Goal: Task Accomplishment & Management: Use online tool/utility

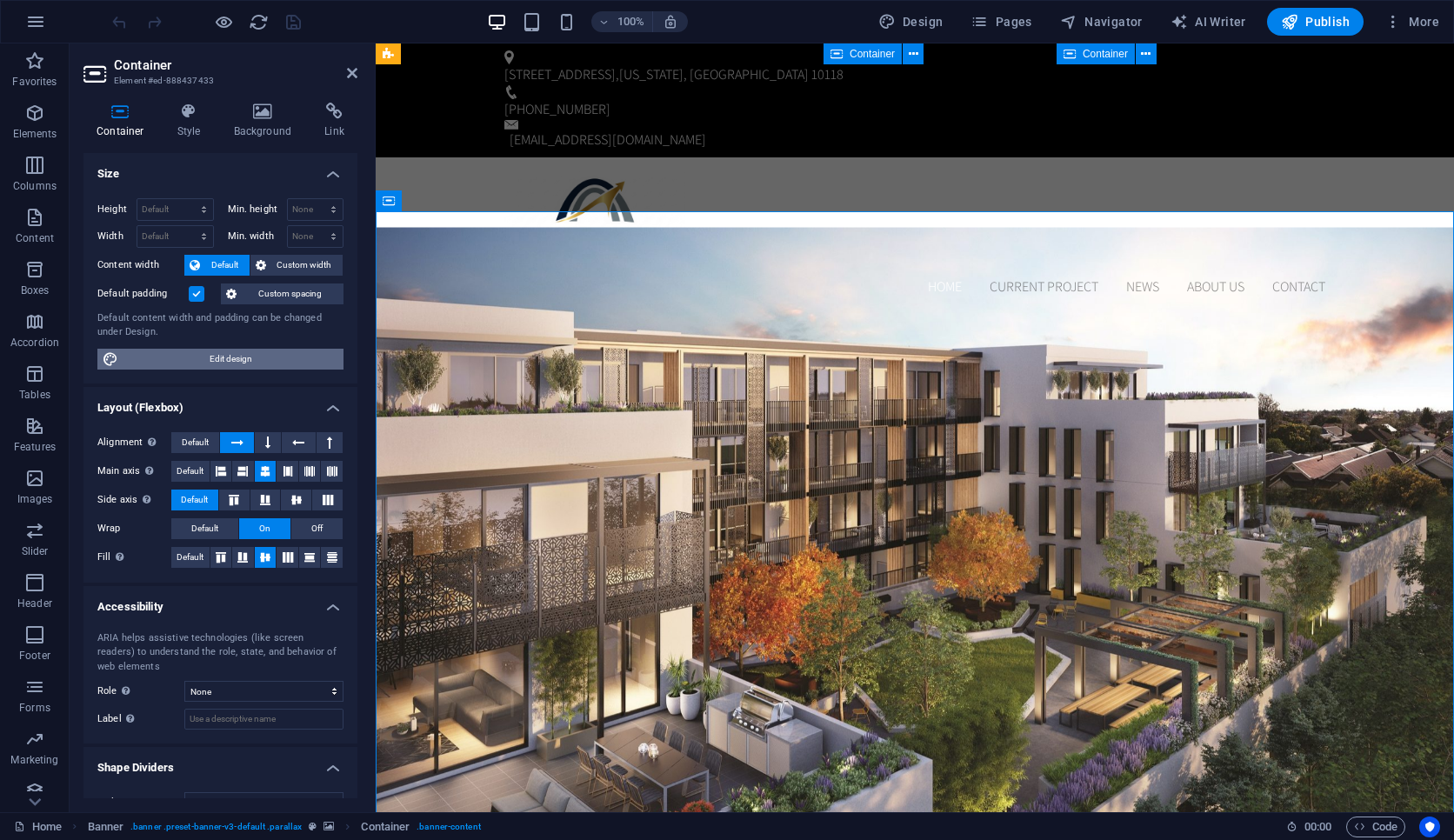
drag, startPoint x: 270, startPoint y: 355, endPoint x: 248, endPoint y: 429, distance: 77.2
click at [270, 355] on span "Edit design" at bounding box center [230, 359] width 215 height 21
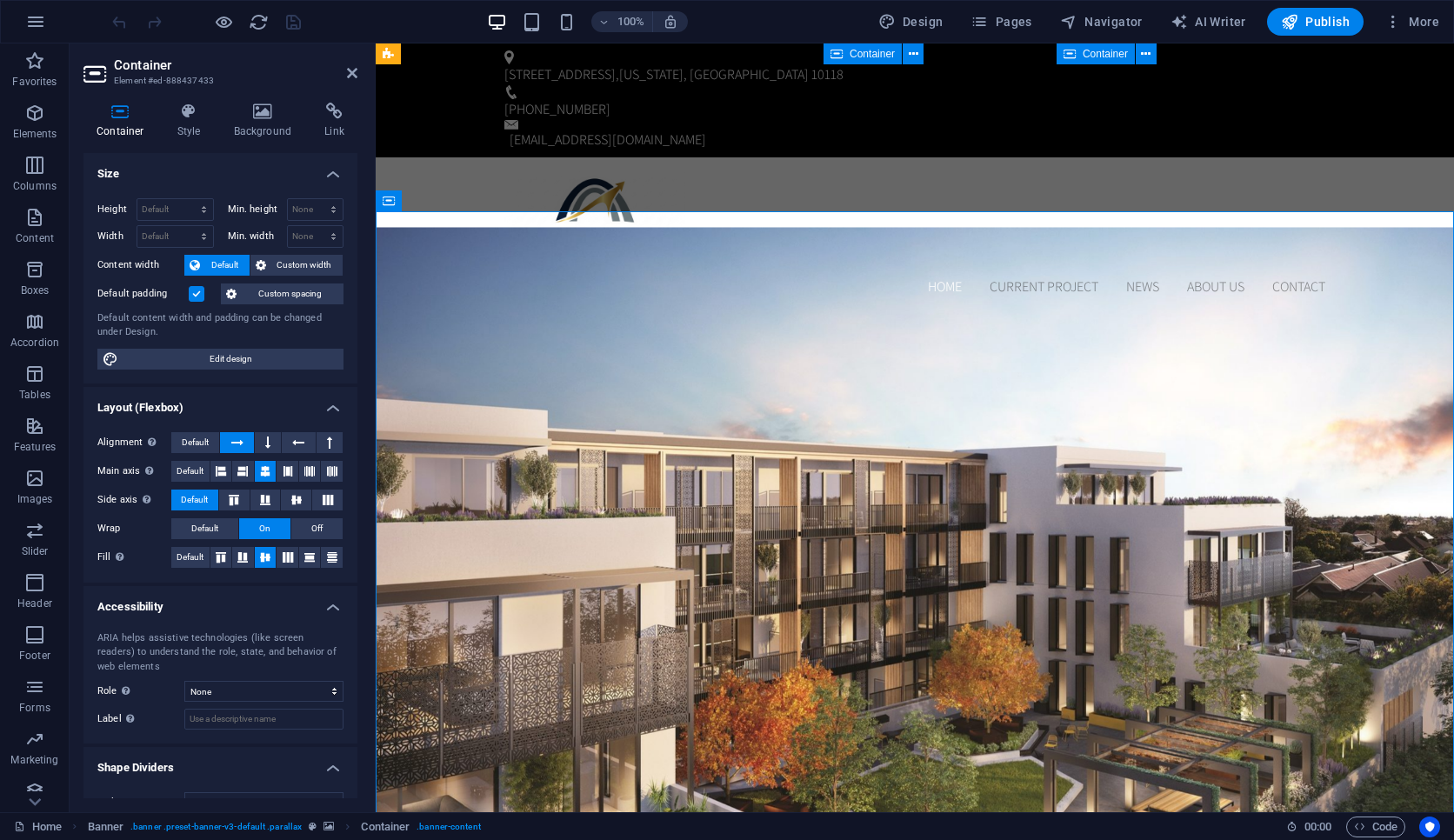
select select "rem"
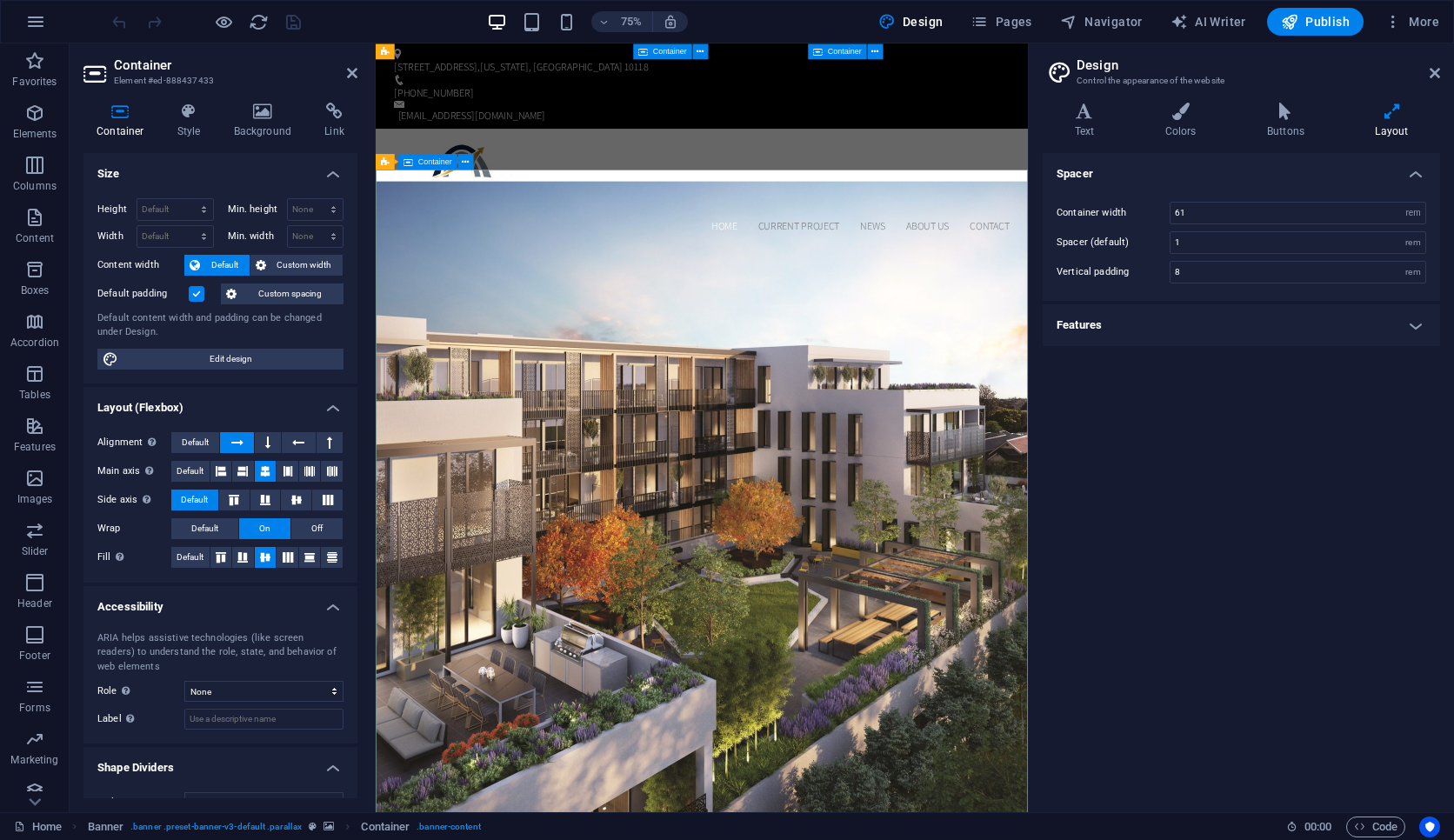
click at [264, 355] on span "Edit design" at bounding box center [230, 359] width 215 height 21
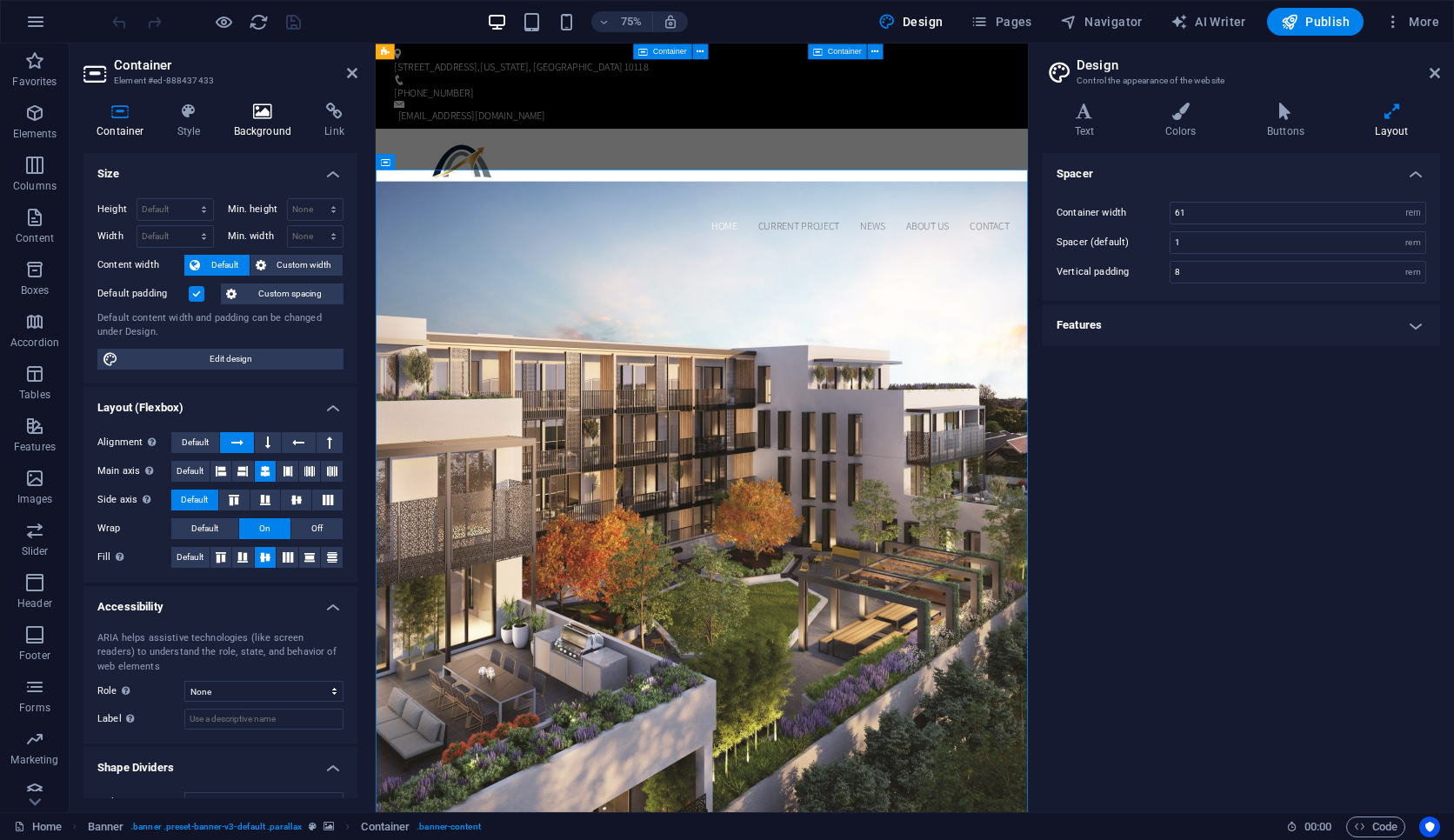
click at [269, 126] on h4 "Background" at bounding box center [266, 121] width 91 height 37
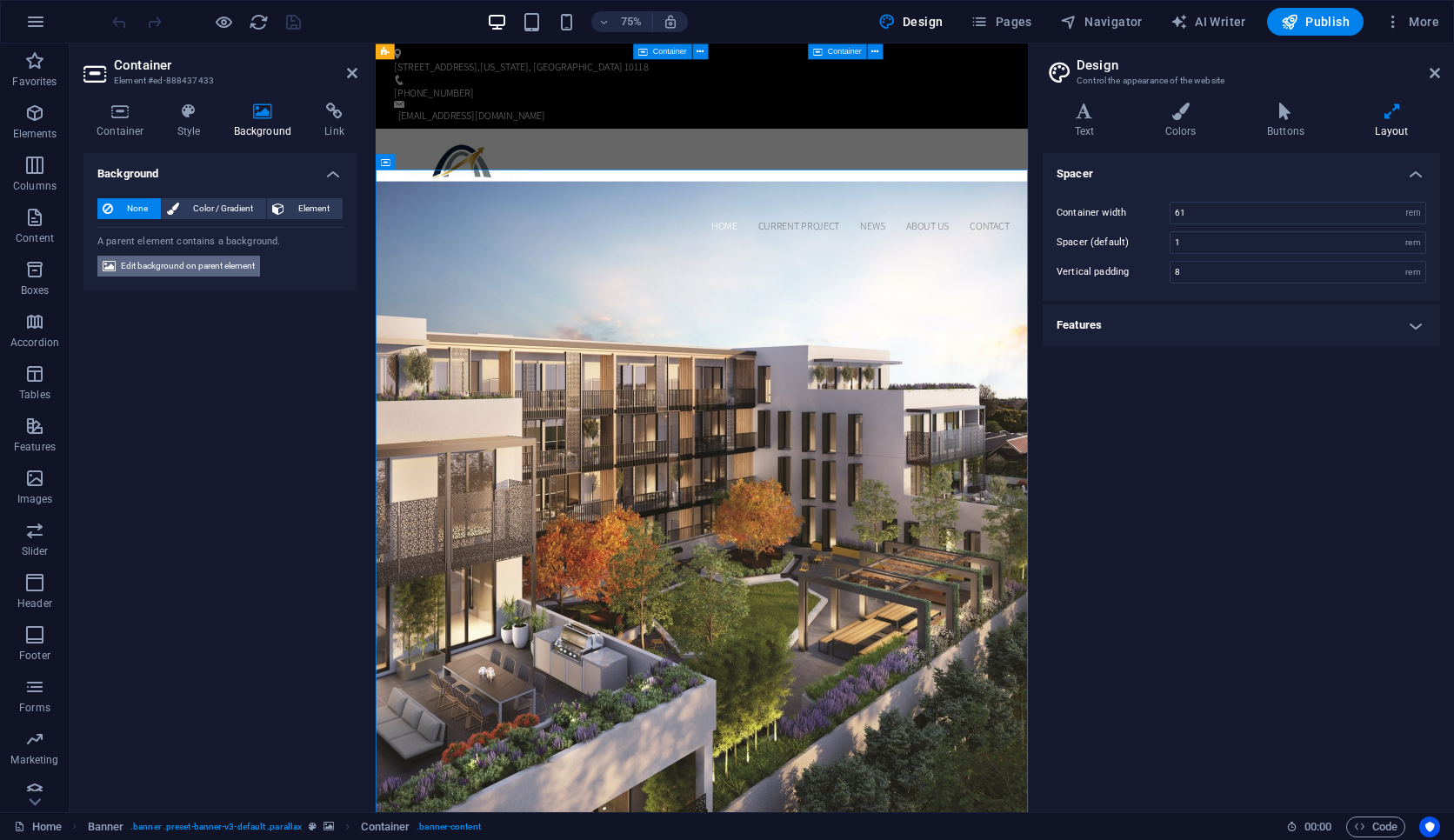
click at [220, 266] on span "Edit background on parent element" at bounding box center [187, 266] width 134 height 21
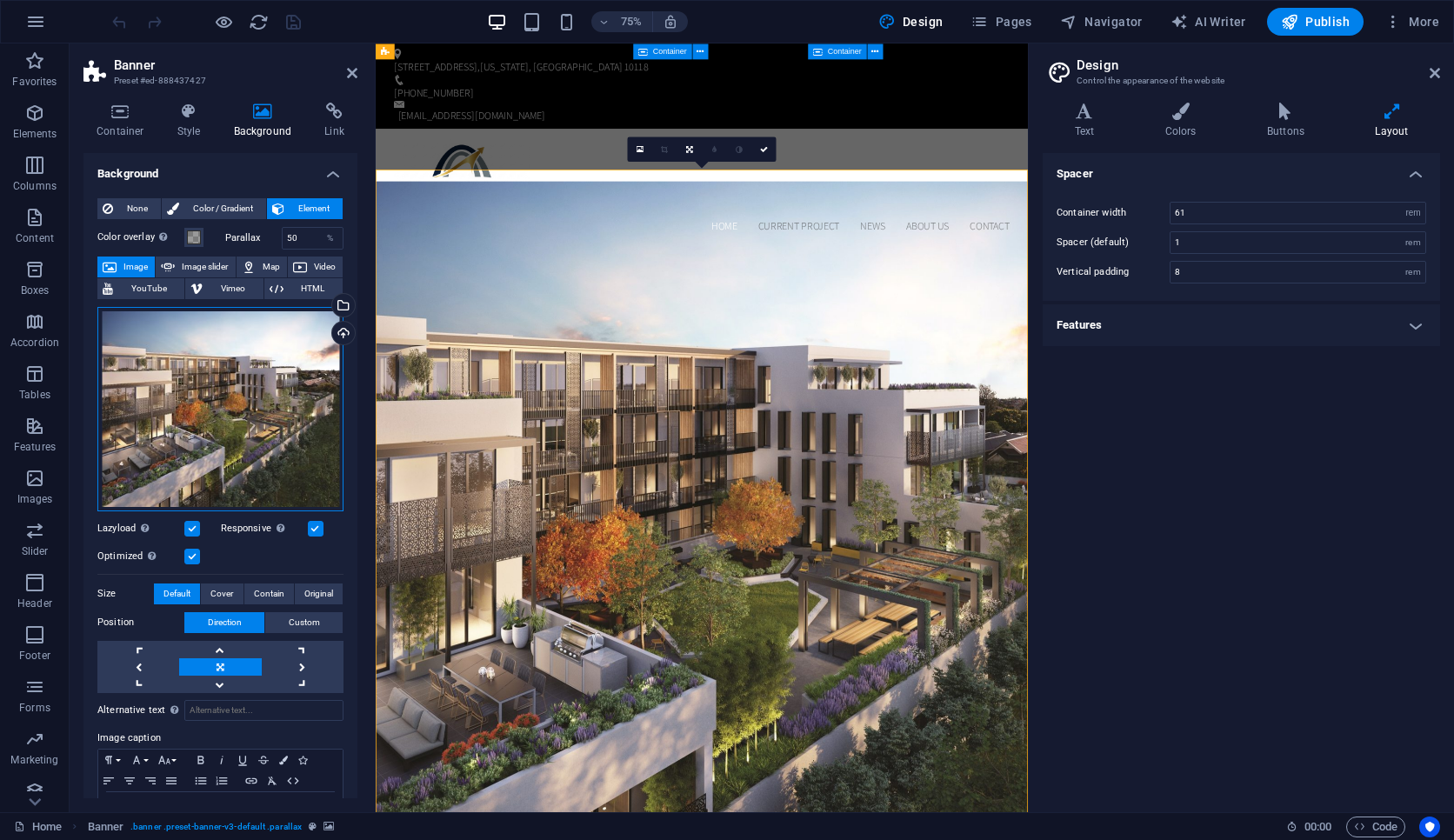
click at [221, 361] on div "Drag files here, click to choose files or select files from Files or our free s…" at bounding box center [220, 409] width 246 height 204
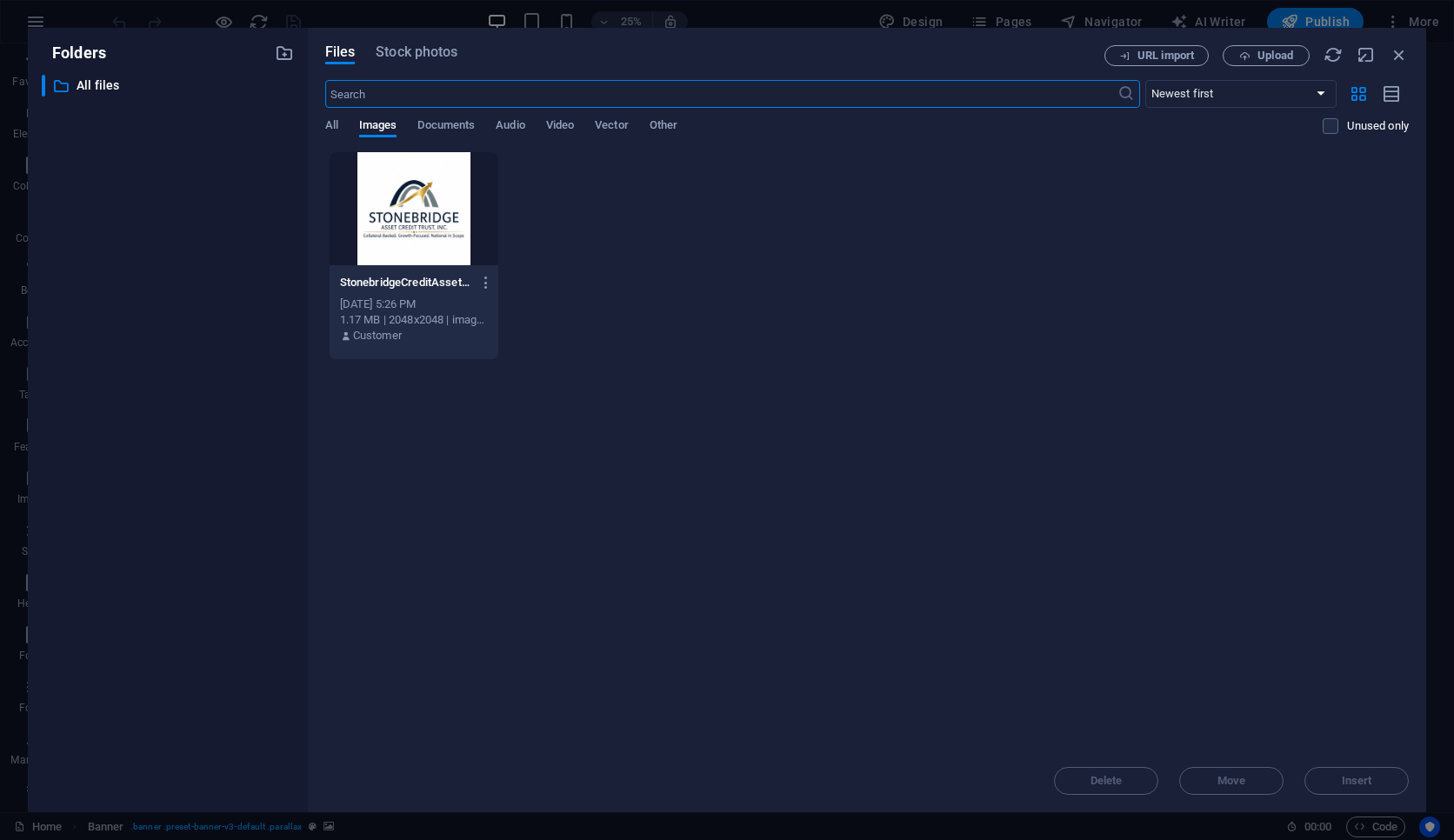
click at [839, 16] on div "Folders ​ All files All files Files Stock photos URL import Upload ​ Newest fir…" at bounding box center [727, 420] width 1454 height 840
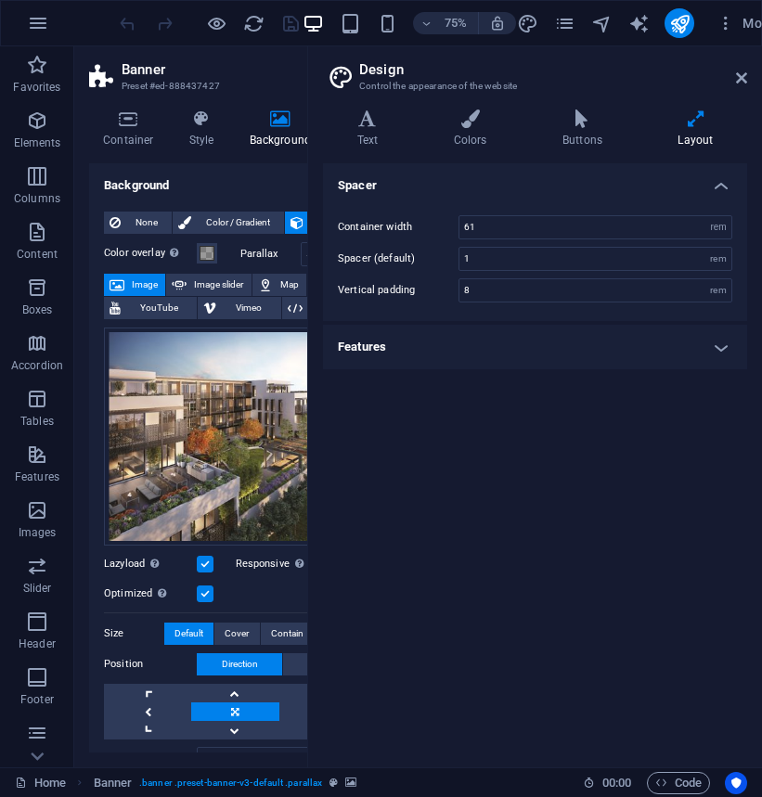
type input "4"
drag, startPoint x: 166, startPoint y: 435, endPoint x: 781, endPoint y: 287, distance: 633.0
click at [762, 287] on html "stonebridgeassetcredittrust.com Home Favorites Elements Columns Content Boxes A…" at bounding box center [381, 398] width 762 height 797
click at [737, 84] on icon at bounding box center [741, 78] width 11 height 15
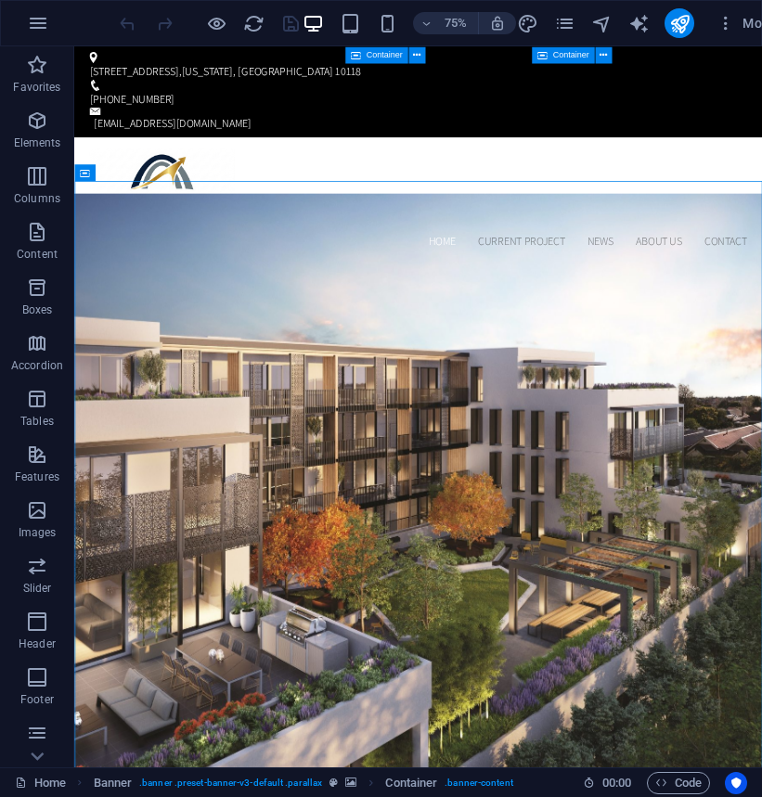
drag, startPoint x: 394, startPoint y: 622, endPoint x: 992, endPoint y: 305, distance: 677.1
drag, startPoint x: 787, startPoint y: 319, endPoint x: 993, endPoint y: 267, distance: 212.5
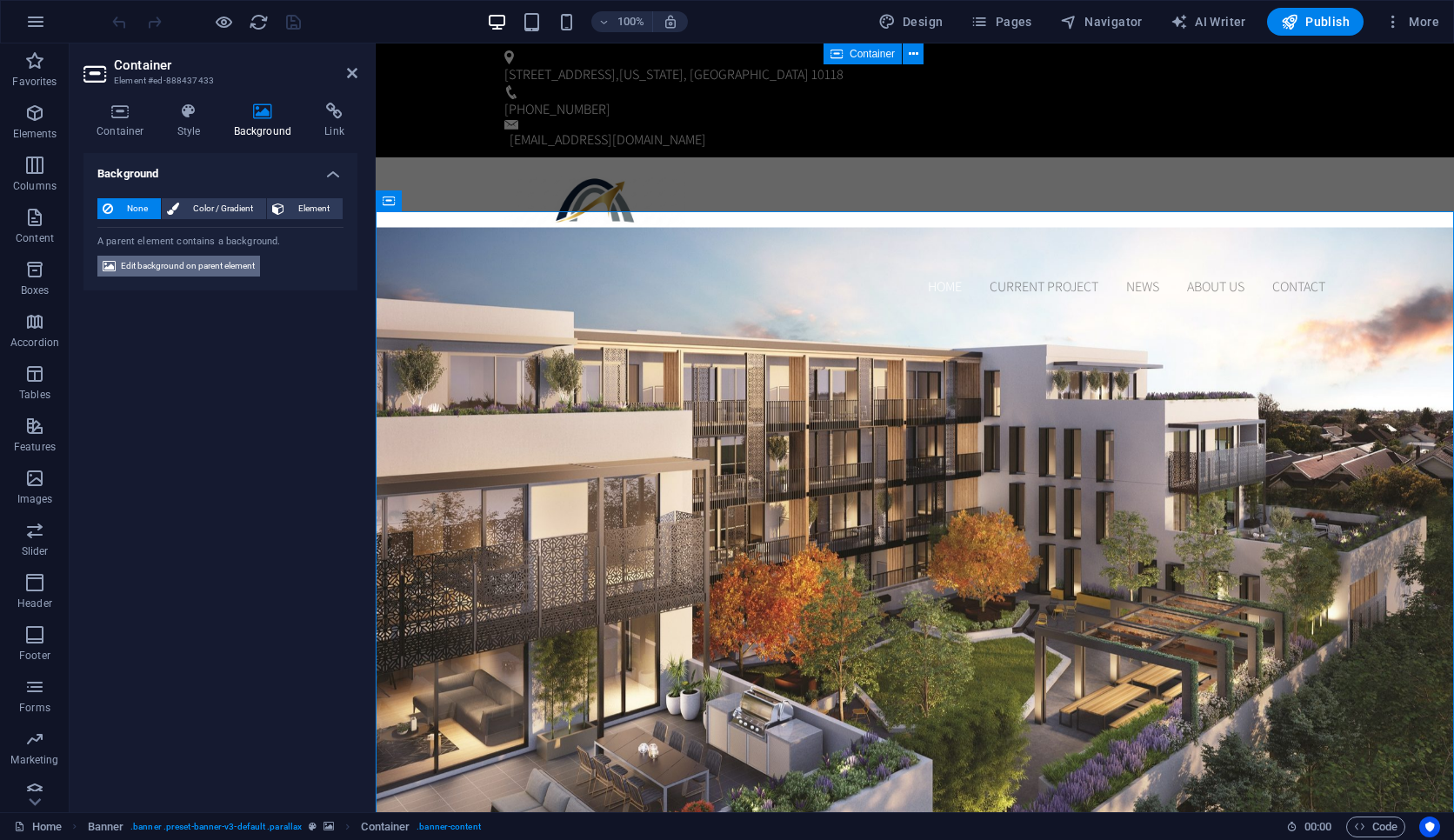
click at [219, 268] on span "Edit background on parent element" at bounding box center [187, 266] width 134 height 21
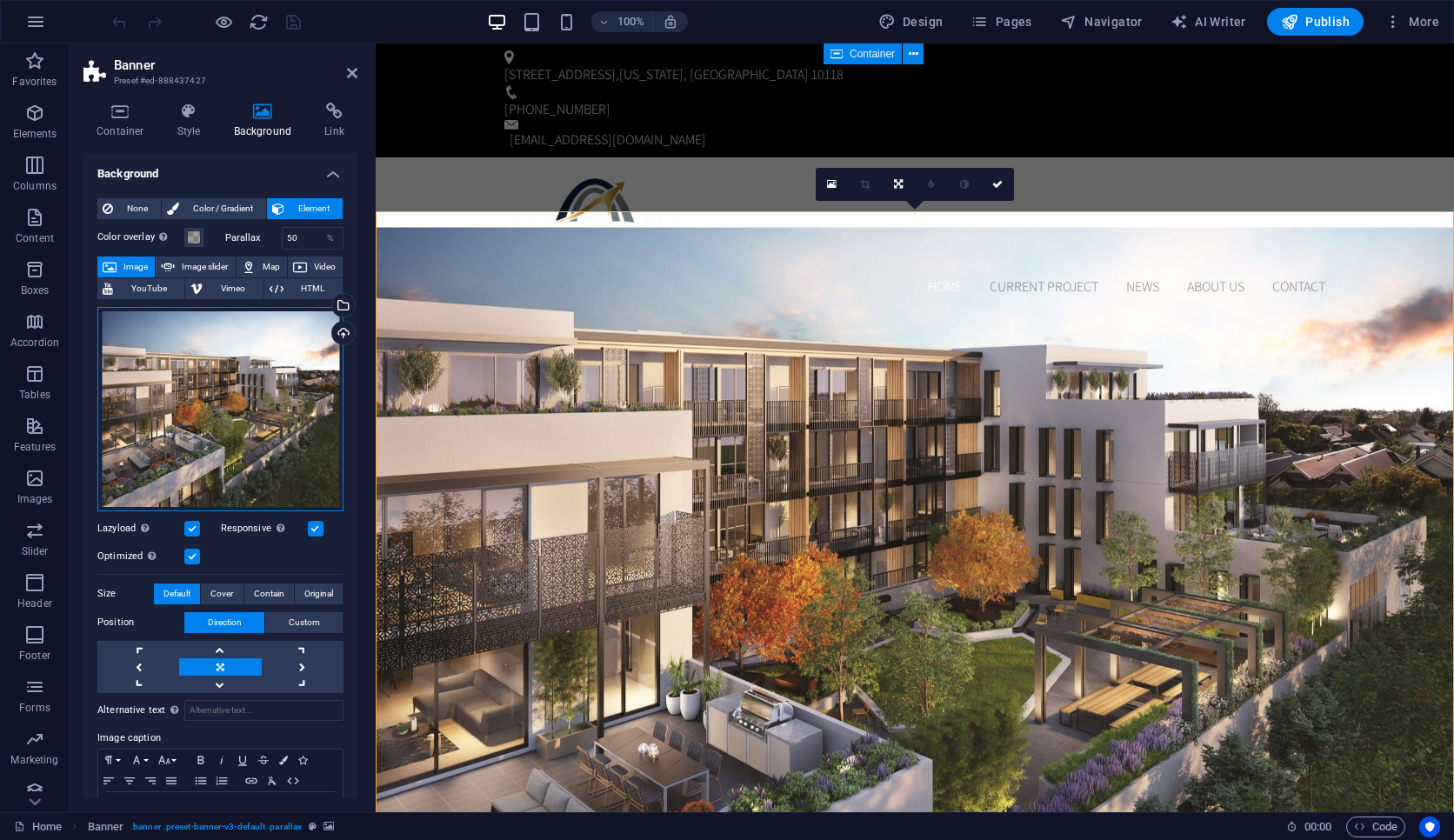
drag, startPoint x: 242, startPoint y: 407, endPoint x: 286, endPoint y: 429, distance: 49.2
click at [286, 429] on div "Drag files here, click to choose files or select files from Files or our free s…" at bounding box center [220, 409] width 246 height 204
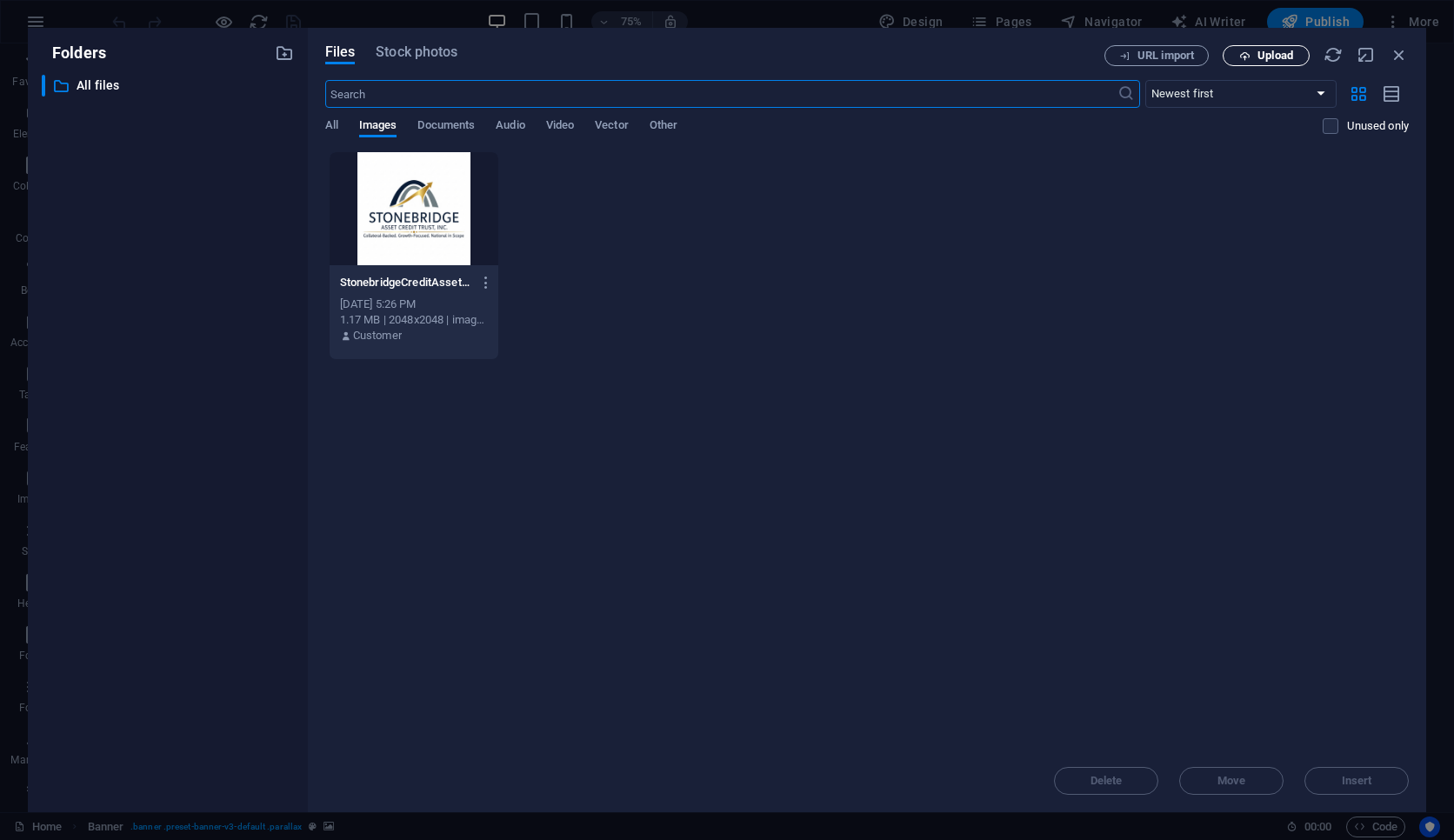
click at [1118, 59] on span "Upload" at bounding box center [1266, 56] width 71 height 11
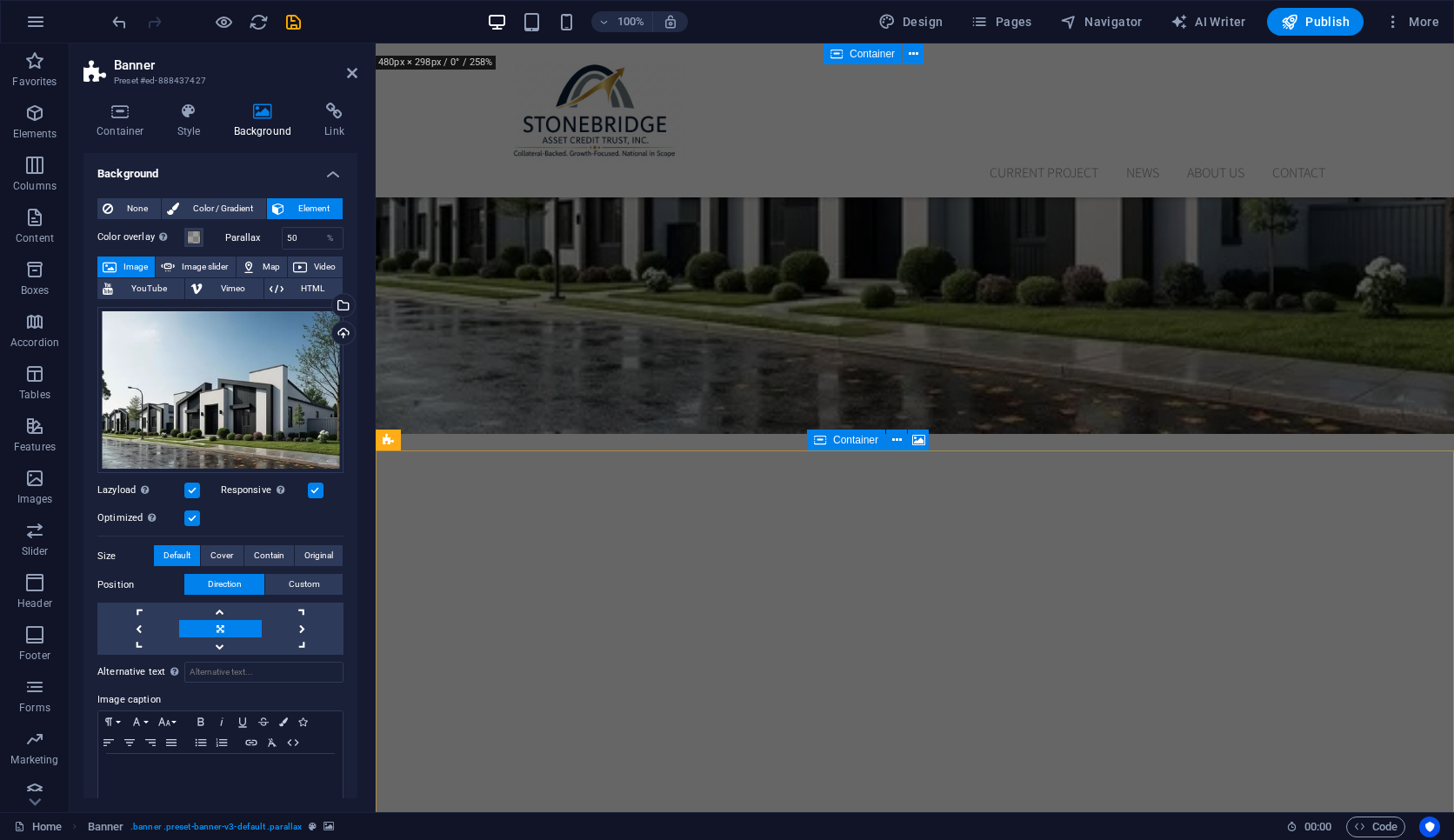
scroll to position [371, 0]
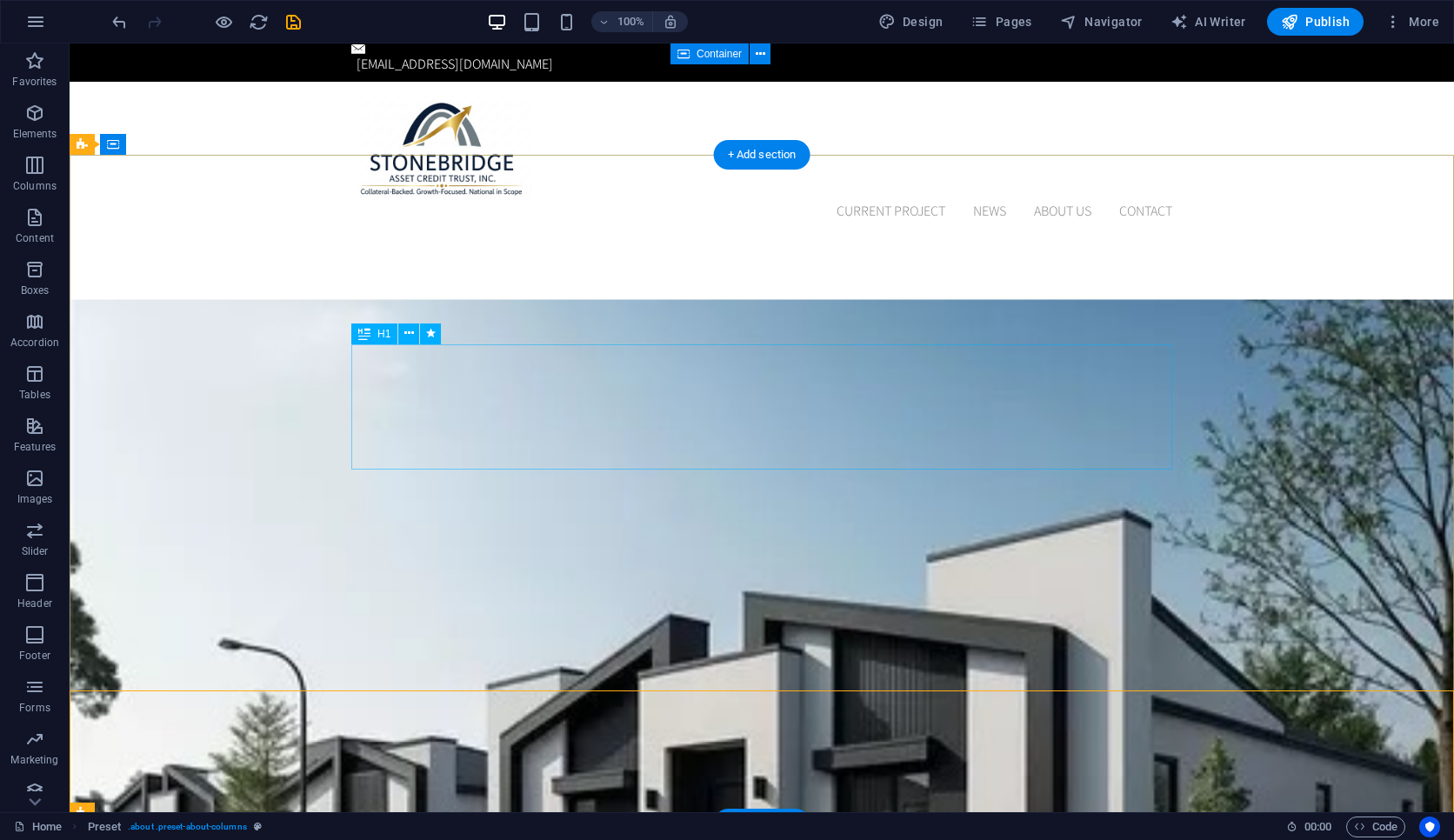
scroll to position [0, 0]
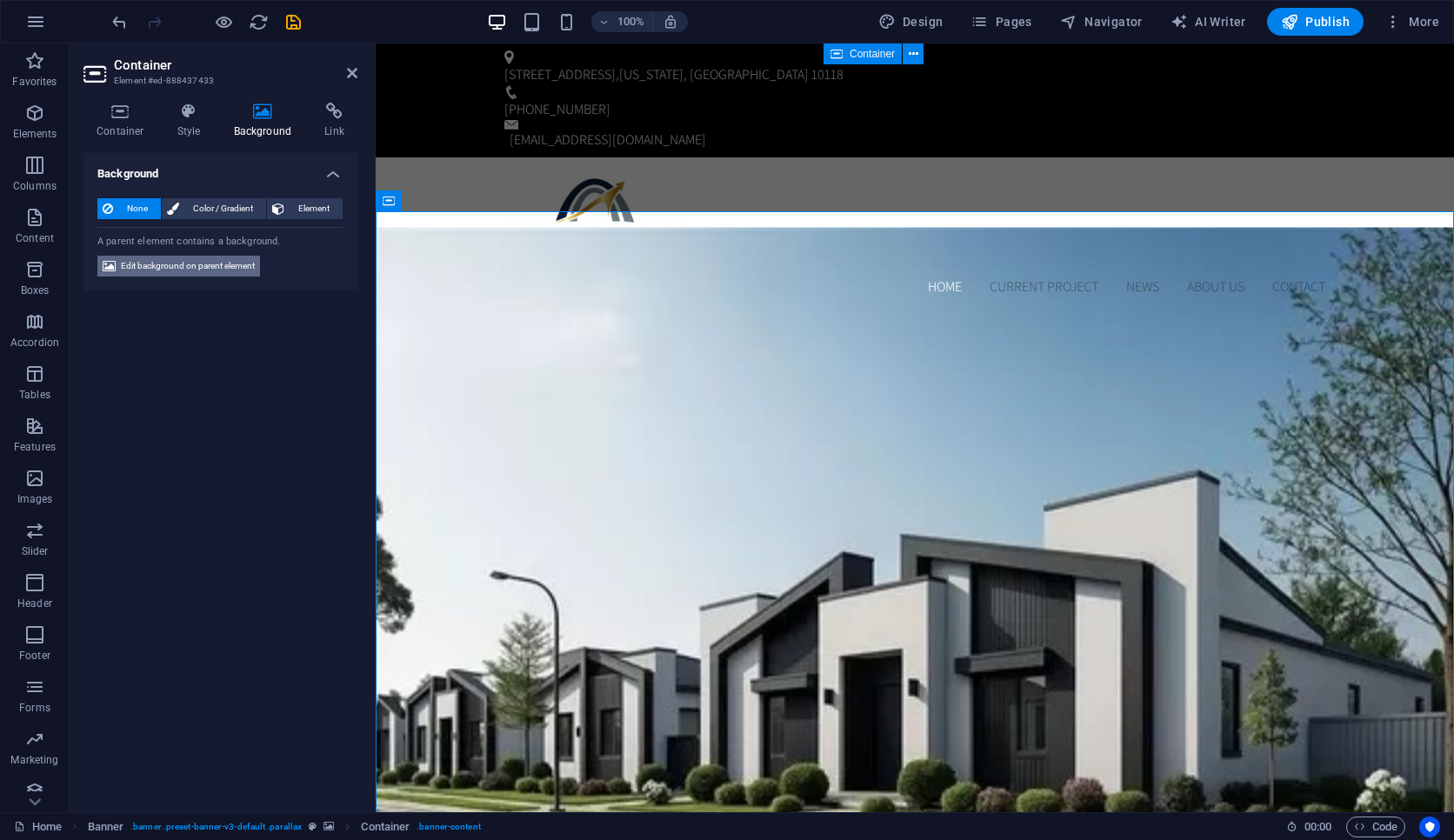
click at [245, 274] on span "Edit background on parent element" at bounding box center [187, 266] width 134 height 21
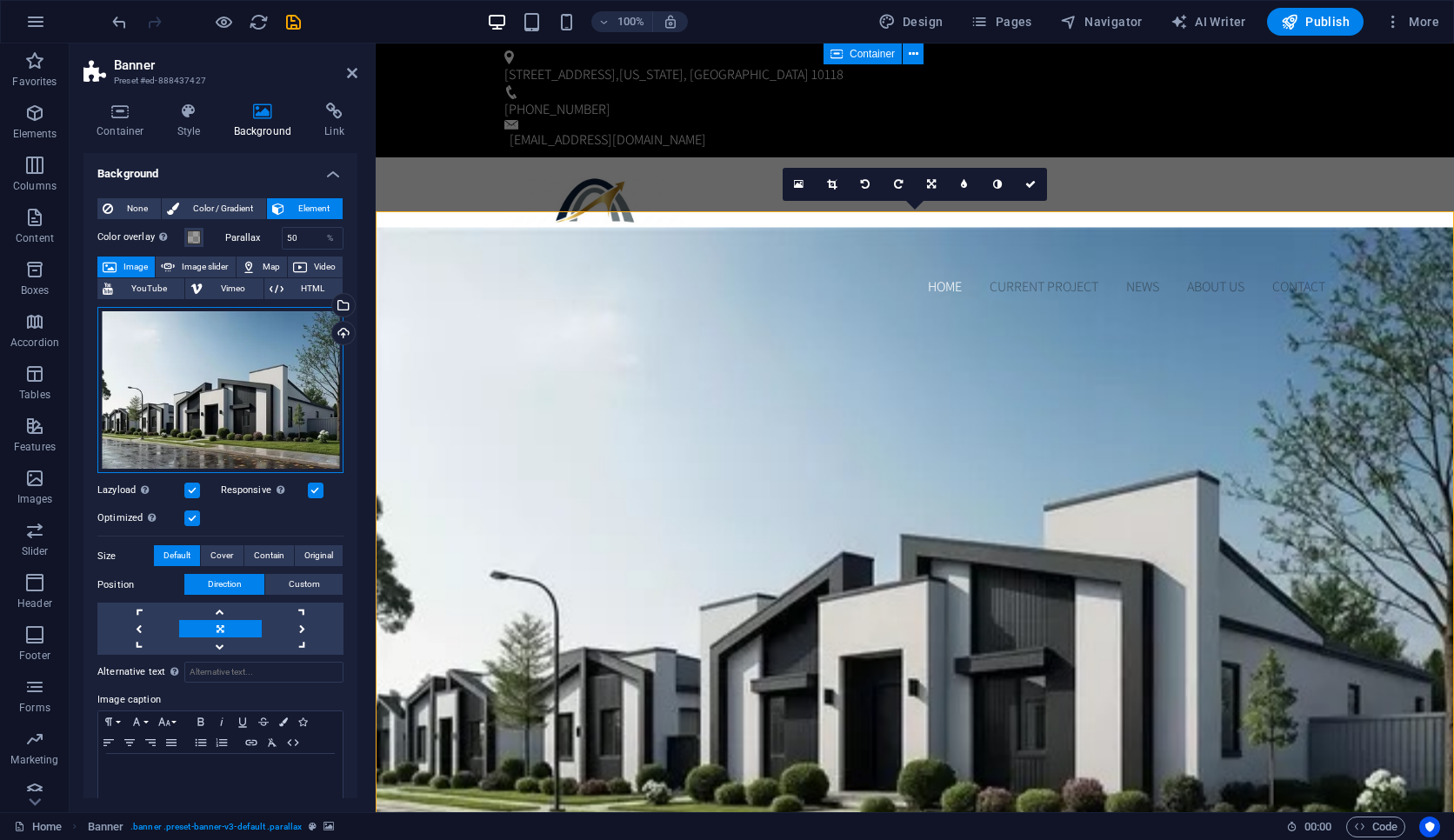
click at [306, 354] on div "Drag files here, click to choose files or select files from Files or our free s…" at bounding box center [220, 391] width 246 height 167
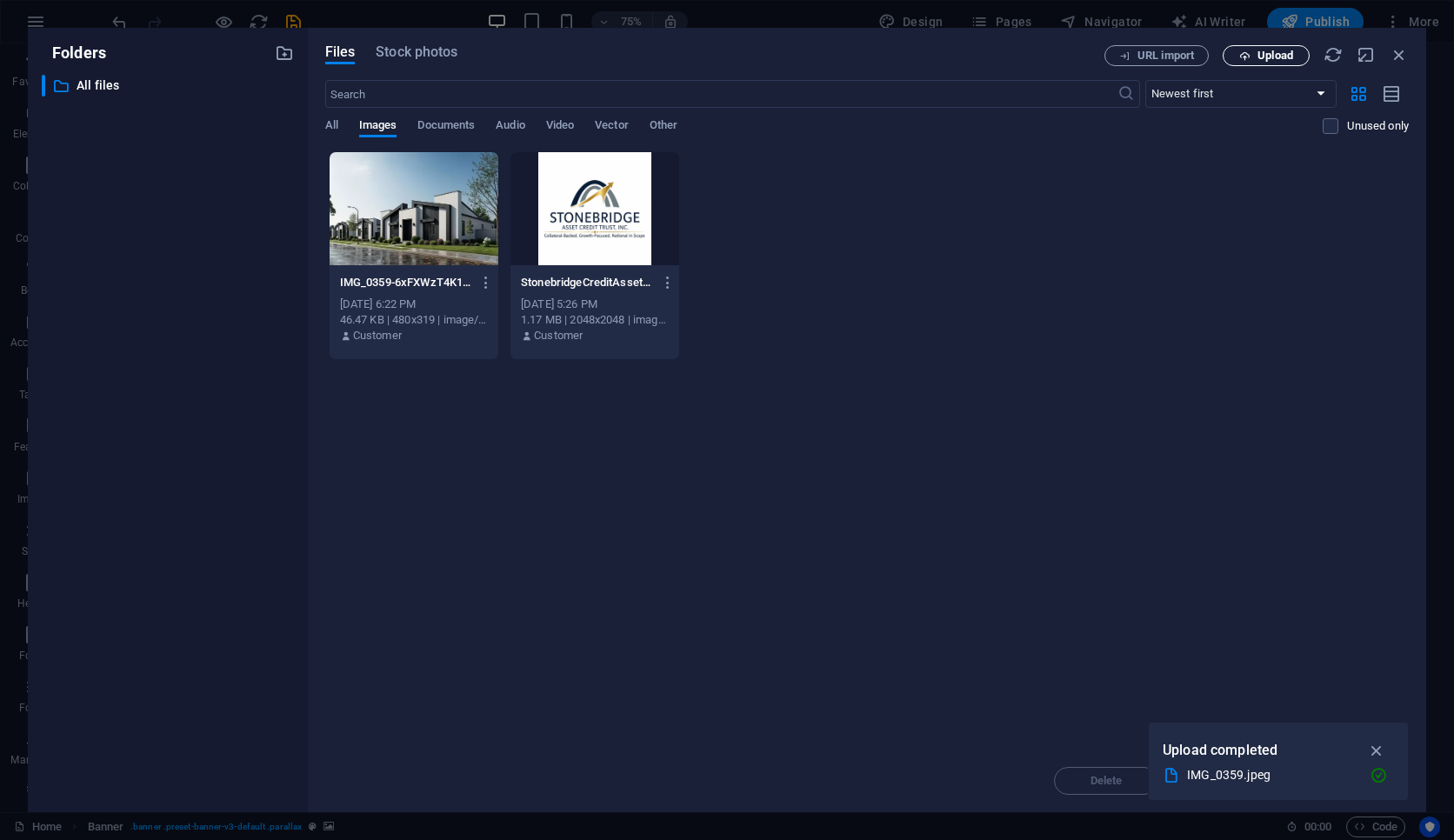
click at [1118, 60] on icon "button" at bounding box center [1244, 56] width 11 height 11
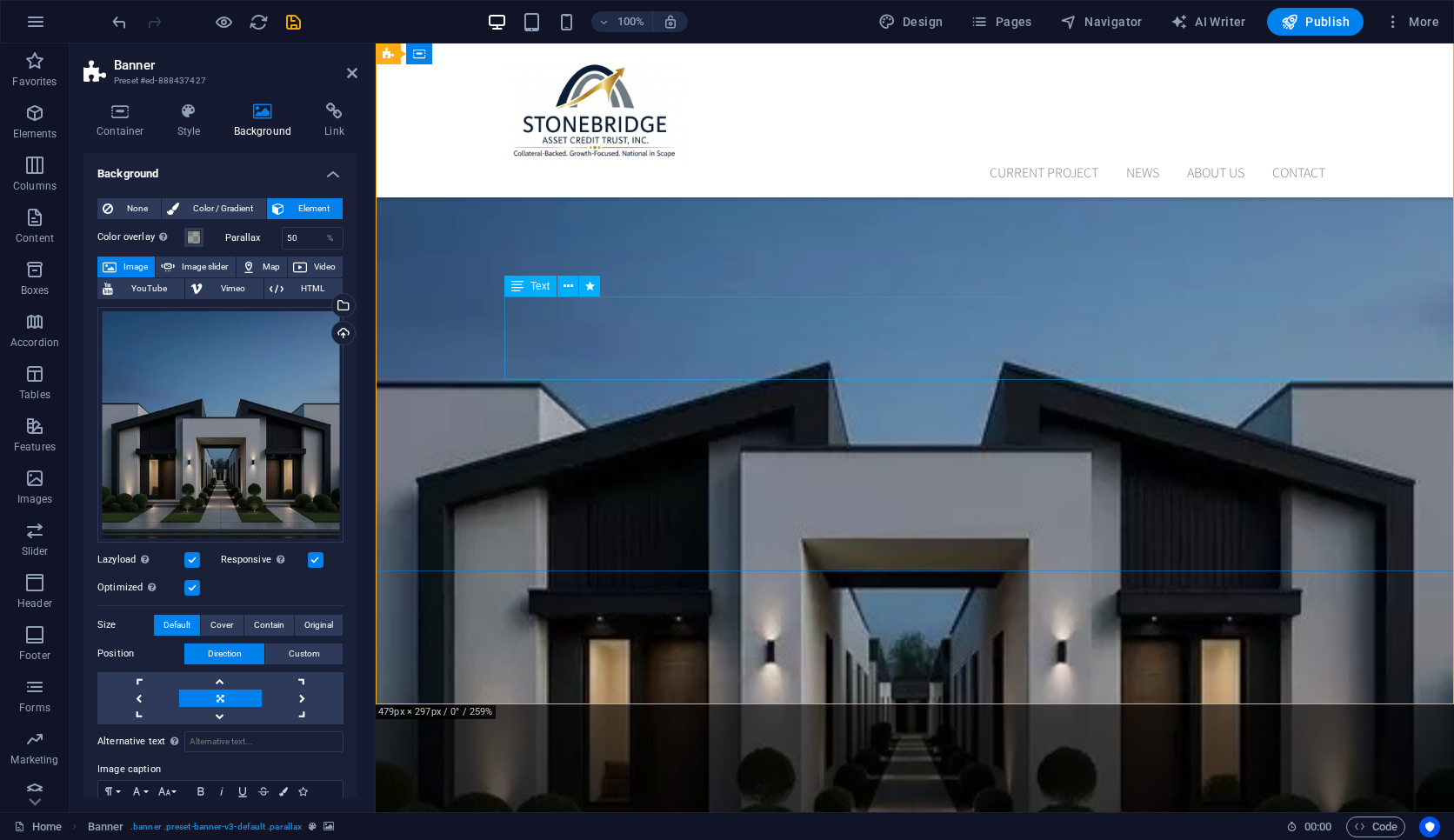
scroll to position [181, 0]
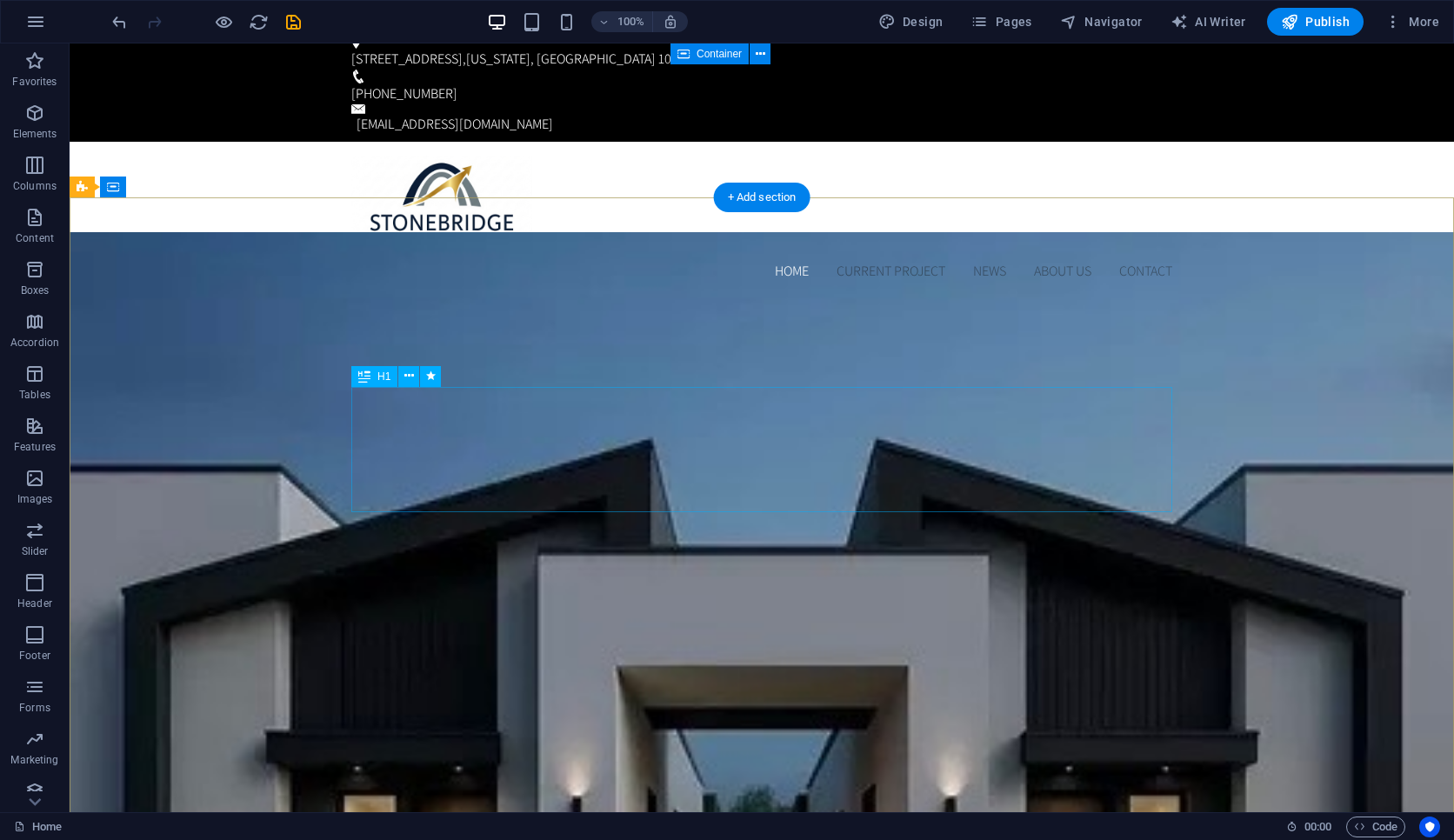
scroll to position [6, 0]
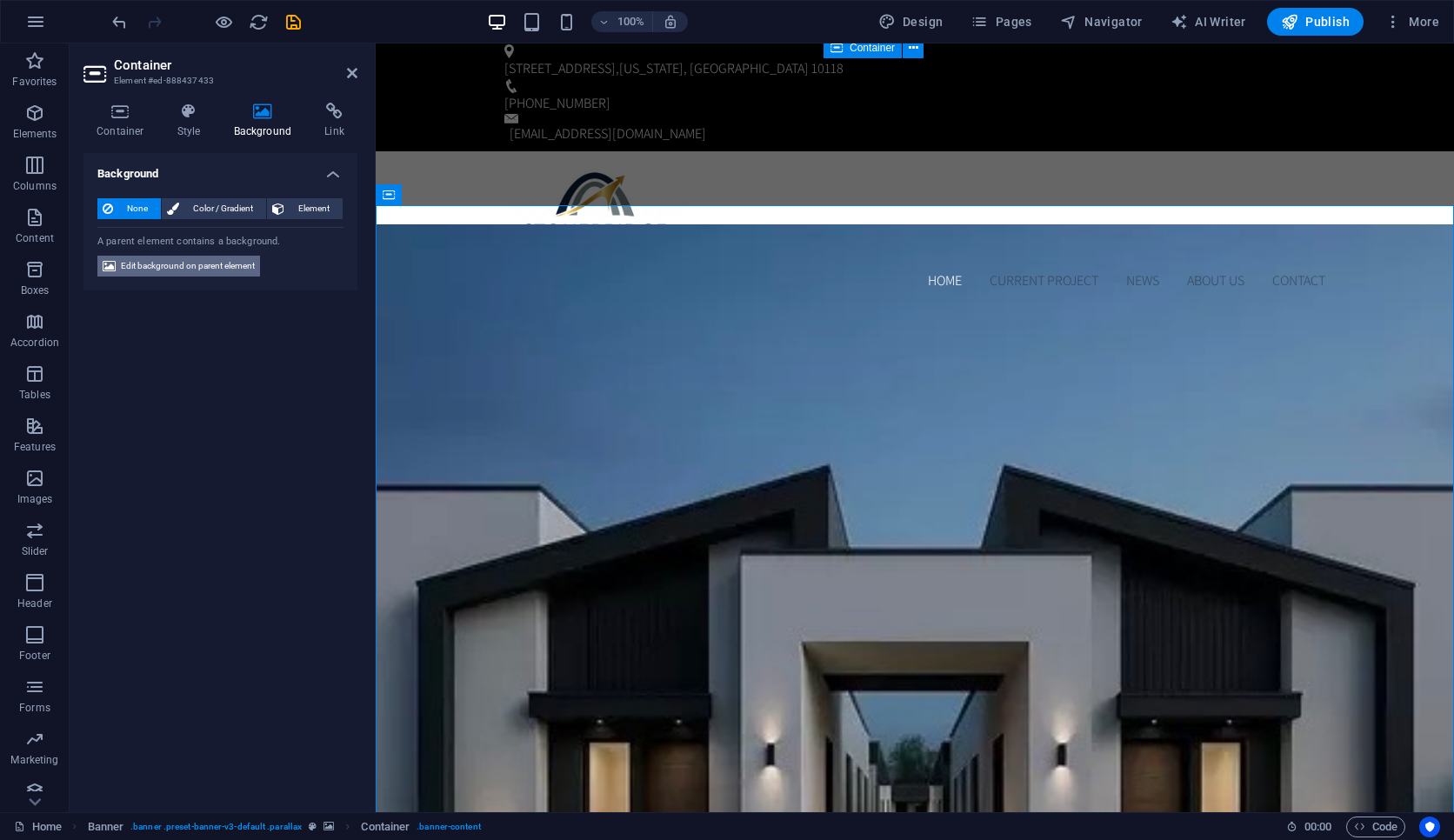
click at [215, 263] on span "Edit background on parent element" at bounding box center [187, 266] width 134 height 21
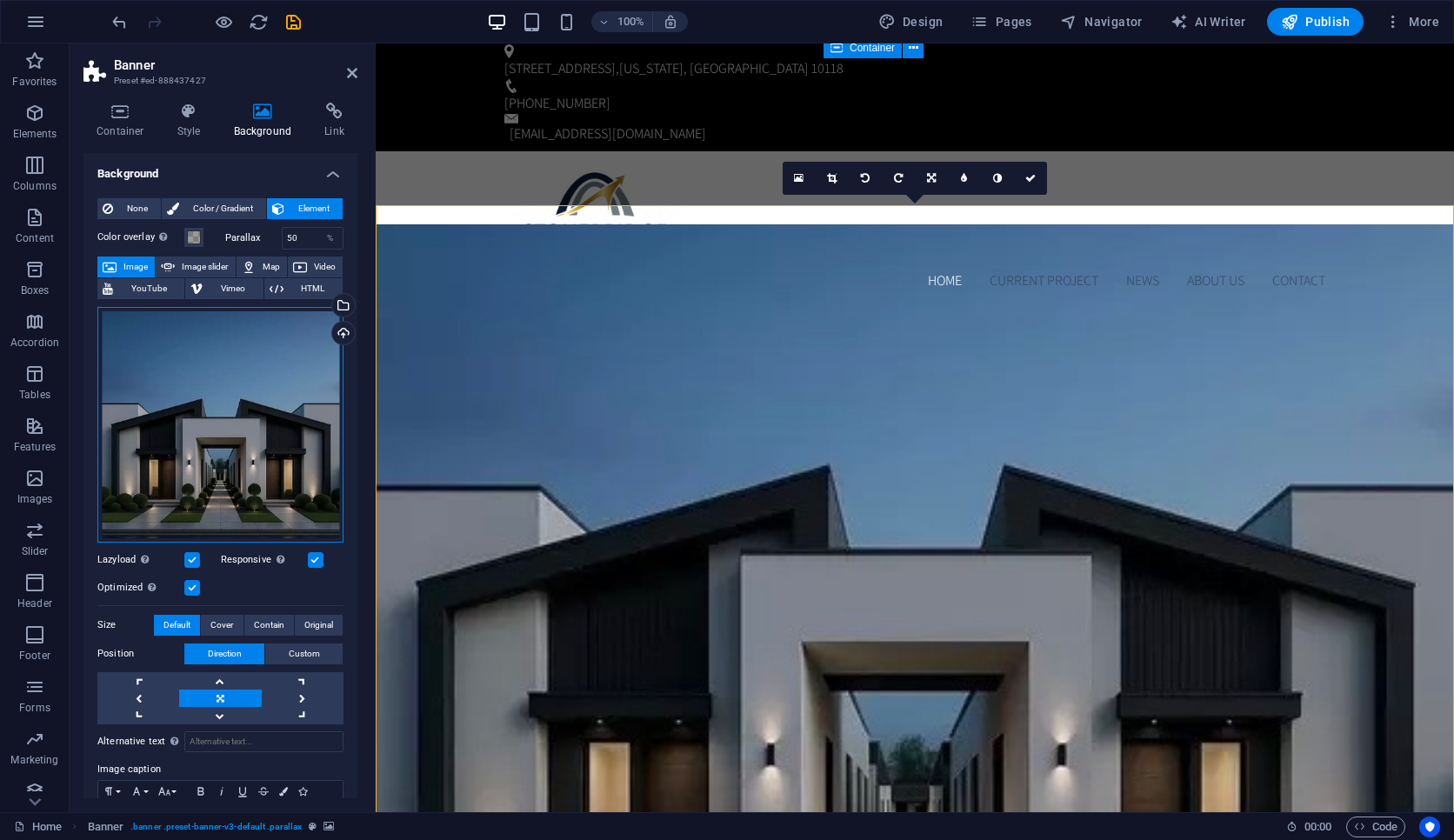
click at [232, 393] on div "Drag files here, click to choose files or select files from Files or our free s…" at bounding box center [220, 425] width 246 height 236
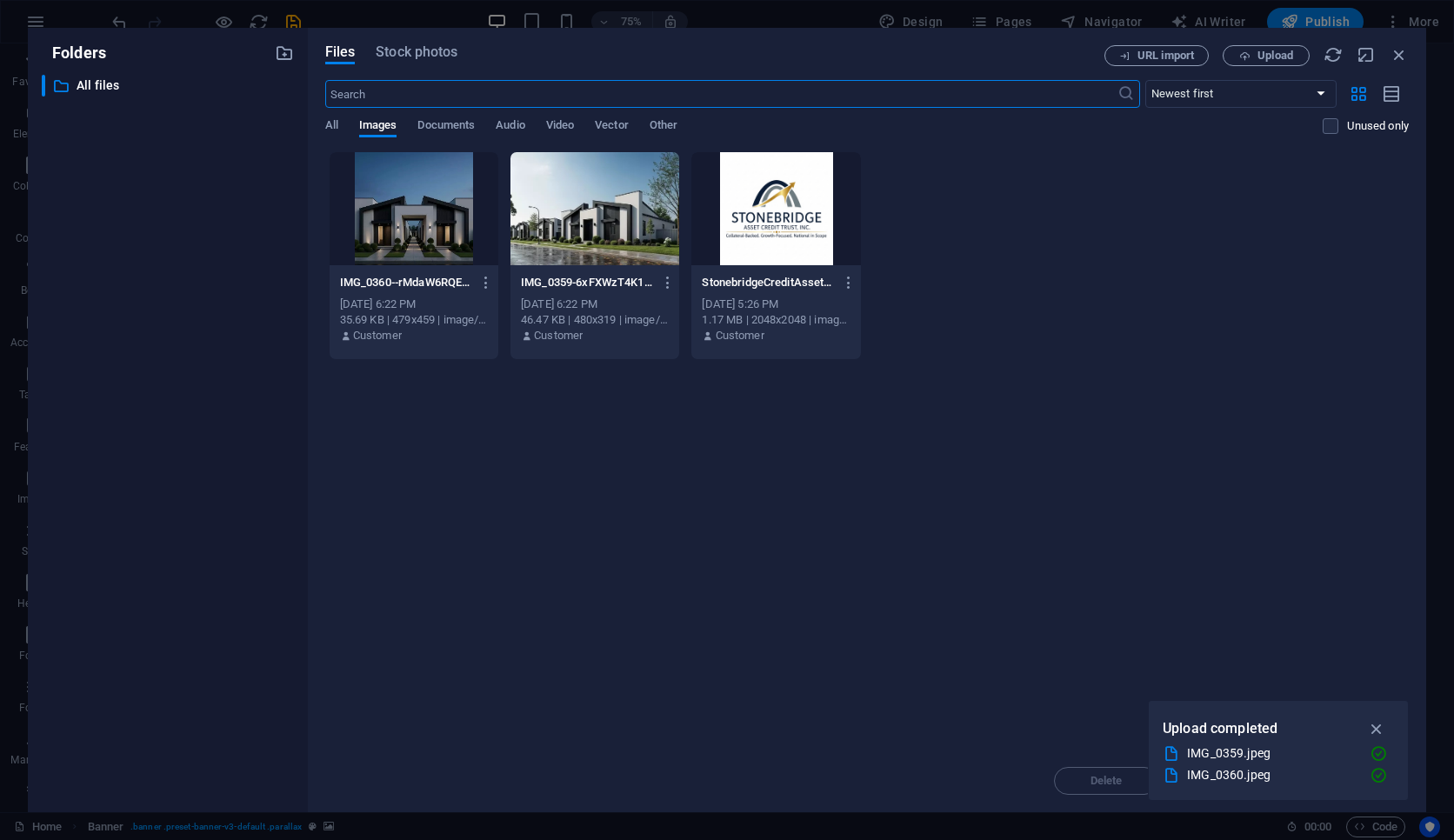
click at [556, 233] on div at bounding box center [595, 208] width 169 height 113
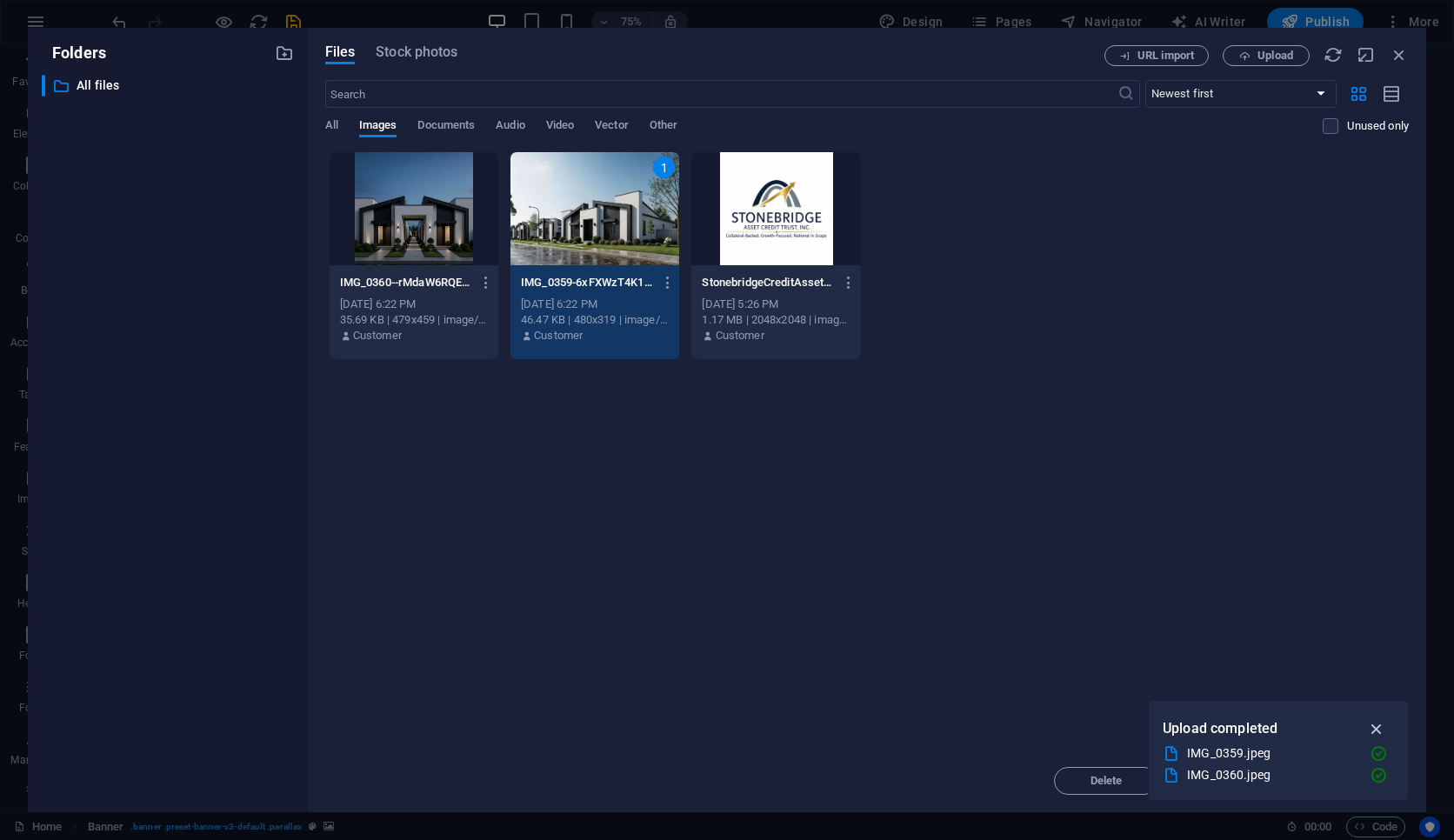
click at [1118, 733] on icon "button" at bounding box center [1376, 729] width 20 height 19
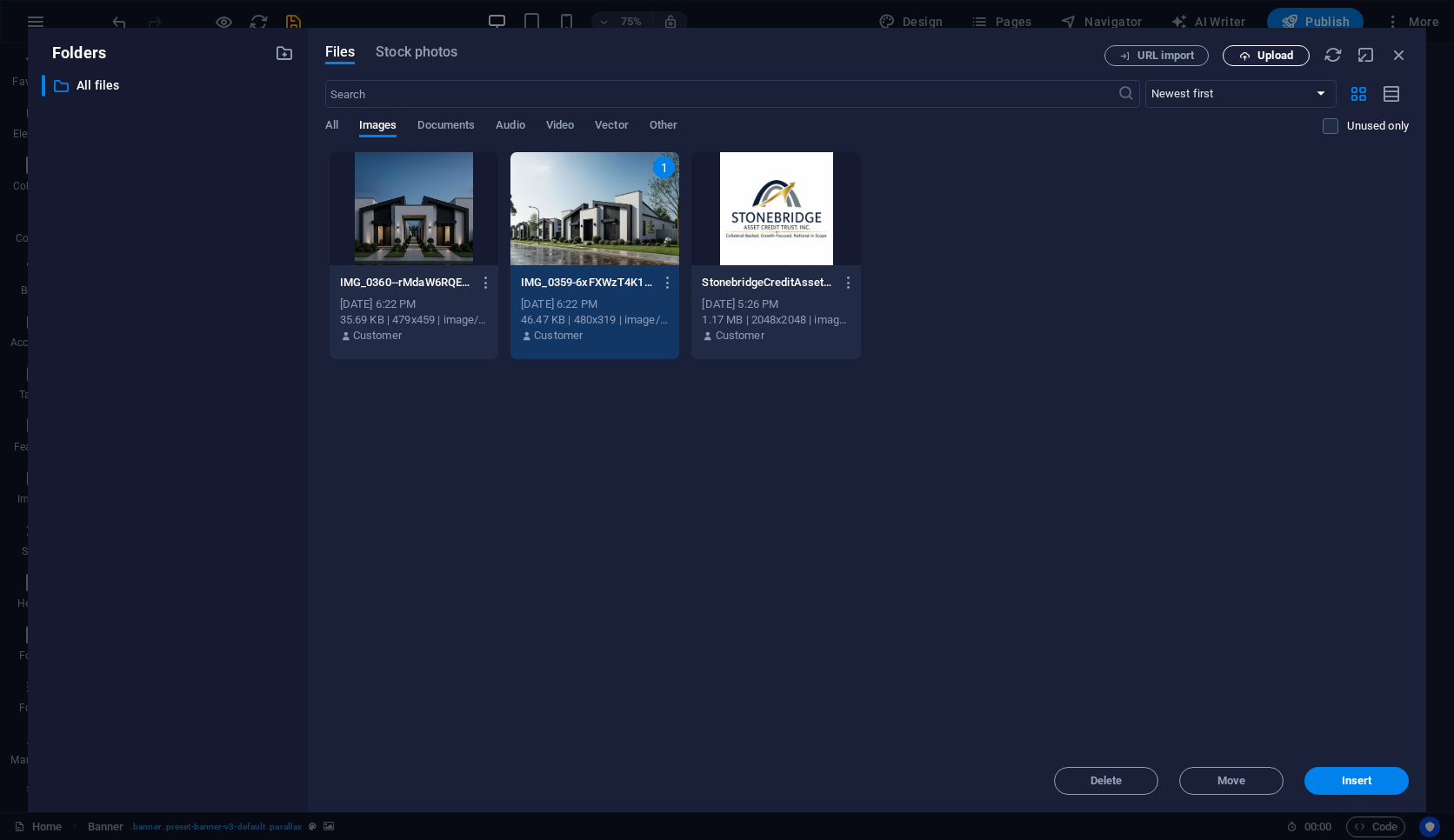
click at [1118, 61] on span "Upload" at bounding box center [1275, 55] width 36 height 10
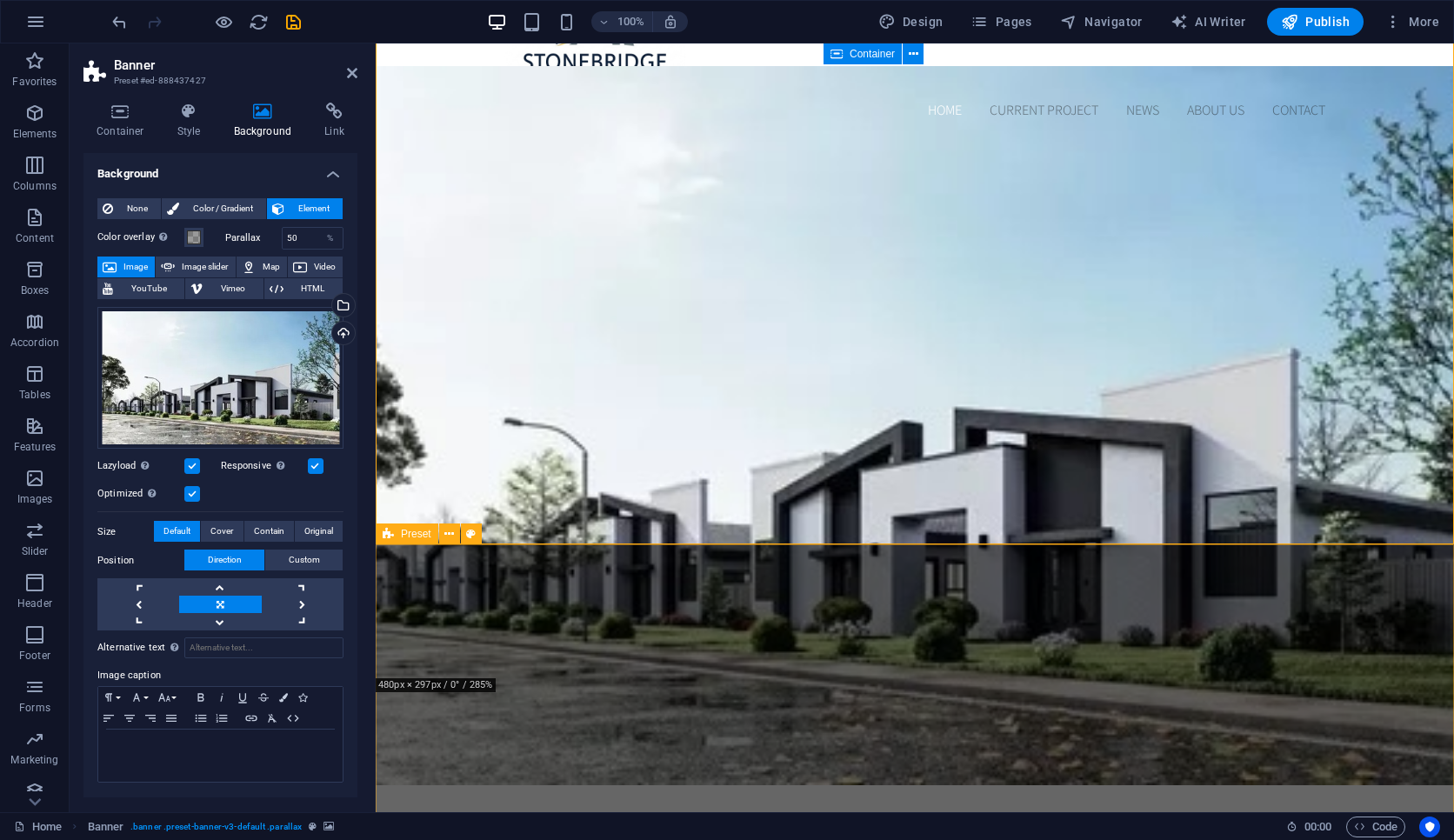
scroll to position [0, 0]
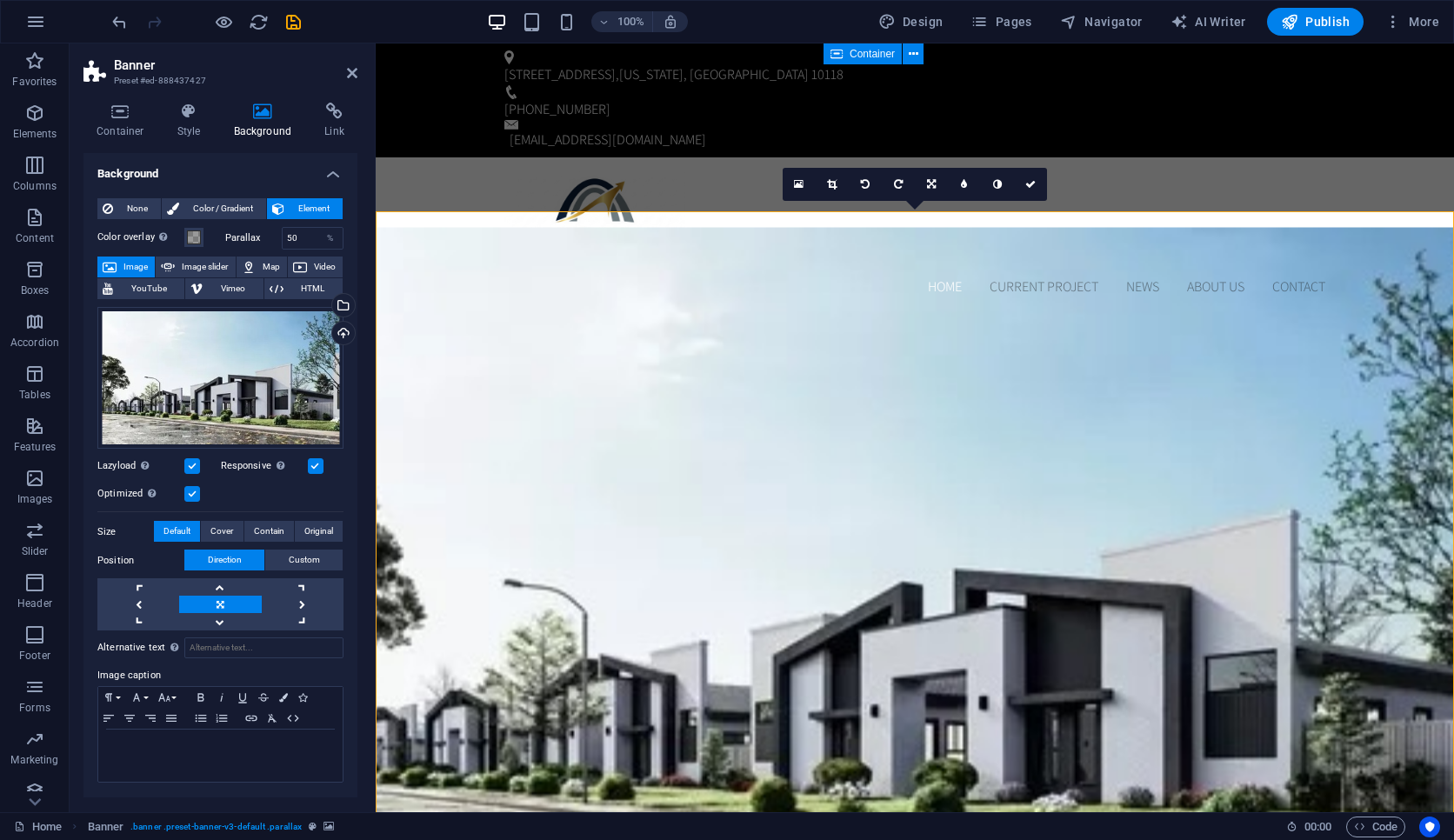
click at [191, 471] on label at bounding box center [192, 465] width 16 height 16
click at [0, 0] on input "Lazyload Loading images after the page loads improves page speed." at bounding box center [0, 0] width 0 height 0
click at [191, 471] on label at bounding box center [192, 465] width 16 height 16
click at [0, 0] on input "Lazyload Loading images after the page loads improves page speed." at bounding box center [0, 0] width 0 height 0
click at [542, 39] on div "100% Design Pages Navigator AI Writer Publish More" at bounding box center [727, 22] width 1452 height 42
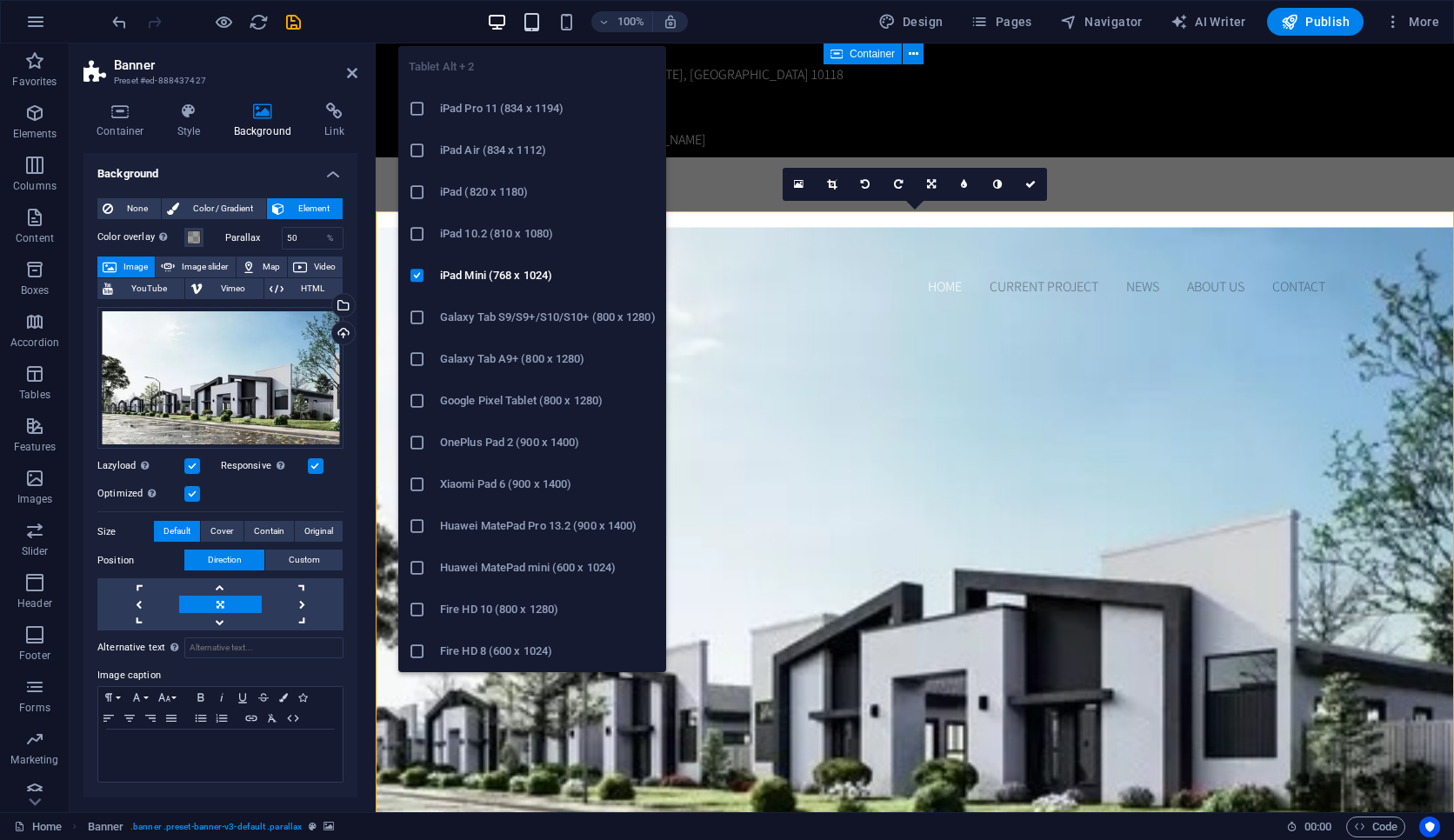
click at [538, 30] on icon "button" at bounding box center [531, 22] width 20 height 20
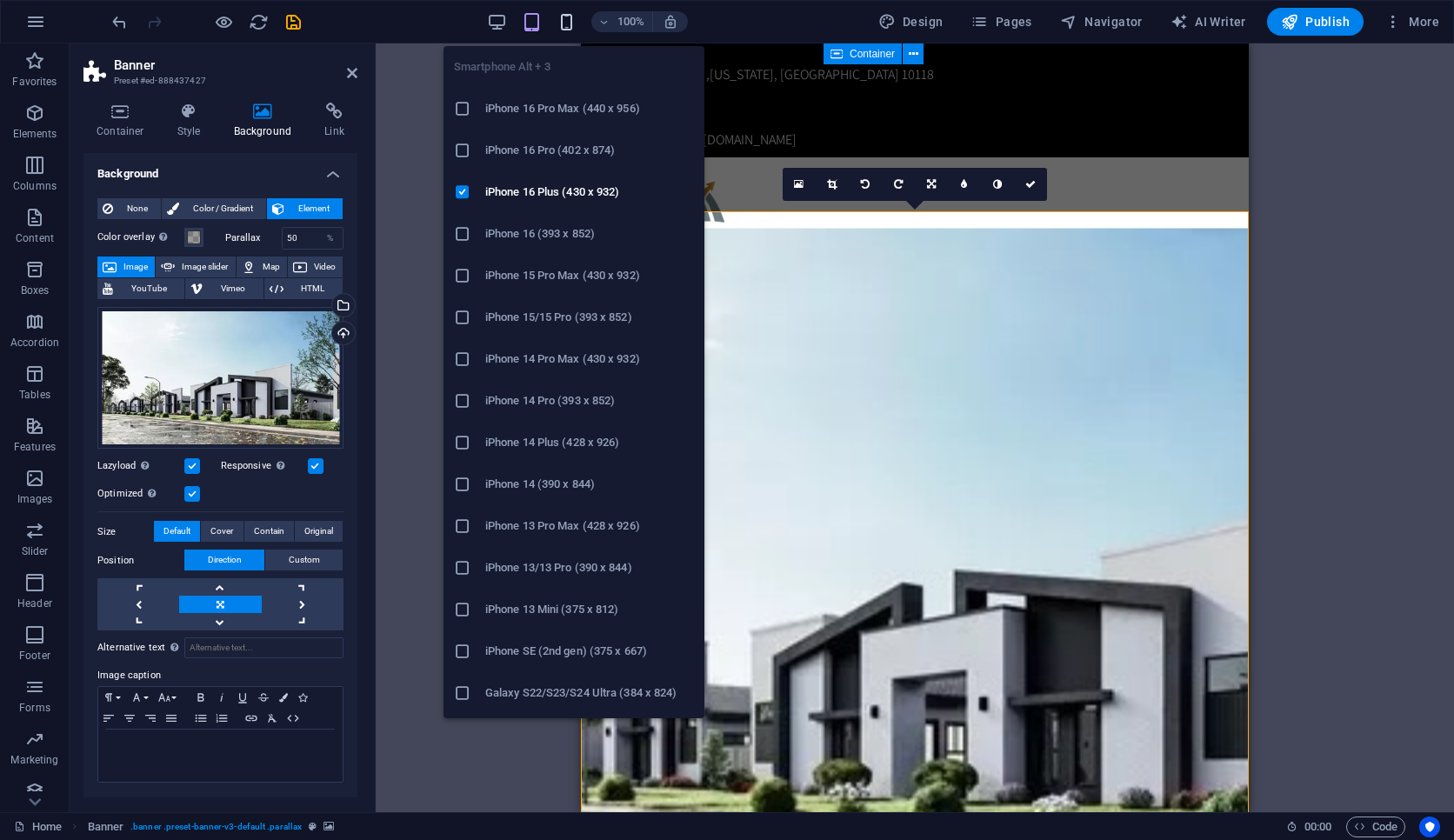
click at [566, 29] on icon "button" at bounding box center [566, 22] width 20 height 20
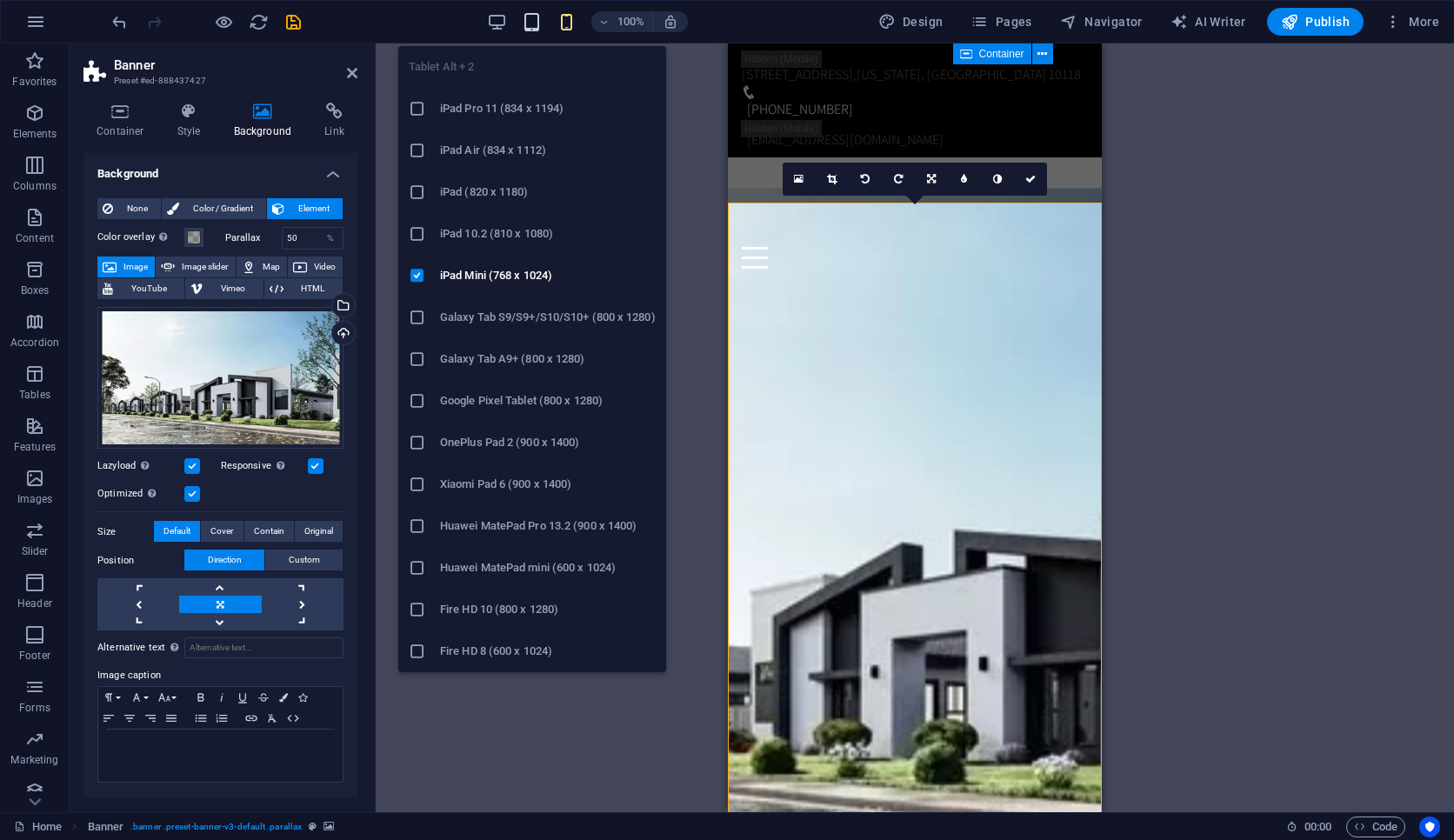
click at [539, 30] on icon "button" at bounding box center [531, 22] width 20 height 20
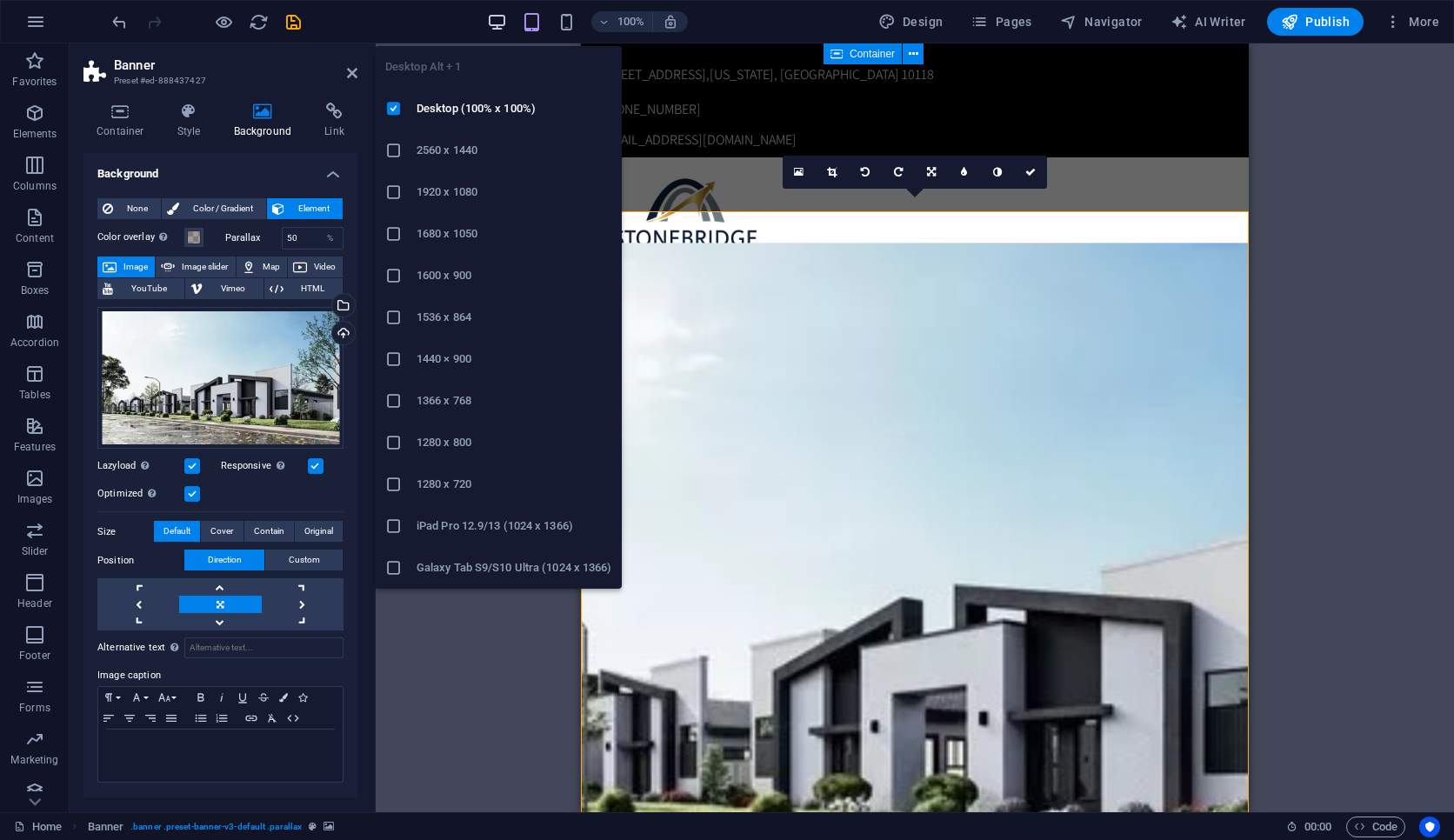
click at [504, 30] on icon "button" at bounding box center [497, 22] width 20 height 20
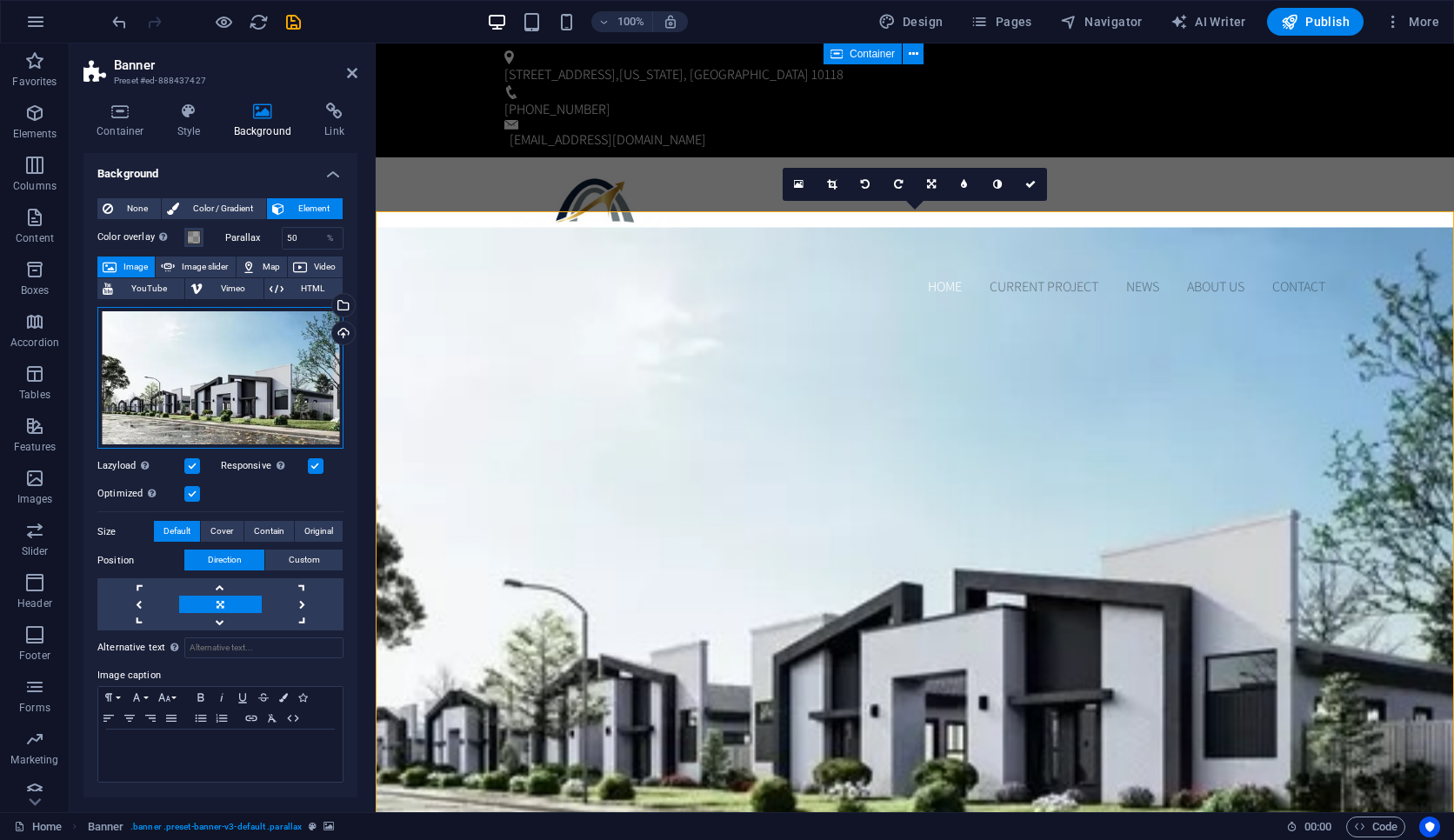
click at [297, 376] on div "Drag files here, click to choose files or select files from Files or our free s…" at bounding box center [220, 378] width 246 height 142
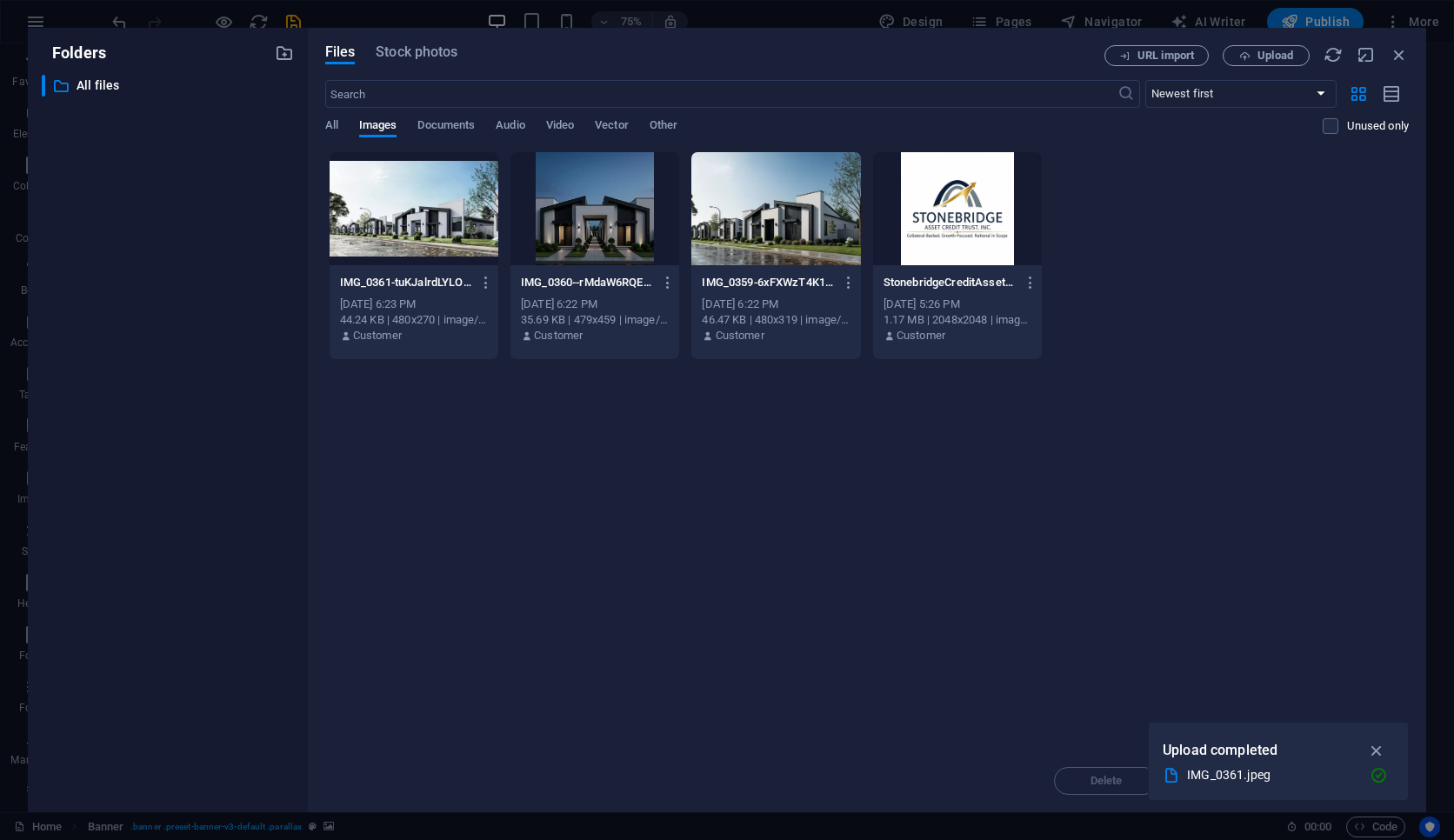
click at [429, 234] on div at bounding box center [414, 208] width 169 height 113
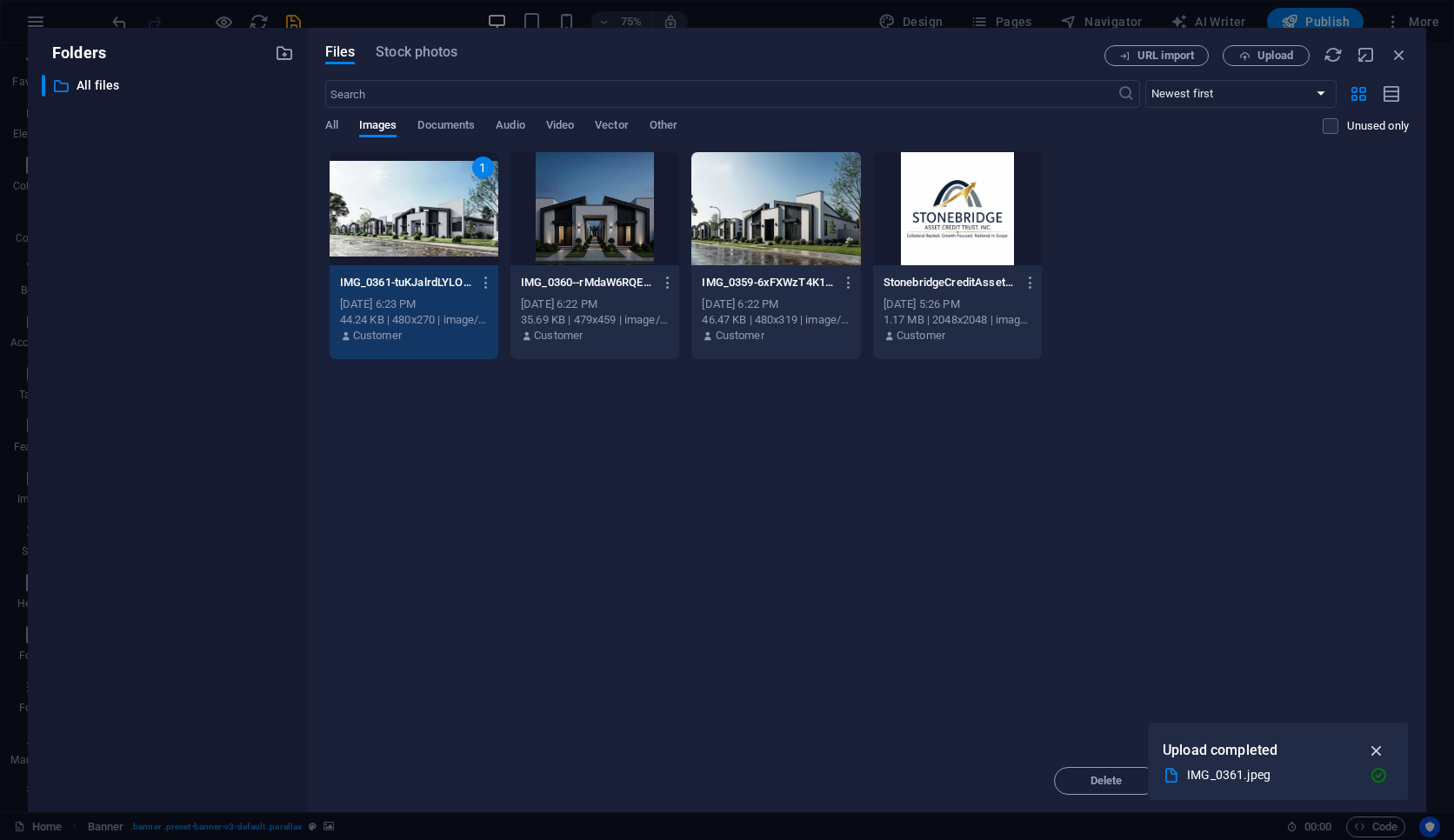
click at [1118, 753] on icon "button" at bounding box center [1376, 750] width 20 height 19
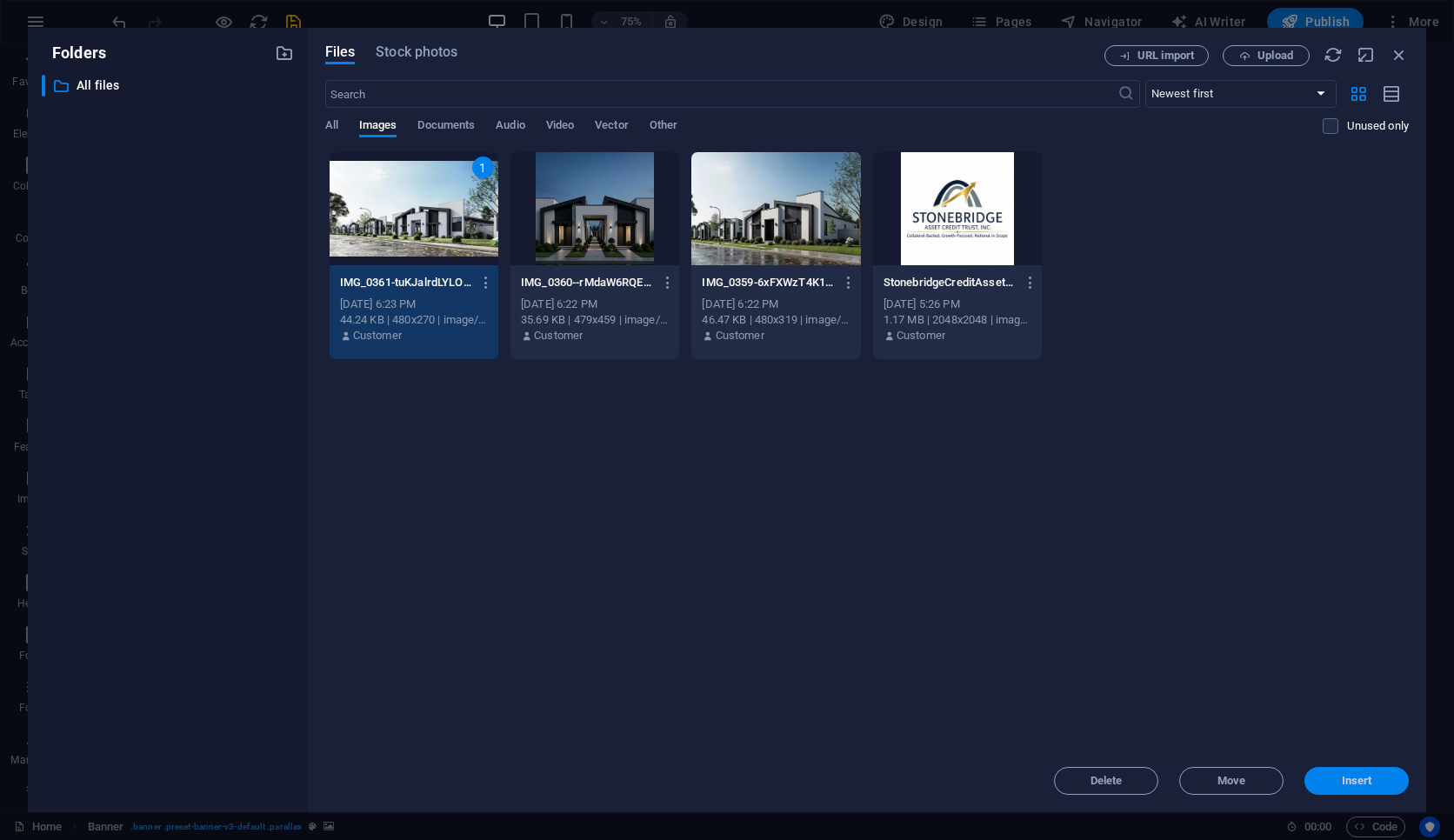
click at [1118, 770] on button "Insert" at bounding box center [1356, 781] width 104 height 28
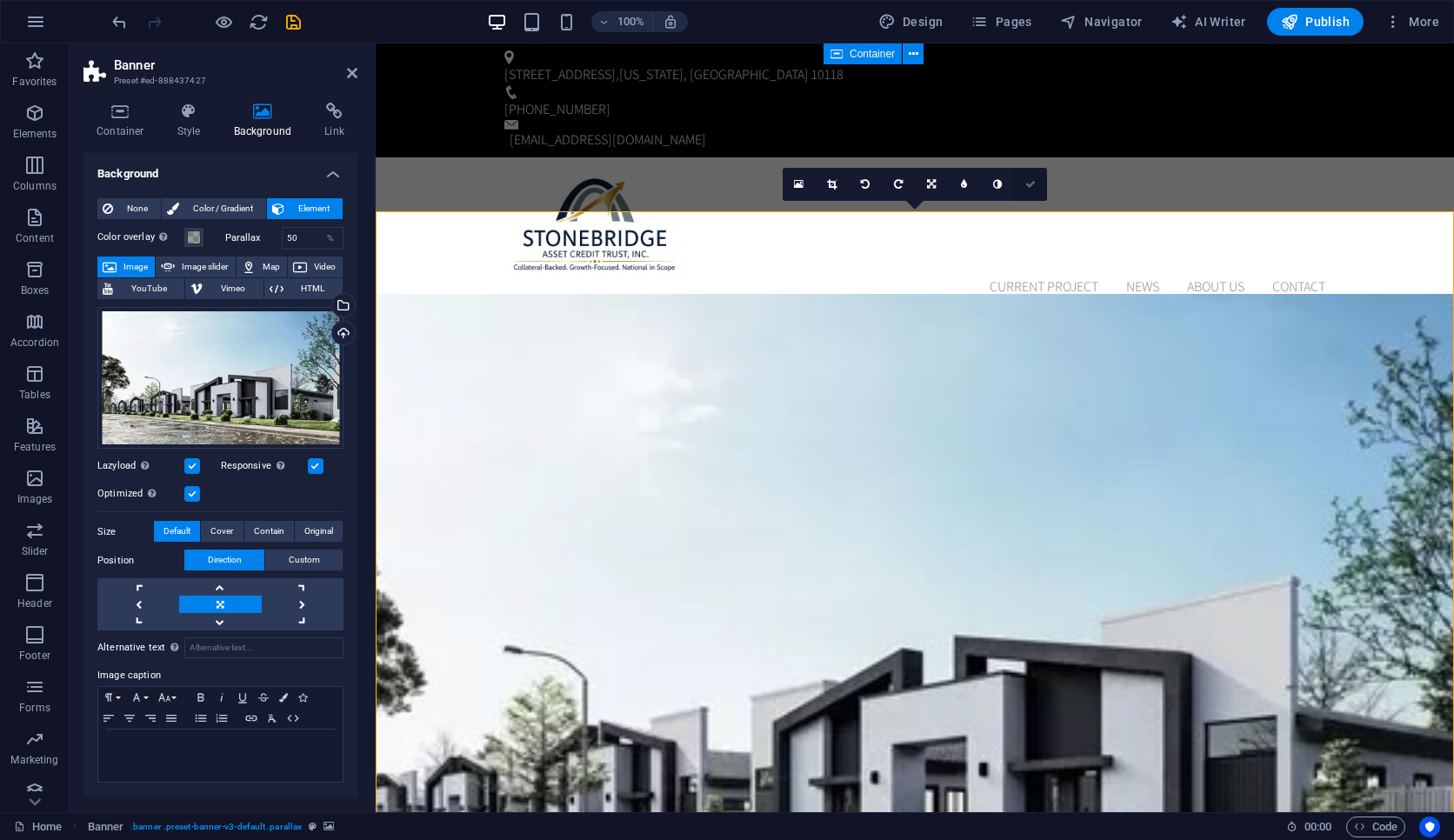
click at [1033, 188] on icon at bounding box center [1030, 184] width 10 height 10
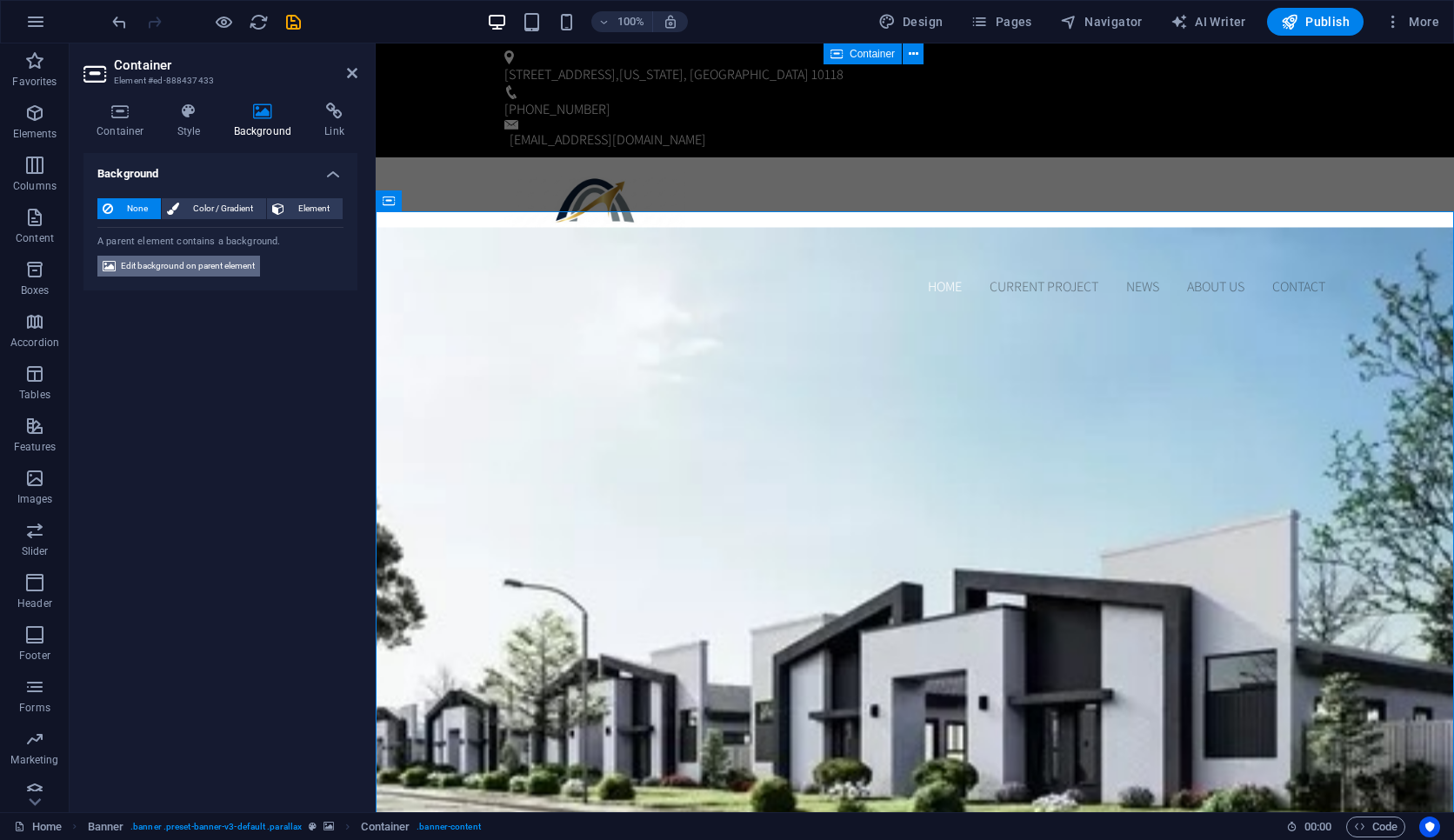
click at [239, 269] on span "Edit background on parent element" at bounding box center [187, 266] width 134 height 21
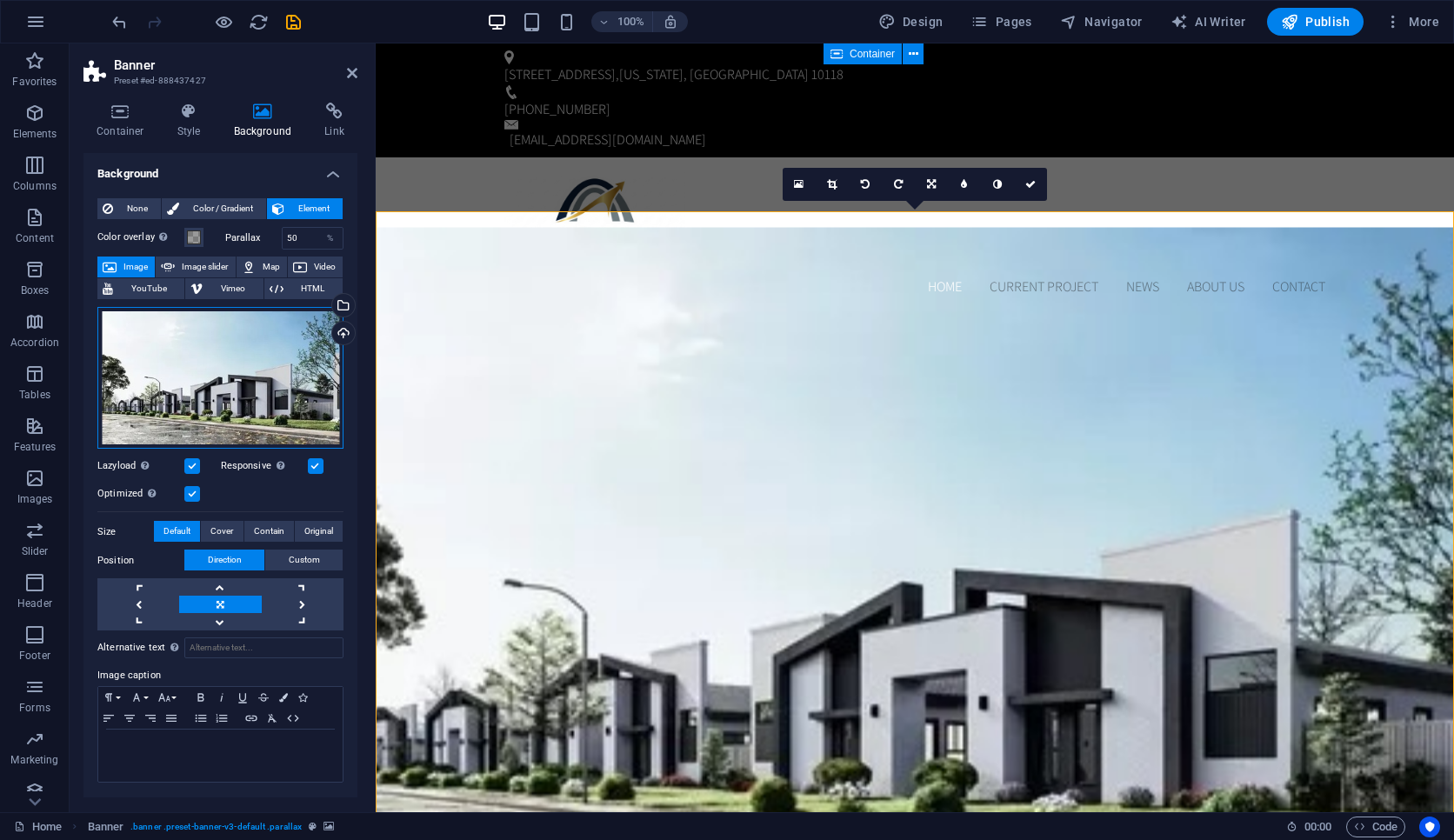
click at [245, 356] on div "Drag files here, click to choose files or select files from Files or our free s…" at bounding box center [220, 378] width 246 height 142
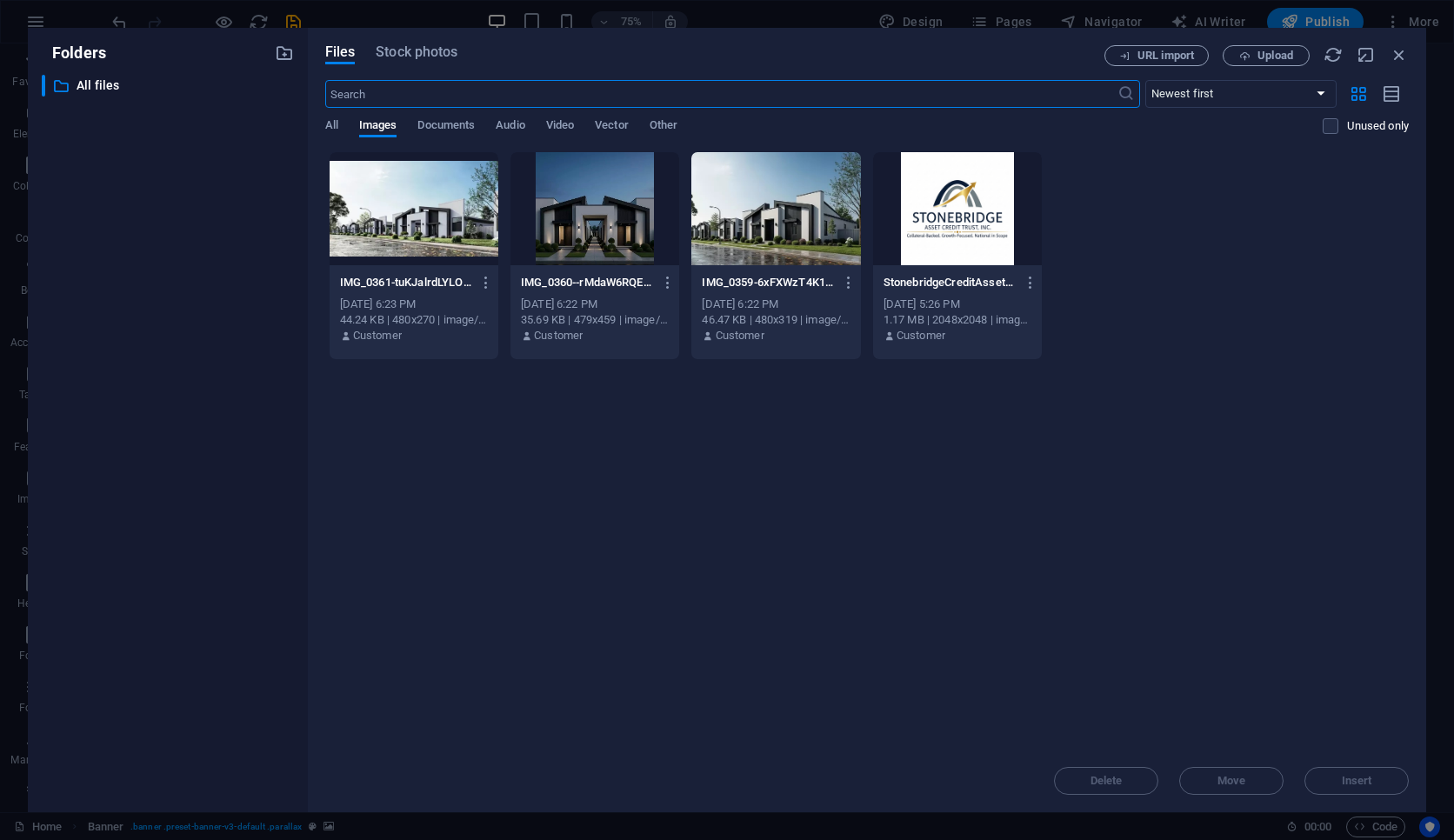
click at [639, 239] on div at bounding box center [595, 208] width 169 height 113
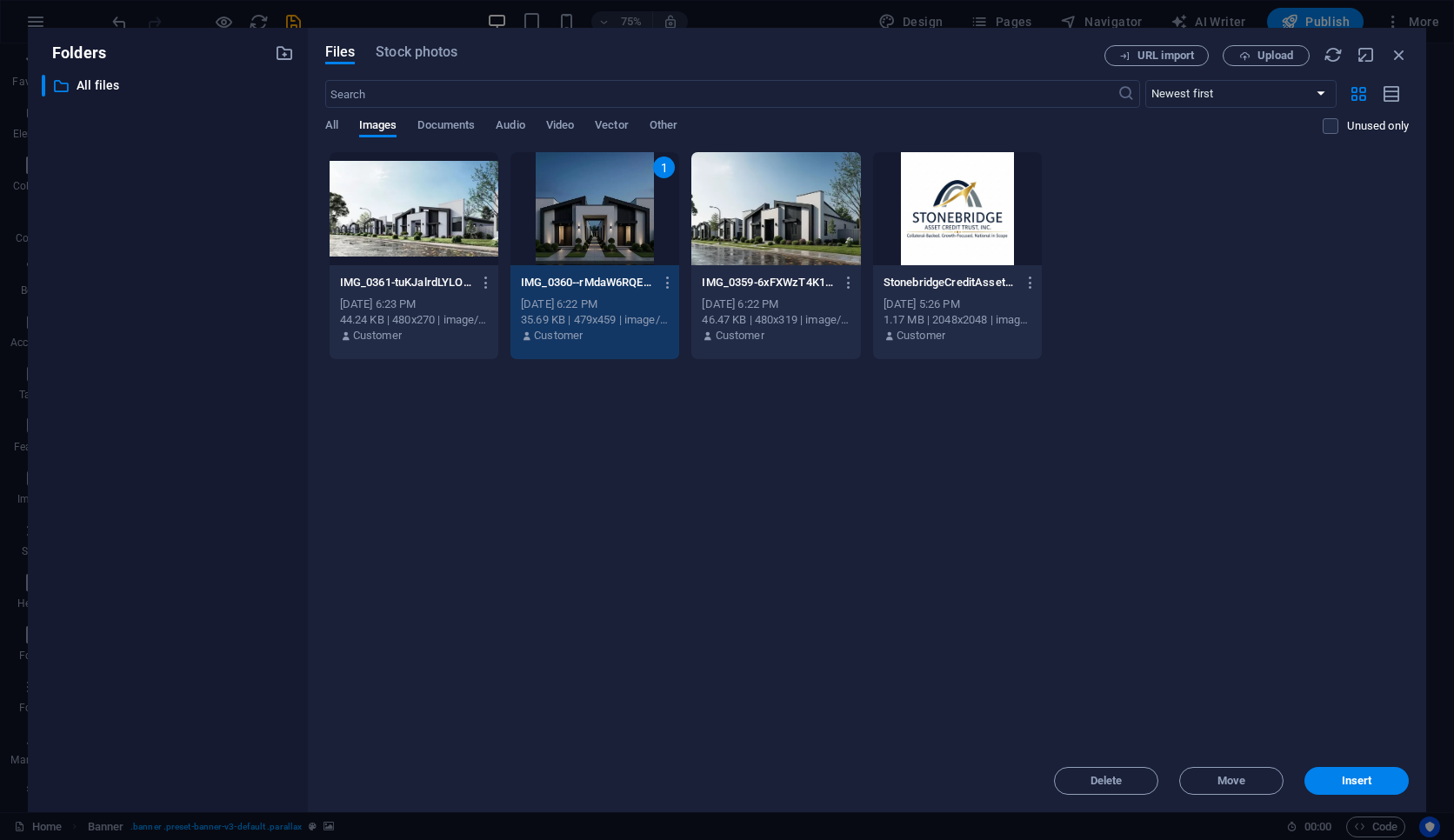
click at [639, 239] on div "1" at bounding box center [595, 208] width 169 height 113
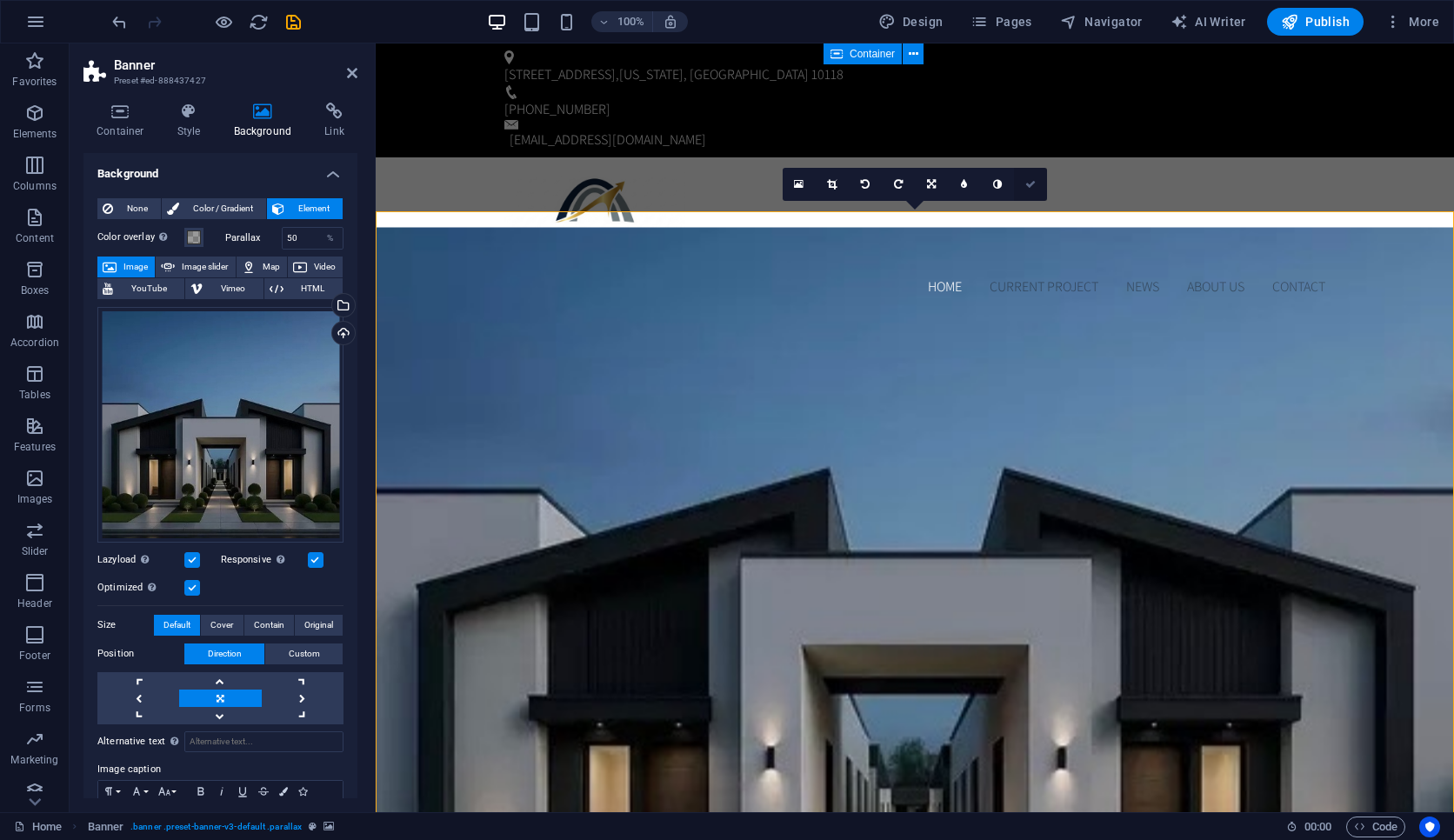
drag, startPoint x: 1027, startPoint y: 177, endPoint x: 957, endPoint y: 130, distance: 84.3
click at [1027, 177] on link at bounding box center [1030, 184] width 33 height 33
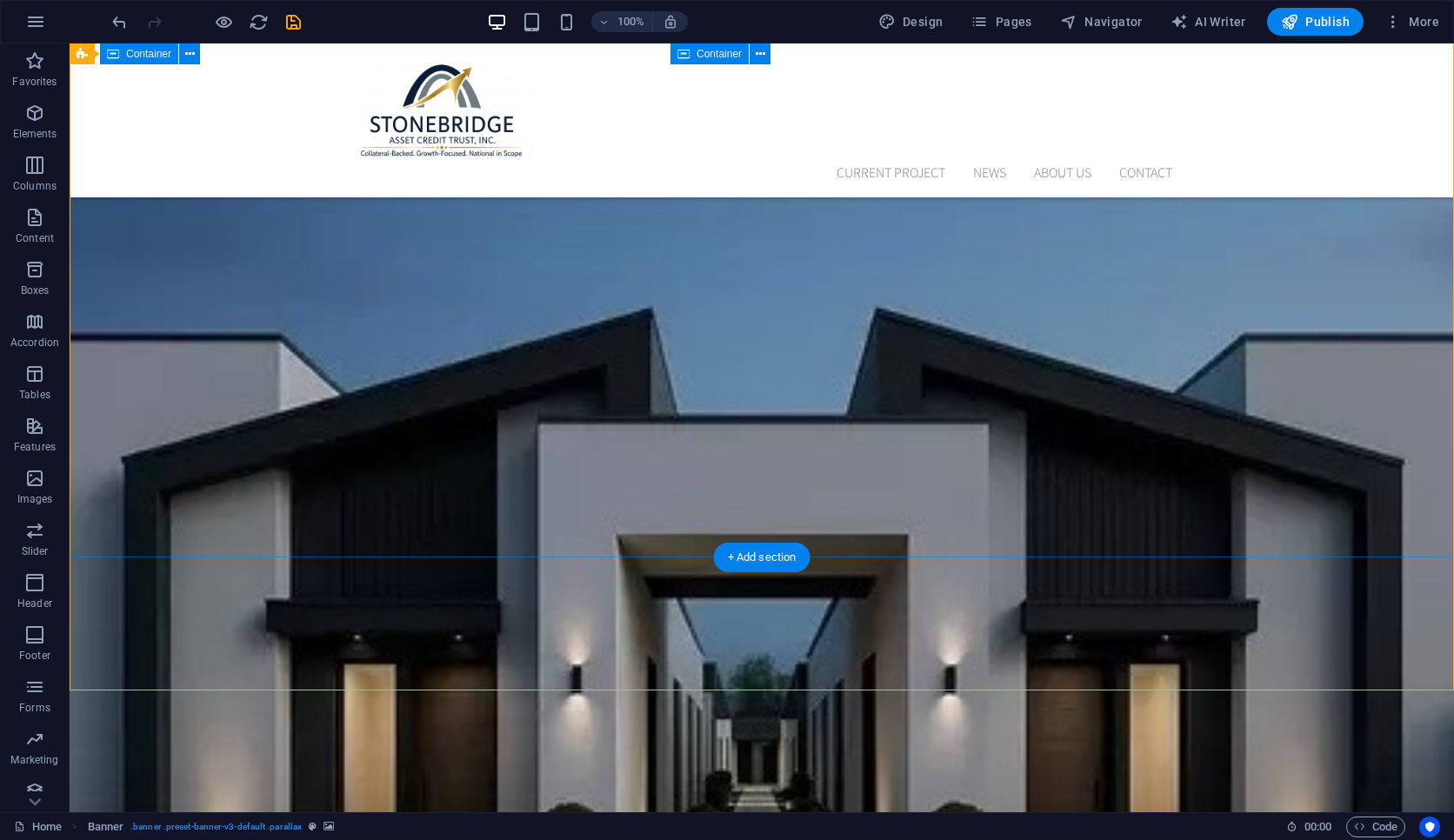
scroll to position [224, 0]
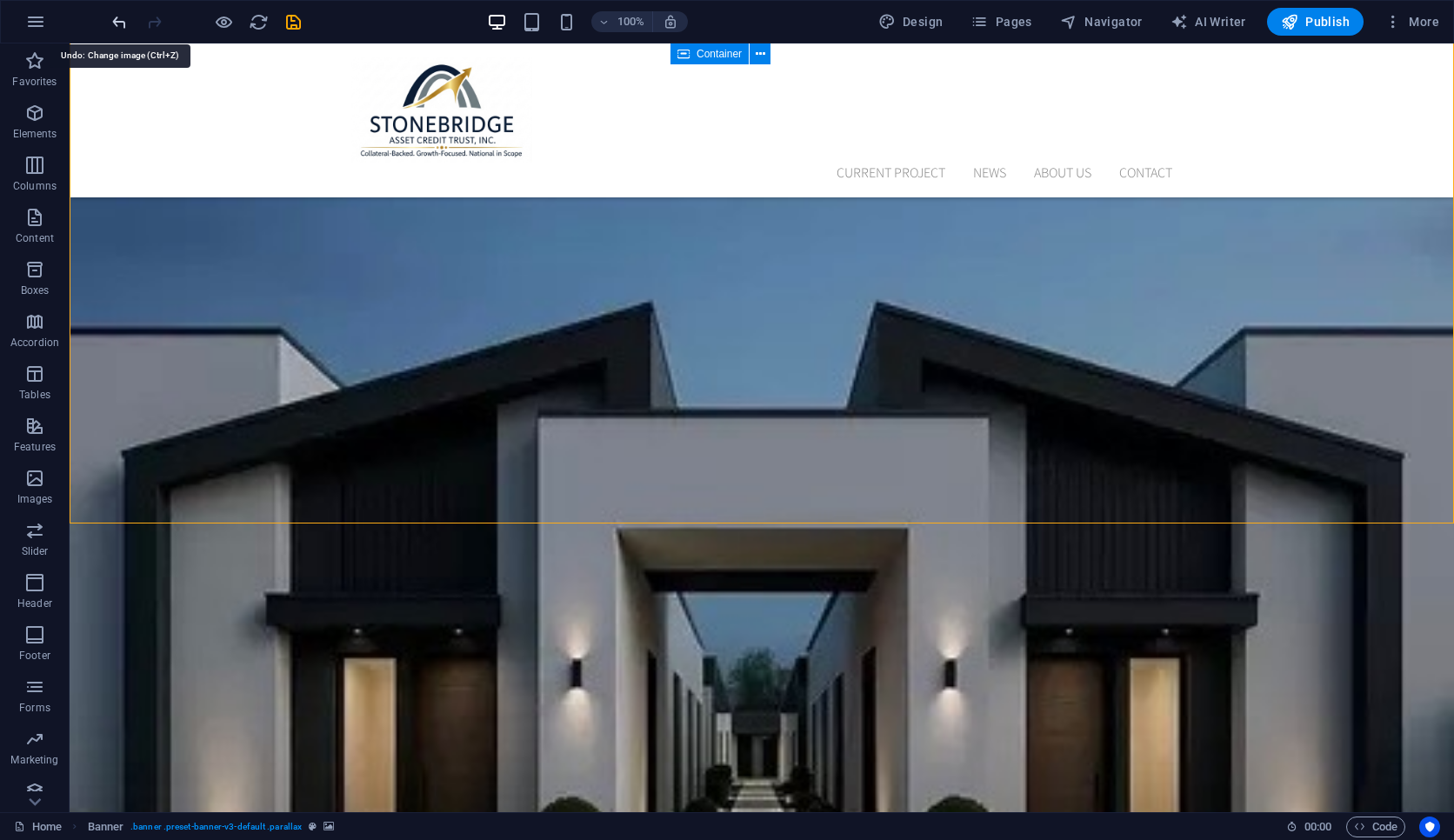
click at [126, 19] on icon "undo" at bounding box center [119, 22] width 20 height 20
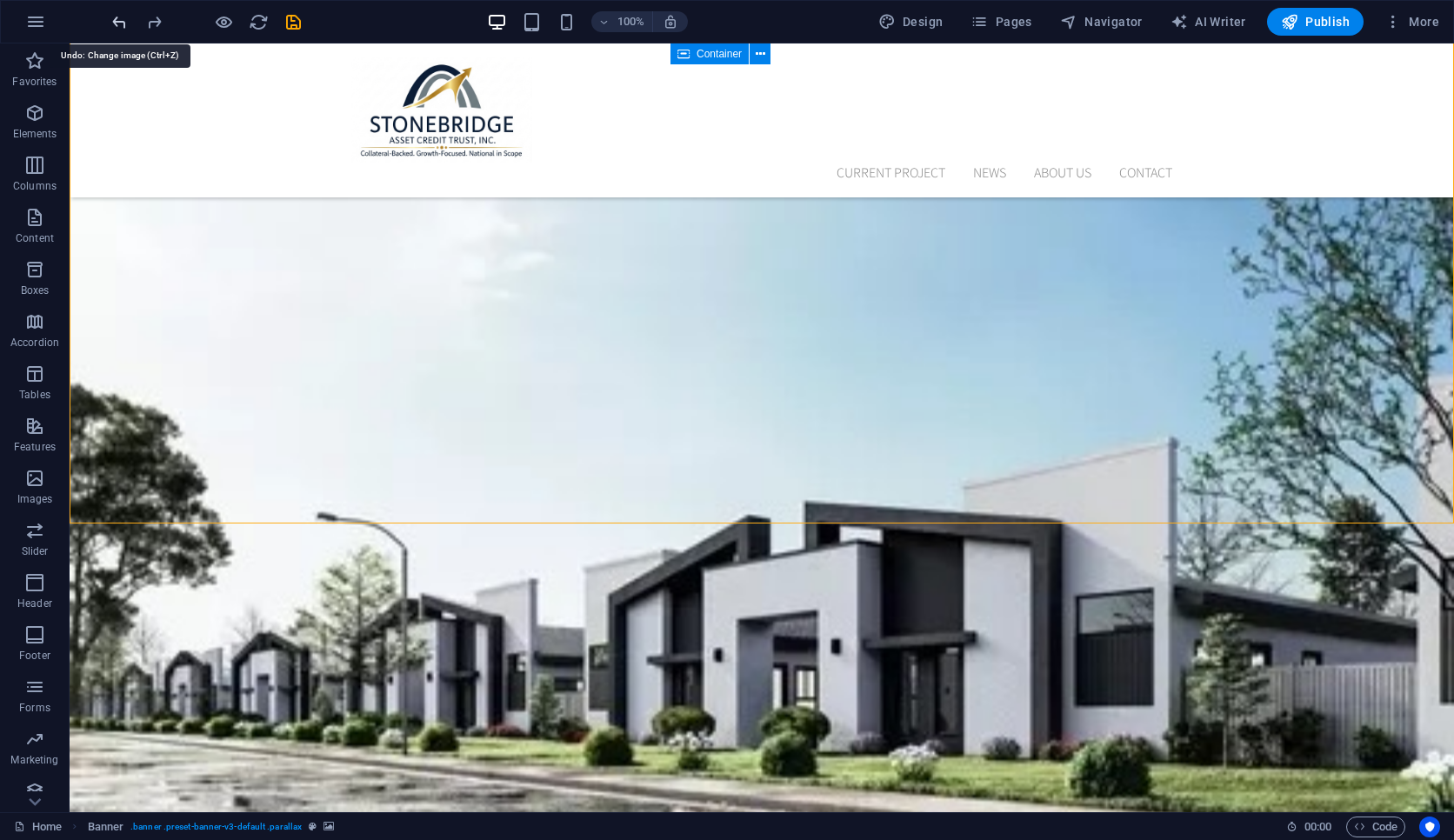
click at [126, 19] on icon "undo" at bounding box center [119, 22] width 20 height 20
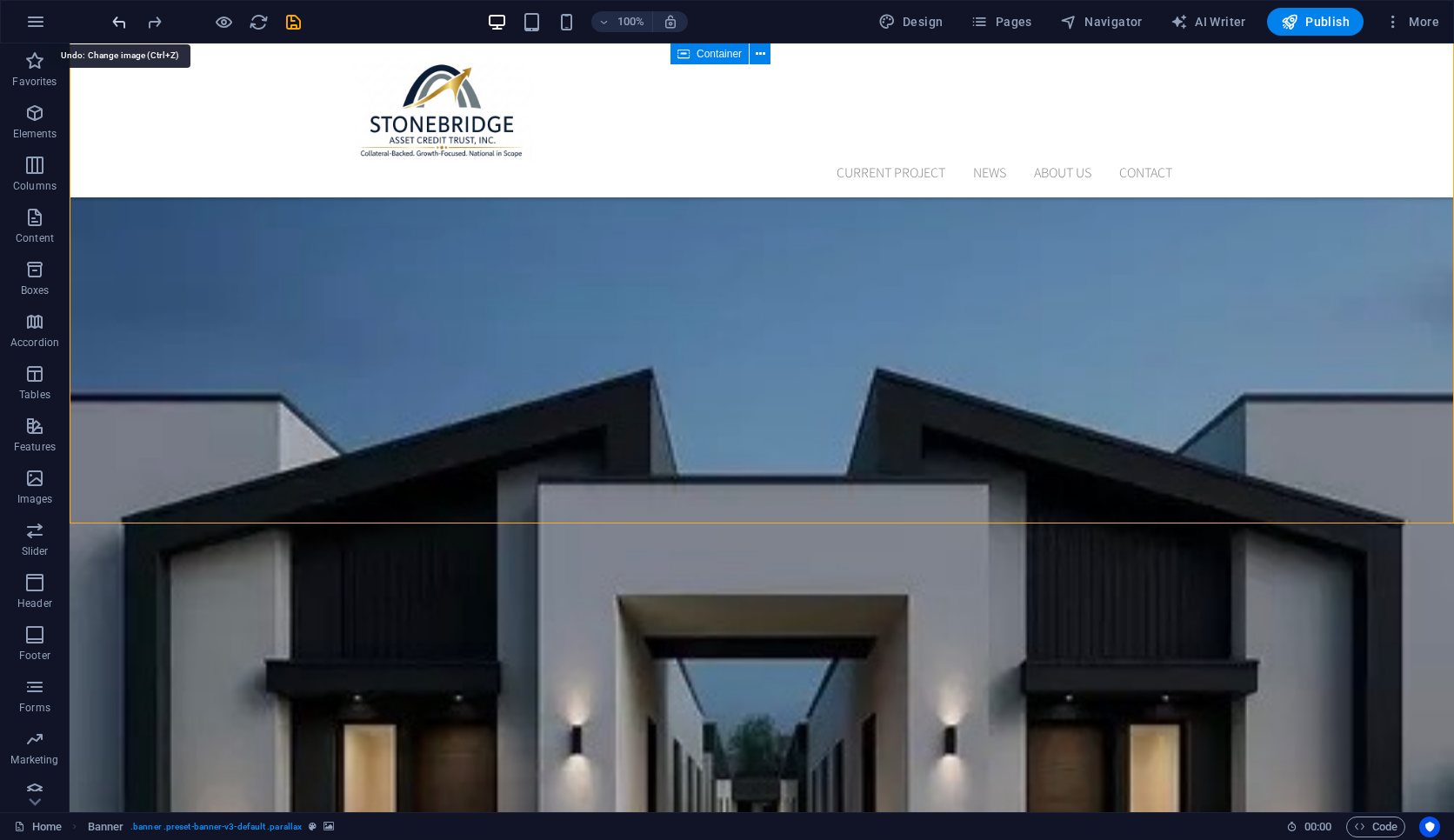
click at [126, 19] on icon "undo" at bounding box center [119, 22] width 20 height 20
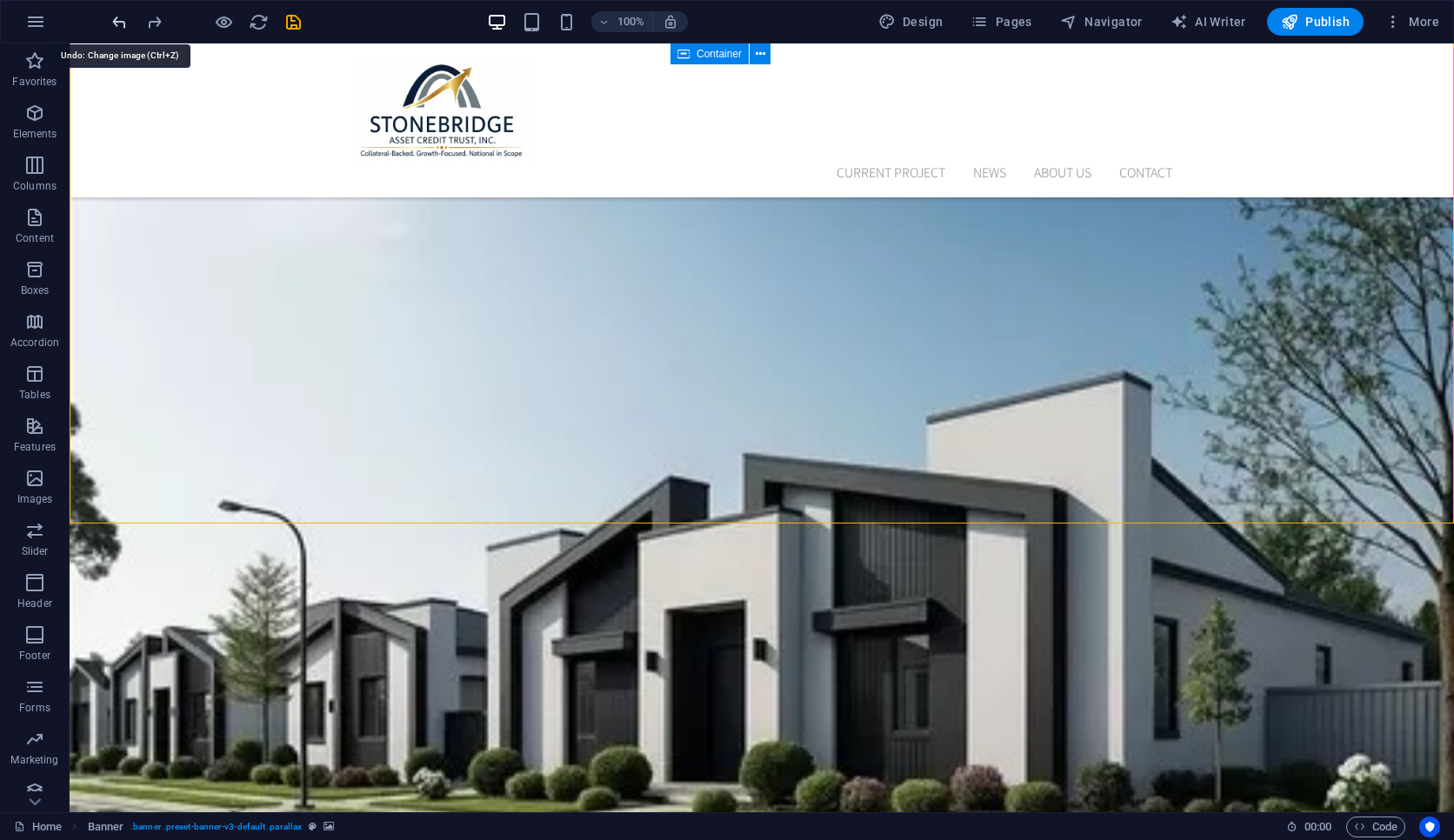
click at [126, 19] on icon "undo" at bounding box center [119, 22] width 20 height 20
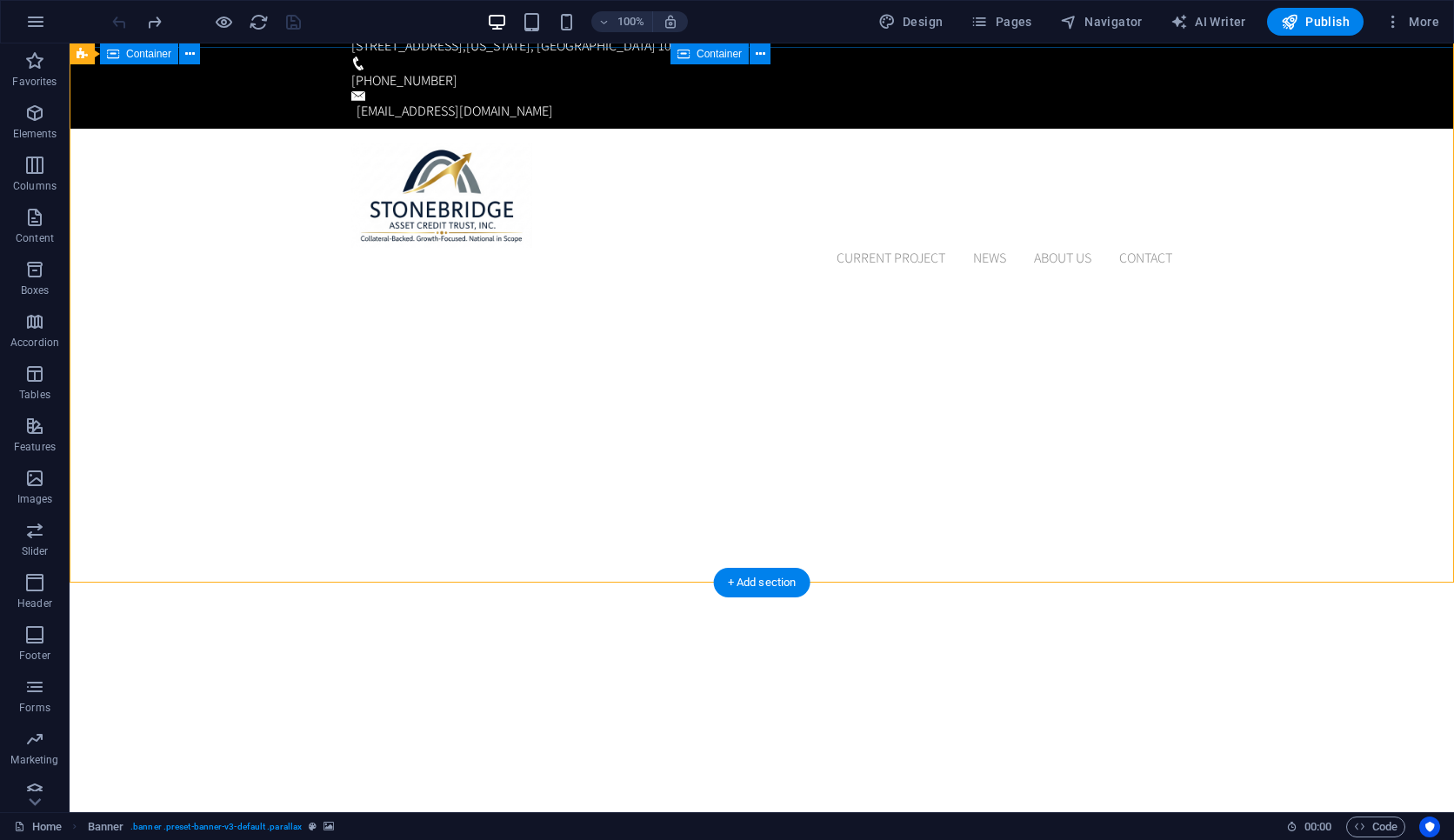
scroll to position [0, 0]
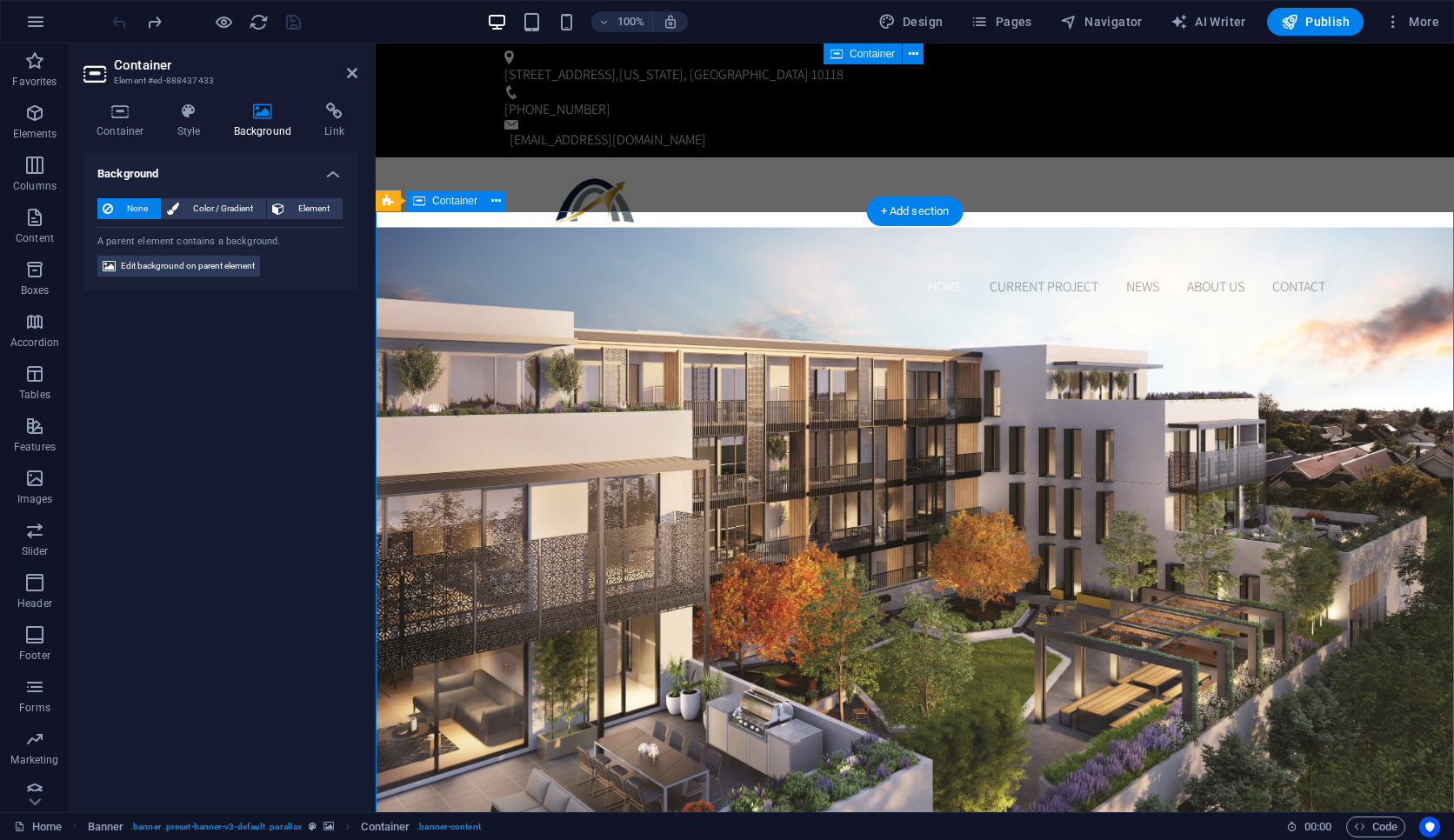
click at [237, 273] on span "Edit background on parent element" at bounding box center [187, 266] width 134 height 21
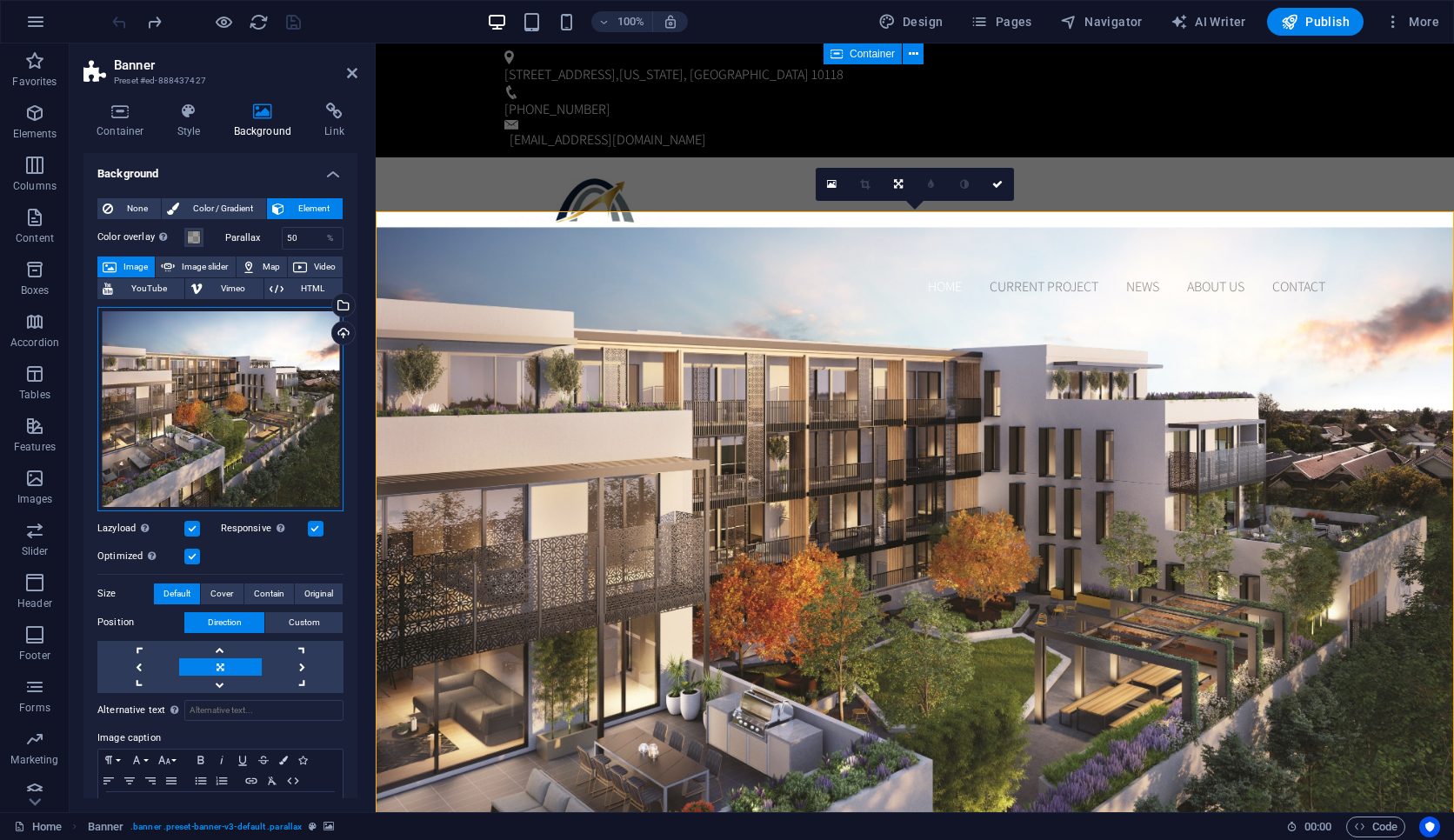
click at [208, 372] on div "Drag files here, click to choose files or select files from Files or our free s…" at bounding box center [220, 409] width 246 height 204
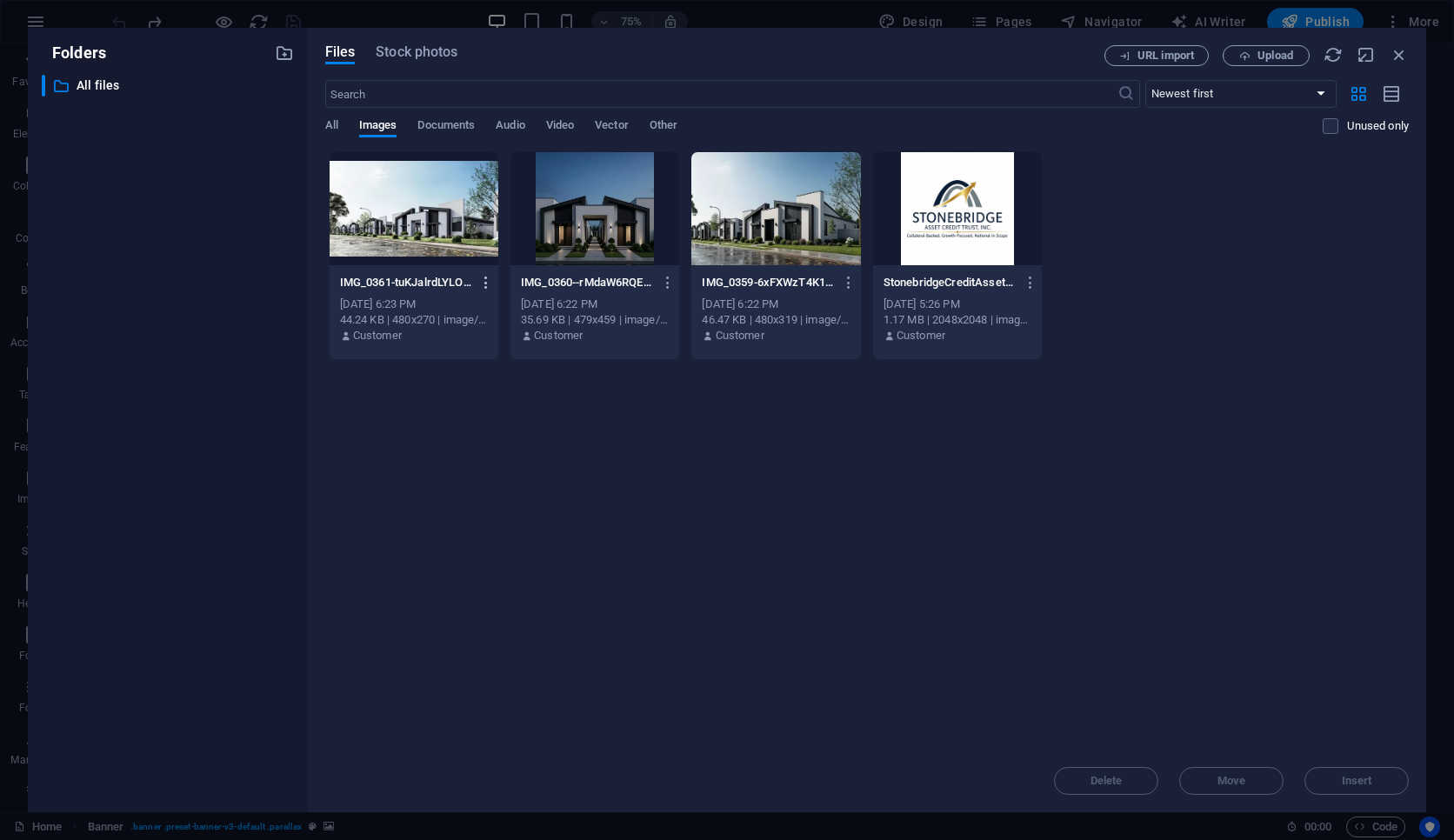
click at [485, 281] on icon "button" at bounding box center [486, 282] width 17 height 16
click at [501, 611] on h6 "Delete" at bounding box center [497, 620] width 74 height 21
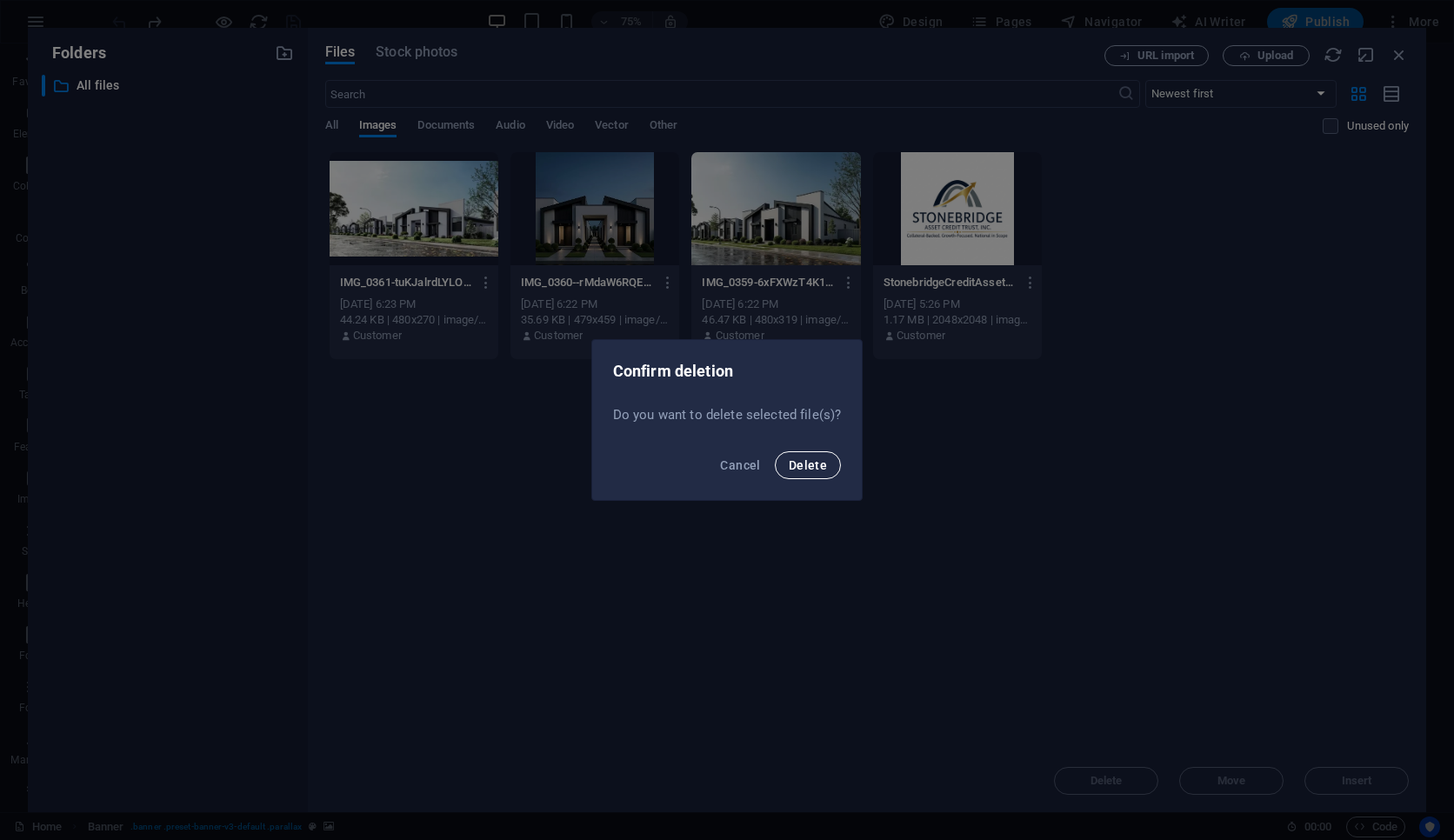
click at [816, 460] on span "Delete" at bounding box center [808, 464] width 38 height 14
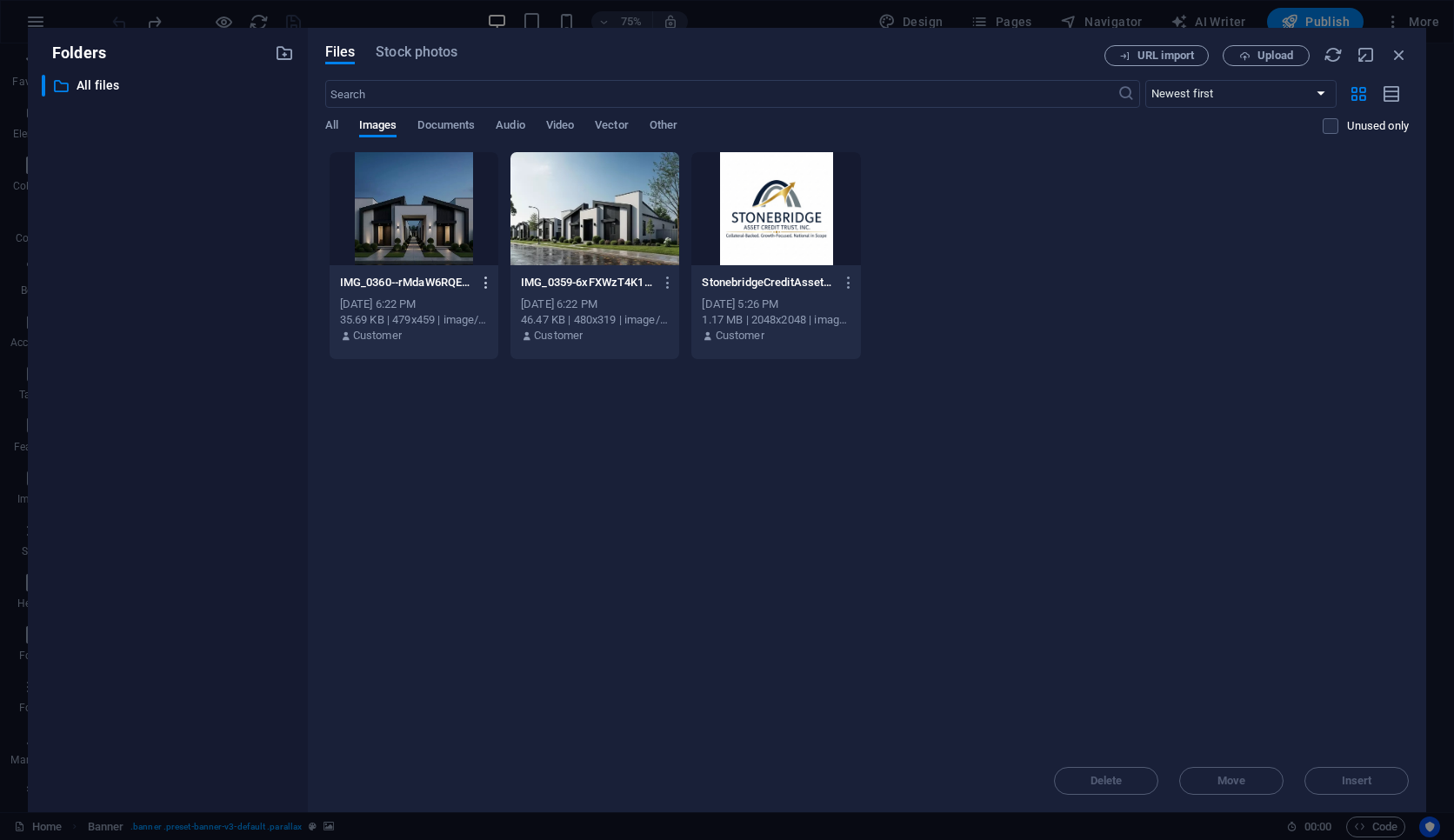
click at [487, 286] on icon "button" at bounding box center [486, 282] width 17 height 16
click at [511, 610] on h6 "Delete" at bounding box center [497, 620] width 74 height 21
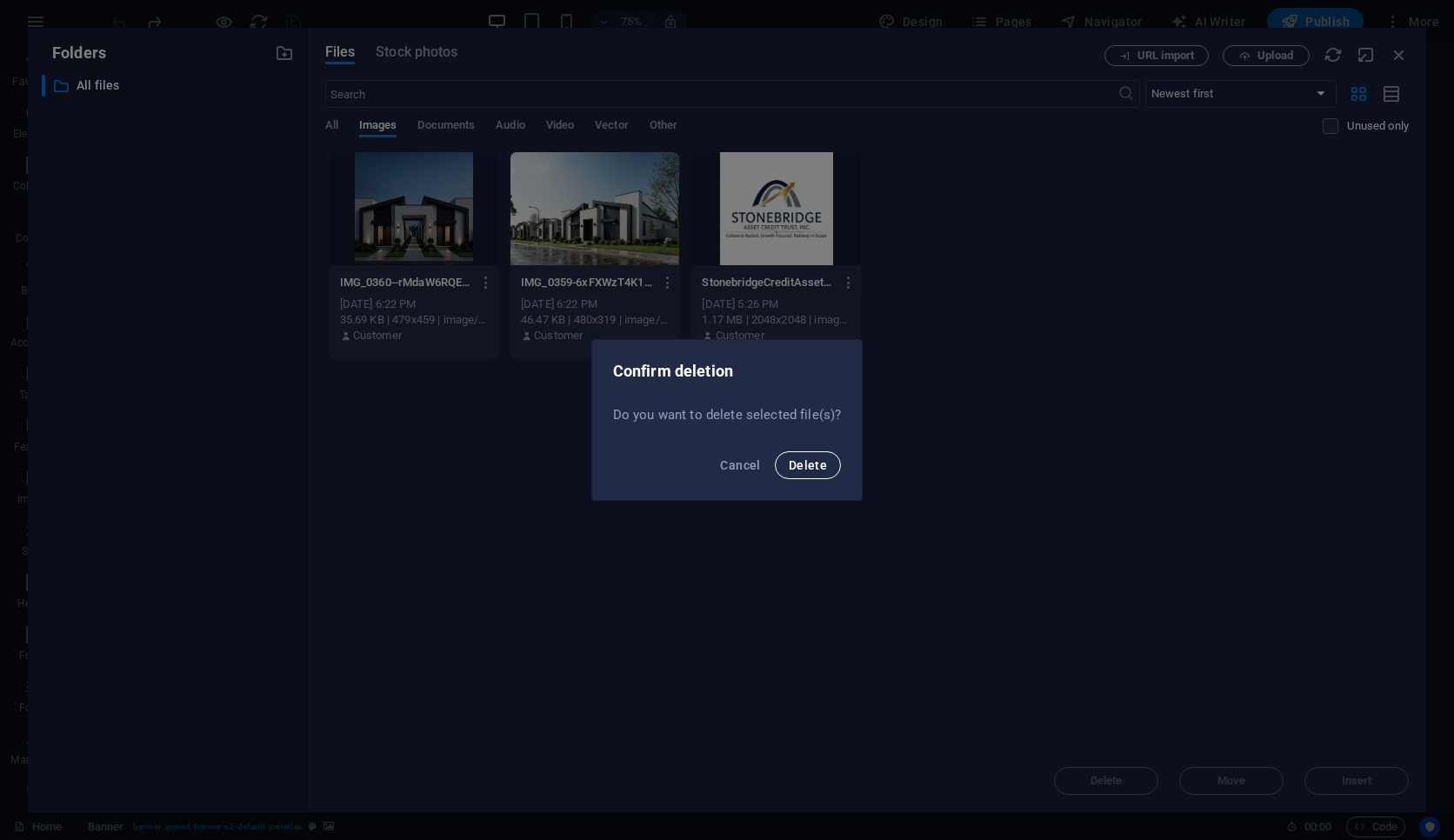
click at [796, 464] on span "Delete" at bounding box center [808, 464] width 38 height 14
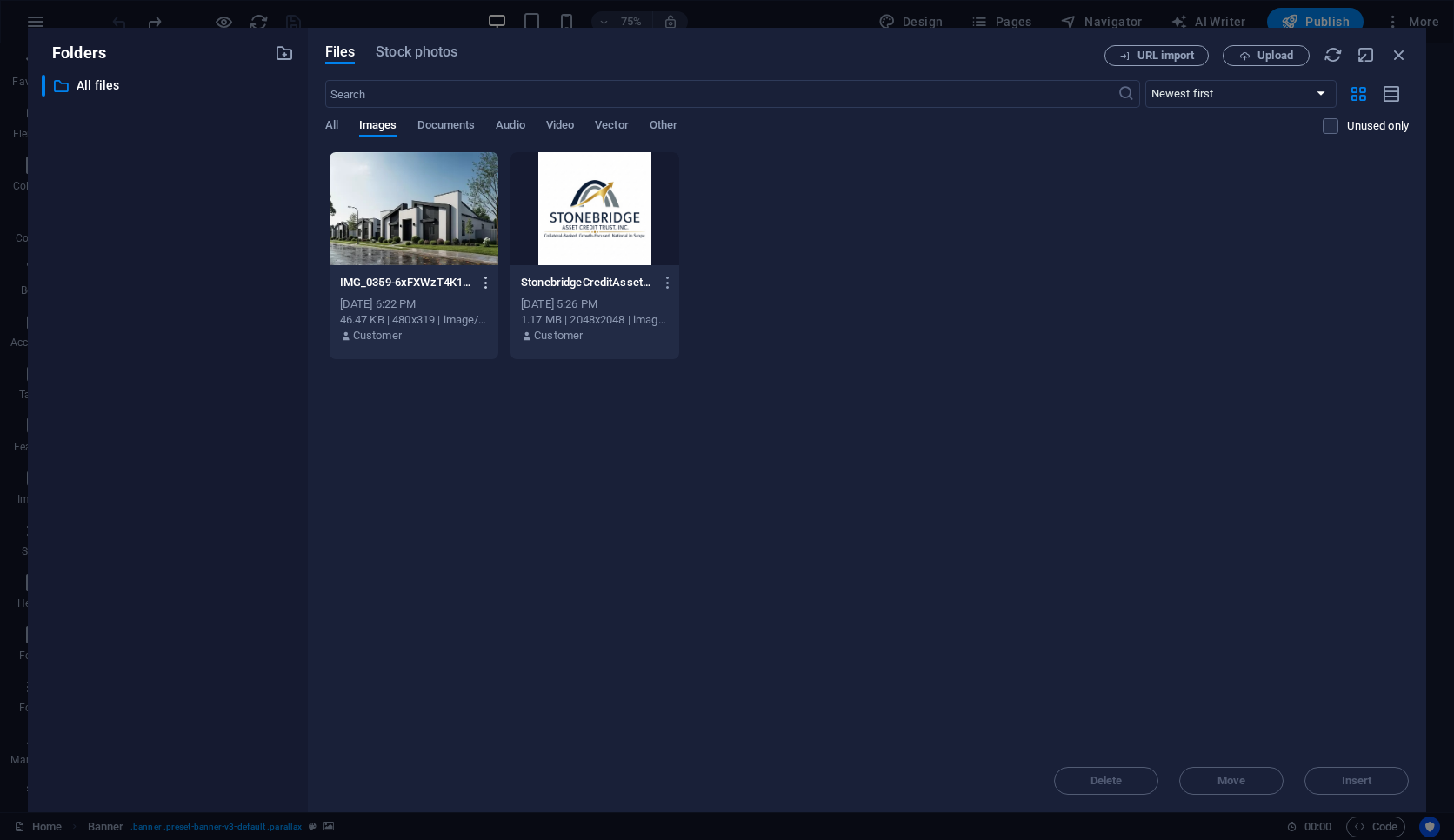
click at [483, 285] on icon "button" at bounding box center [486, 282] width 17 height 16
click at [495, 610] on h6 "Delete" at bounding box center [497, 620] width 74 height 21
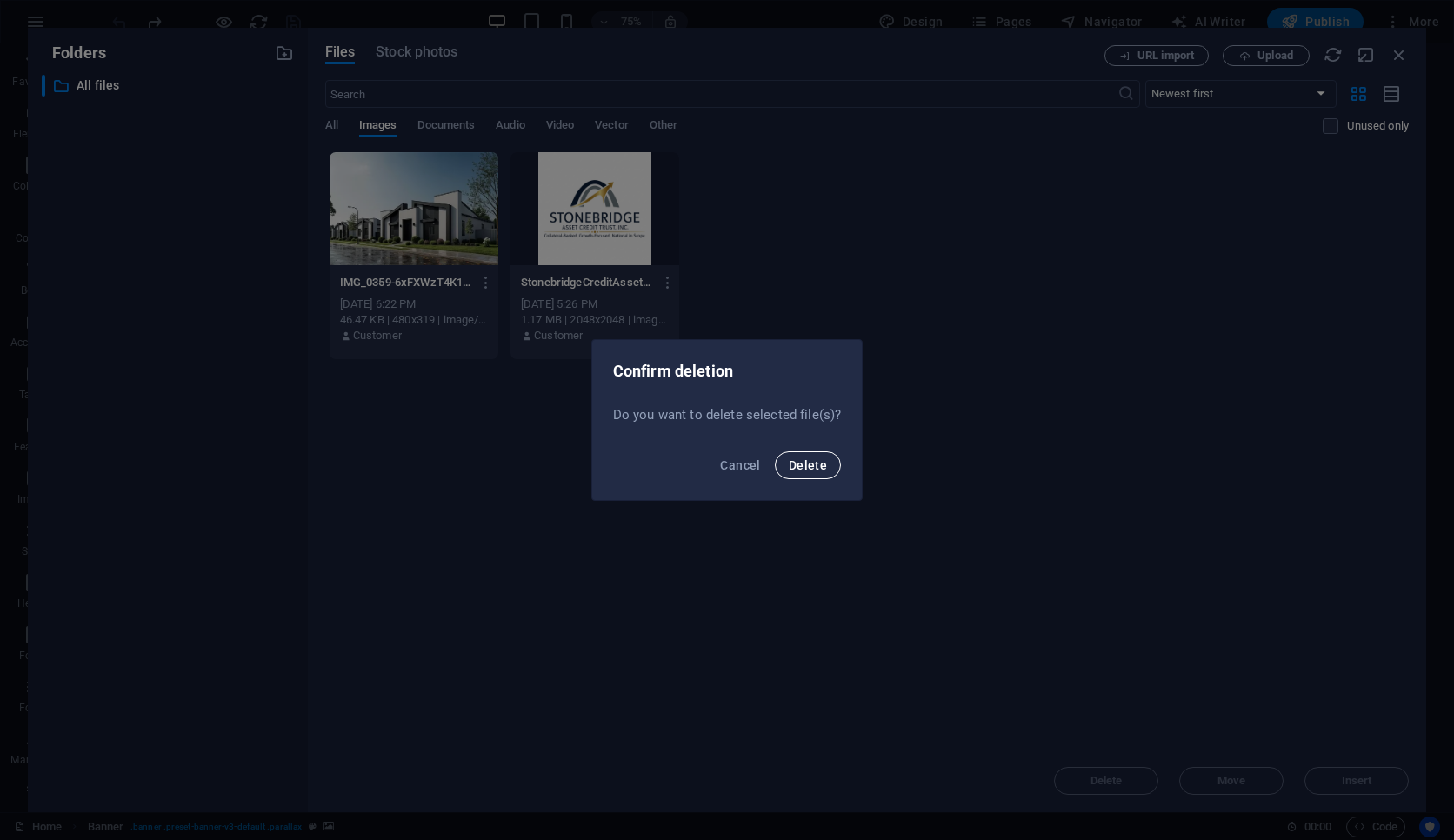
click at [823, 464] on span "Delete" at bounding box center [808, 464] width 38 height 14
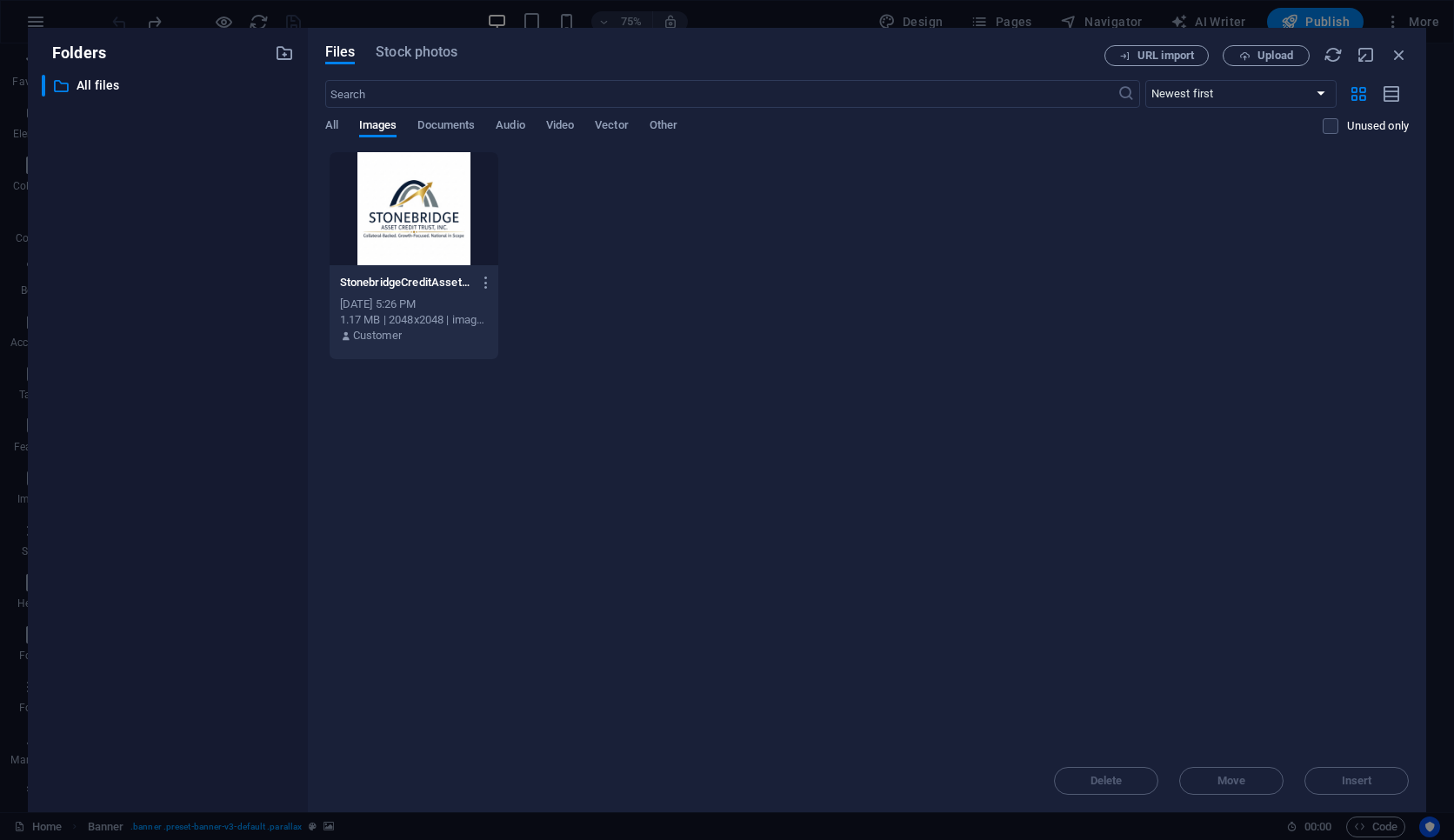
click at [1118, 711] on div "Drop files here to upload them instantly StonebridgeCreditAssetTrustInc-Logo-pZ…" at bounding box center [867, 449] width 1083 height 598
click at [1118, 54] on span "Upload" at bounding box center [1275, 55] width 36 height 10
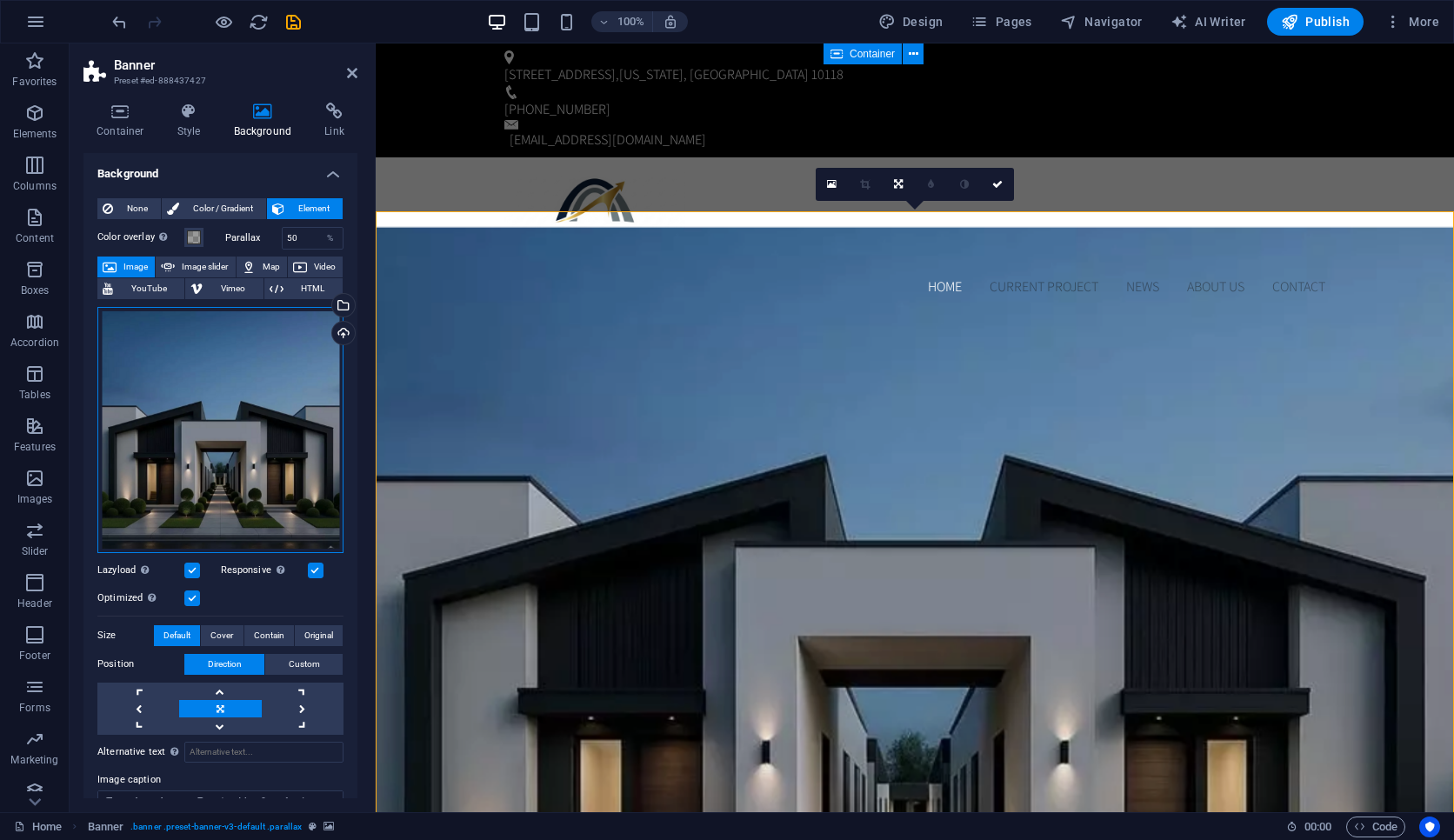
click at [266, 393] on div "Drag files here, click to choose files or select files from Files or our free s…" at bounding box center [220, 430] width 246 height 246
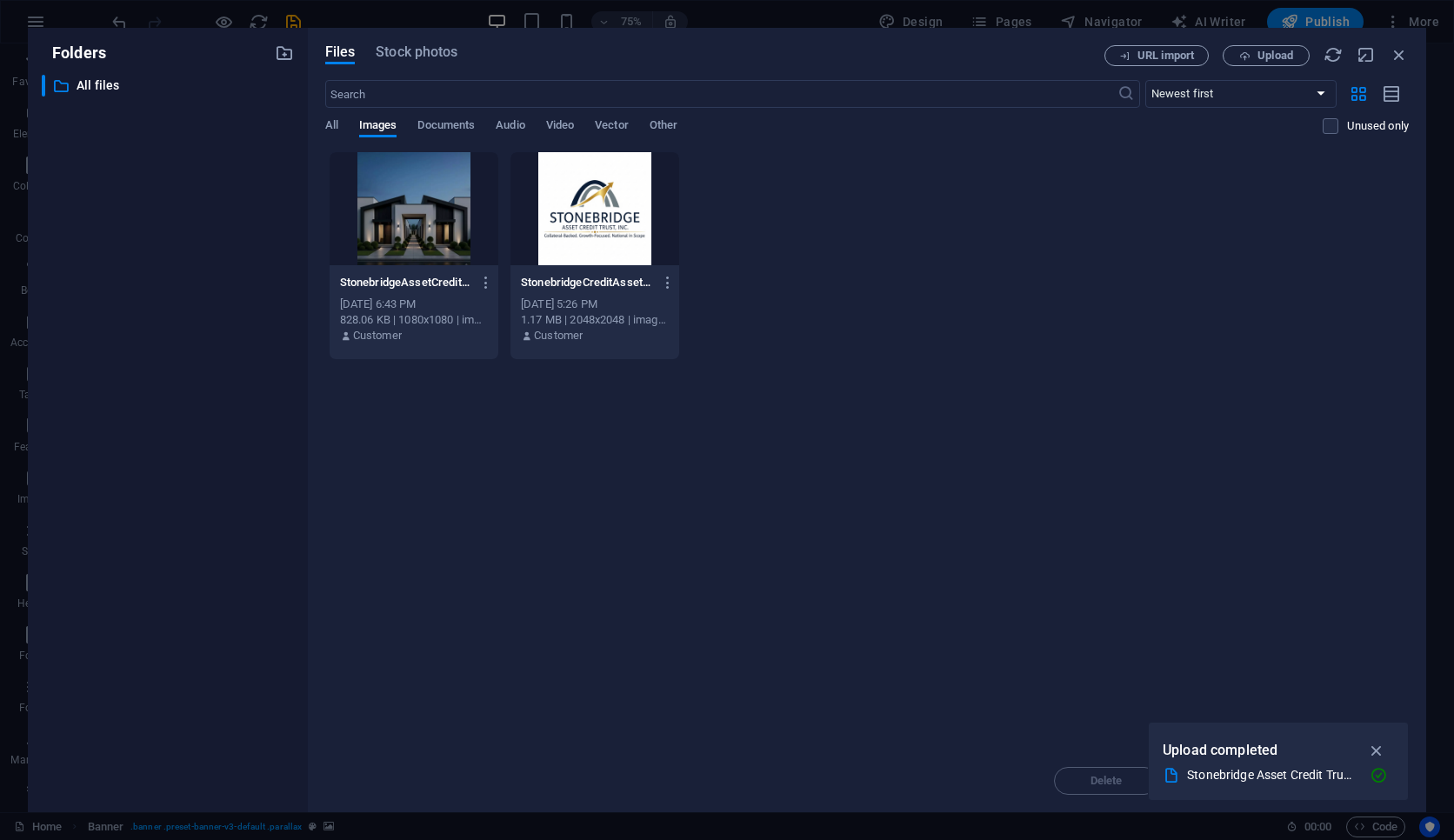
click at [266, 393] on div "​ All files All files" at bounding box center [168, 436] width 252 height 723
click at [1118, 63] on button "Upload" at bounding box center [1266, 55] width 87 height 21
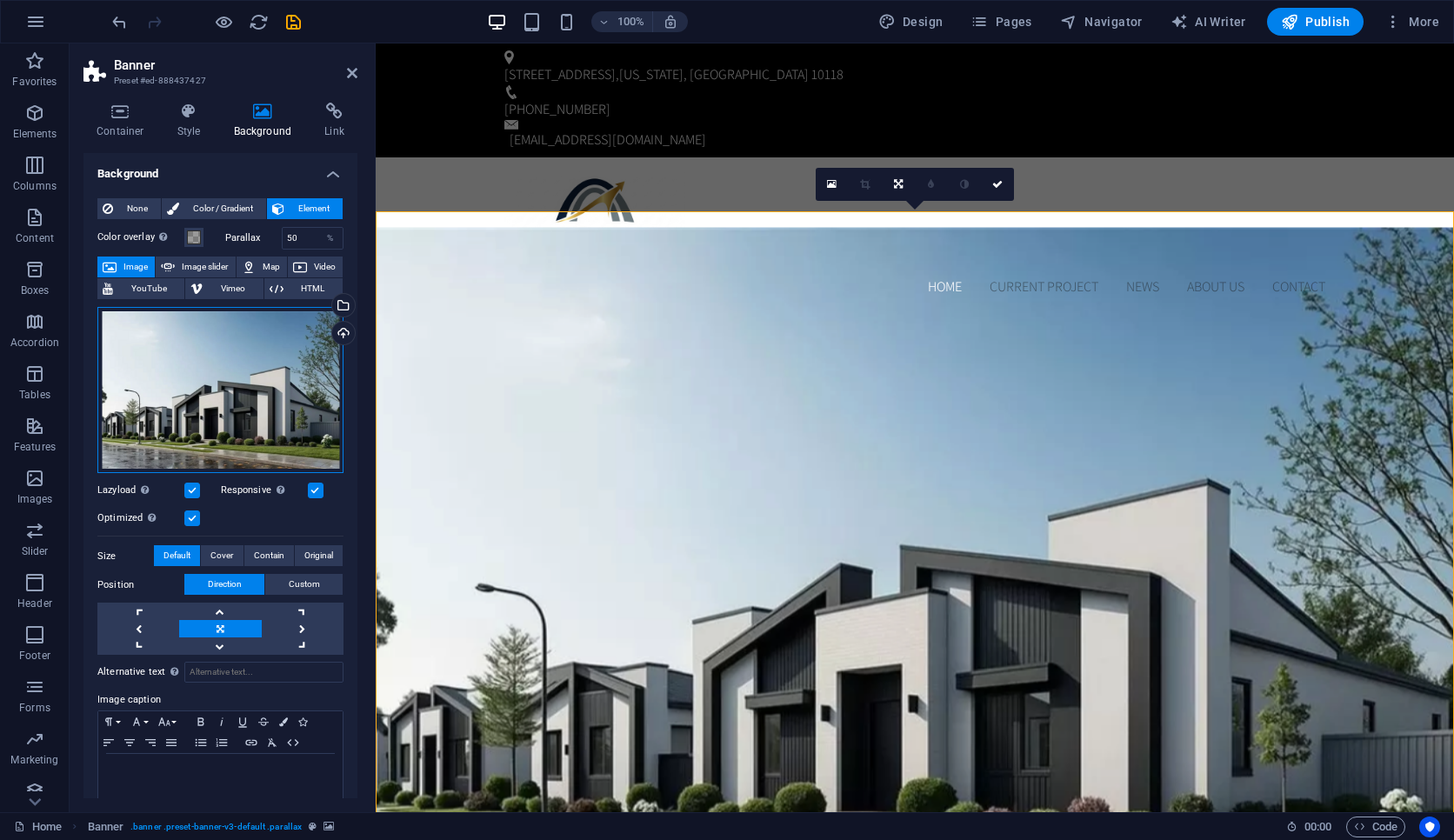
click at [208, 391] on div "Drag files here, click to choose files or select files from Files or our free s…" at bounding box center [220, 391] width 246 height 167
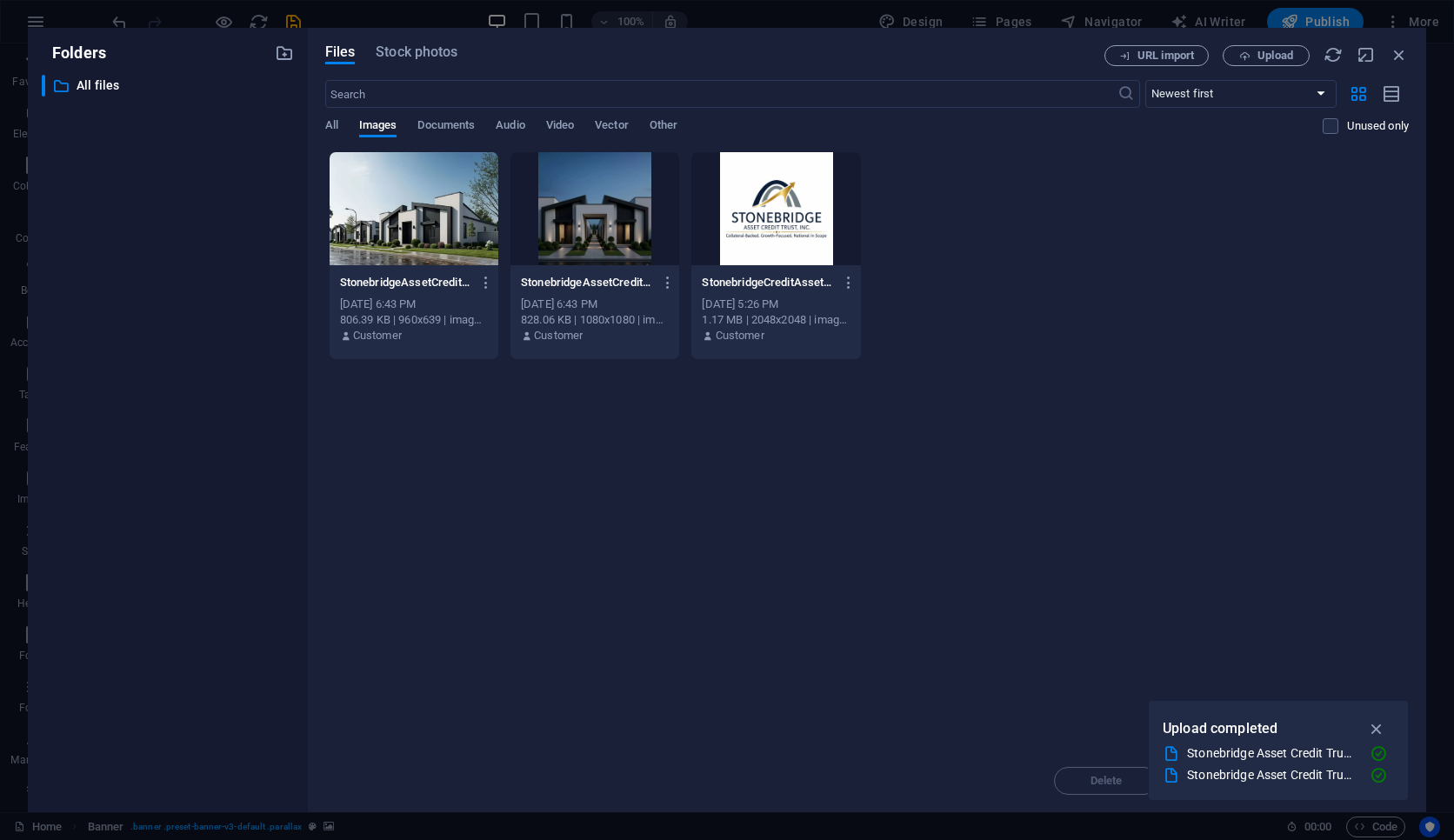
click at [208, 391] on div "​ All files All files" at bounding box center [168, 436] width 252 height 723
click at [490, 285] on icon "button" at bounding box center [486, 282] width 17 height 16
click at [467, 620] on h6 "Delete" at bounding box center [497, 620] width 74 height 21
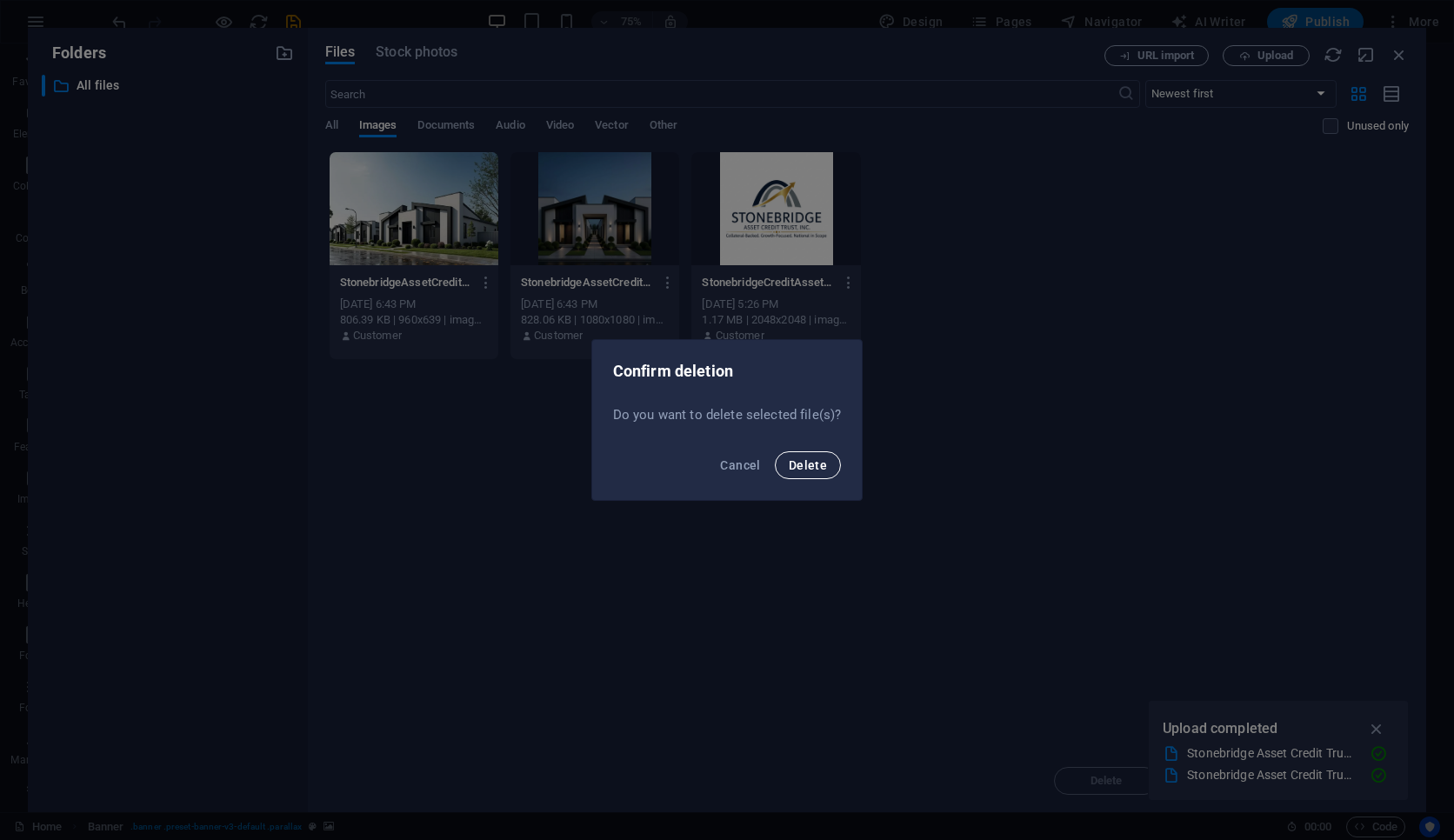
click at [809, 462] on span "Delete" at bounding box center [808, 464] width 38 height 14
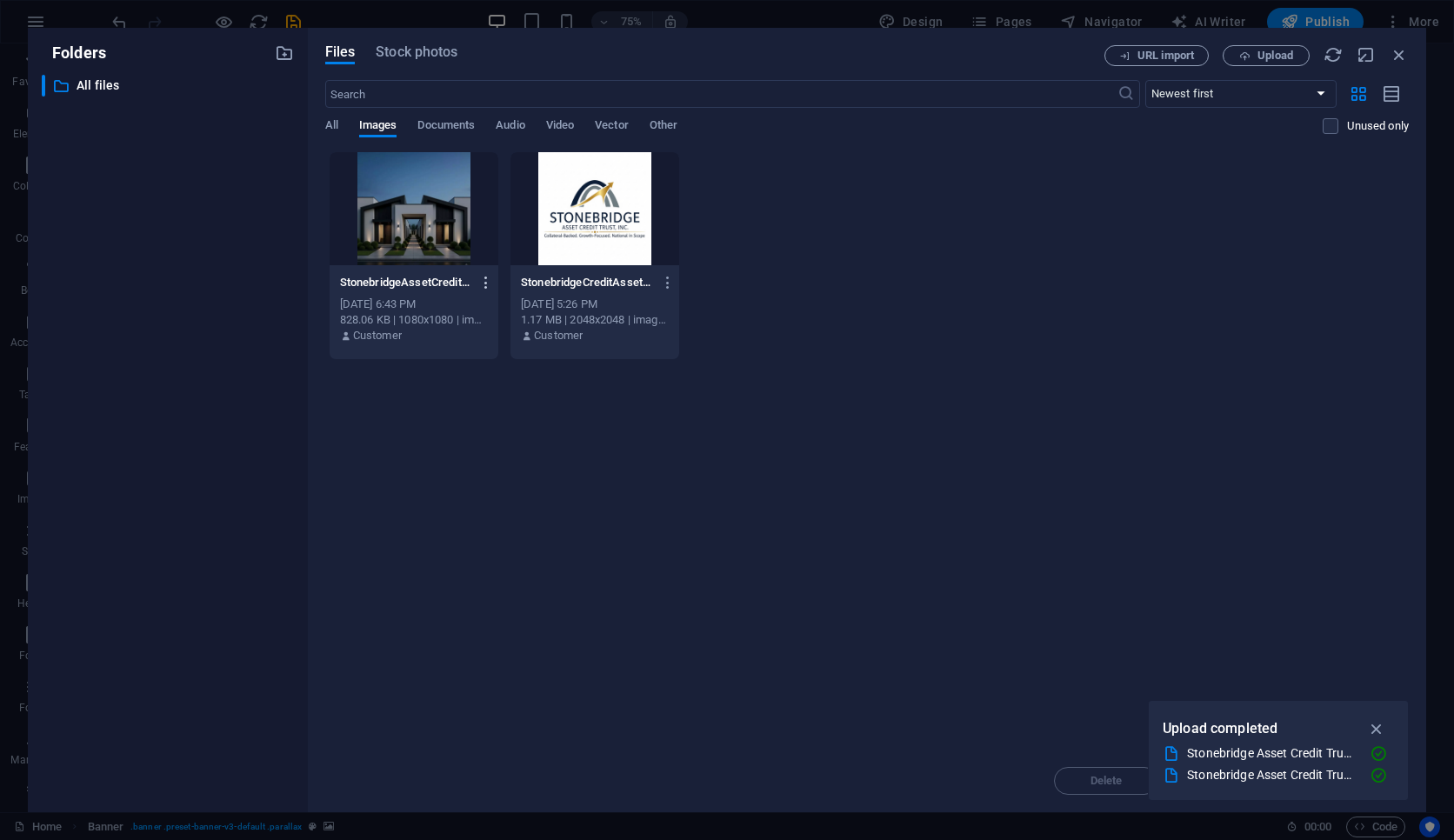
click at [488, 284] on icon "button" at bounding box center [486, 282] width 17 height 16
click at [482, 606] on li "Delete" at bounding box center [481, 619] width 126 height 42
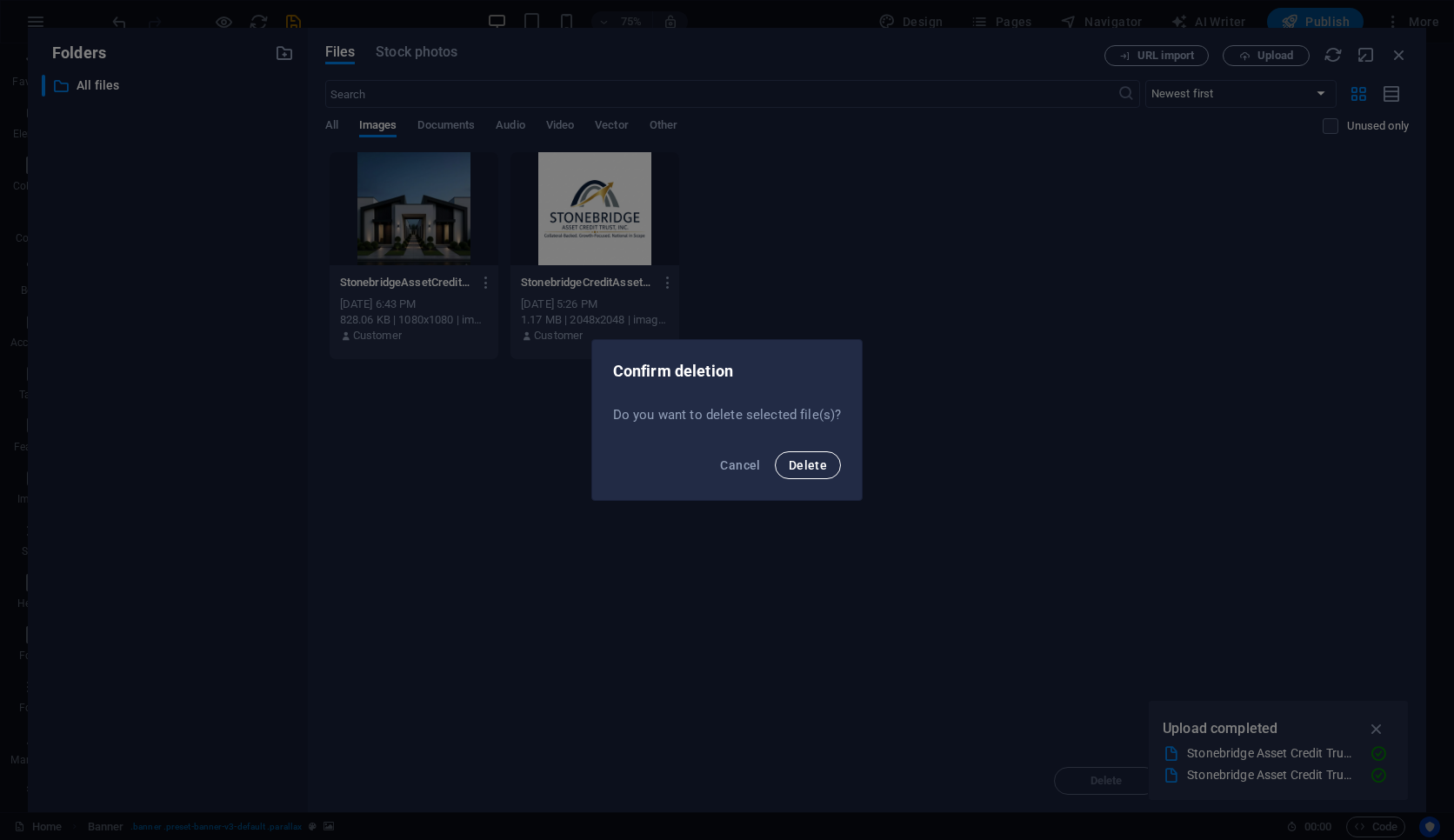
click at [806, 463] on span "Delete" at bounding box center [808, 464] width 38 height 14
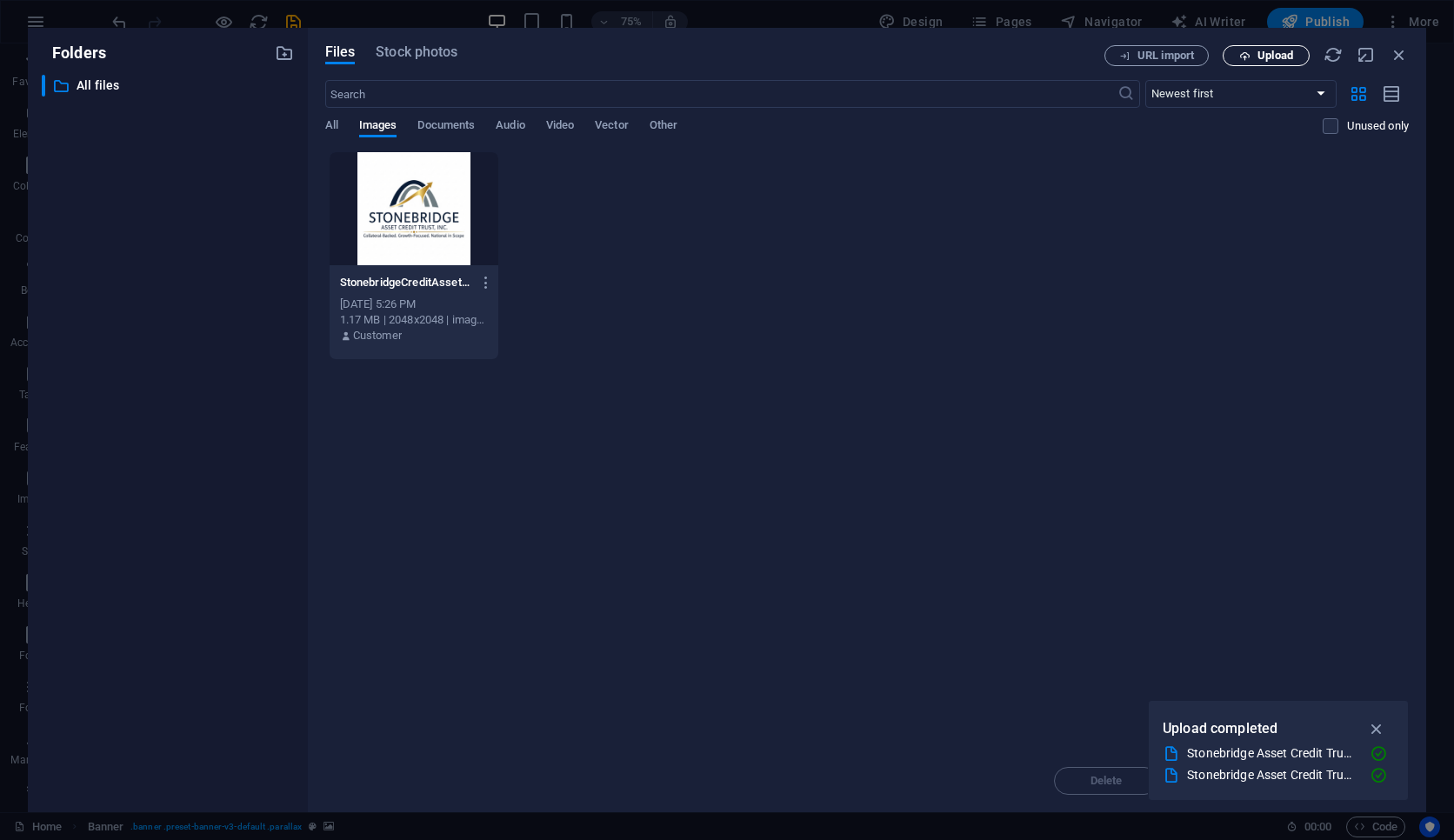
click at [1118, 59] on span "Upload" at bounding box center [1275, 55] width 36 height 10
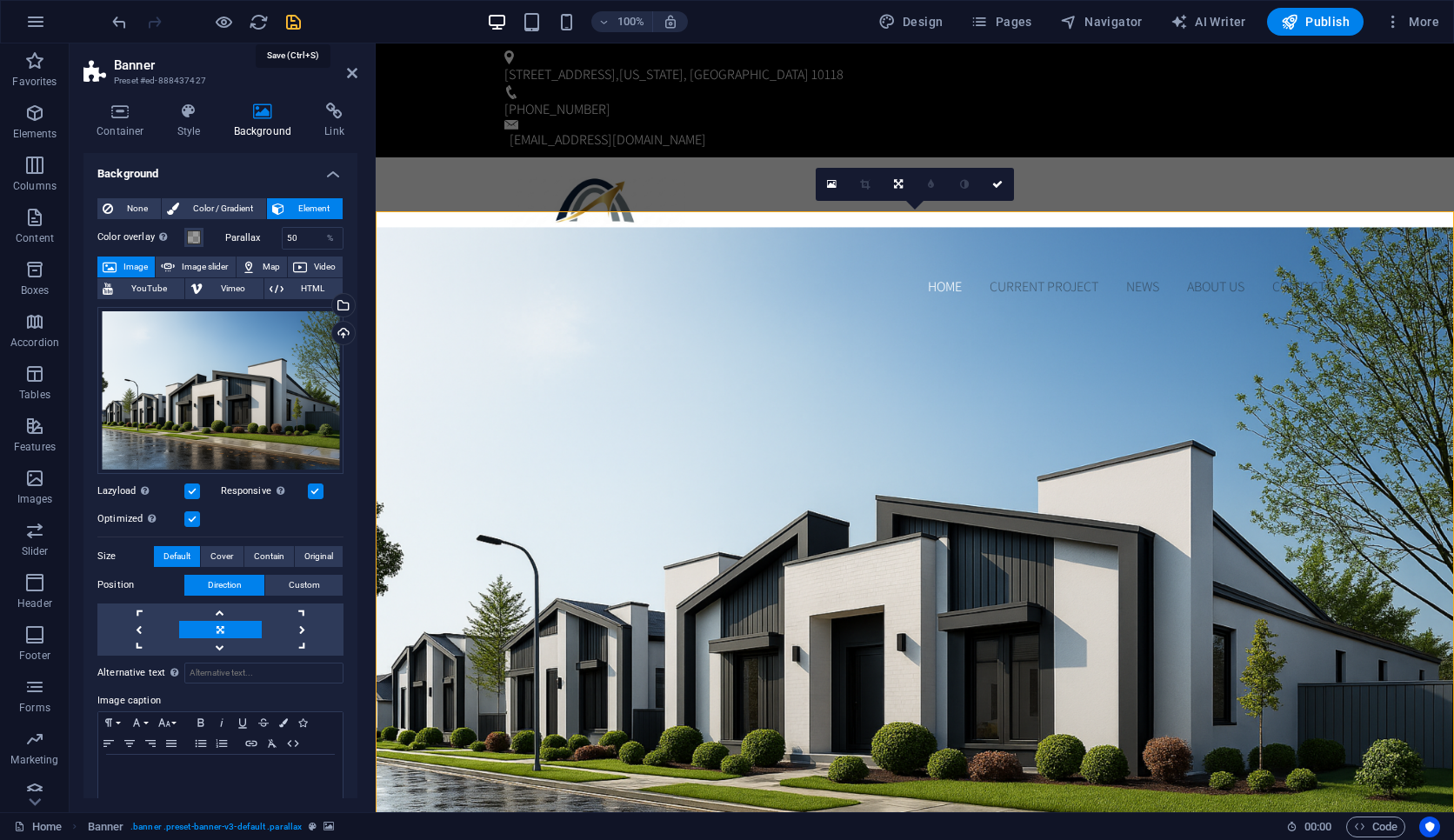
click at [294, 25] on icon "save" at bounding box center [293, 22] width 20 height 20
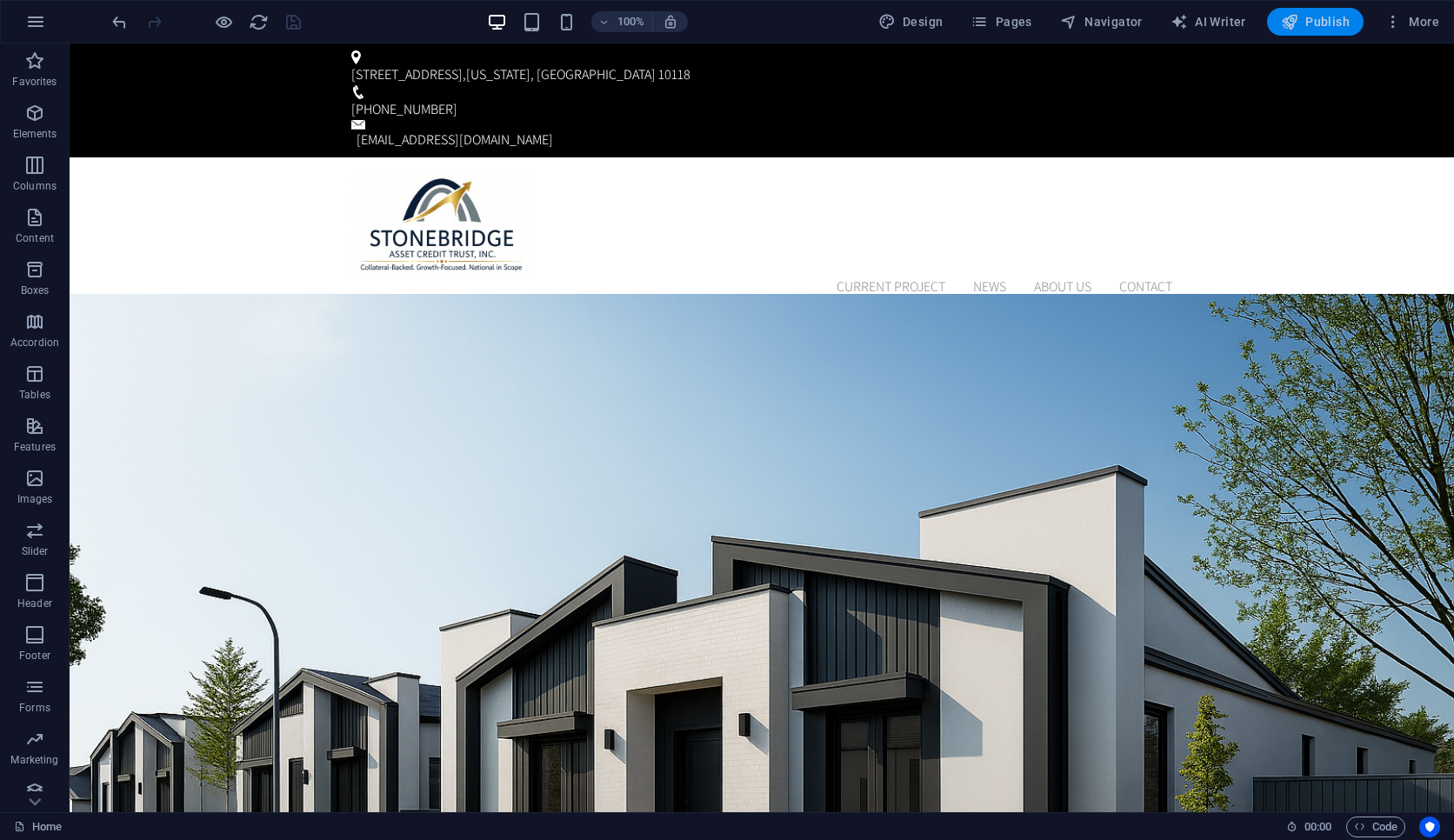
click at [1118, 21] on span "Publish" at bounding box center [1314, 22] width 68 height 18
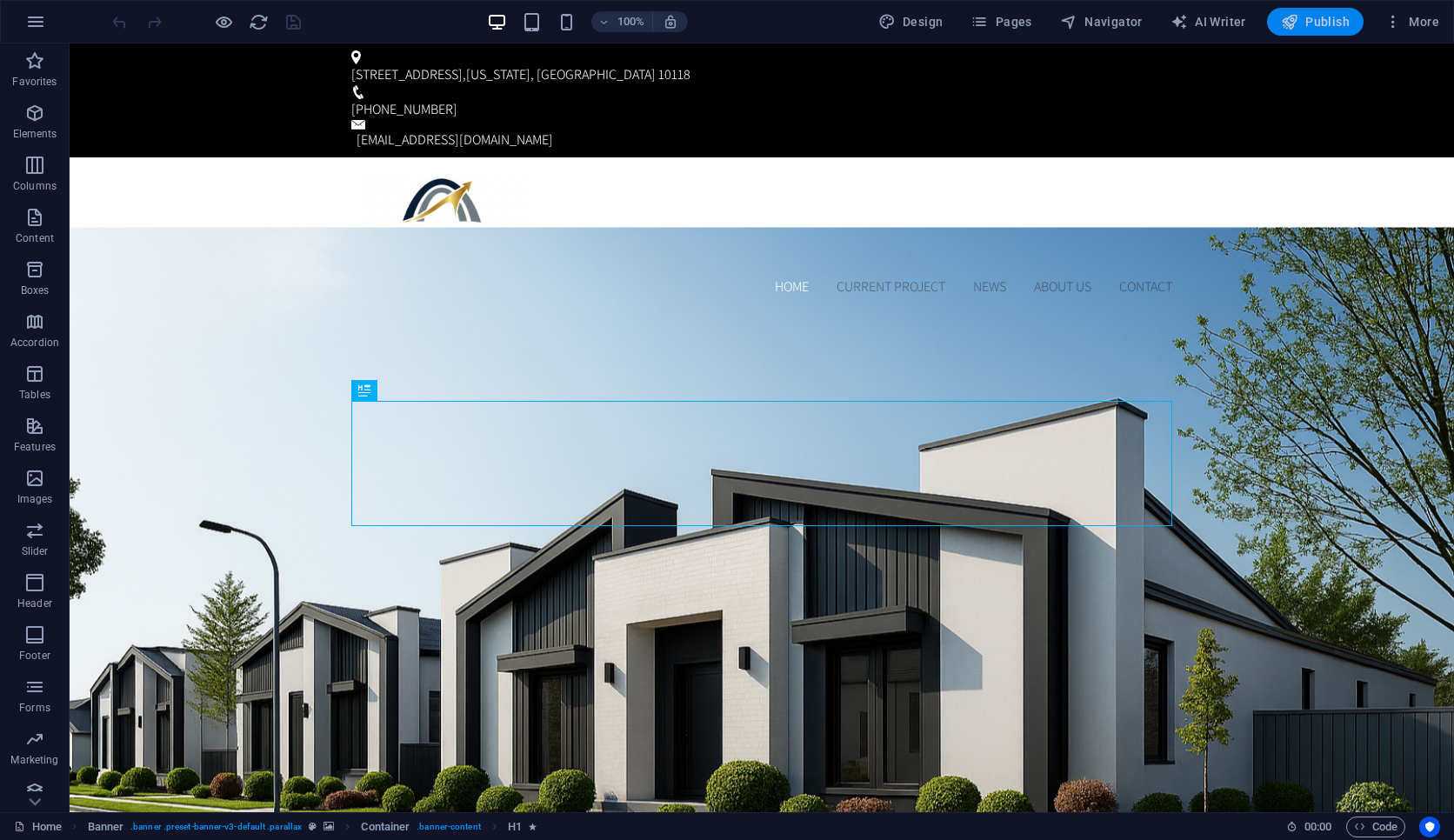
click at [1323, 23] on span "Publish" at bounding box center [1314, 22] width 68 height 18
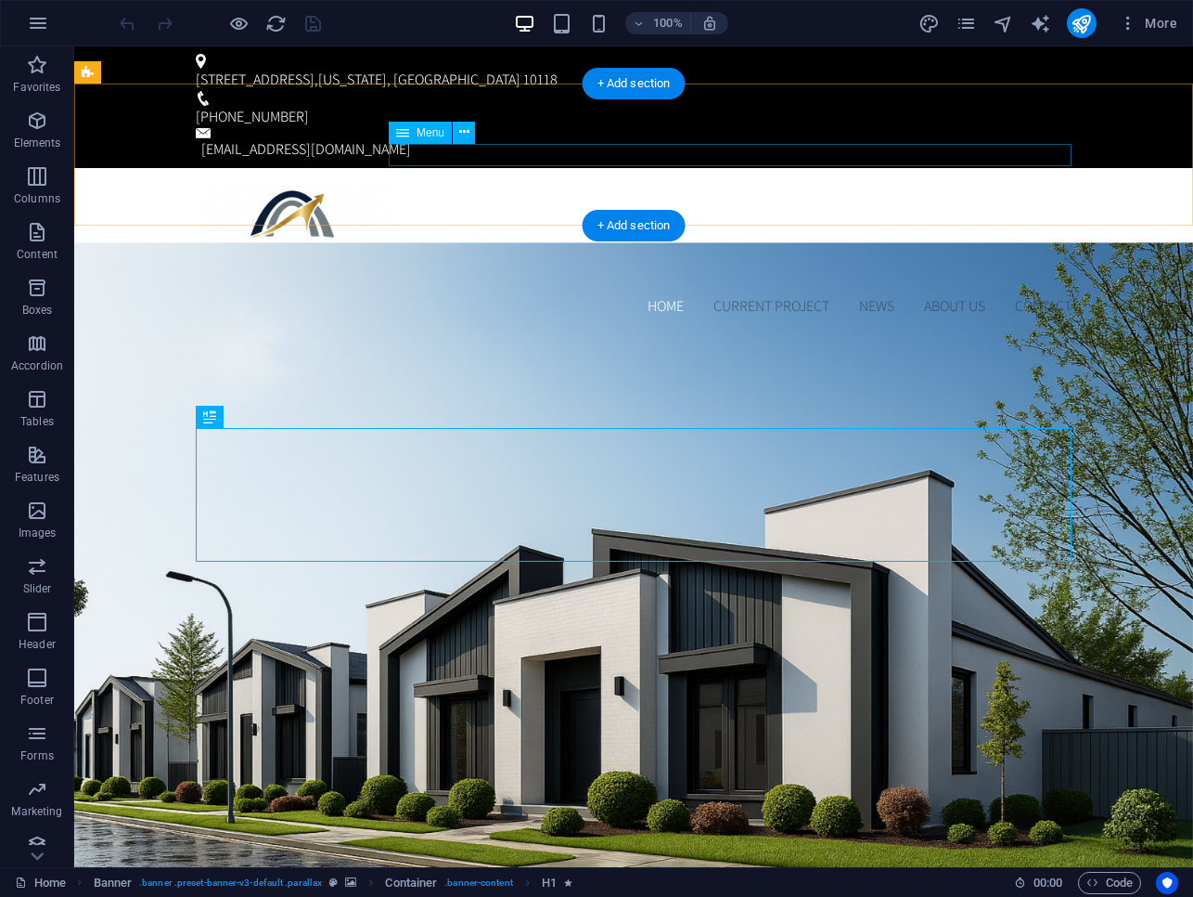
click at [974, 295] on nav "Home Current Project News About us Contact" at bounding box center [634, 306] width 876 height 22
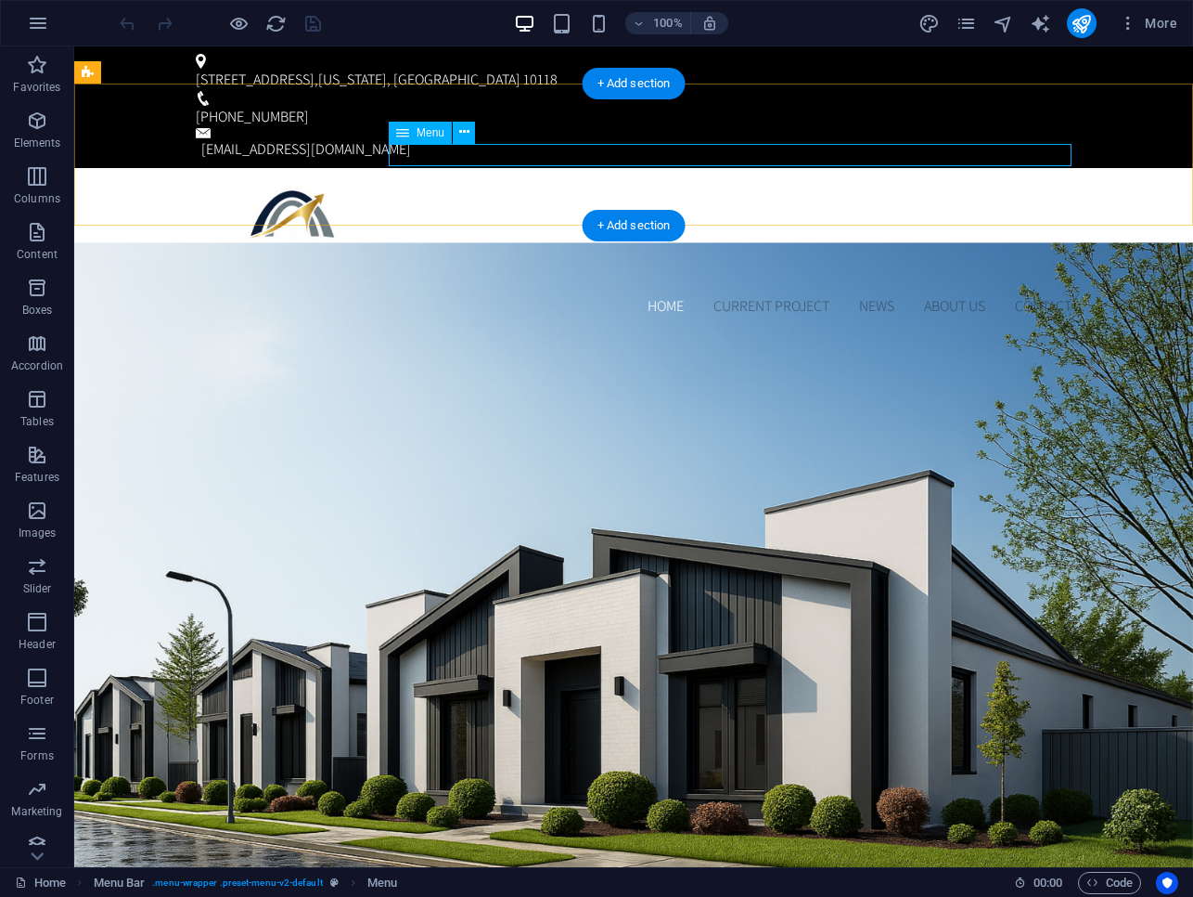
click at [974, 295] on nav "Home Current Project News About us Contact" at bounding box center [634, 306] width 876 height 22
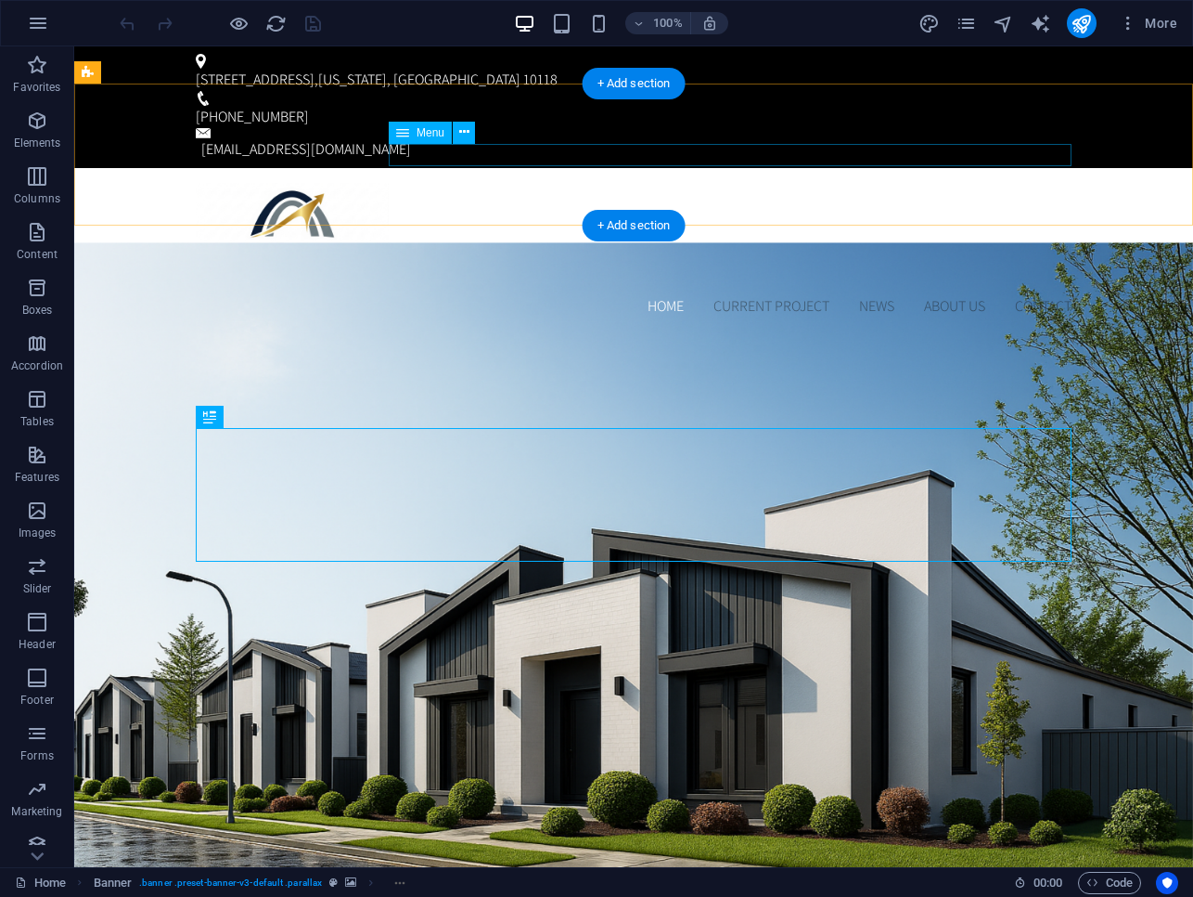
click at [727, 295] on nav "Home Current Project News About us Contact" at bounding box center [634, 306] width 876 height 22
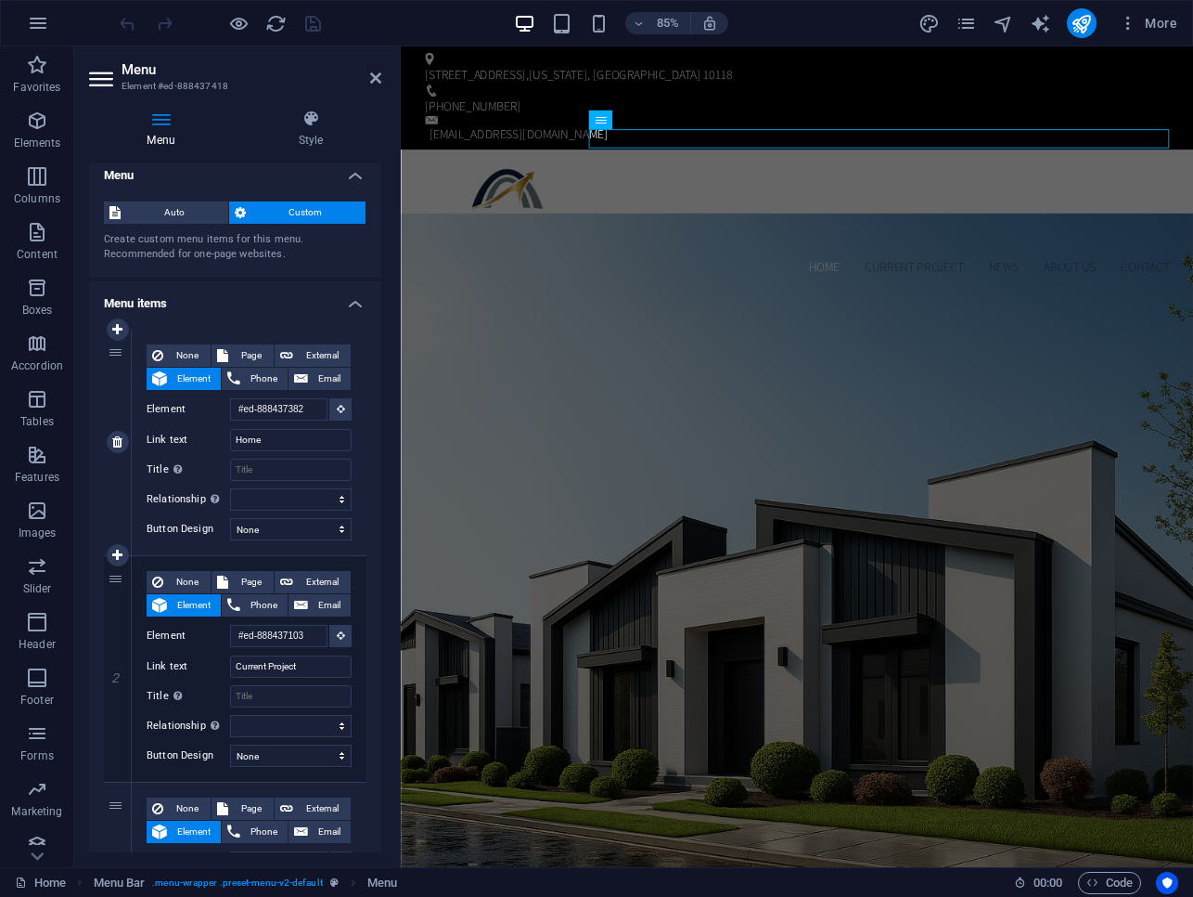
scroll to position [8, 0]
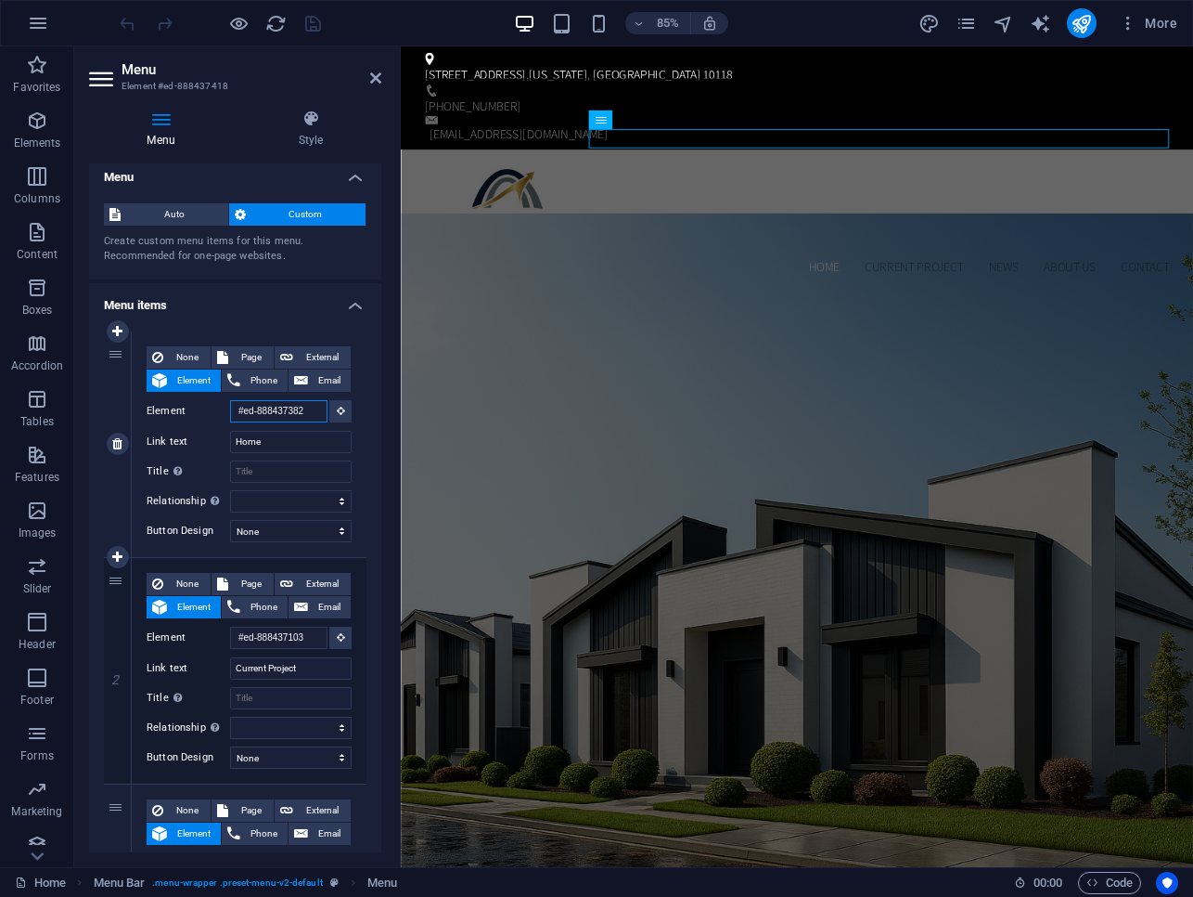
click at [300, 414] on input "#ed-888437382" at bounding box center [278, 411] width 97 height 22
click at [329, 415] on button at bounding box center [340, 411] width 22 height 22
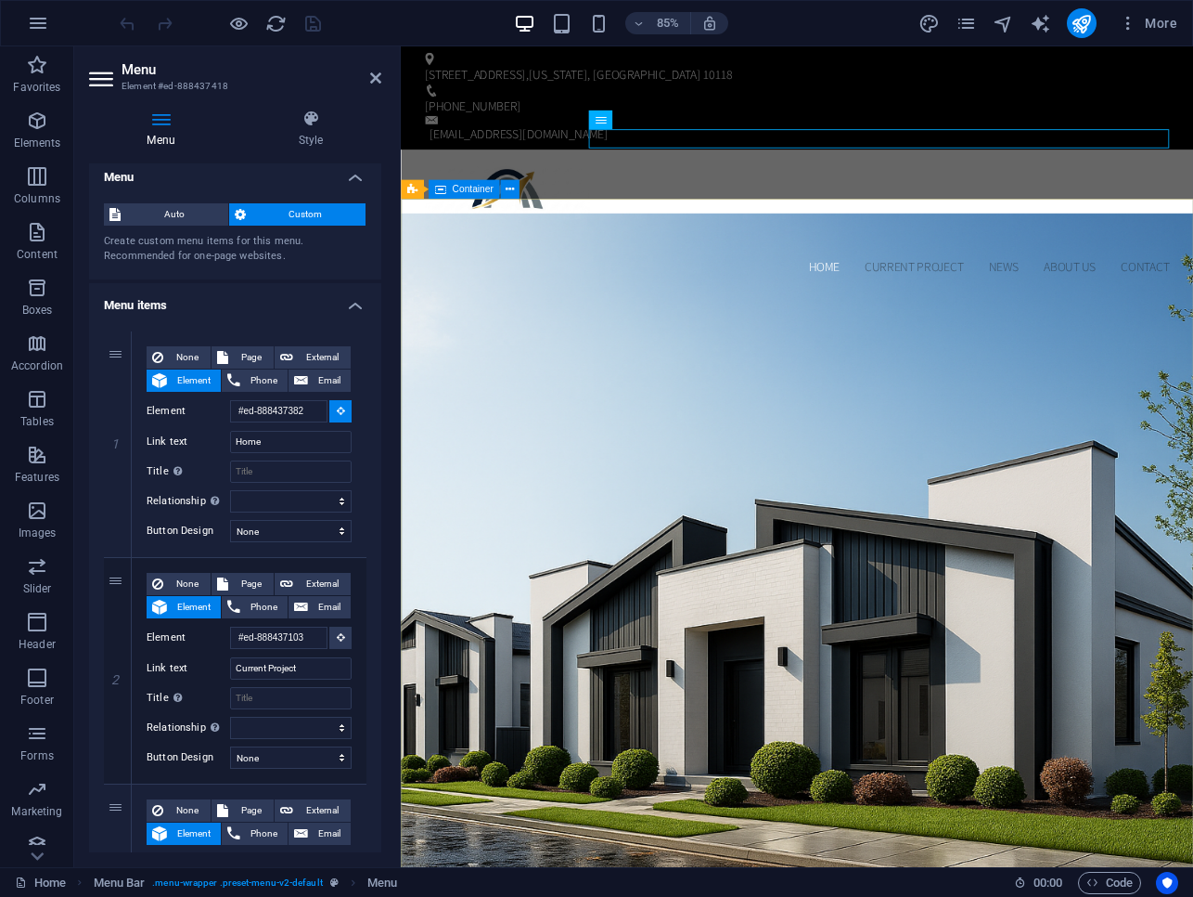
type input "#ed-888437433"
select select
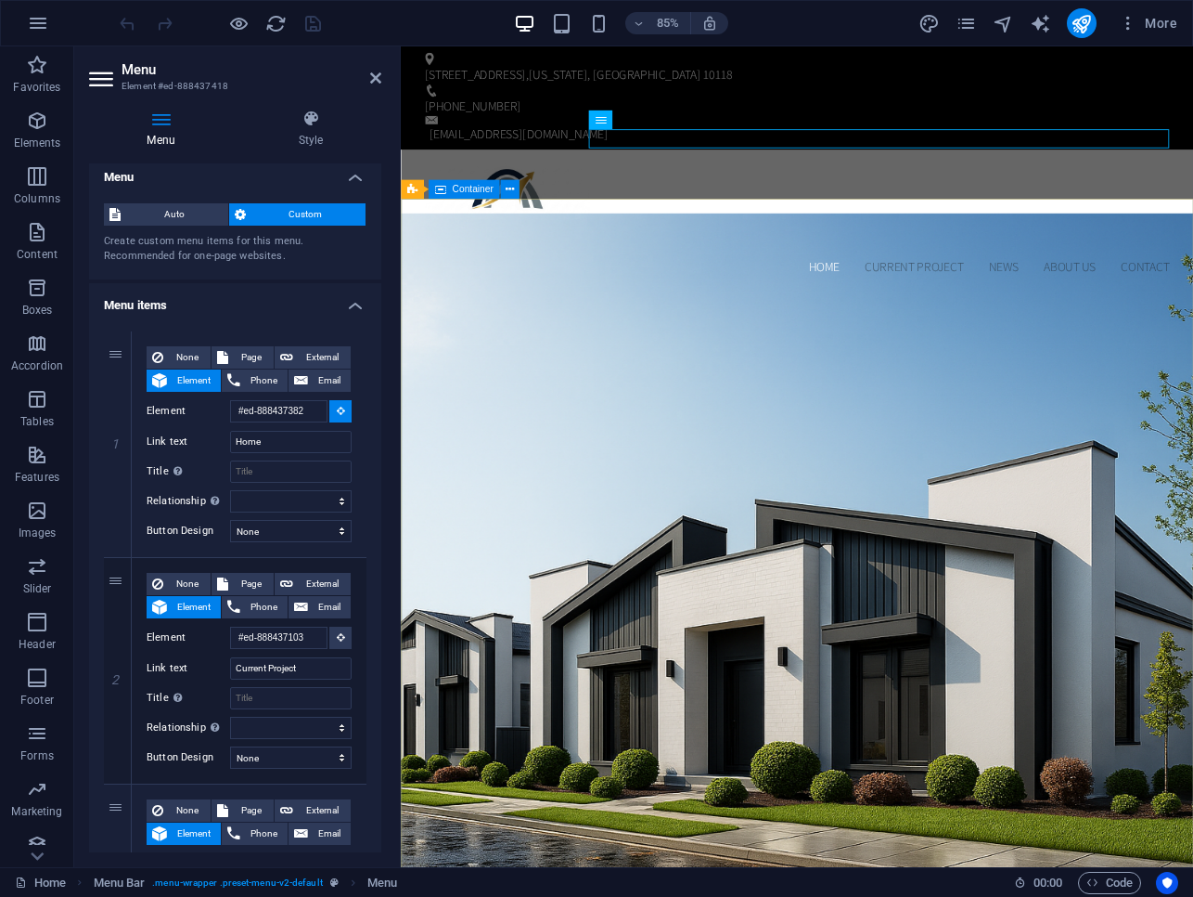
select select
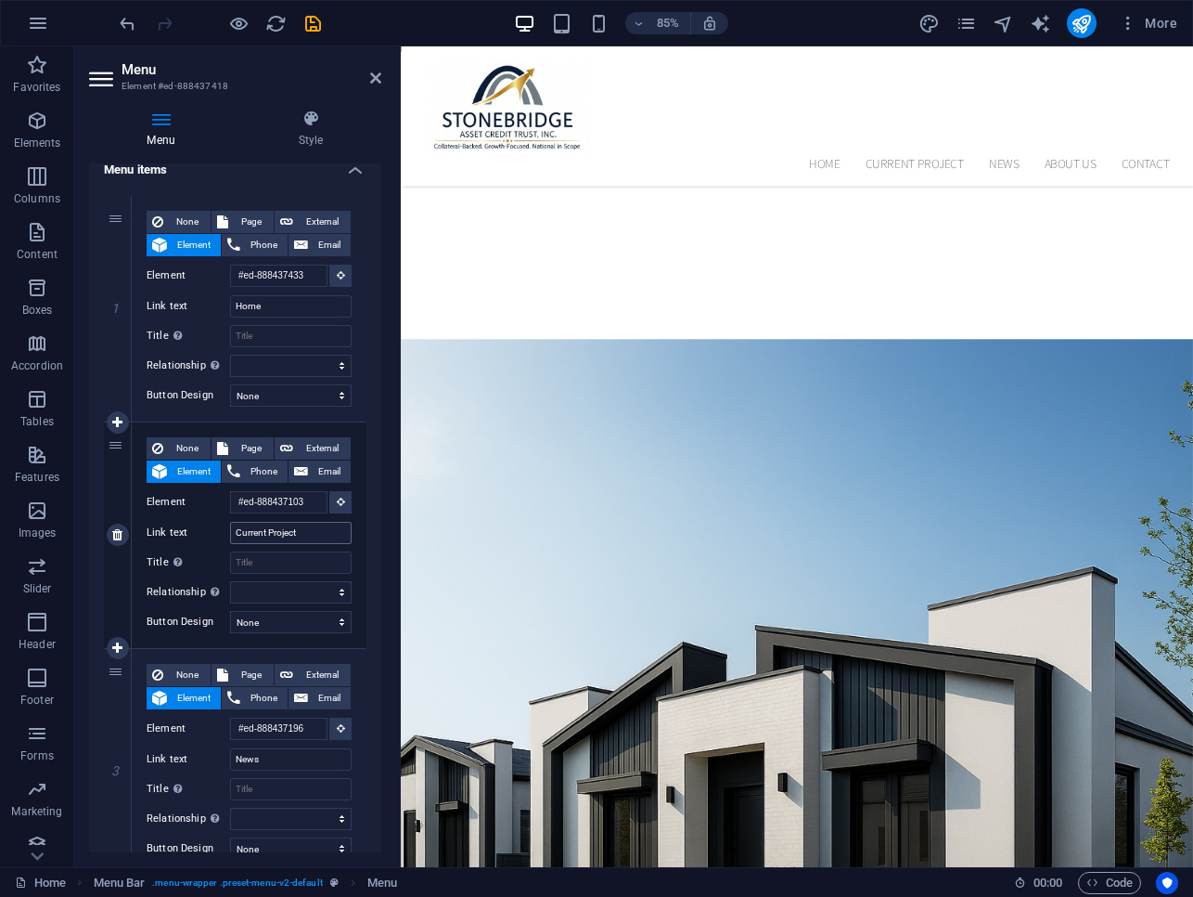
scroll to position [0, 0]
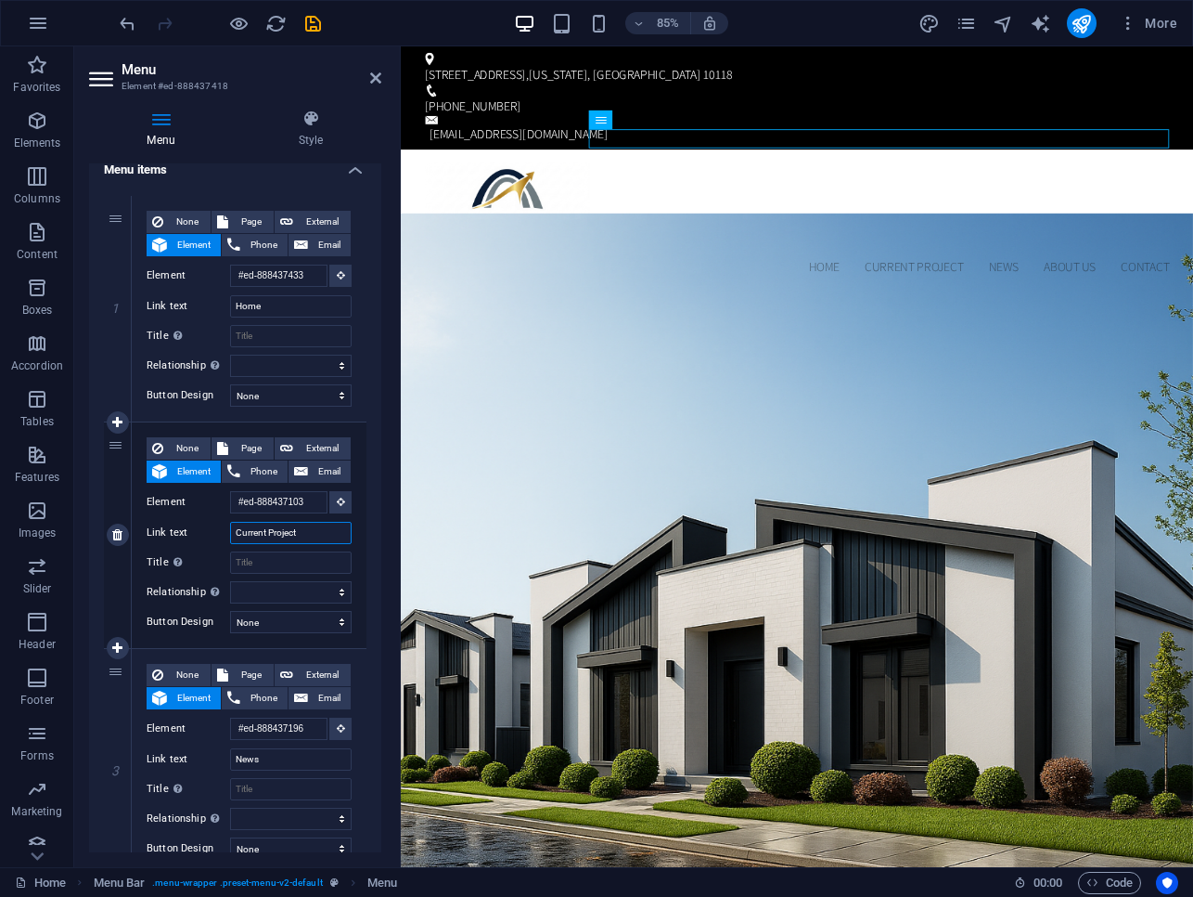
click at [282, 531] on input "Current Project" at bounding box center [291, 533] width 122 height 22
type input "Strategy"
select select
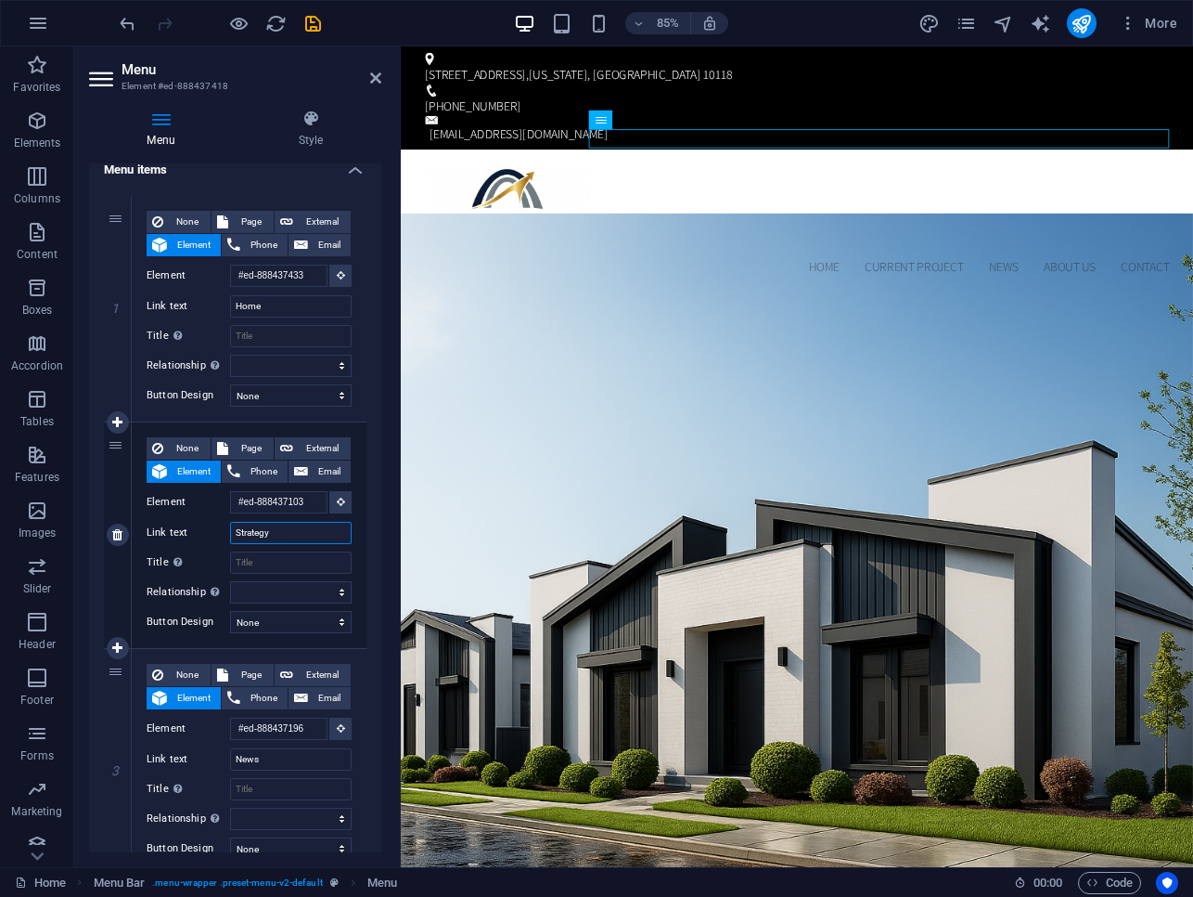
select select
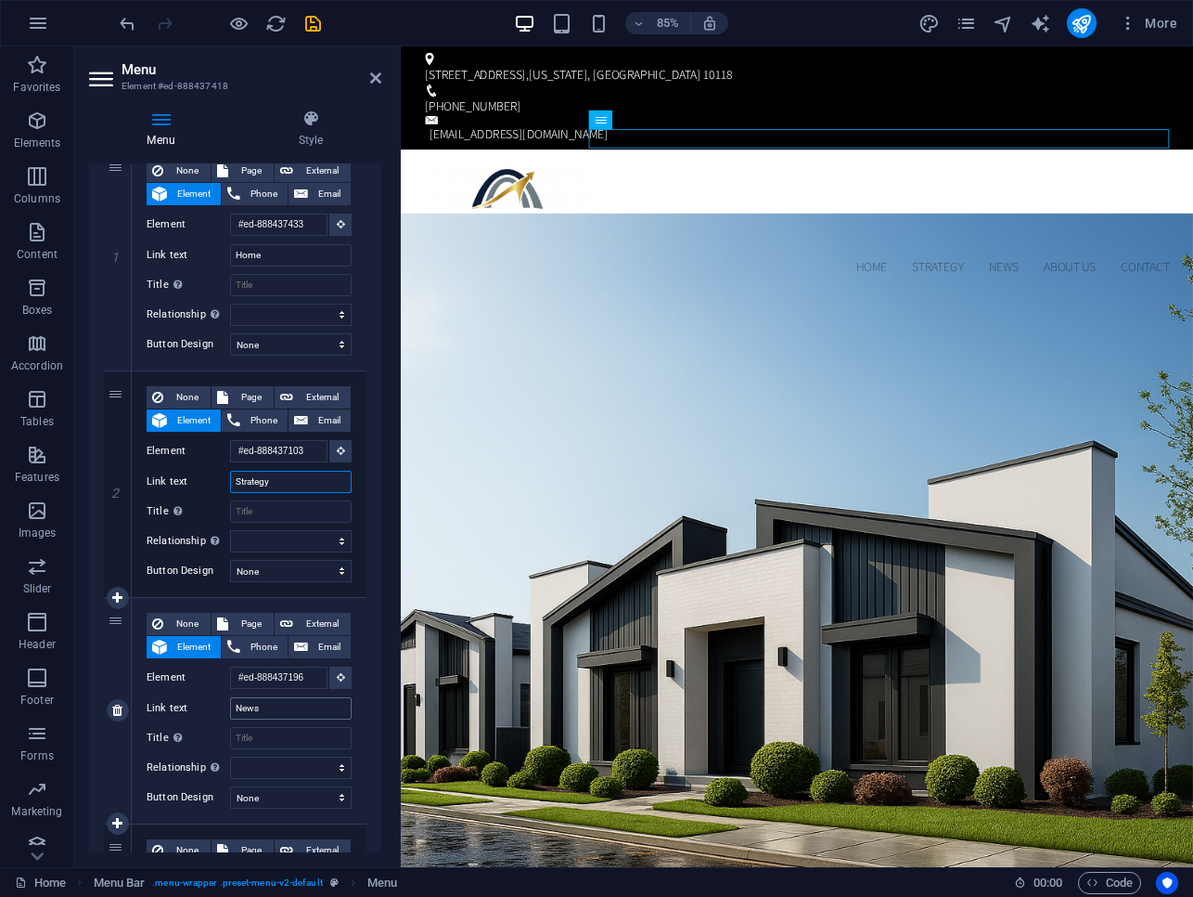
type input "Strategy"
click at [264, 704] on input "News" at bounding box center [291, 708] width 122 height 22
type input "Investors"
select select
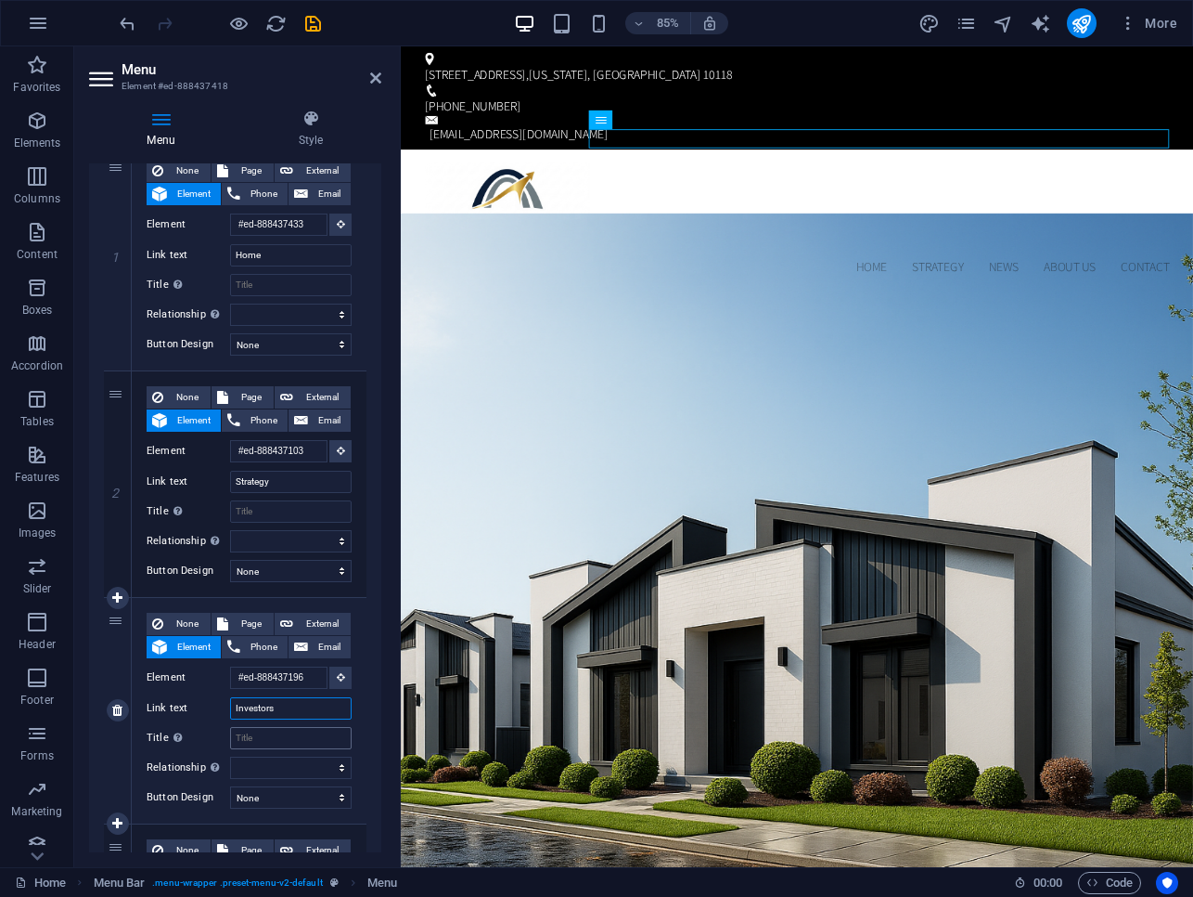
select select
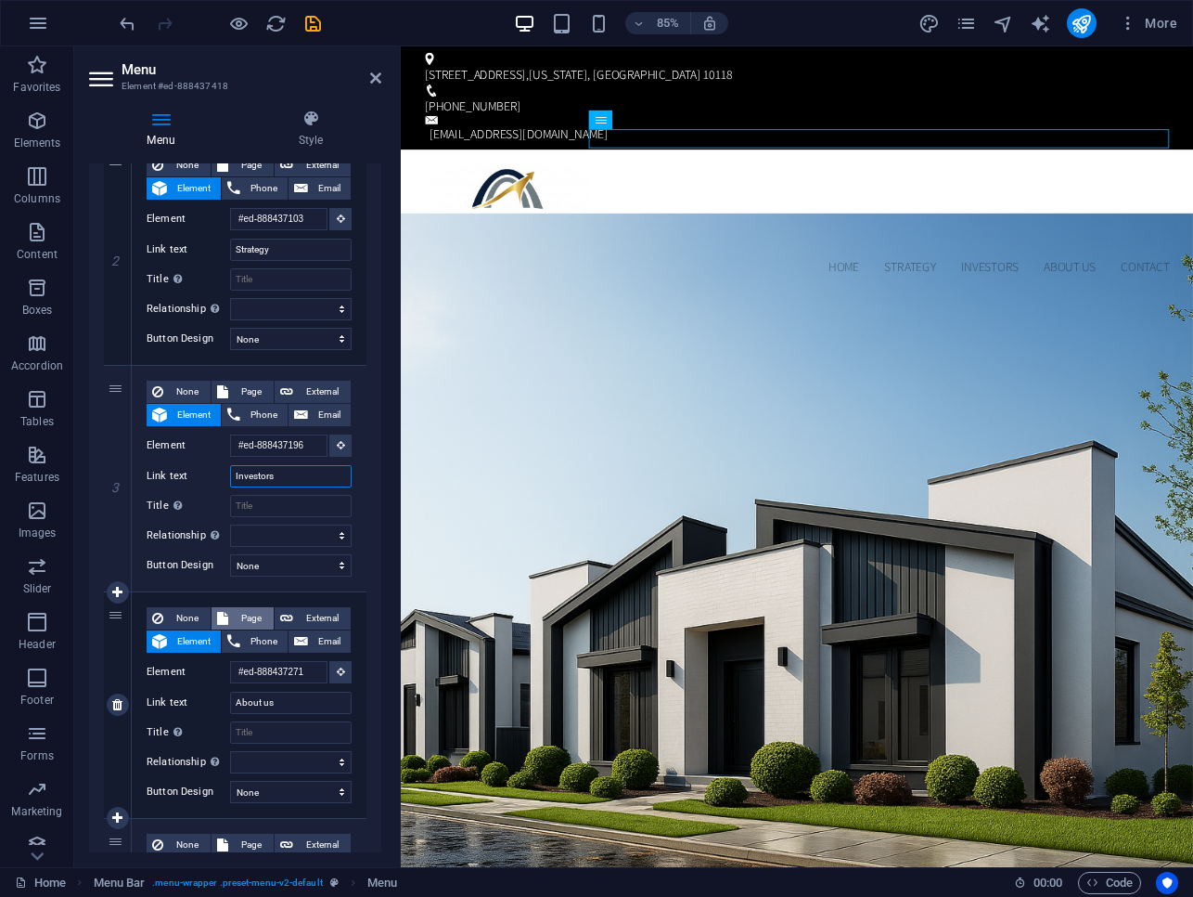
scroll to position [440, 0]
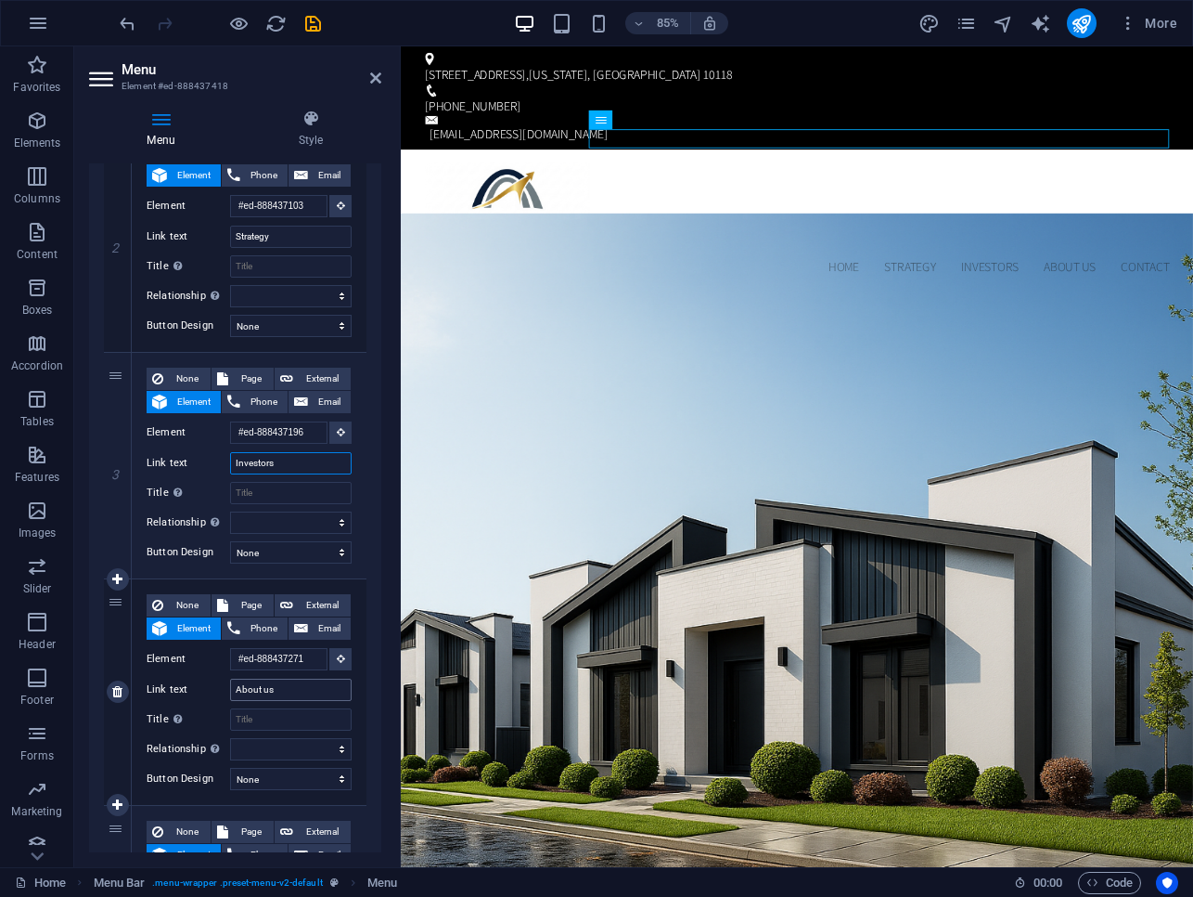
type input "Investors"
click at [267, 695] on input "About us" at bounding box center [291, 689] width 122 height 22
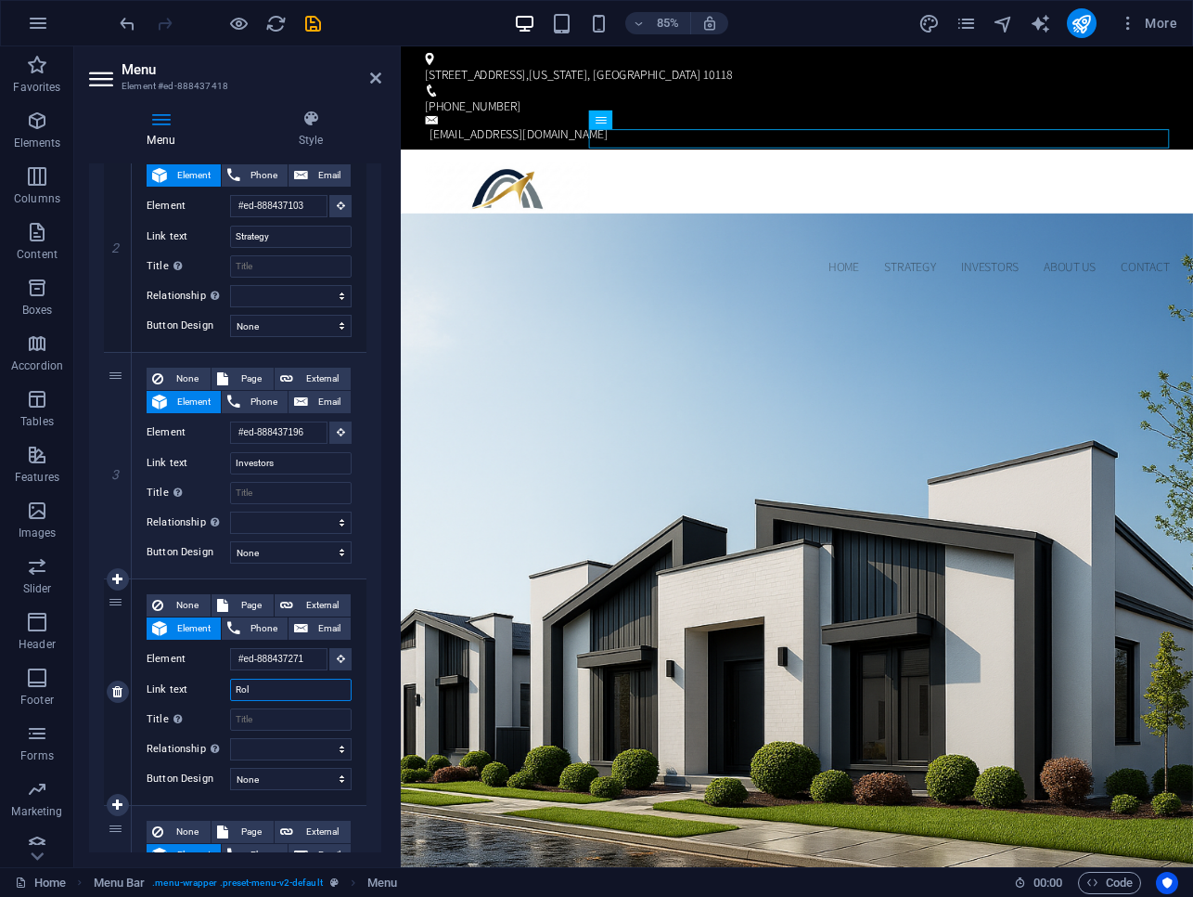
type input "Roll"
select select
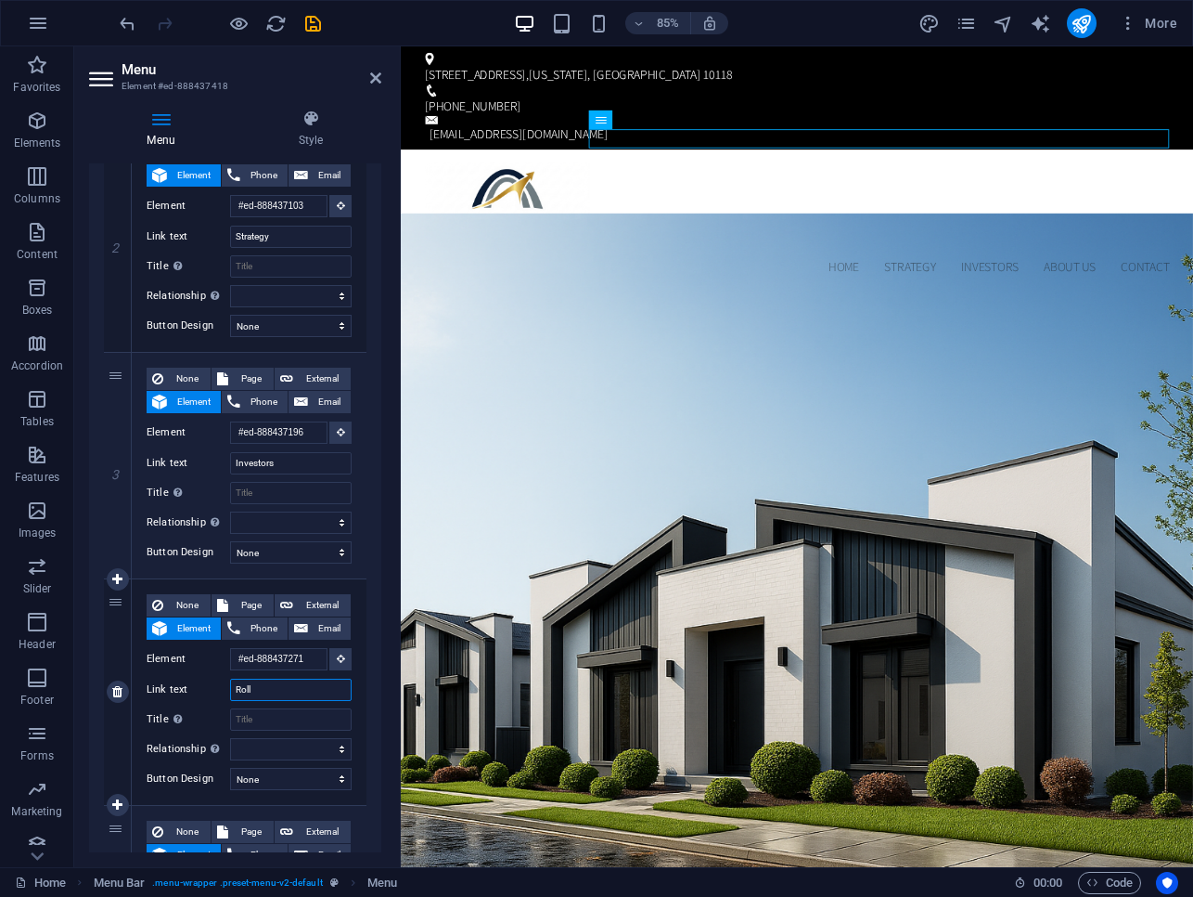
select select
type input "Rollout Timeli"
select select
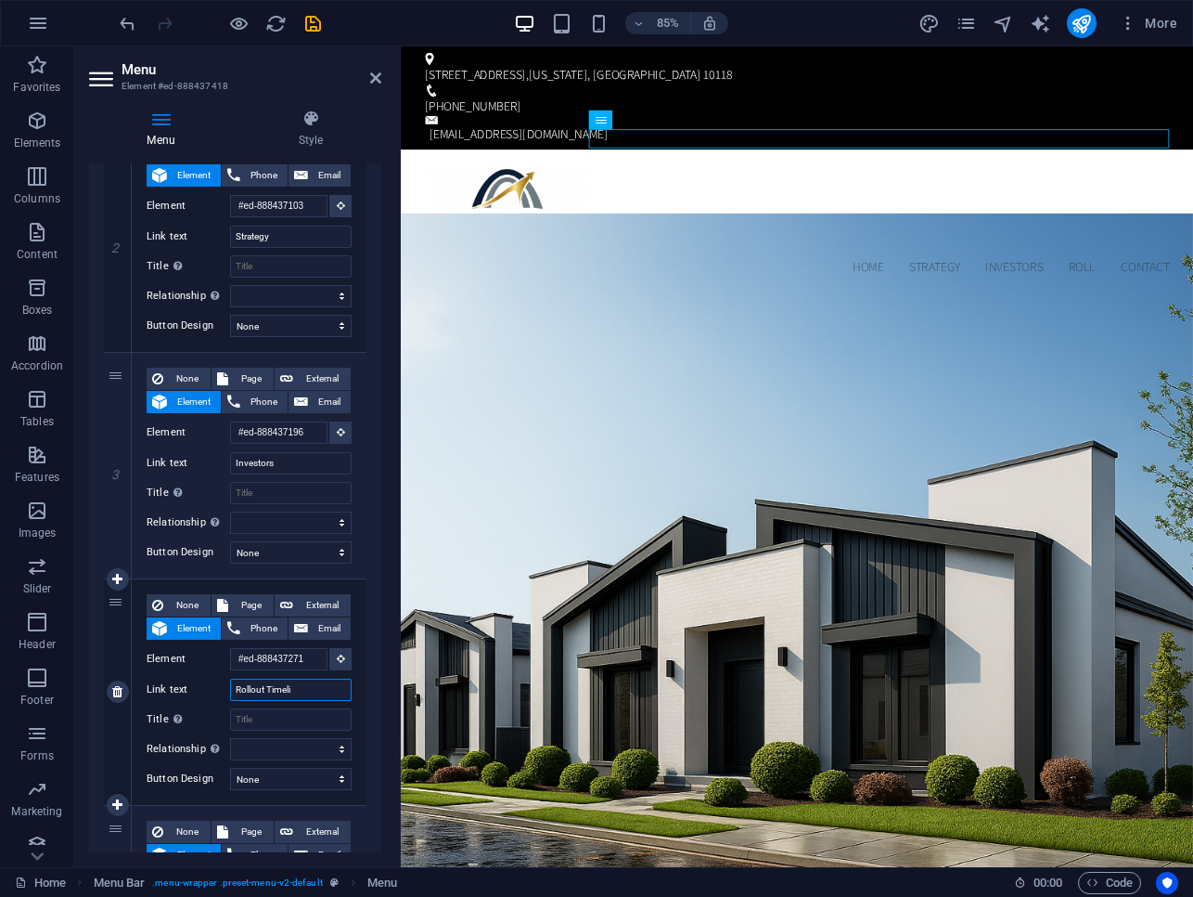
select select
type input "Rollout Timeline"
select select
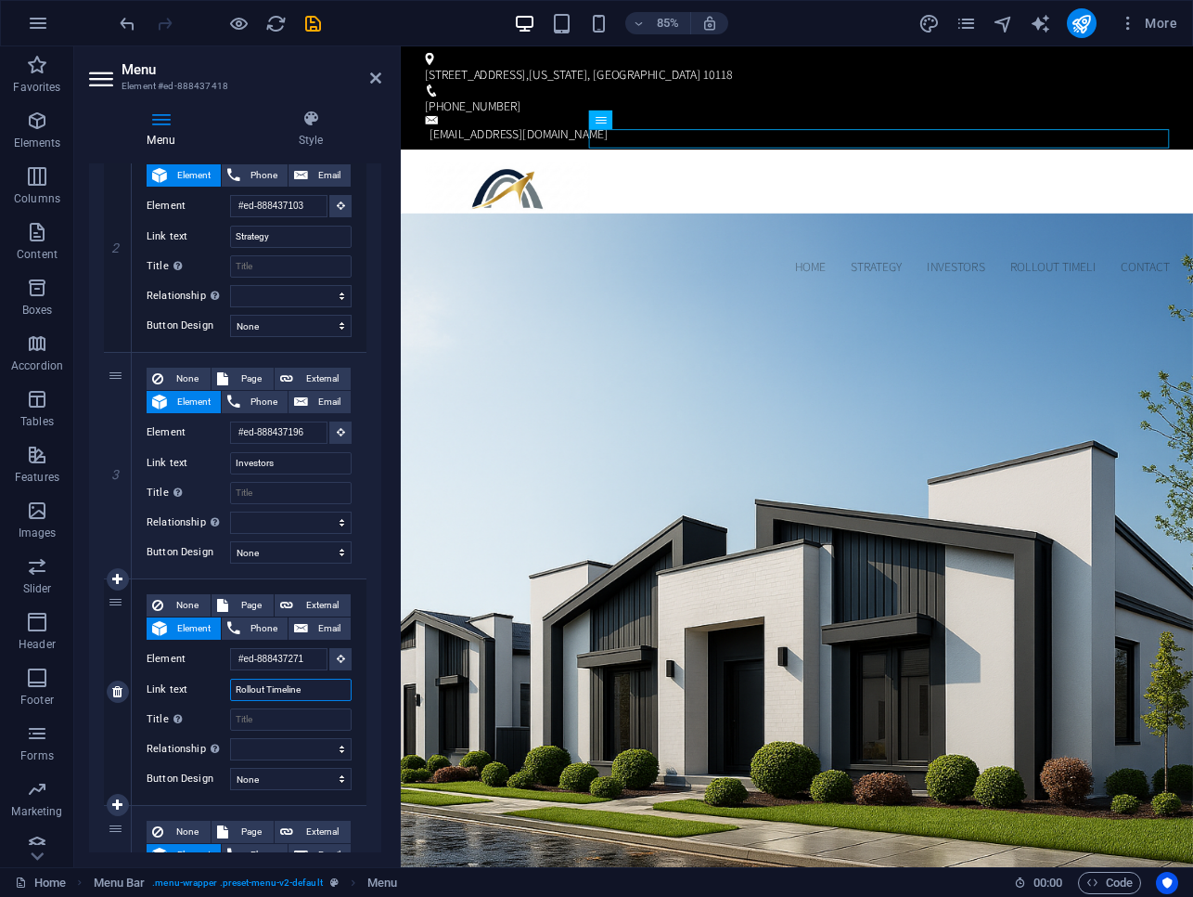
select select
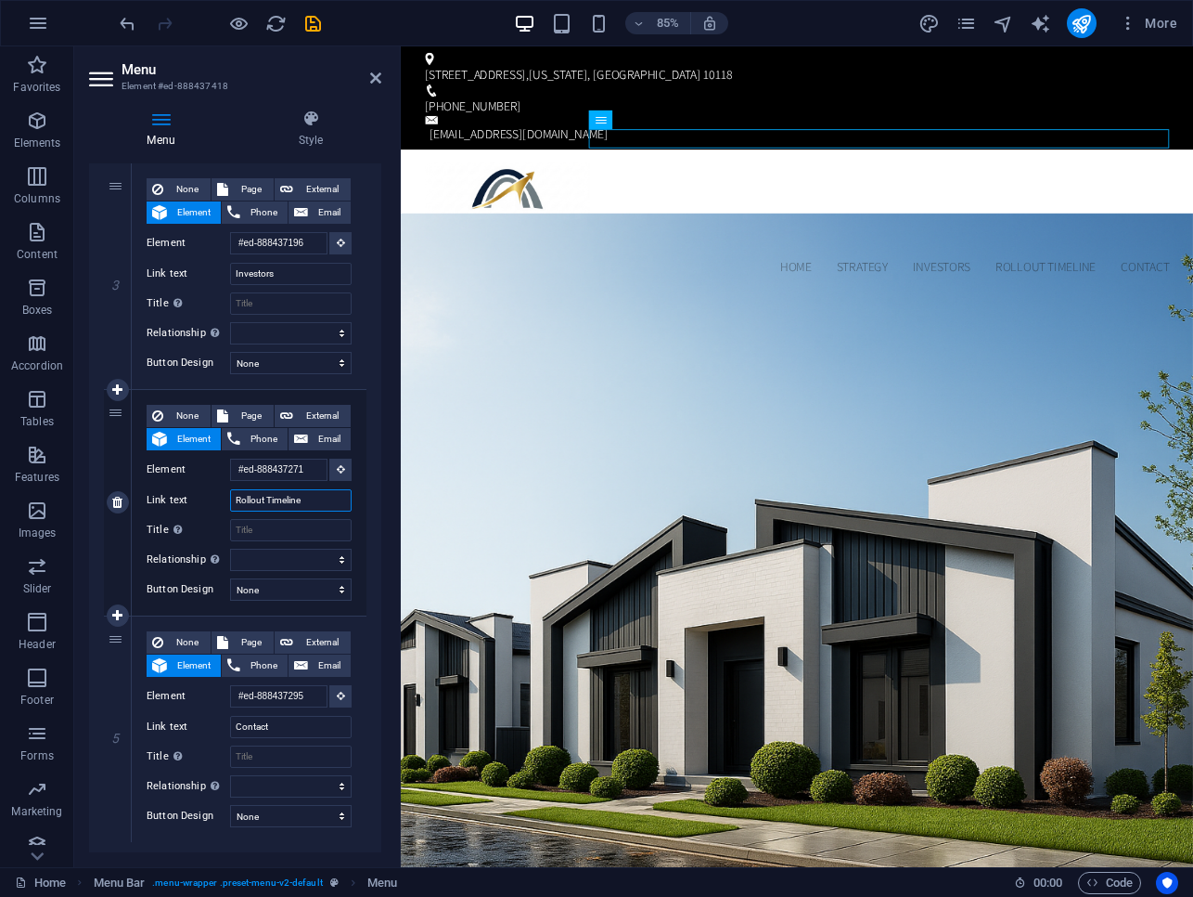
scroll to position [632, 0]
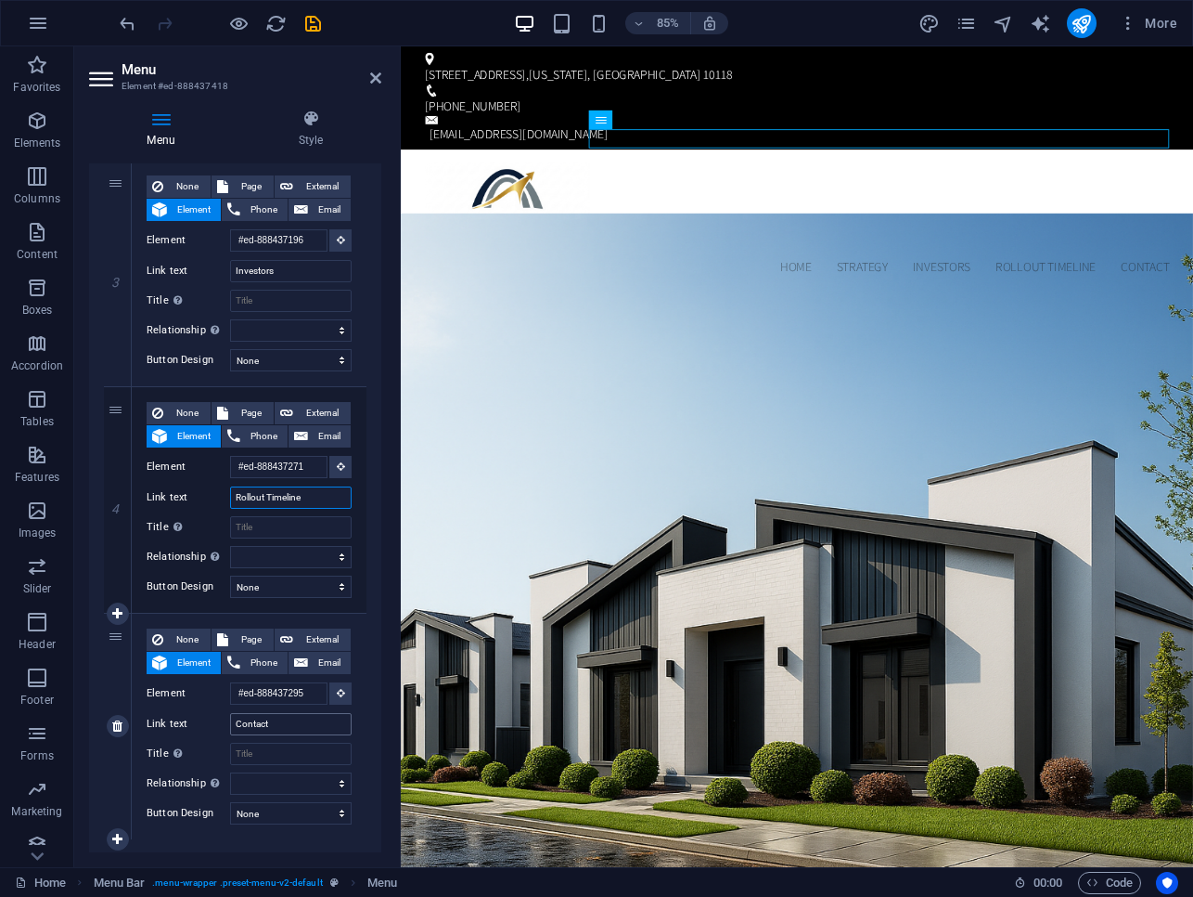
type input "Rollout Timeline"
click at [265, 722] on input "Contact" at bounding box center [291, 724] width 122 height 22
type input "Pr"
select select
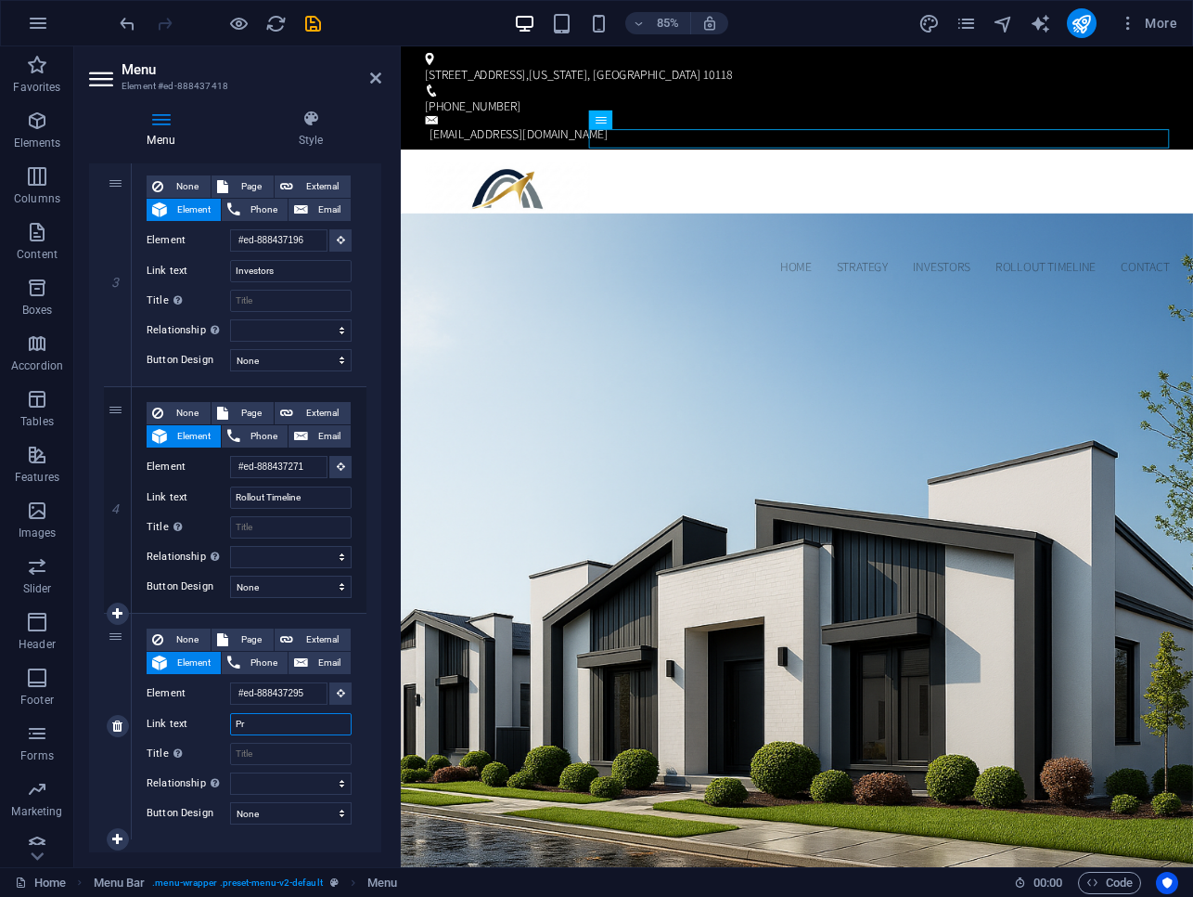
select select
type input "Properti"
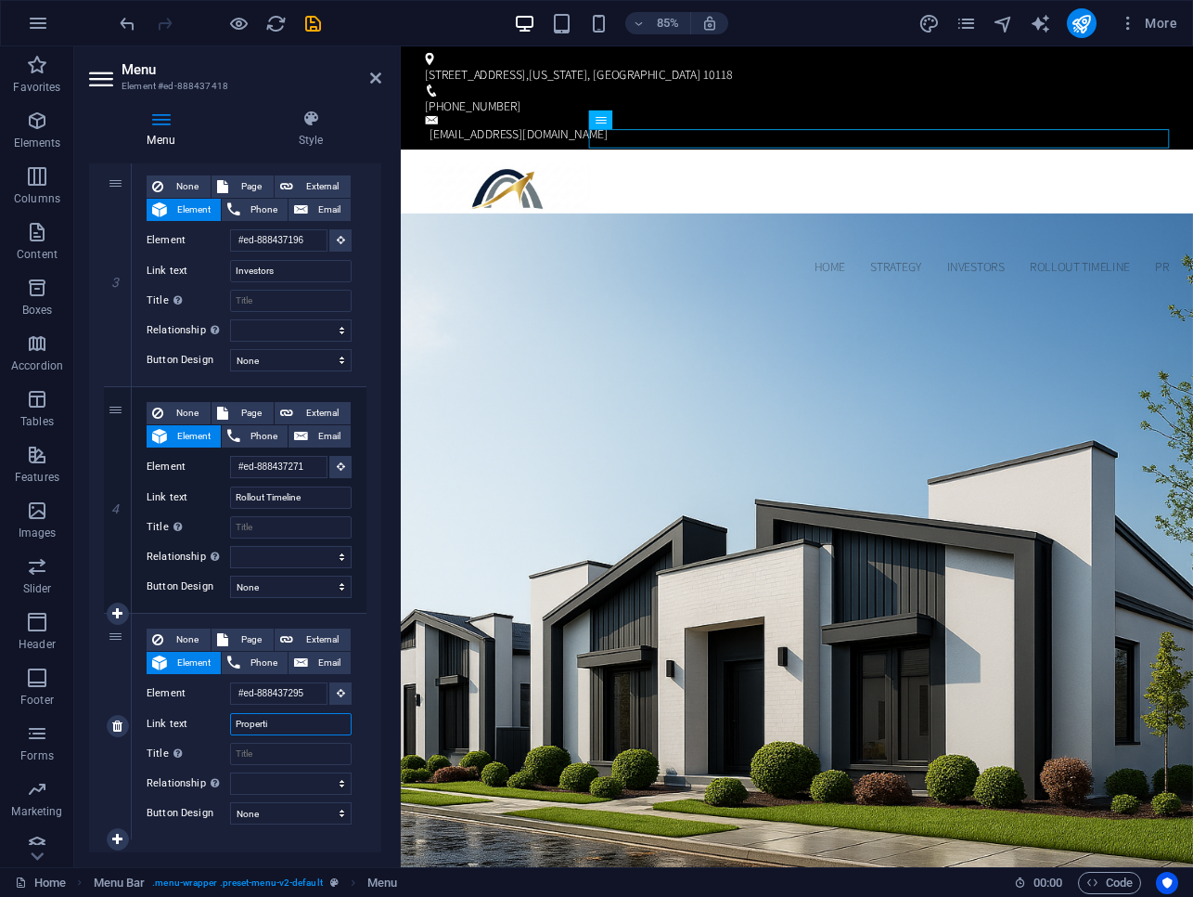
select select
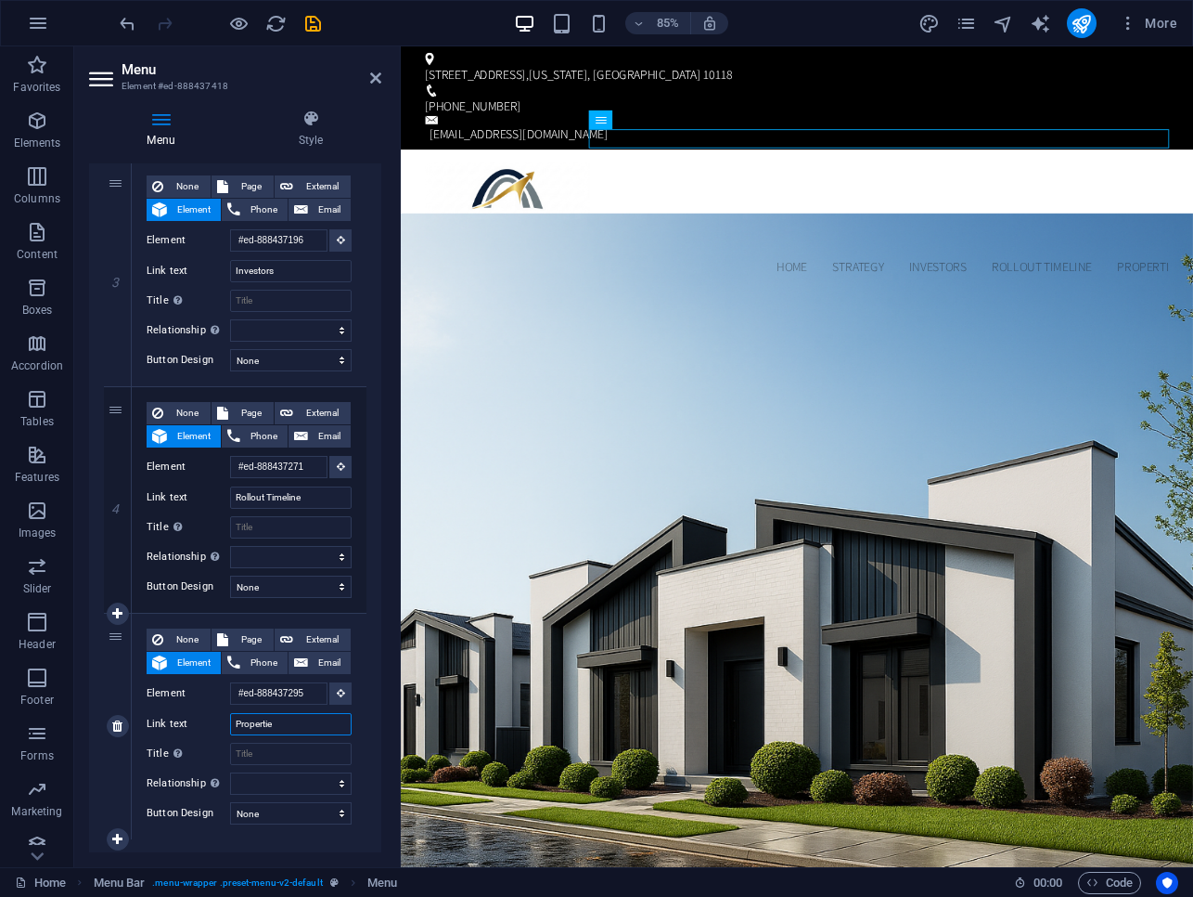
type input "Properties"
select select
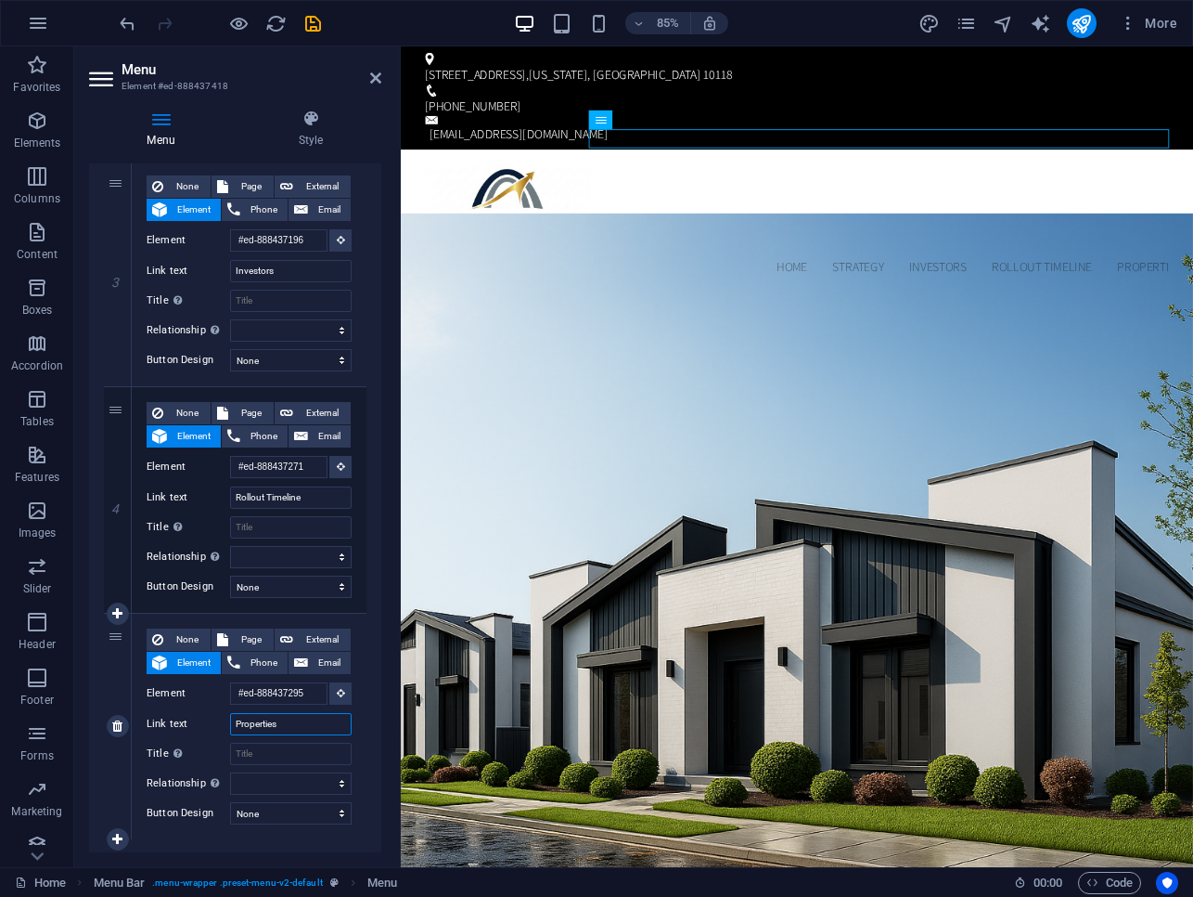
select select
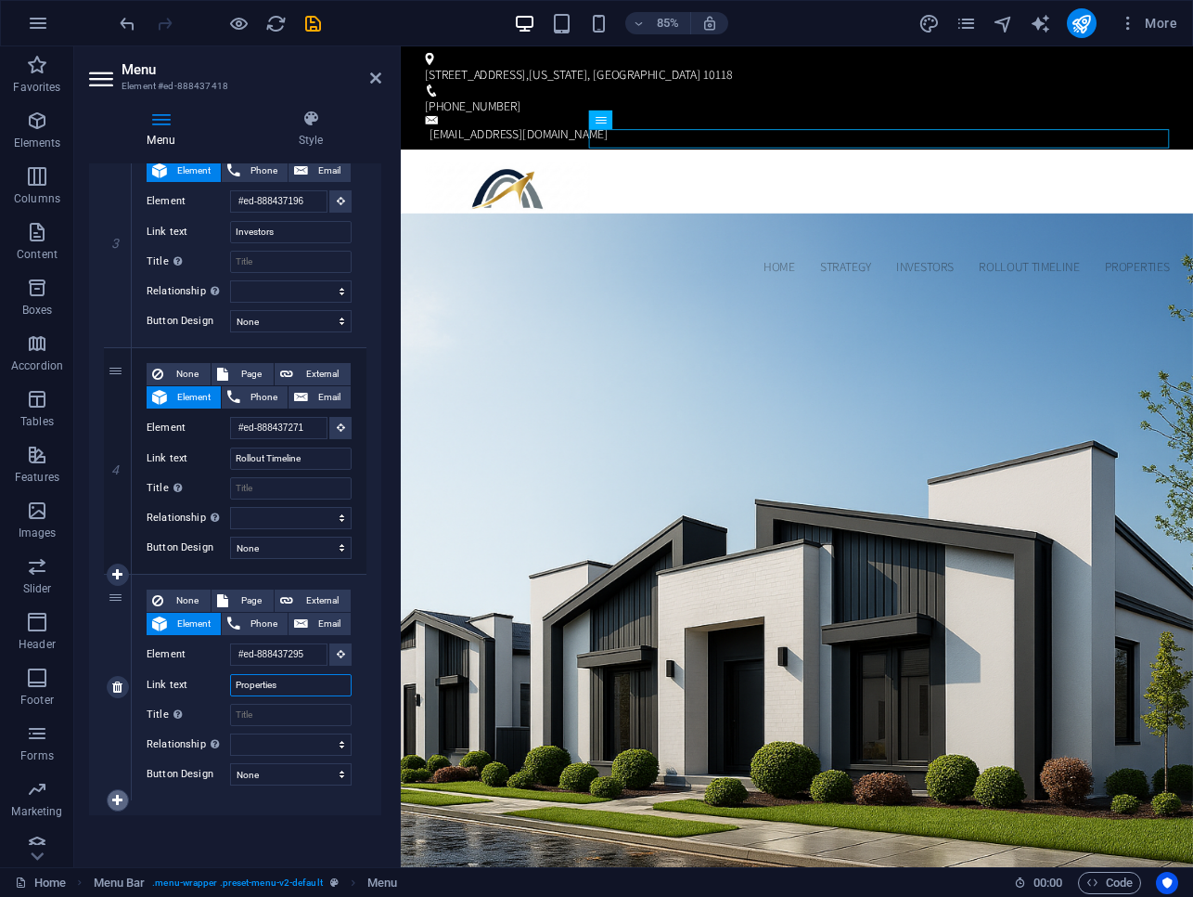
type input "Properties"
click at [122, 796] on icon at bounding box center [117, 799] width 10 height 13
select select
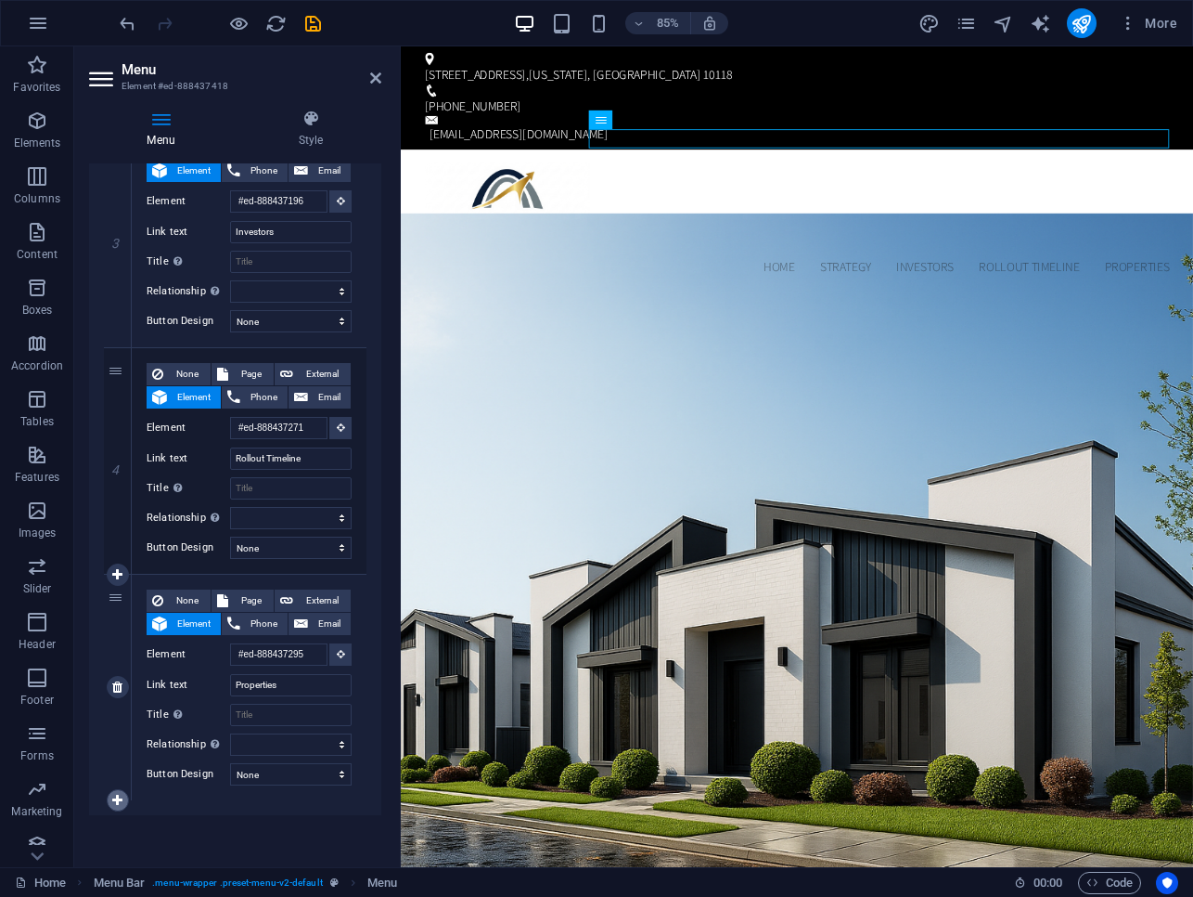
select select
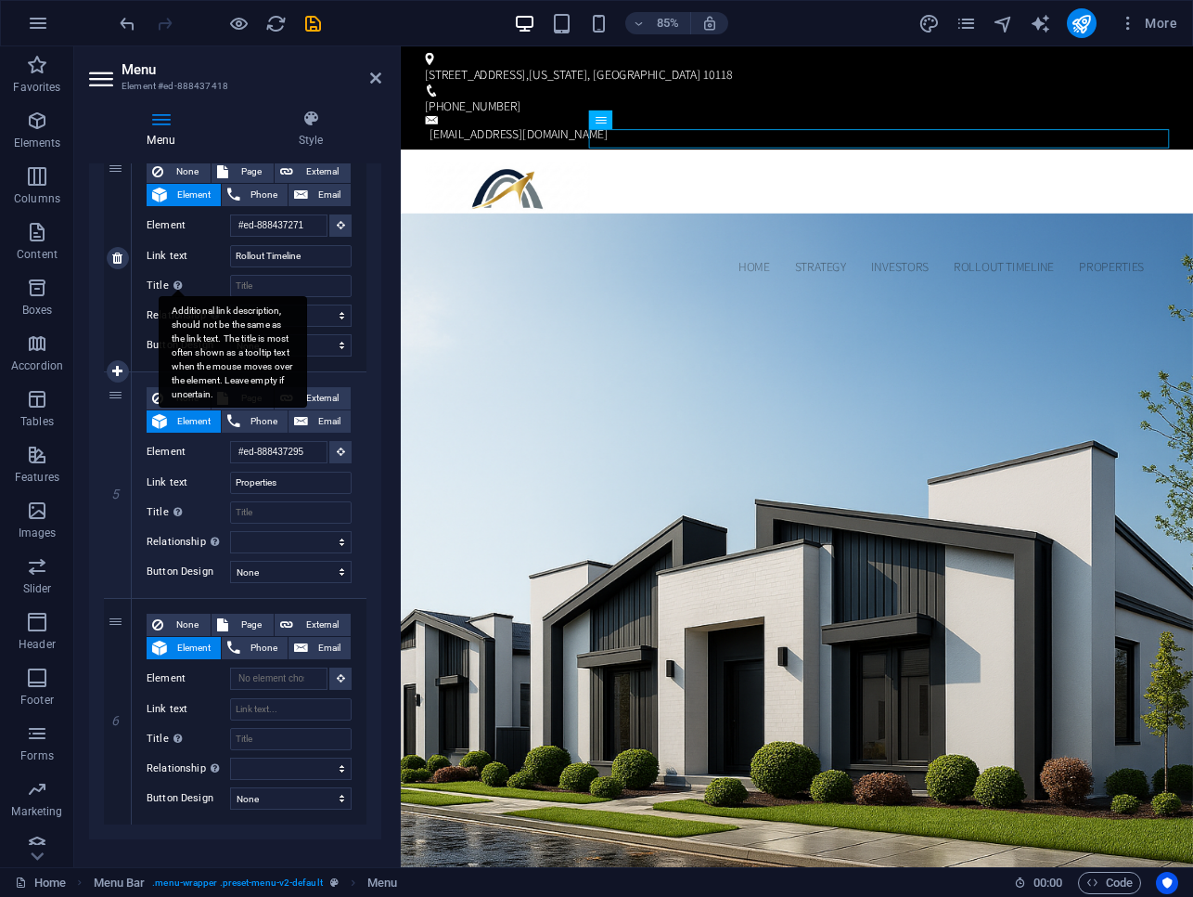
scroll to position [897, 0]
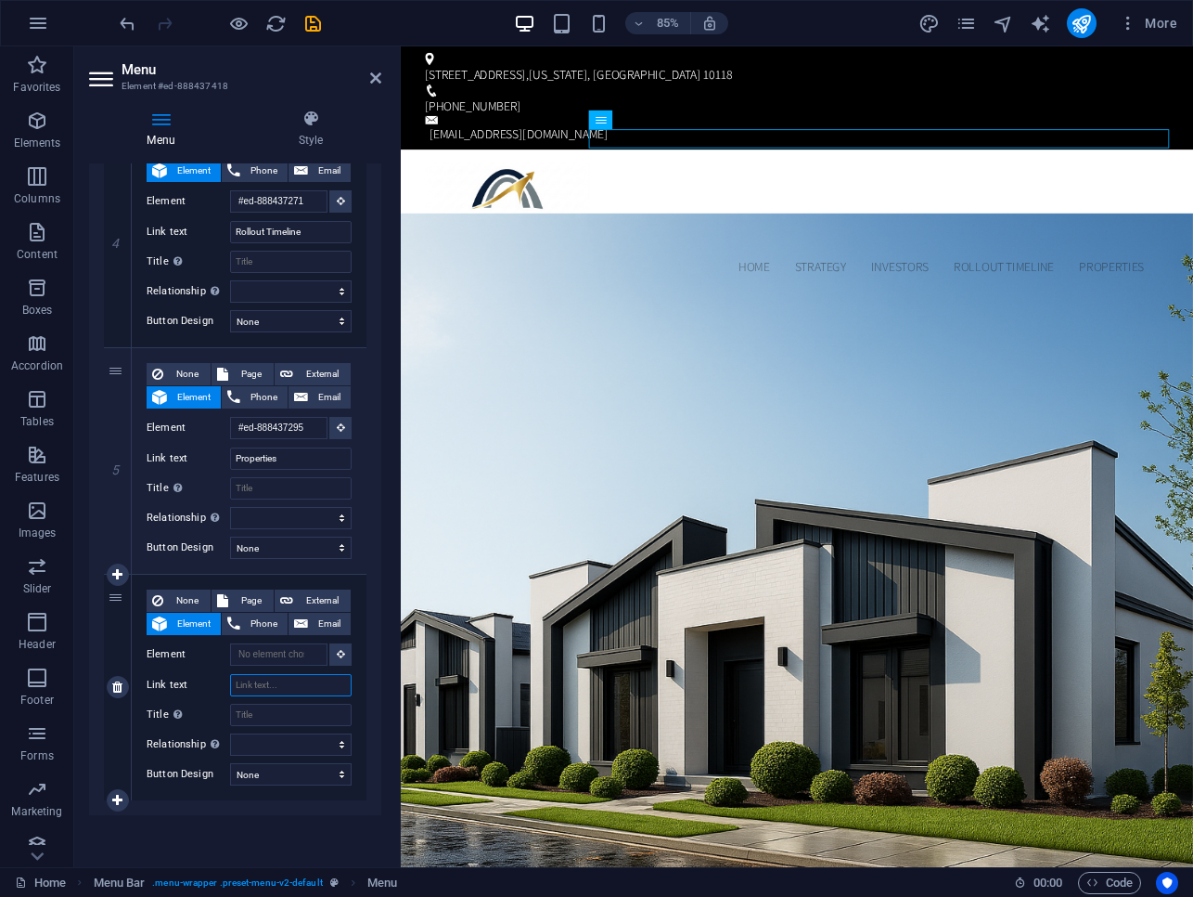
click at [284, 679] on input "Link text" at bounding box center [291, 685] width 122 height 22
type input "News"
select select
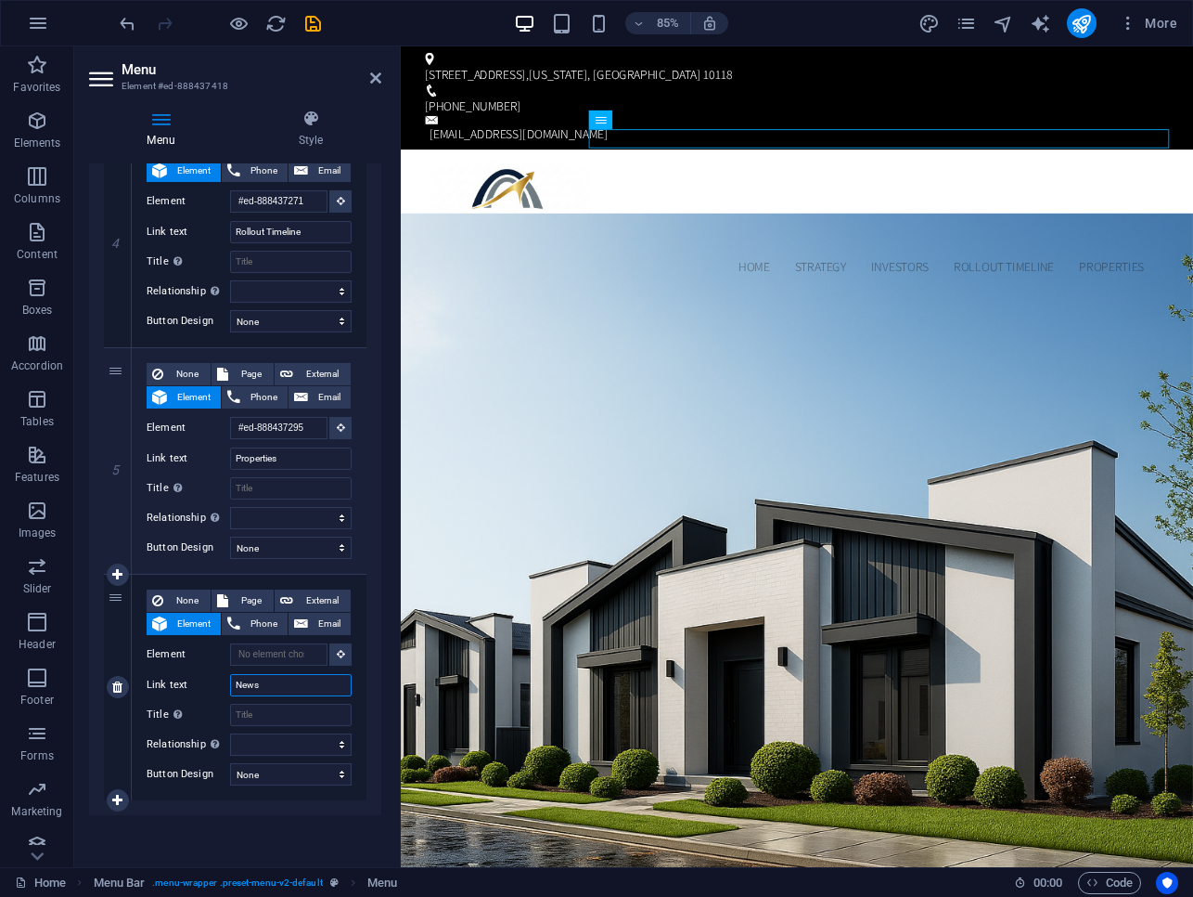
select select
type input "News"
click at [120, 793] on icon at bounding box center [117, 799] width 10 height 13
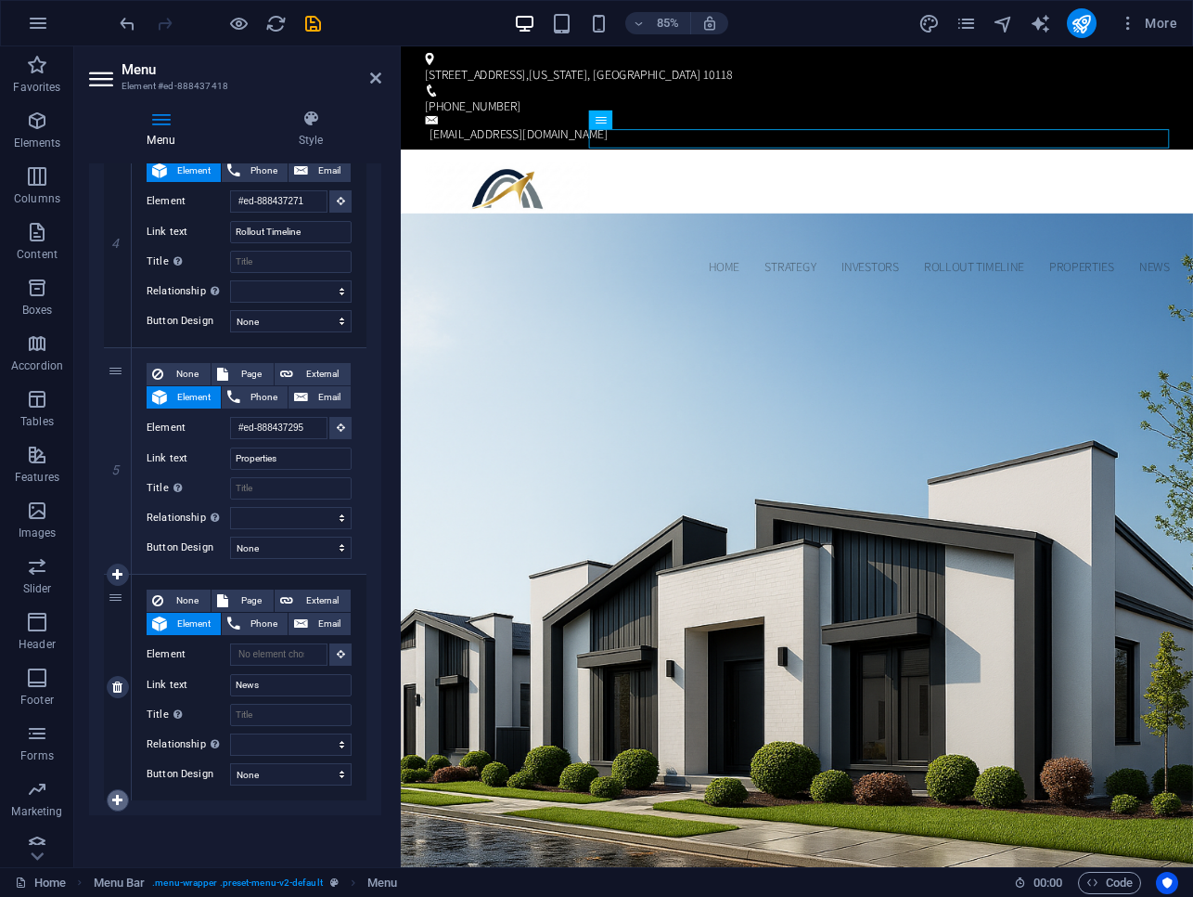
select select
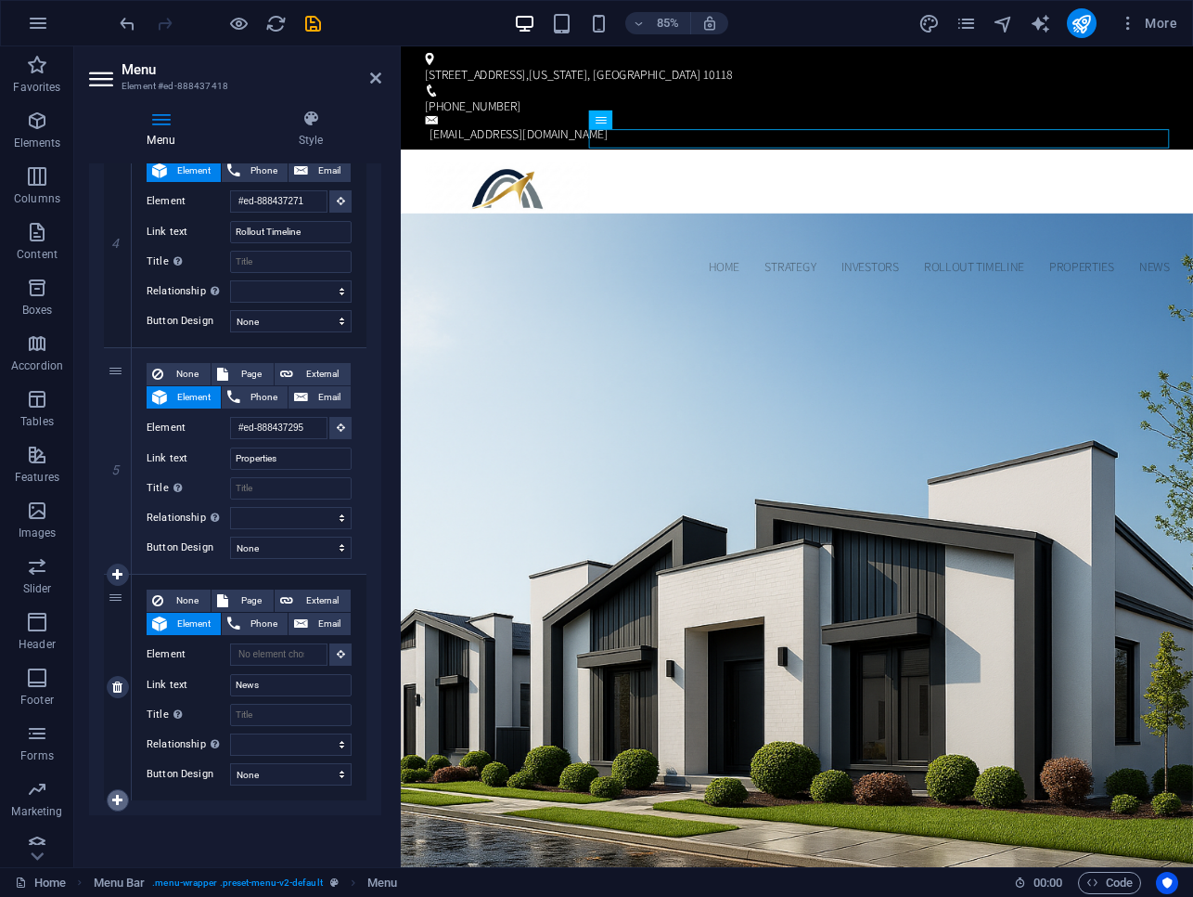
select select
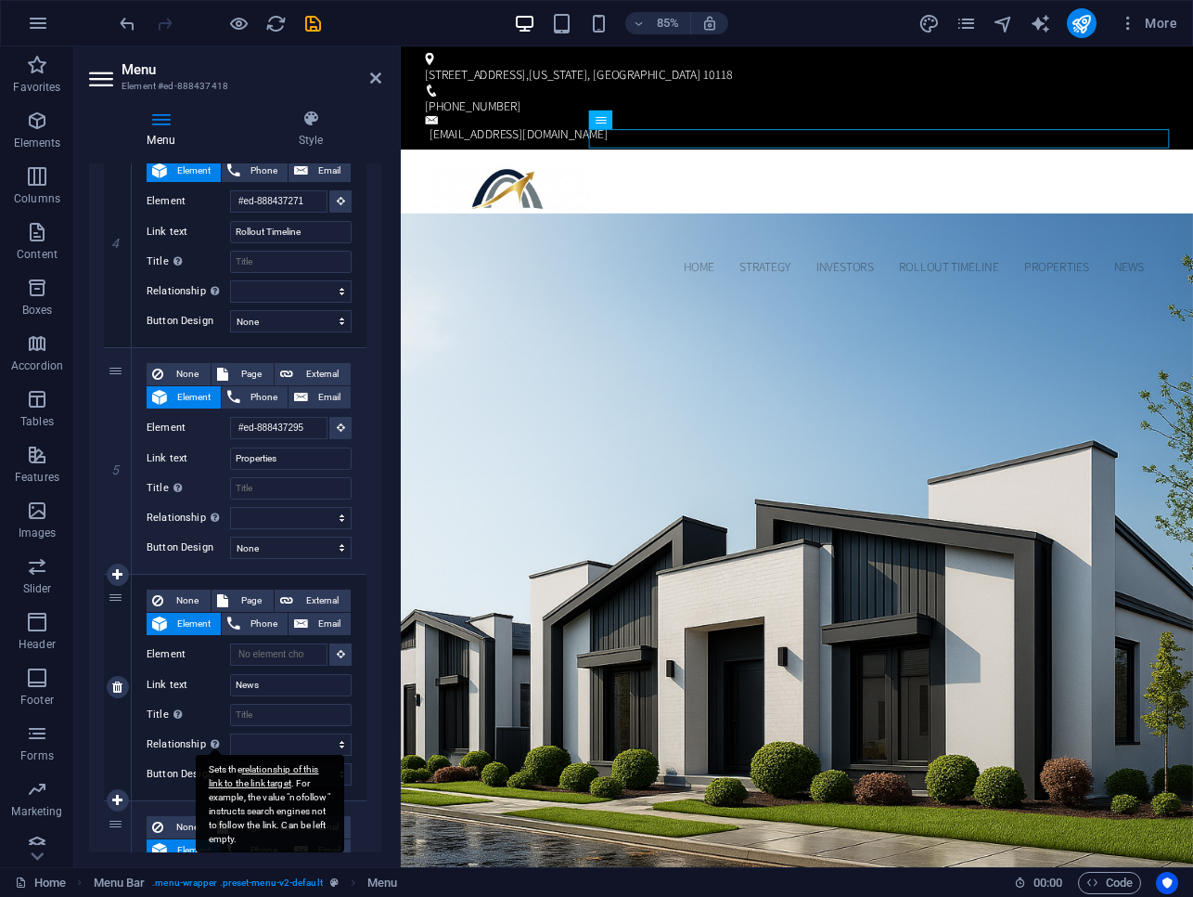
scroll to position [1124, 0]
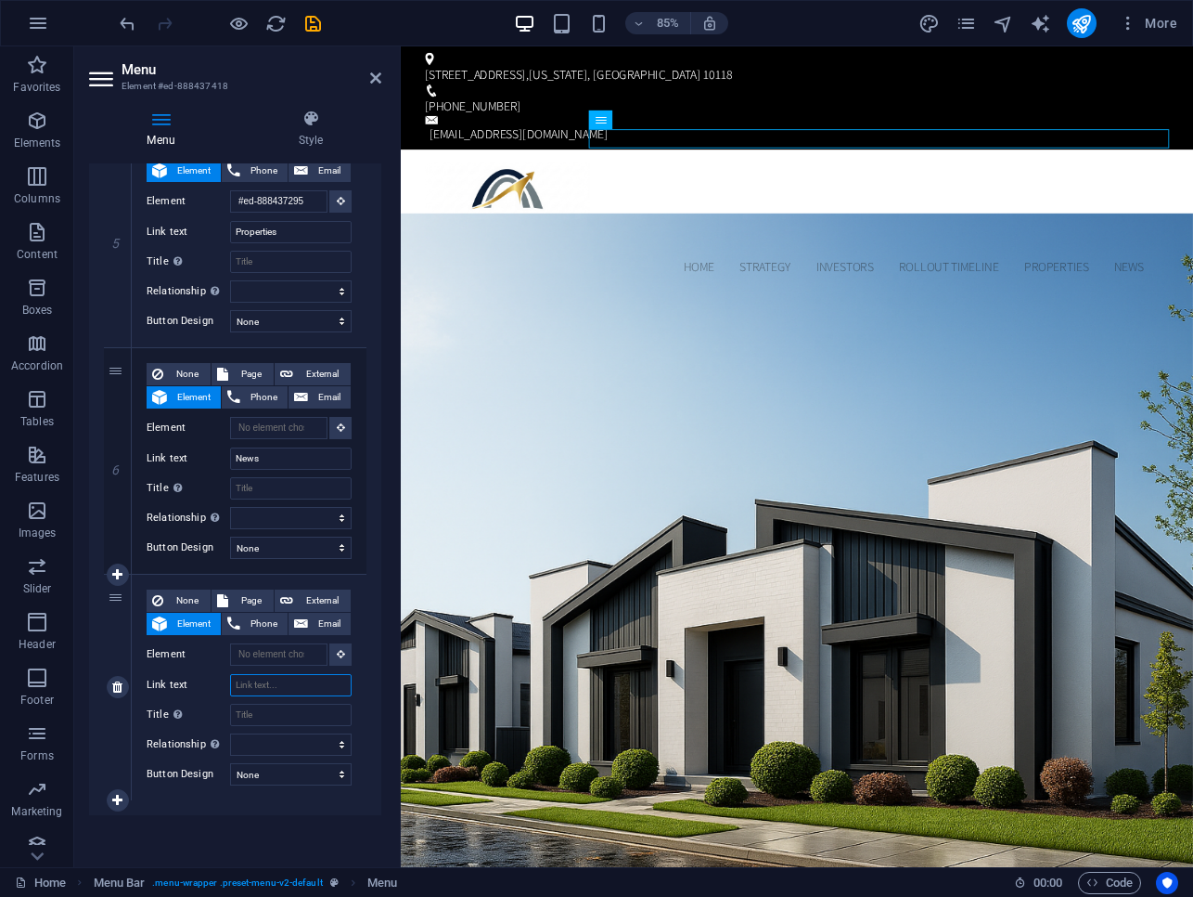
click at [248, 685] on input "Link text" at bounding box center [291, 685] width 122 height 22
type input "Ab"
select select
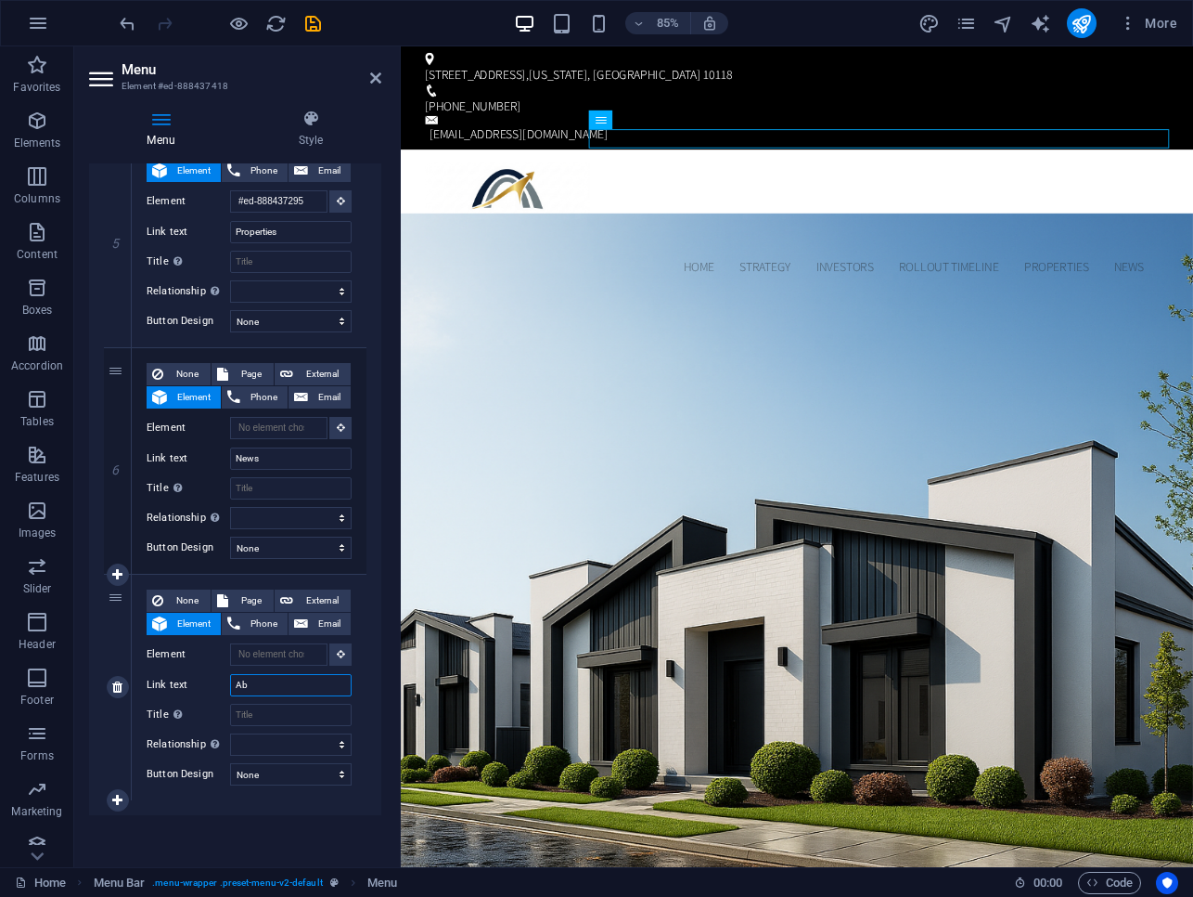
select select
type input "Abo"
select select
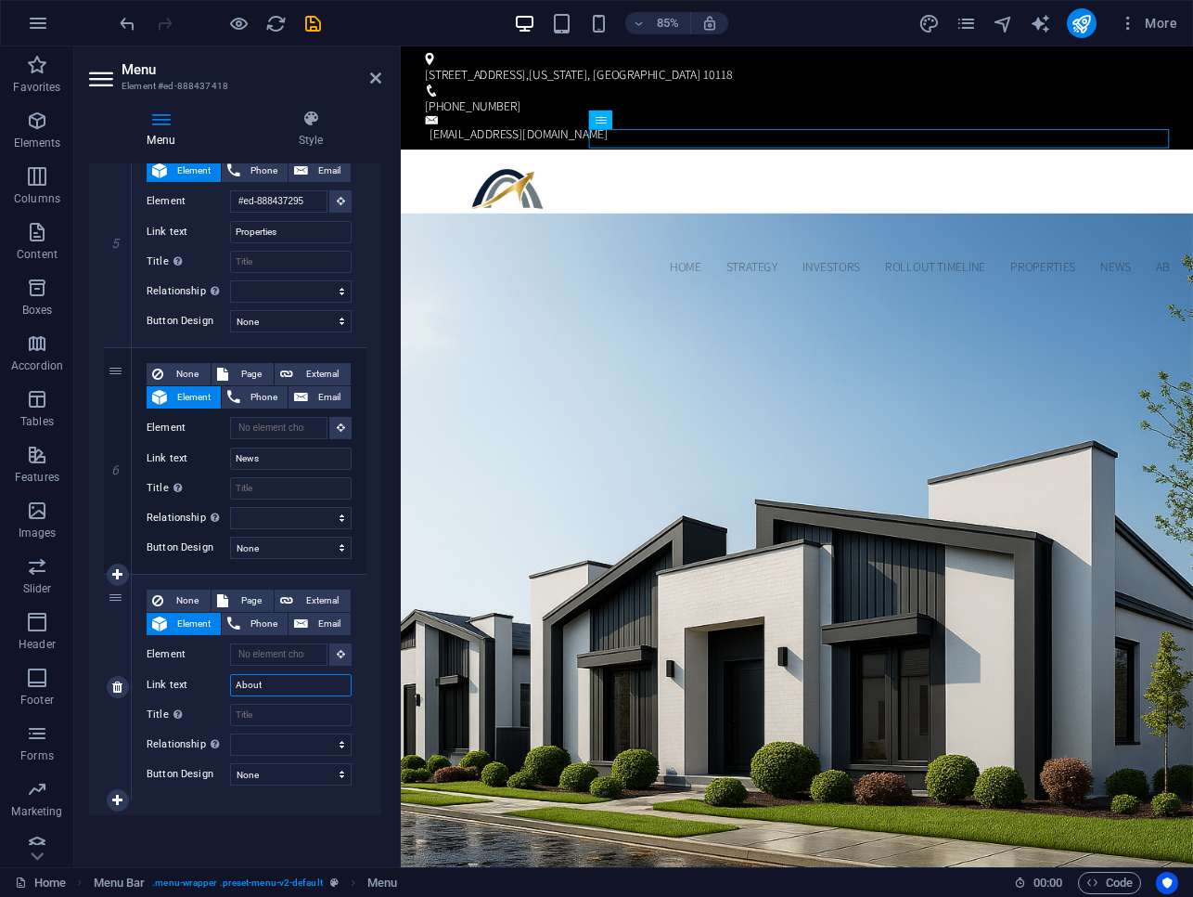
type input "About"
select select
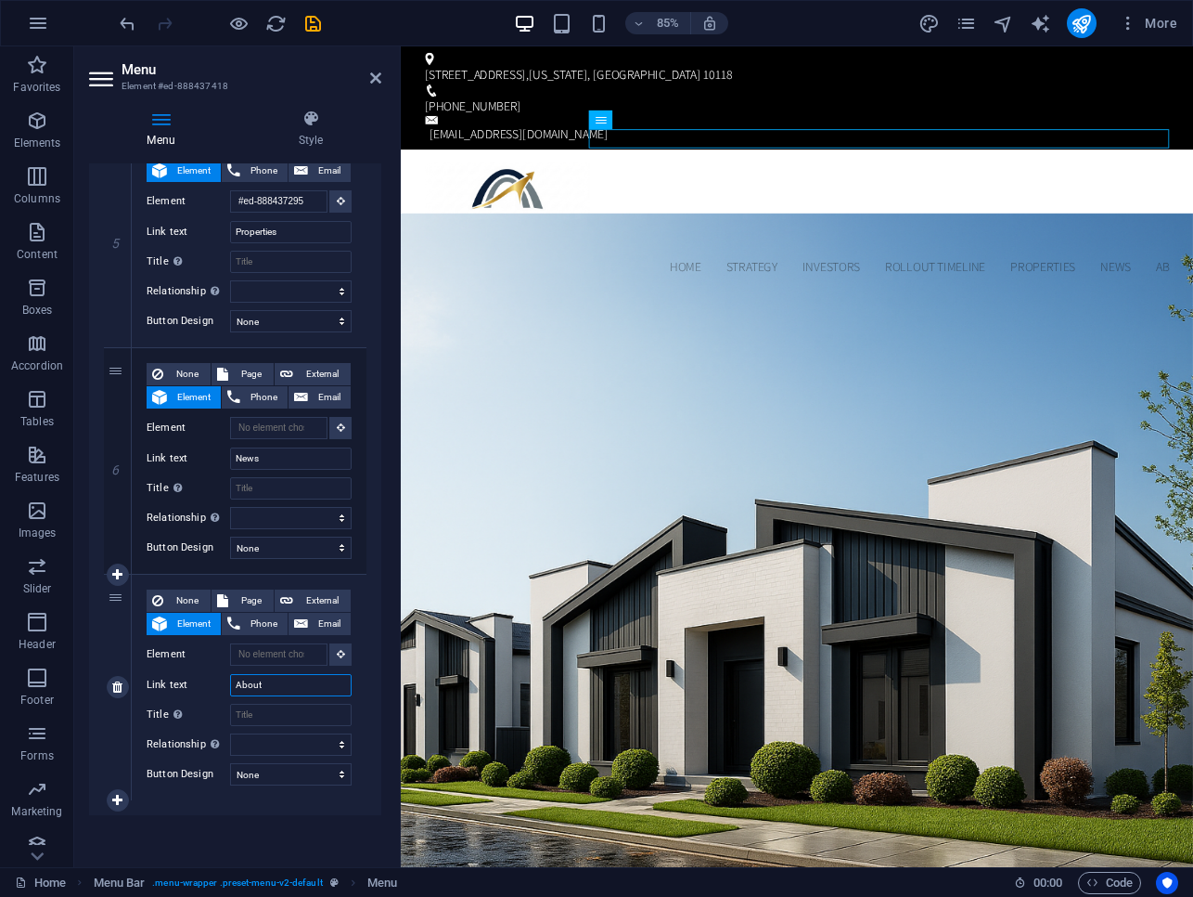
select select
type input "About Us"
select select
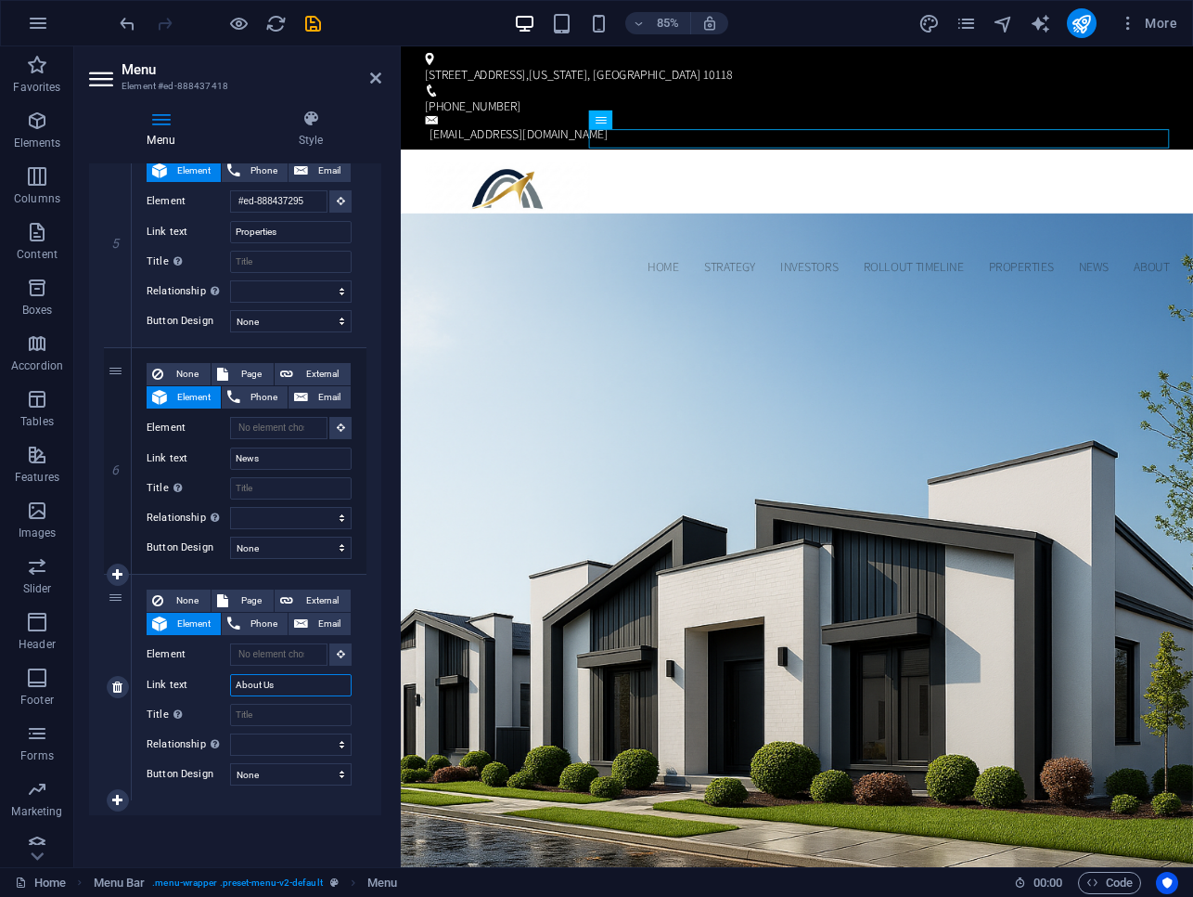
select select
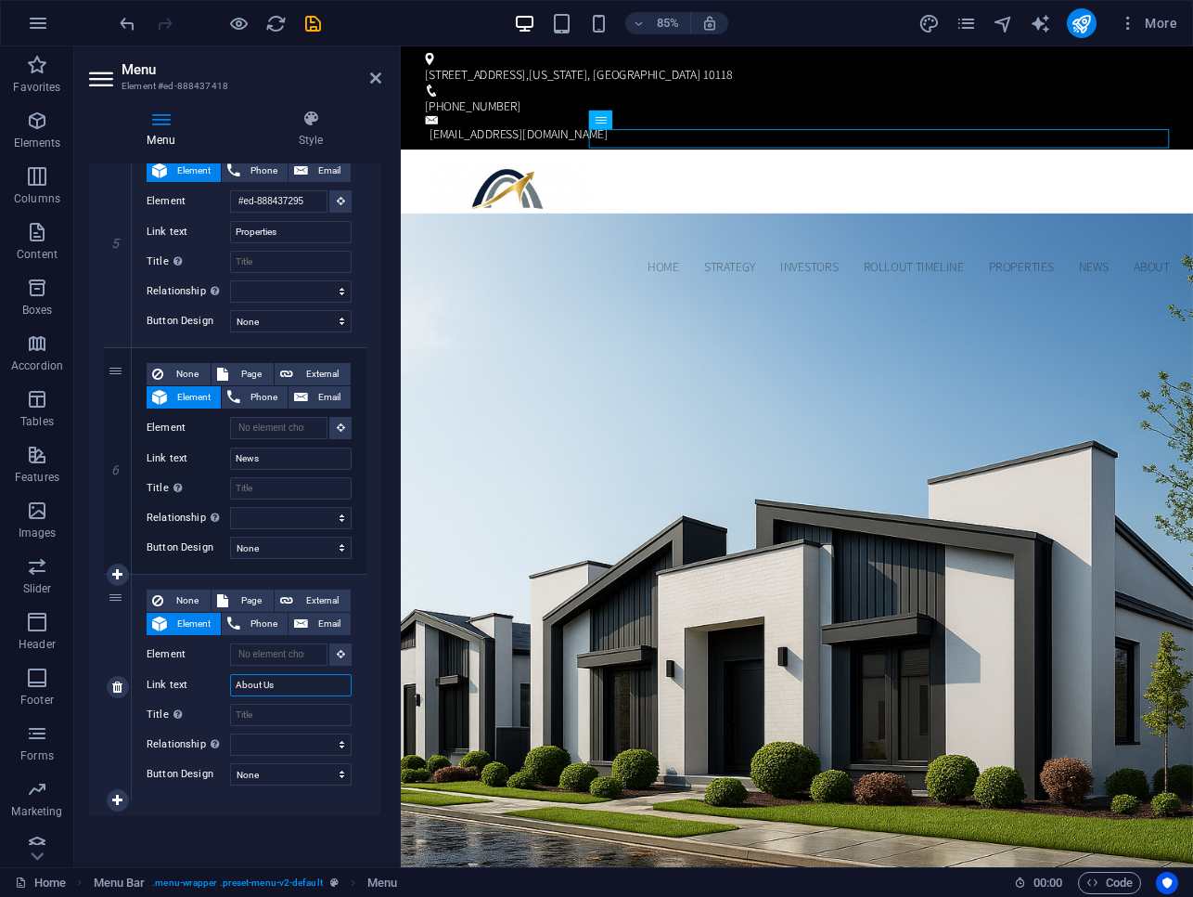
select select
type input "About Us"
click at [117, 795] on icon at bounding box center [117, 799] width 10 height 13
select select
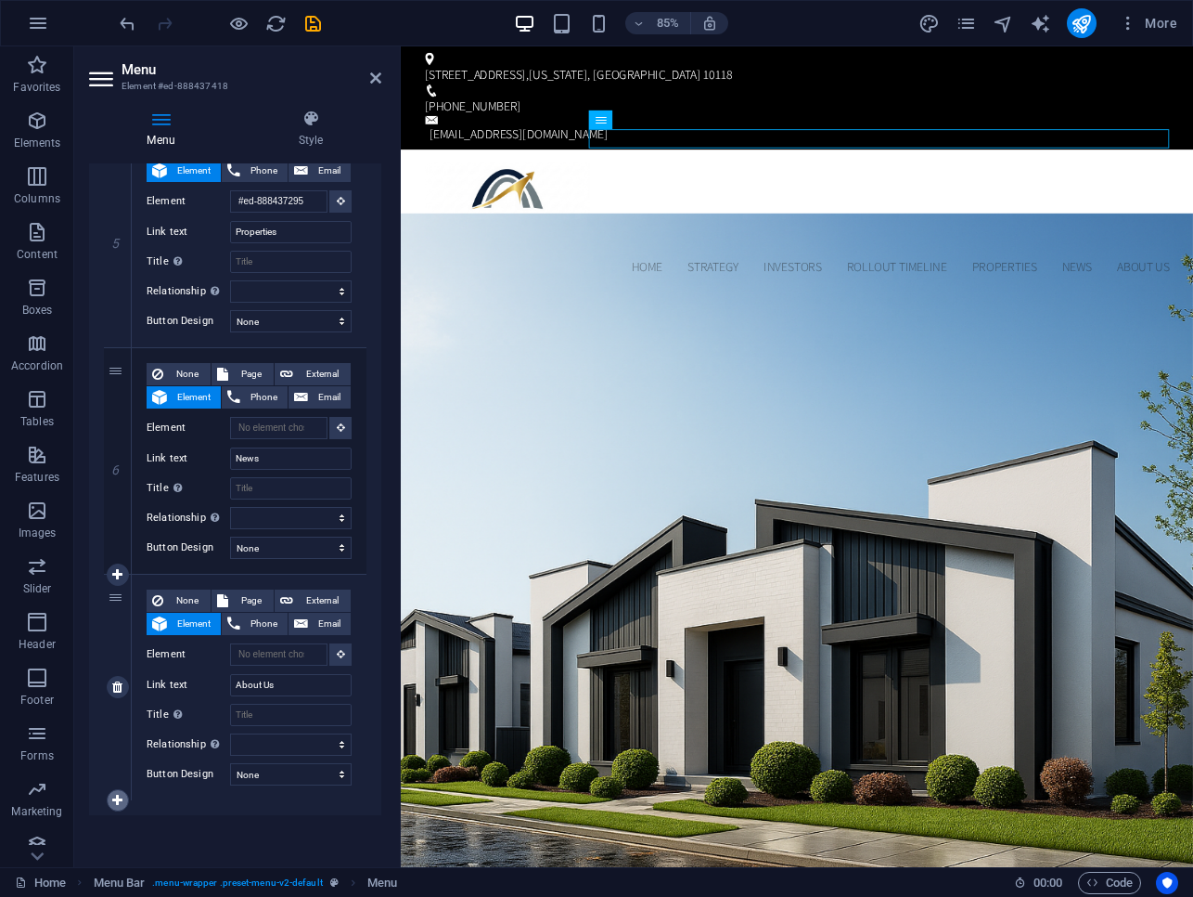
select select
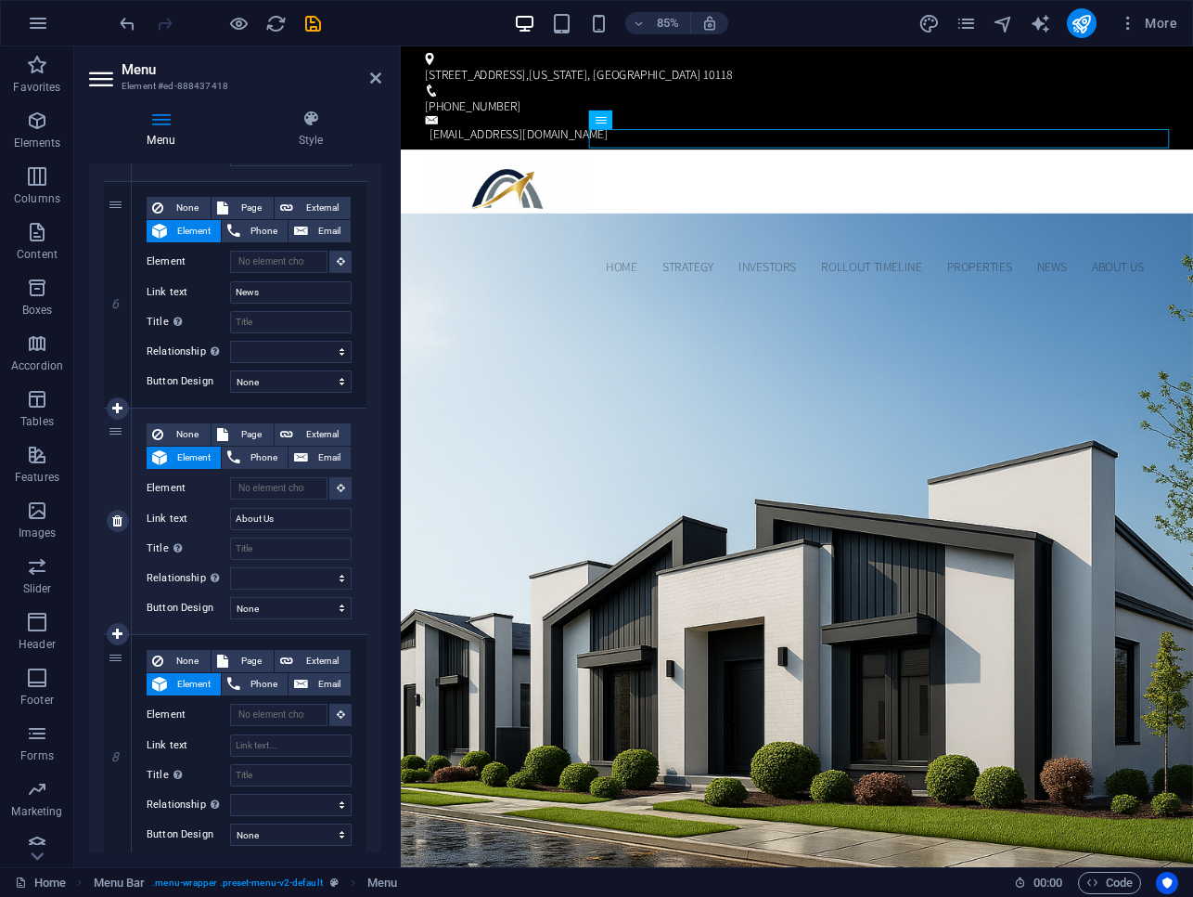
scroll to position [1350, 0]
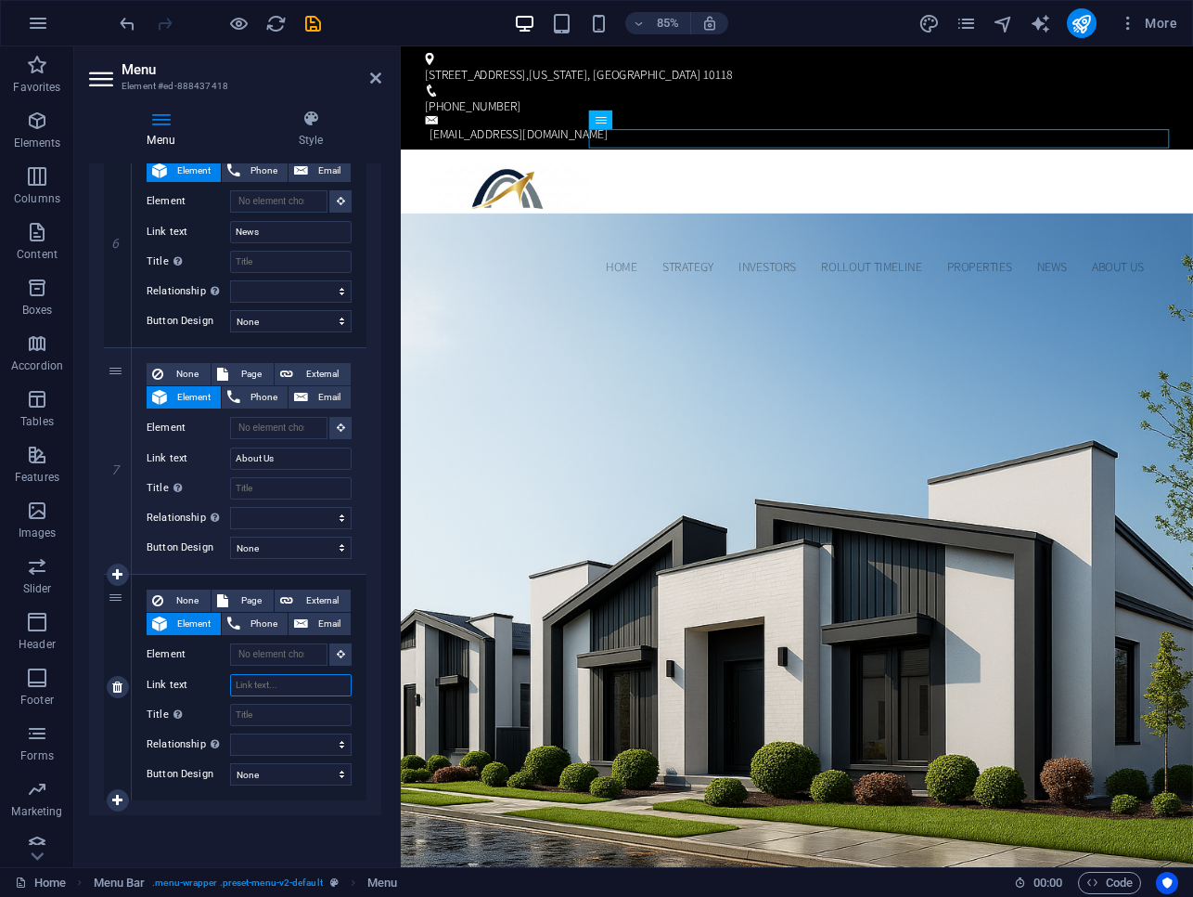
click at [252, 688] on input "Link text" at bounding box center [291, 685] width 122 height 22
type input "Contact"
select select
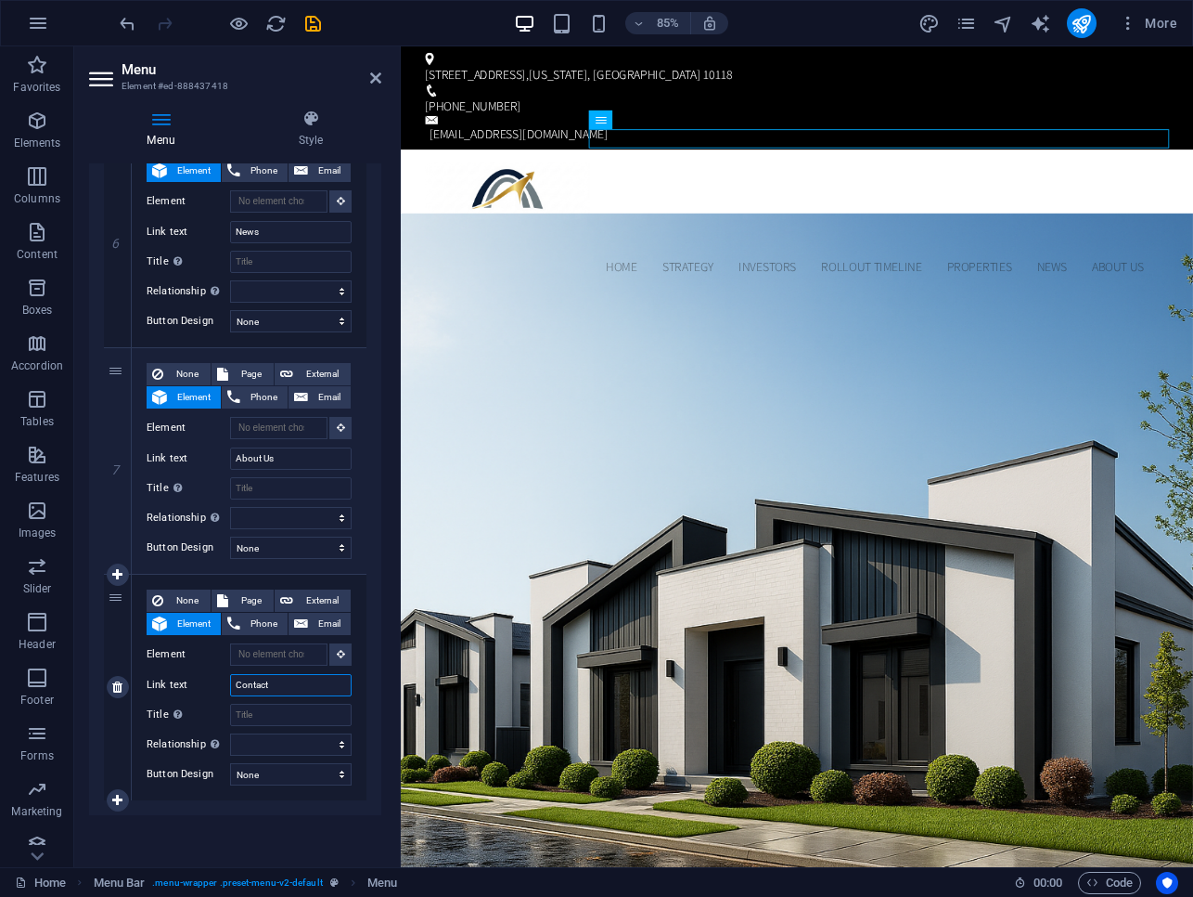
select select
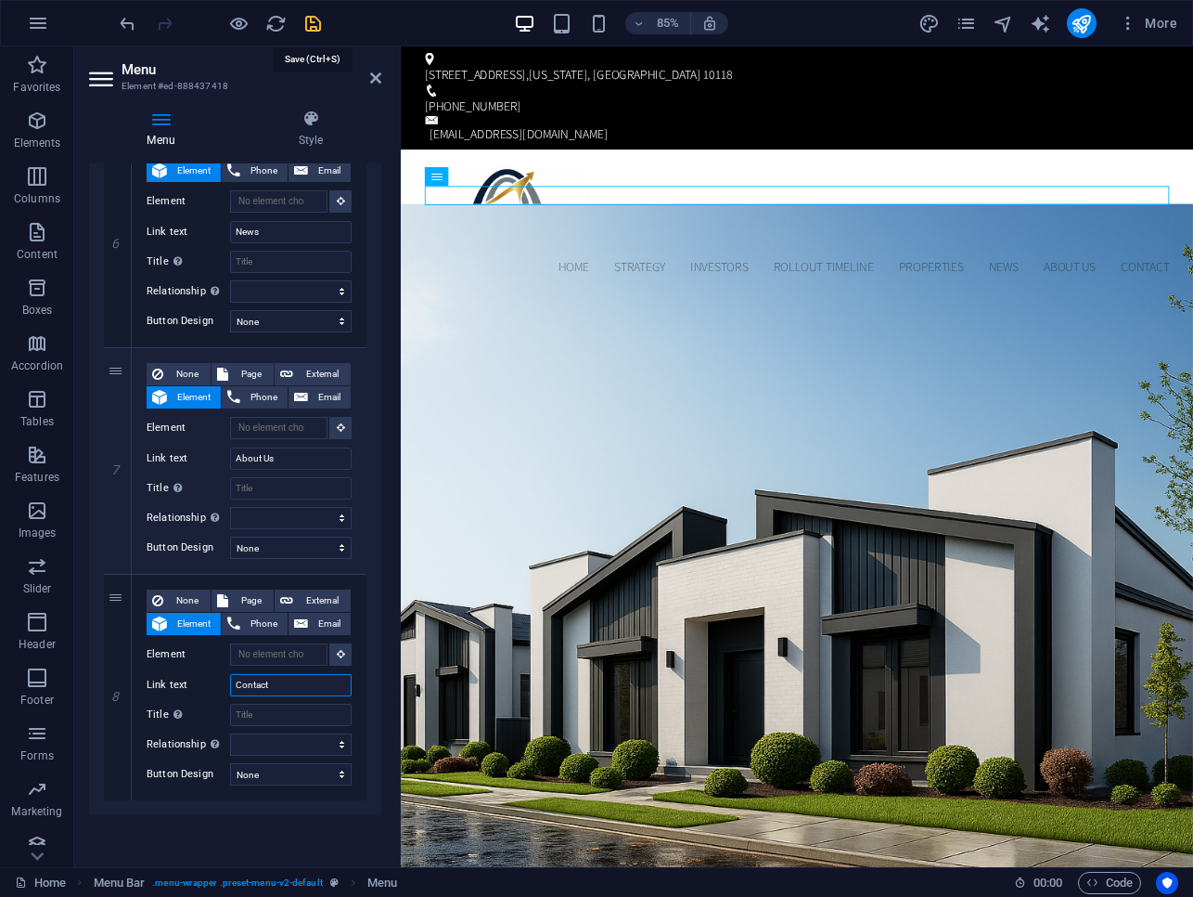
type input "Contact"
click at [319, 23] on icon "save" at bounding box center [313, 23] width 21 height 21
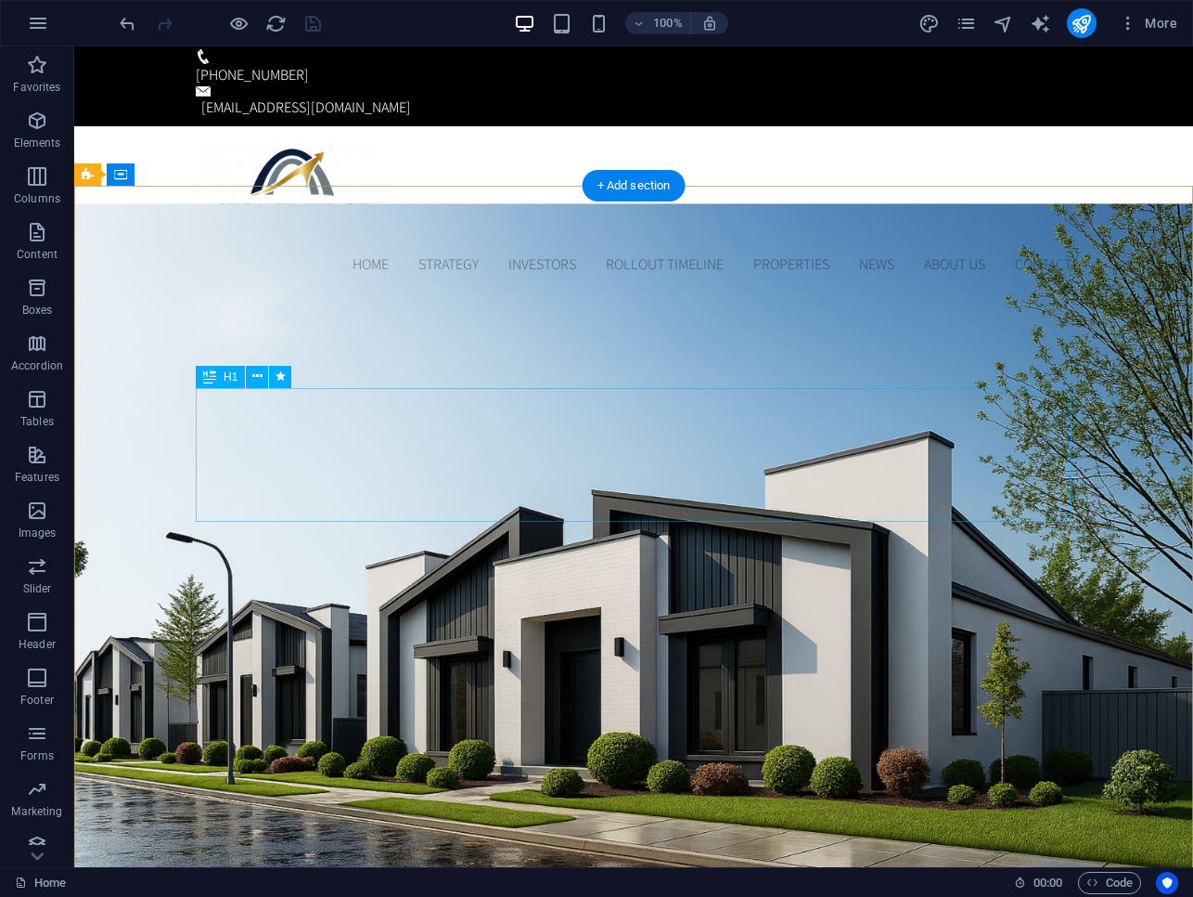
scroll to position [22, 0]
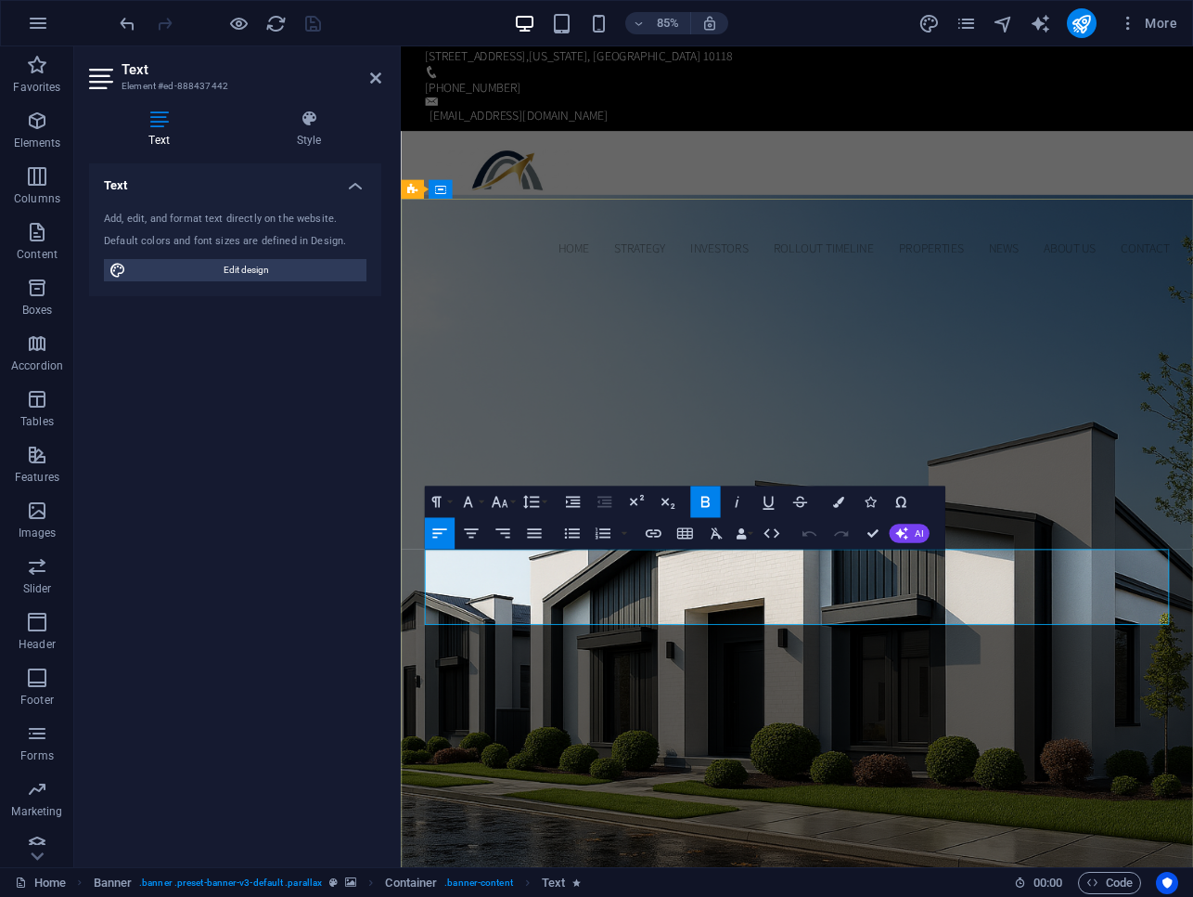
drag, startPoint x: 865, startPoint y: 697, endPoint x: 939, endPoint y: 717, distance: 77.0
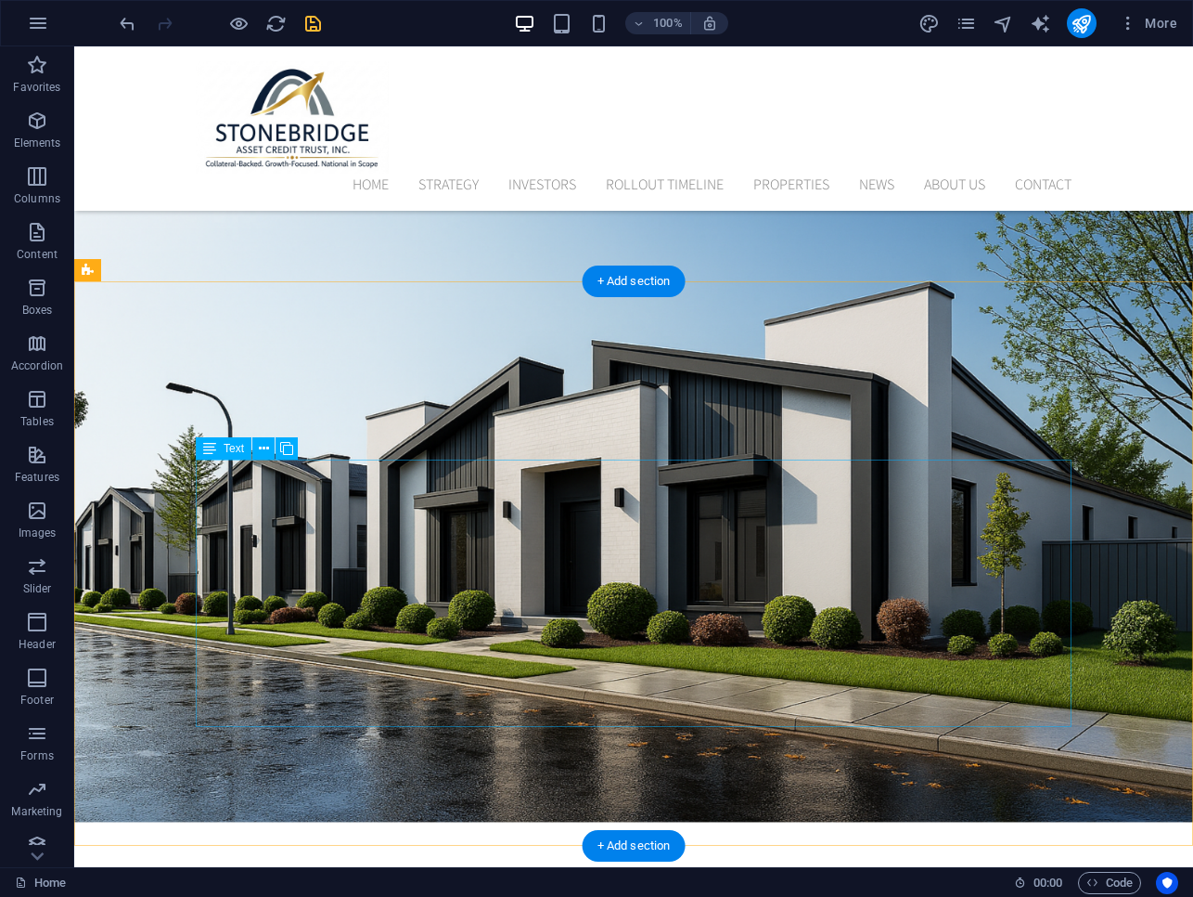
scroll to position [530, 0]
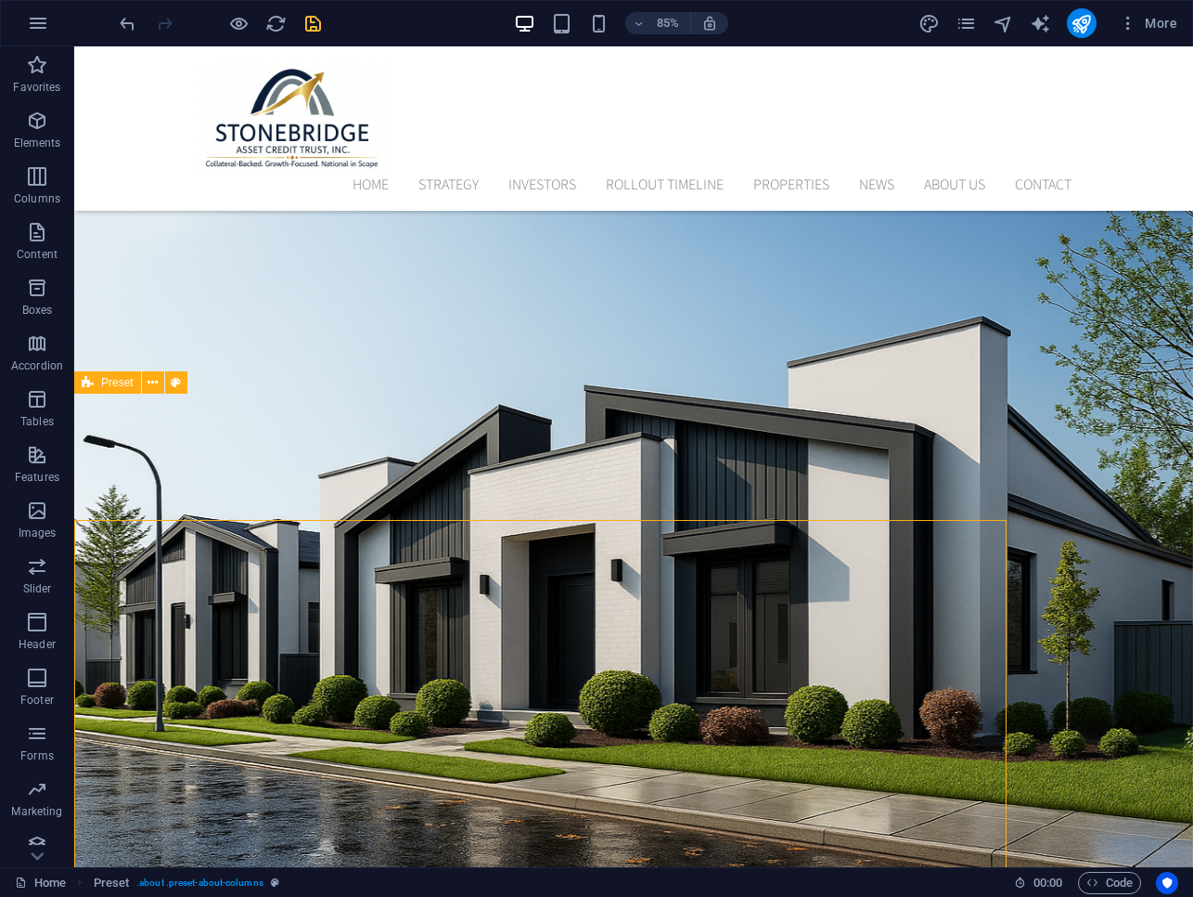
scroll to position [404, 0]
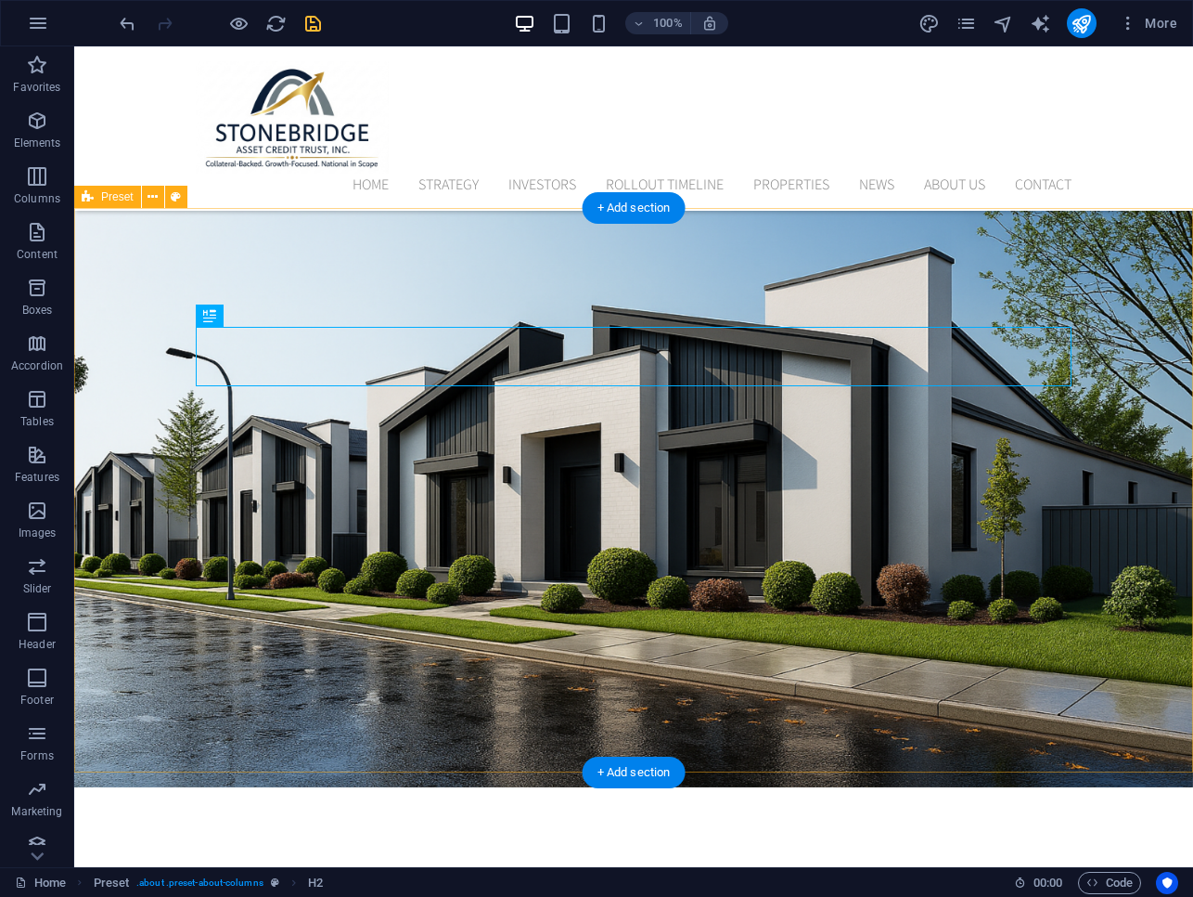
scroll to position [589, 0]
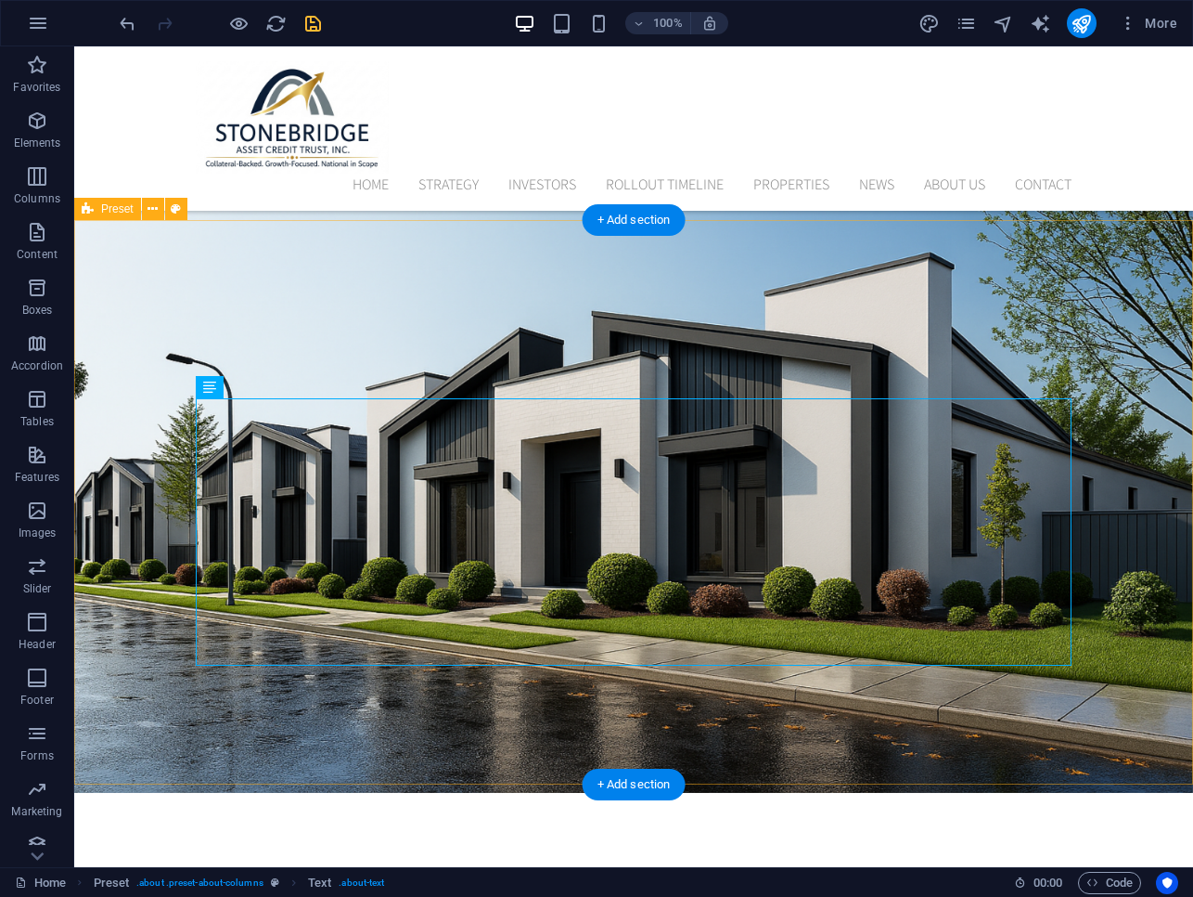
scroll to position [580, 0]
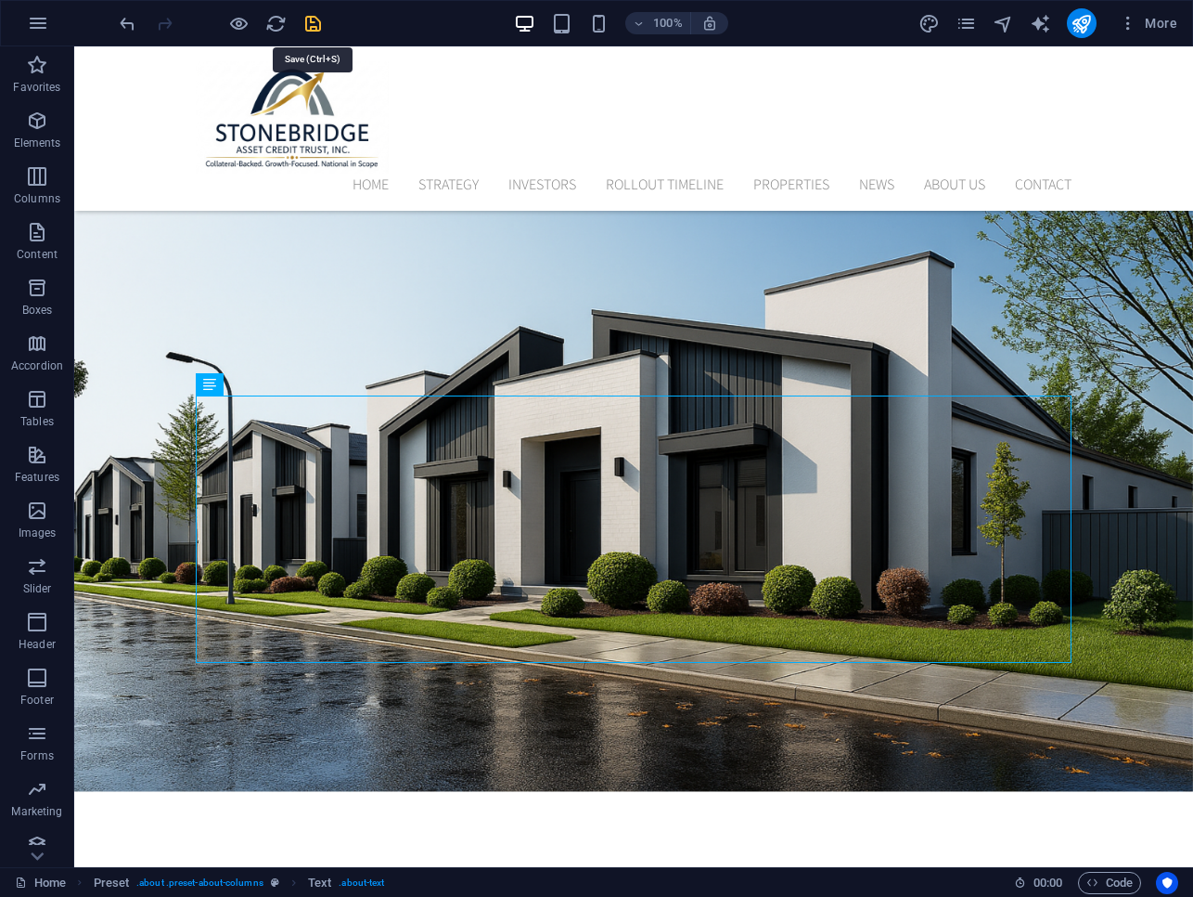
click at [316, 20] on icon "save" at bounding box center [313, 23] width 21 height 21
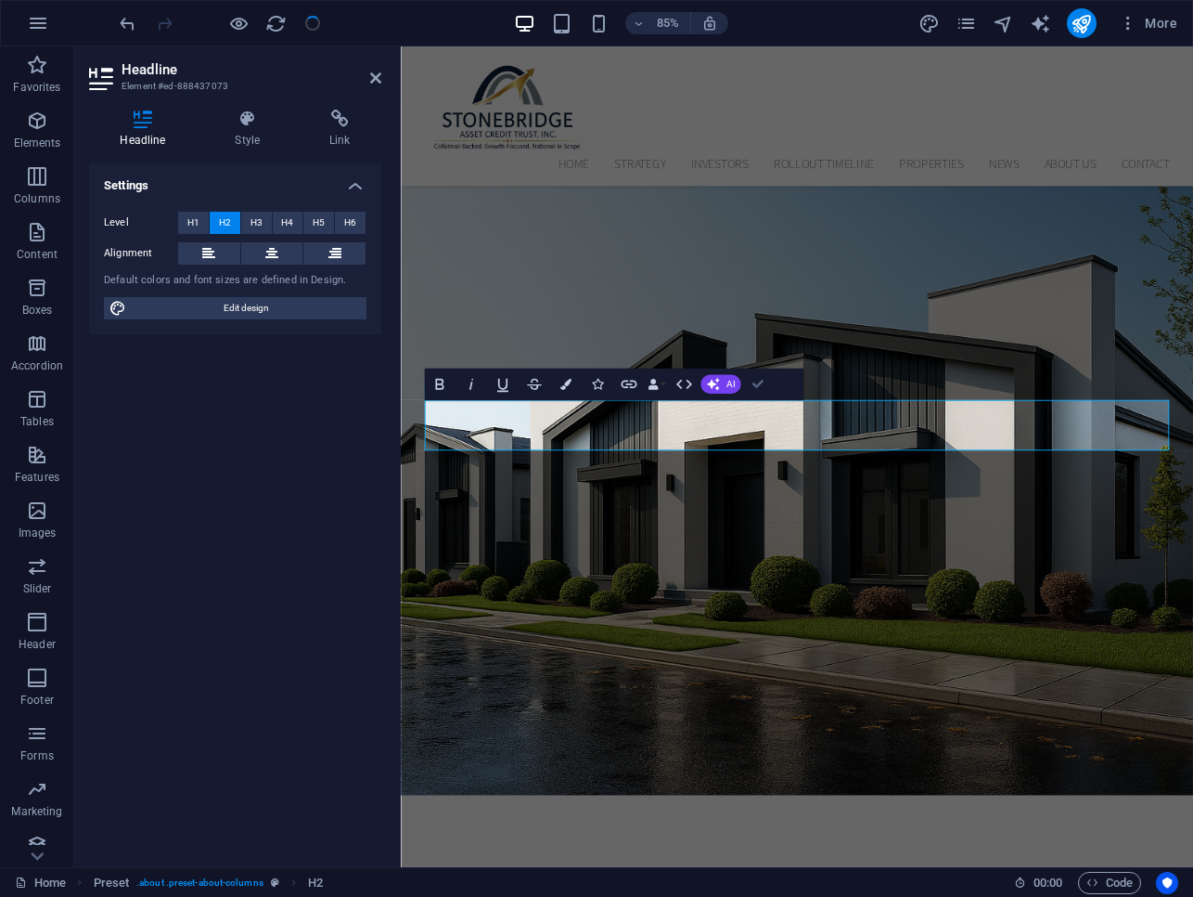
scroll to position [454, 0]
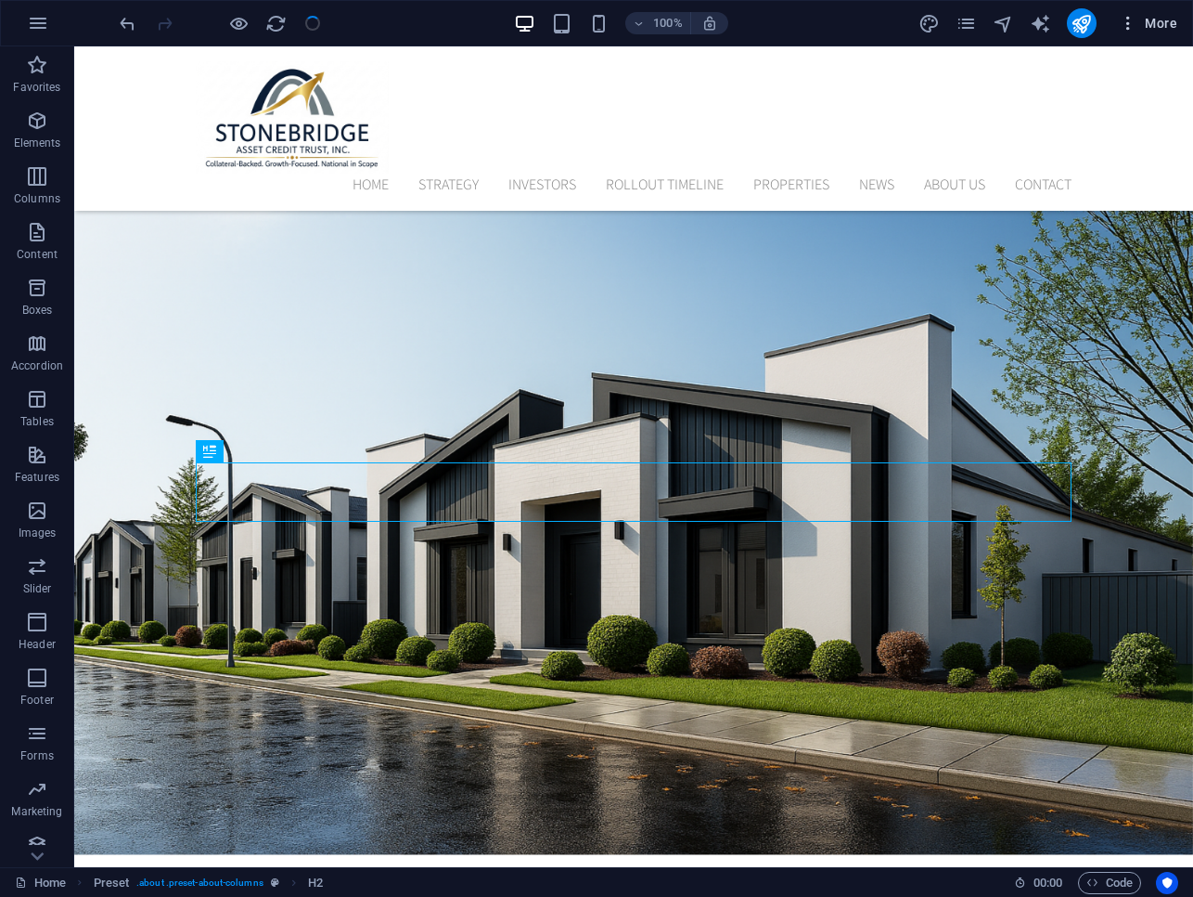
click at [761, 22] on span "More" at bounding box center [1148, 23] width 58 height 19
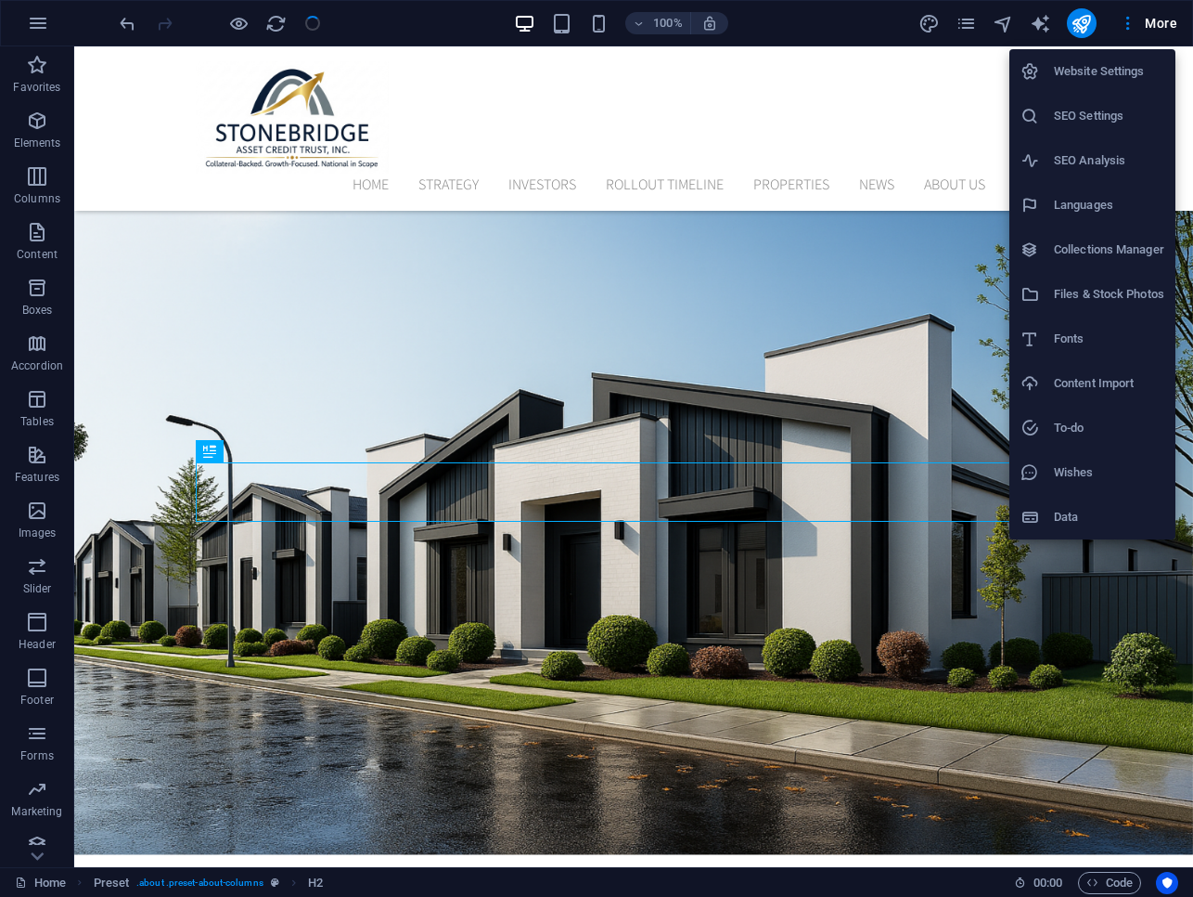
click at [761, 379] on div at bounding box center [596, 448] width 1193 height 897
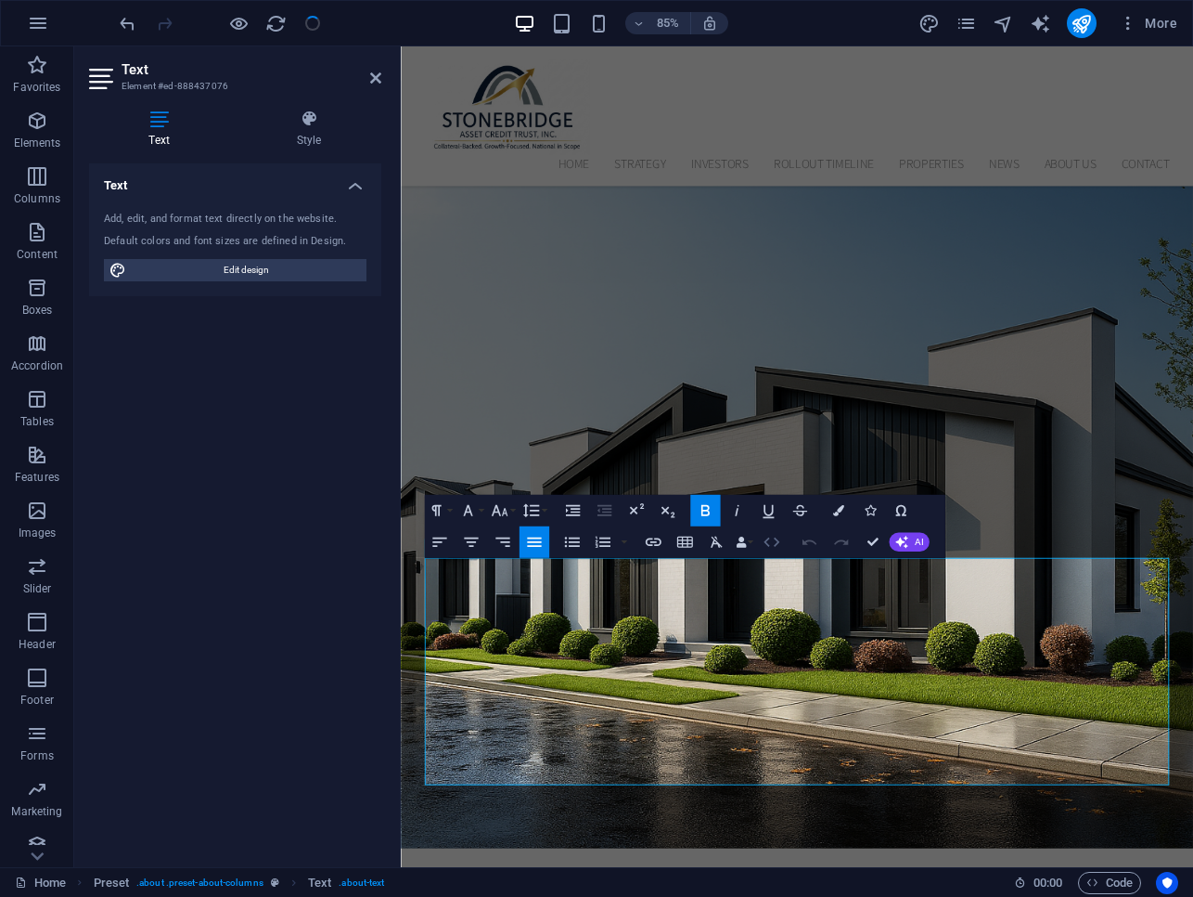
click at [761, 546] on icon "button" at bounding box center [772, 541] width 19 height 19
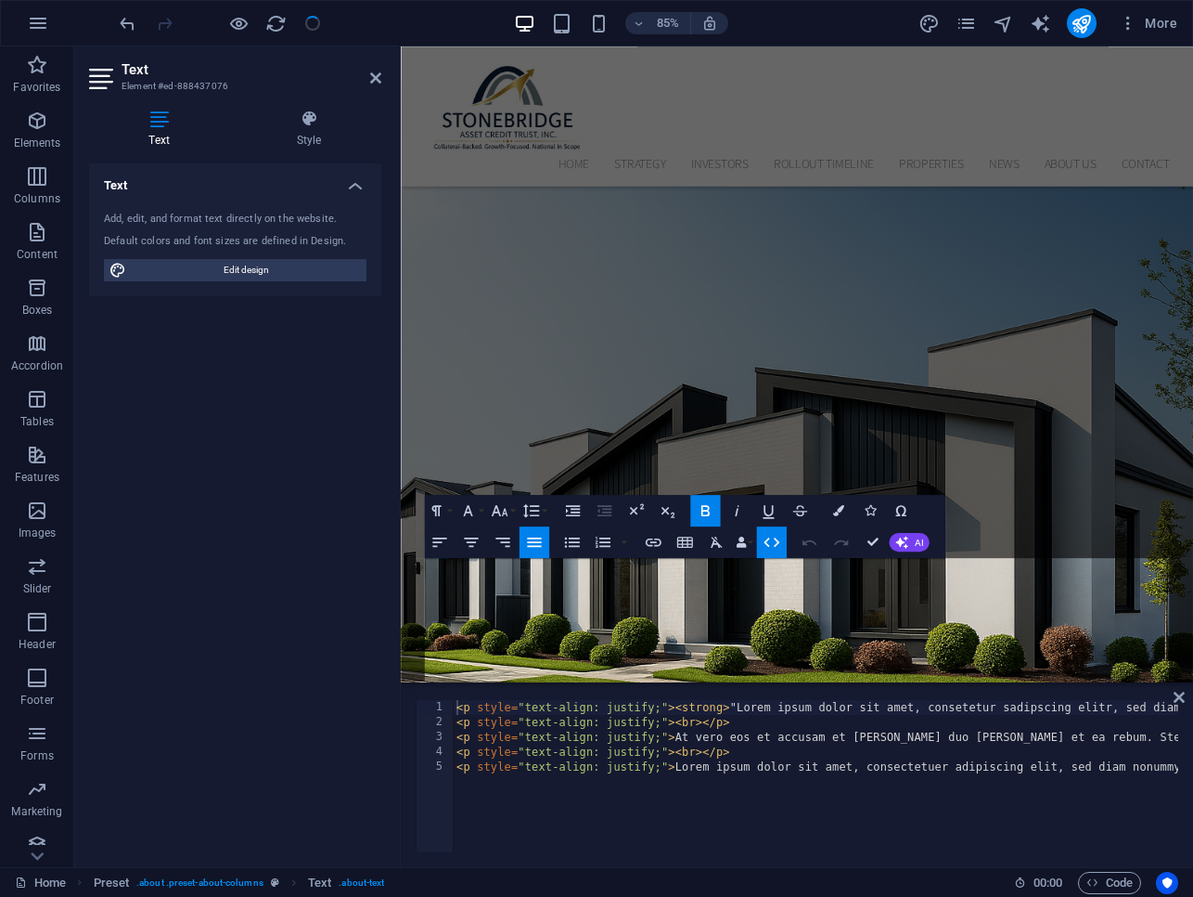
scroll to position [303, 0]
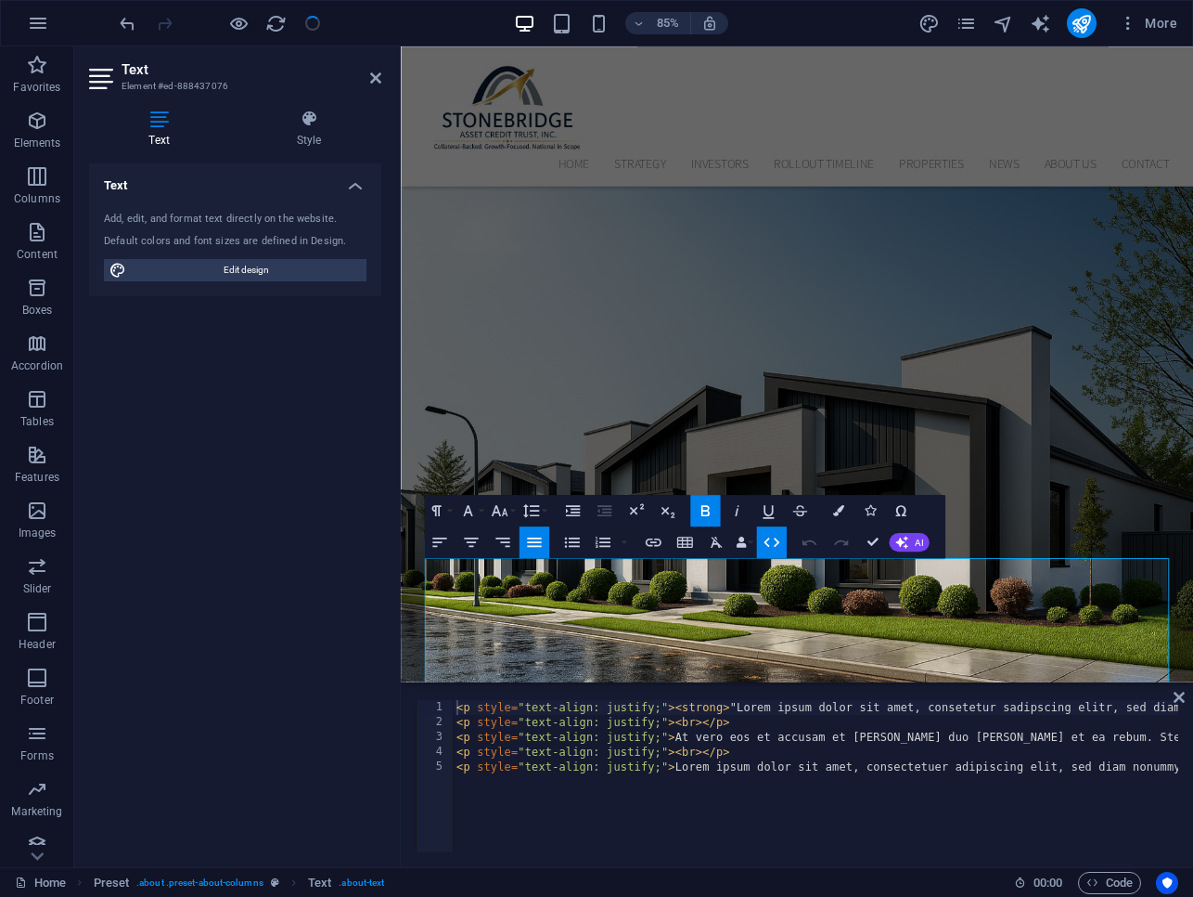
click at [761, 546] on icon "button" at bounding box center [772, 542] width 19 height 19
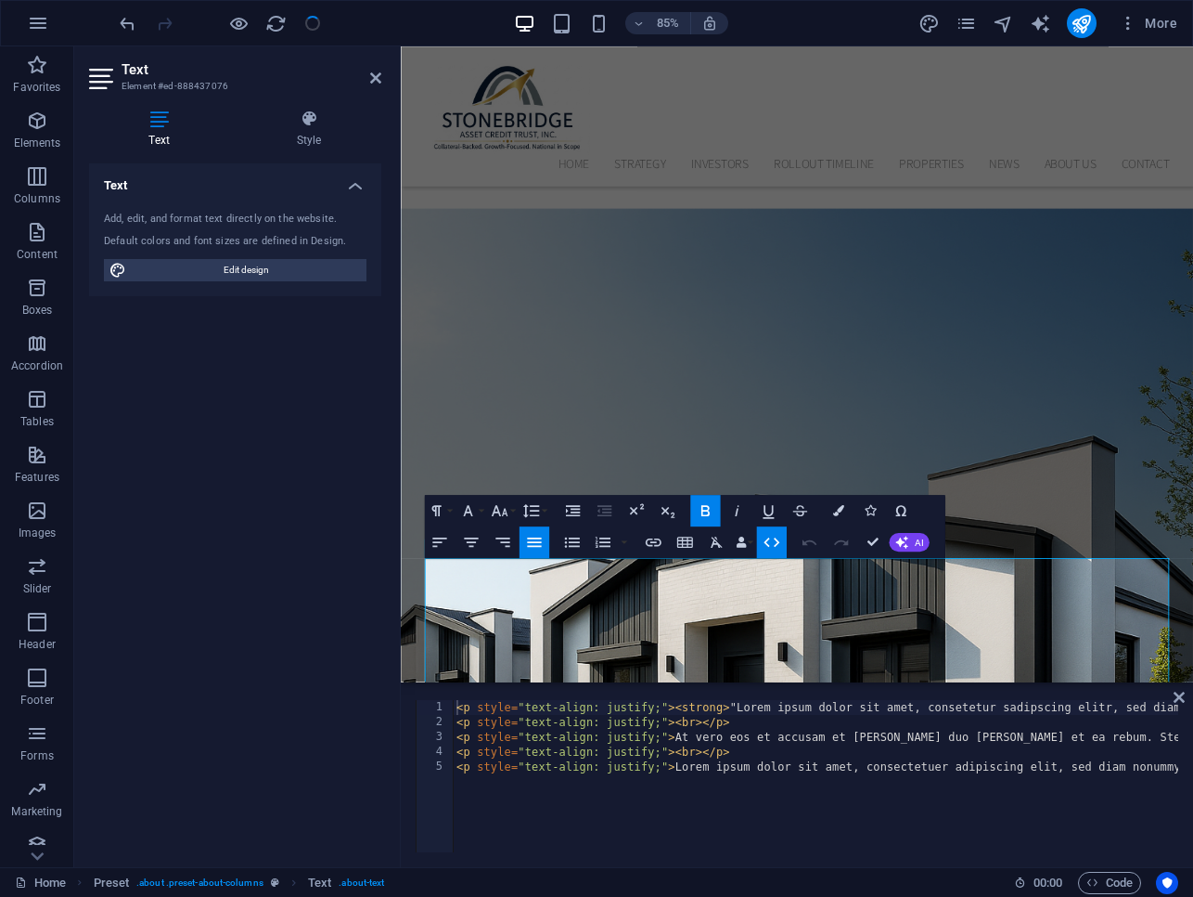
scroll to position [454, 0]
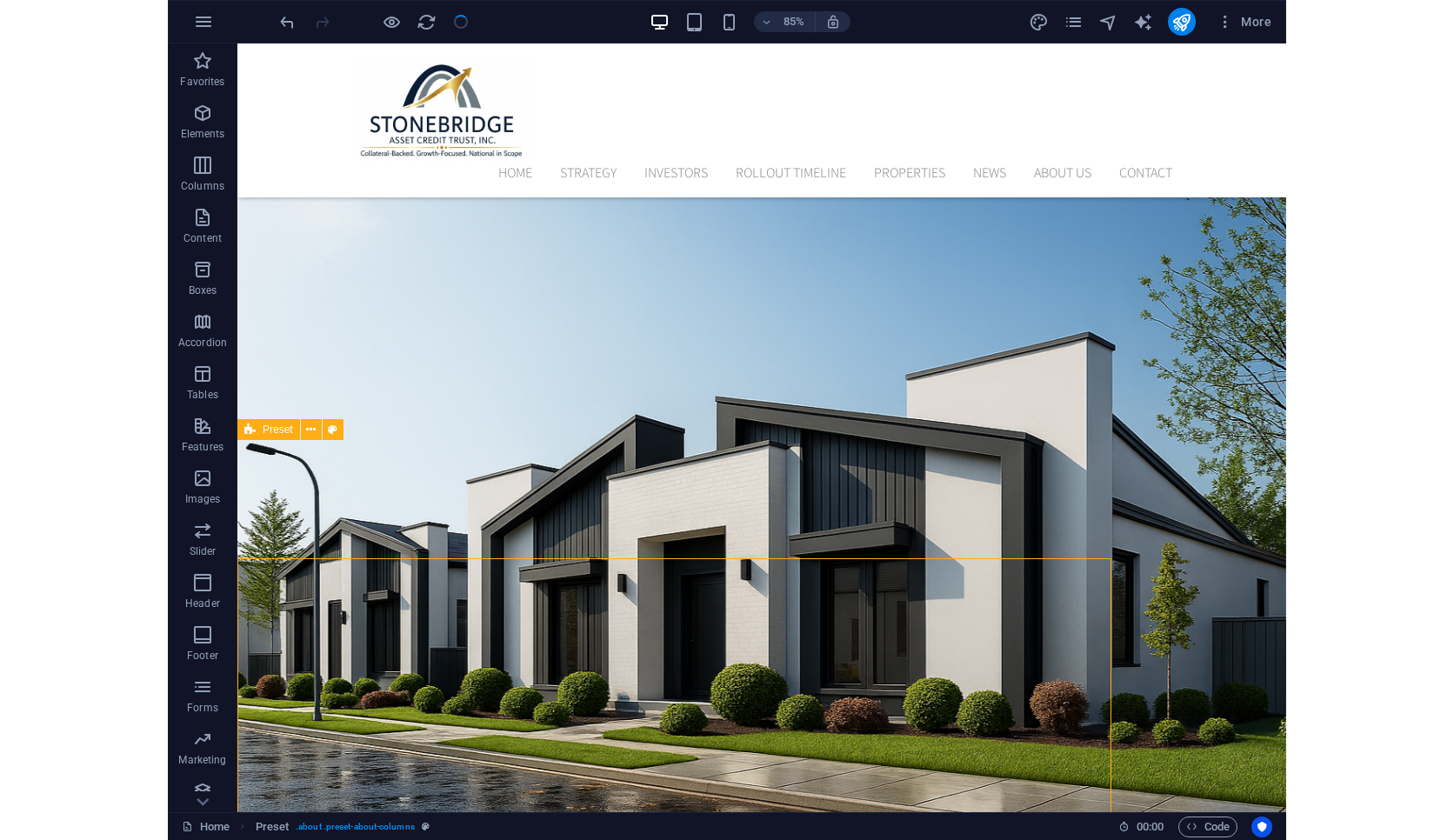
scroll to position [307, 0]
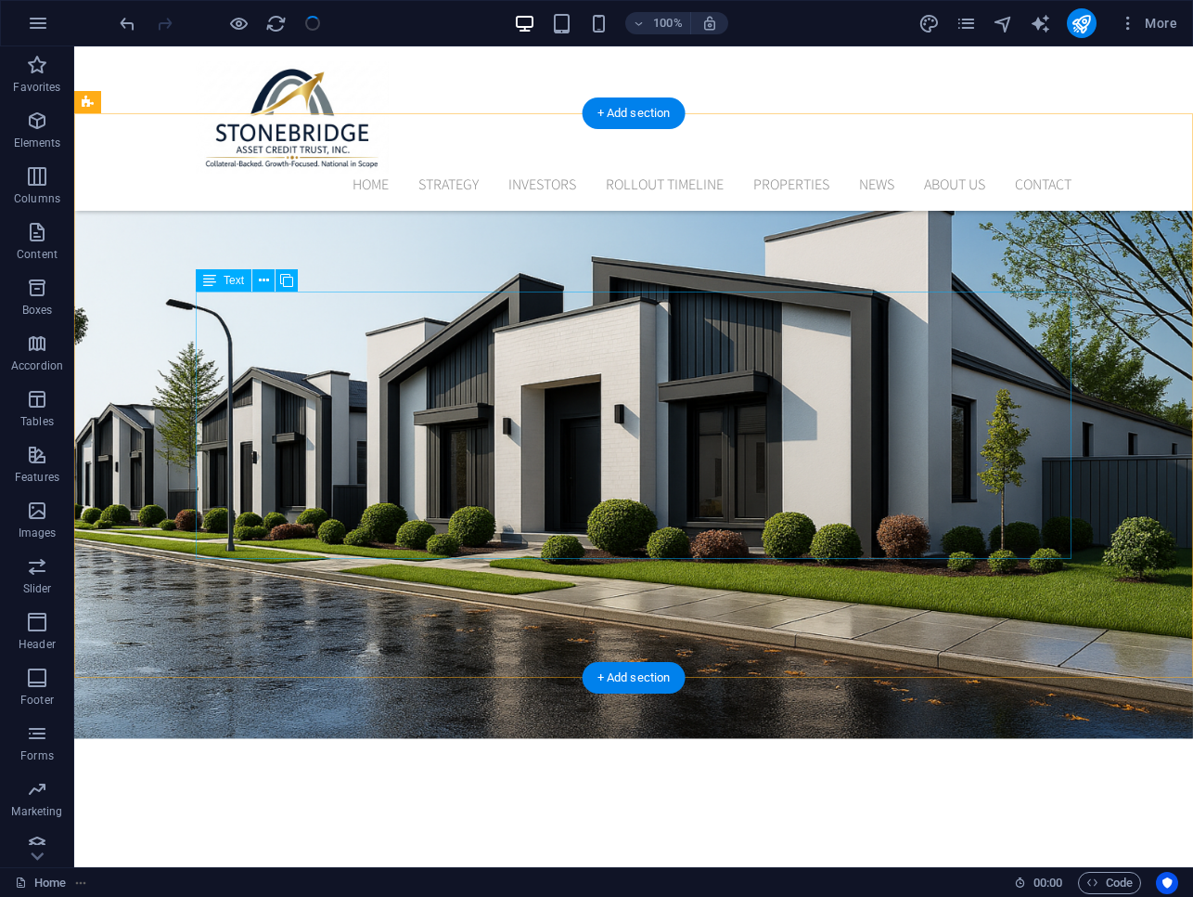
scroll to position [684, 0]
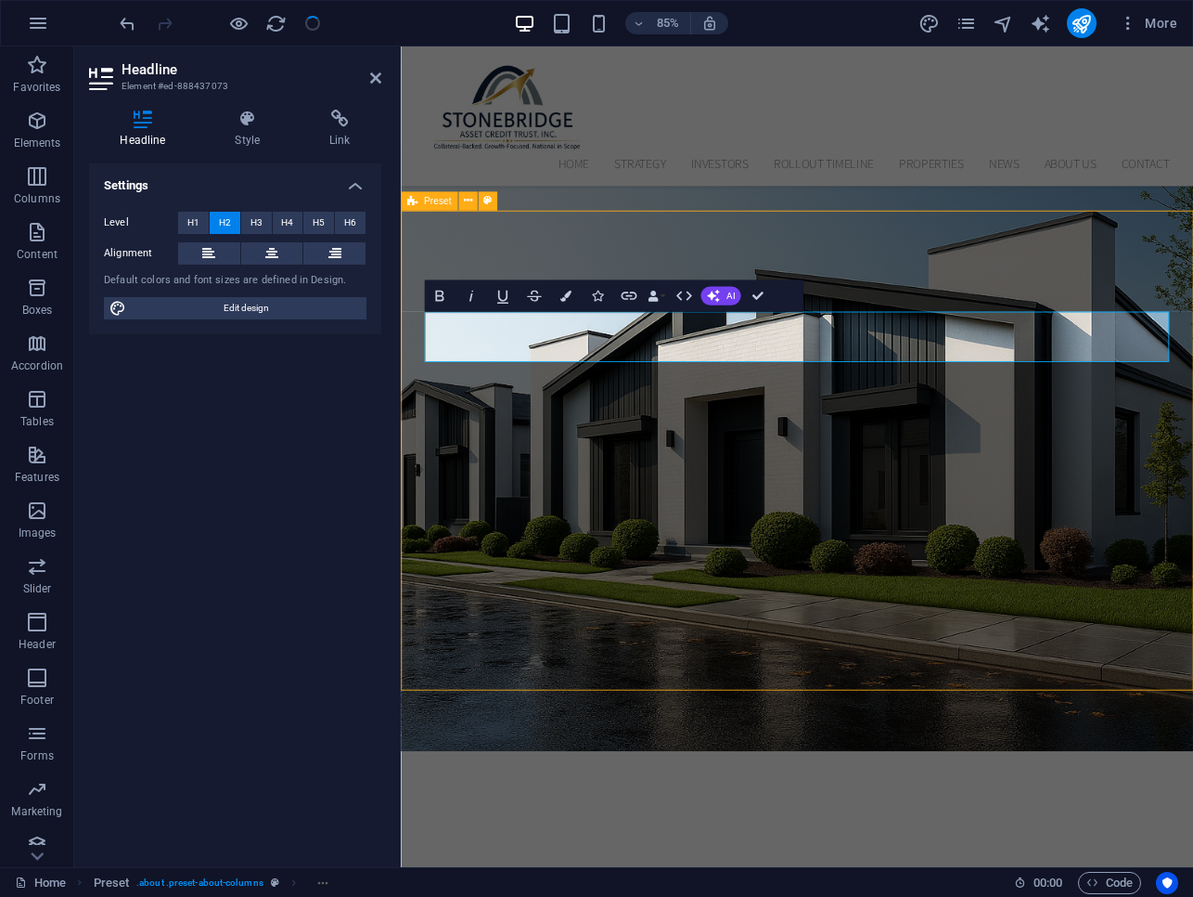
scroll to position [558, 0]
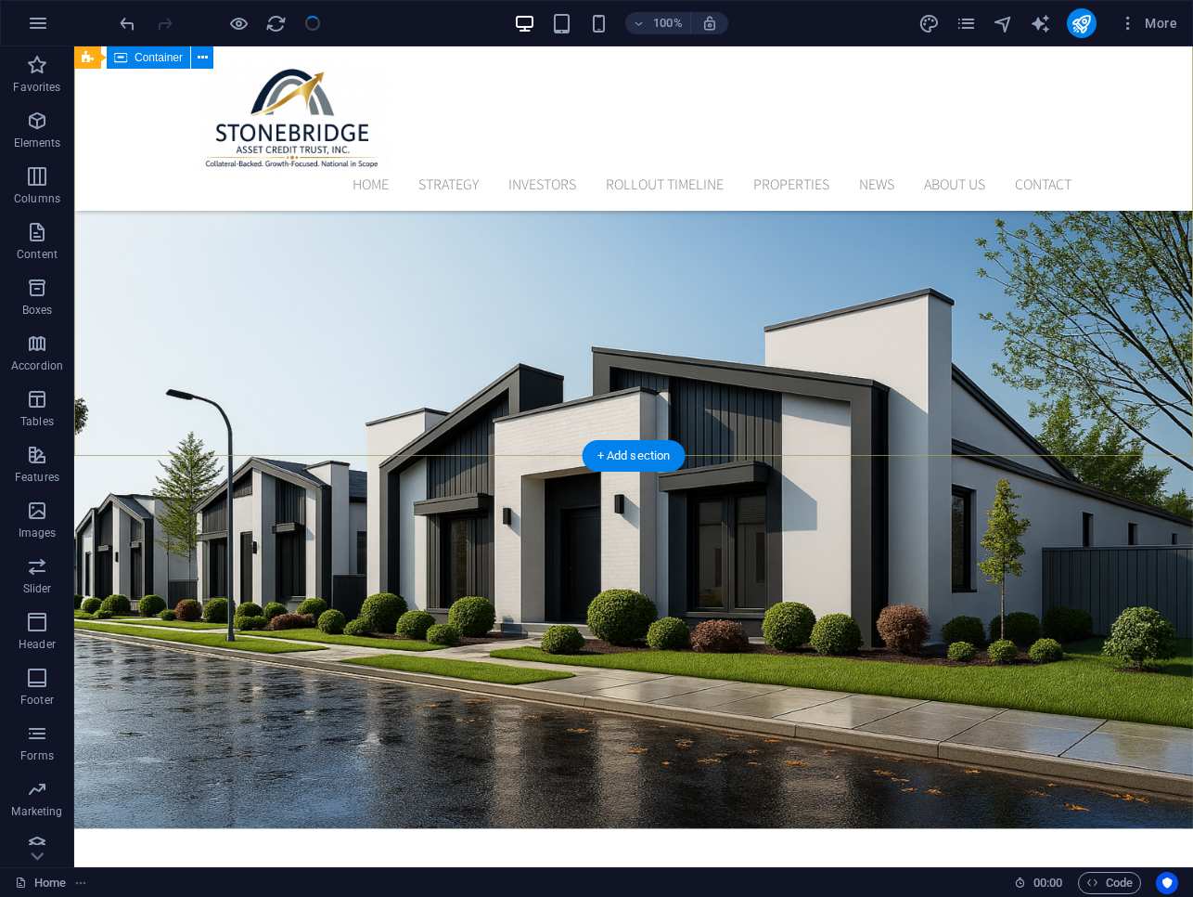
scroll to position [320, 0]
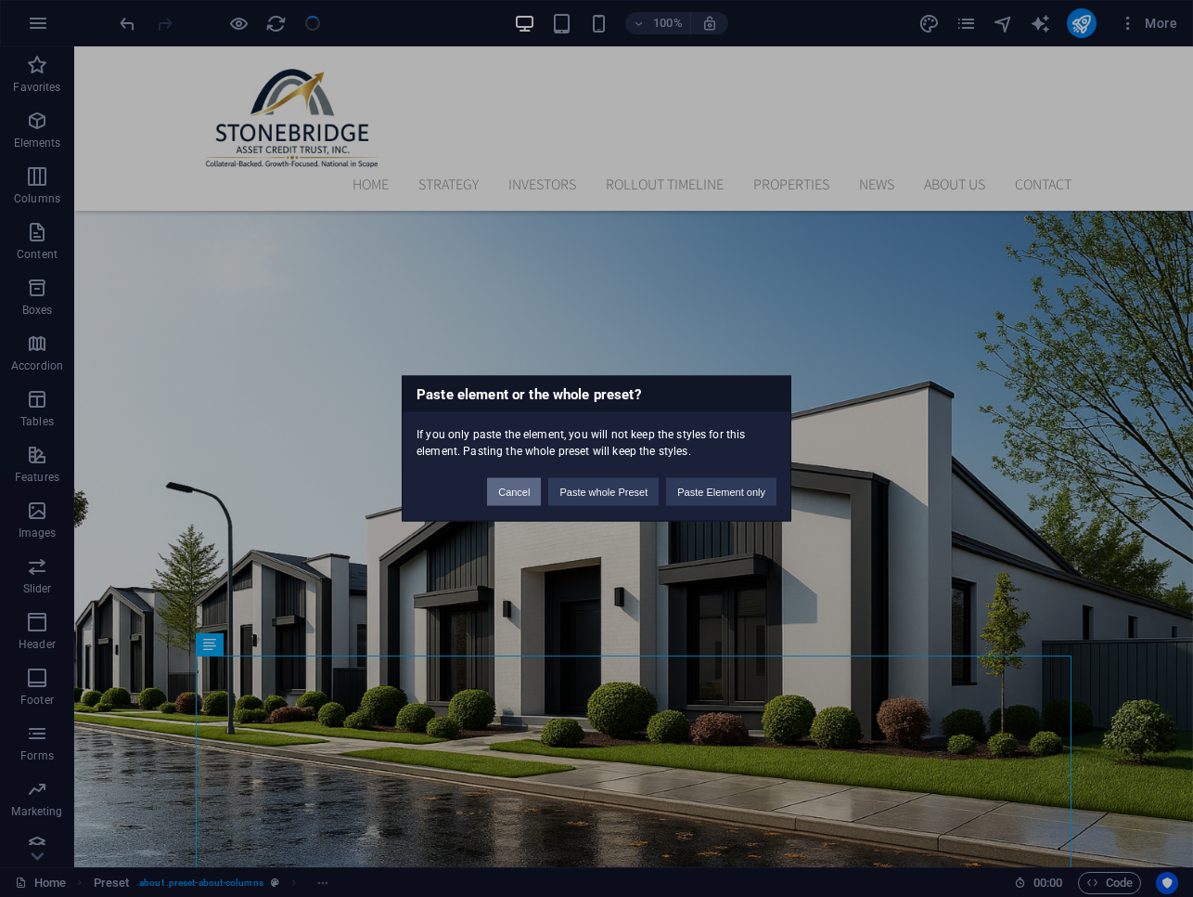
click at [529, 492] on button "Cancel" at bounding box center [514, 492] width 54 height 28
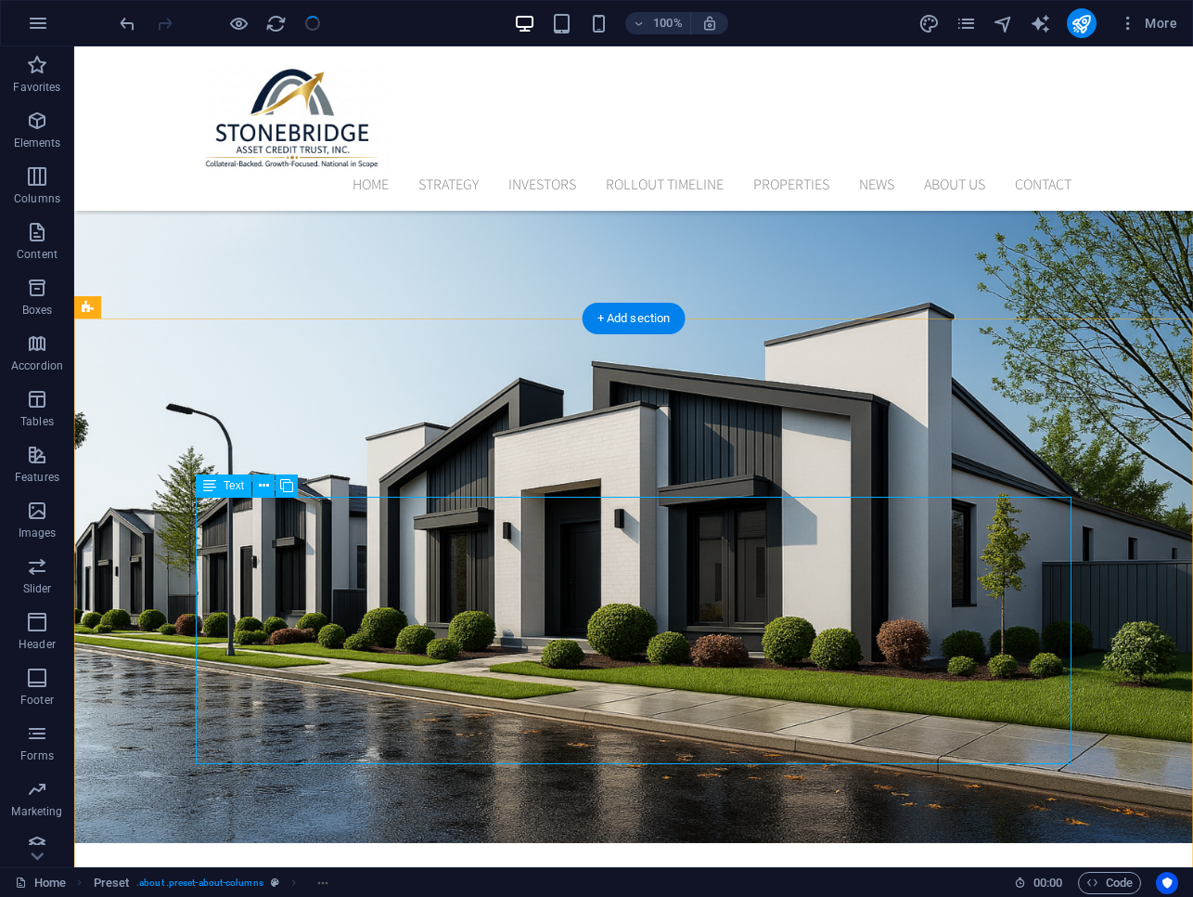
scroll to position [522, 0]
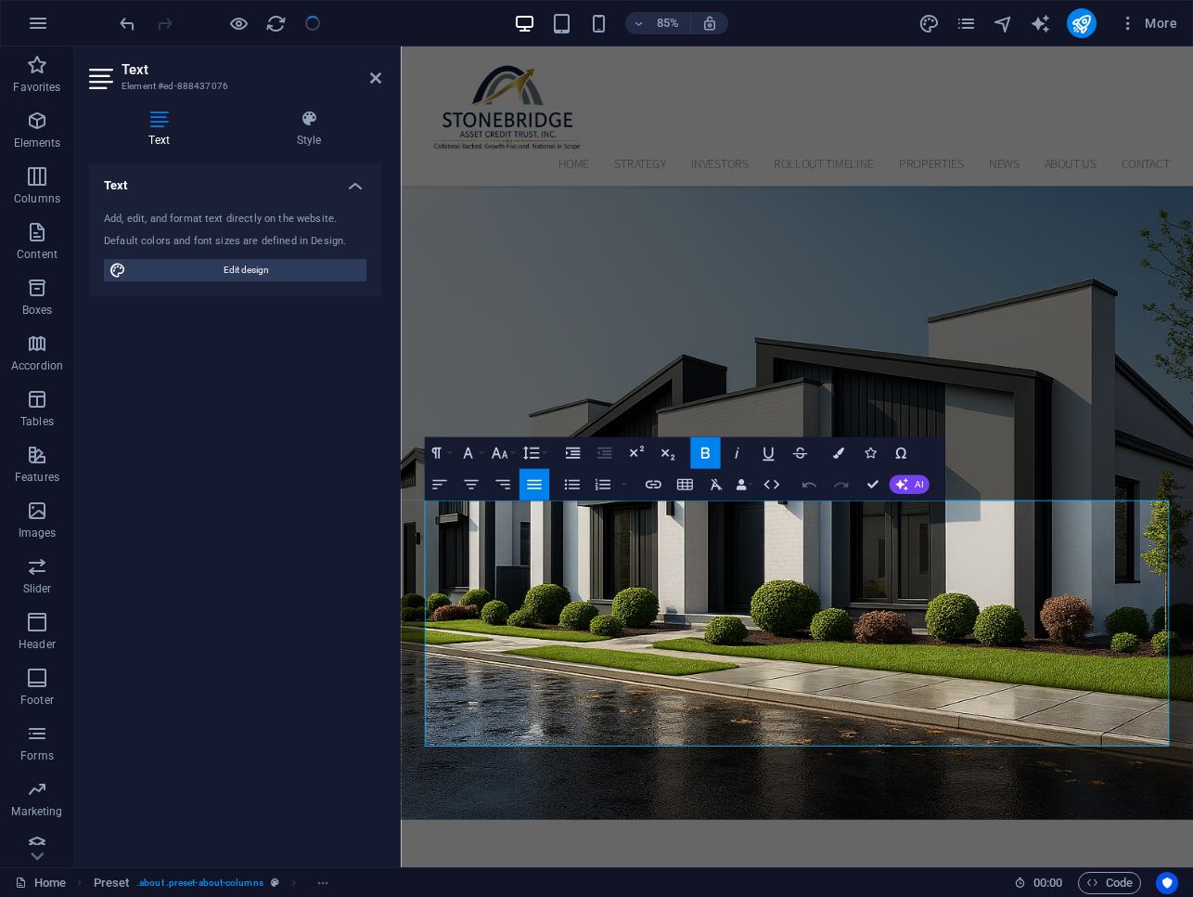
click at [761, 482] on icon "button" at bounding box center [809, 483] width 19 height 19
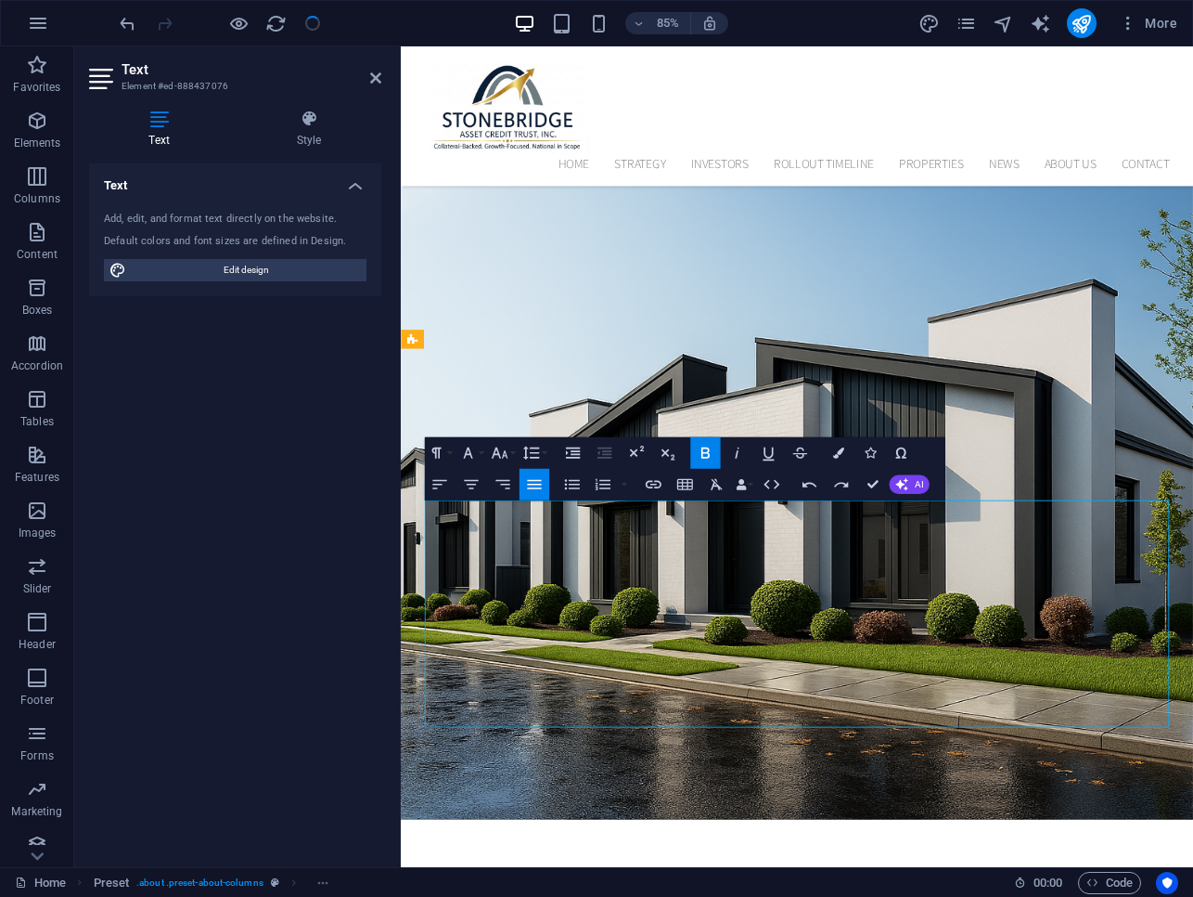
drag, startPoint x: 864, startPoint y: 690, endPoint x: 553, endPoint y: 611, distance: 320.8
drag, startPoint x: 674, startPoint y: 666, endPoint x: 454, endPoint y: 595, distance: 231.3
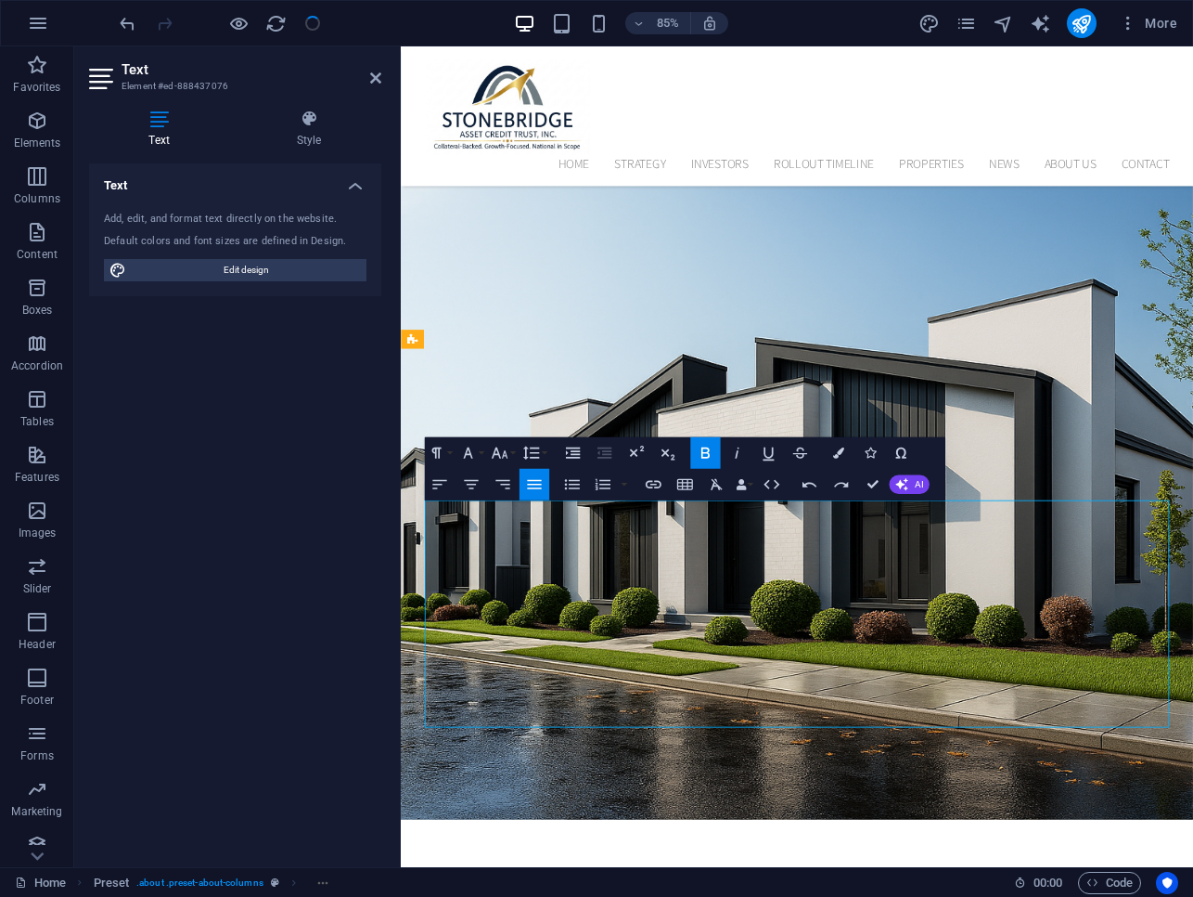
drag, startPoint x: 998, startPoint y: 809, endPoint x: 690, endPoint y: 726, distance: 319.2
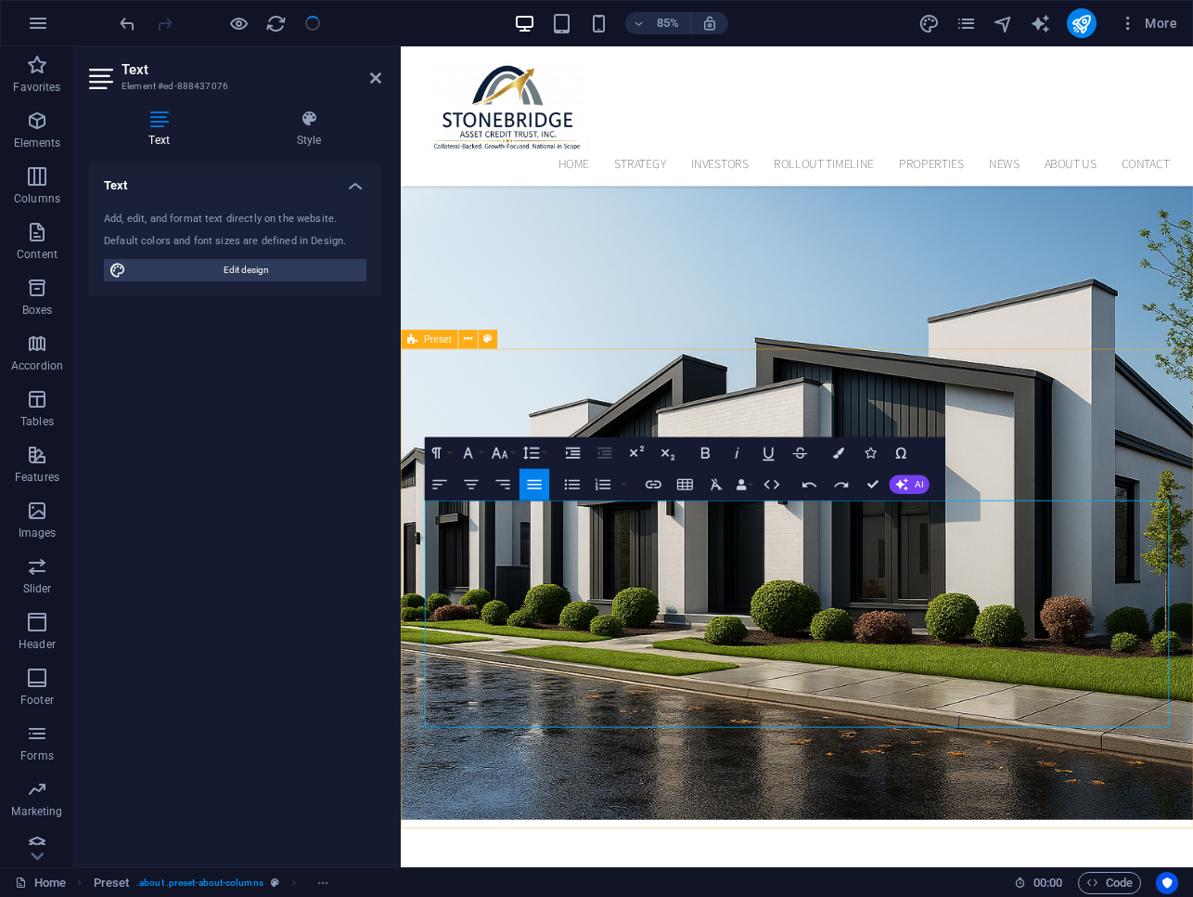
drag, startPoint x: 1296, startPoint y: 835, endPoint x: 419, endPoint y: 599, distance: 907.5
click at [761, 458] on button "Colors" at bounding box center [838, 453] width 30 height 32
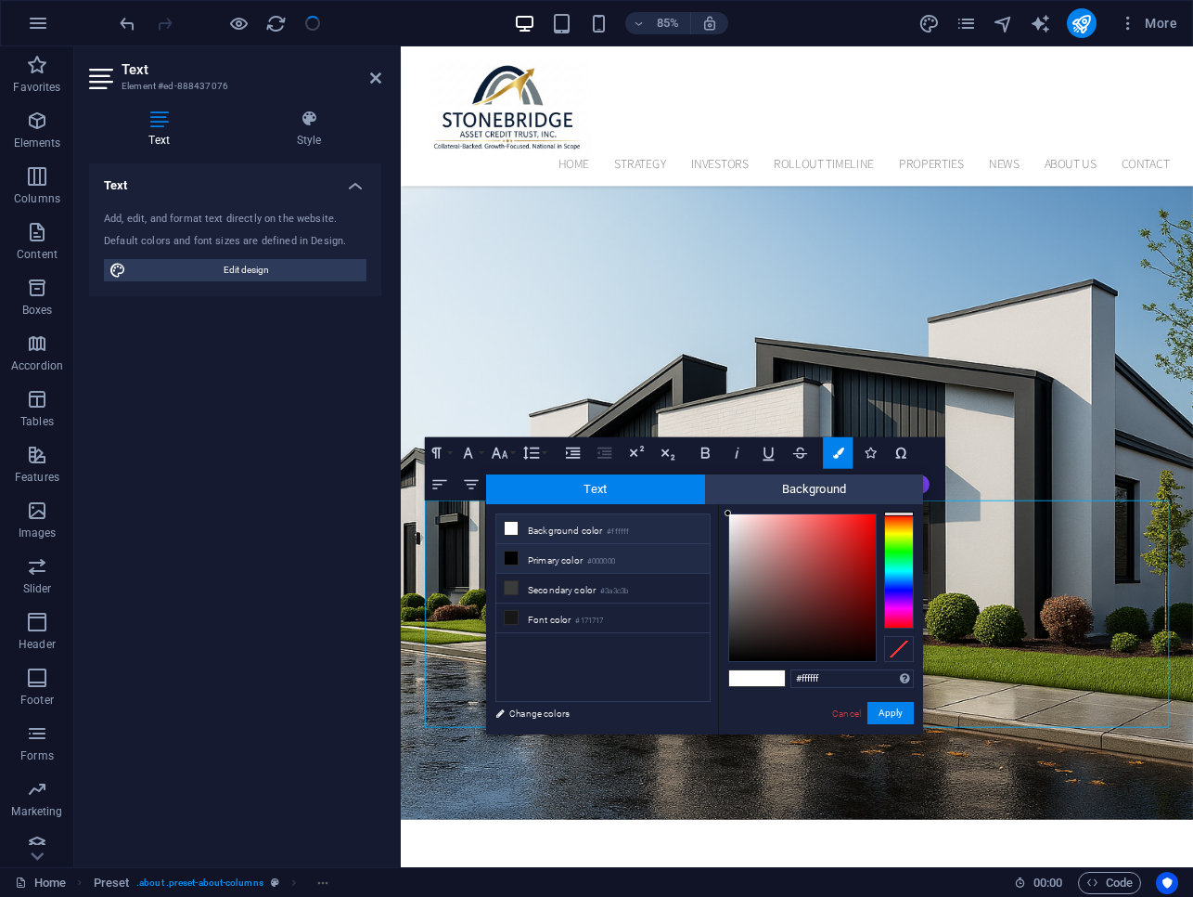
click at [510, 557] on icon at bounding box center [511, 557] width 13 height 13
type input "#000000"
click at [761, 712] on button "Apply" at bounding box center [891, 713] width 46 height 22
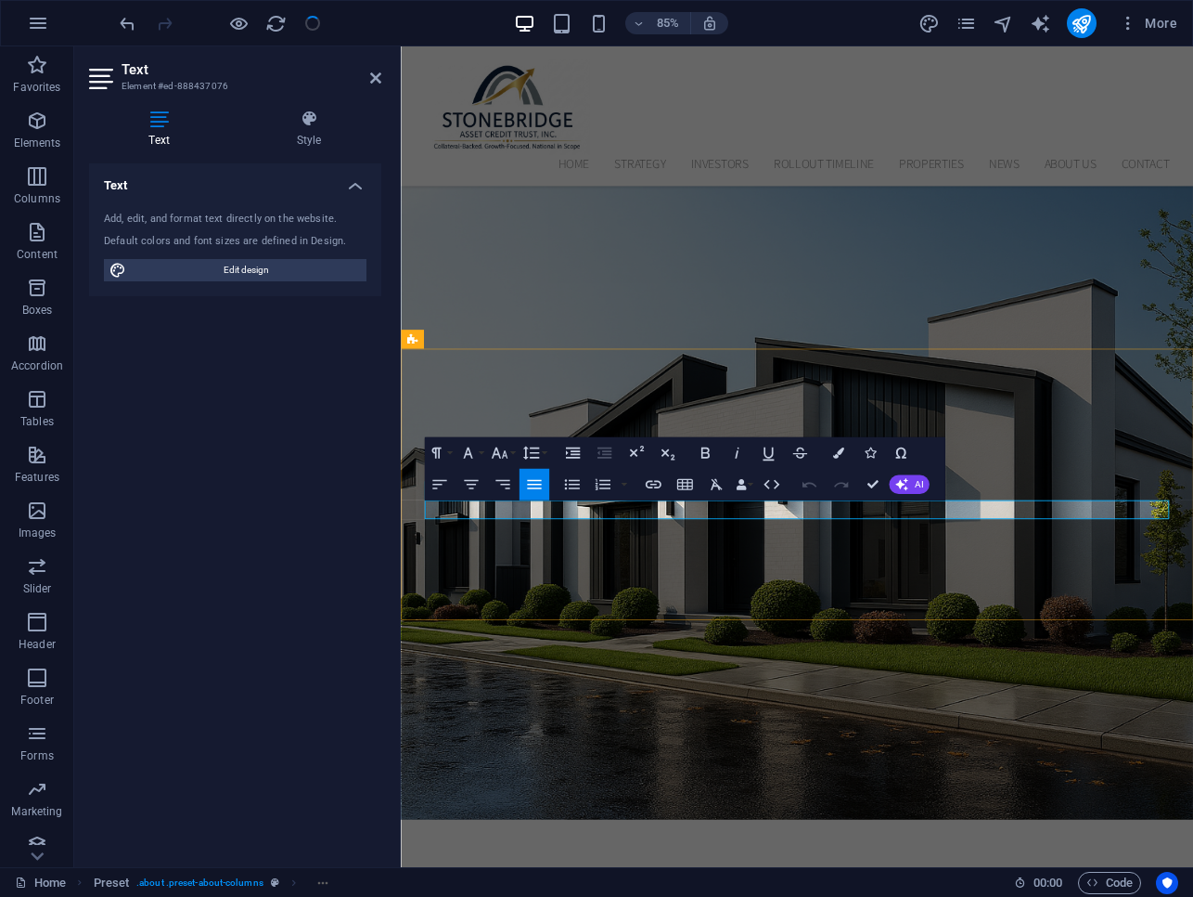
click at [761, 457] on icon "button" at bounding box center [837, 452] width 11 height 11
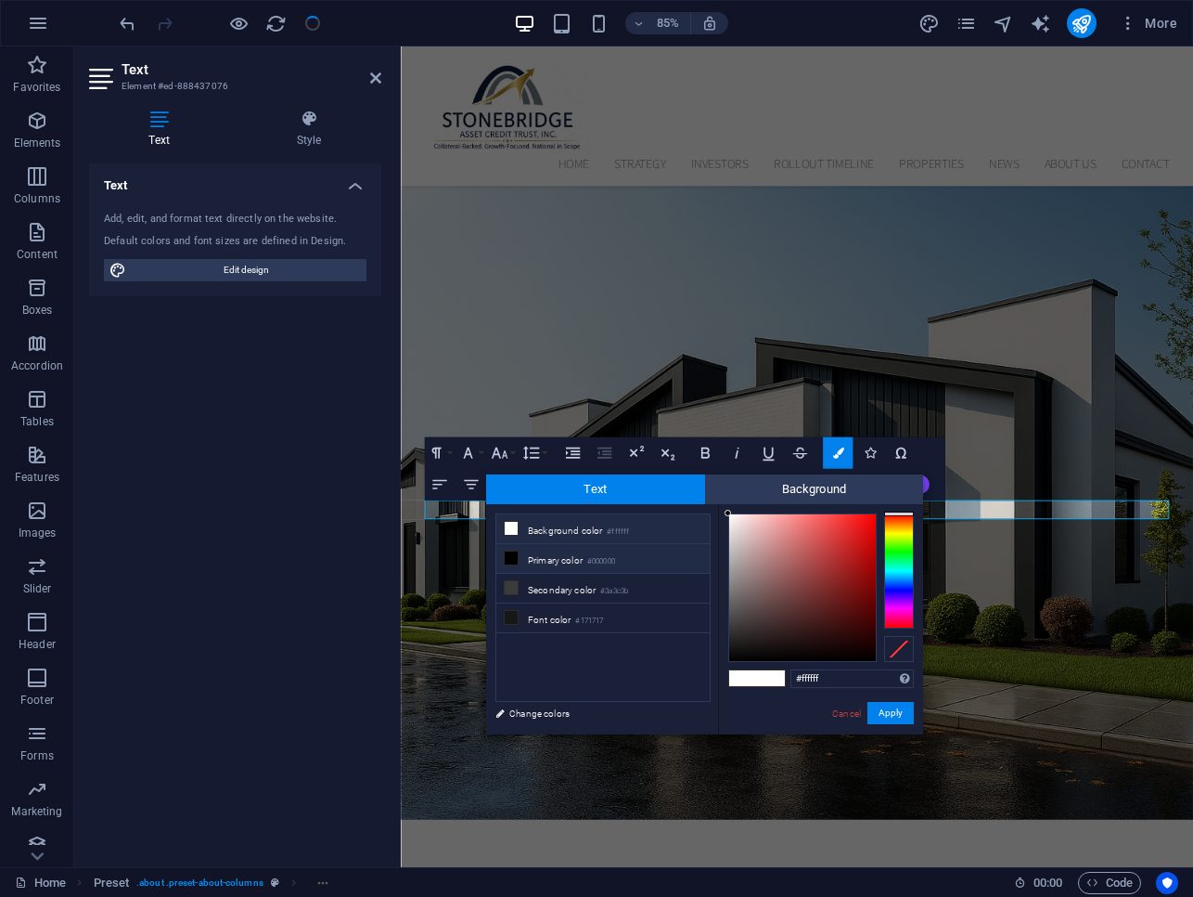
click at [557, 559] on li "Primary color #000000" at bounding box center [603, 559] width 213 height 30
type input "#000000"
click at [761, 707] on button "Apply" at bounding box center [891, 713] width 46 height 22
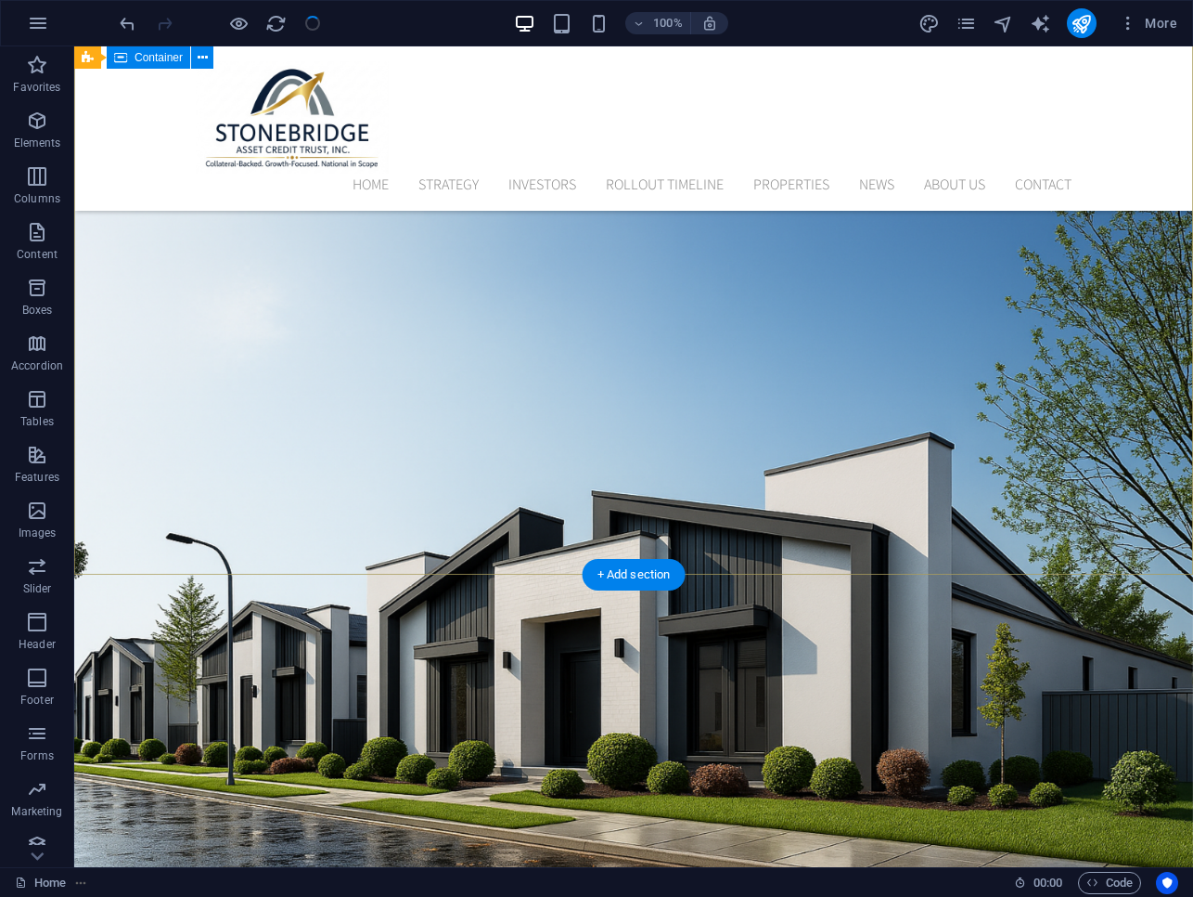
scroll to position [207, 0]
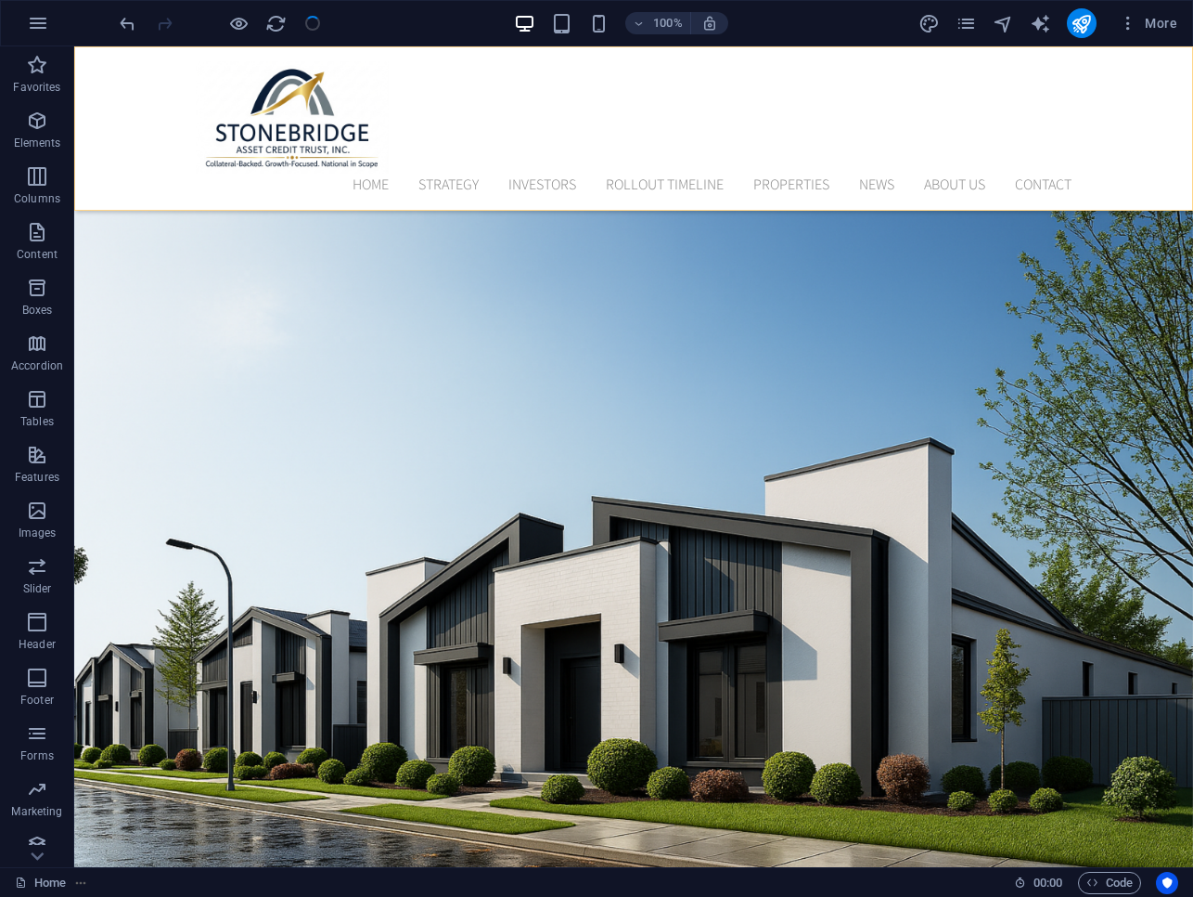
click at [761, 121] on div "Home Strategy Investors Rollout Timeline Properties News About Us Contact" at bounding box center [633, 128] width 1119 height 164
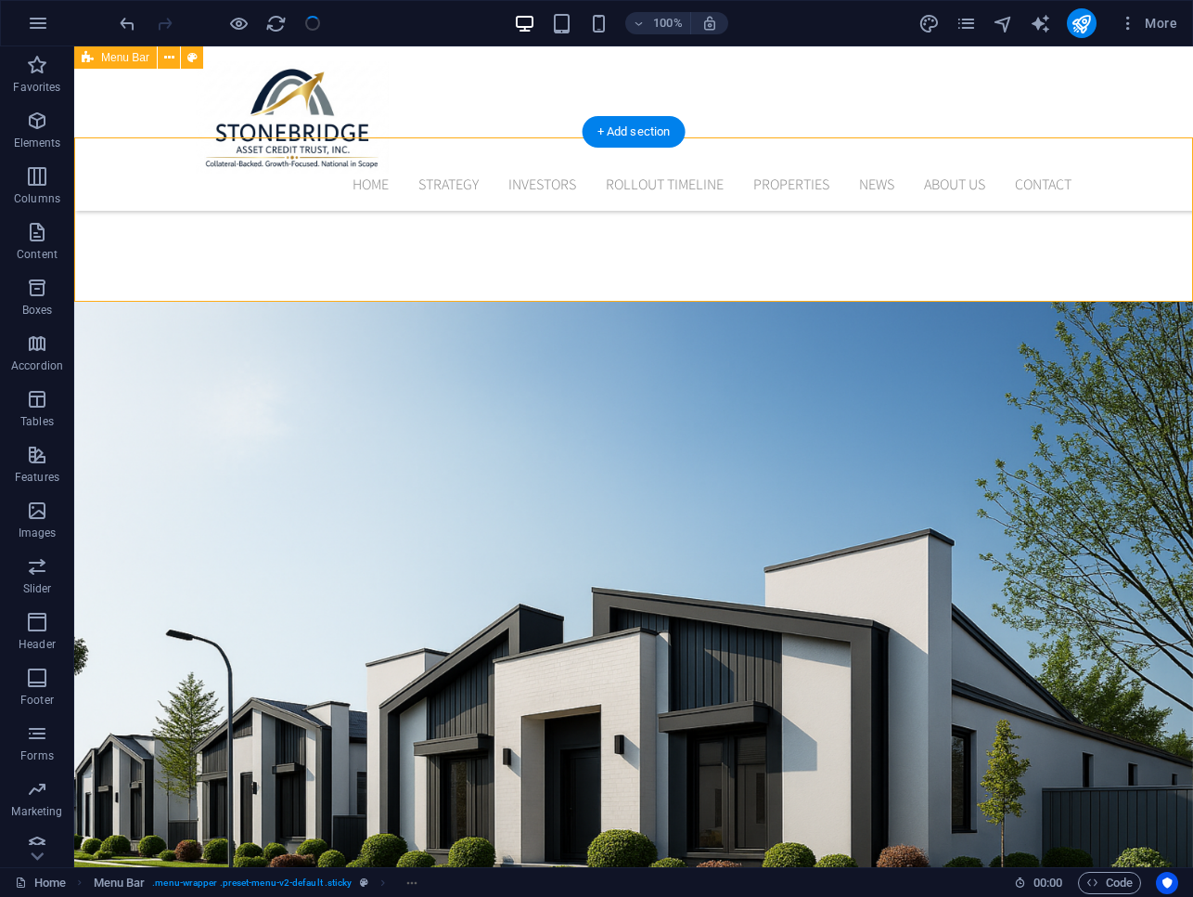
scroll to position [0, 0]
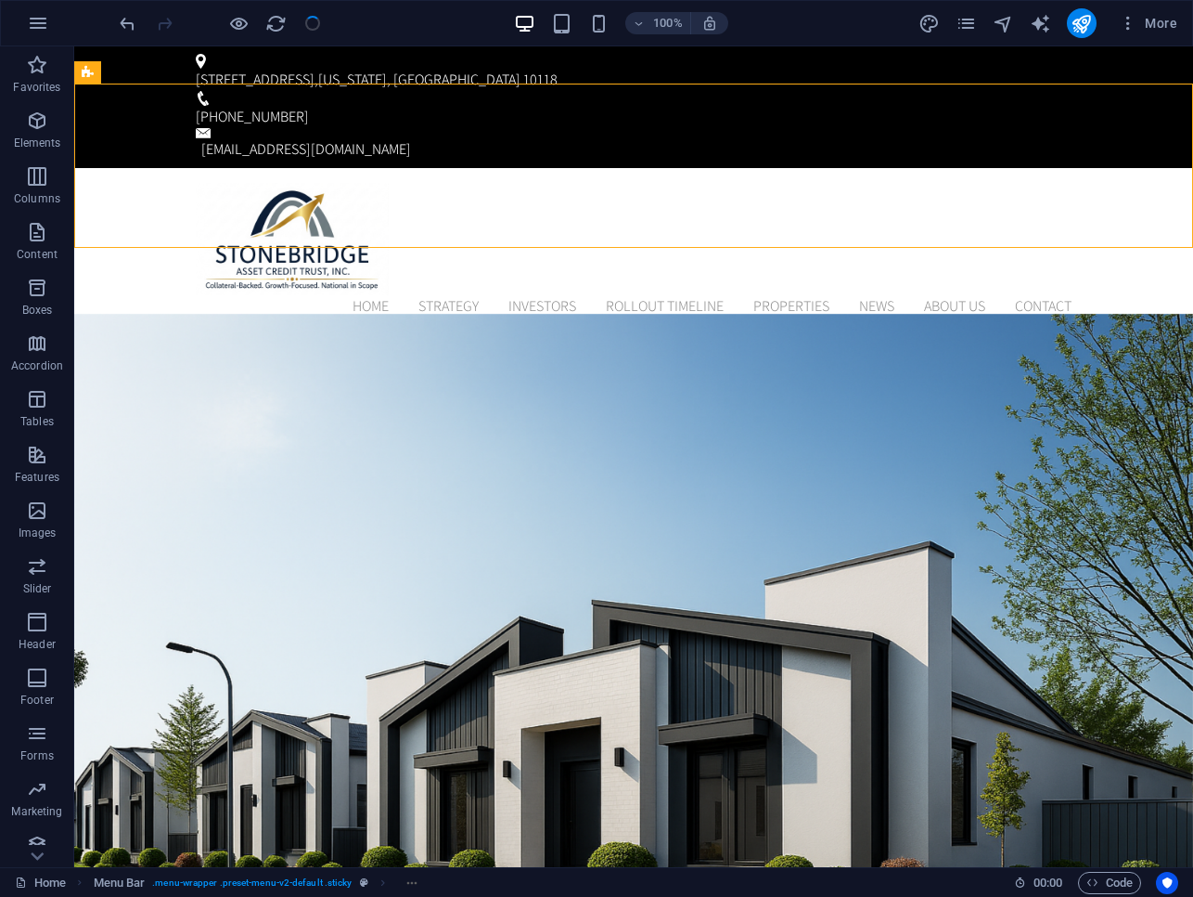
click at [312, 20] on div at bounding box center [220, 23] width 208 height 30
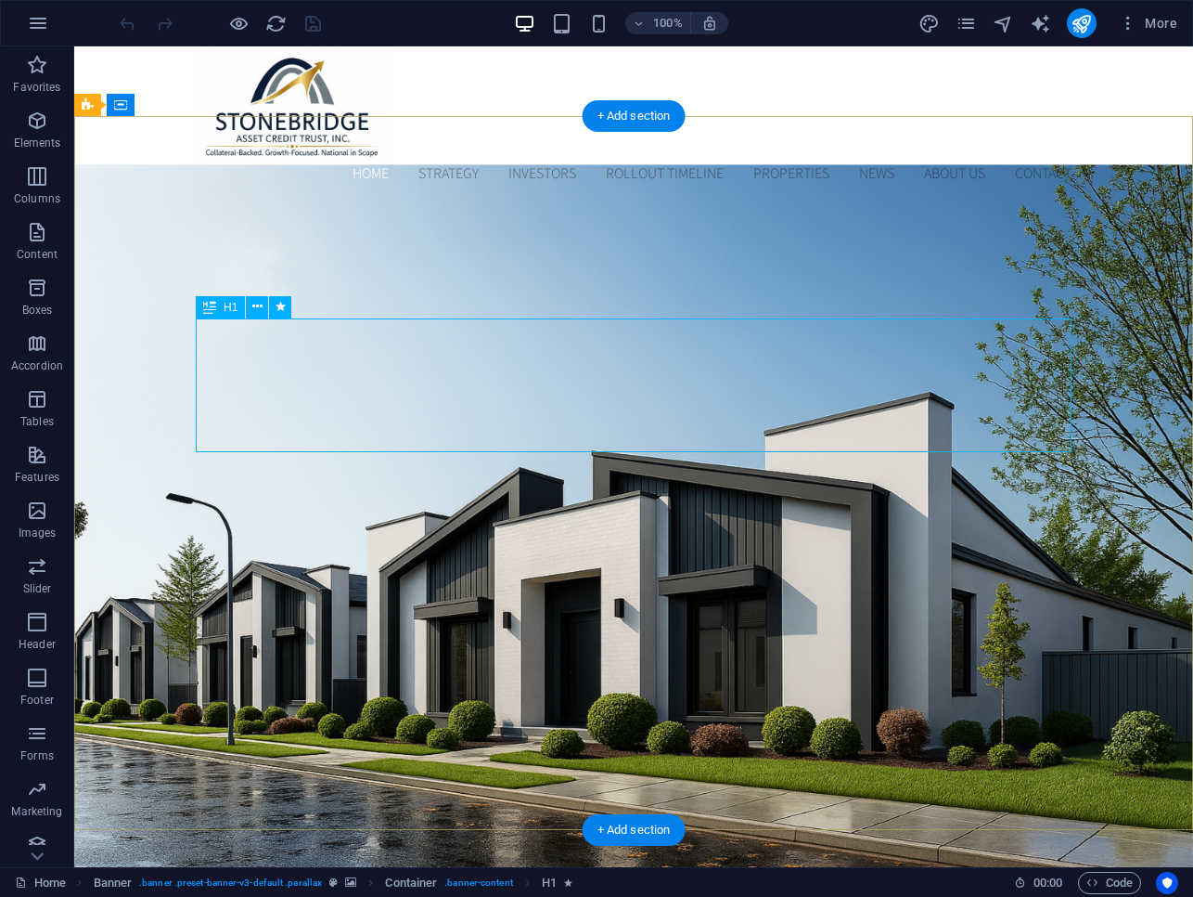
scroll to position [132, 0]
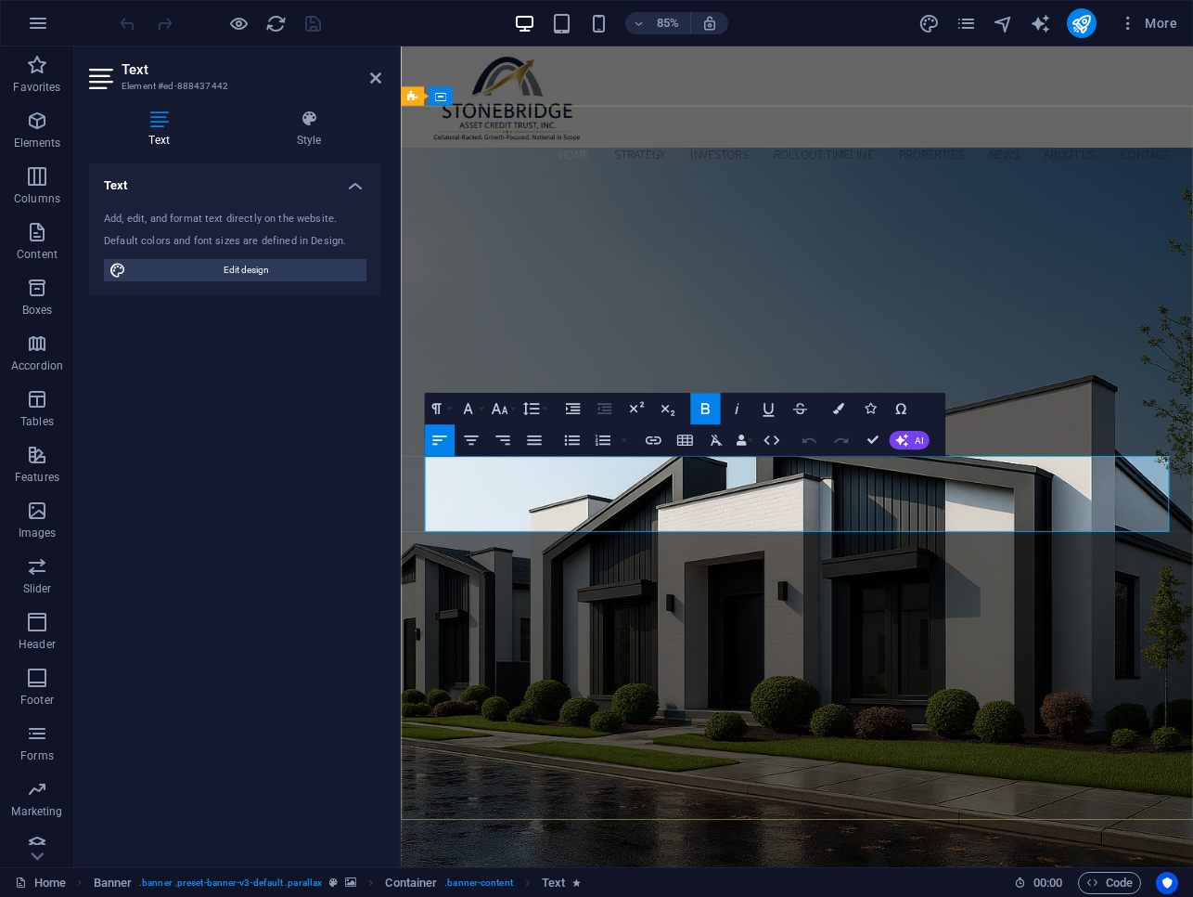
drag, startPoint x: 868, startPoint y: 585, endPoint x: 964, endPoint y: 616, distance: 101.5
drag, startPoint x: 866, startPoint y: 586, endPoint x: 955, endPoint y: 603, distance: 90.8
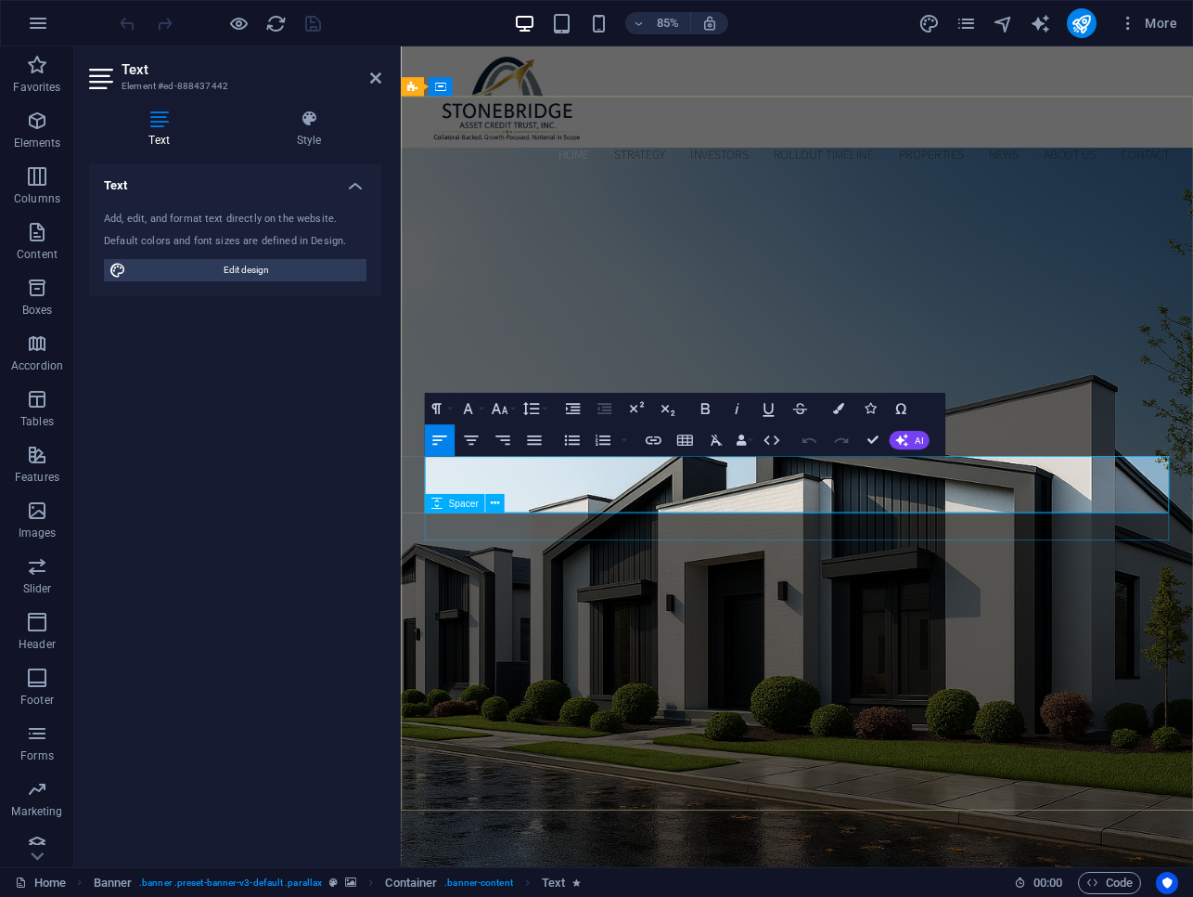
scroll to position [143, 0]
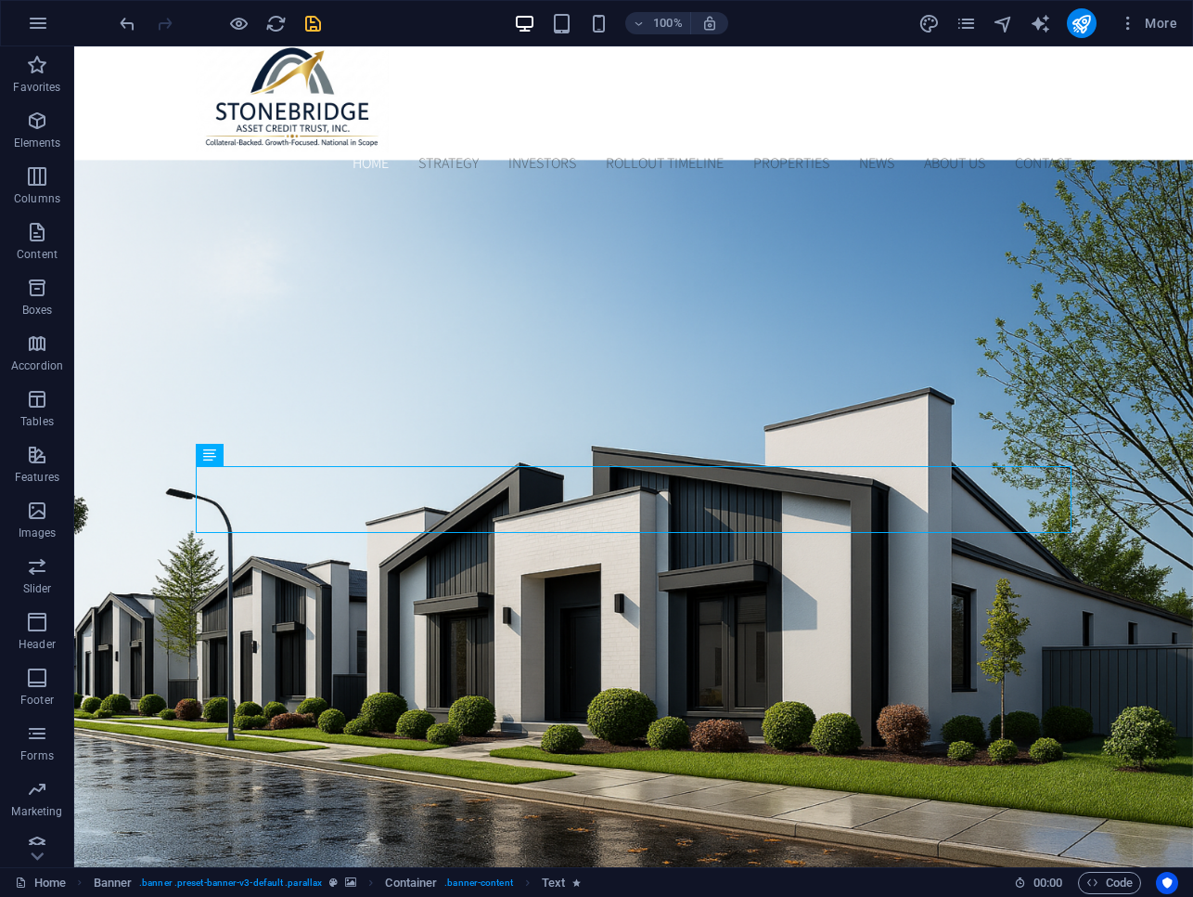
click at [312, 20] on icon "save" at bounding box center [313, 23] width 21 height 21
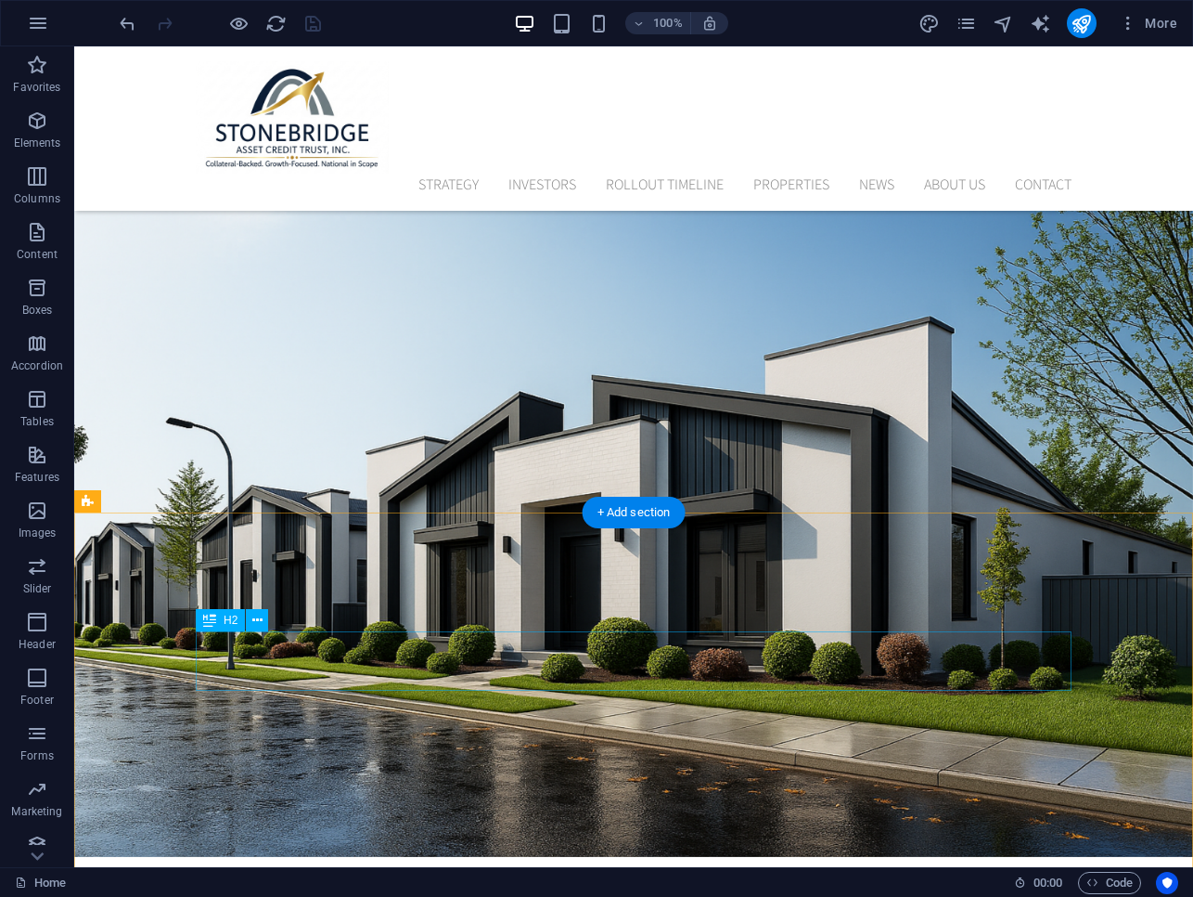
scroll to position [276, 0]
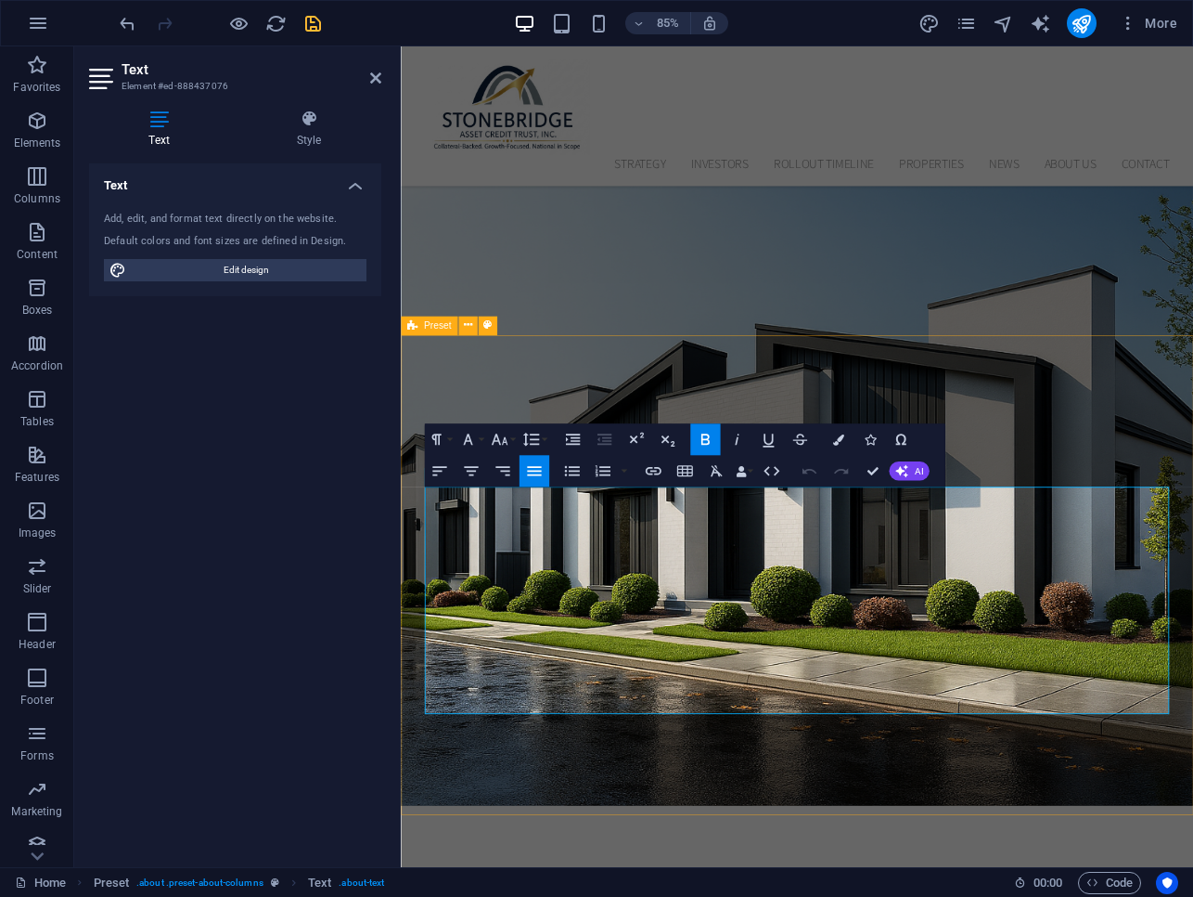
scroll to position [560, 0]
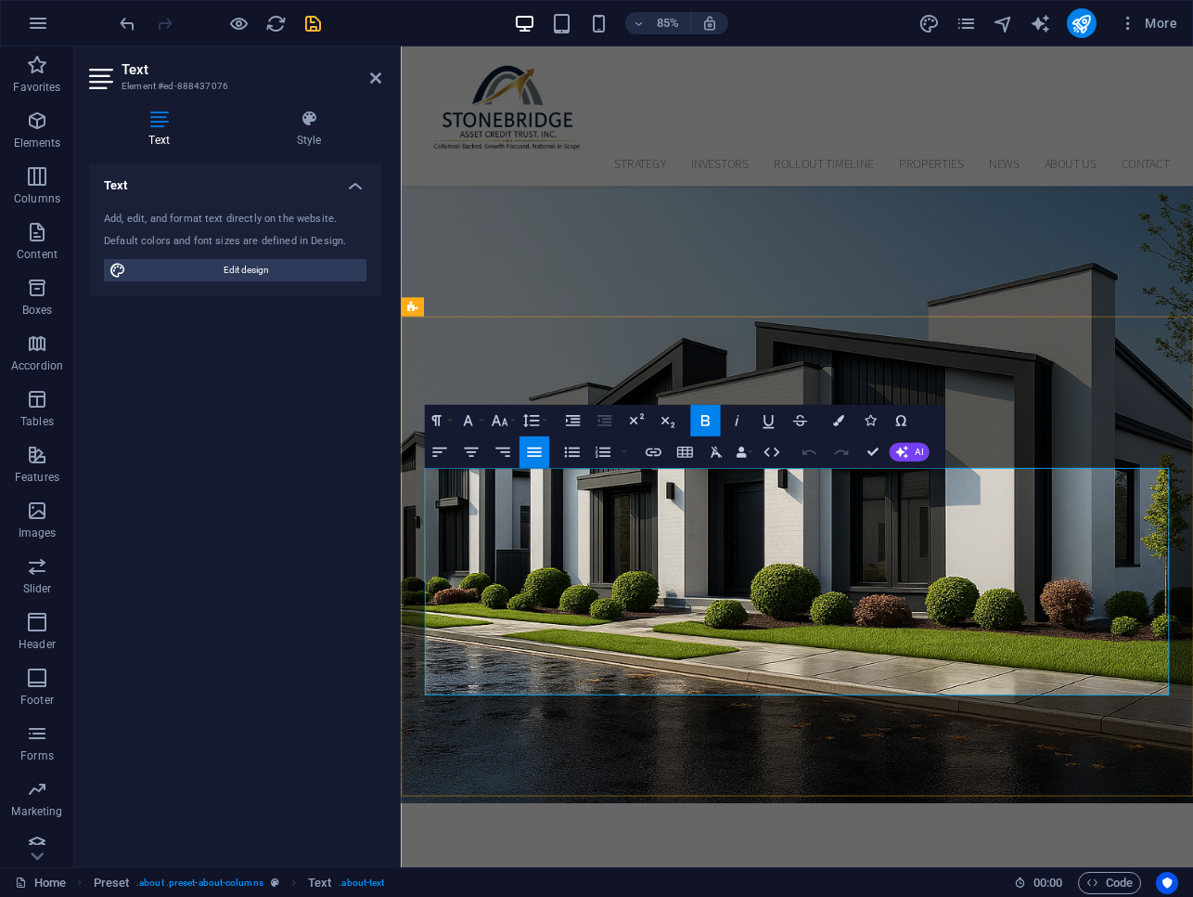
drag, startPoint x: 1289, startPoint y: 795, endPoint x: 419, endPoint y: 558, distance: 901.5
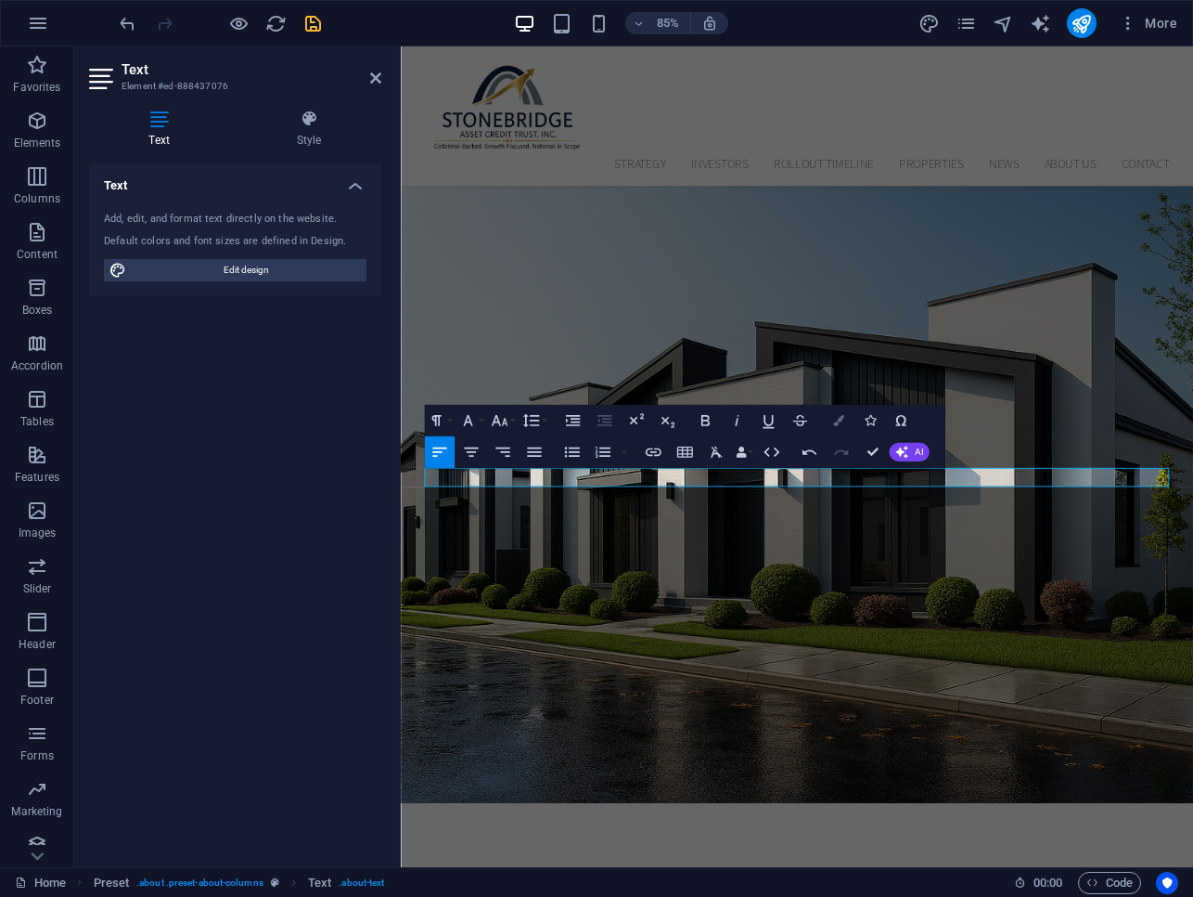
click at [842, 427] on button "Colors" at bounding box center [838, 421] width 30 height 32
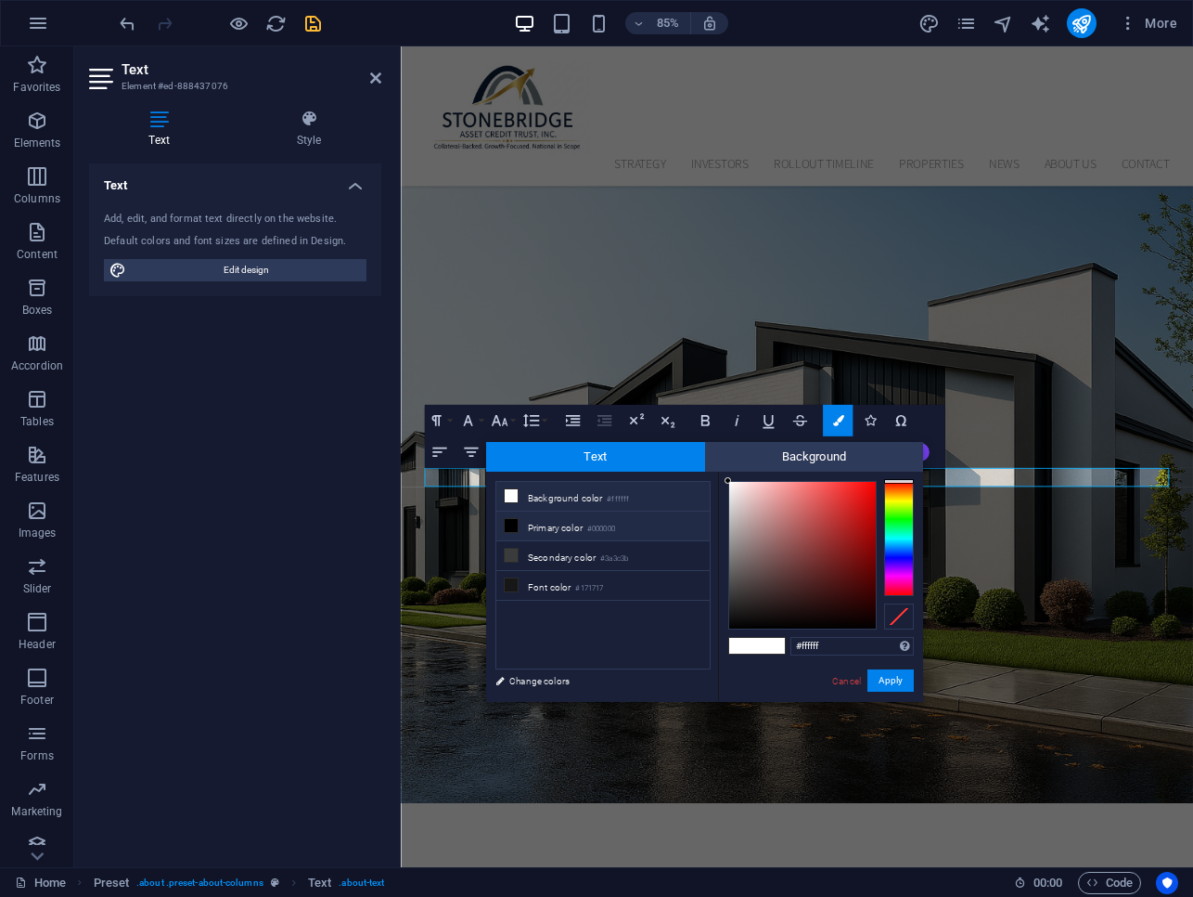
click at [576, 525] on li "Primary color #000000" at bounding box center [603, 526] width 213 height 30
type input "#000000"
click at [510, 526] on icon at bounding box center [511, 525] width 13 height 13
click at [509, 524] on icon at bounding box center [511, 525] width 13 height 13
click at [891, 685] on button "Apply" at bounding box center [891, 680] width 46 height 22
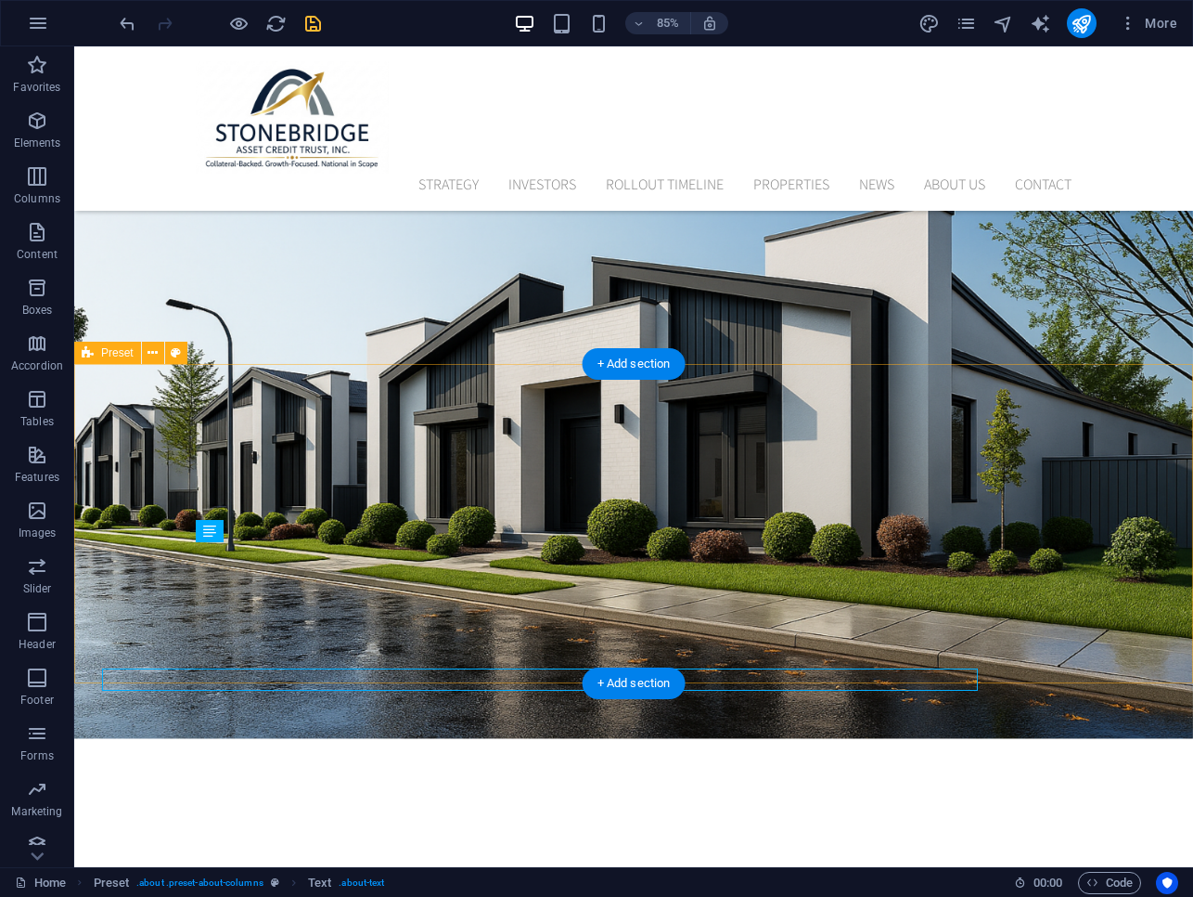
scroll to position [433, 0]
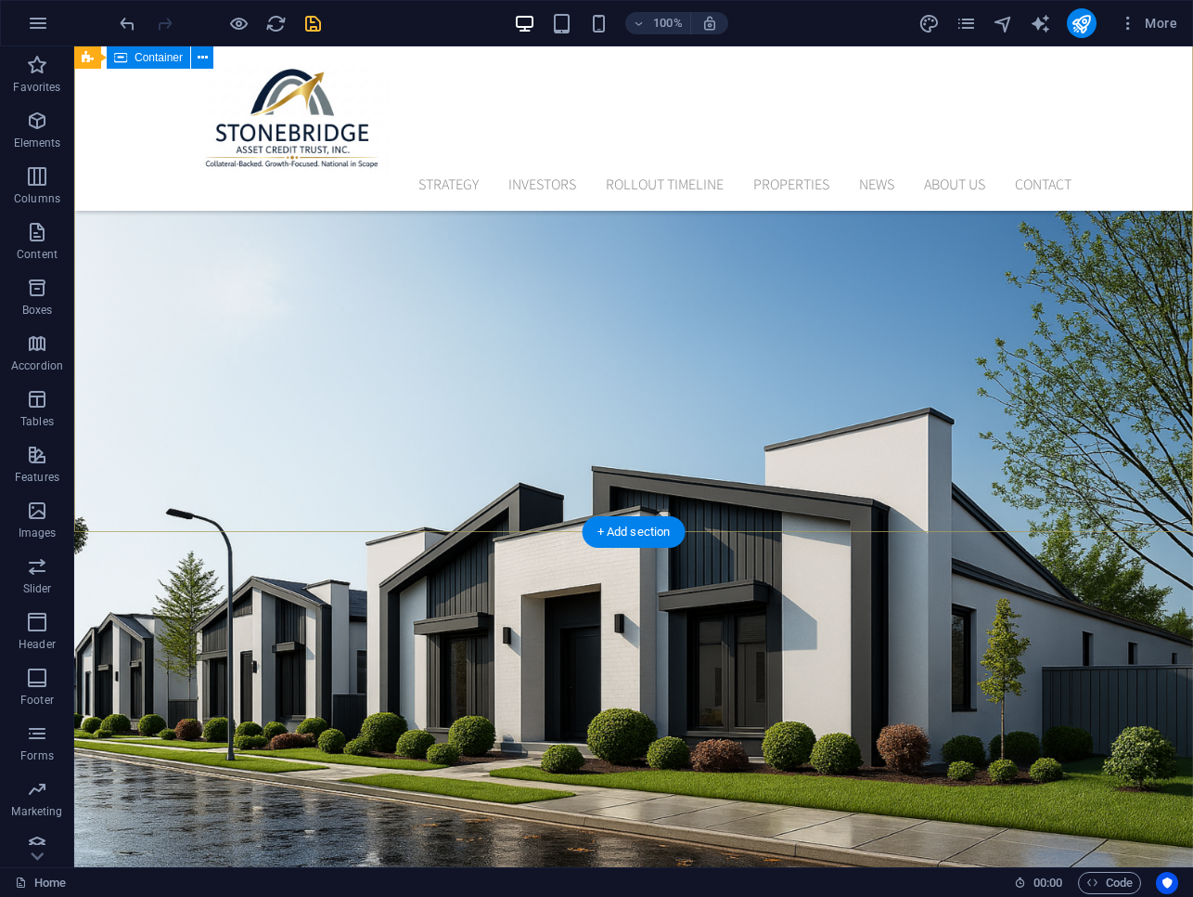
scroll to position [265, 0]
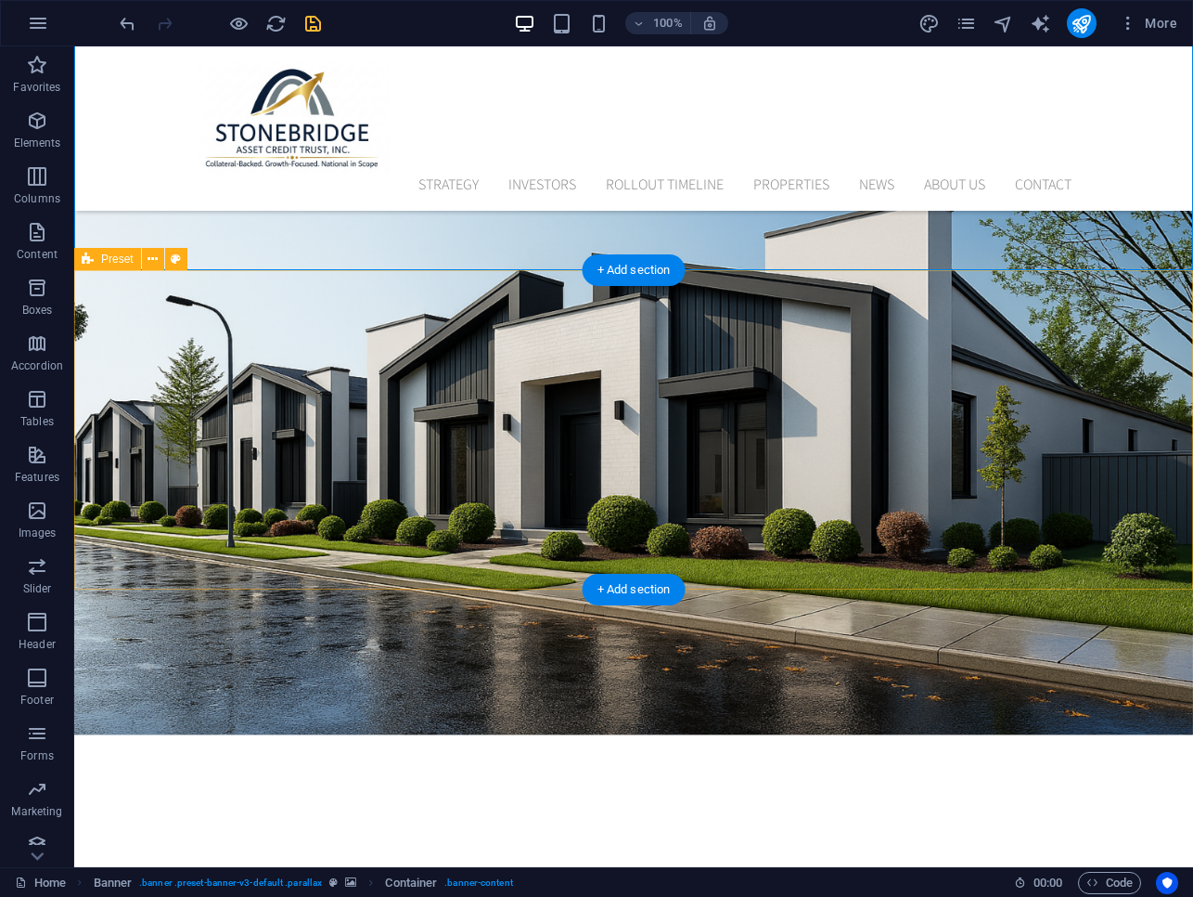
scroll to position [527, 0]
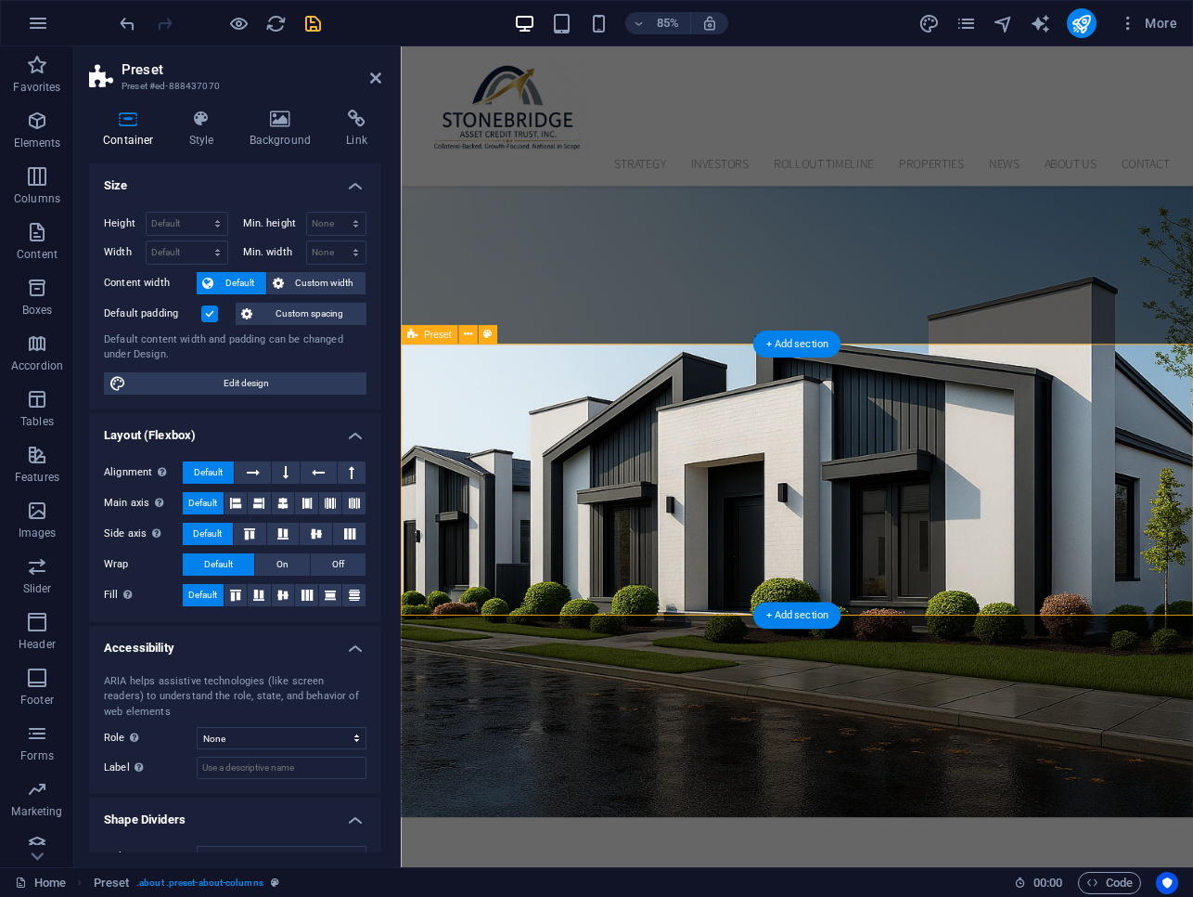
click at [23, 140] on p "Elements" at bounding box center [37, 142] width 47 height 15
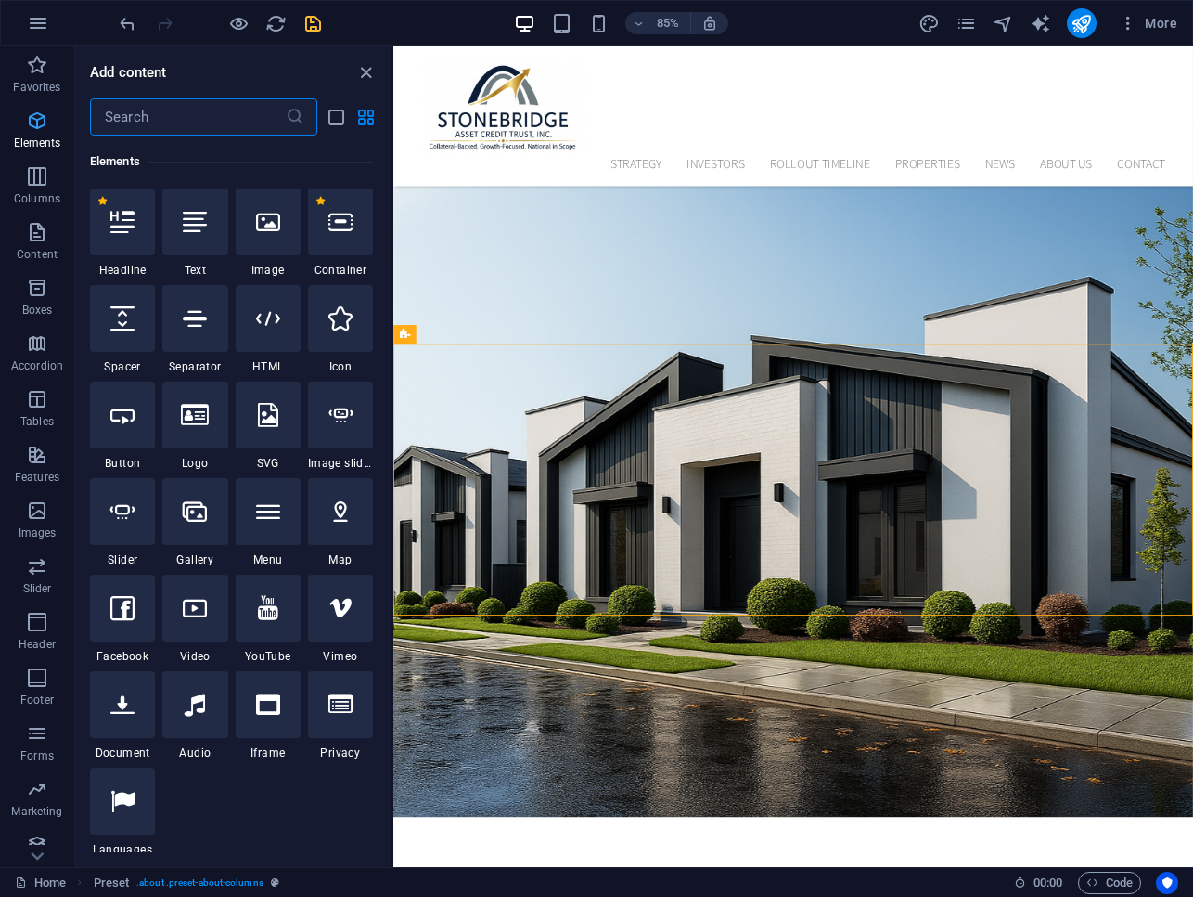
scroll to position [198, 0]
click at [128, 434] on div at bounding box center [122, 414] width 65 height 67
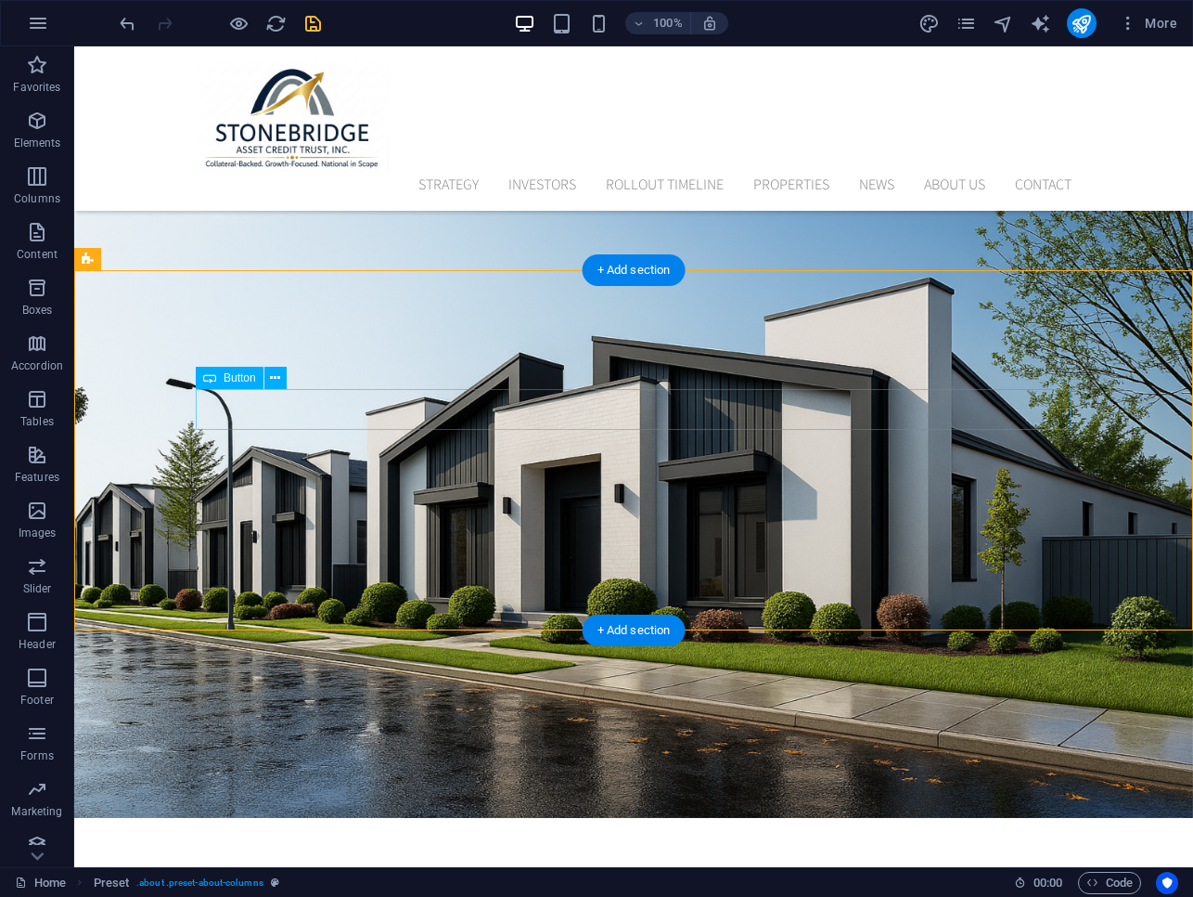
click at [278, 379] on icon at bounding box center [275, 377] width 10 height 19
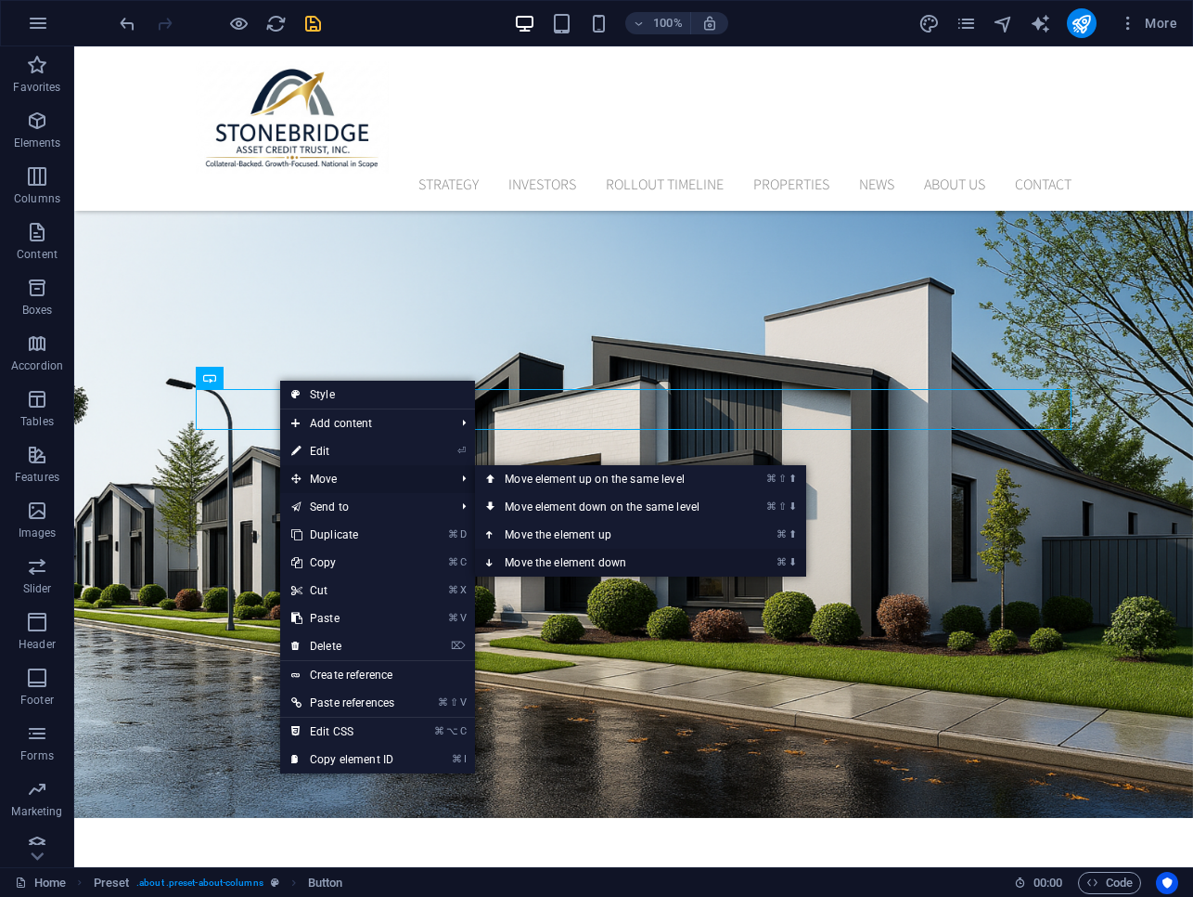
click at [516, 552] on link "⌘ ⬇ Move the element down" at bounding box center [606, 562] width 262 height 28
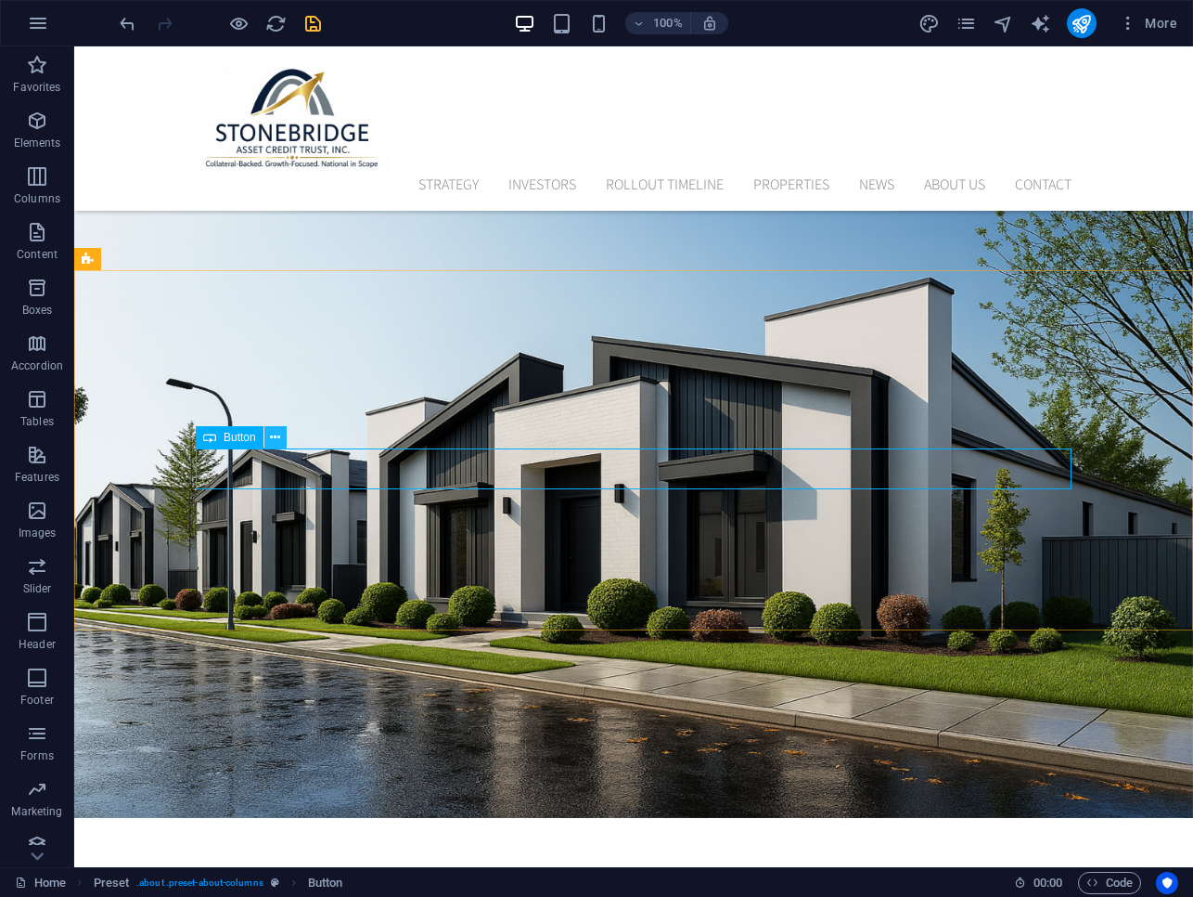
click at [277, 442] on icon at bounding box center [275, 437] width 10 height 19
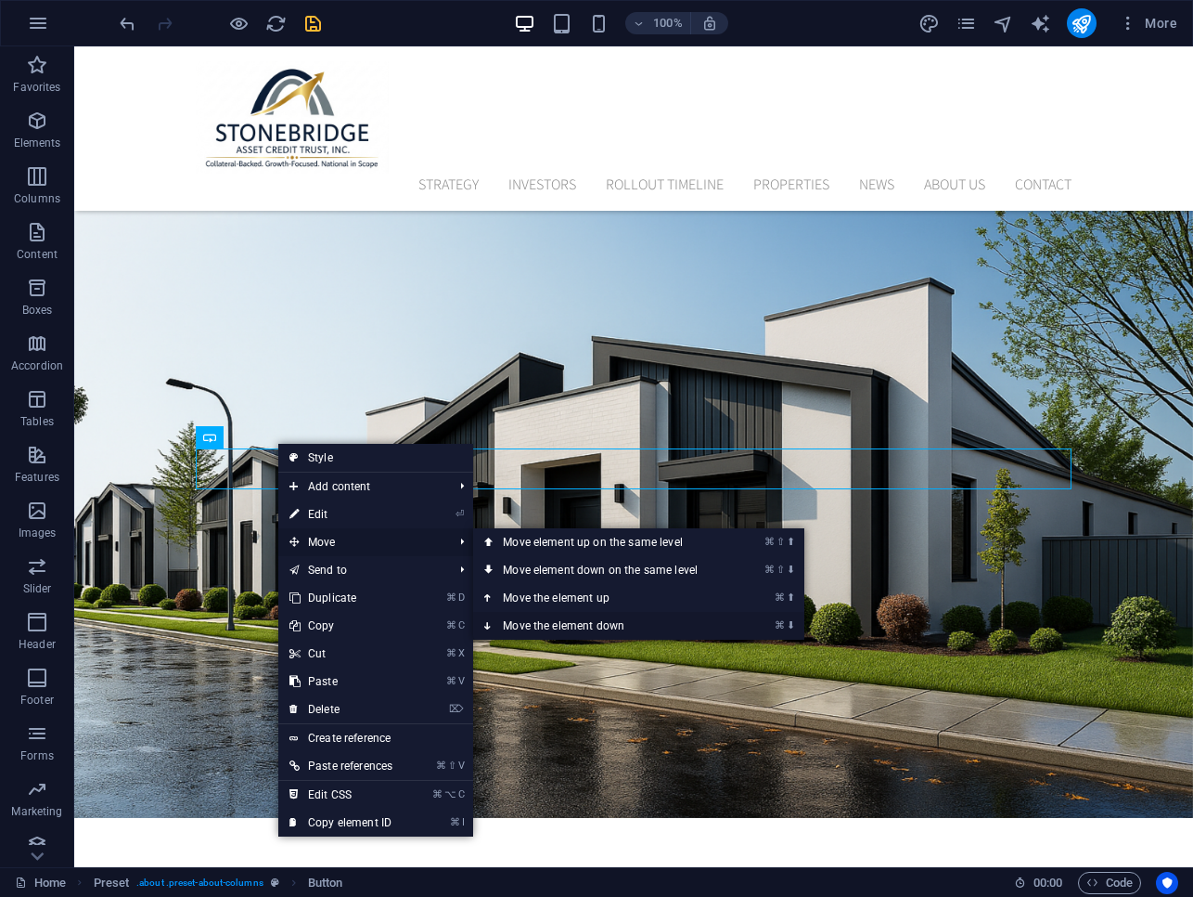
click at [552, 623] on link "⌘ ⬇ Move the element down" at bounding box center [604, 626] width 262 height 28
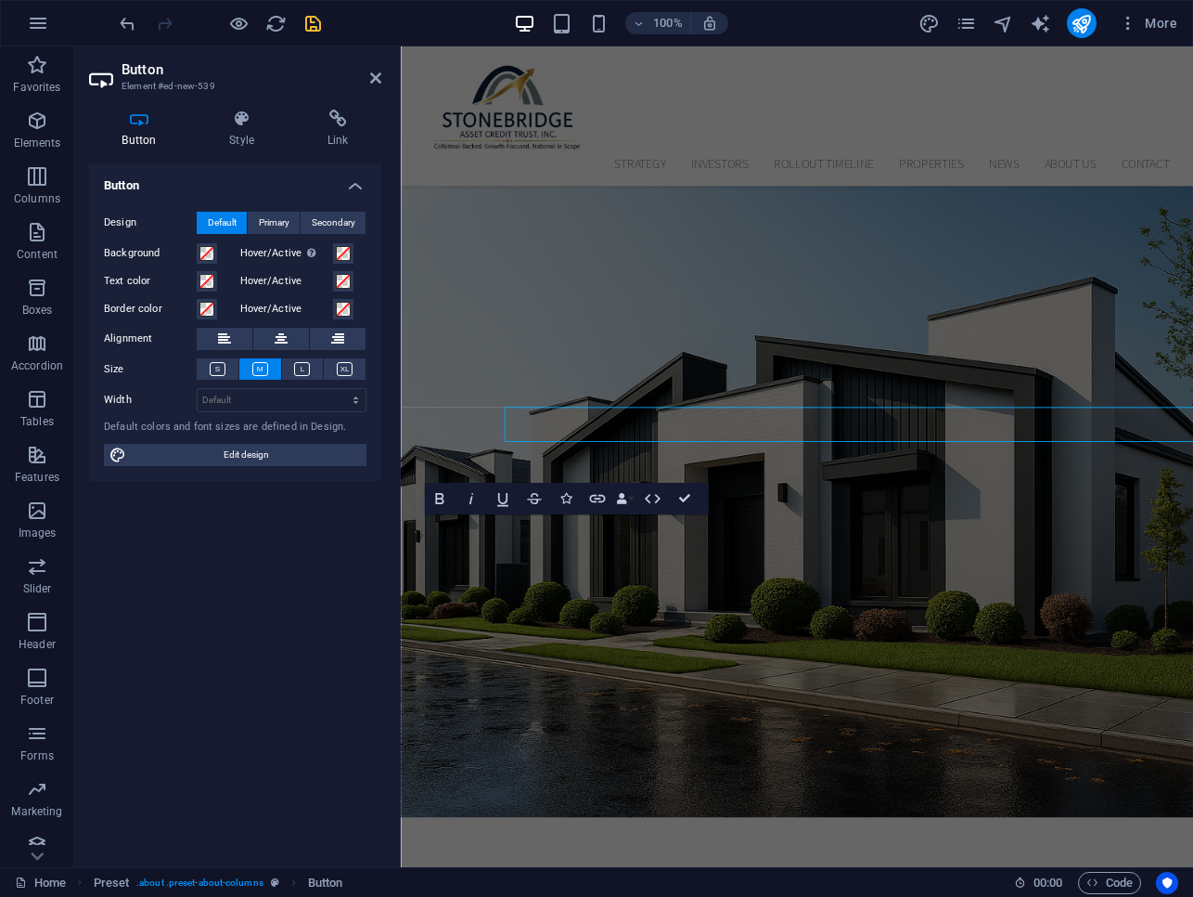
click at [328, 487] on div "Button Design Default Primary Secondary Background Hover/Active Switch to previ…" at bounding box center [235, 507] width 292 height 689
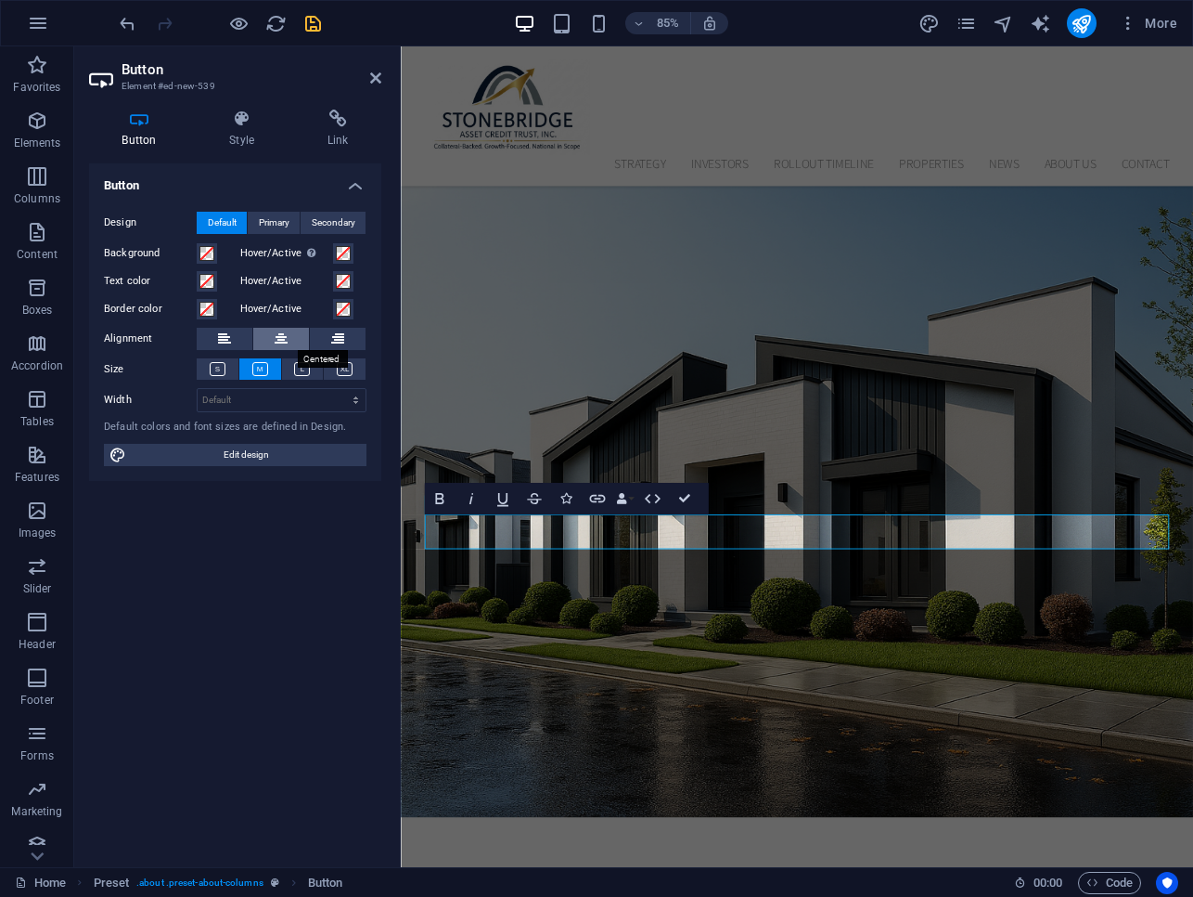
click at [287, 333] on icon at bounding box center [281, 339] width 13 height 22
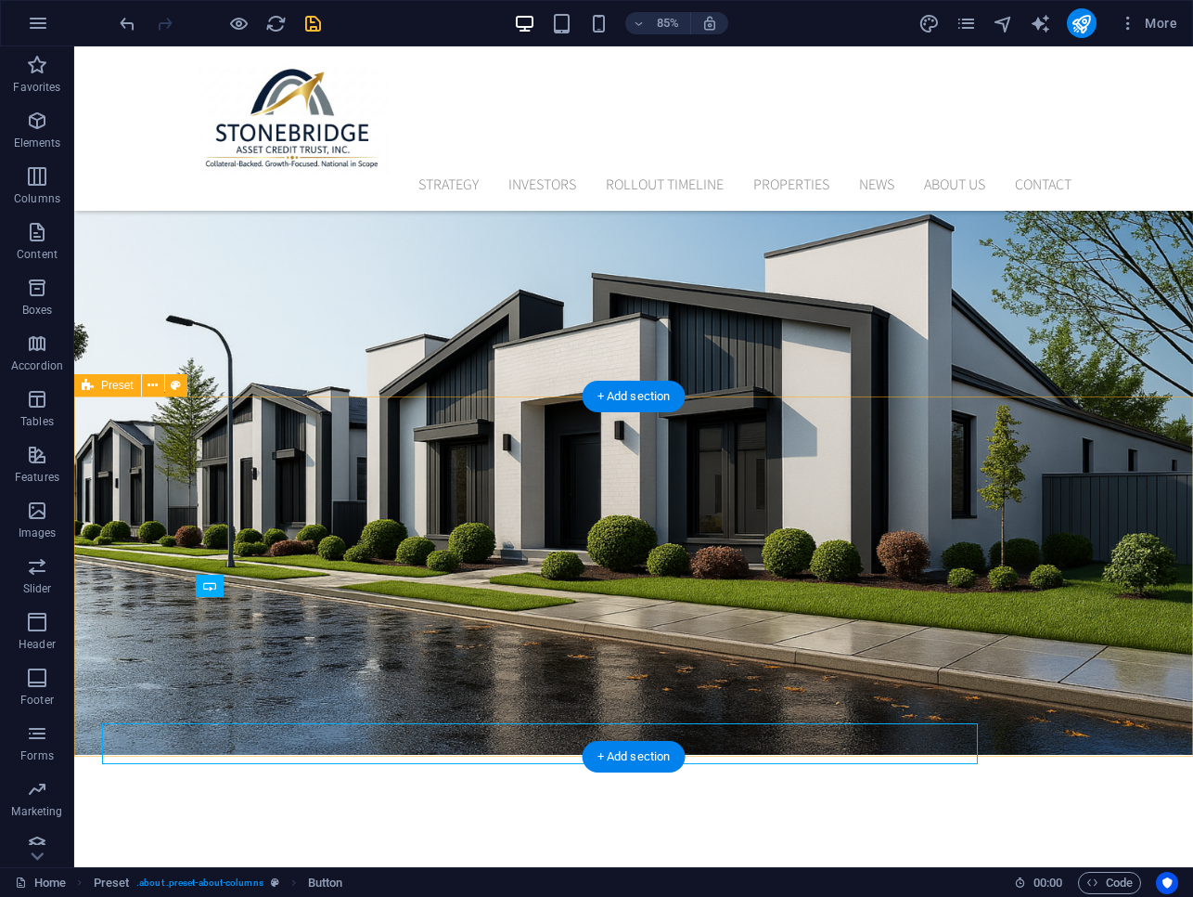
scroll to position [401, 0]
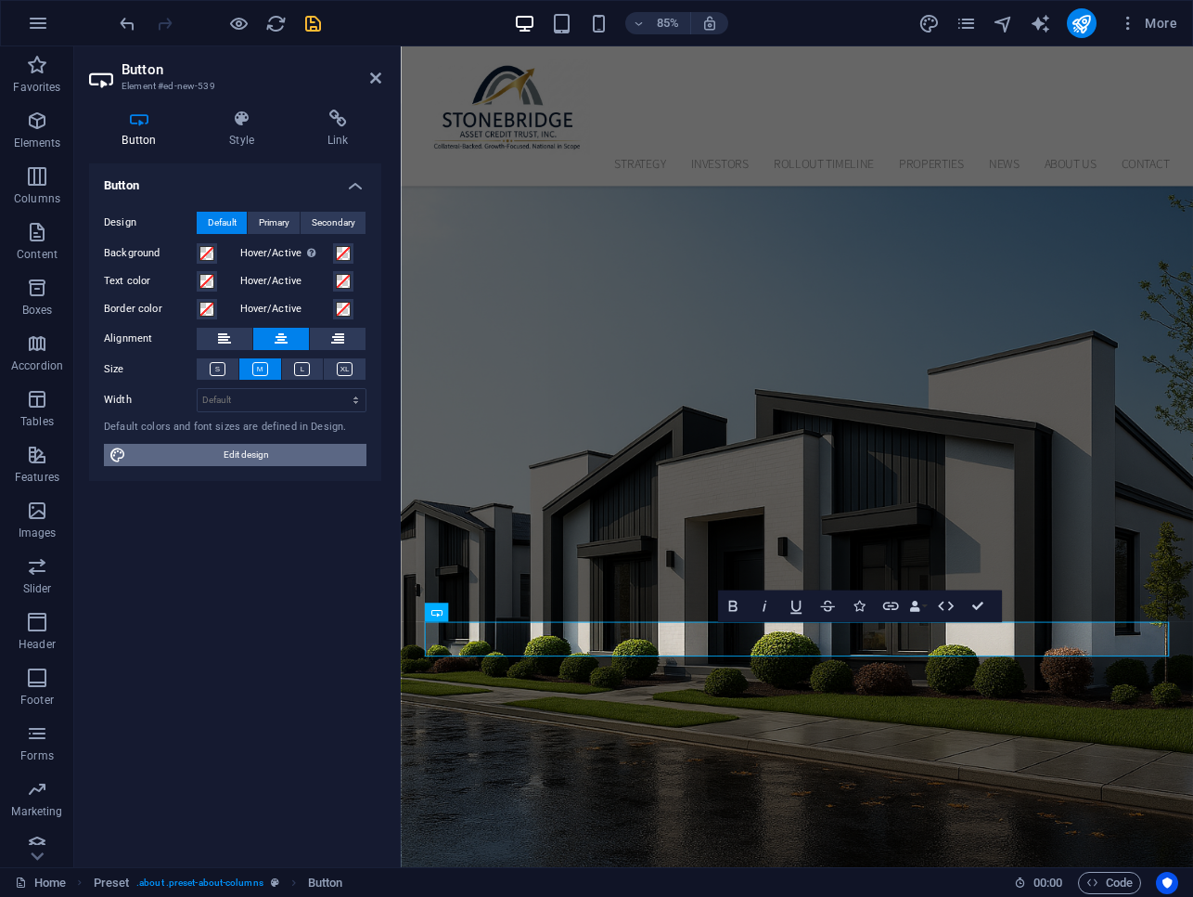
click at [267, 460] on span "Edit design" at bounding box center [246, 455] width 229 height 22
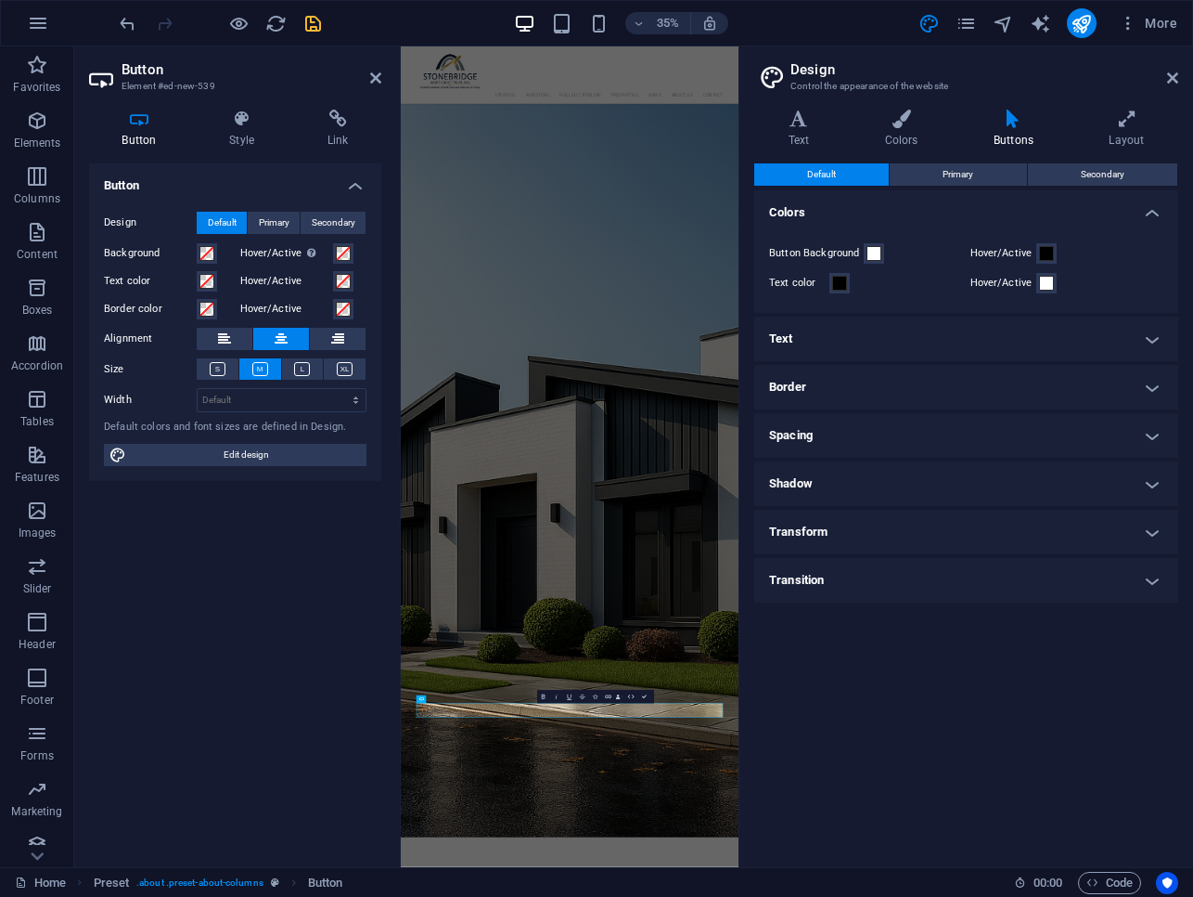
click at [273, 484] on div "Button Design Default Primary Secondary Background Hover/Active Switch to previ…" at bounding box center [235, 507] width 292 height 689
click at [268, 216] on span "Primary" at bounding box center [274, 223] width 31 height 22
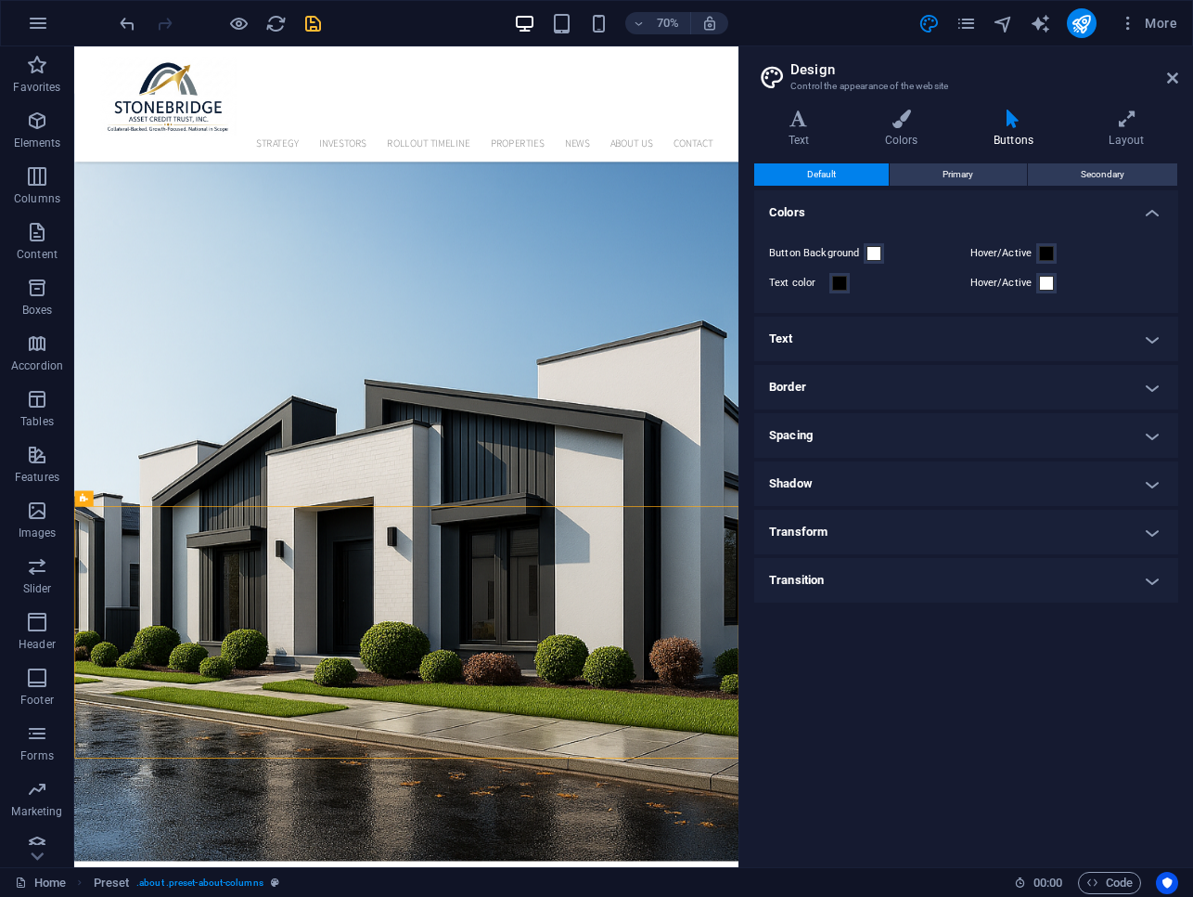
click at [1016, 125] on icon at bounding box center [1014, 119] width 108 height 19
click at [1174, 73] on icon at bounding box center [1173, 78] width 11 height 15
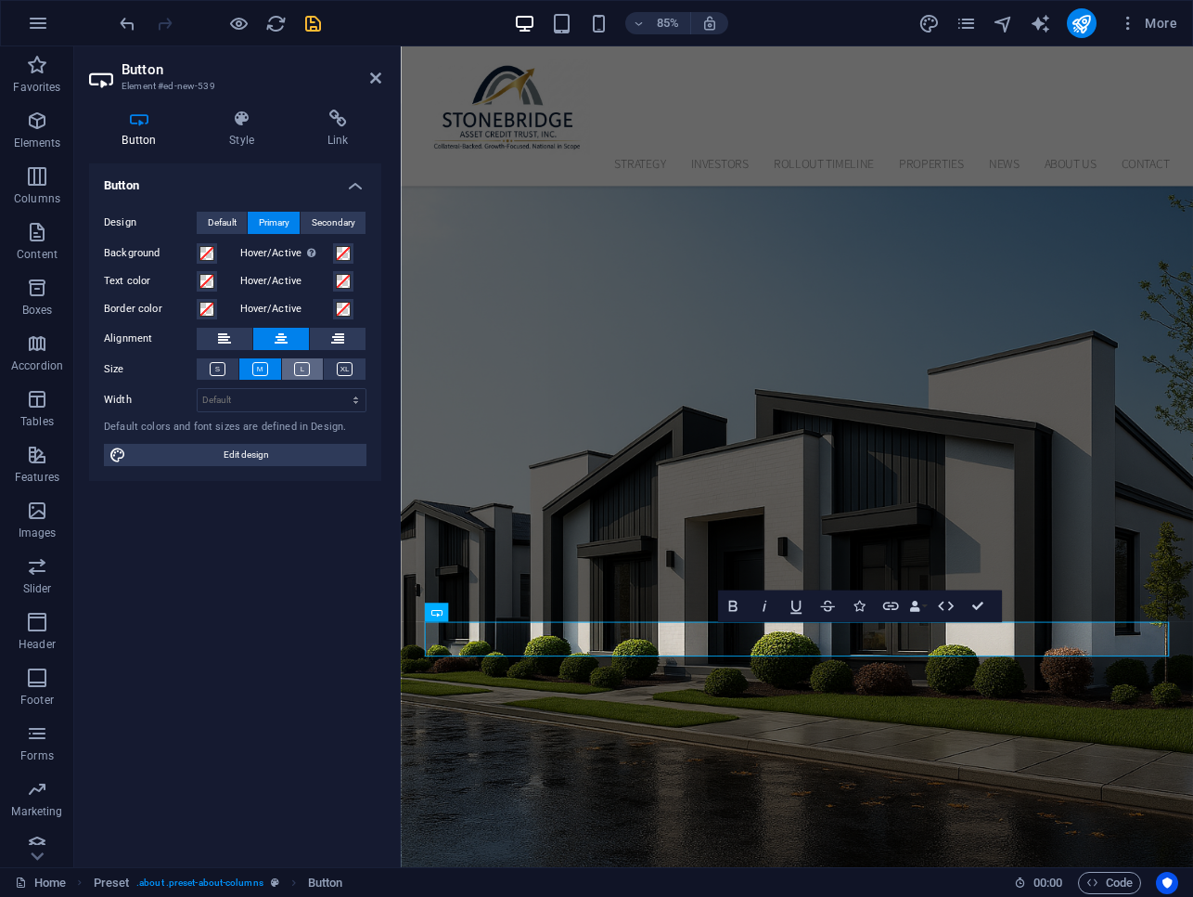
click at [295, 365] on icon at bounding box center [302, 369] width 16 height 14
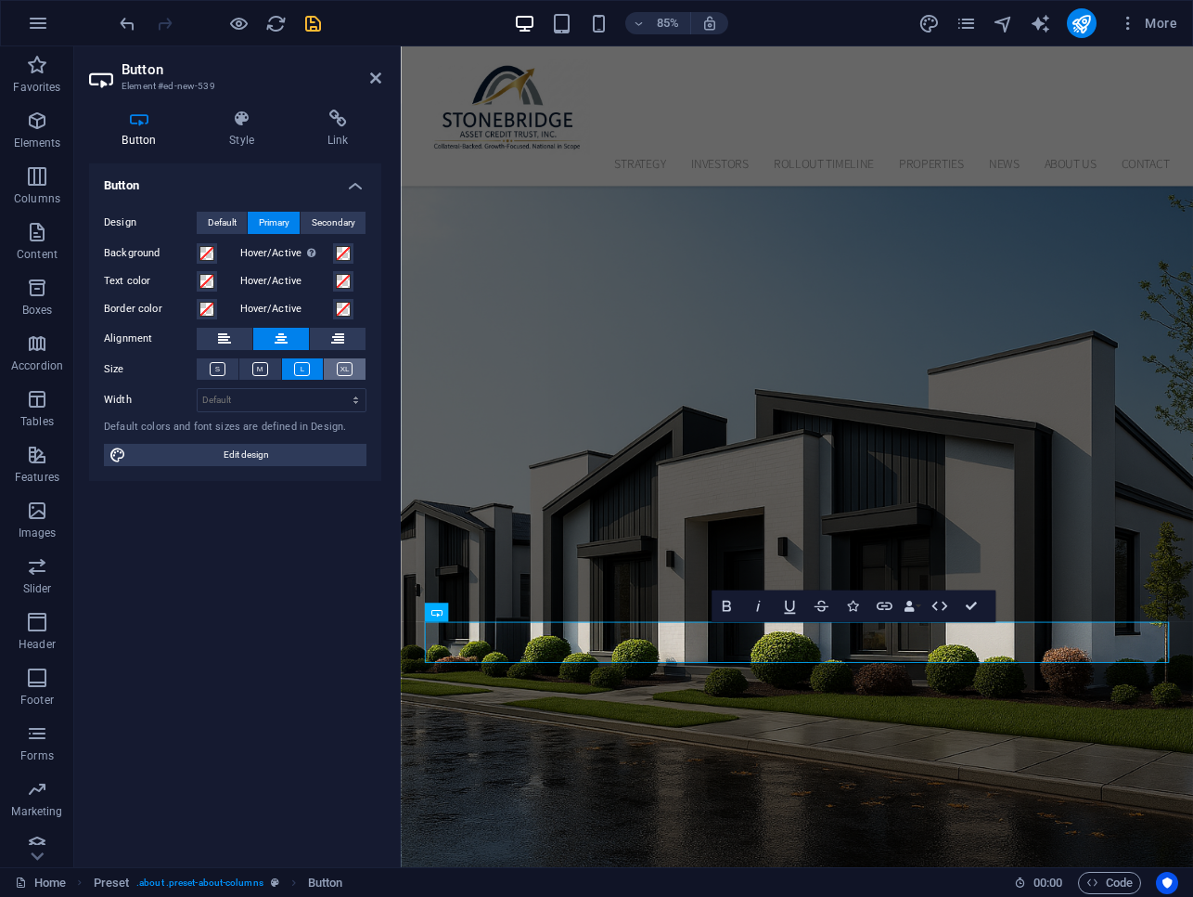
click at [339, 370] on icon at bounding box center [345, 369] width 16 height 14
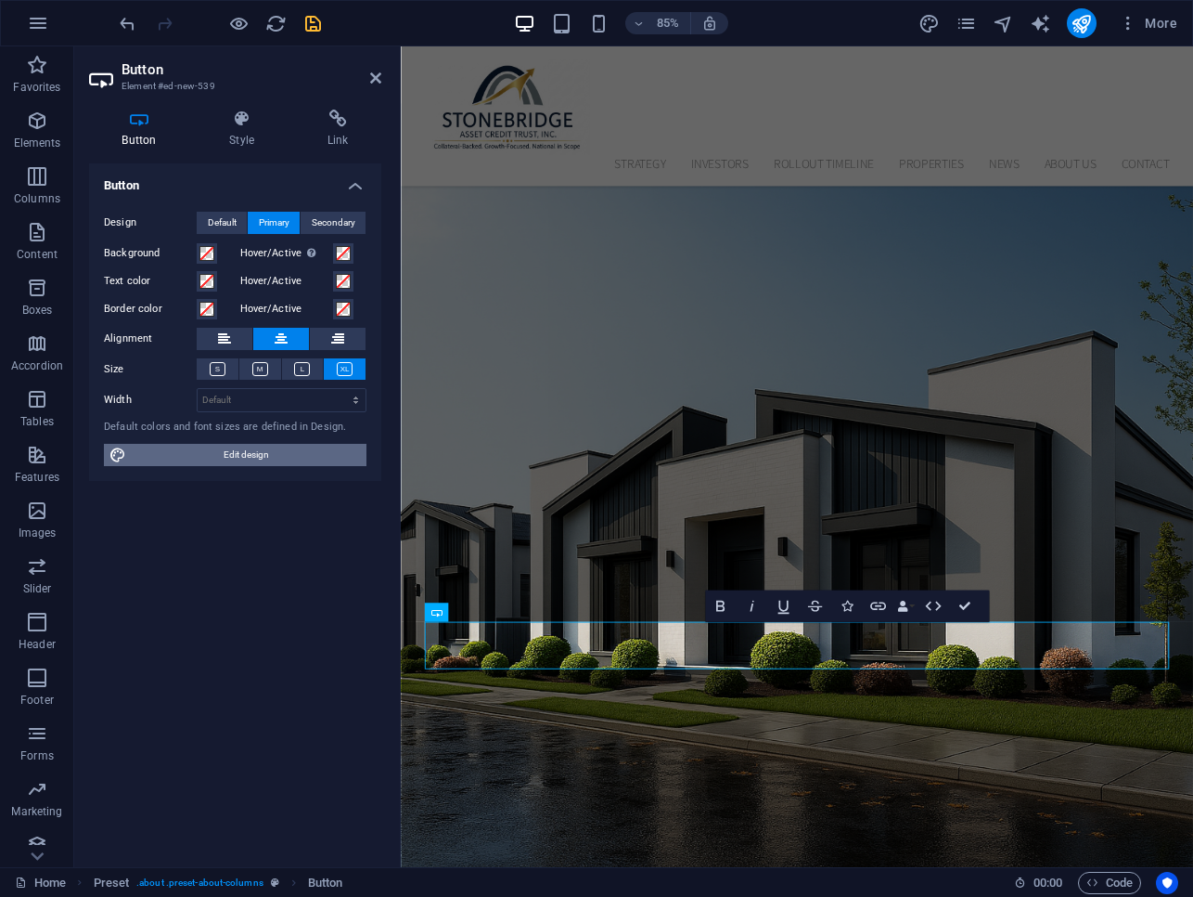
click at [276, 460] on span "Edit design" at bounding box center [246, 455] width 229 height 22
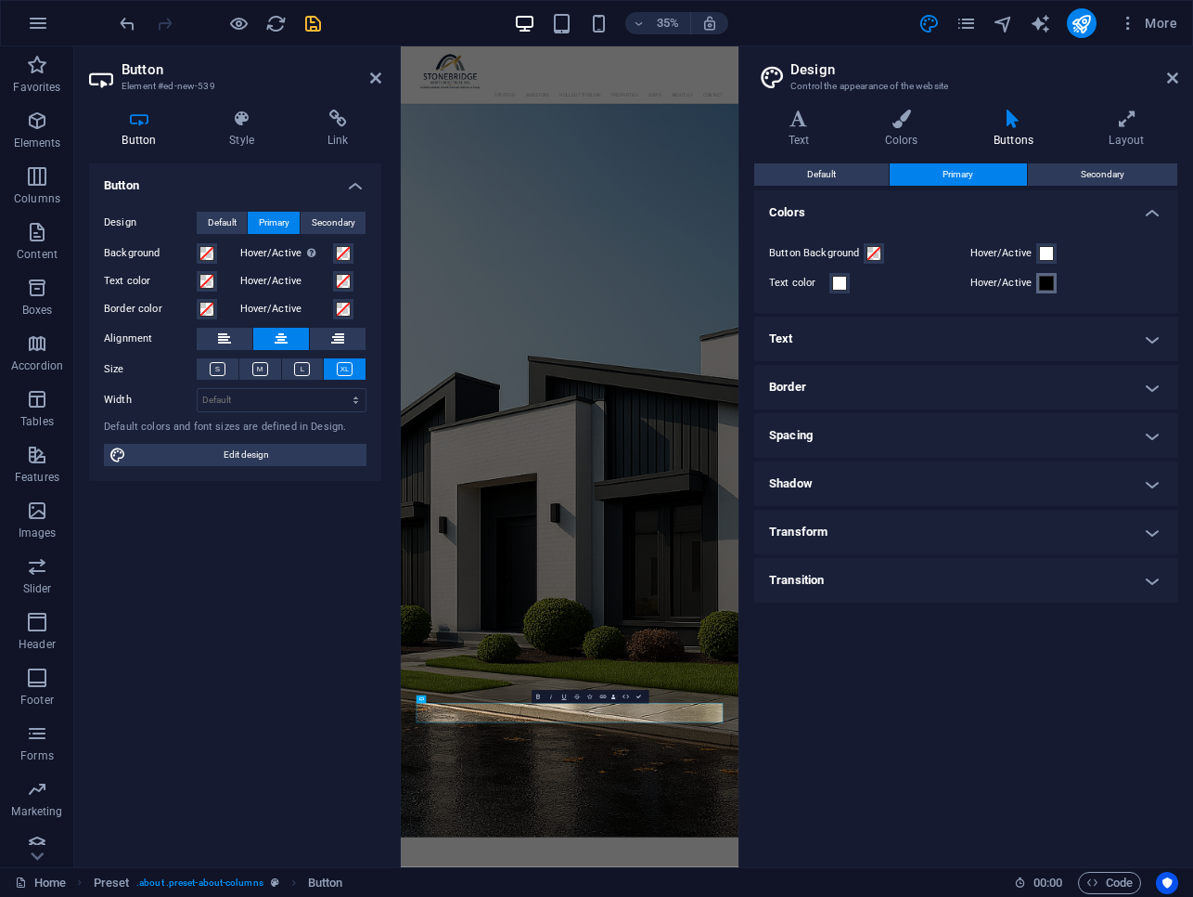
click at [1040, 282] on span at bounding box center [1046, 283] width 15 height 15
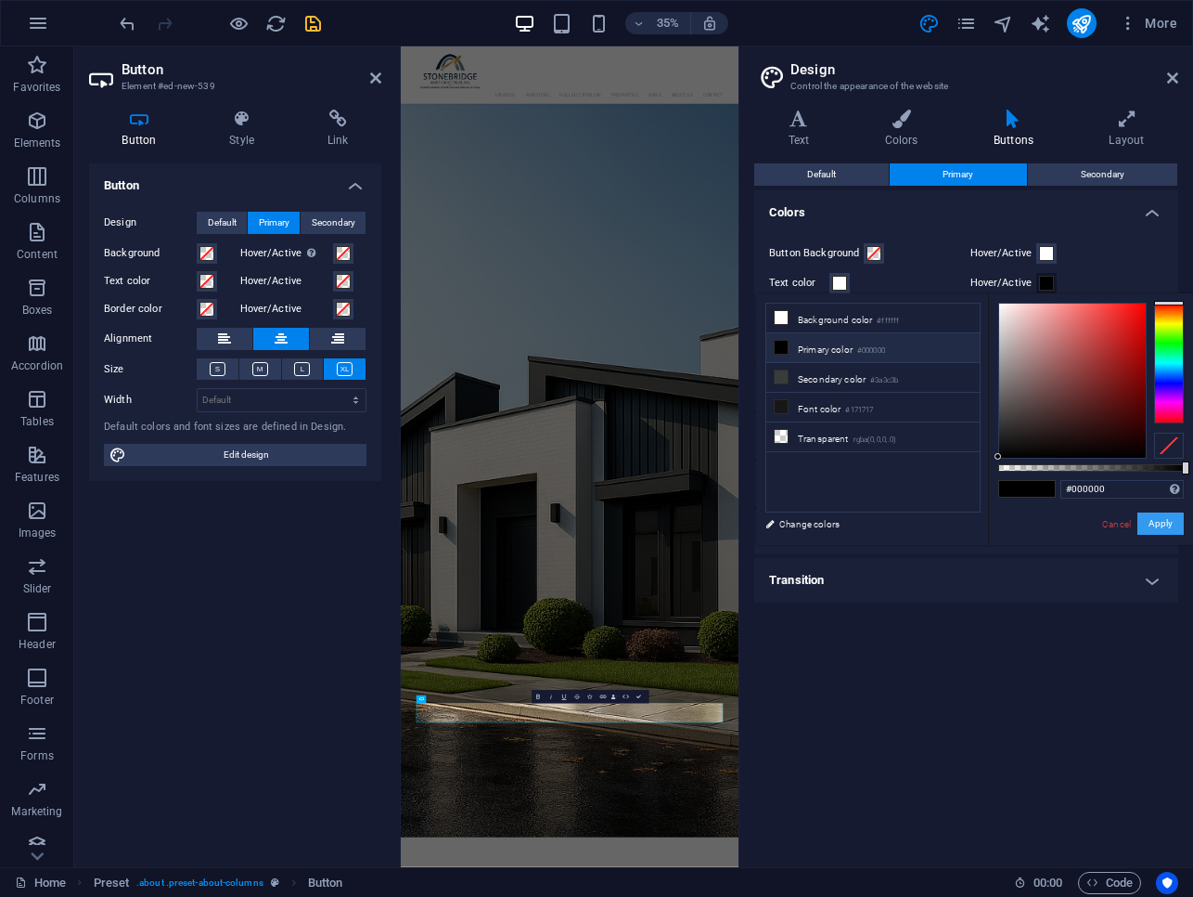
click at [1153, 523] on button "Apply" at bounding box center [1161, 523] width 46 height 22
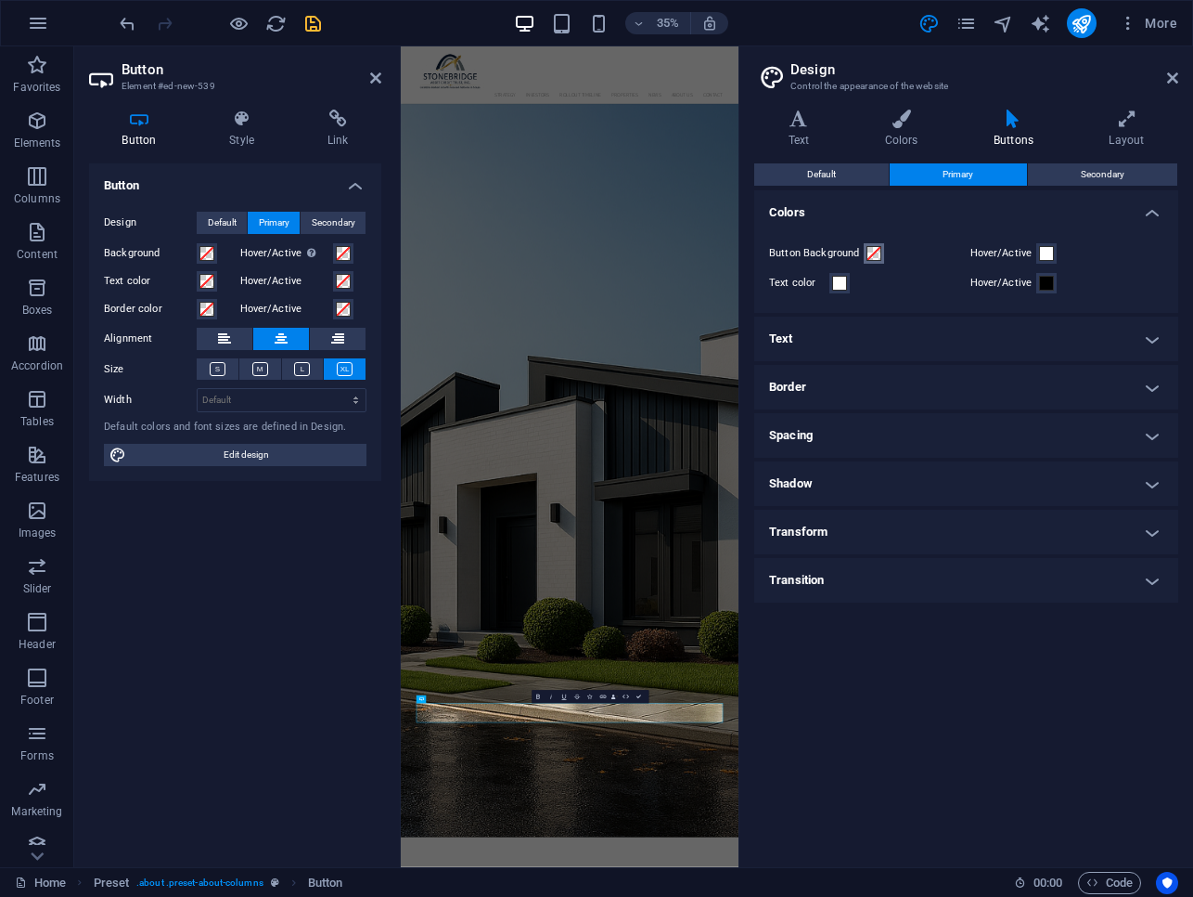
click at [872, 252] on span at bounding box center [874, 253] width 15 height 15
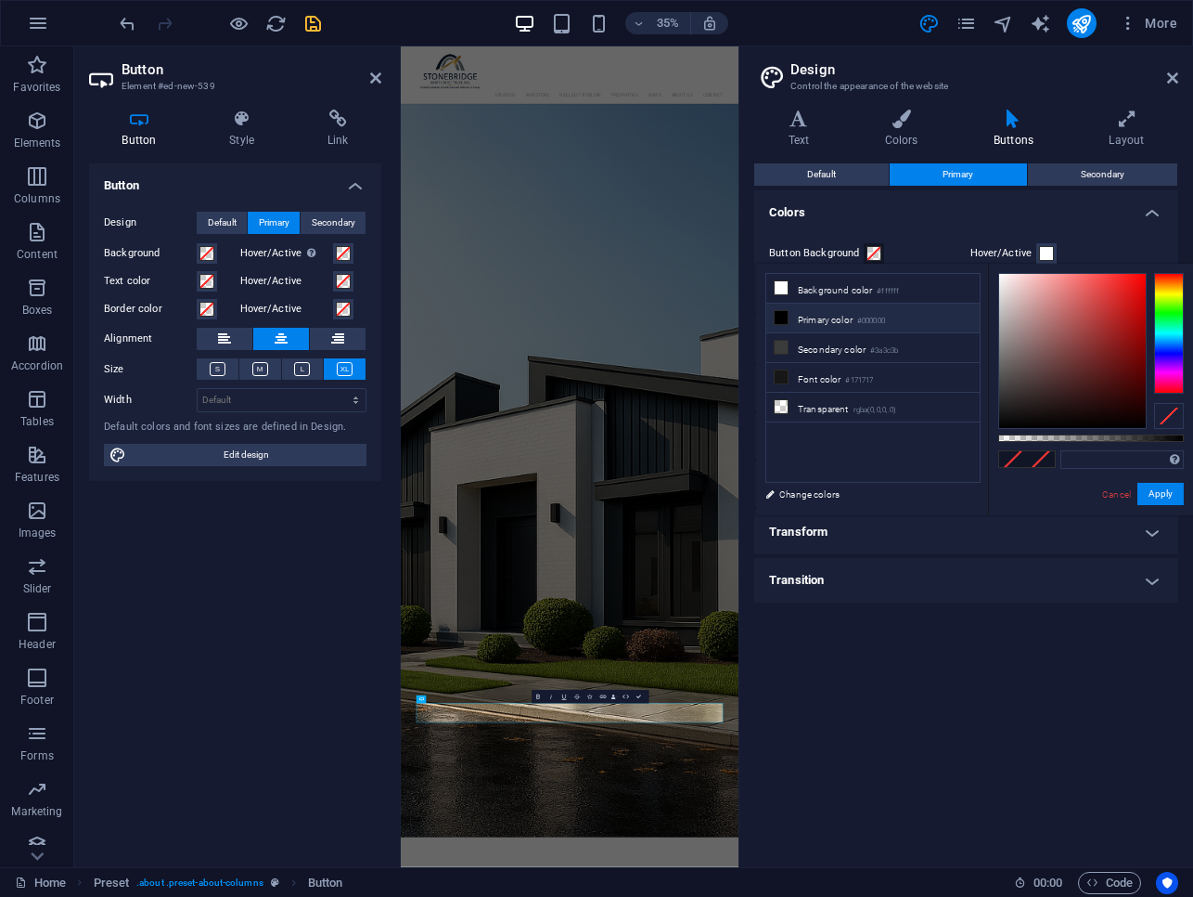
click at [783, 325] on li "Primary color #000000" at bounding box center [873, 318] width 213 height 30
click at [1167, 500] on button "Apply" at bounding box center [1161, 494] width 46 height 22
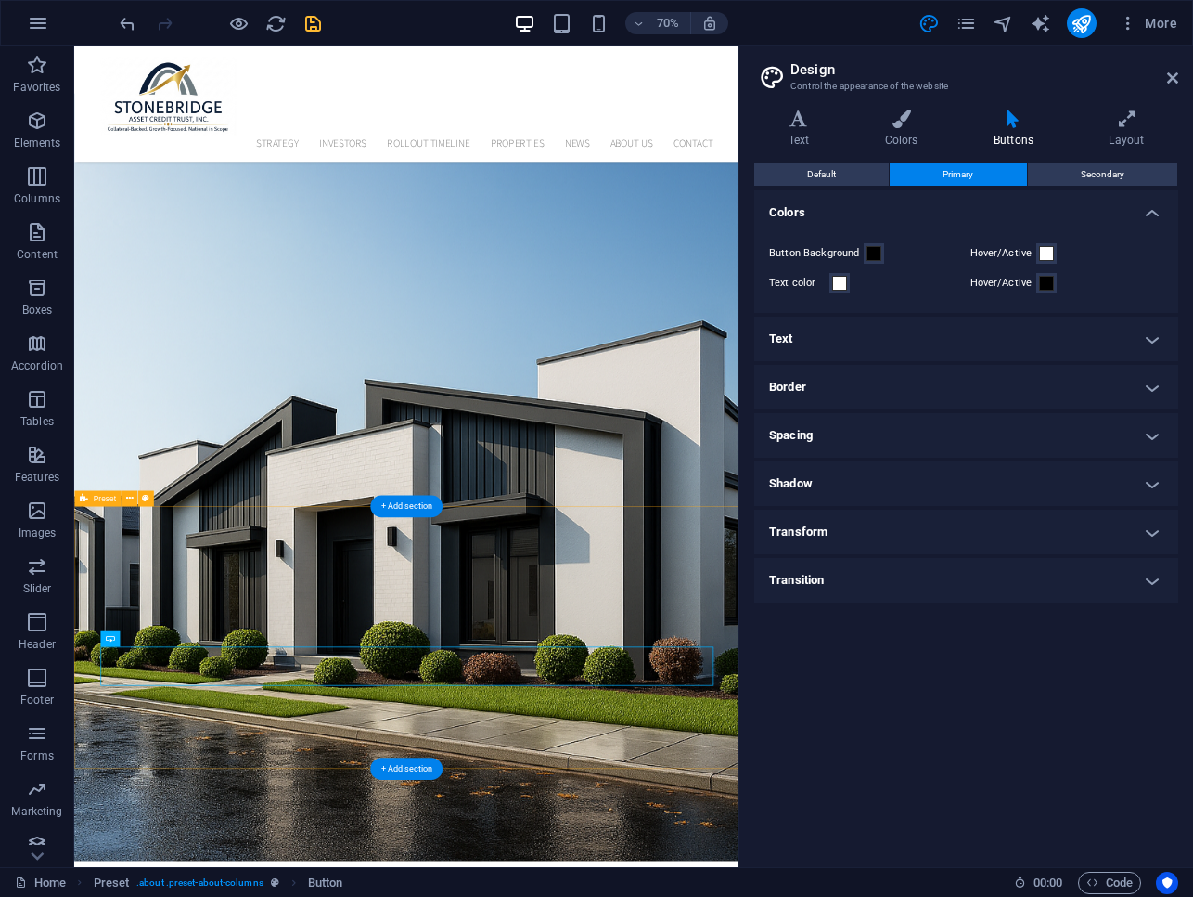
click at [1175, 85] on link at bounding box center [1173, 79] width 11 height 16
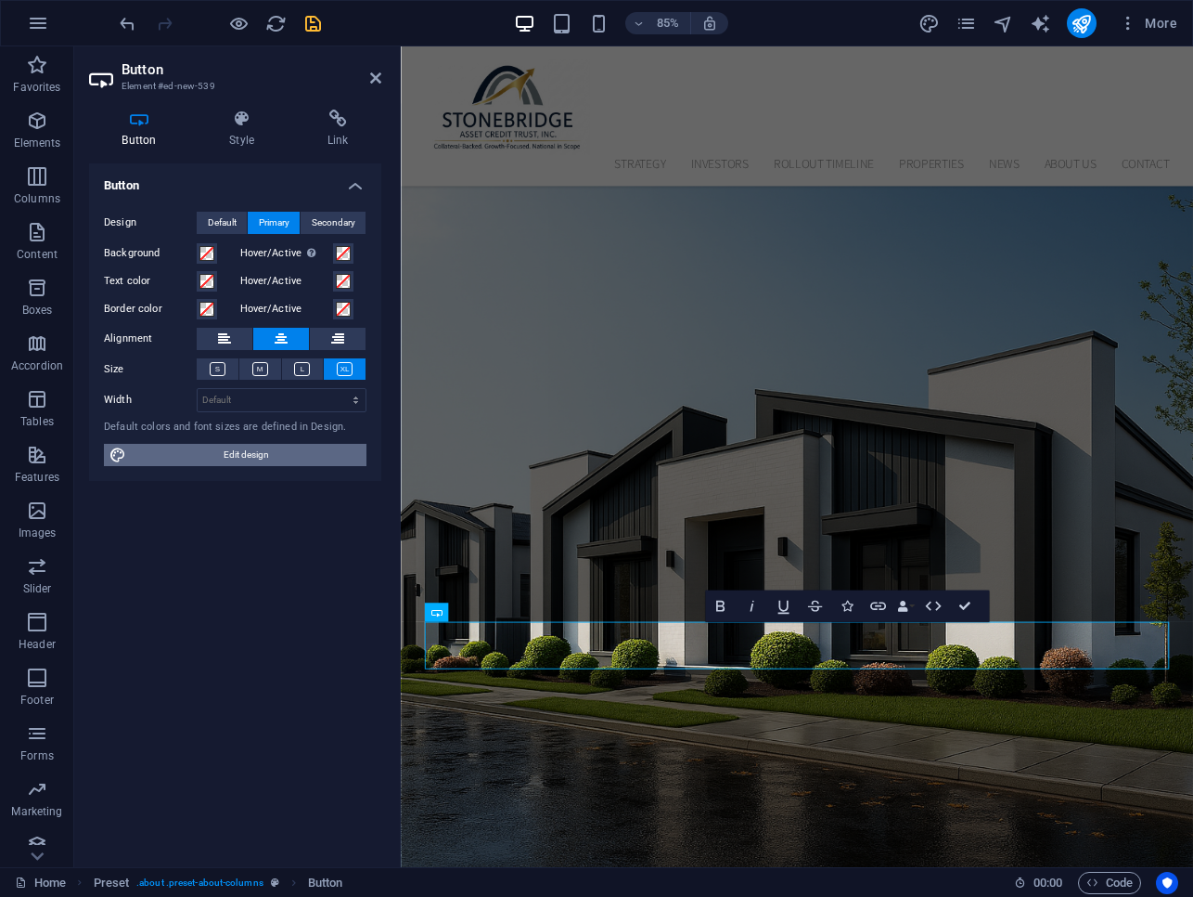
click at [296, 463] on span "Edit design" at bounding box center [246, 455] width 229 height 22
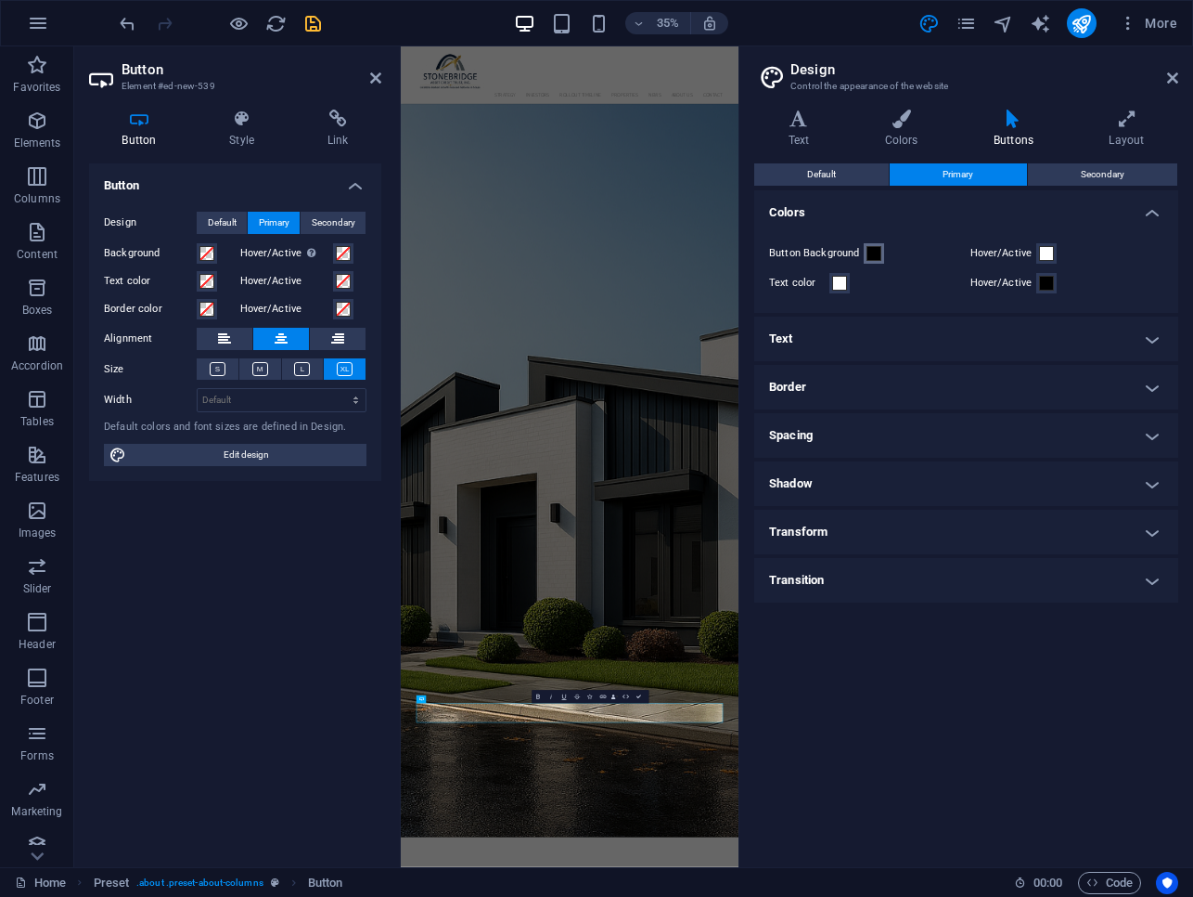
click at [871, 255] on span at bounding box center [874, 253] width 15 height 15
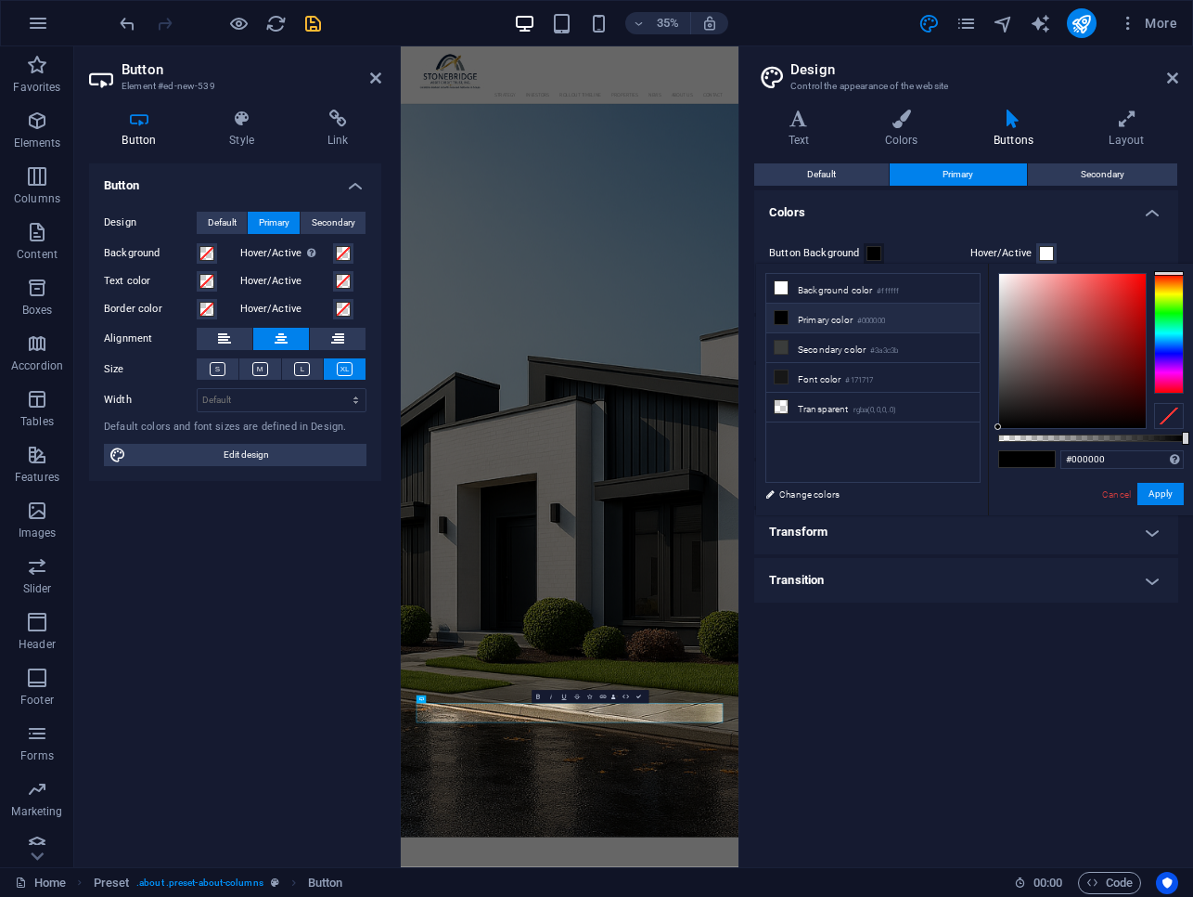
click at [991, 540] on h4 "Transform" at bounding box center [967, 532] width 424 height 45
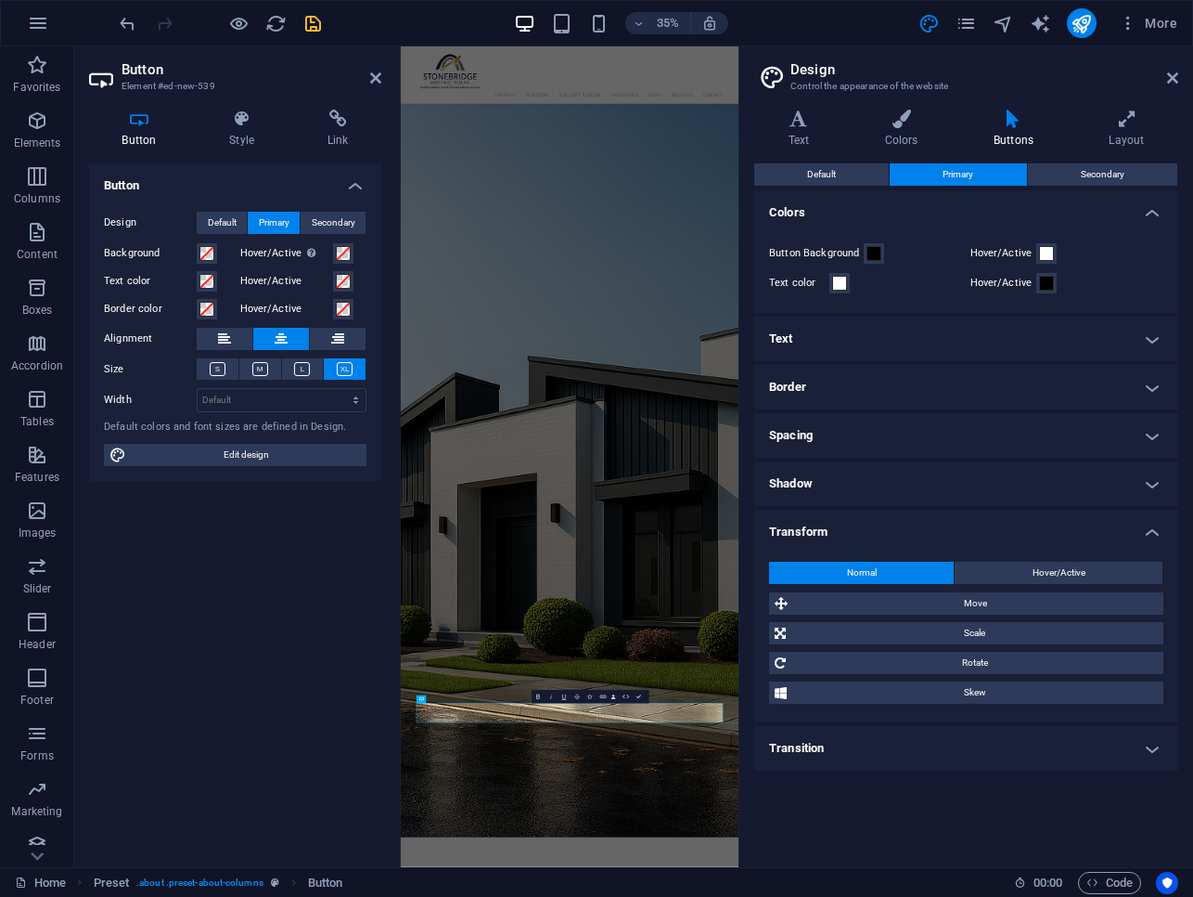
click at [991, 540] on h4 "Transform" at bounding box center [967, 526] width 424 height 33
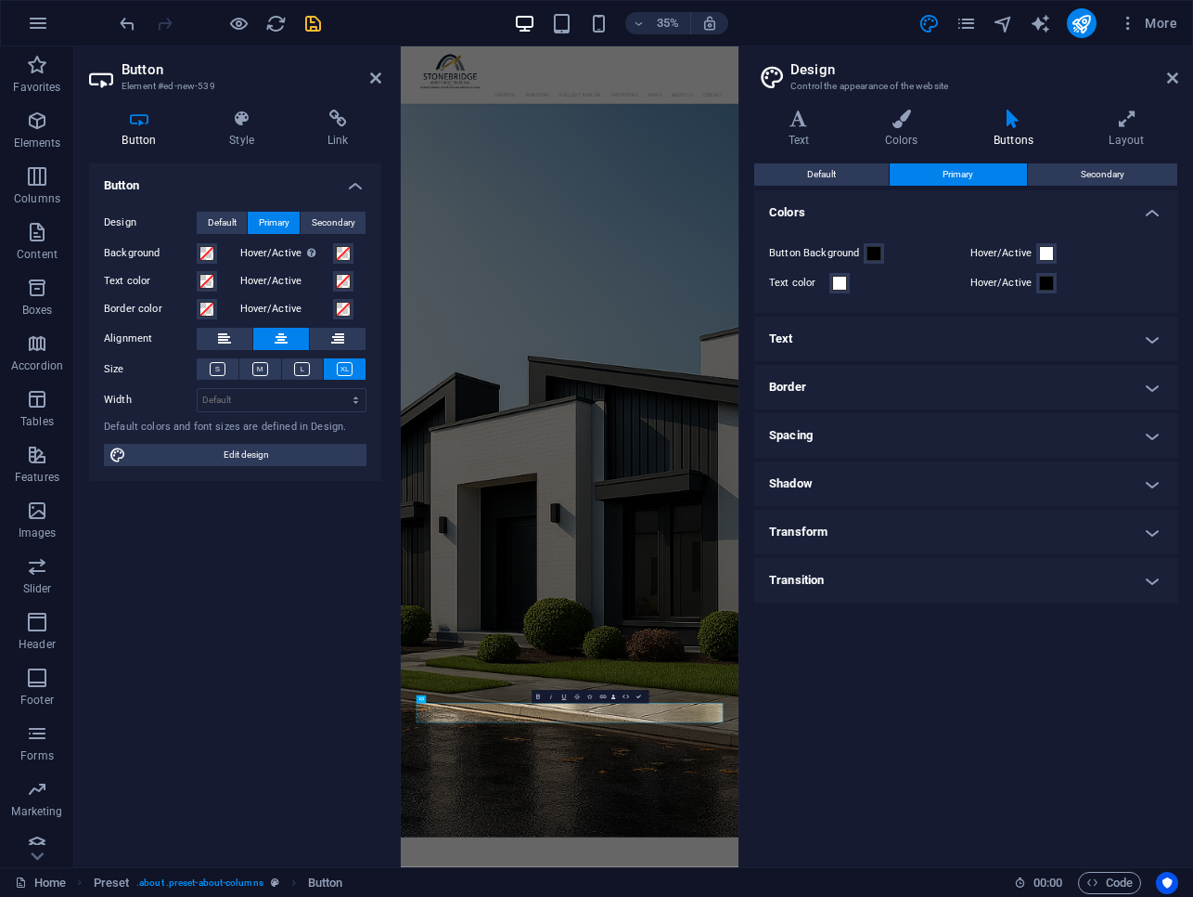
click at [991, 540] on h4 "Transform" at bounding box center [967, 532] width 424 height 45
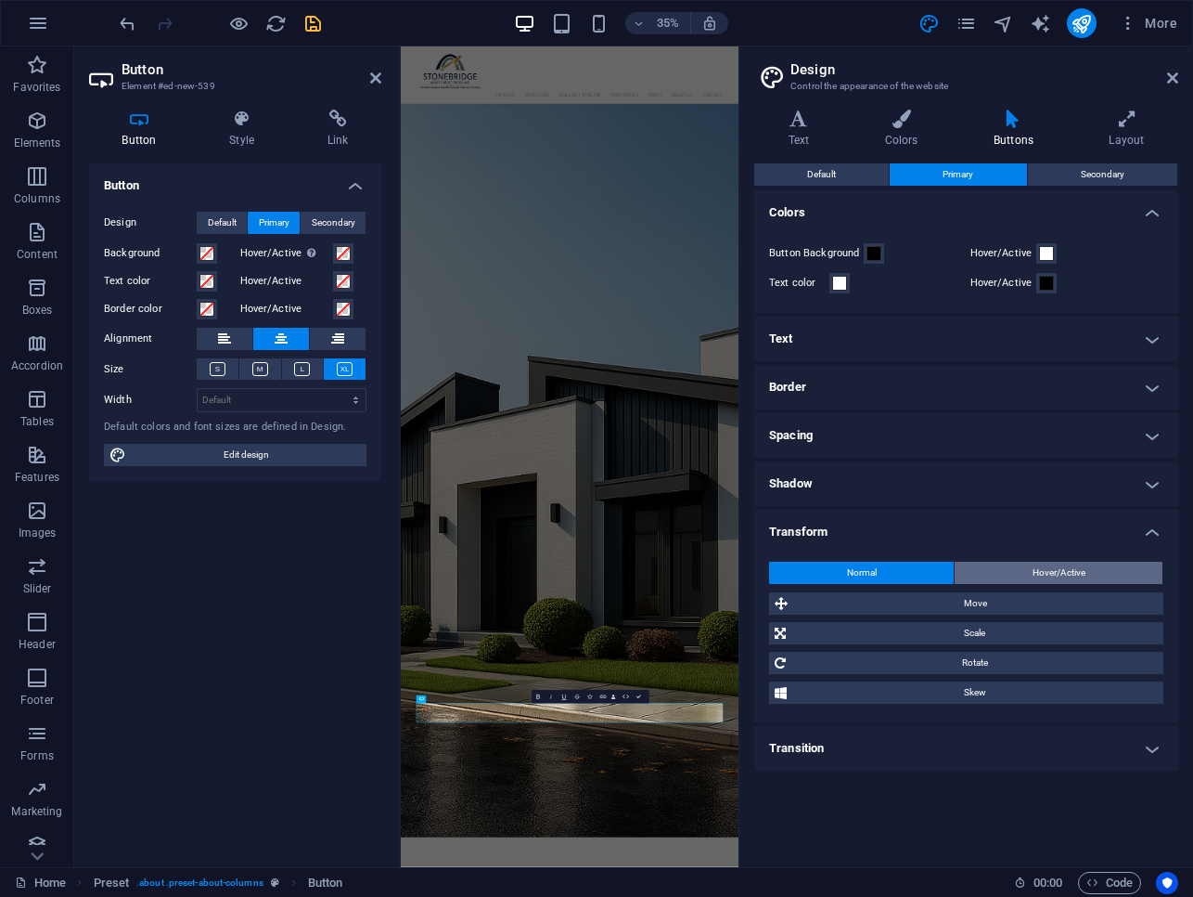
click at [1036, 573] on span "Hover/Active" at bounding box center [1059, 572] width 53 height 22
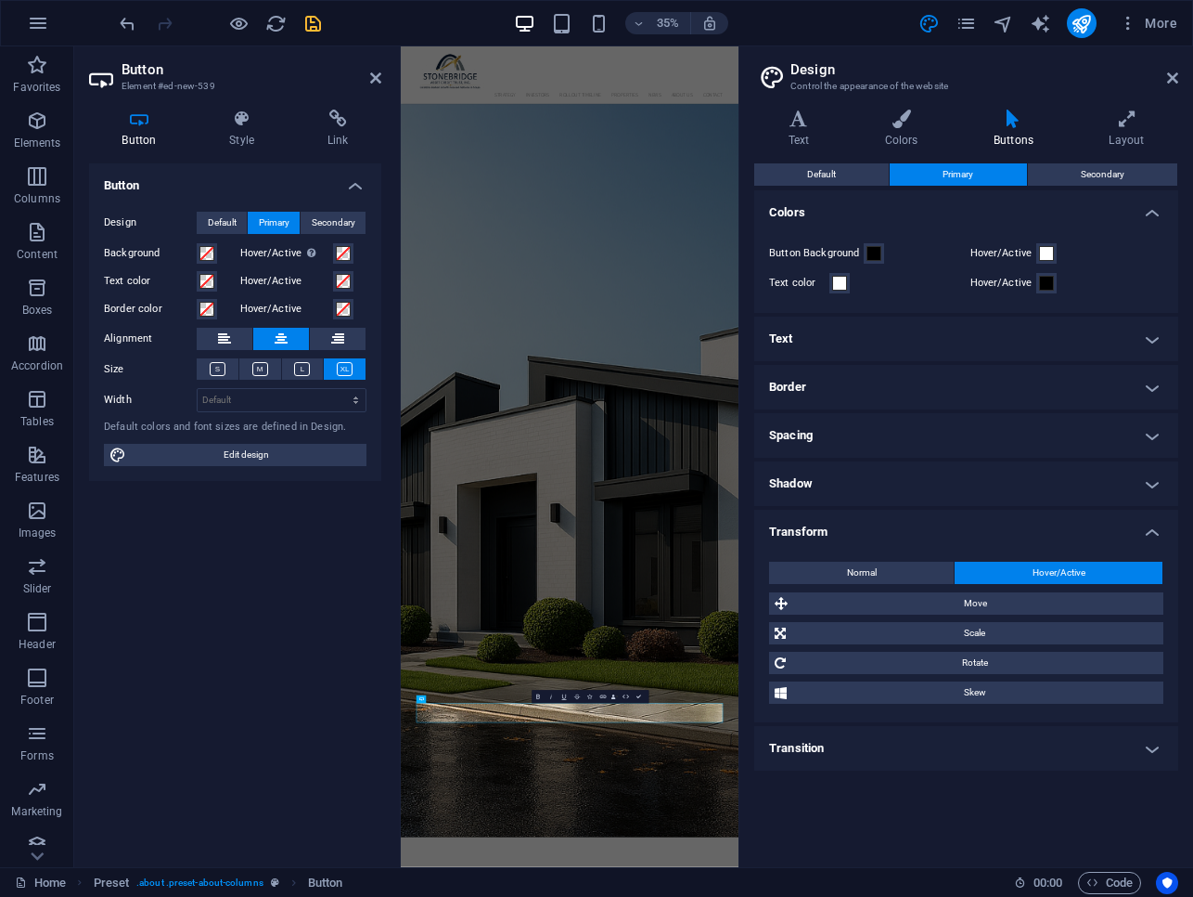
click at [1143, 533] on h4 "Transform" at bounding box center [967, 526] width 424 height 33
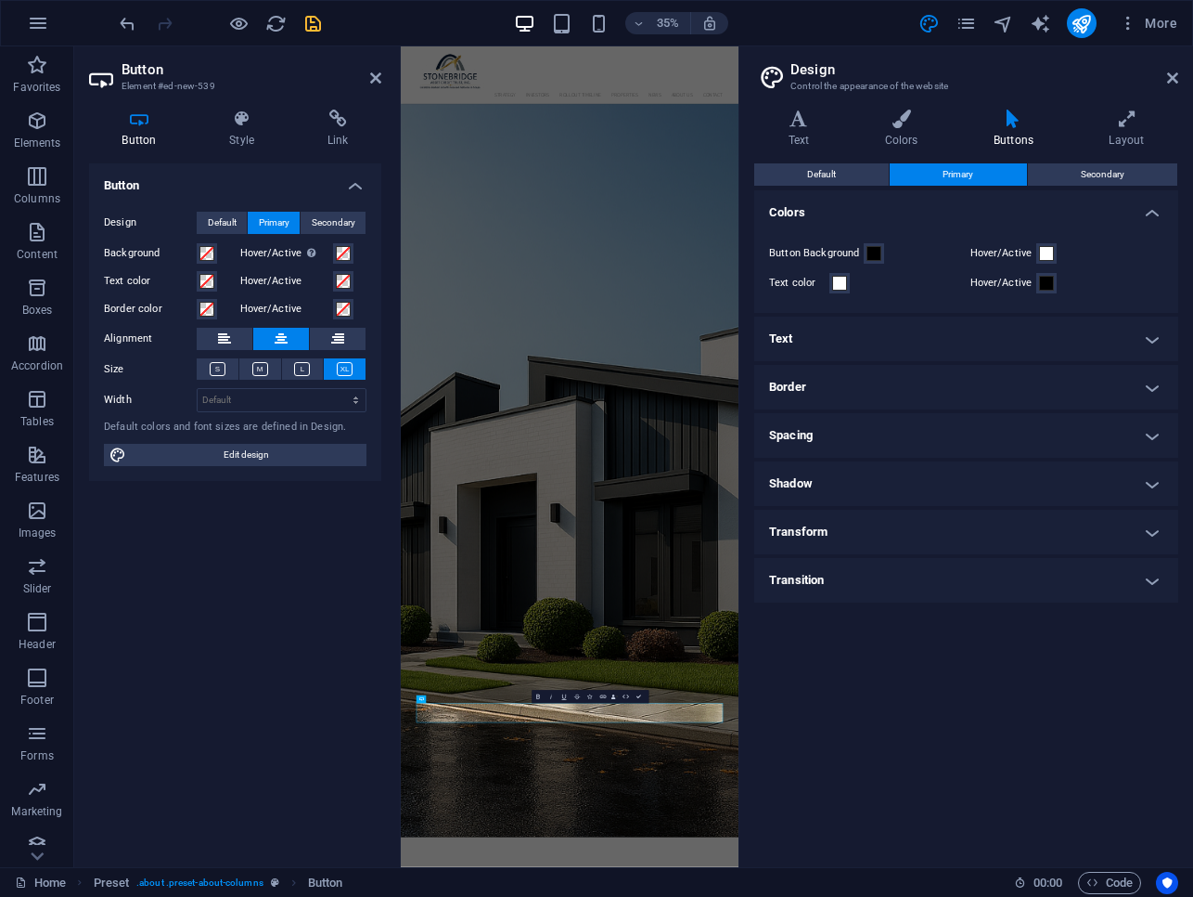
click at [1065, 570] on h4 "Transition" at bounding box center [967, 580] width 424 height 45
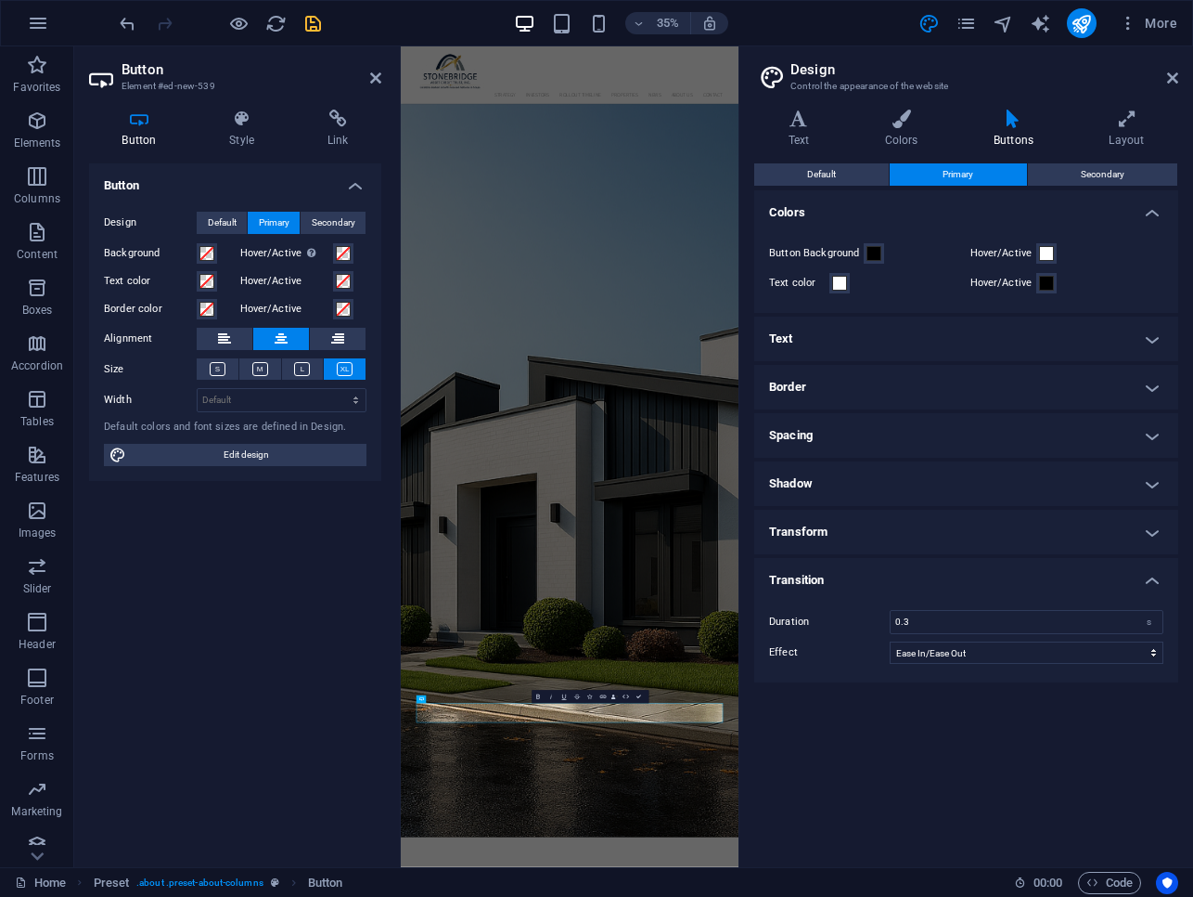
click at [1065, 570] on h4 "Transition" at bounding box center [967, 574] width 424 height 33
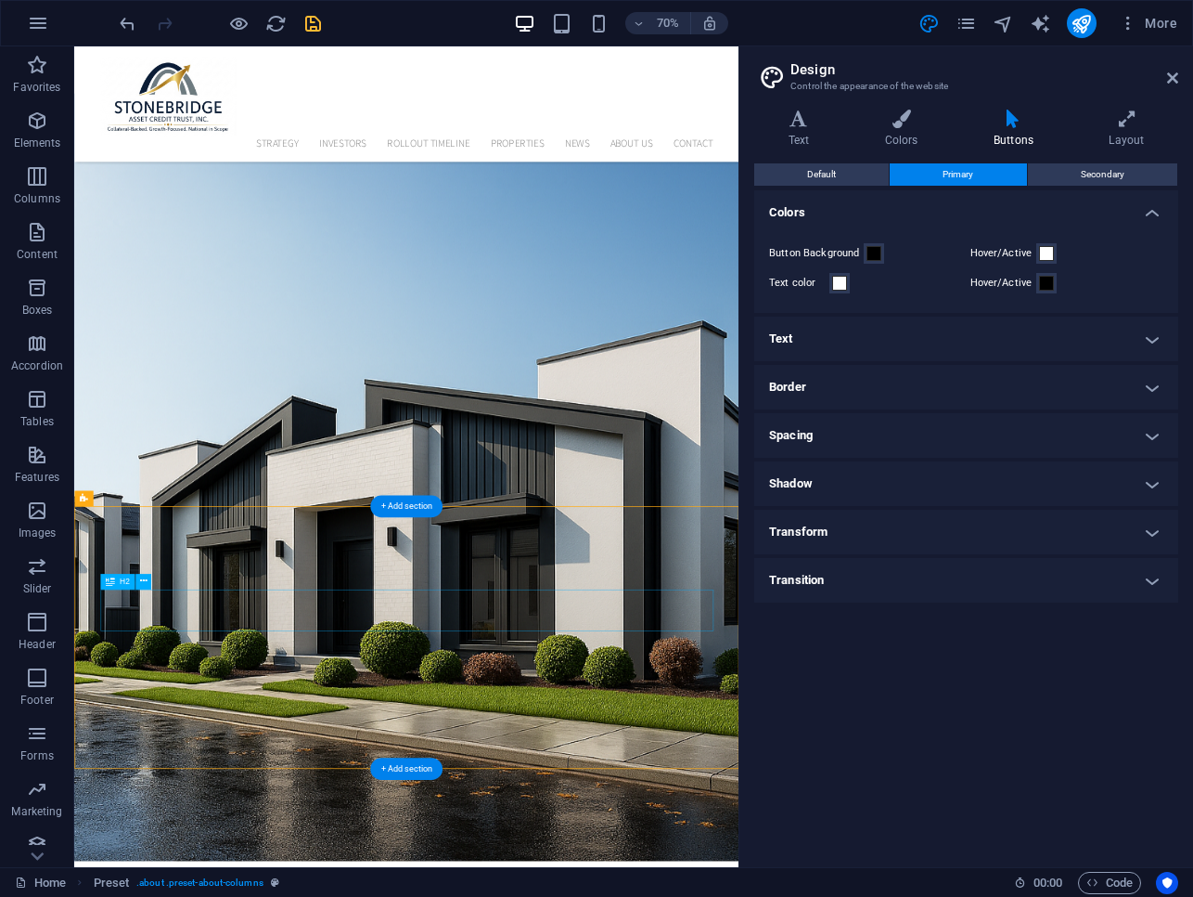
click at [880, 253] on span at bounding box center [874, 253] width 15 height 15
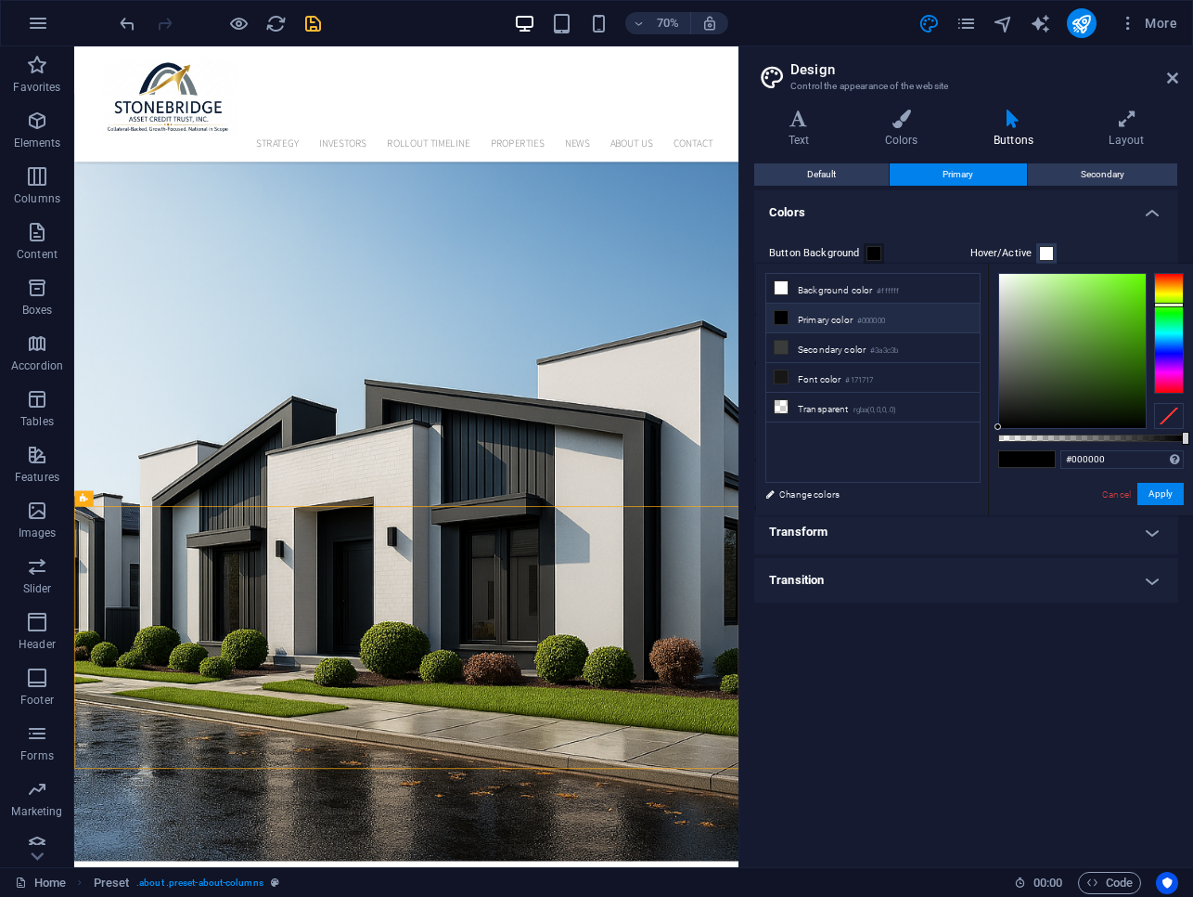
click at [1168, 304] on div at bounding box center [1170, 333] width 30 height 121
click at [1165, 493] on button "Apply" at bounding box center [1161, 494] width 46 height 22
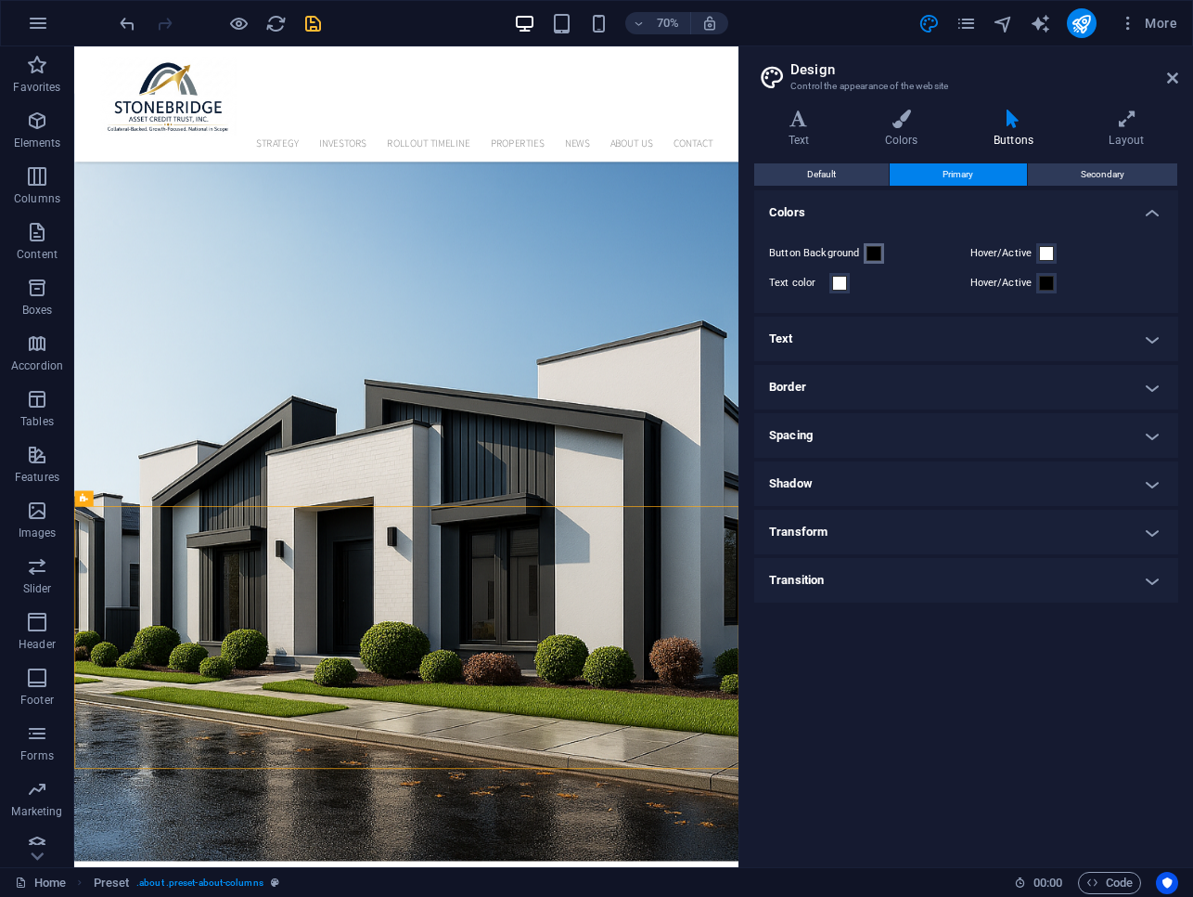
click at [876, 255] on span at bounding box center [874, 253] width 15 height 15
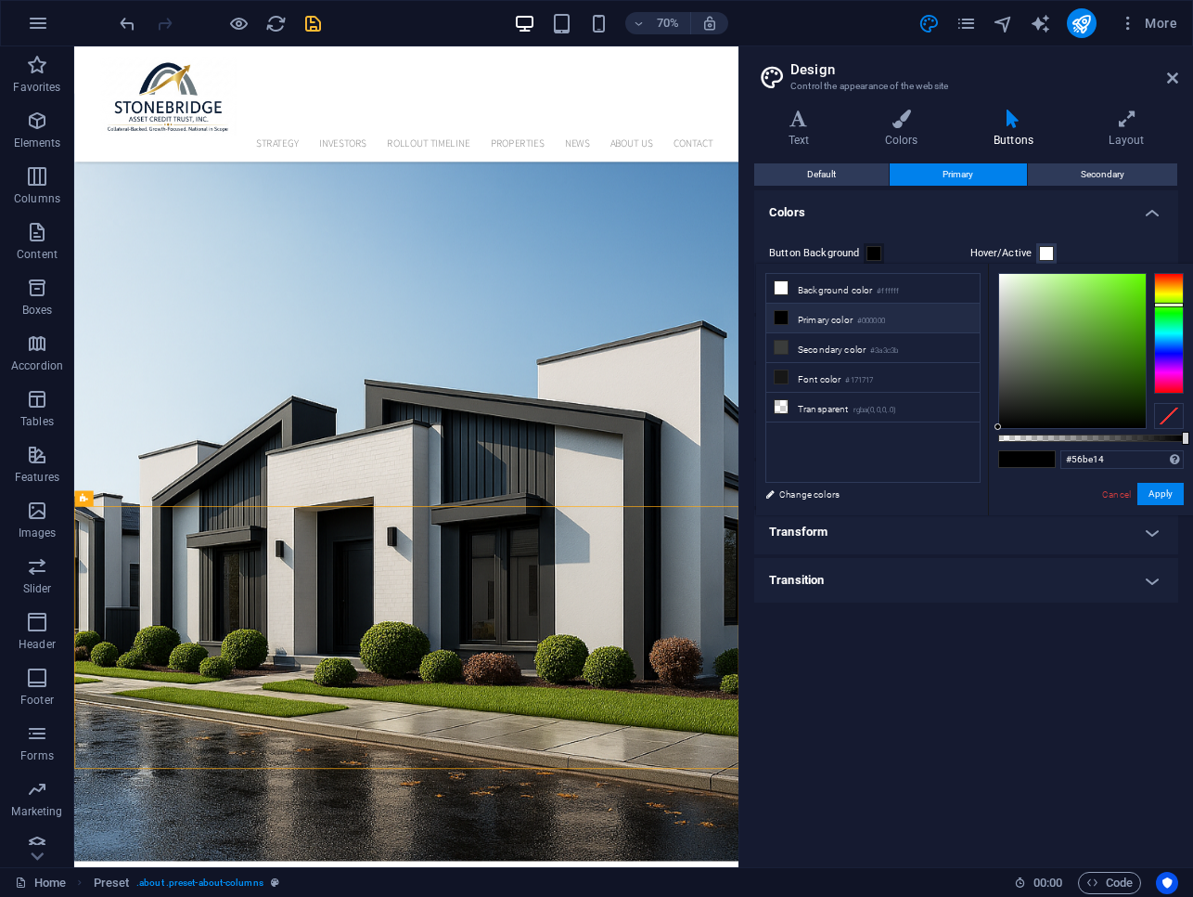
click at [1129, 312] on div at bounding box center [1073, 351] width 147 height 154
click at [1137, 321] on div at bounding box center [1073, 351] width 147 height 154
click at [1148, 488] on button "Apply" at bounding box center [1161, 494] width 46 height 22
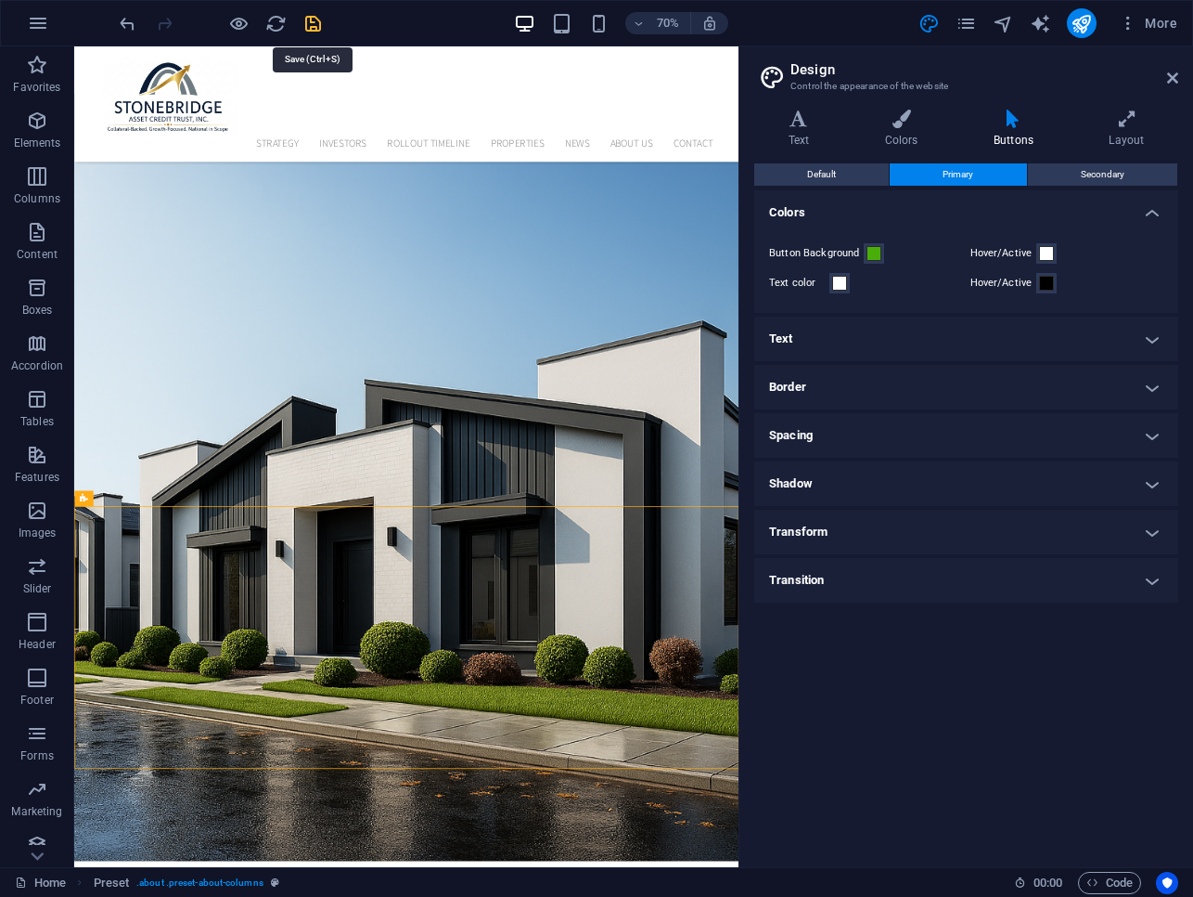
click at [310, 18] on icon "save" at bounding box center [313, 23] width 21 height 21
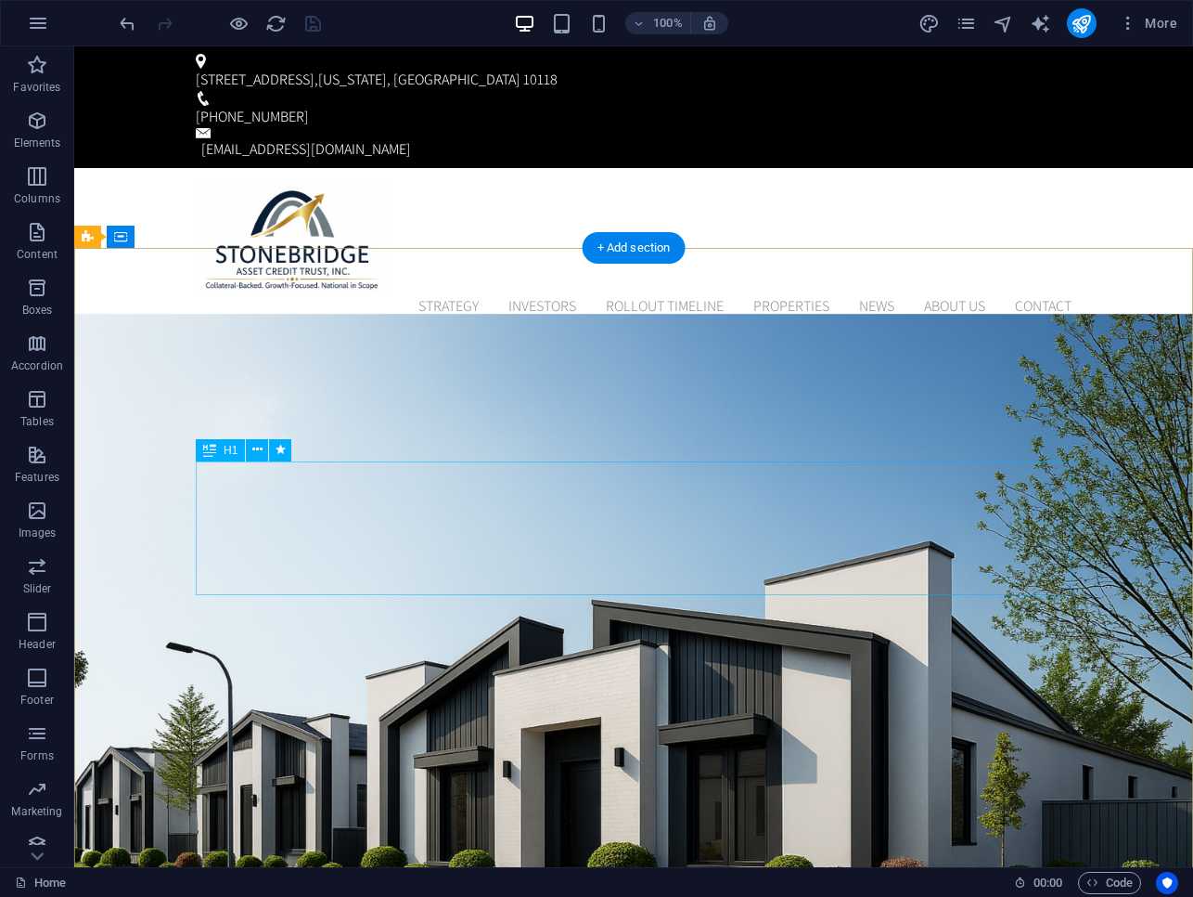
scroll to position [2, 0]
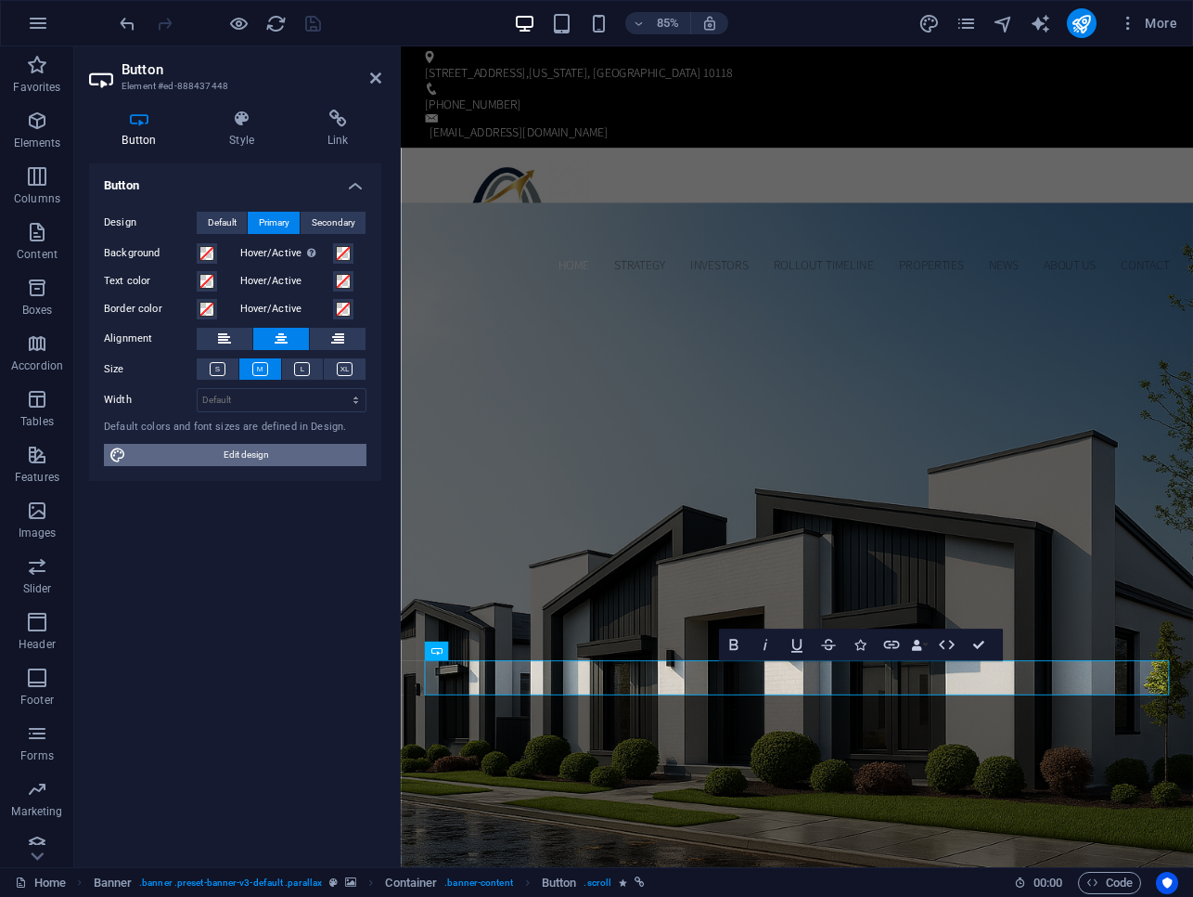
click at [278, 459] on span "Edit design" at bounding box center [246, 455] width 229 height 22
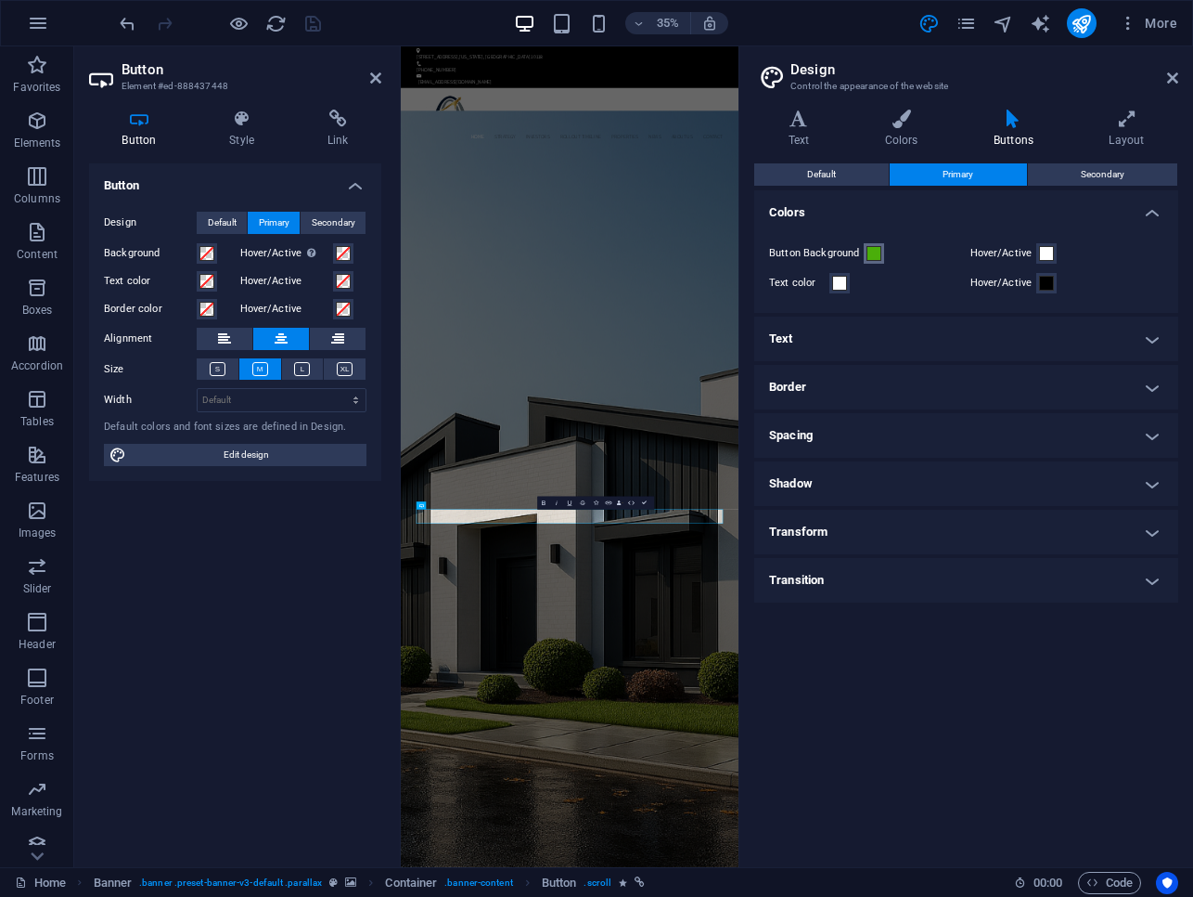
click at [870, 252] on span at bounding box center [874, 253] width 15 height 15
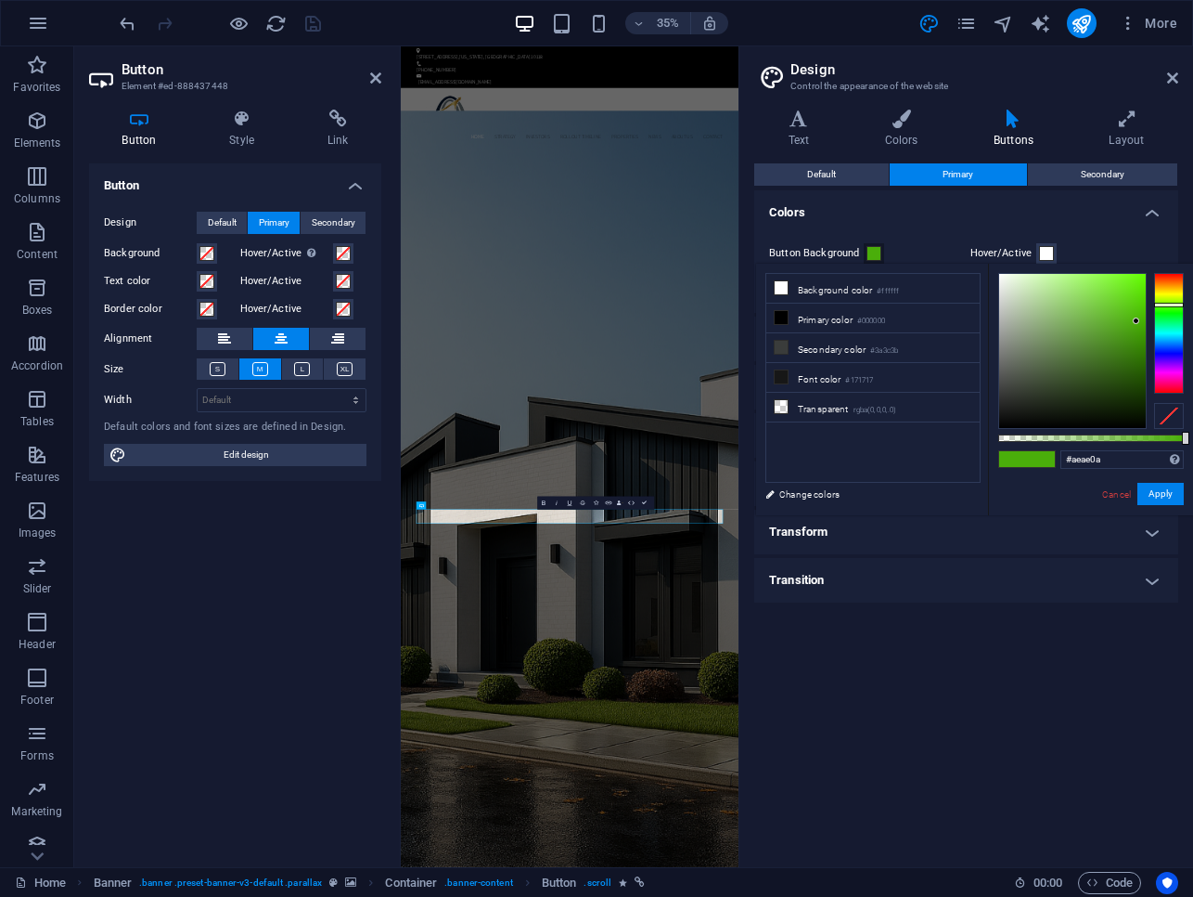
click at [1168, 292] on div at bounding box center [1170, 333] width 30 height 121
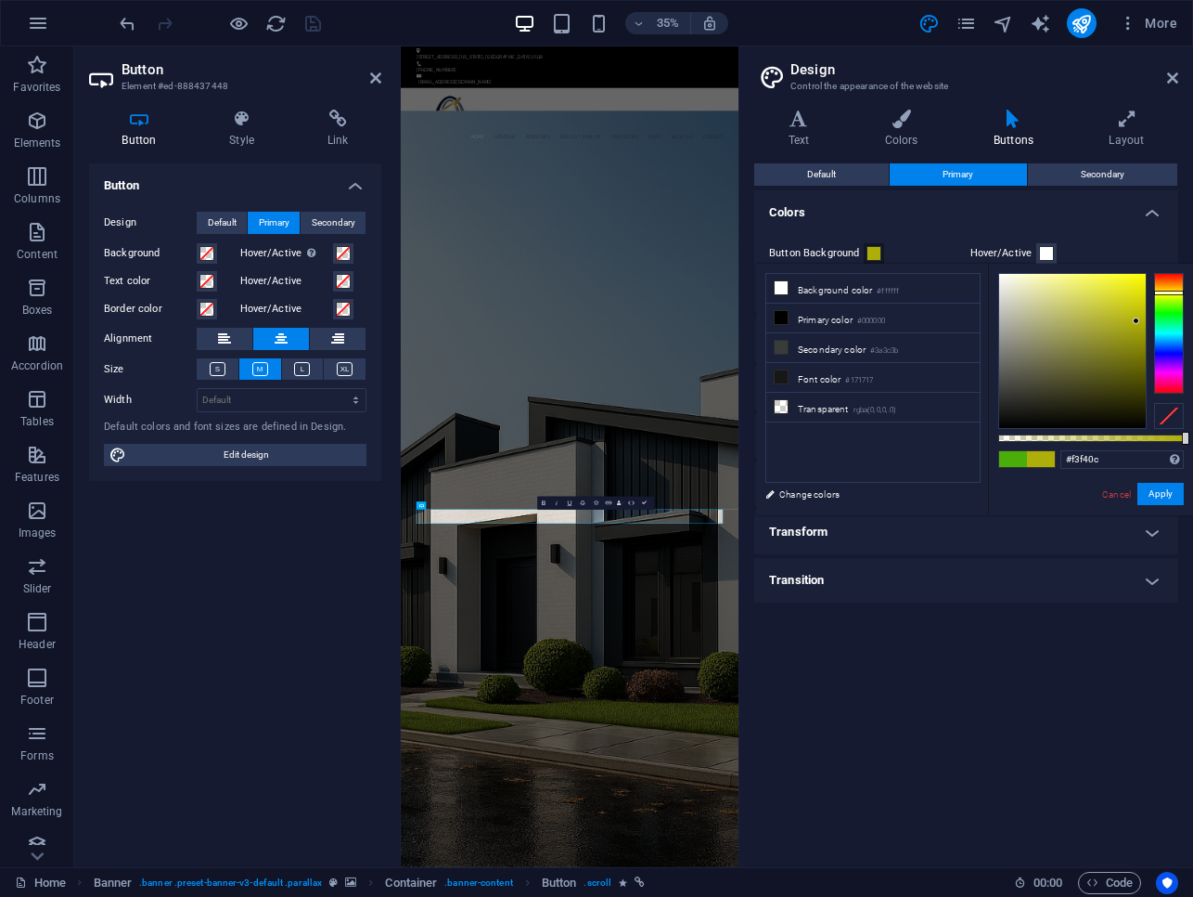
click at [1138, 279] on div at bounding box center [1073, 351] width 147 height 154
click at [1165, 294] on div at bounding box center [1170, 292] width 30 height 5
click at [1165, 292] on div at bounding box center [1170, 294] width 30 height 5
click at [1142, 290] on div at bounding box center [1073, 351] width 147 height 154
click at [1142, 283] on div at bounding box center [1073, 351] width 147 height 154
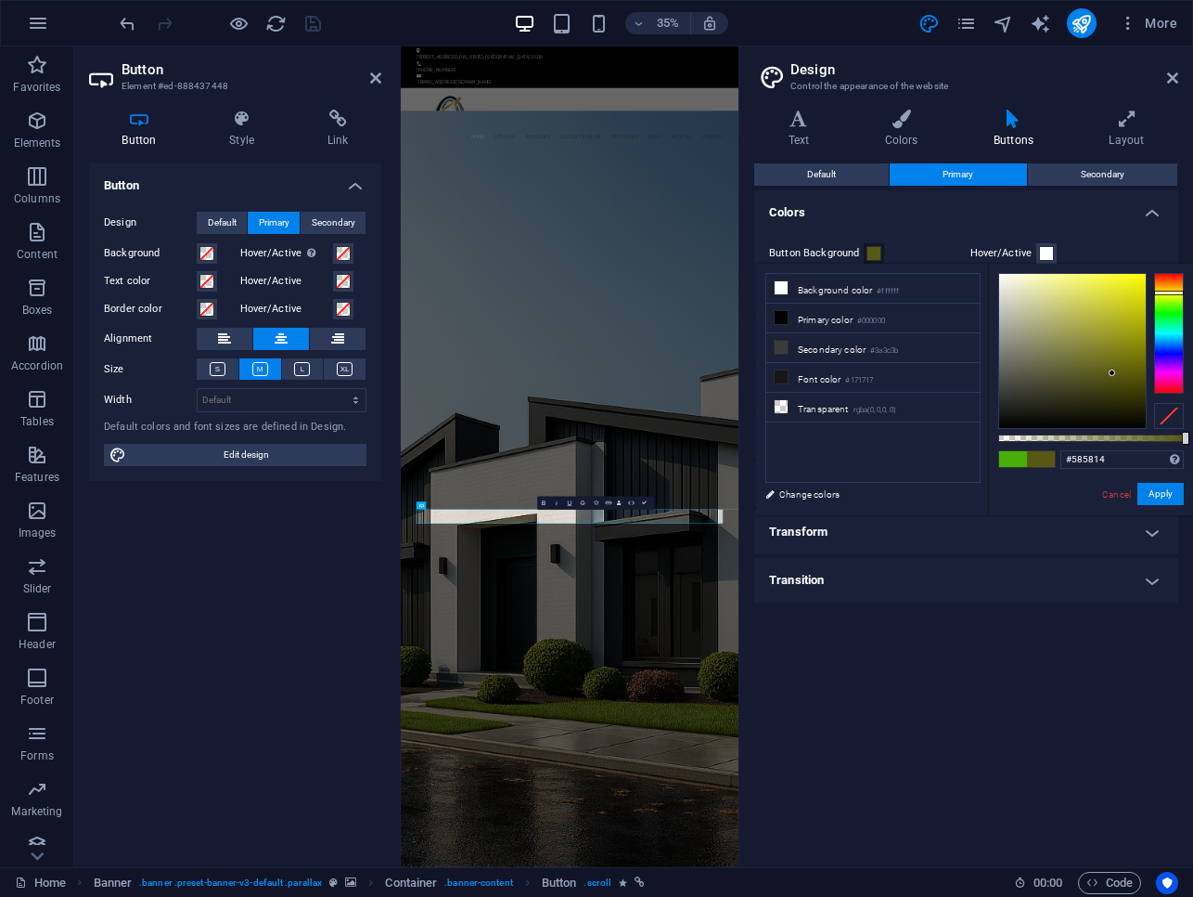
click at [1113, 373] on div at bounding box center [1073, 351] width 147 height 154
click at [1124, 390] on div at bounding box center [1073, 351] width 147 height 154
click at [1128, 371] on div at bounding box center [1073, 351] width 147 height 154
click at [1129, 349] on div at bounding box center [1073, 351] width 147 height 154
click at [1132, 309] on div at bounding box center [1073, 351] width 147 height 154
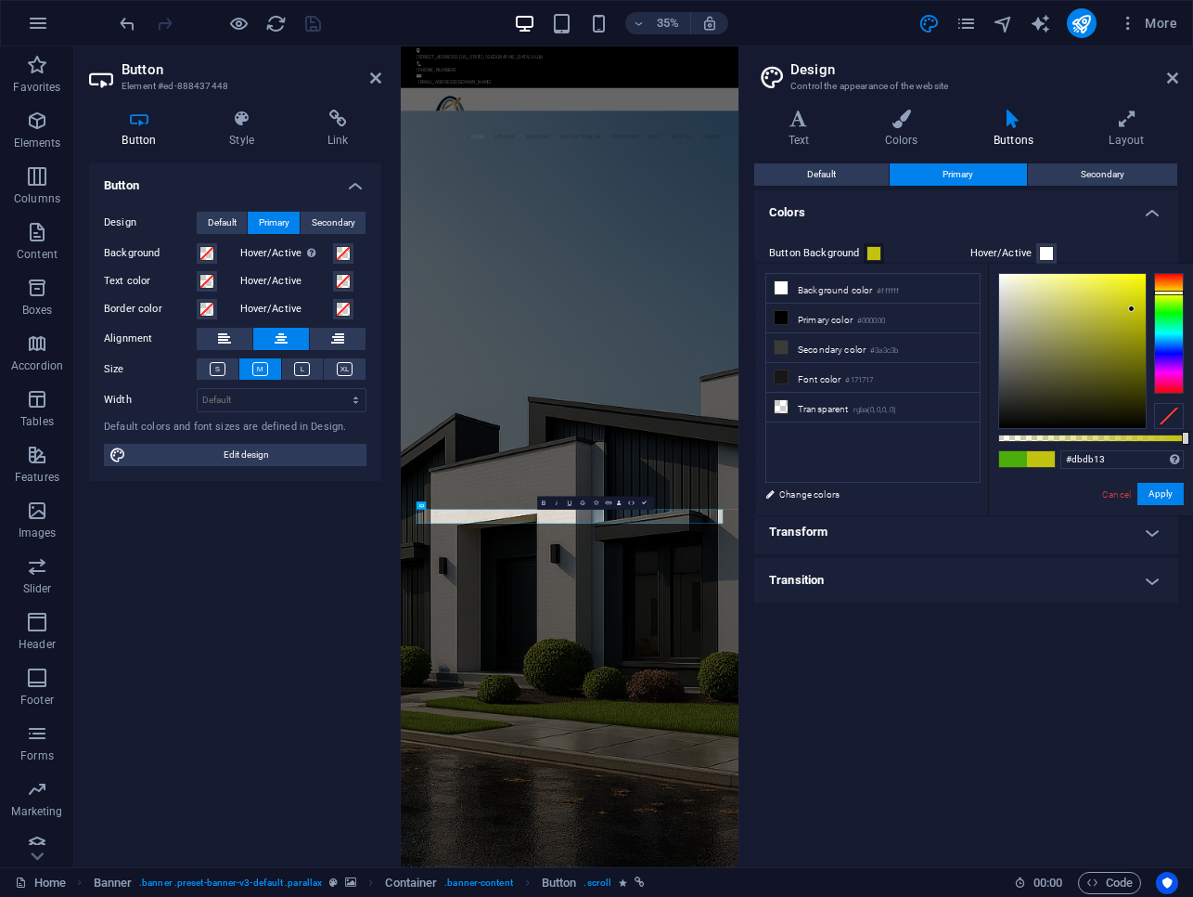
click at [1132, 294] on div at bounding box center [1073, 351] width 147 height 154
click at [1138, 287] on div at bounding box center [1073, 351] width 147 height 154
click at [1156, 489] on button "Apply" at bounding box center [1161, 494] width 46 height 22
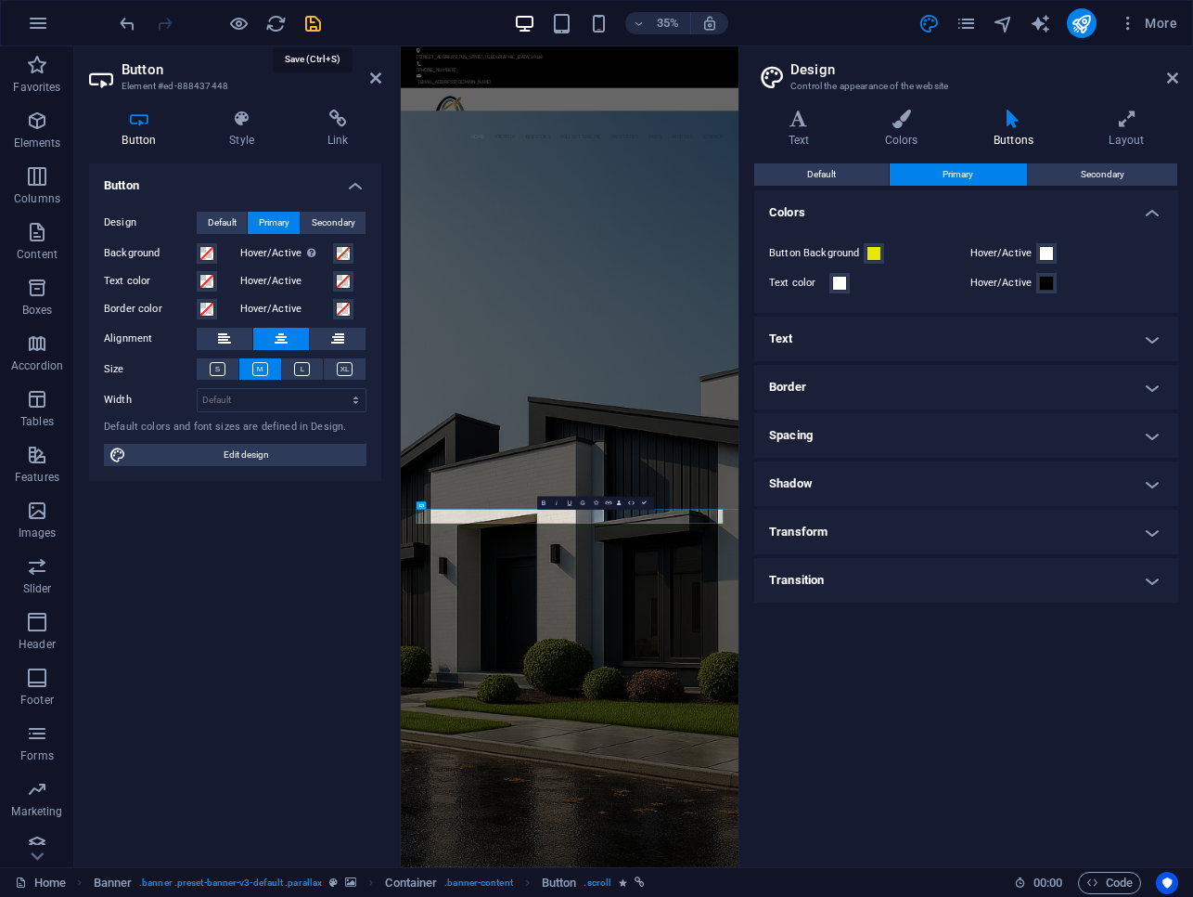
click at [313, 23] on icon "save" at bounding box center [313, 23] width 21 height 21
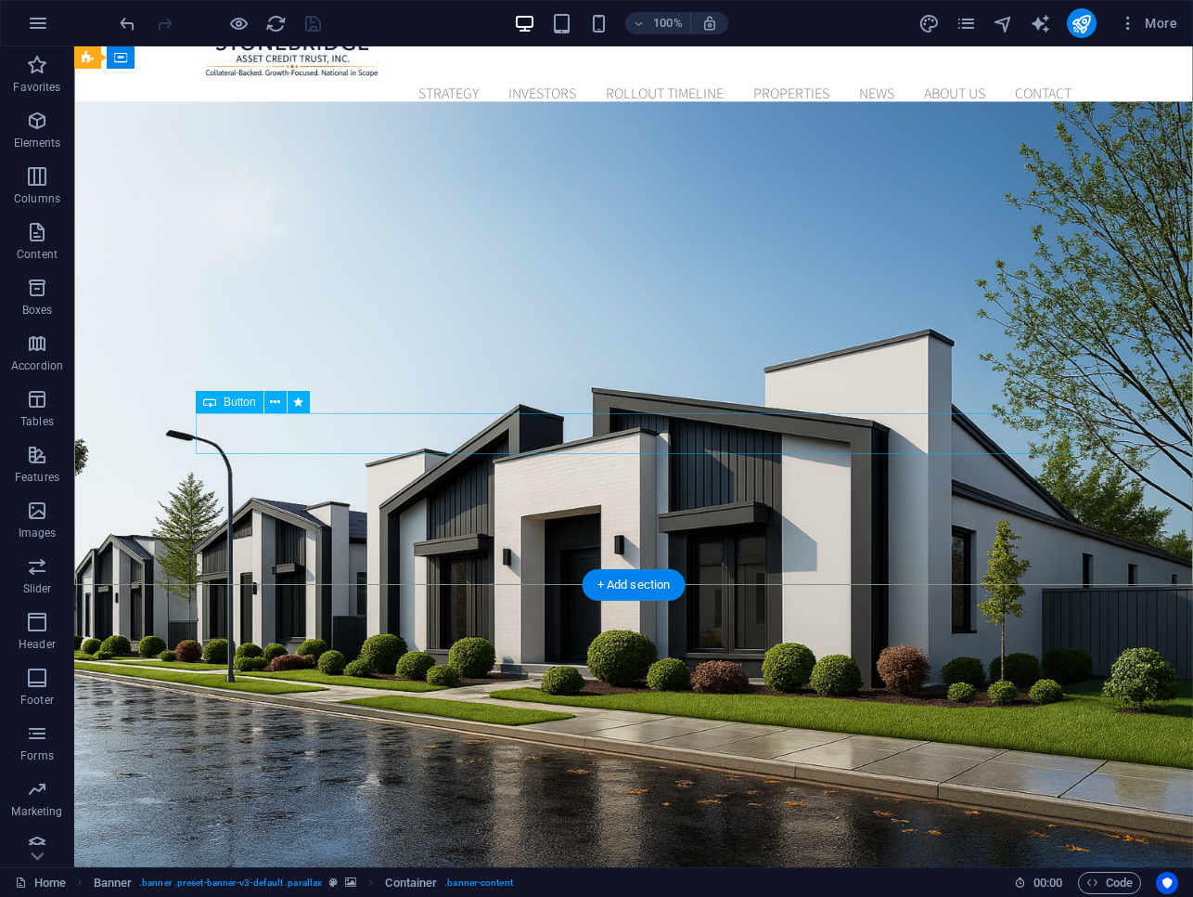
scroll to position [165, 0]
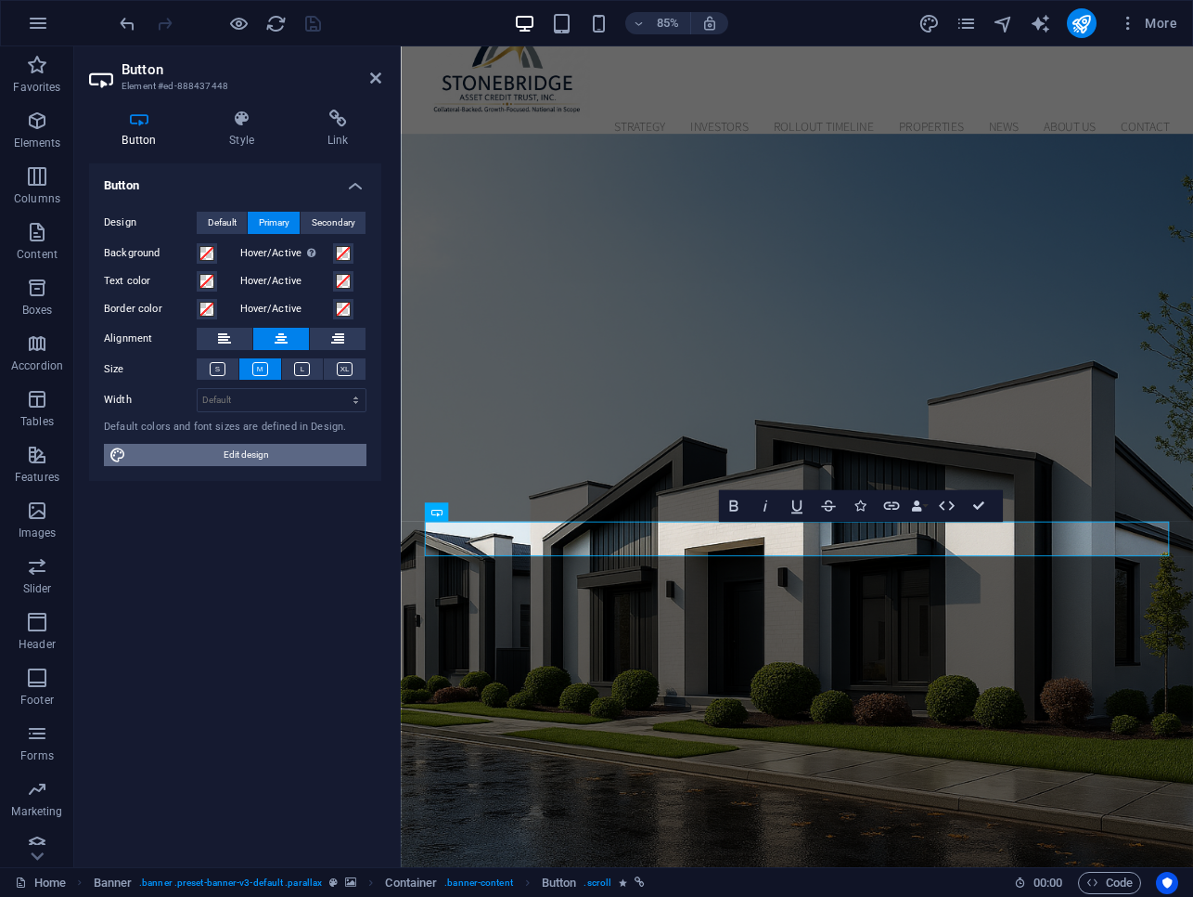
click at [307, 453] on span "Edit design" at bounding box center [246, 455] width 229 height 22
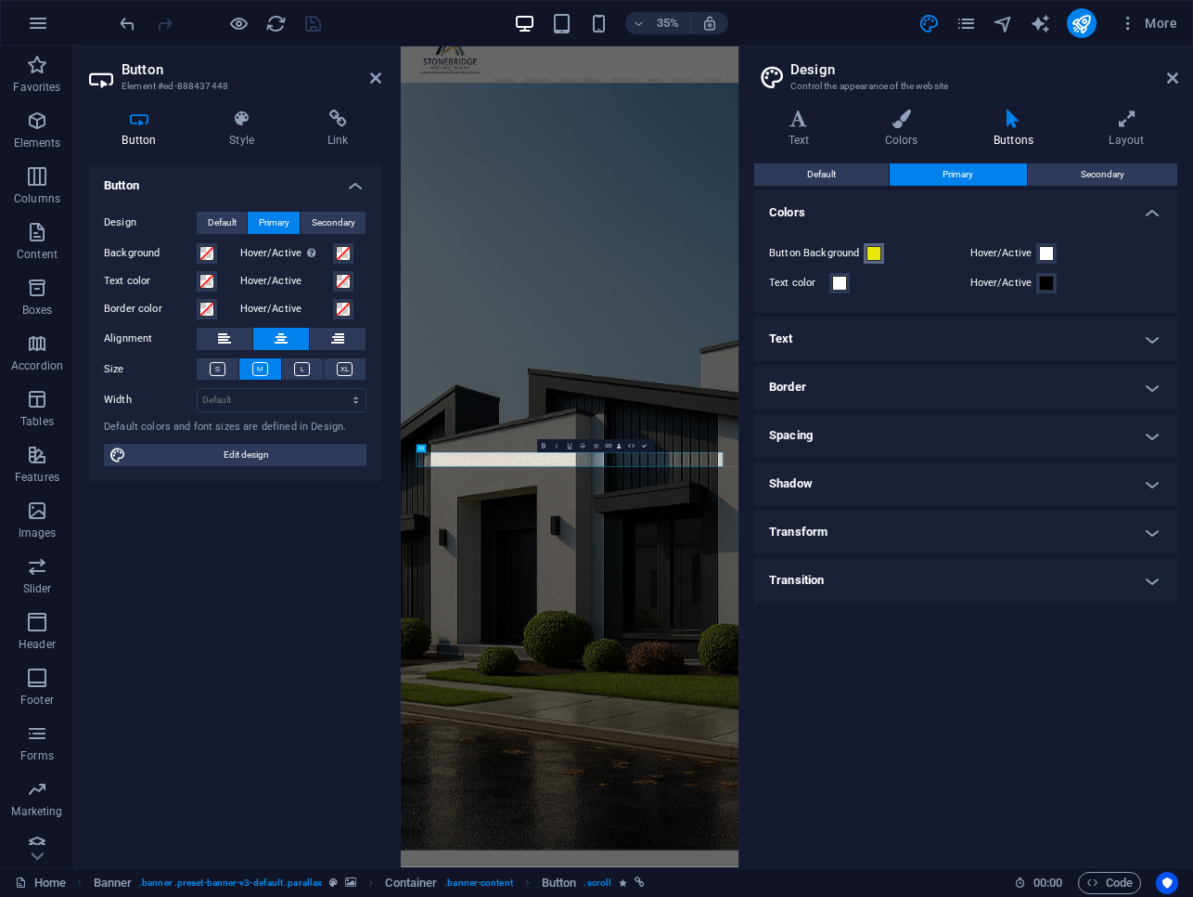
click at [878, 252] on span at bounding box center [874, 253] width 15 height 15
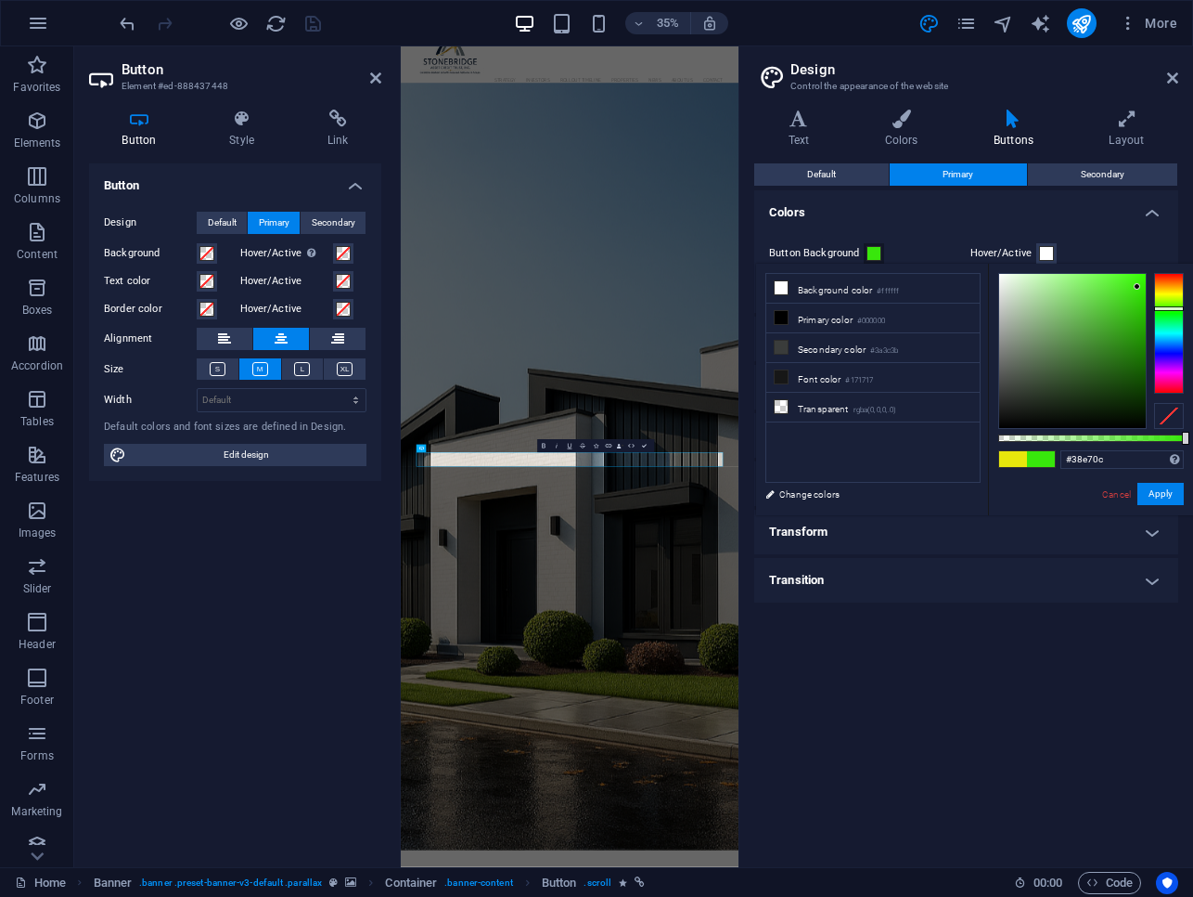
click at [1166, 308] on div at bounding box center [1170, 333] width 30 height 121
click at [1168, 489] on button "Apply" at bounding box center [1161, 494] width 46 height 22
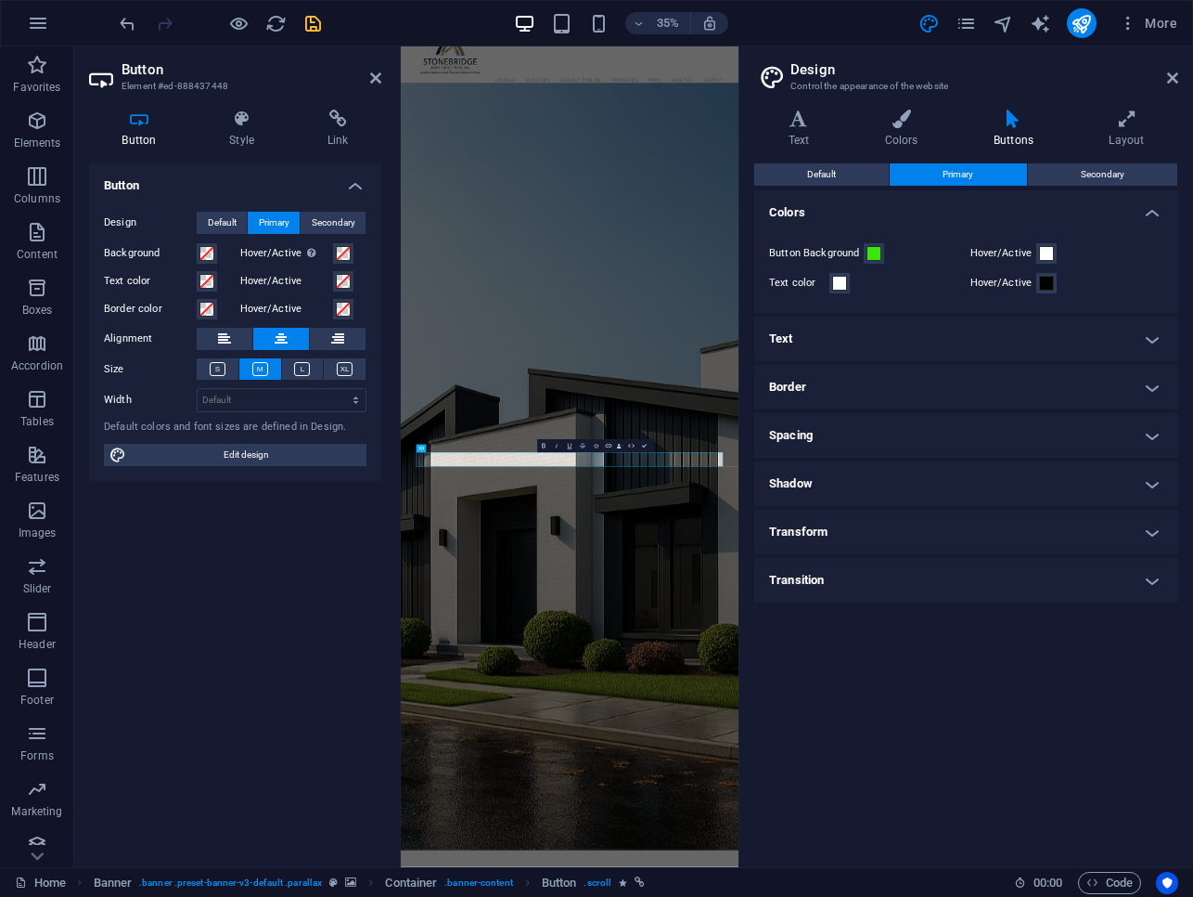
click at [1162, 79] on header "Design Control the appearance of the website" at bounding box center [968, 70] width 420 height 48
click at [1167, 79] on header "Design Control the appearance of the website" at bounding box center [968, 70] width 420 height 48
click at [1170, 79] on icon at bounding box center [1173, 78] width 11 height 15
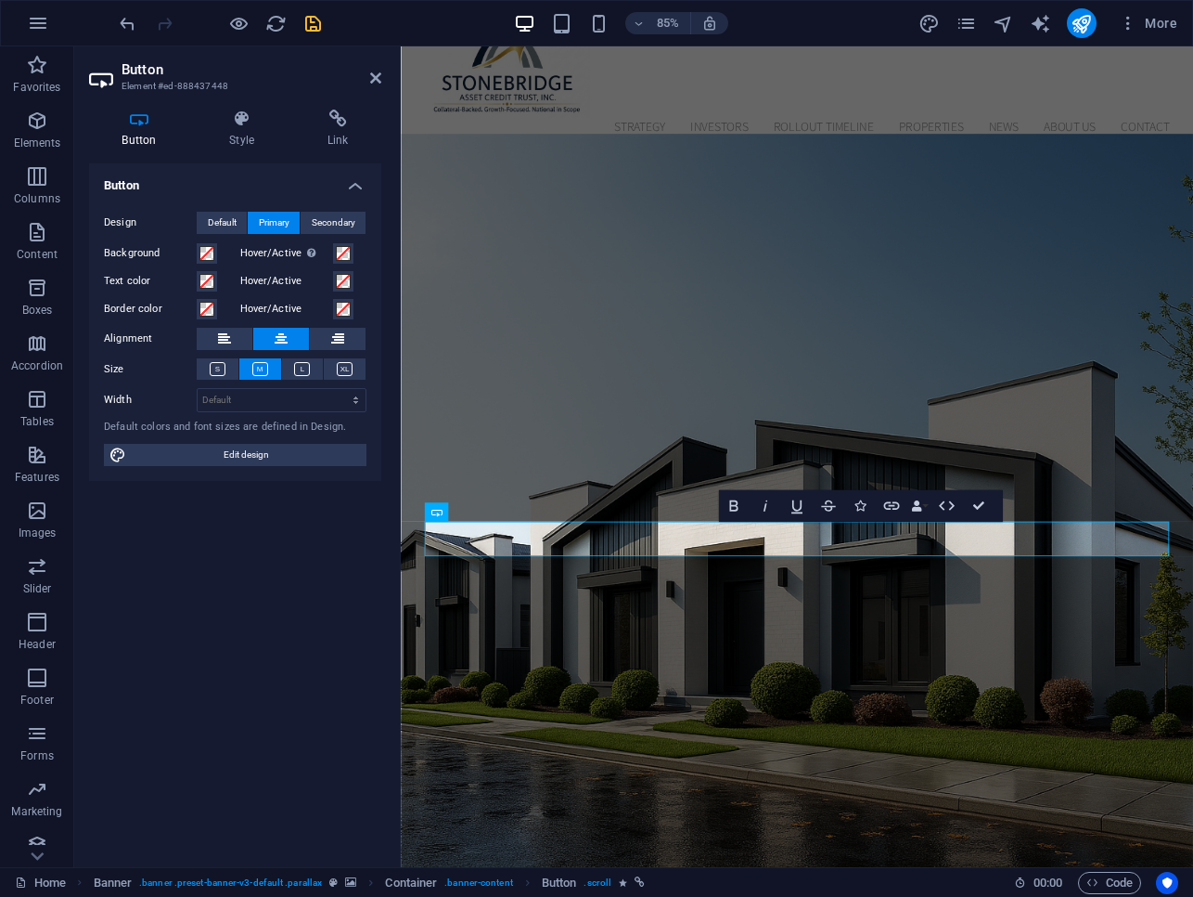
click at [328, 24] on div "85% More" at bounding box center [650, 23] width 1069 height 30
click at [318, 26] on icon "save" at bounding box center [313, 23] width 21 height 21
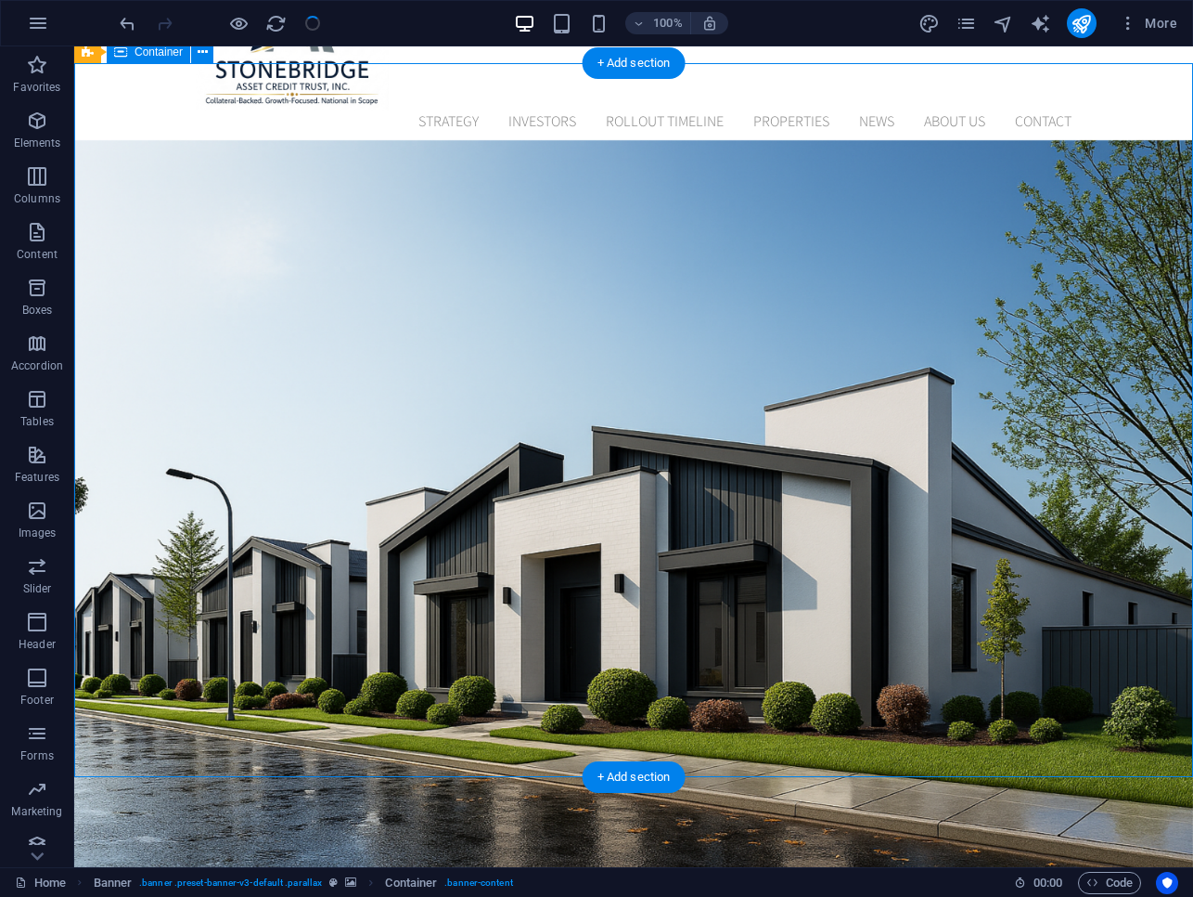
scroll to position [187, 0]
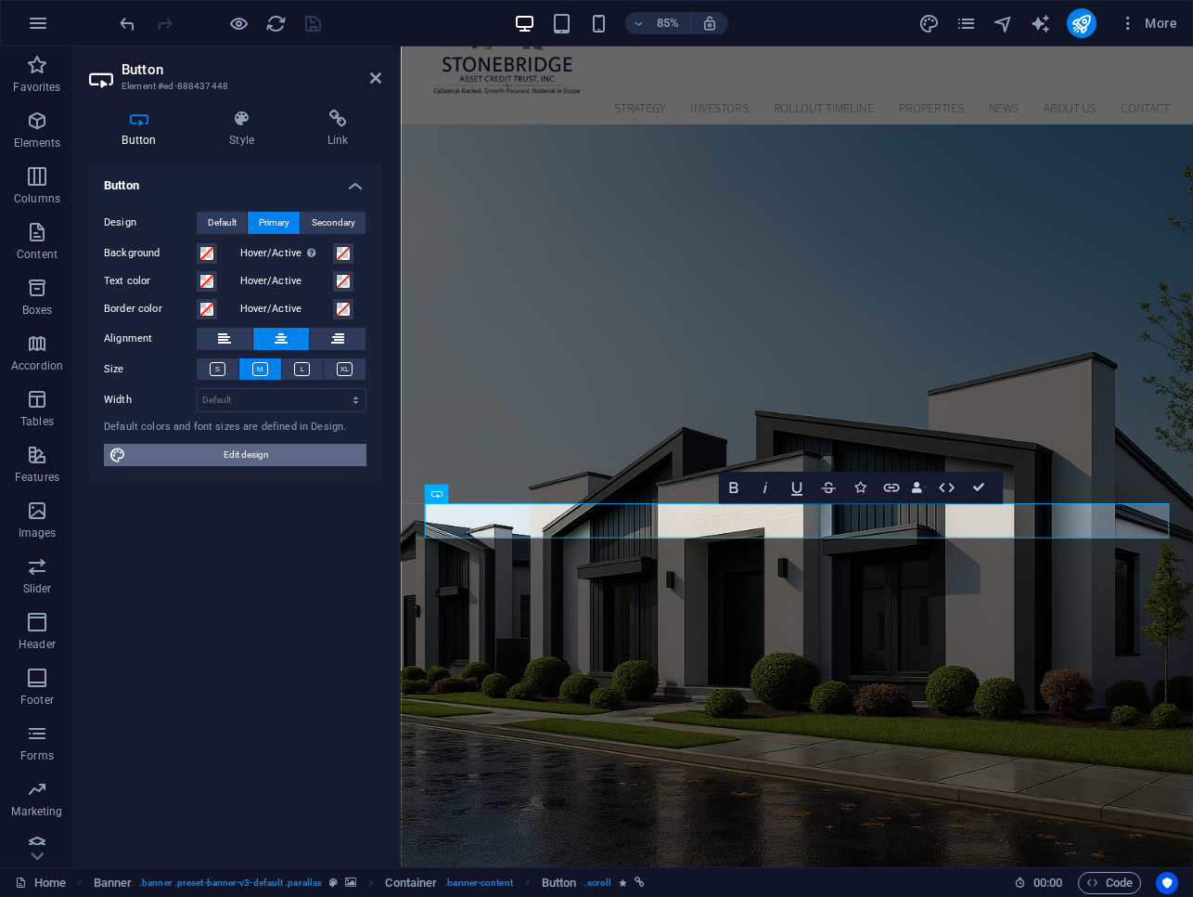
click at [325, 458] on span "Edit design" at bounding box center [246, 455] width 229 height 22
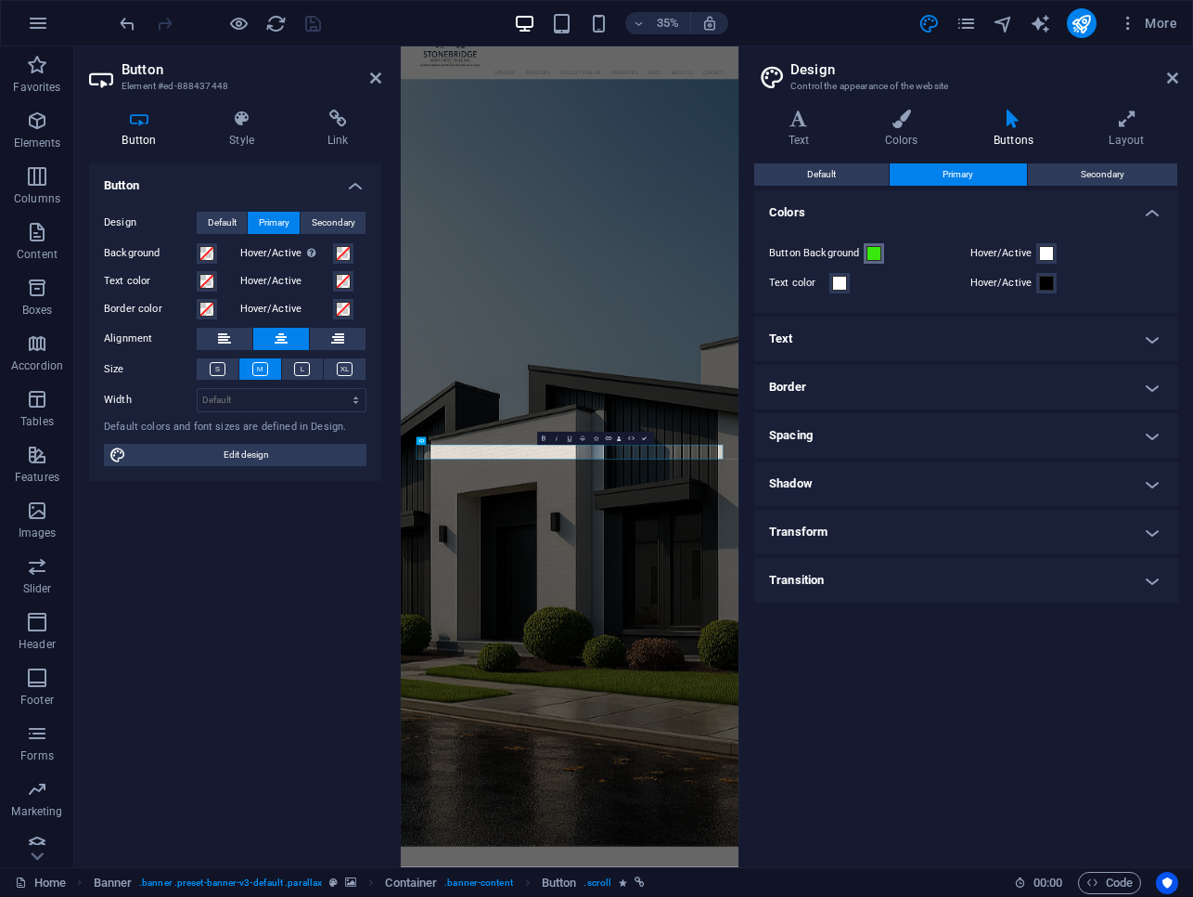
click at [876, 246] on span at bounding box center [874, 253] width 15 height 15
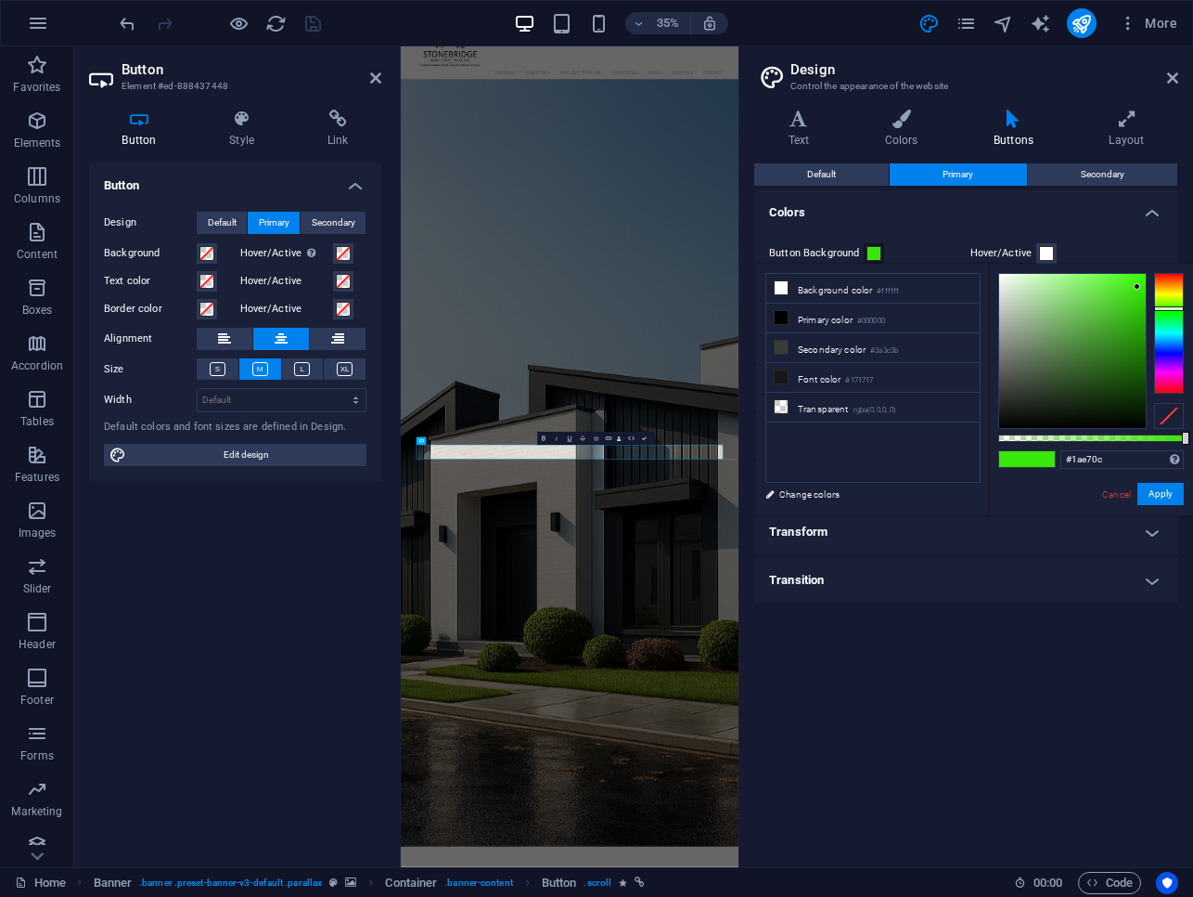
click at [1165, 311] on div at bounding box center [1170, 333] width 30 height 121
click at [1167, 316] on div at bounding box center [1170, 333] width 30 height 121
click at [1167, 311] on div at bounding box center [1170, 333] width 30 height 121
click at [1134, 311] on div at bounding box center [1073, 351] width 147 height 154
type input "#48bf40"
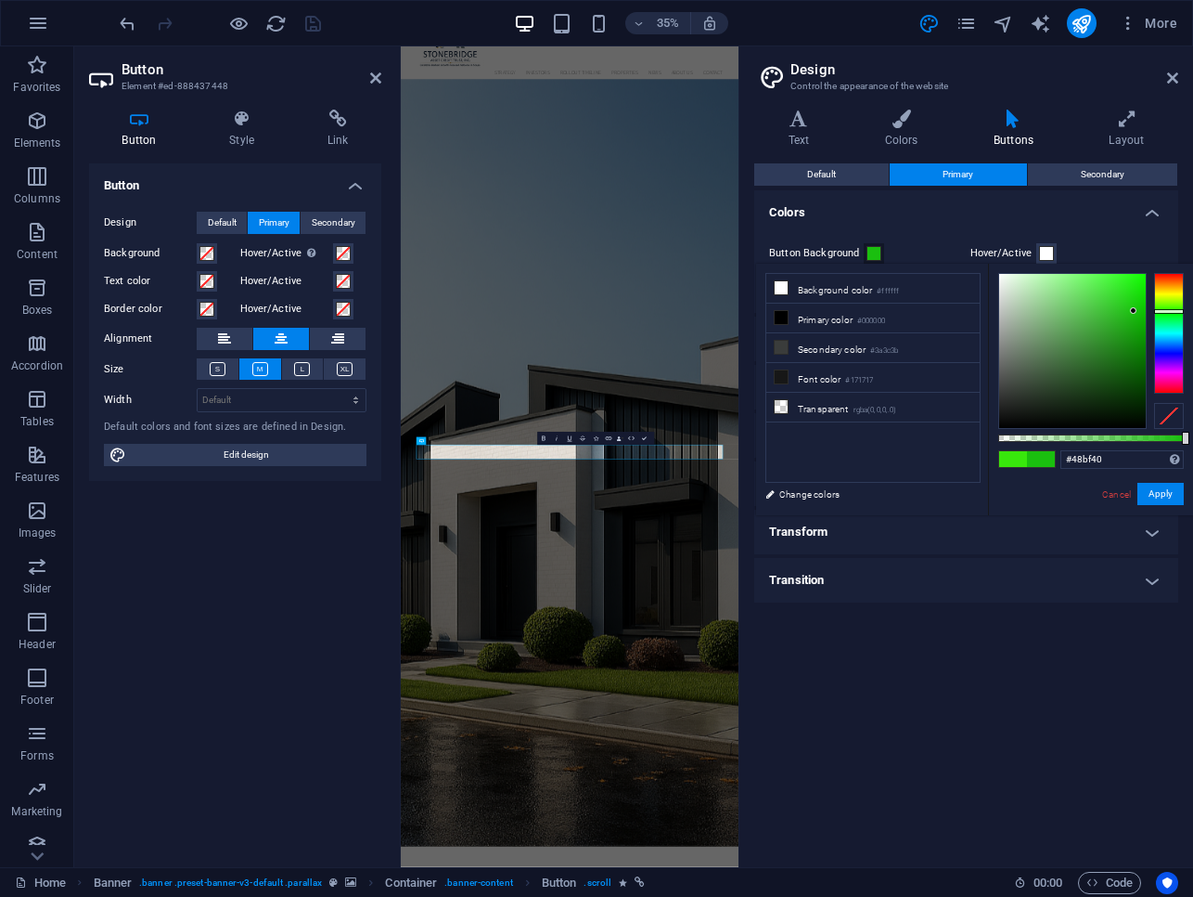
click at [1096, 311] on div at bounding box center [1073, 351] width 147 height 154
click at [1165, 494] on button "Apply" at bounding box center [1161, 494] width 46 height 22
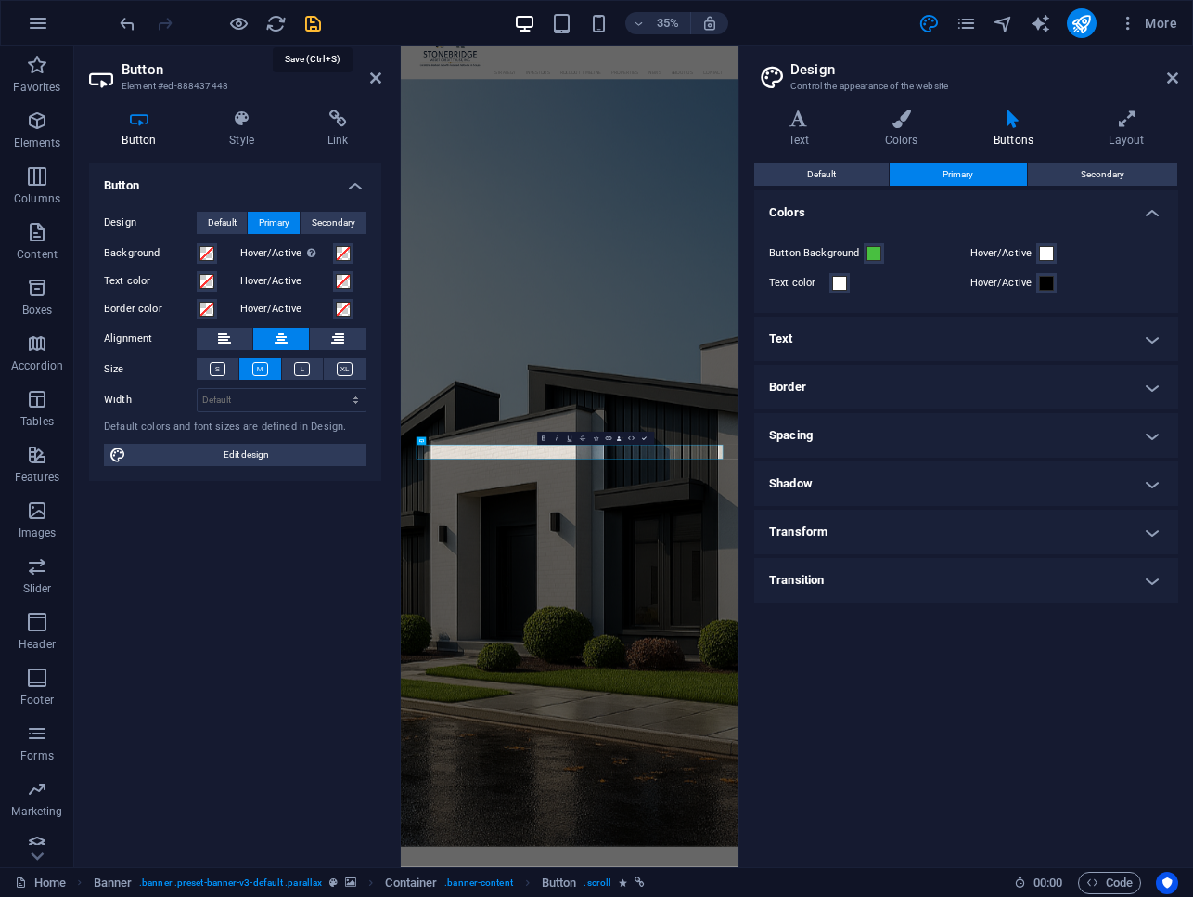
click at [316, 29] on icon "save" at bounding box center [313, 23] width 21 height 21
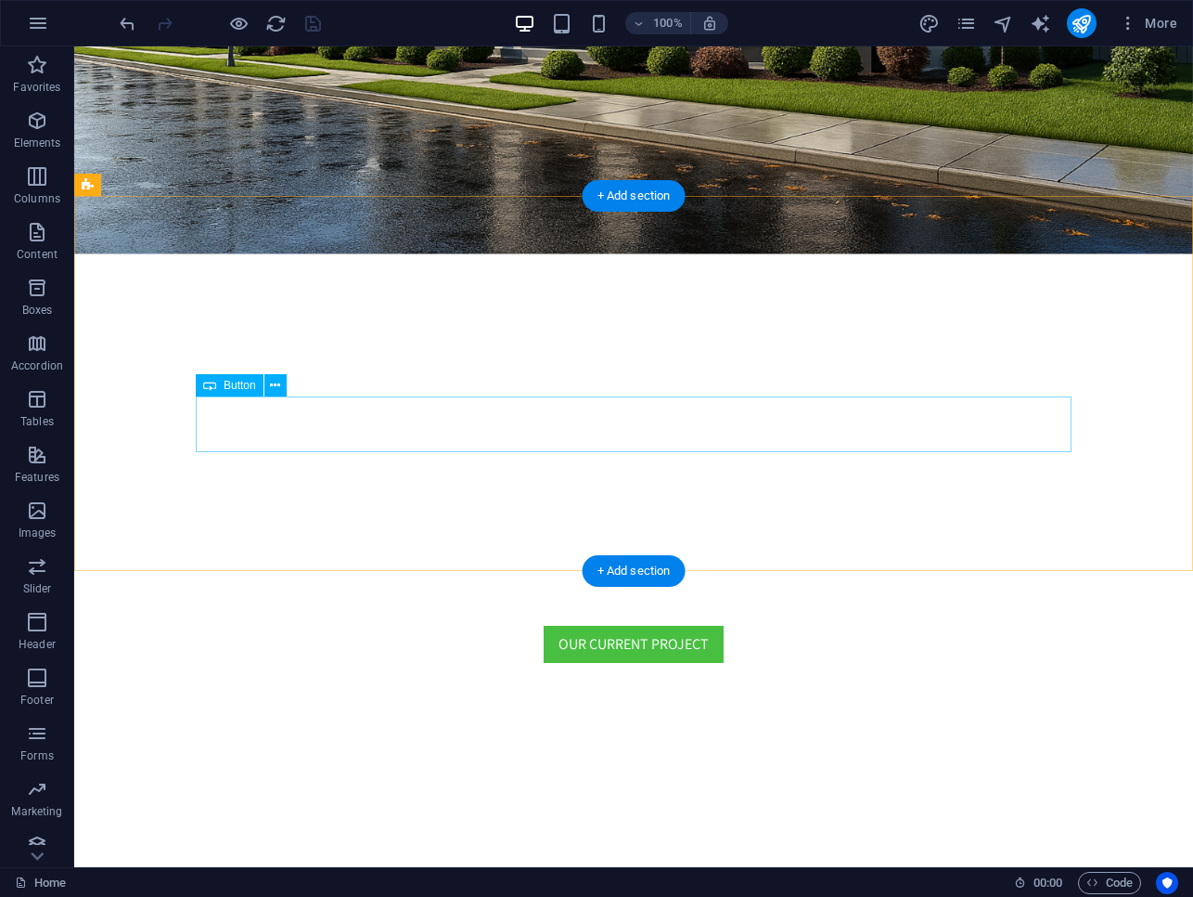
scroll to position [0, 0]
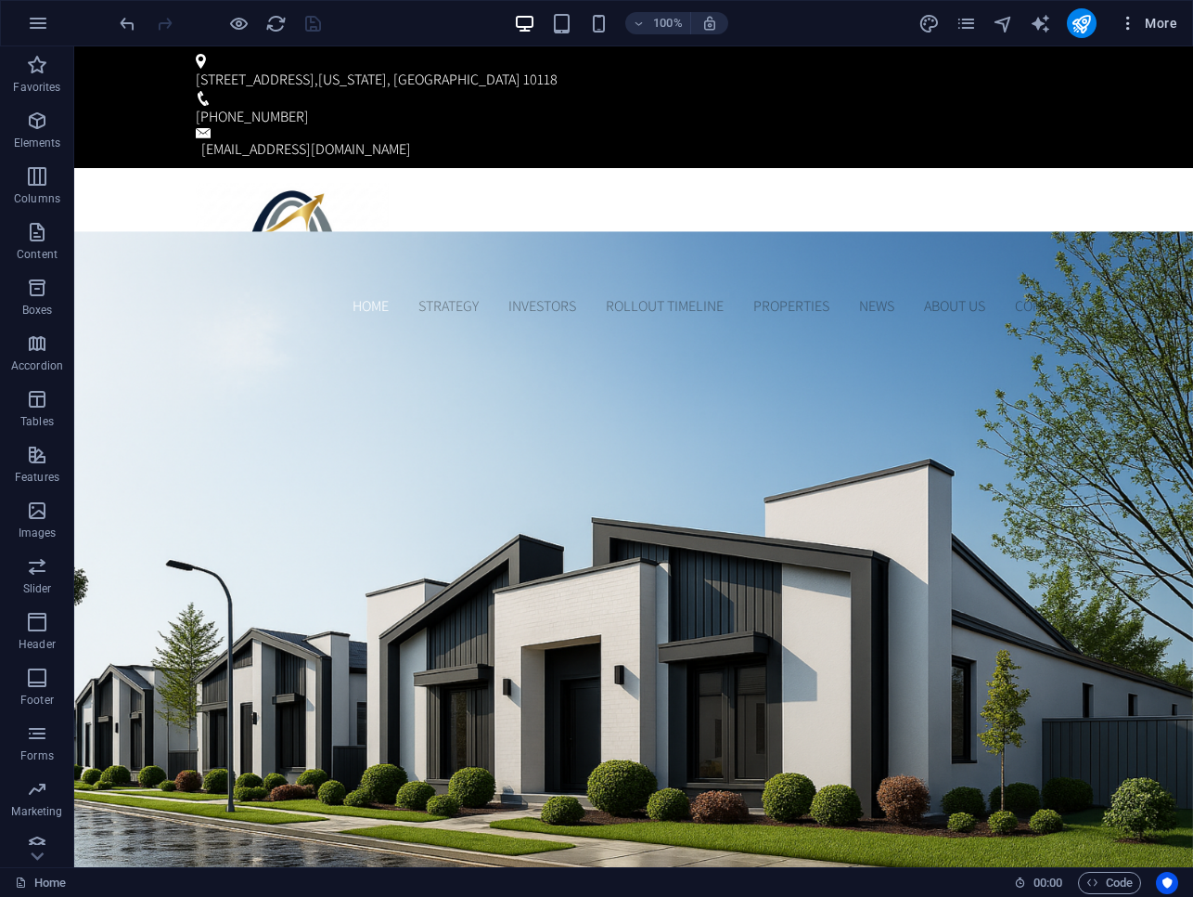
click at [1139, 27] on span "More" at bounding box center [1148, 23] width 58 height 19
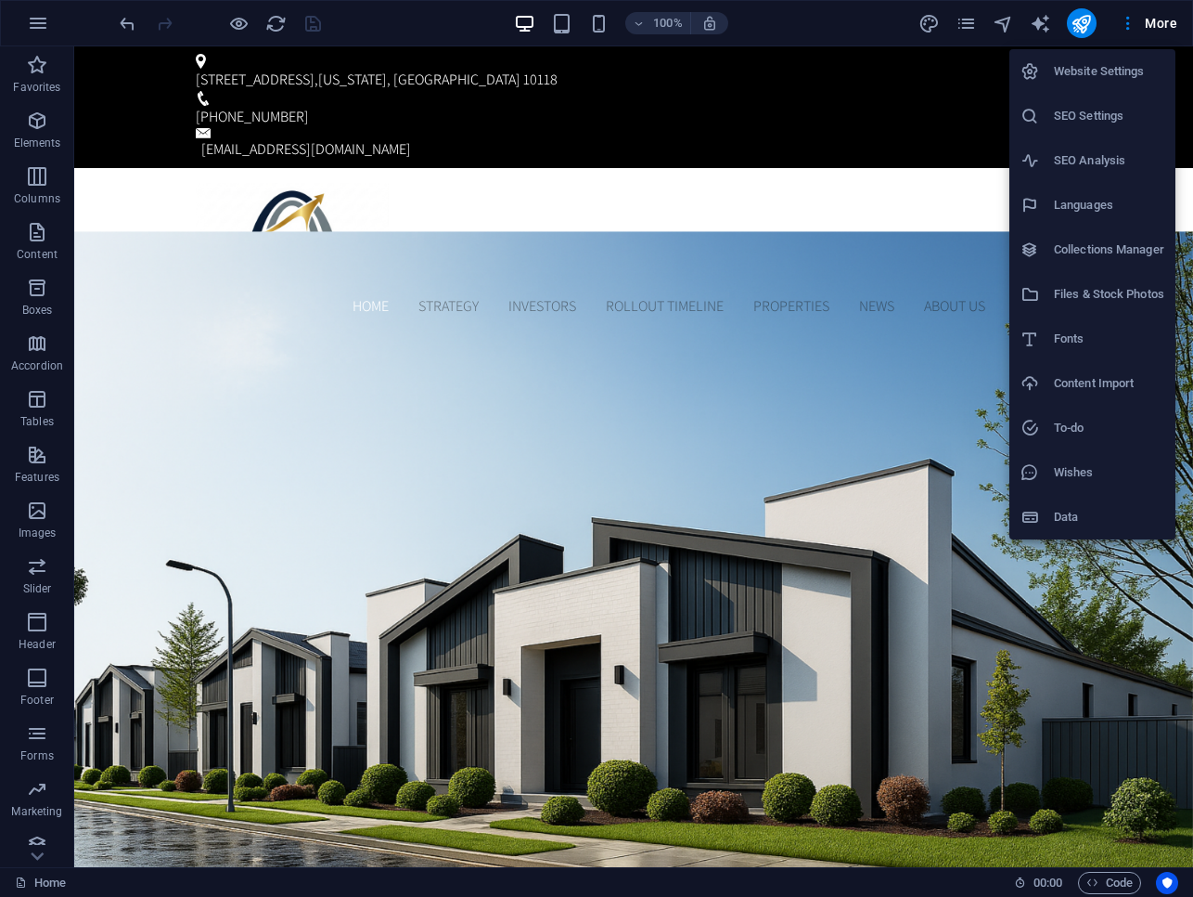
click at [970, 25] on div at bounding box center [596, 448] width 1193 height 897
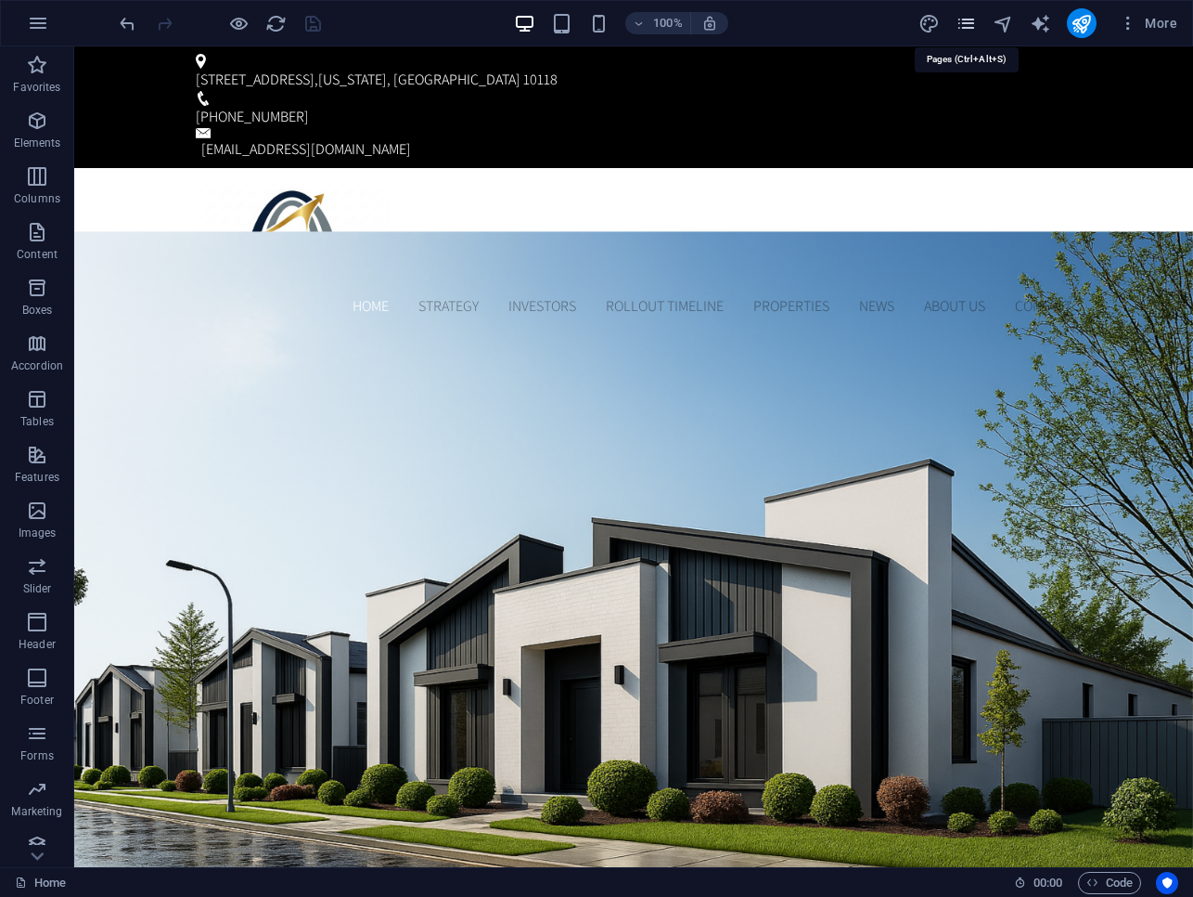
click at [971, 26] on icon "pages" at bounding box center [966, 23] width 21 height 21
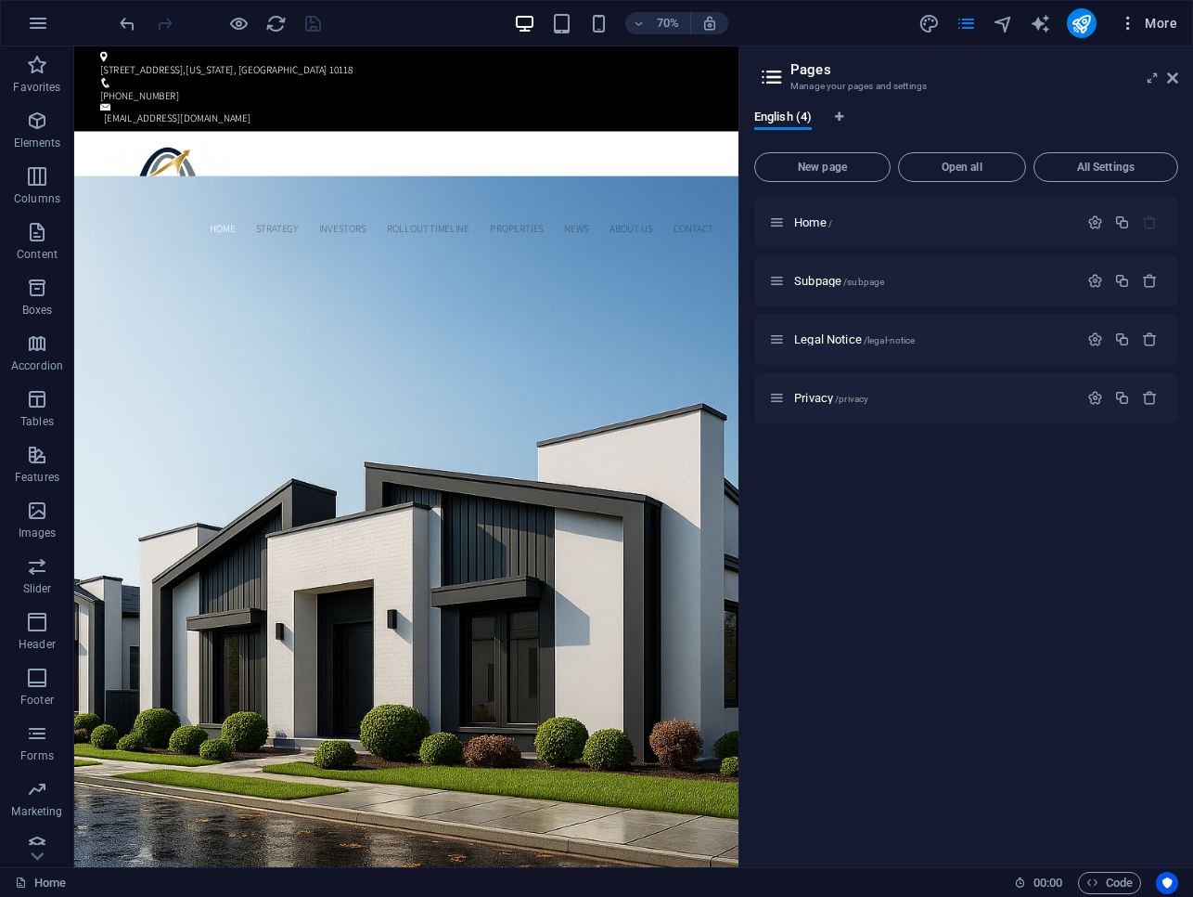
click at [1135, 18] on icon "button" at bounding box center [1128, 23] width 19 height 19
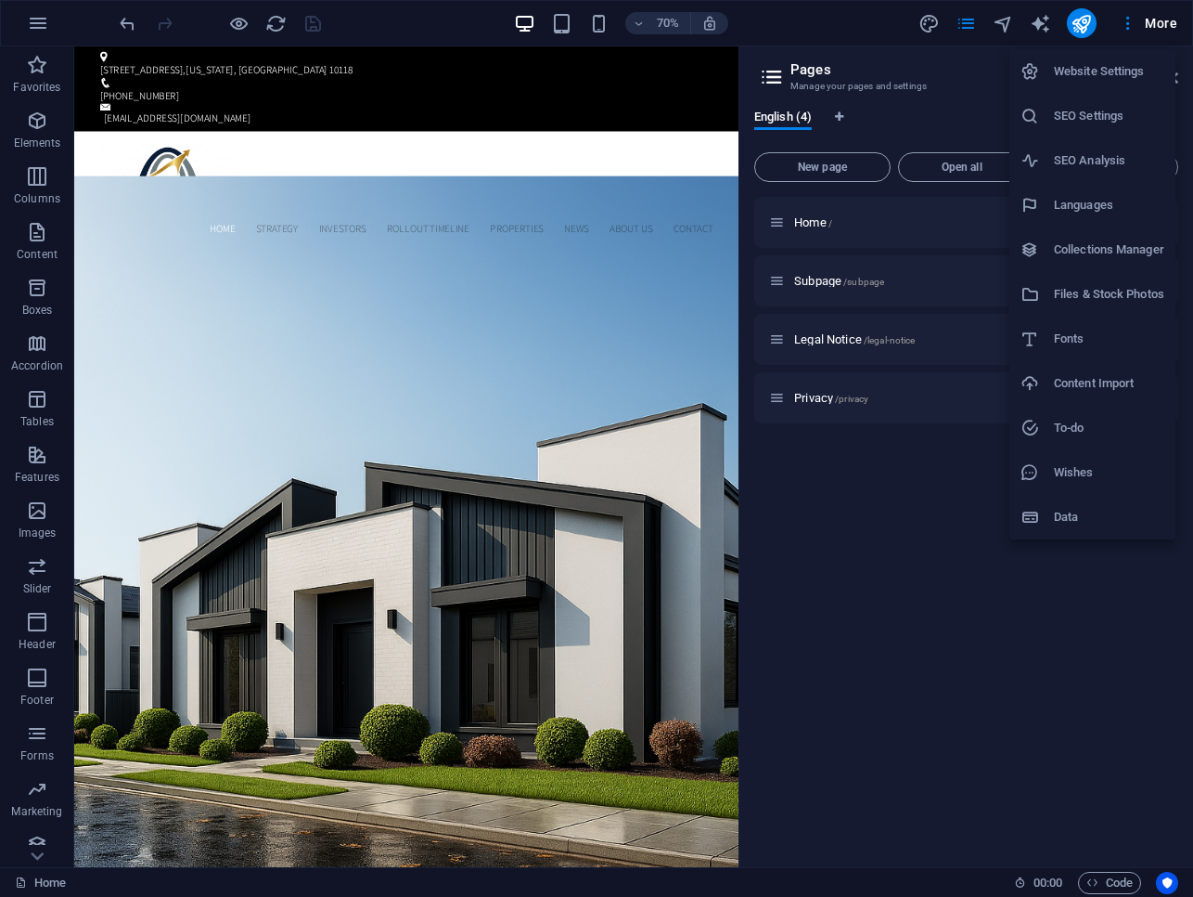
click at [1103, 110] on h6 "SEO Settings" at bounding box center [1109, 116] width 110 height 22
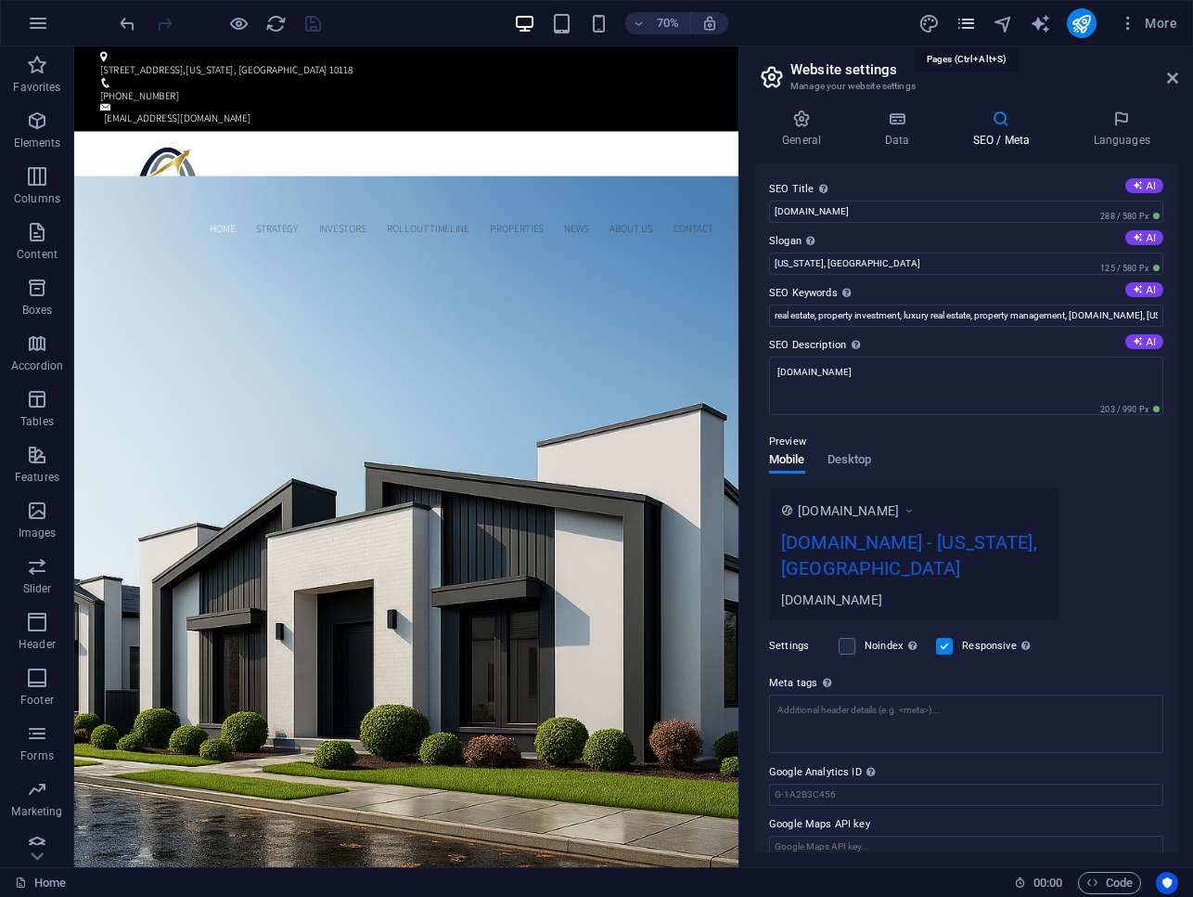
click at [973, 27] on icon "pages" at bounding box center [966, 23] width 21 height 21
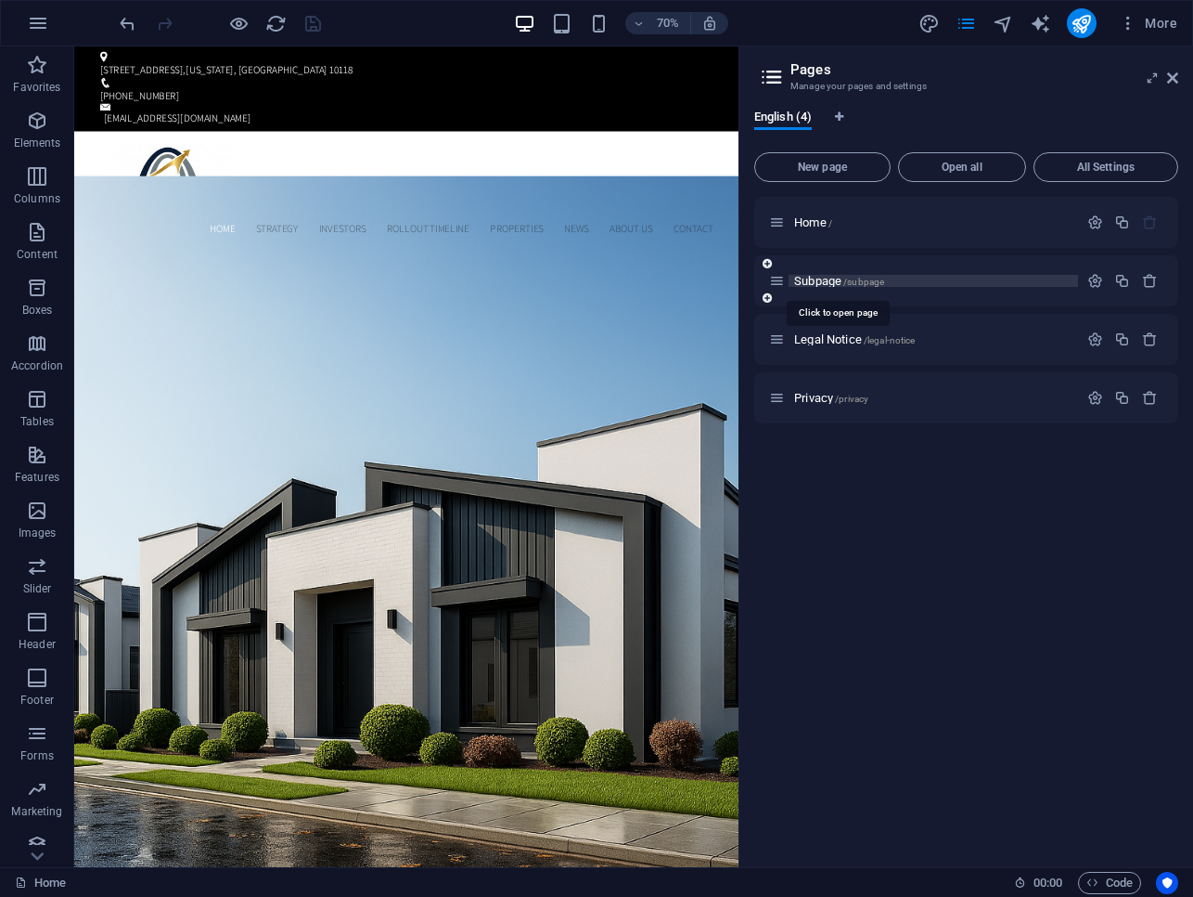
click at [856, 281] on span "/subpage" at bounding box center [864, 282] width 41 height 10
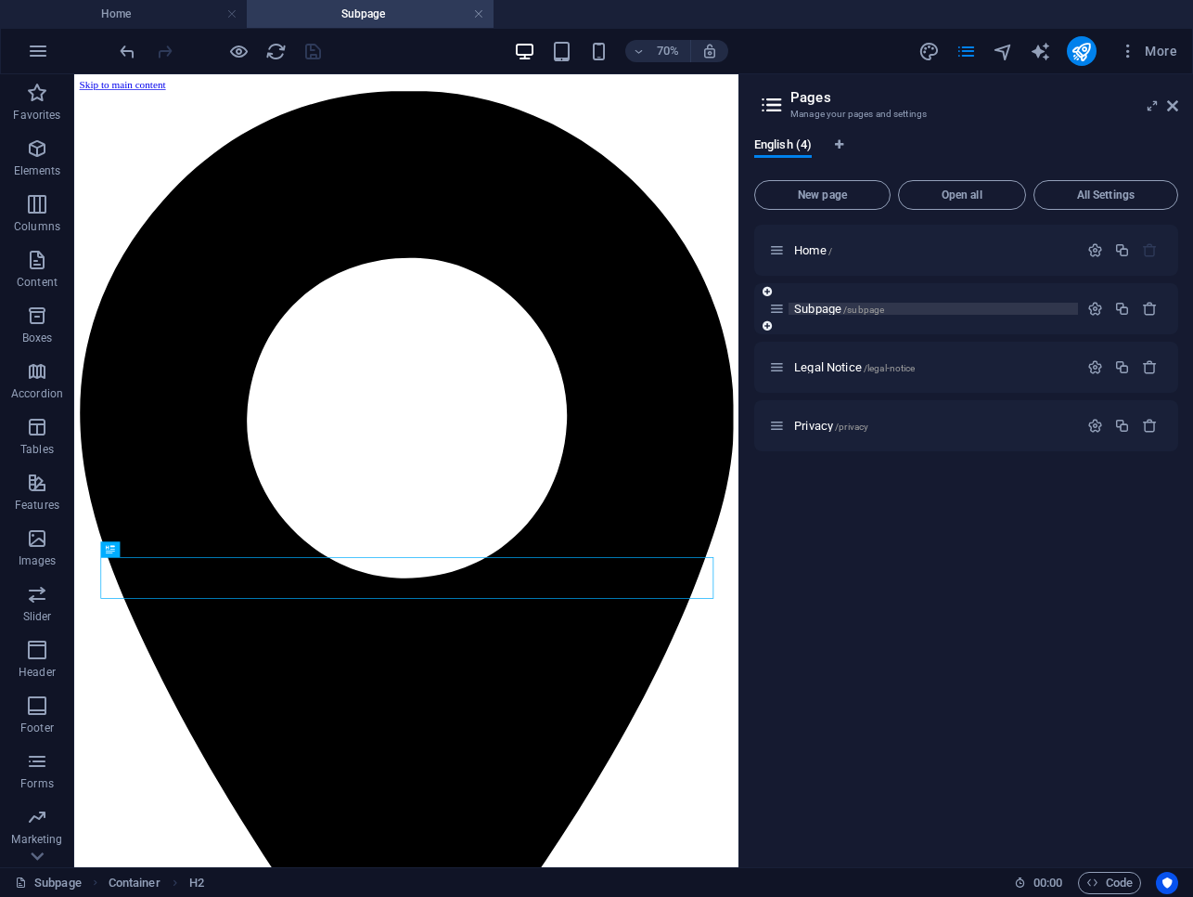
click at [824, 307] on span "Subpage /subpage" at bounding box center [839, 309] width 90 height 14
click at [1096, 306] on icon "button" at bounding box center [1096, 309] width 16 height 16
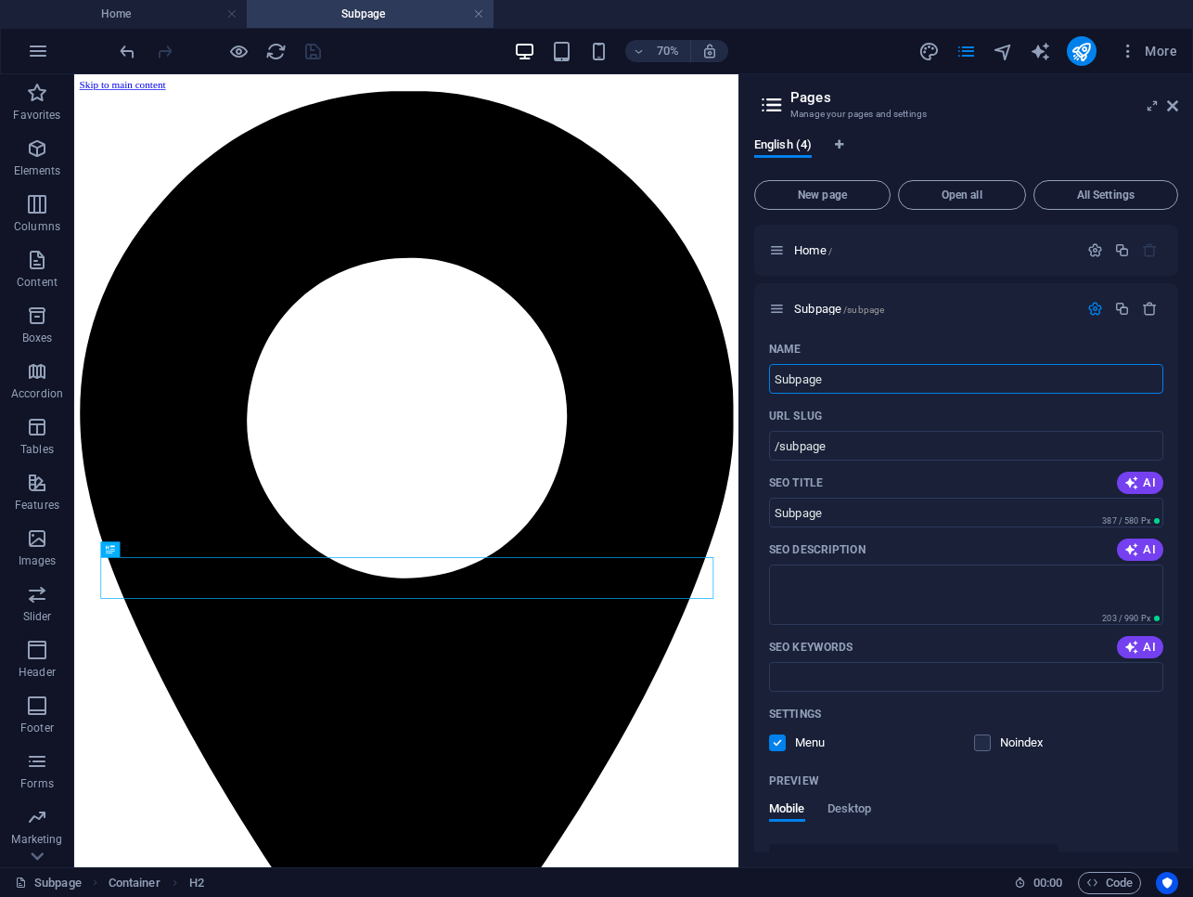
drag, startPoint x: 868, startPoint y: 381, endPoint x: 753, endPoint y: 381, distance: 115.1
click at [753, 381] on div "English (4) New page Open all All Settings Home / Subpage /subpage Name Subpage…" at bounding box center [967, 495] width 454 height 744
type input "Strat"
type input "/stra"
type input "Stra"
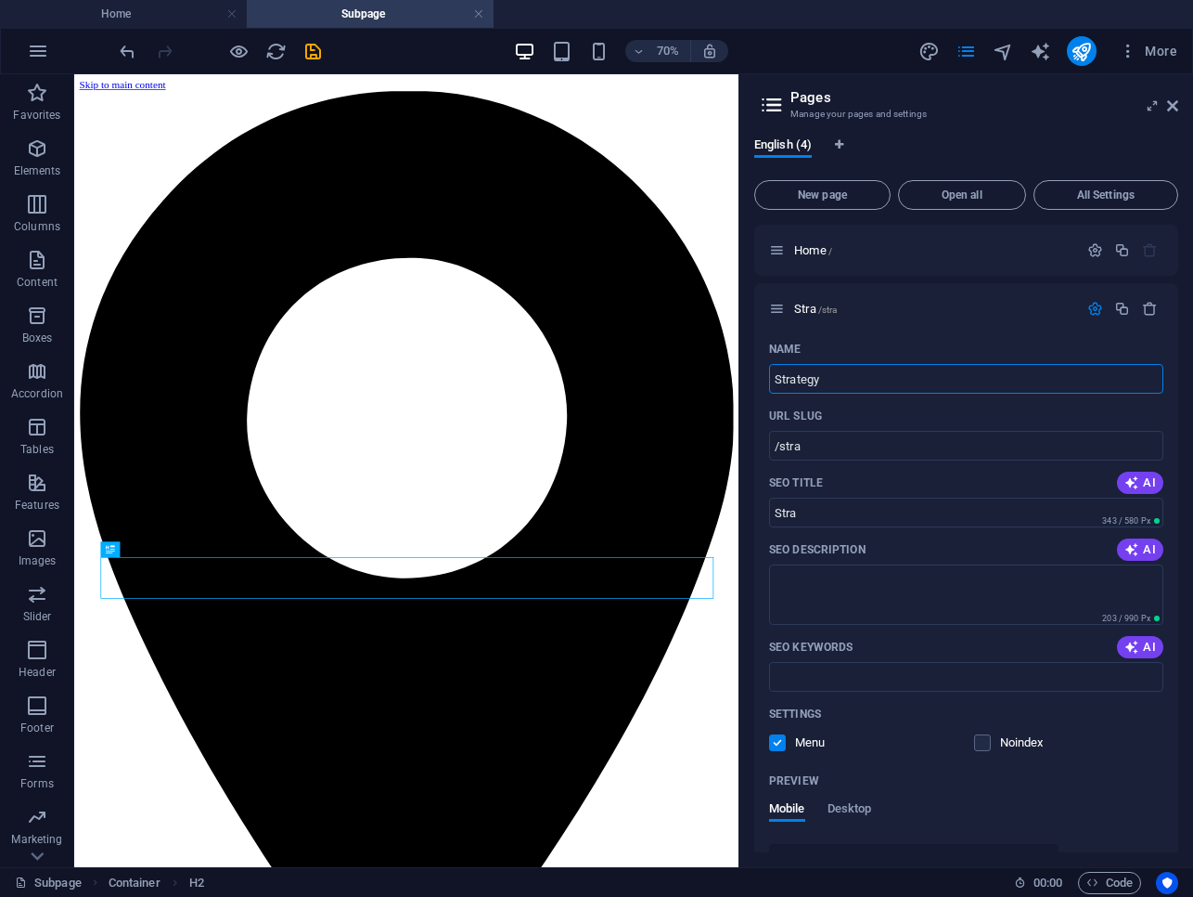
type input "Strategy"
type input "/strategy"
type input "Strategy"
click at [889, 575] on textarea "SEO Description" at bounding box center [966, 594] width 394 height 60
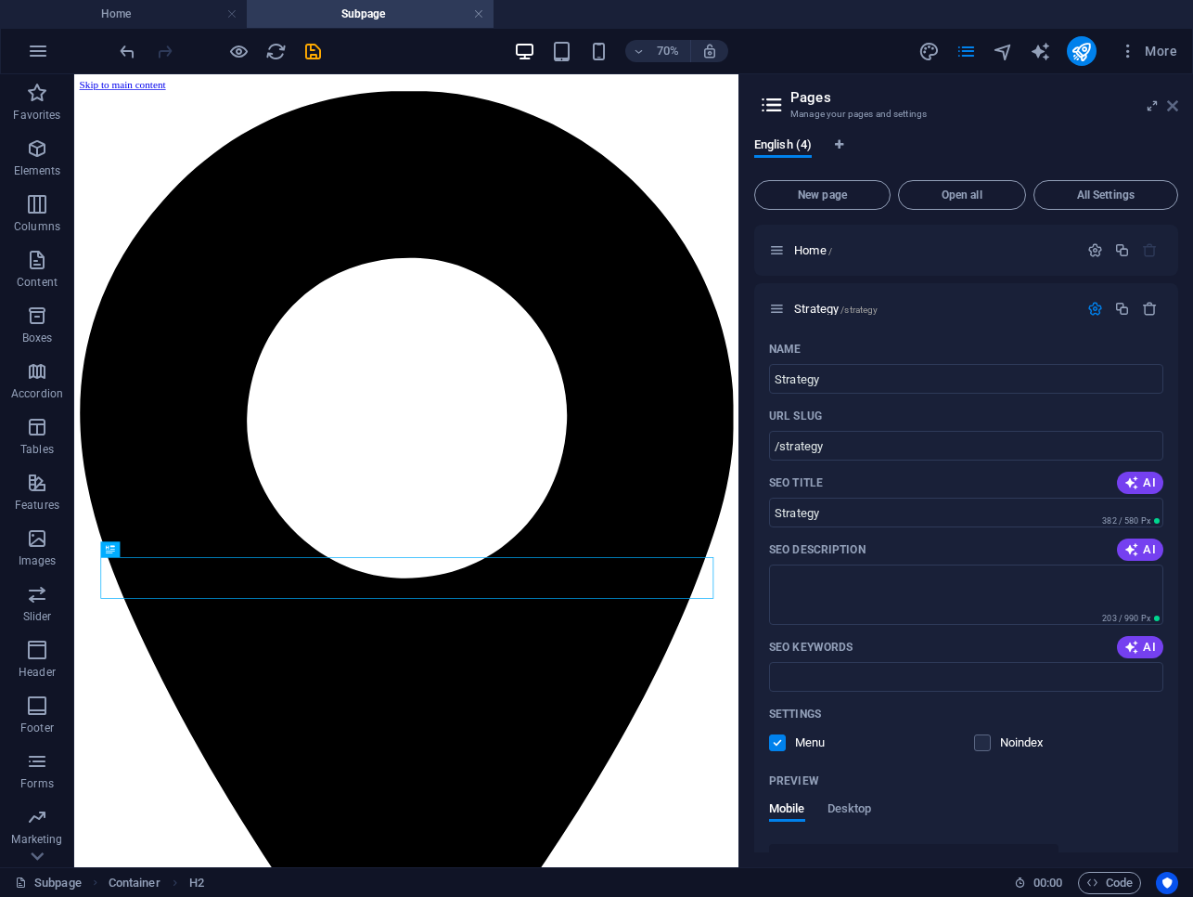
click at [1170, 110] on icon at bounding box center [1173, 105] width 11 height 15
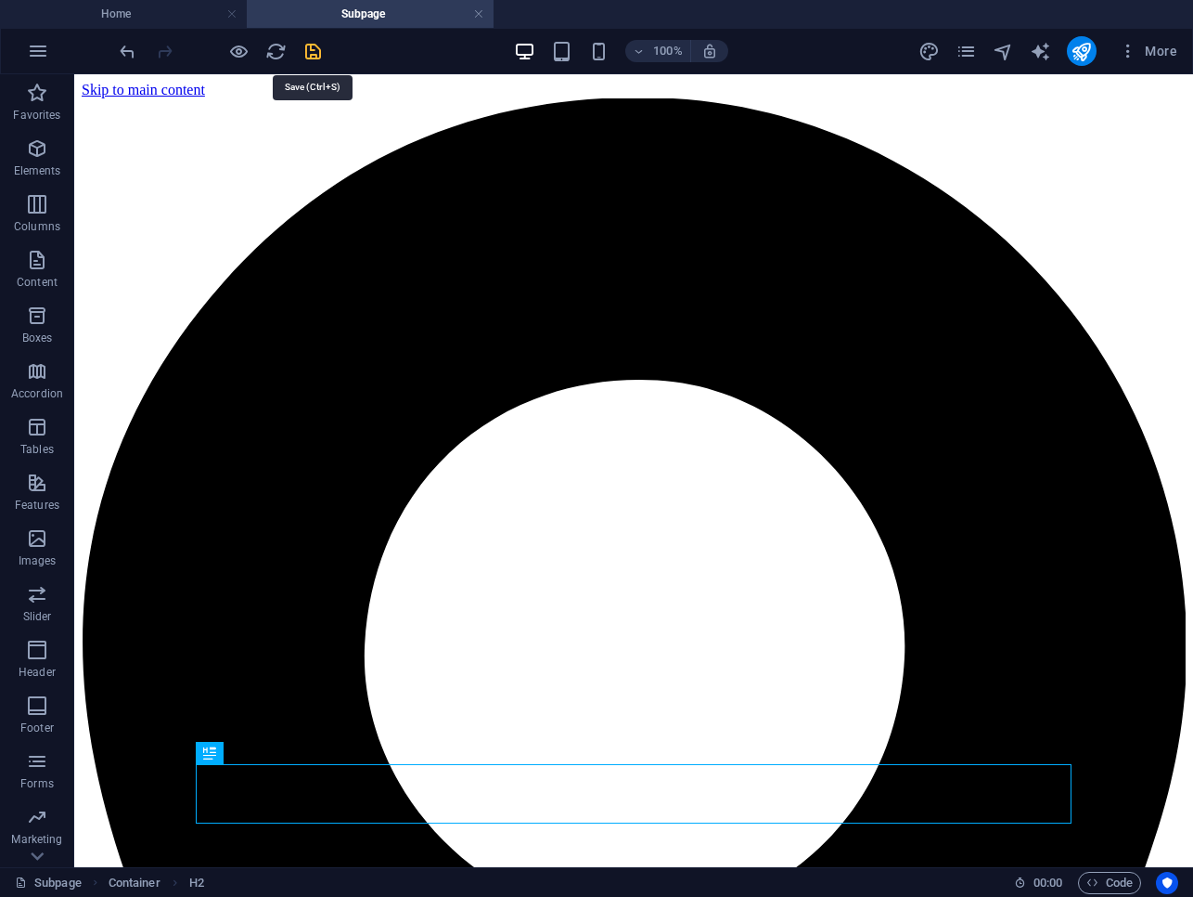
click at [314, 55] on icon "save" at bounding box center [313, 51] width 21 height 21
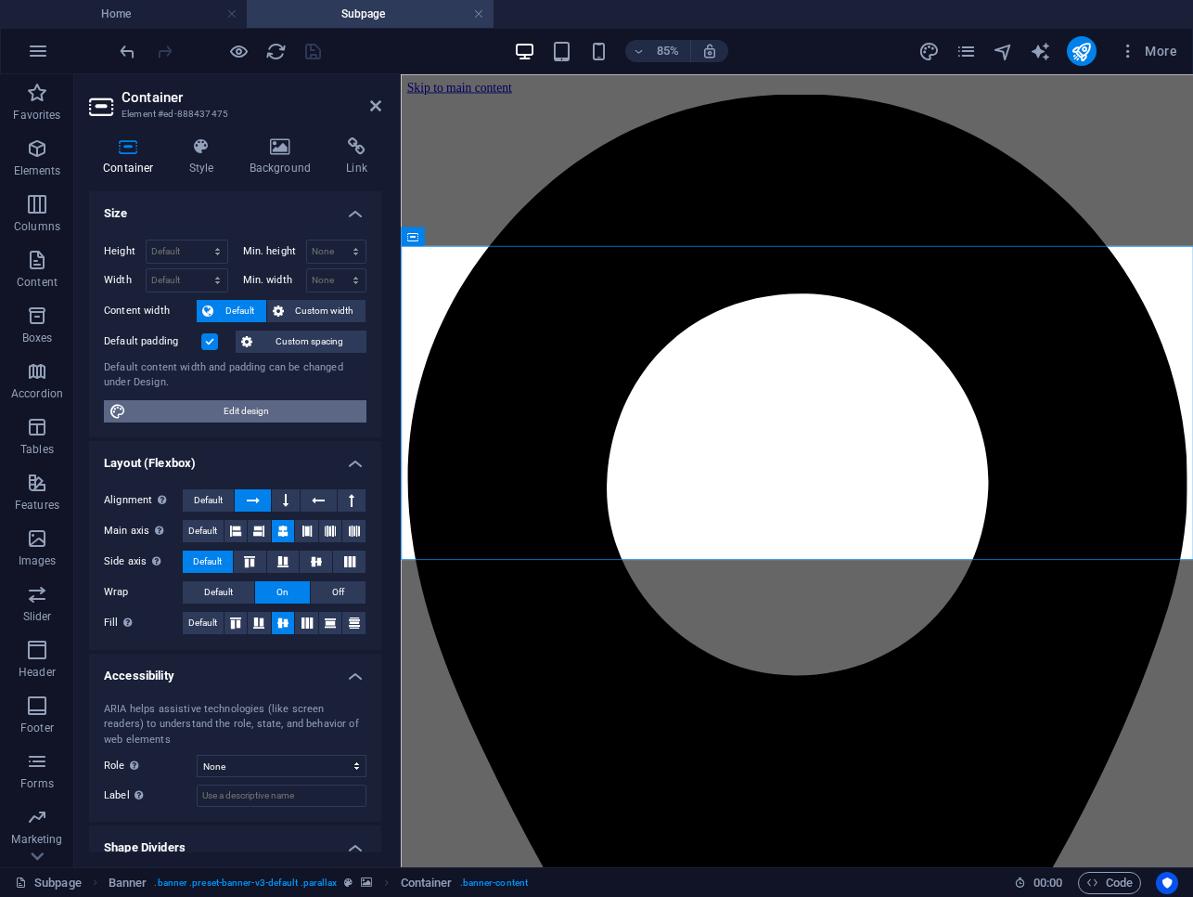
click at [304, 406] on span "Edit design" at bounding box center [246, 411] width 229 height 22
select select "rem"
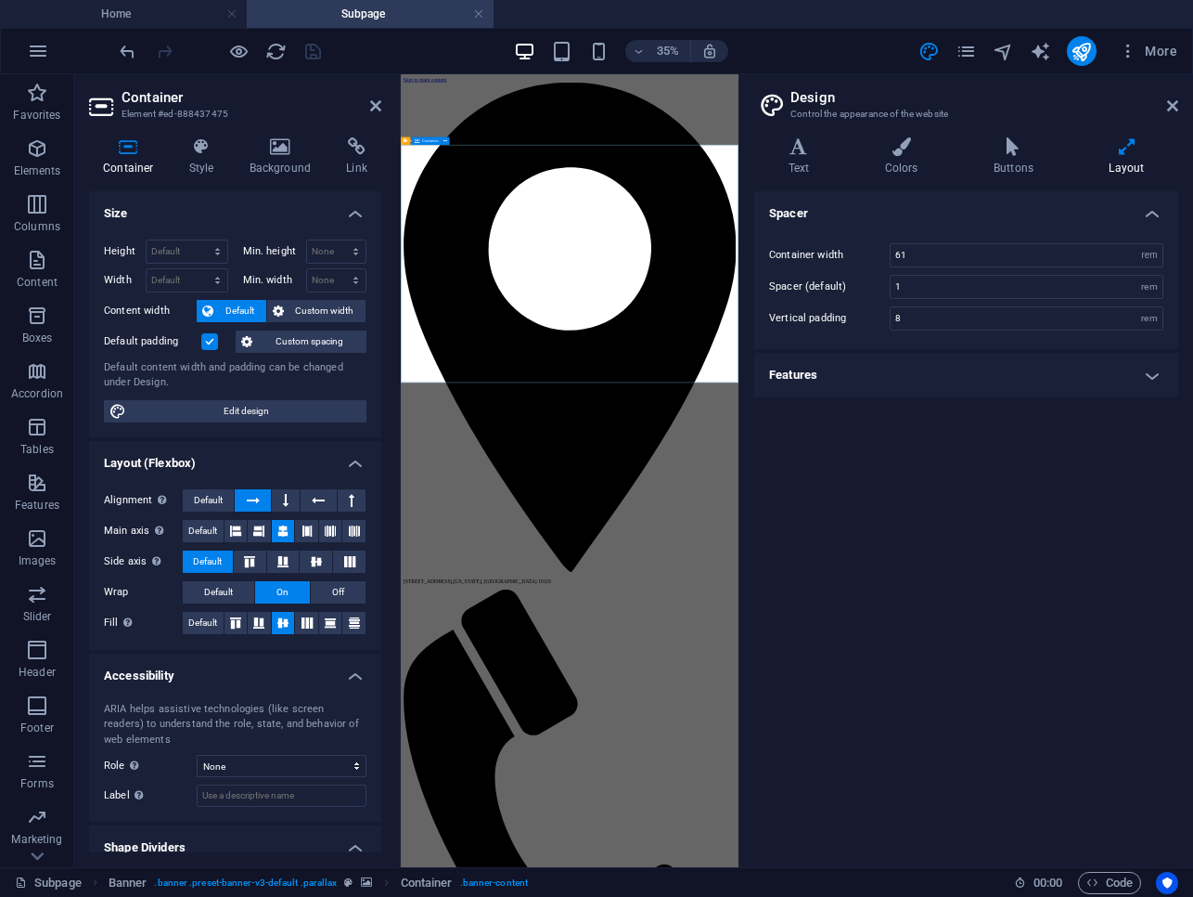
click at [281, 404] on span "Edit design" at bounding box center [246, 411] width 229 height 22
click at [287, 150] on icon at bounding box center [281, 146] width 90 height 19
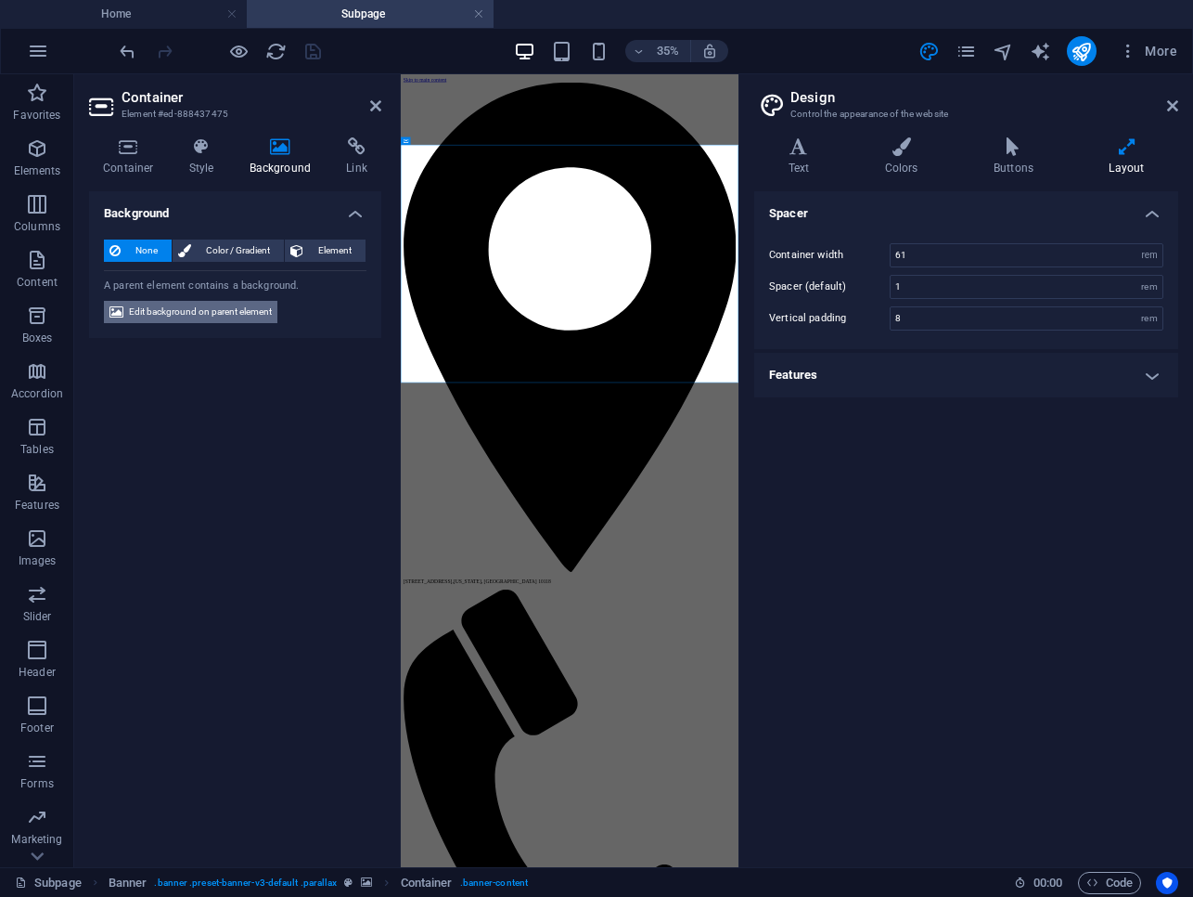
click at [183, 311] on span "Edit background on parent element" at bounding box center [200, 312] width 143 height 22
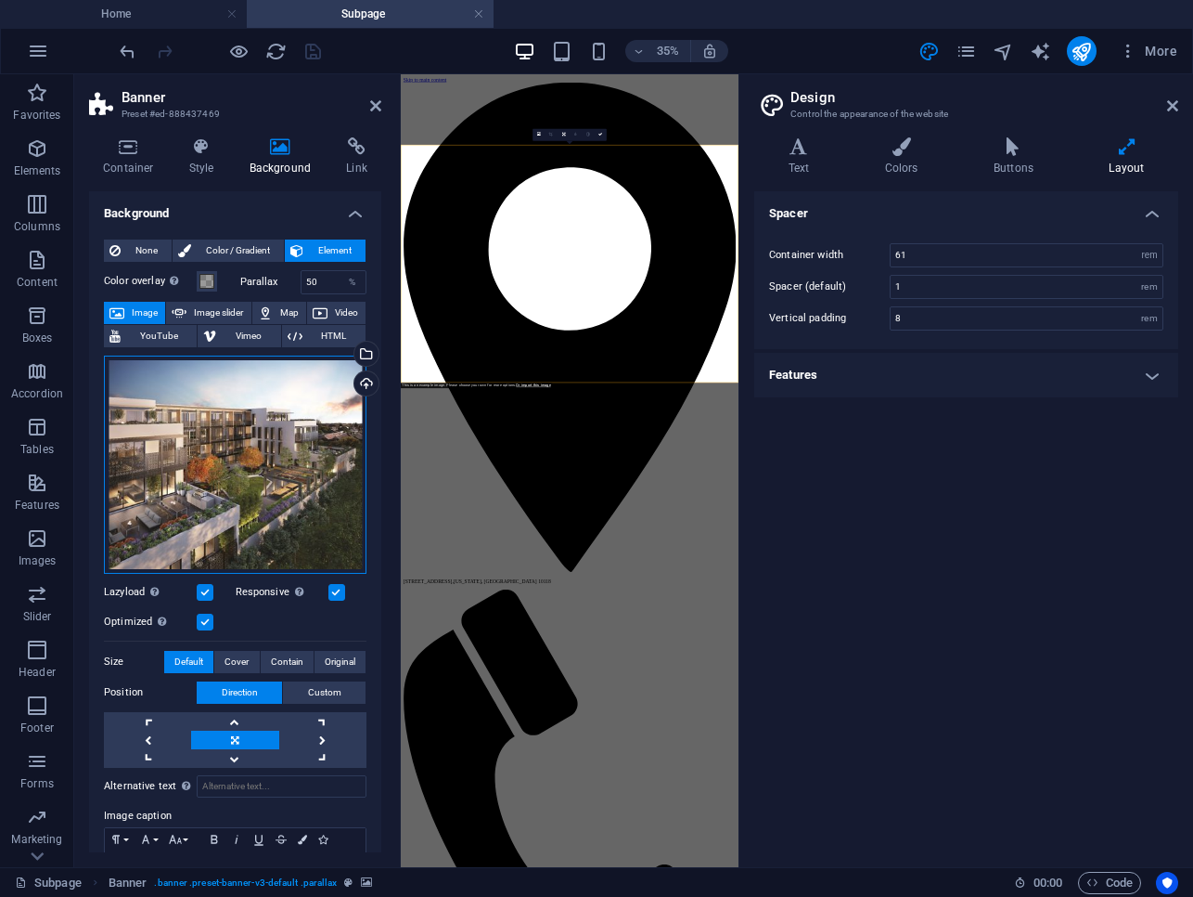
click at [200, 392] on div "Drag files here, click to choose files or select files from Files or our free s…" at bounding box center [235, 464] width 263 height 218
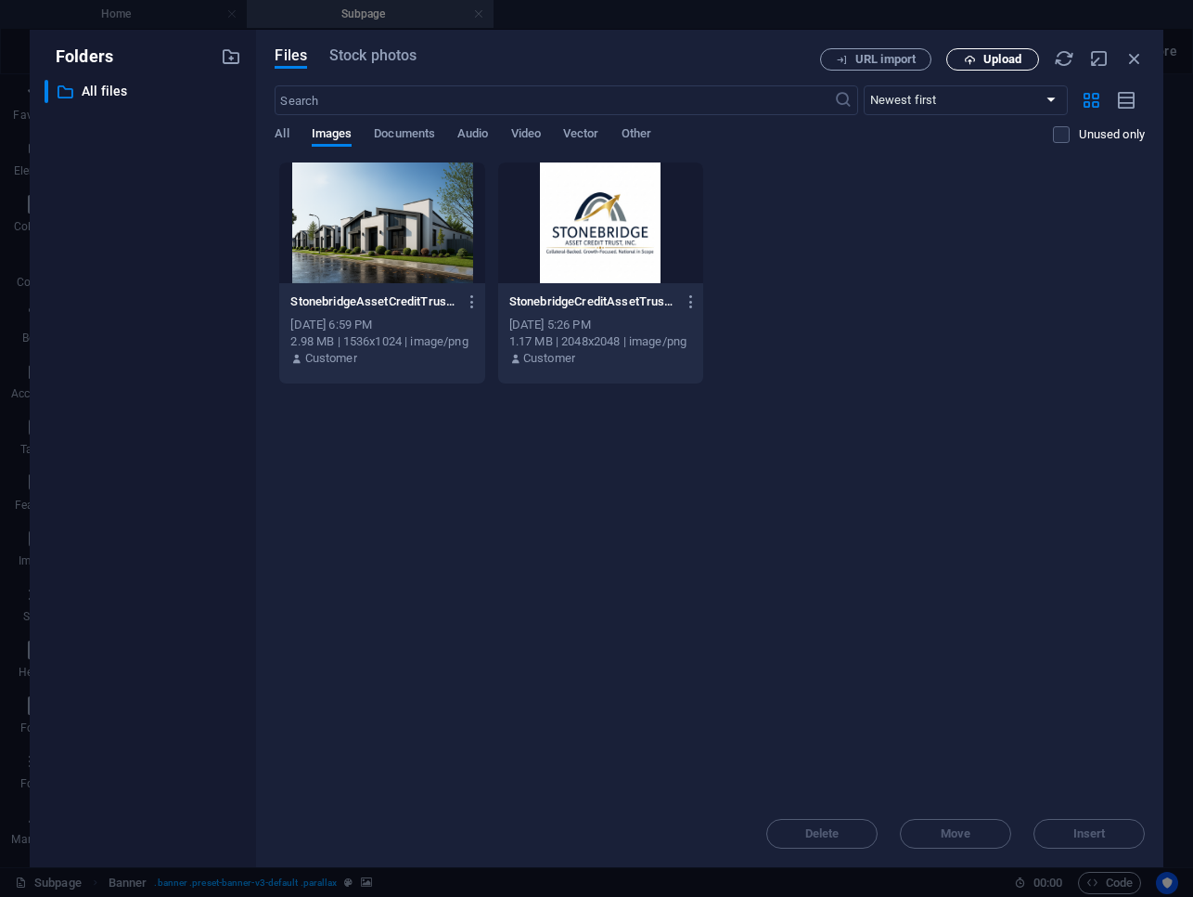
click at [971, 62] on icon "button" at bounding box center [970, 60] width 12 height 12
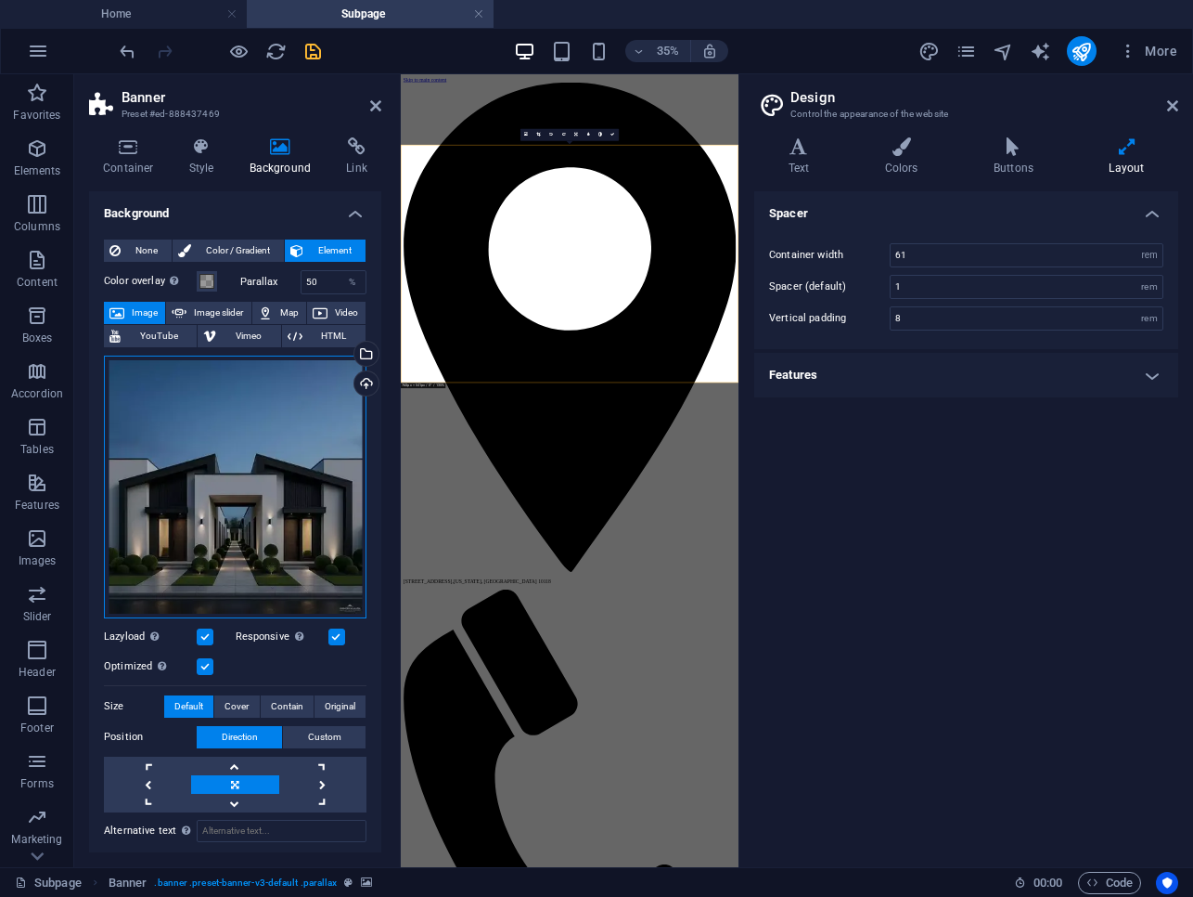
click at [267, 515] on div "Drag files here, click to choose files or select files from Files or our free s…" at bounding box center [235, 486] width 263 height 263
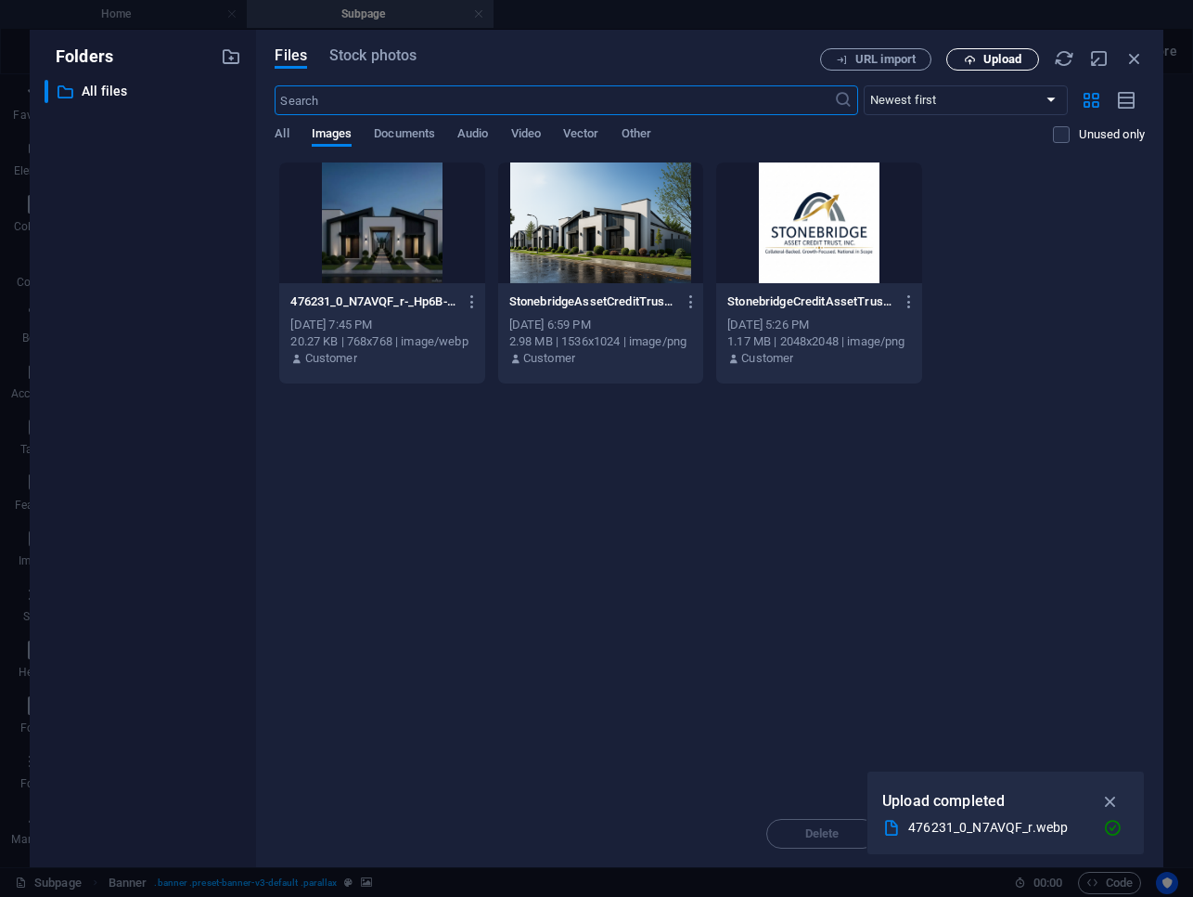
click at [1006, 65] on span "Upload" at bounding box center [1003, 59] width 38 height 11
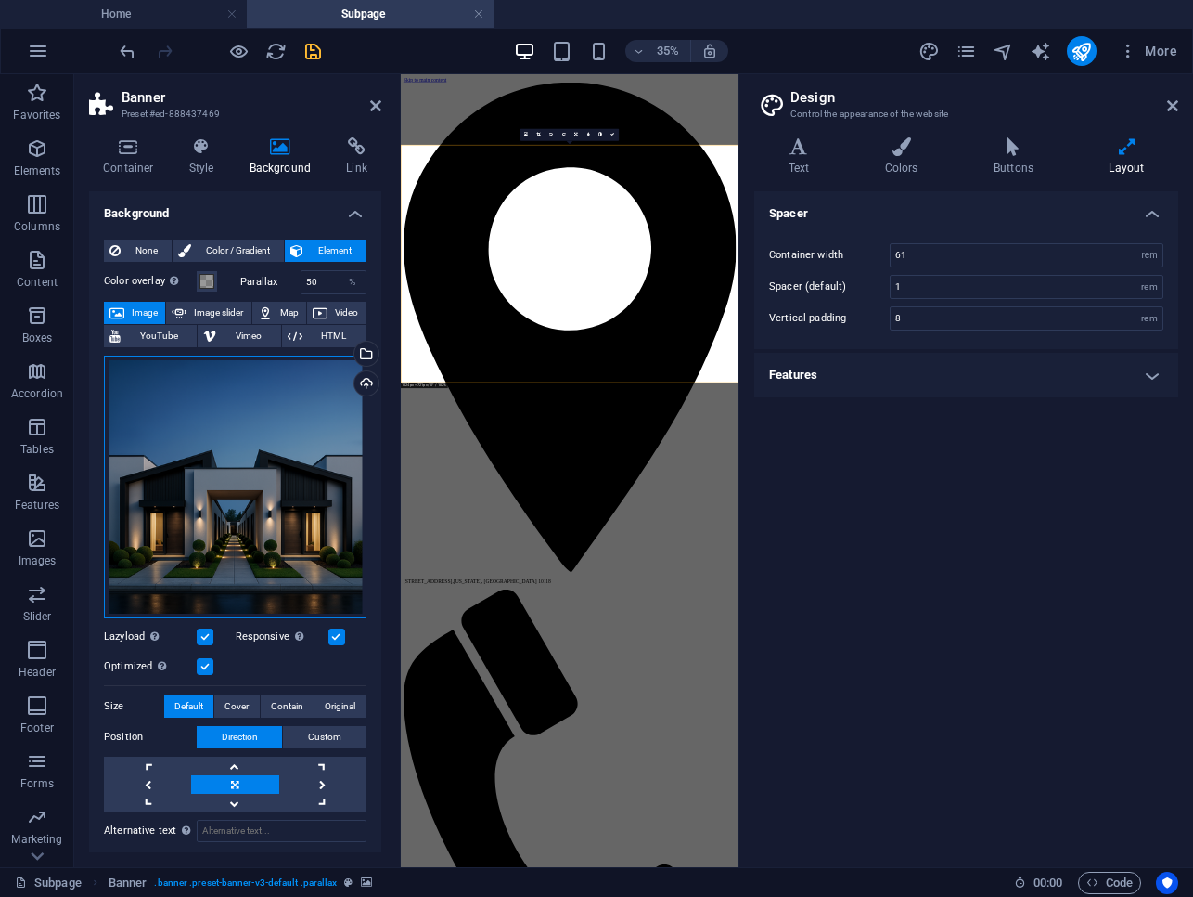
click at [237, 451] on div "Drag files here, click to choose files or select files from Files or our free s…" at bounding box center [235, 486] width 263 height 263
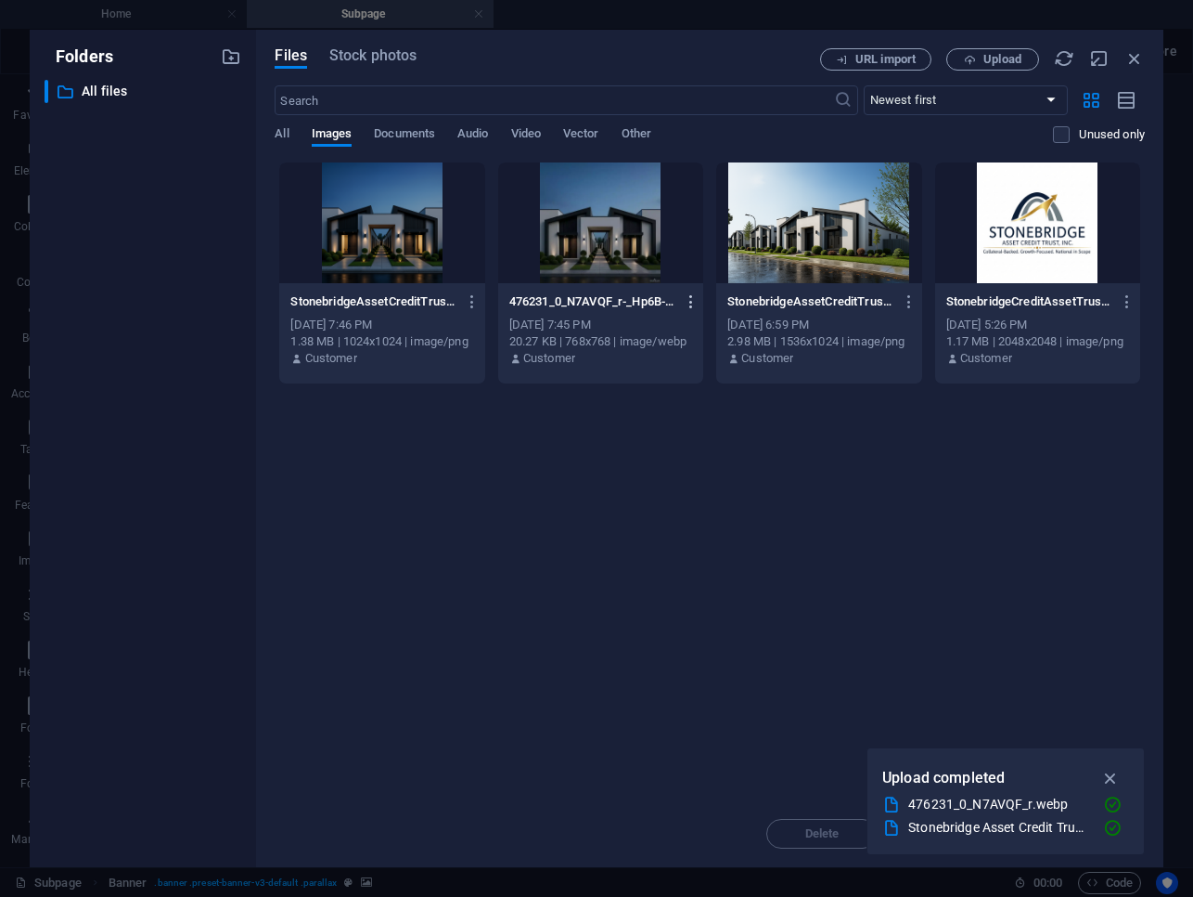
click at [691, 303] on icon "button" at bounding box center [692, 301] width 18 height 17
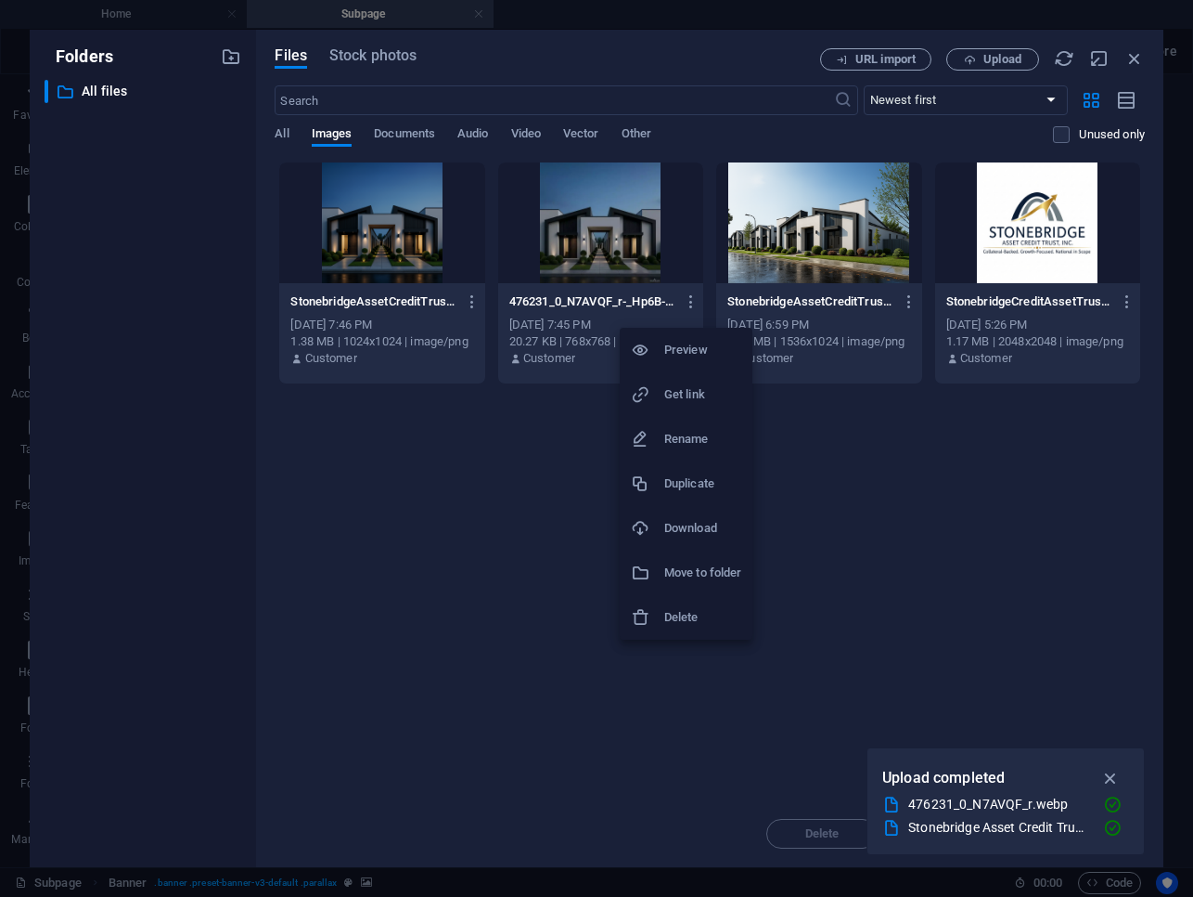
click at [699, 603] on li "Delete" at bounding box center [686, 617] width 133 height 45
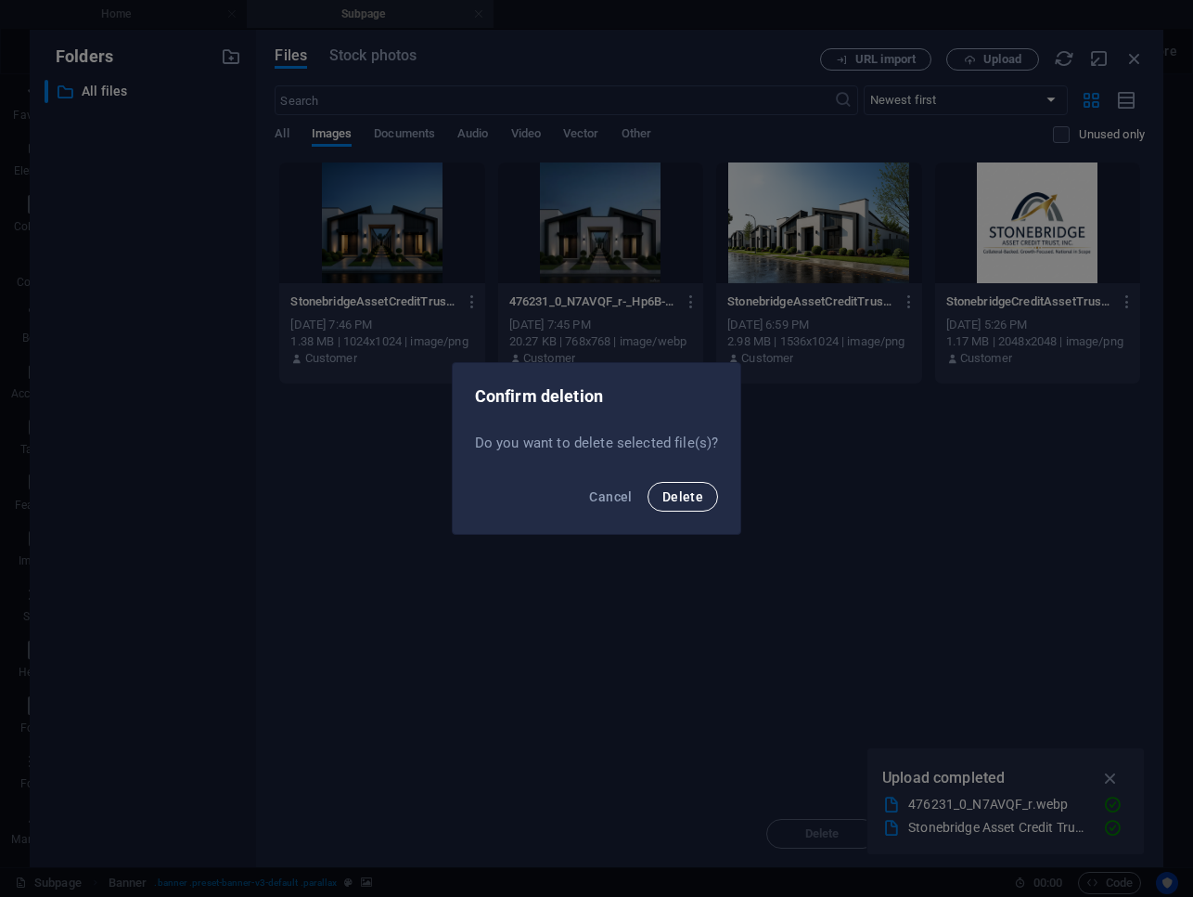
click at [684, 498] on span "Delete" at bounding box center [683, 496] width 41 height 15
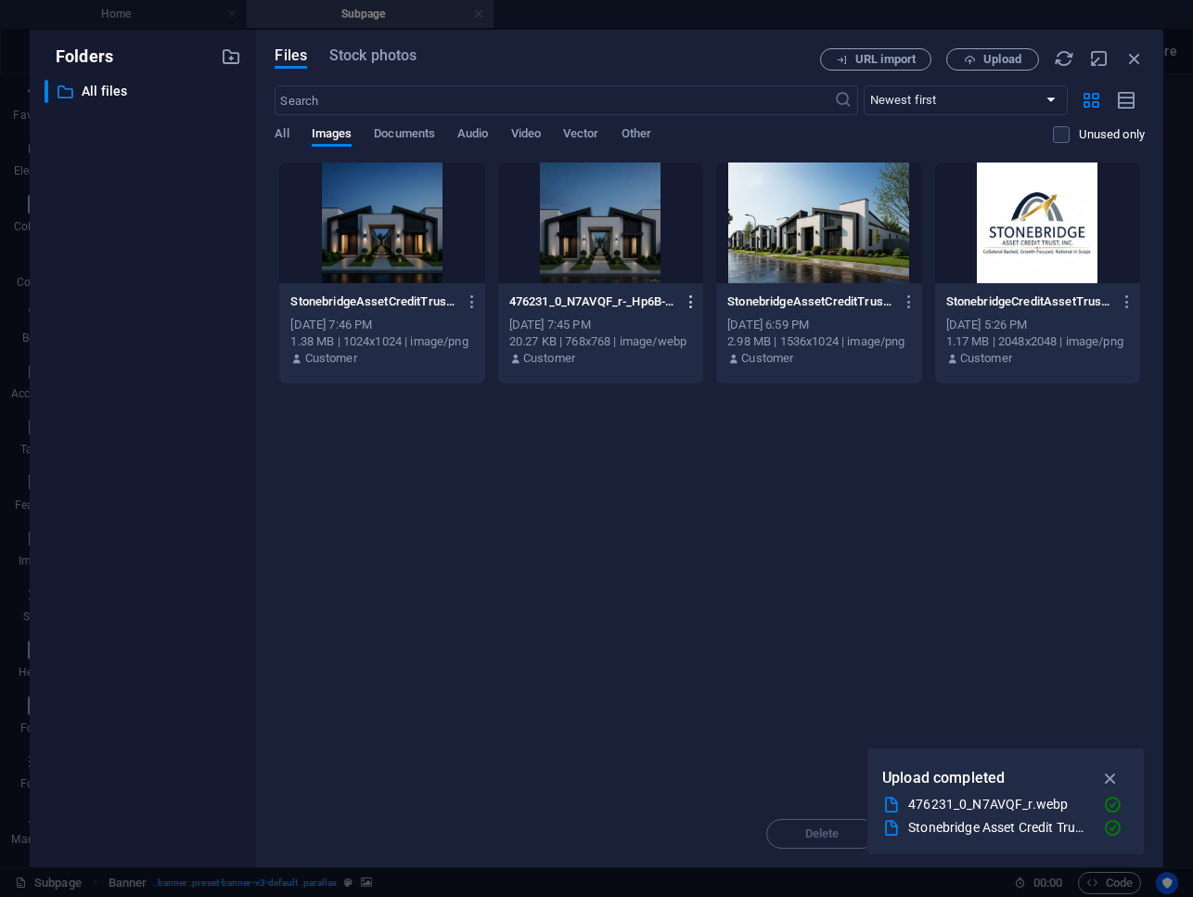
click at [690, 303] on icon "button" at bounding box center [692, 301] width 18 height 17
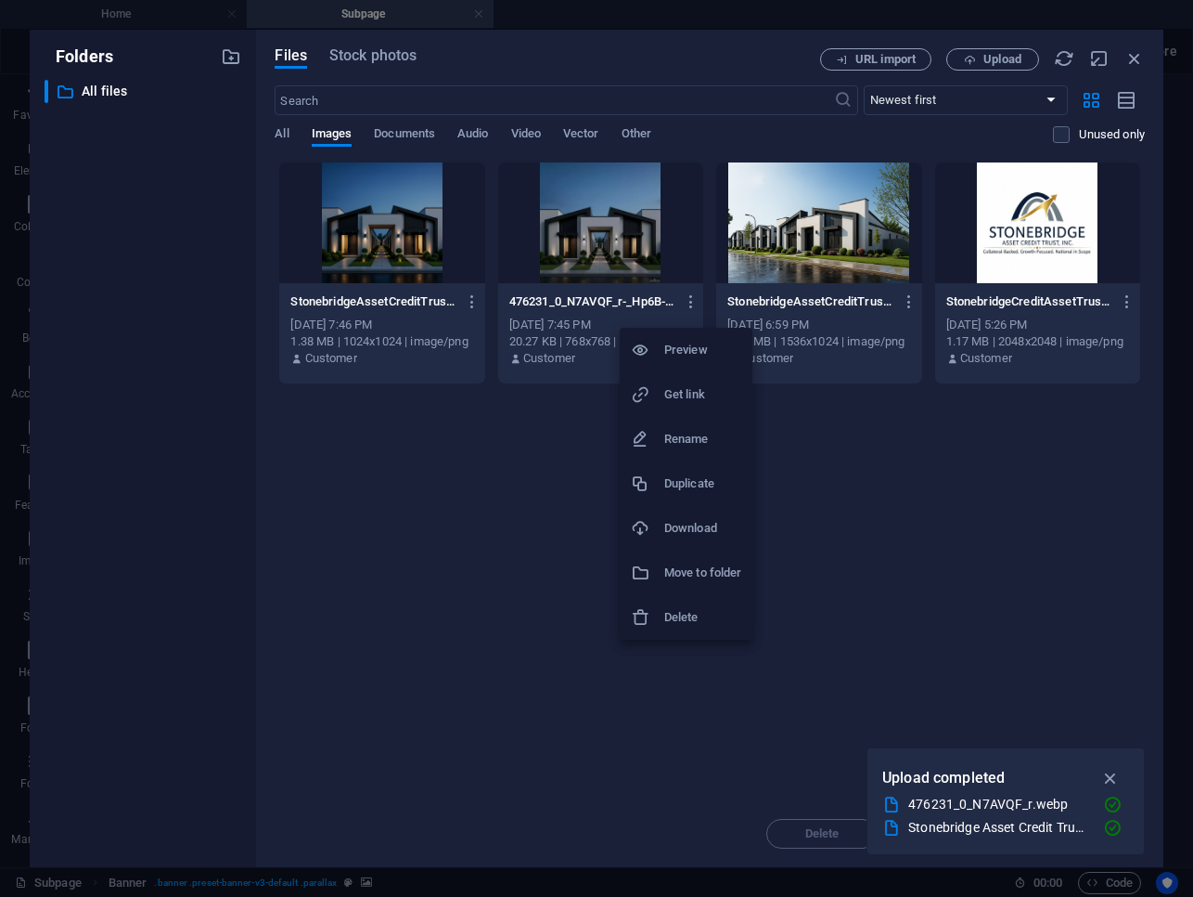
click at [708, 610] on h6 "Delete" at bounding box center [702, 617] width 77 height 22
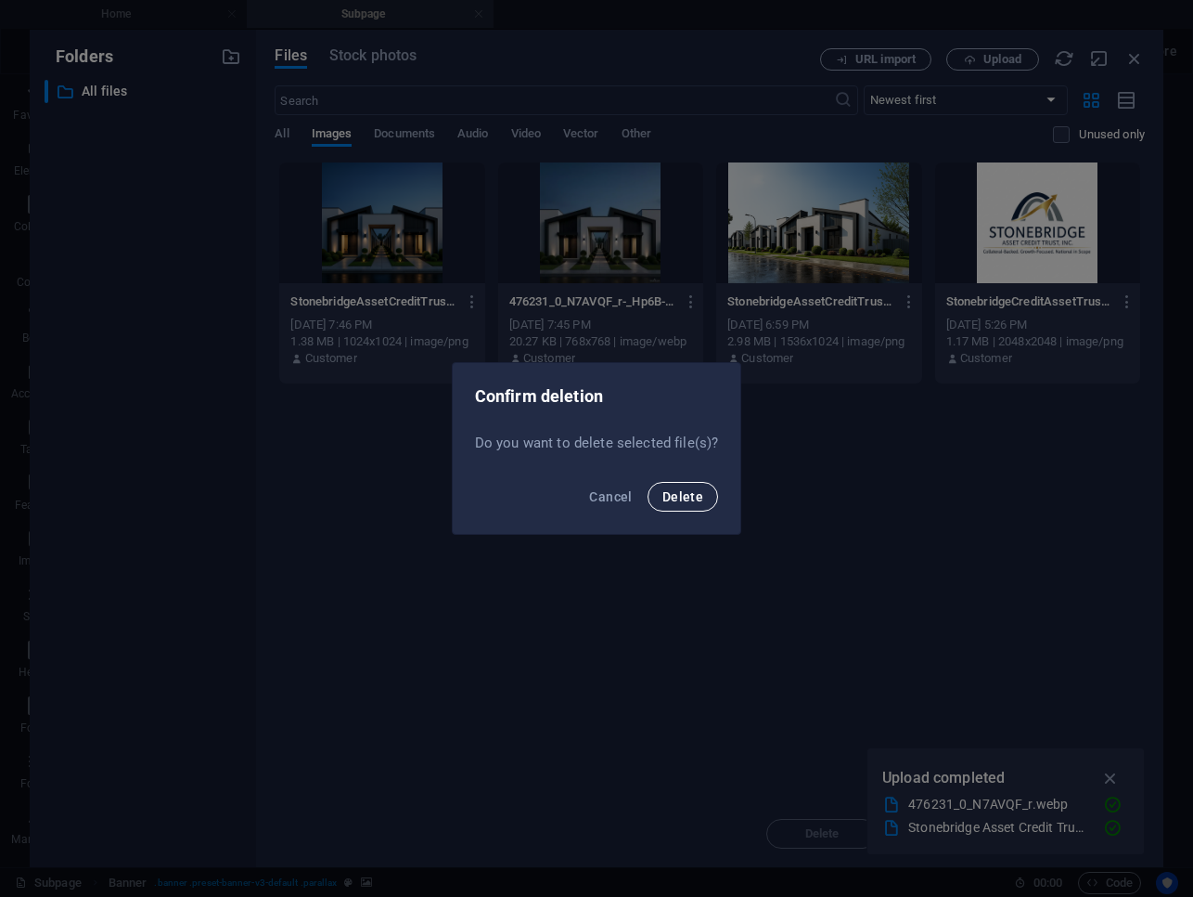
click at [682, 495] on span "Delete" at bounding box center [683, 496] width 41 height 15
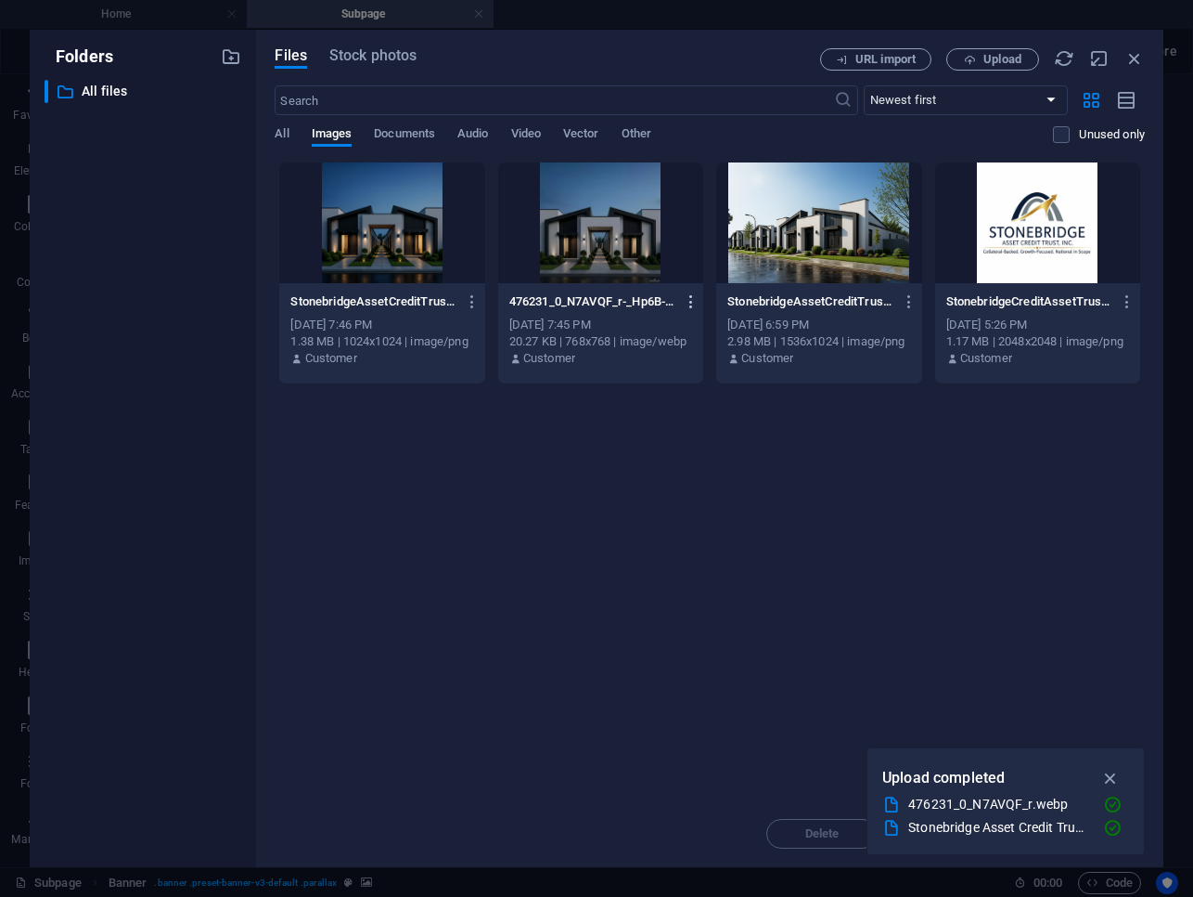
click at [692, 298] on icon "button" at bounding box center [692, 301] width 18 height 17
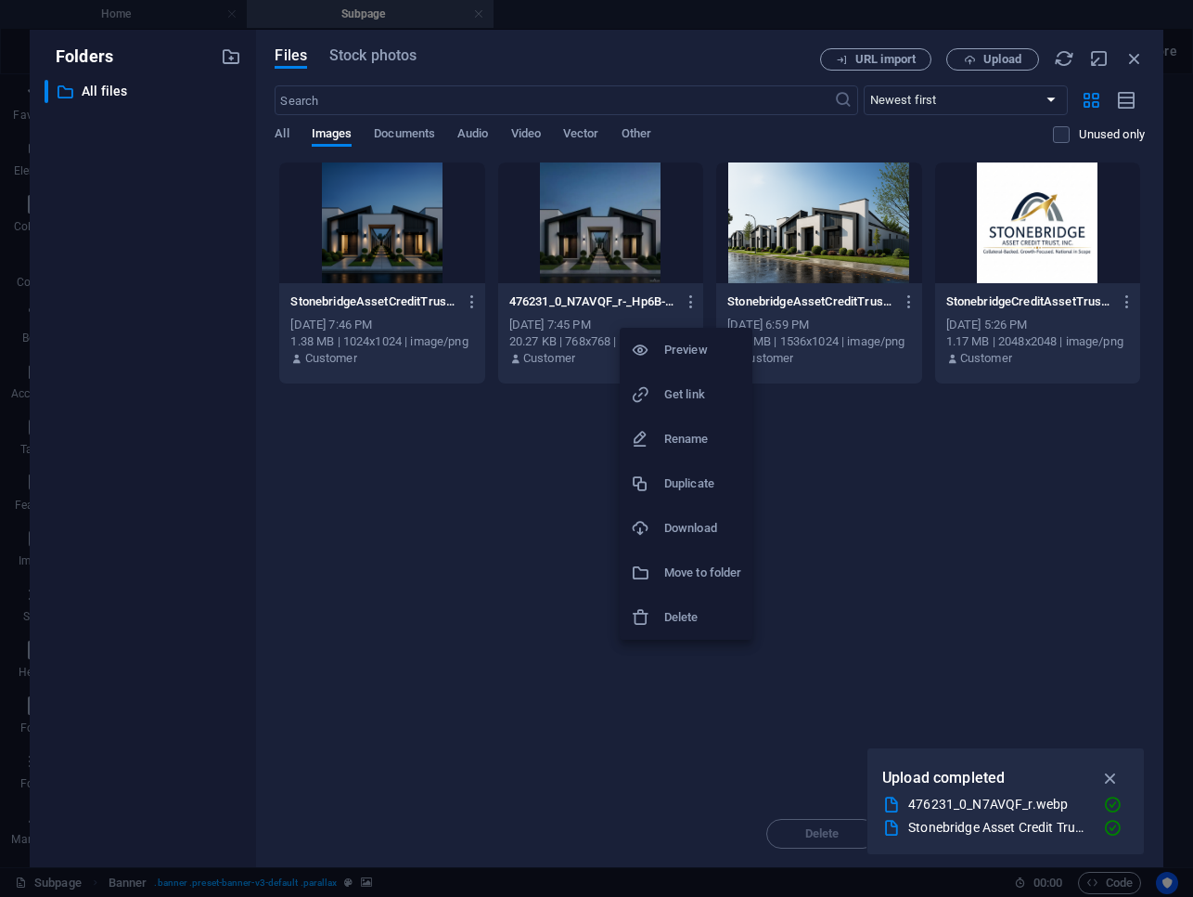
click at [681, 606] on h6 "Delete" at bounding box center [702, 617] width 77 height 22
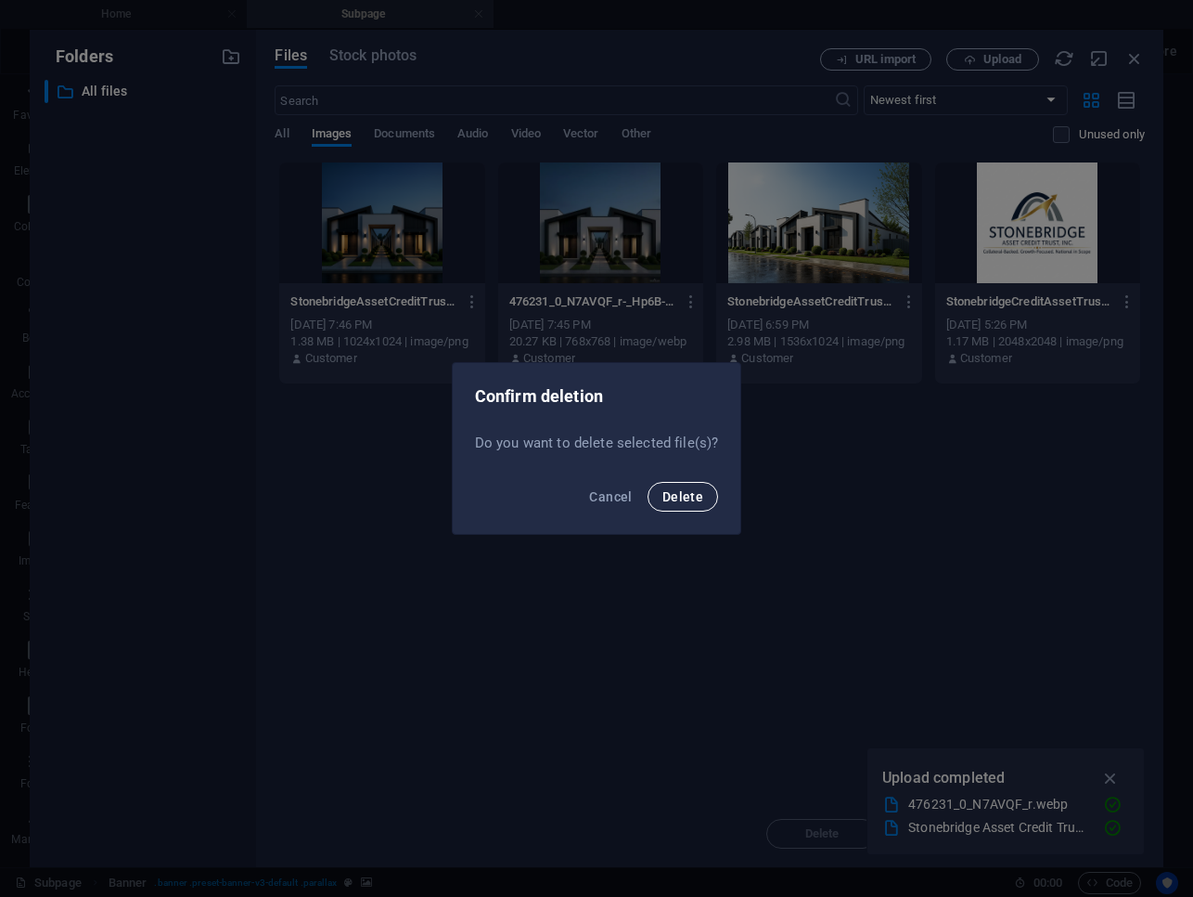
click at [684, 497] on span "Delete" at bounding box center [683, 496] width 41 height 15
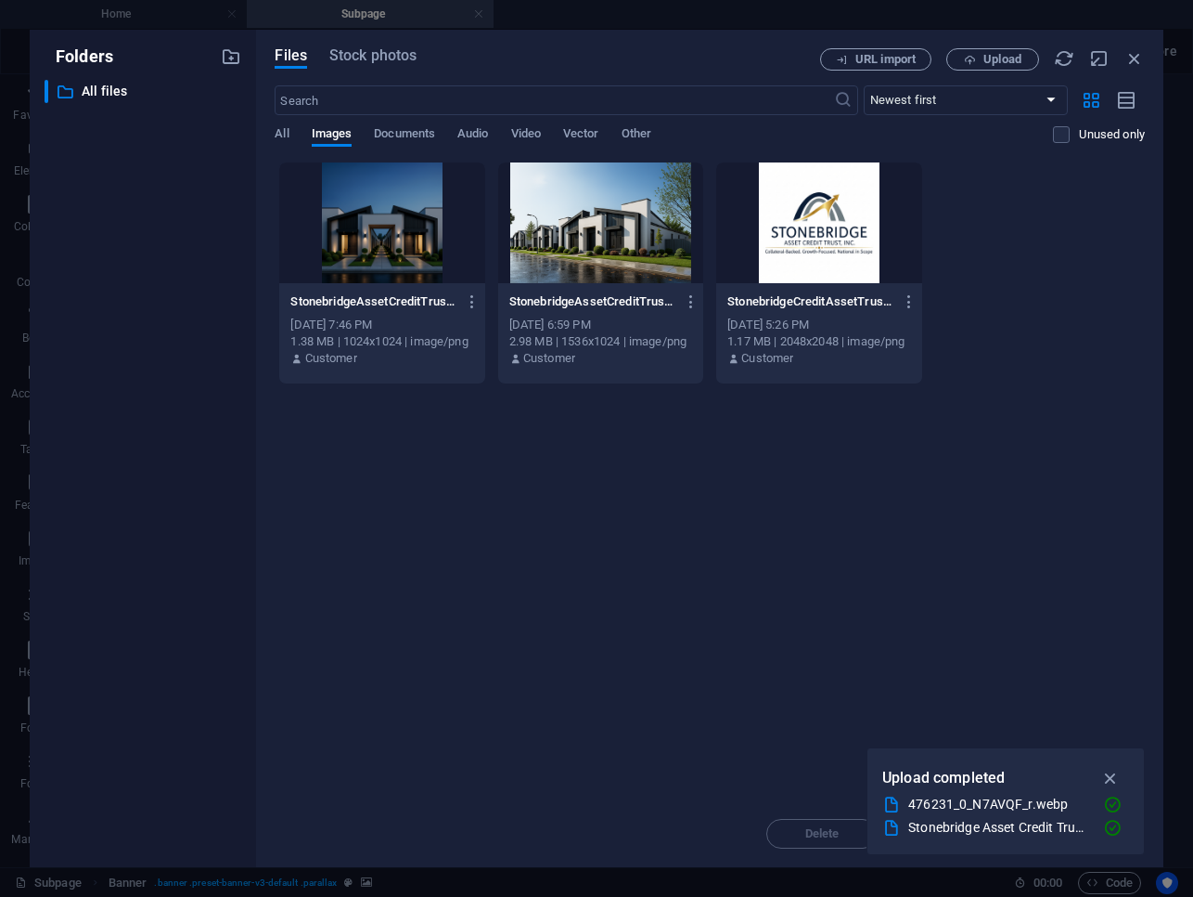
click at [419, 266] on div at bounding box center [381, 222] width 205 height 121
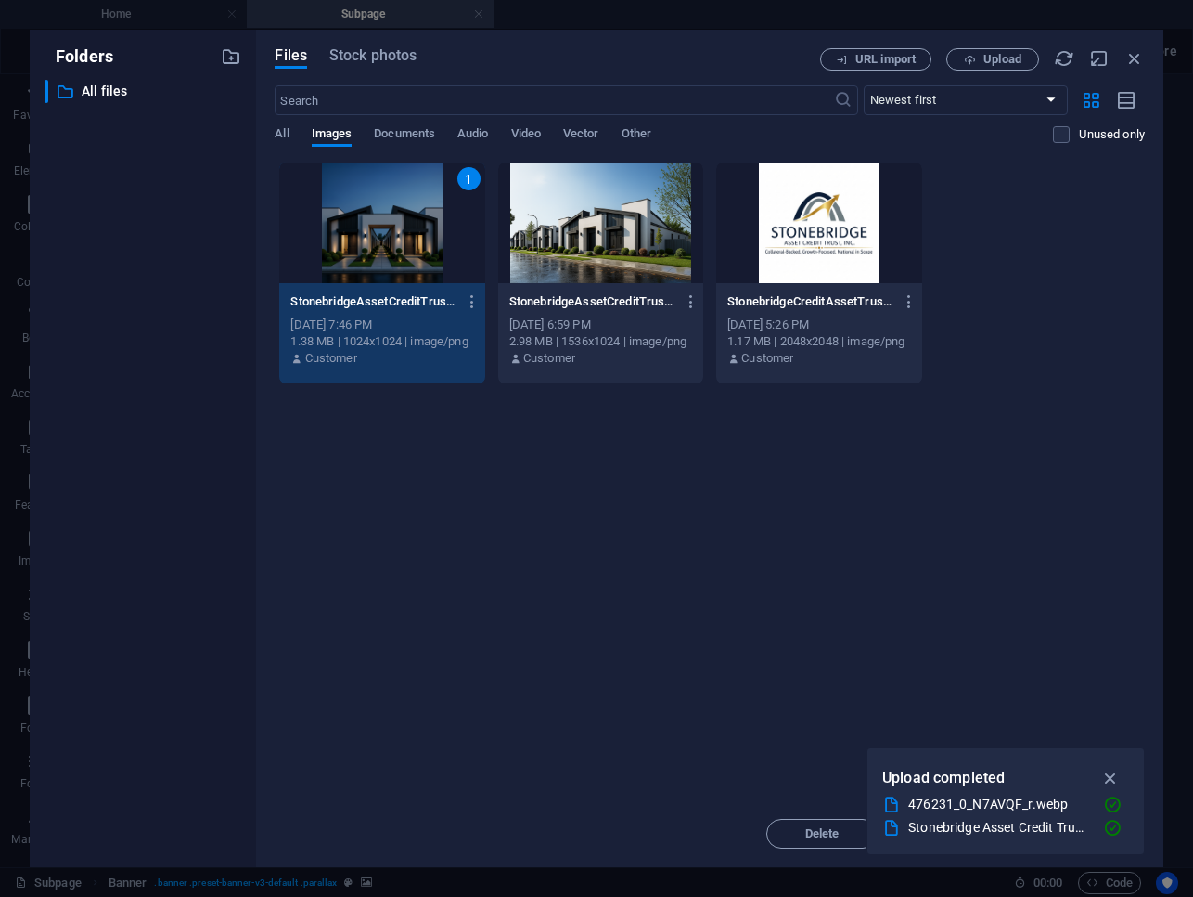
click at [419, 266] on div "1" at bounding box center [381, 222] width 205 height 121
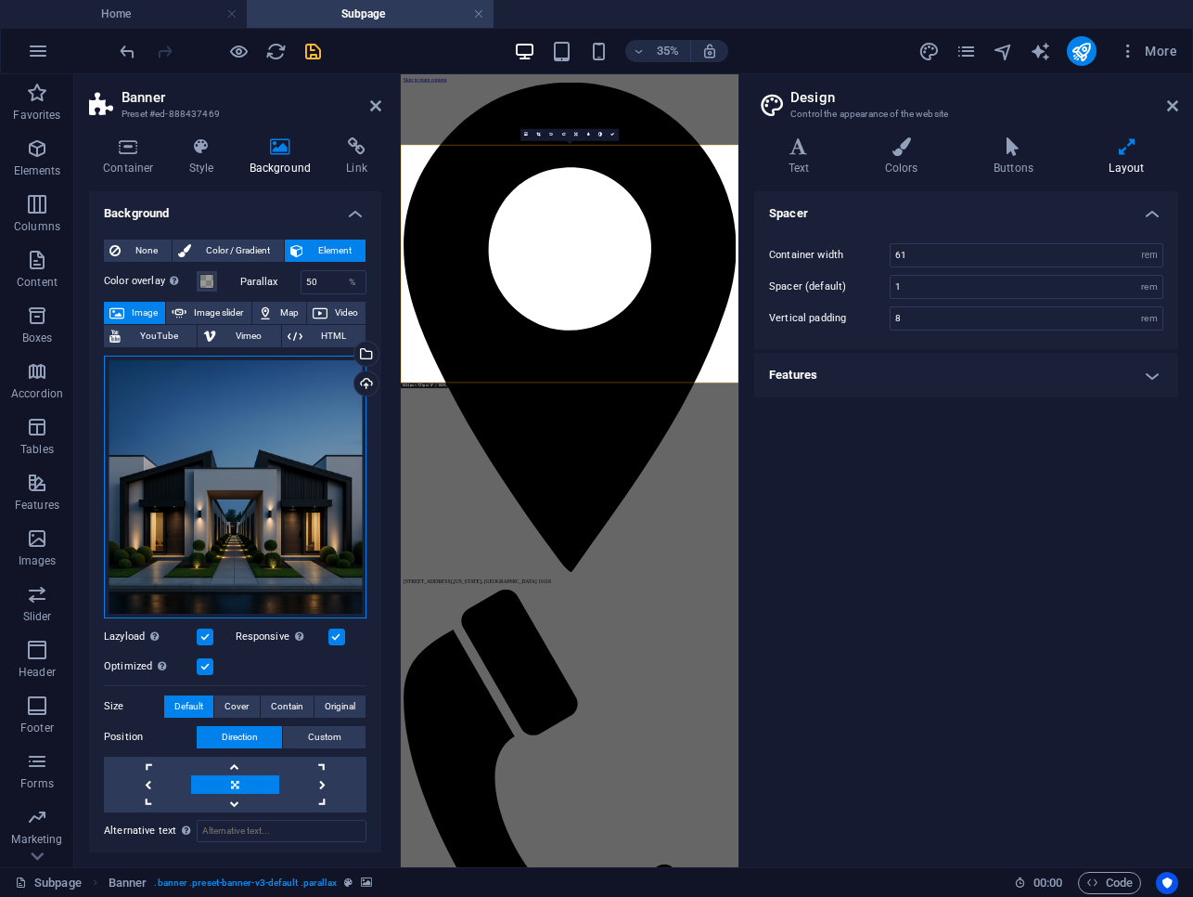
click at [292, 493] on div "Drag files here, click to choose files or select files from Files or our free s…" at bounding box center [235, 486] width 263 height 263
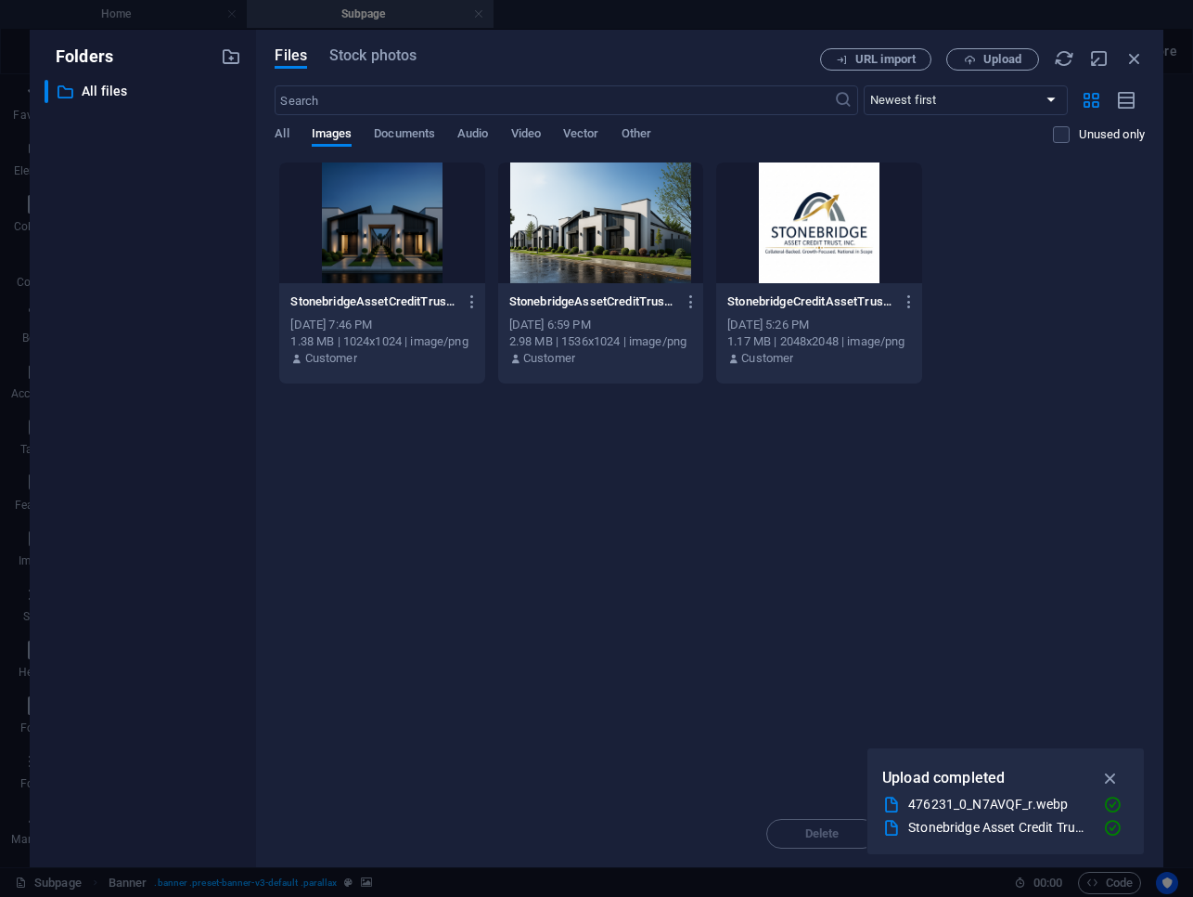
click at [381, 237] on div at bounding box center [381, 222] width 205 height 121
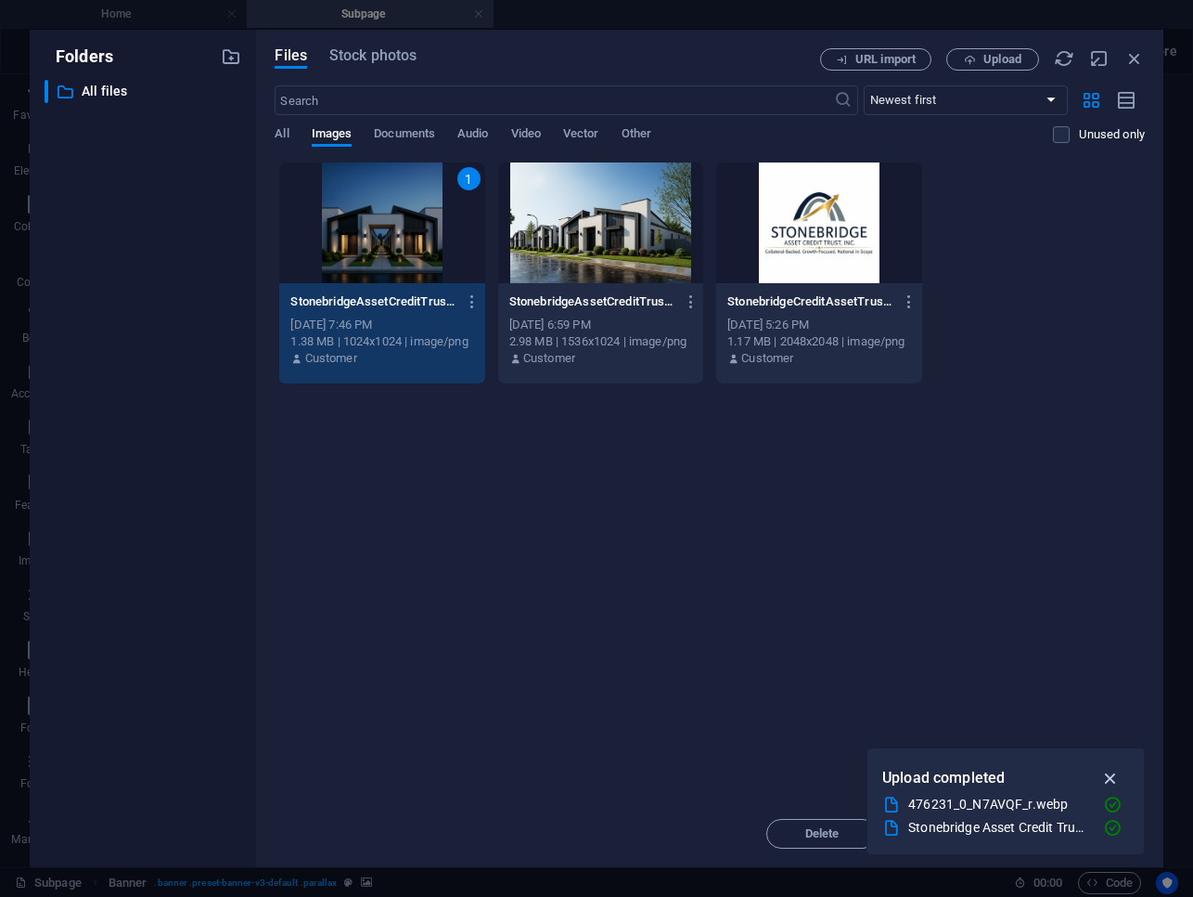
click at [1108, 776] on icon "button" at bounding box center [1111, 778] width 21 height 20
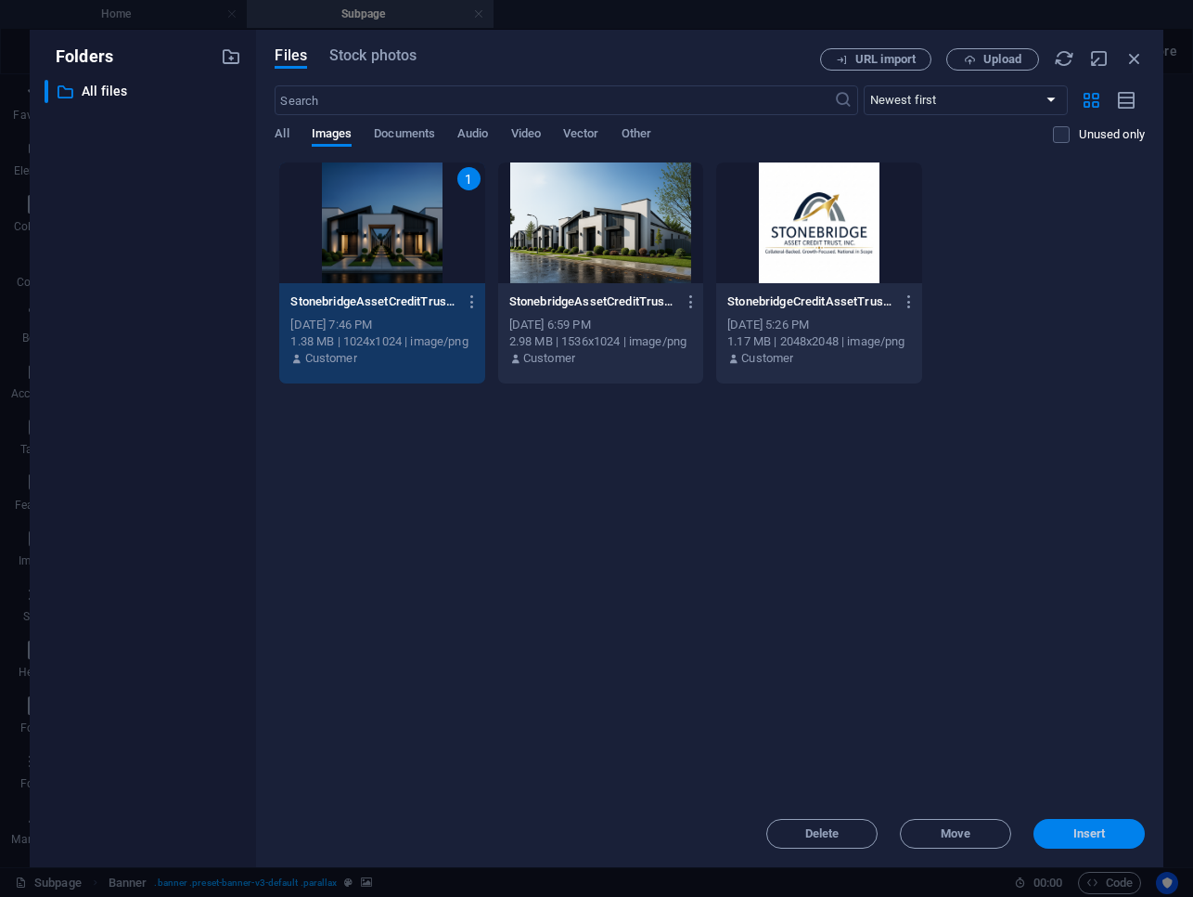
click at [1098, 839] on span "Insert" at bounding box center [1090, 833] width 32 height 11
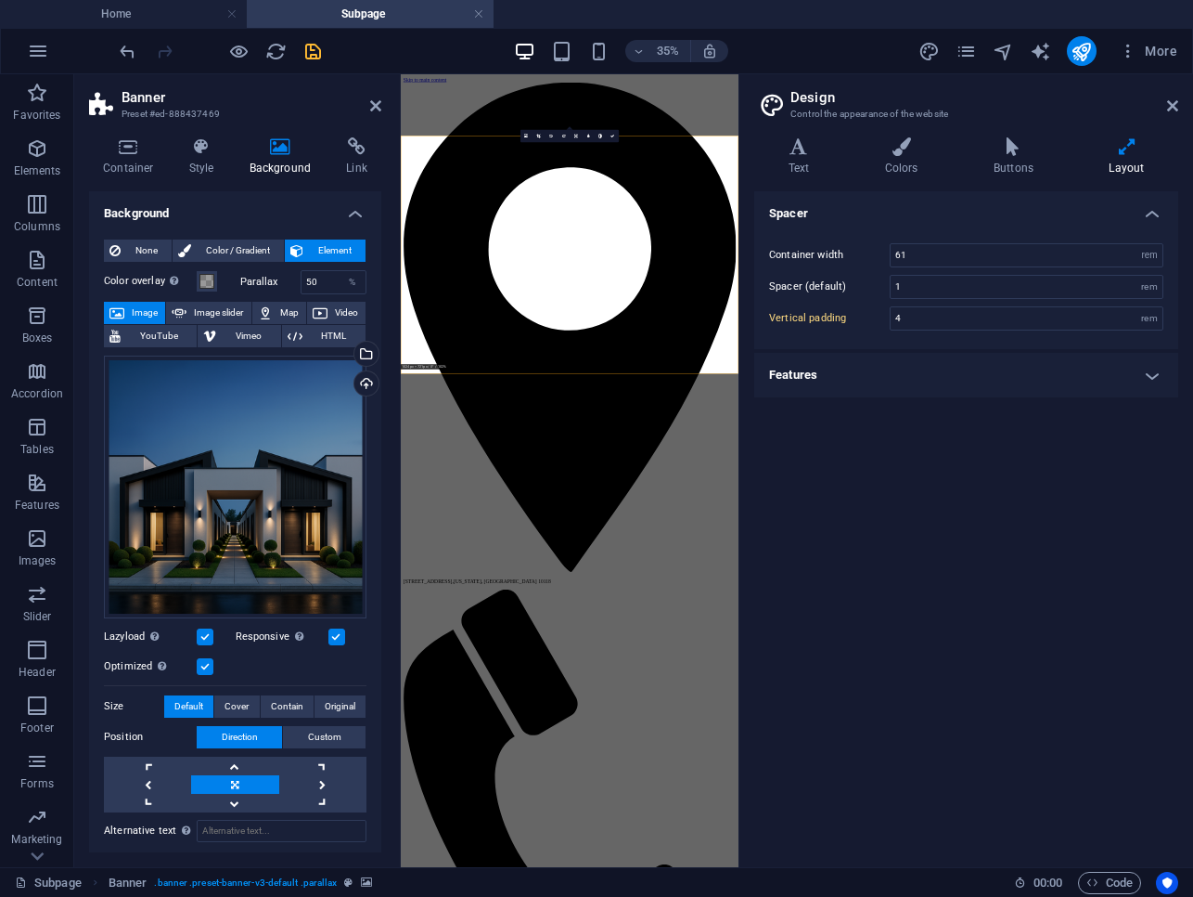
type input "8"
click at [318, 51] on icon "save" at bounding box center [313, 51] width 21 height 21
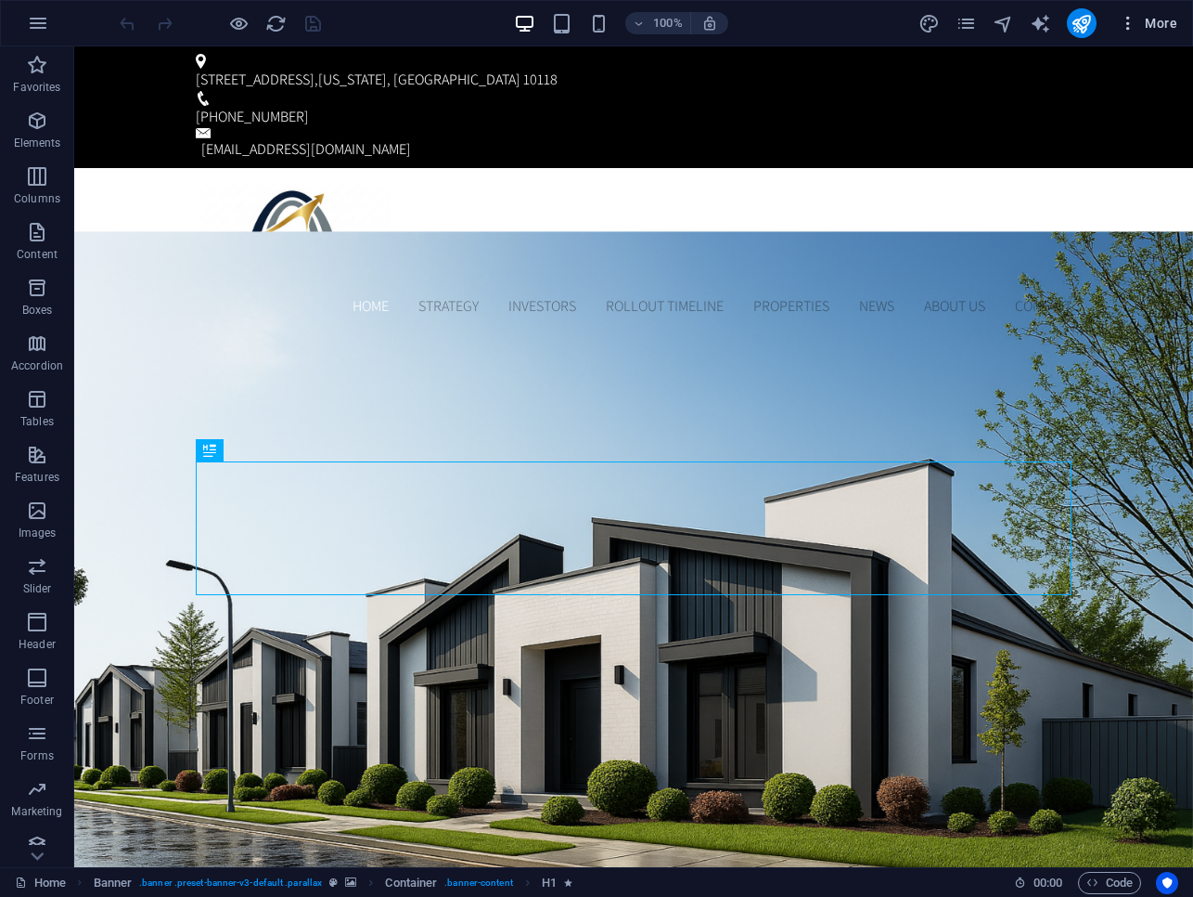
click at [1131, 28] on icon "button" at bounding box center [1128, 23] width 19 height 19
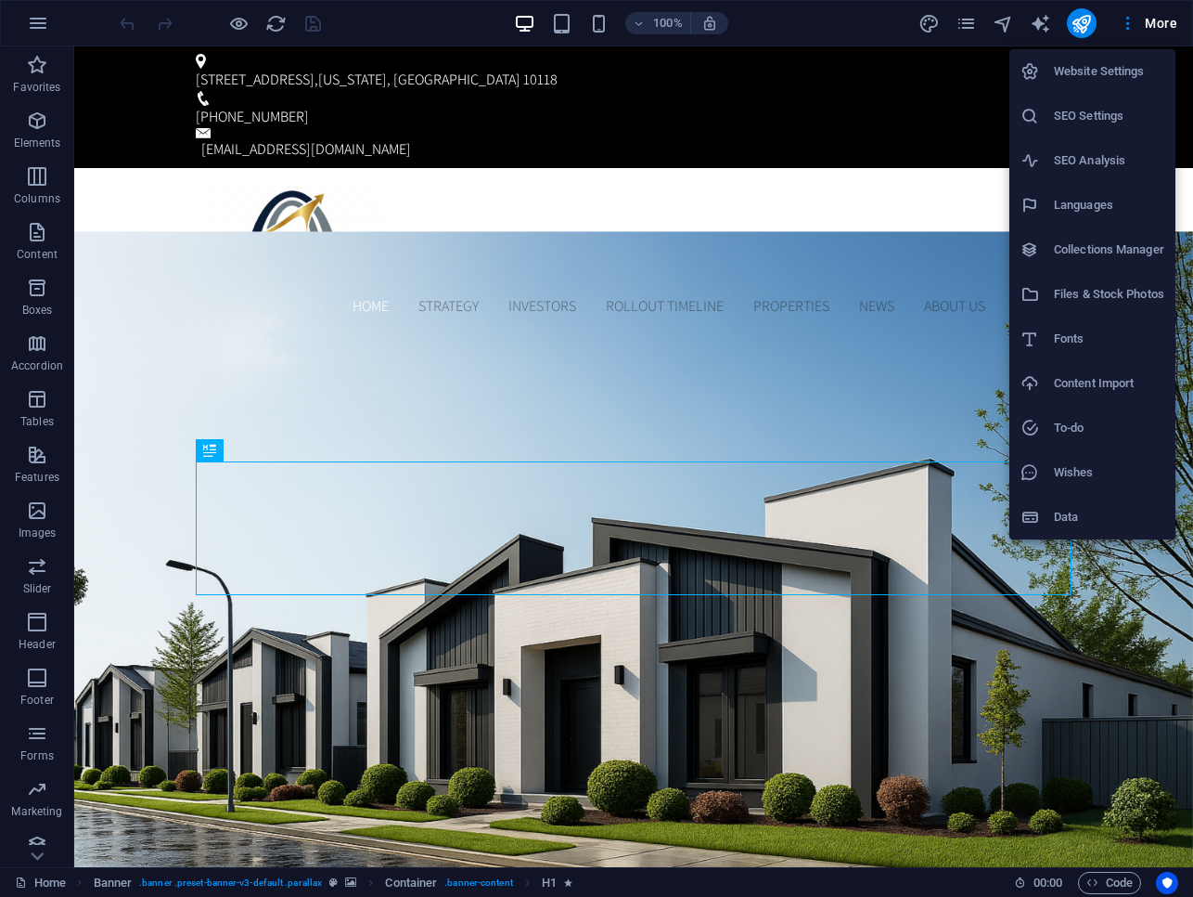
click at [974, 22] on div at bounding box center [596, 448] width 1193 height 897
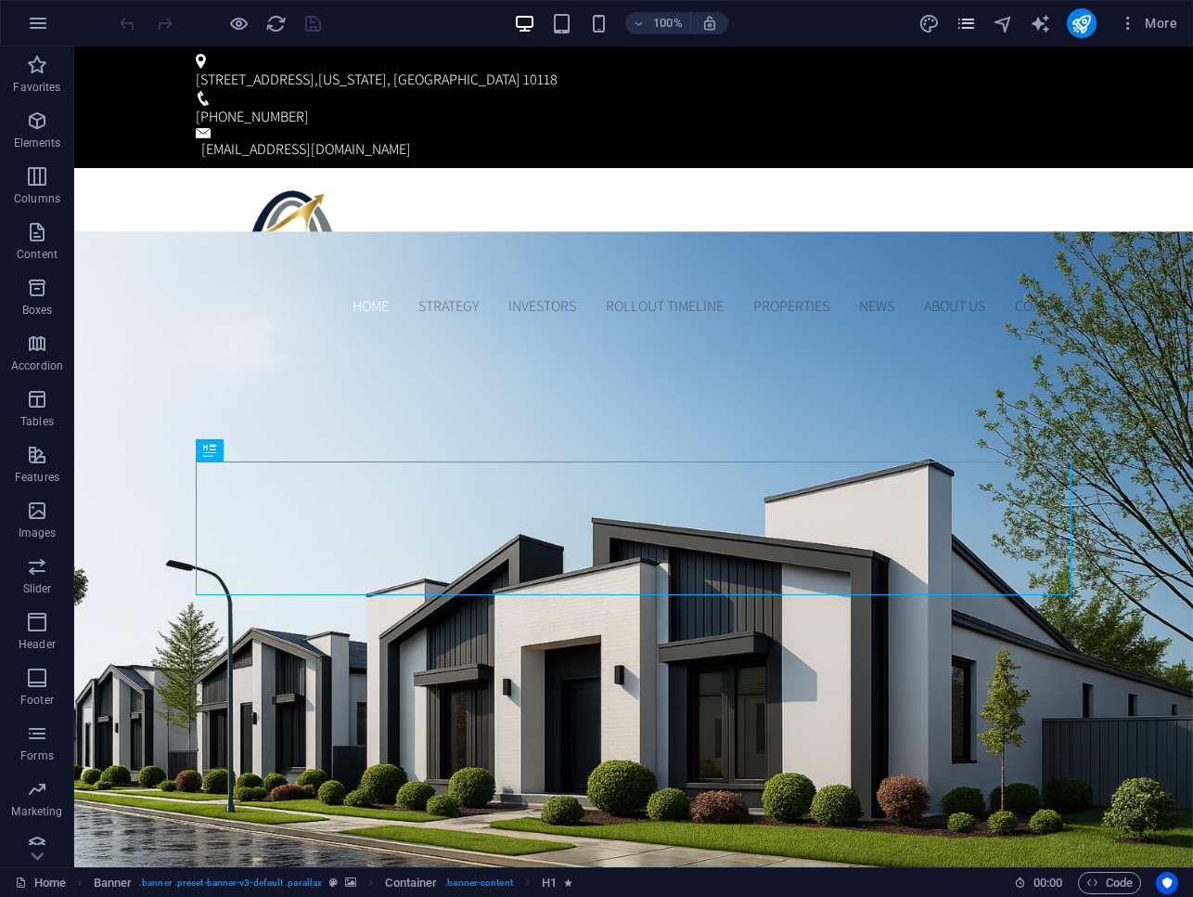
click at [977, 24] on icon "pages" at bounding box center [966, 23] width 21 height 21
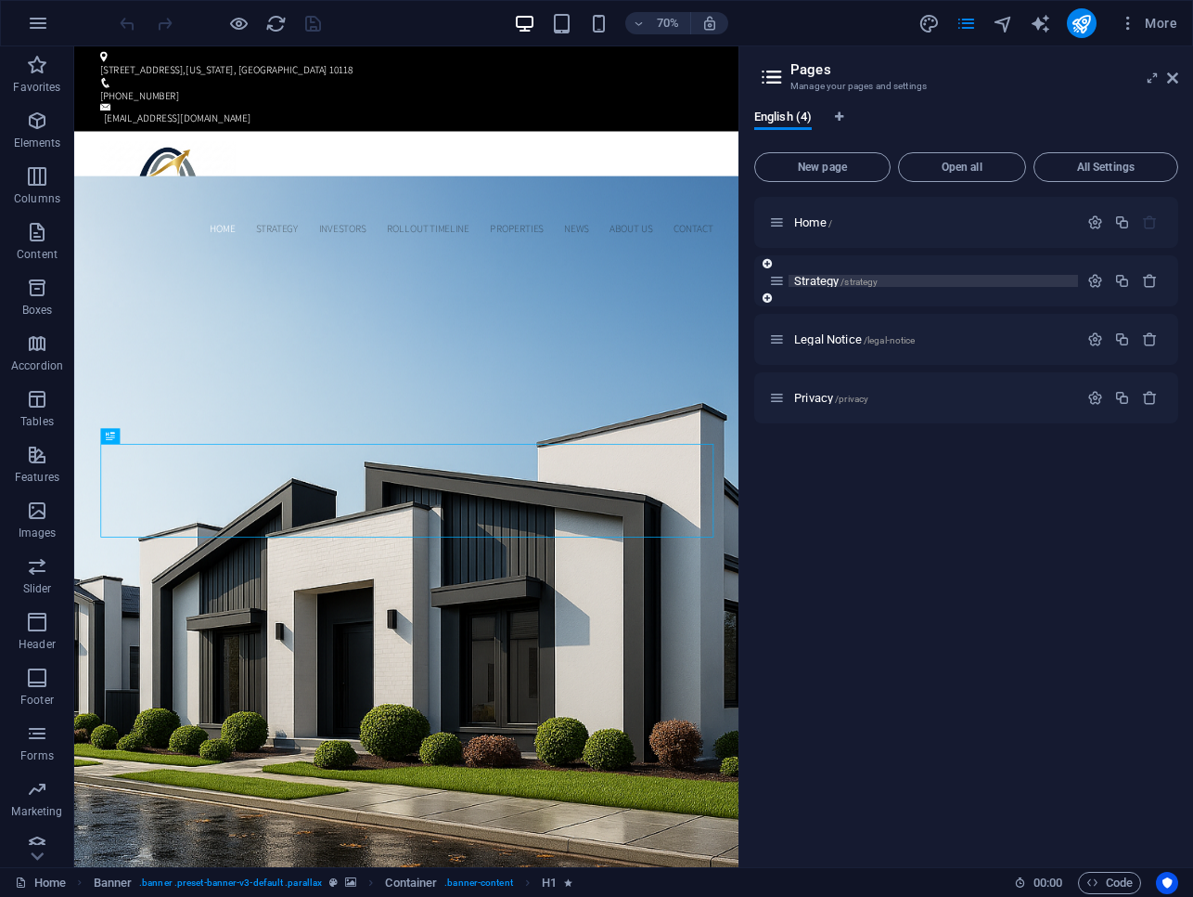
click at [1008, 282] on p "Strategy /strategy" at bounding box center [933, 281] width 278 height 12
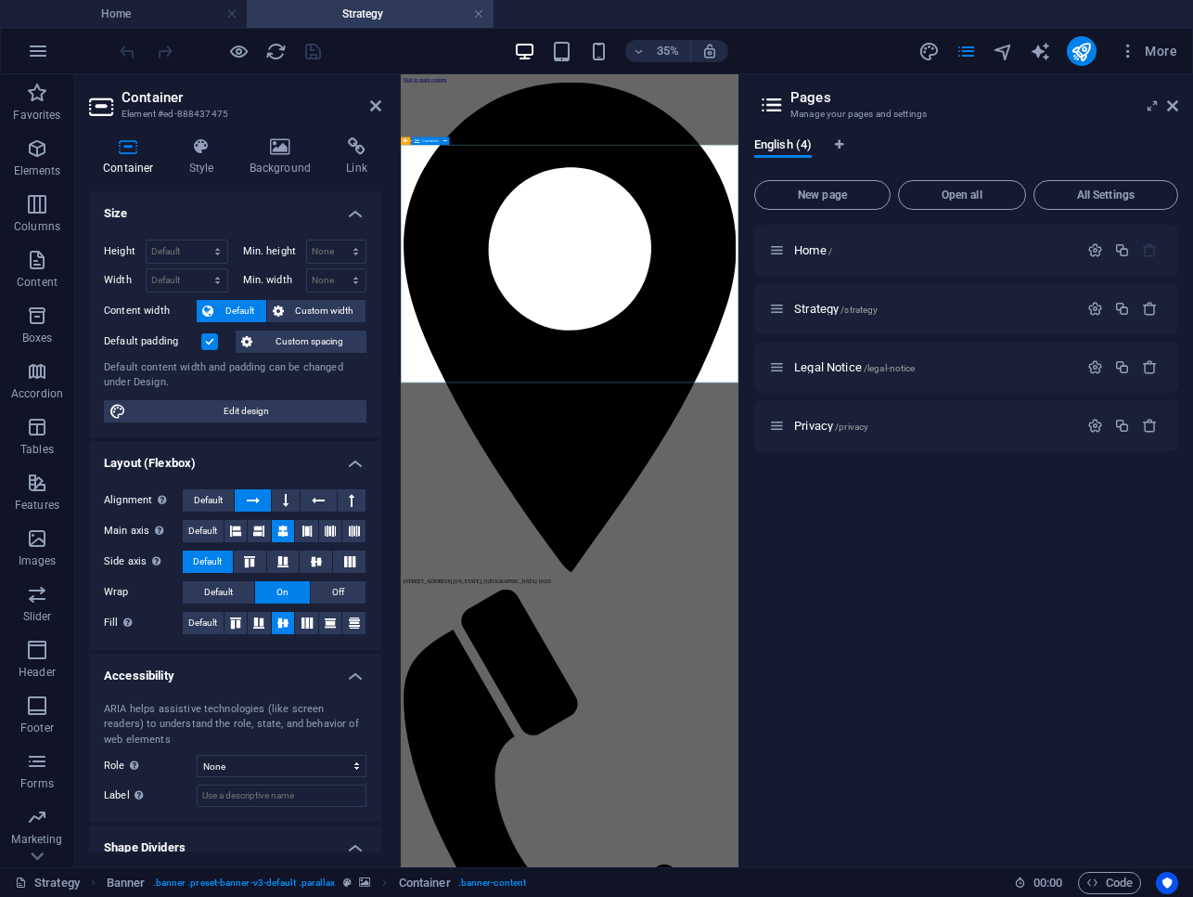
click at [284, 162] on h4 "Background" at bounding box center [284, 156] width 97 height 39
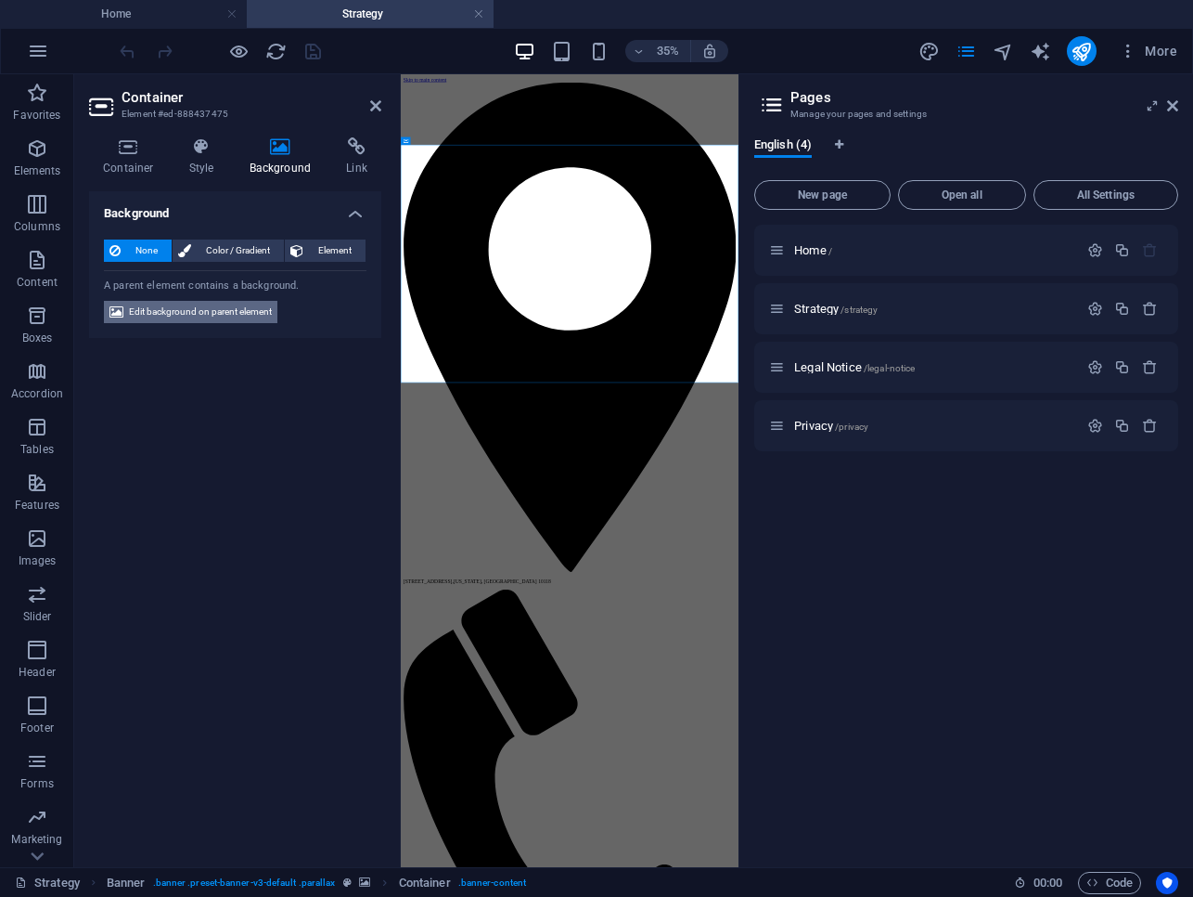
click at [234, 310] on span "Edit background on parent element" at bounding box center [200, 312] width 143 height 22
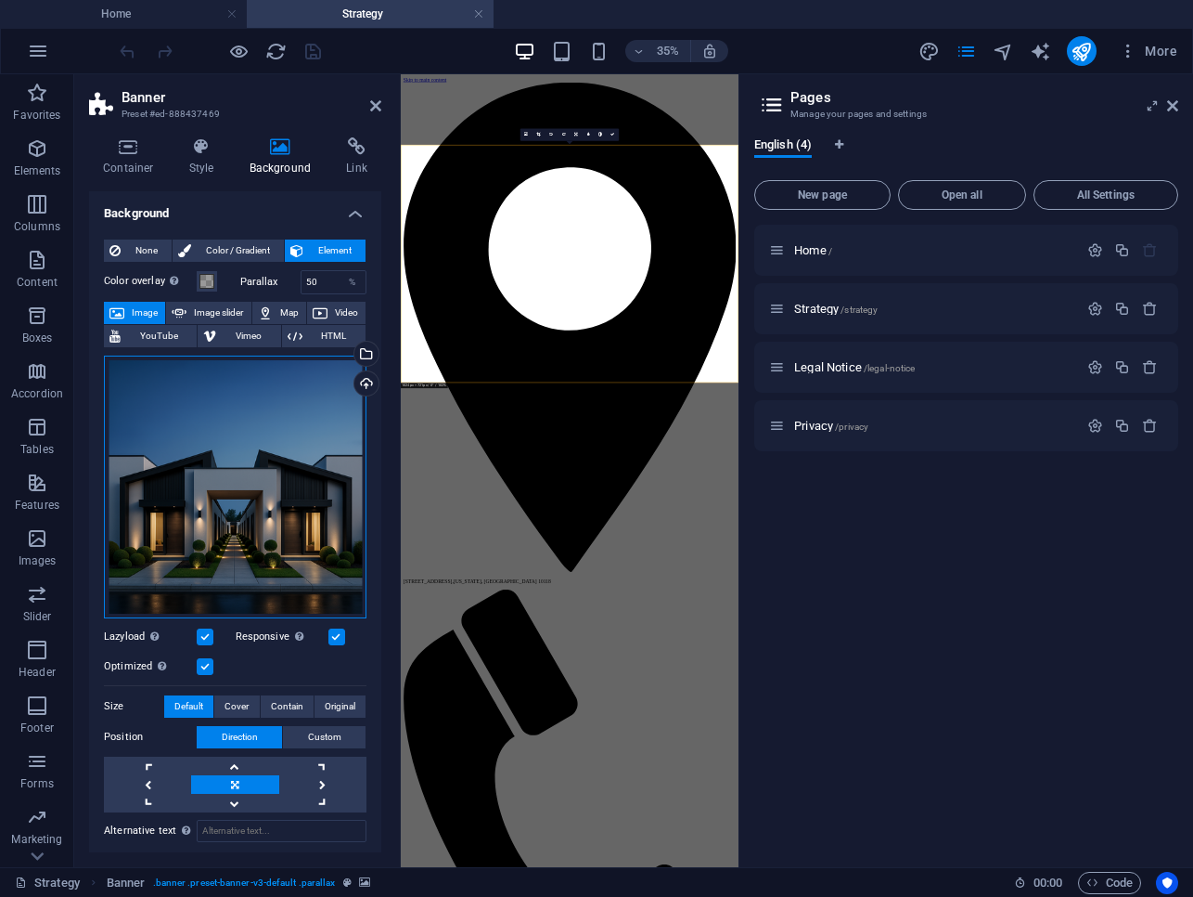
click at [264, 448] on div "Drag files here, click to choose files or select files from Files or our free s…" at bounding box center [235, 486] width 263 height 263
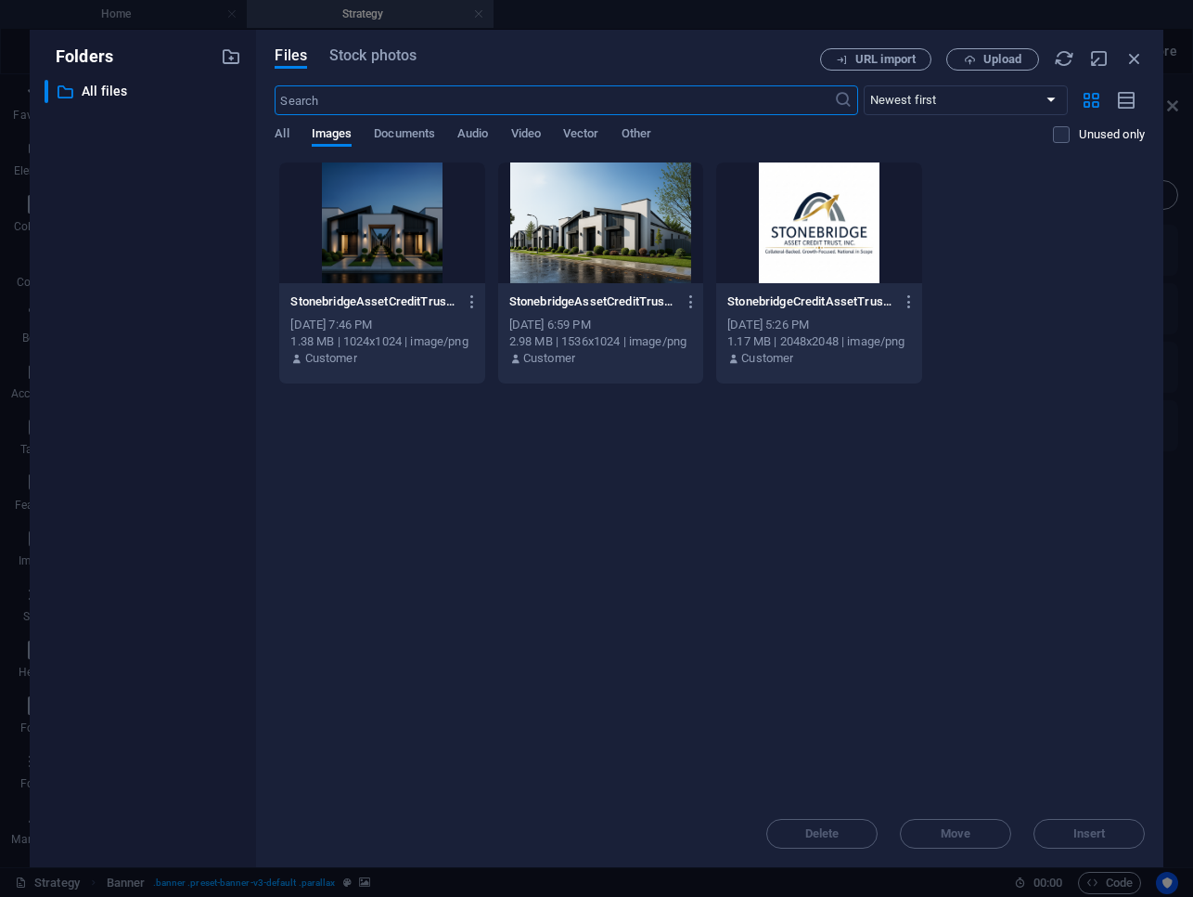
click at [400, 233] on div at bounding box center [381, 222] width 205 height 121
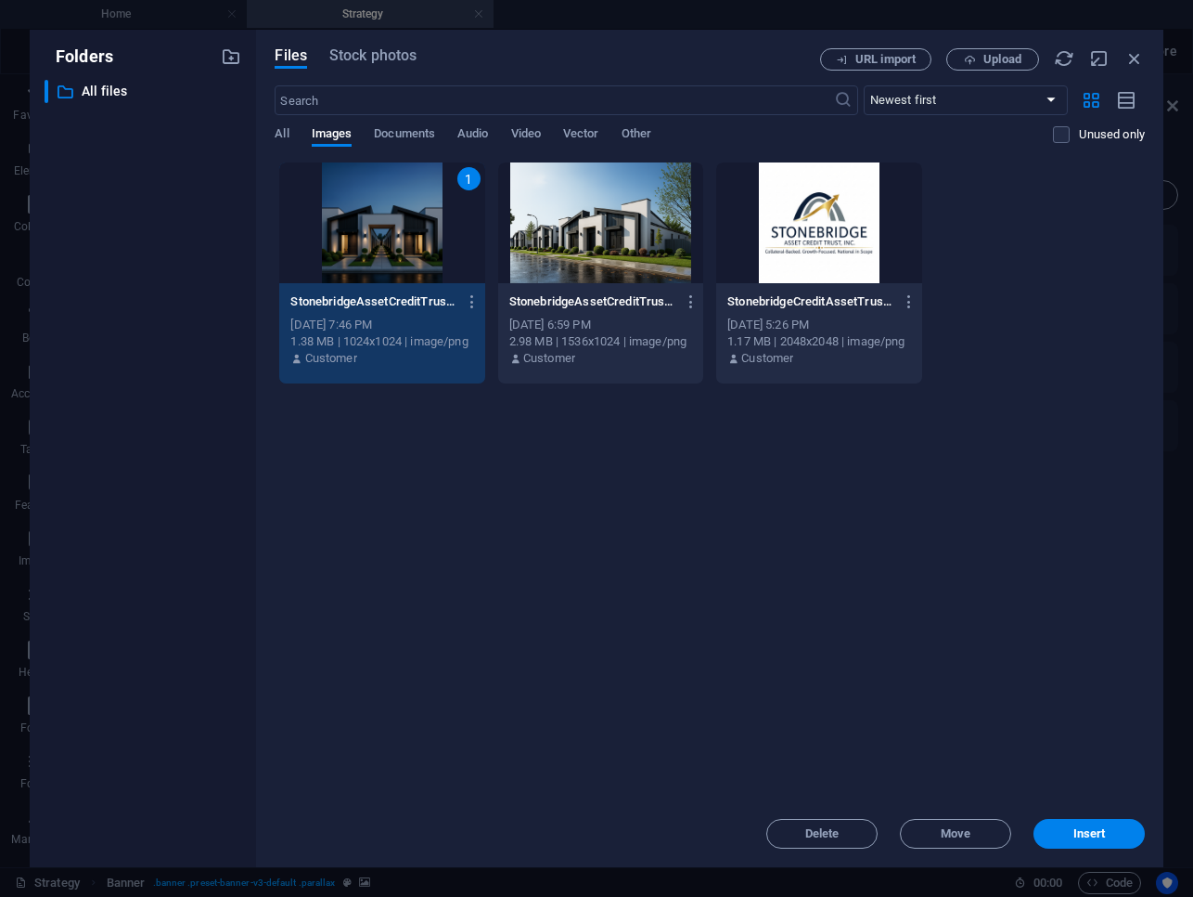
click at [400, 233] on div "1" at bounding box center [381, 222] width 205 height 121
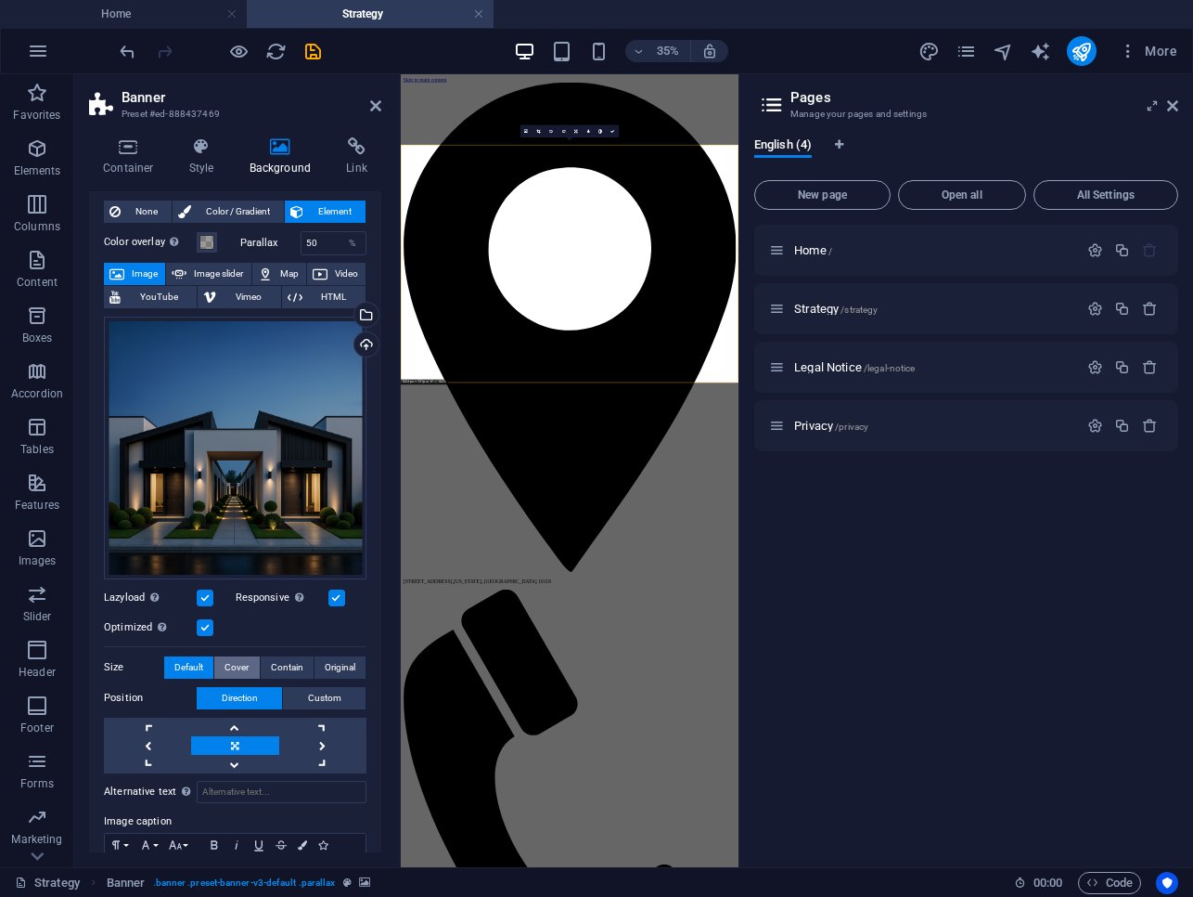
scroll to position [37, 0]
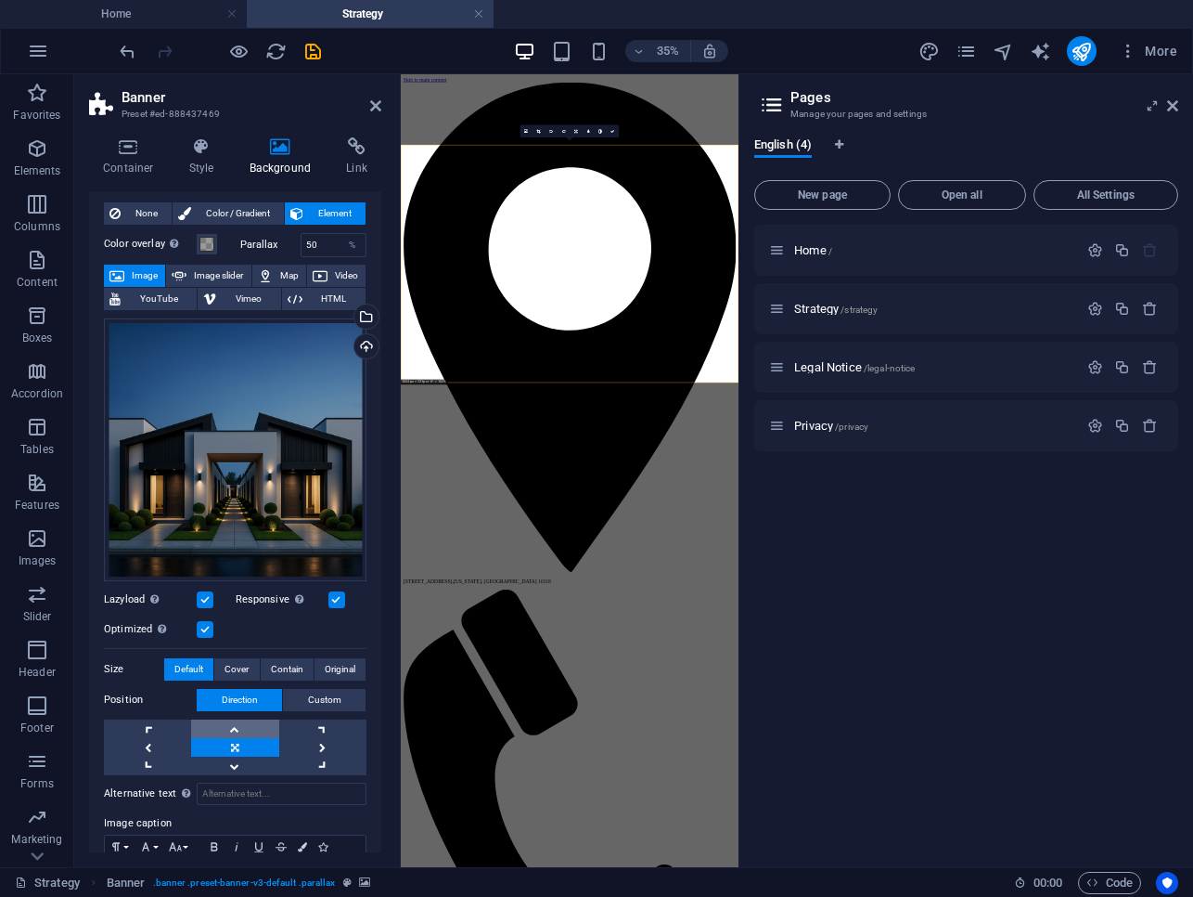
click at [238, 724] on link at bounding box center [234, 728] width 87 height 19
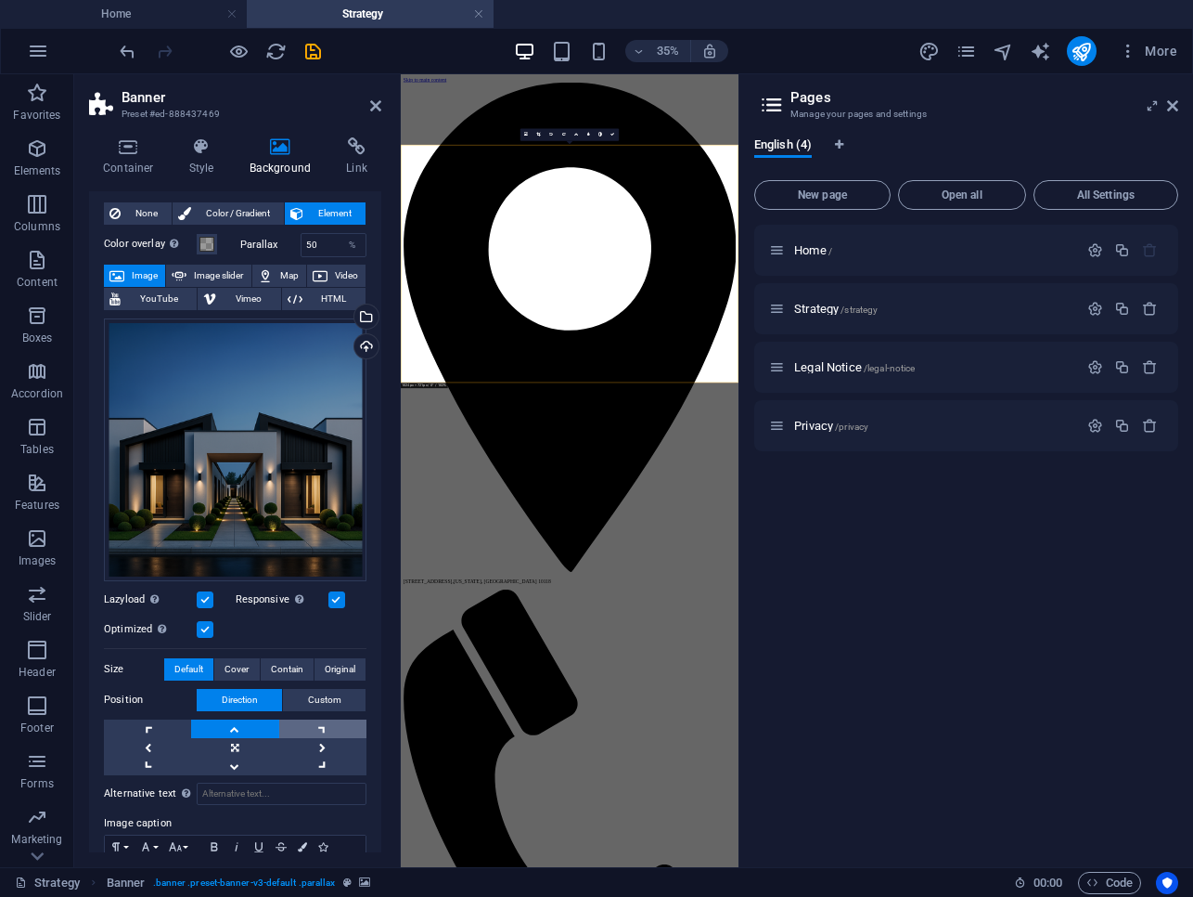
click at [314, 720] on link at bounding box center [322, 728] width 87 height 19
click at [164, 722] on link at bounding box center [147, 728] width 87 height 19
click at [219, 741] on link at bounding box center [234, 747] width 87 height 19
click at [233, 724] on link at bounding box center [234, 728] width 87 height 19
click at [244, 669] on span "Cover" at bounding box center [237, 669] width 24 height 22
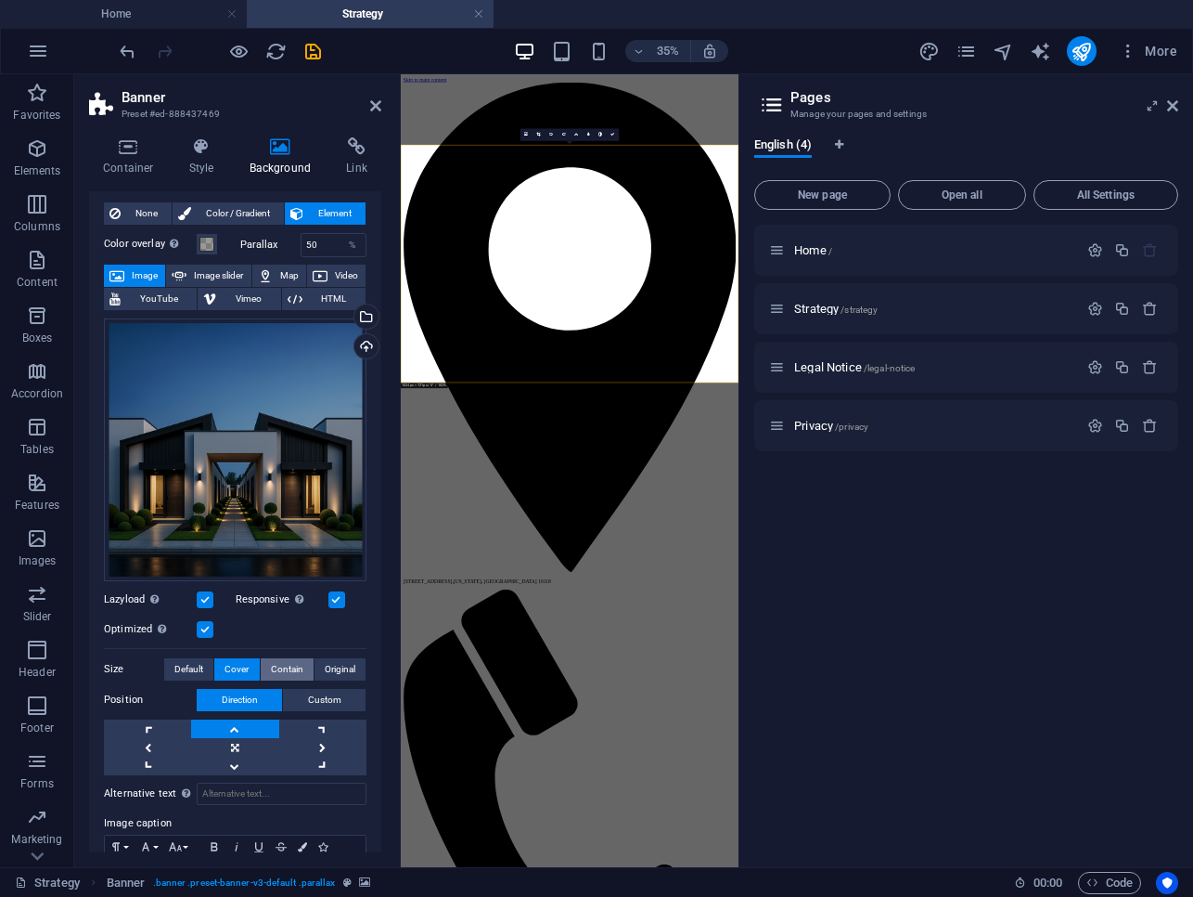
click at [276, 669] on span "Contain" at bounding box center [287, 669] width 32 height 22
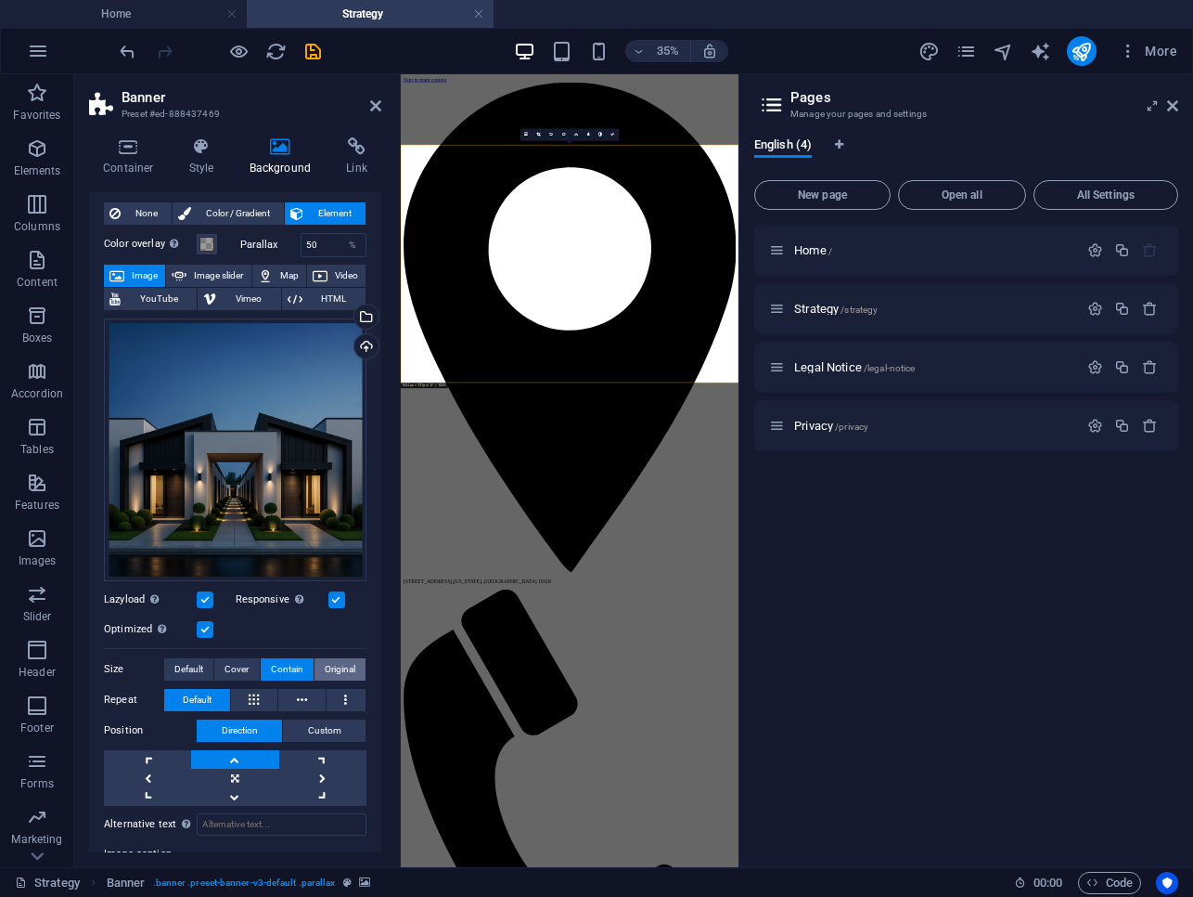
click at [329, 659] on span "Original" at bounding box center [340, 669] width 31 height 22
click at [289, 664] on span "Contain" at bounding box center [287, 669] width 32 height 22
click at [250, 752] on link at bounding box center [234, 759] width 87 height 19
click at [249, 752] on link at bounding box center [234, 759] width 87 height 19
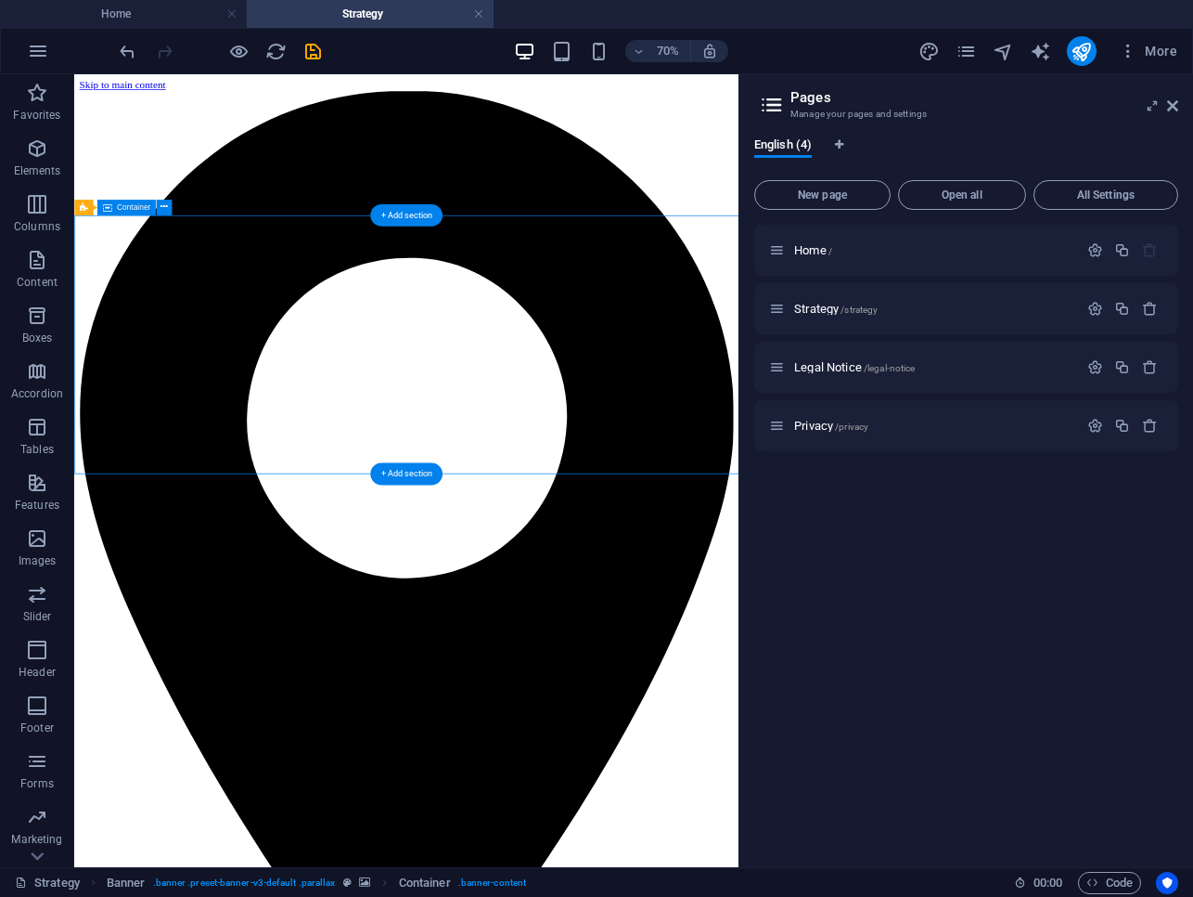
drag, startPoint x: 535, startPoint y: 819, endPoint x: 771, endPoint y: 432, distance: 452.4
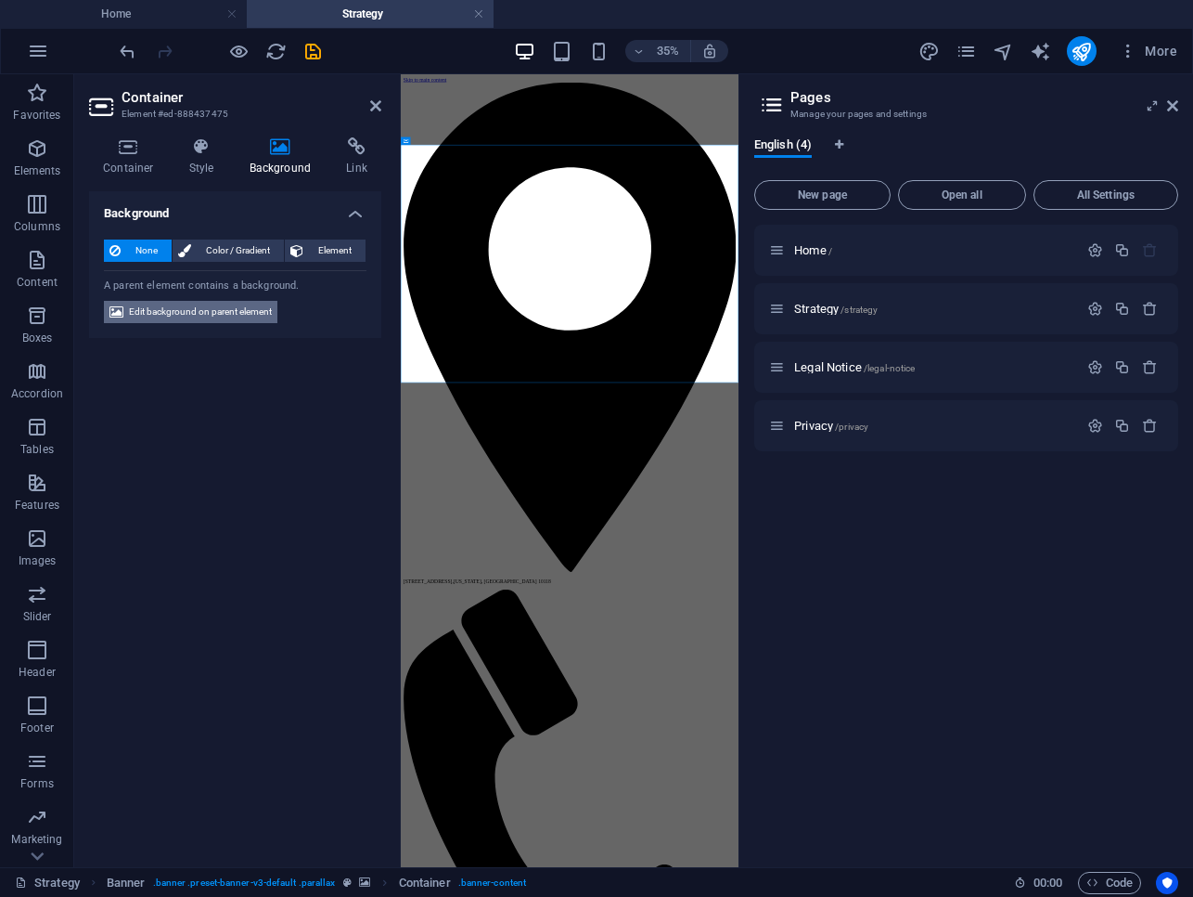
click at [259, 319] on span "Edit background on parent element" at bounding box center [200, 312] width 143 height 22
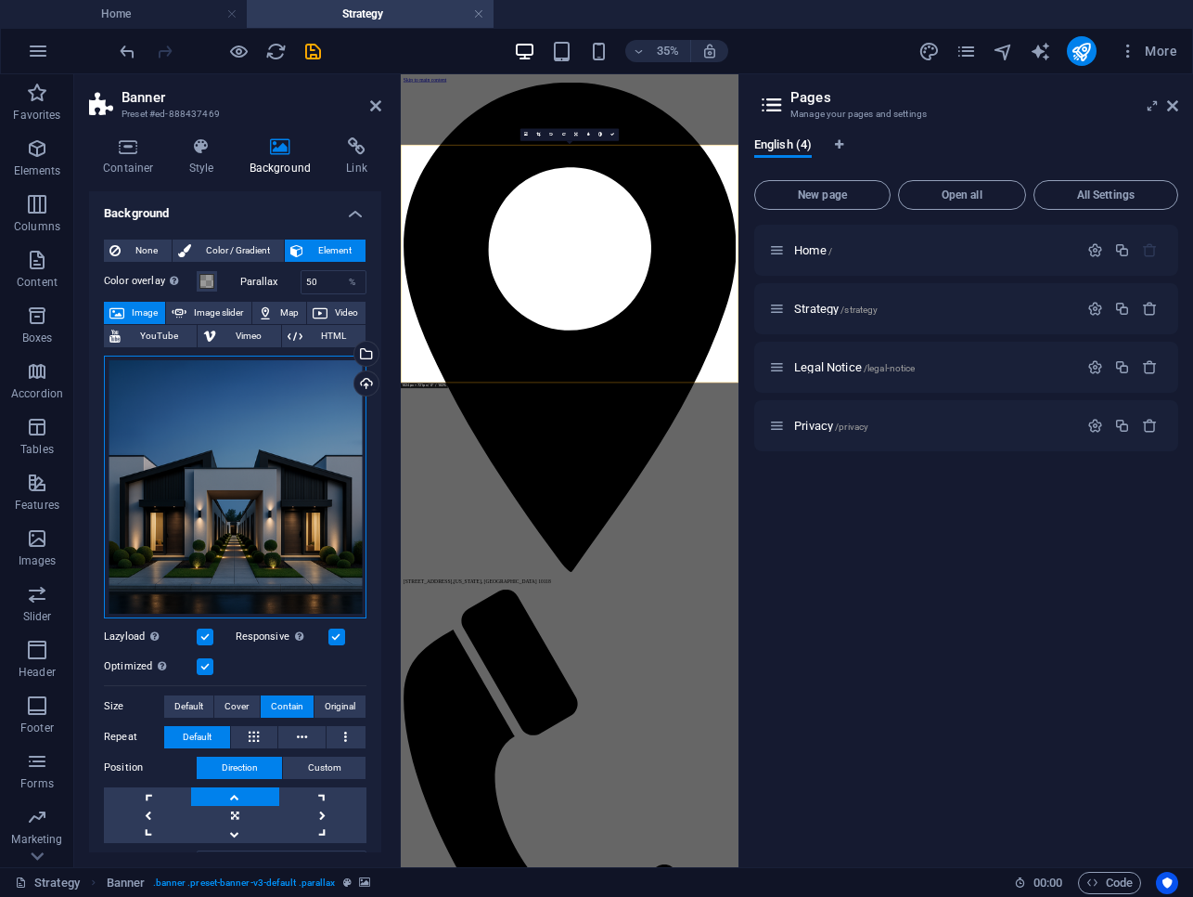
click at [259, 419] on div "Drag files here, click to choose files or select files from Files or our free s…" at bounding box center [235, 486] width 263 height 263
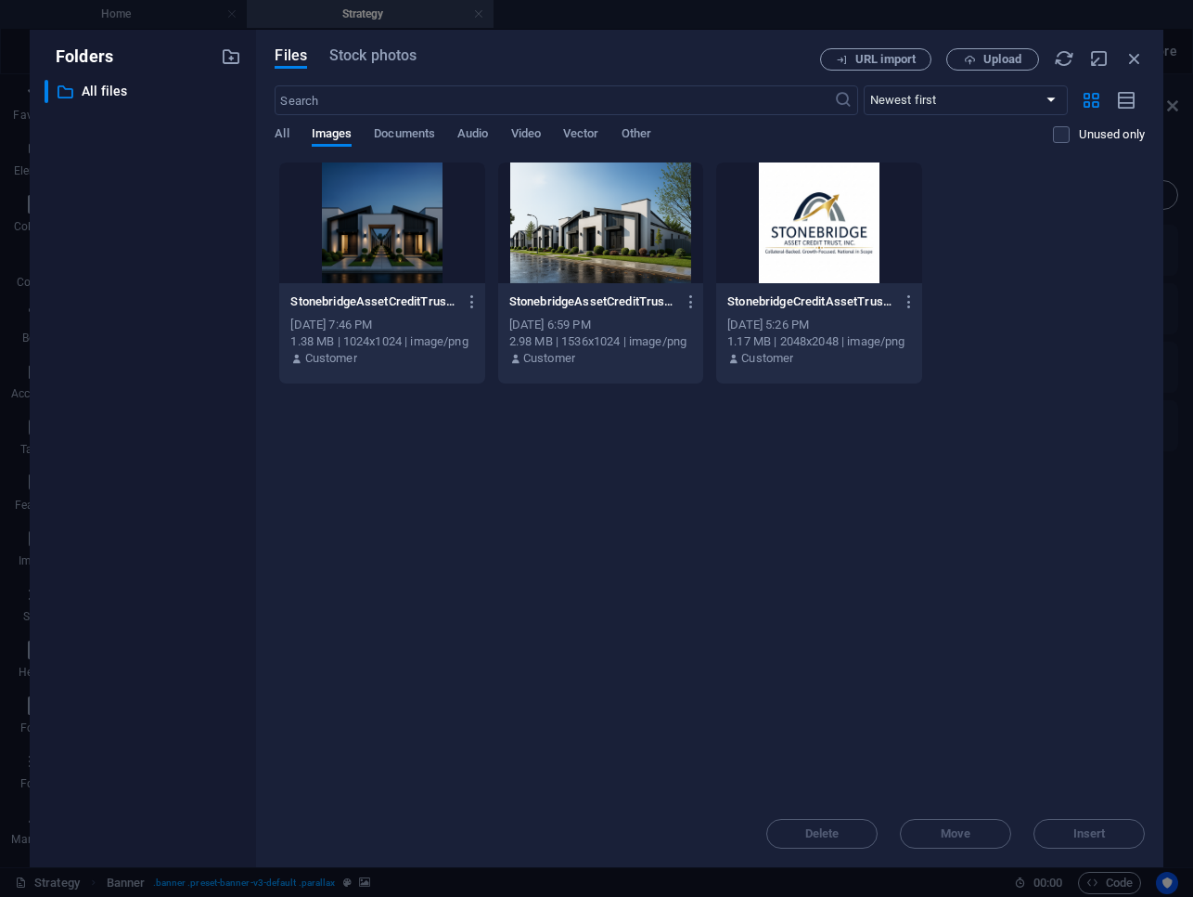
click at [259, 419] on div "Files Stock photos URL import Upload ​ Newest first Oldest first Name (A-Z) Nam…" at bounding box center [710, 448] width 908 height 837
click at [375, 256] on div at bounding box center [381, 222] width 205 height 121
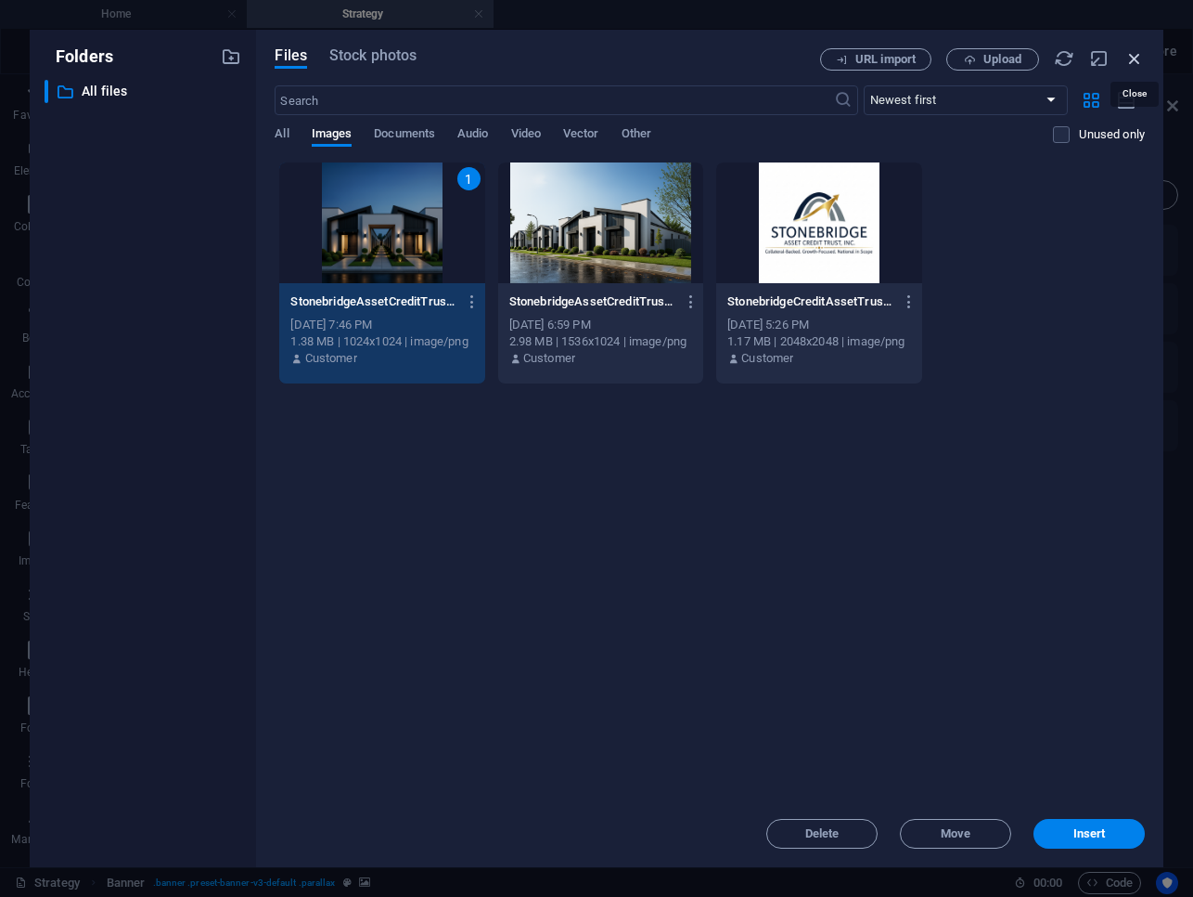
click at [1134, 61] on icon "button" at bounding box center [1135, 58] width 20 height 20
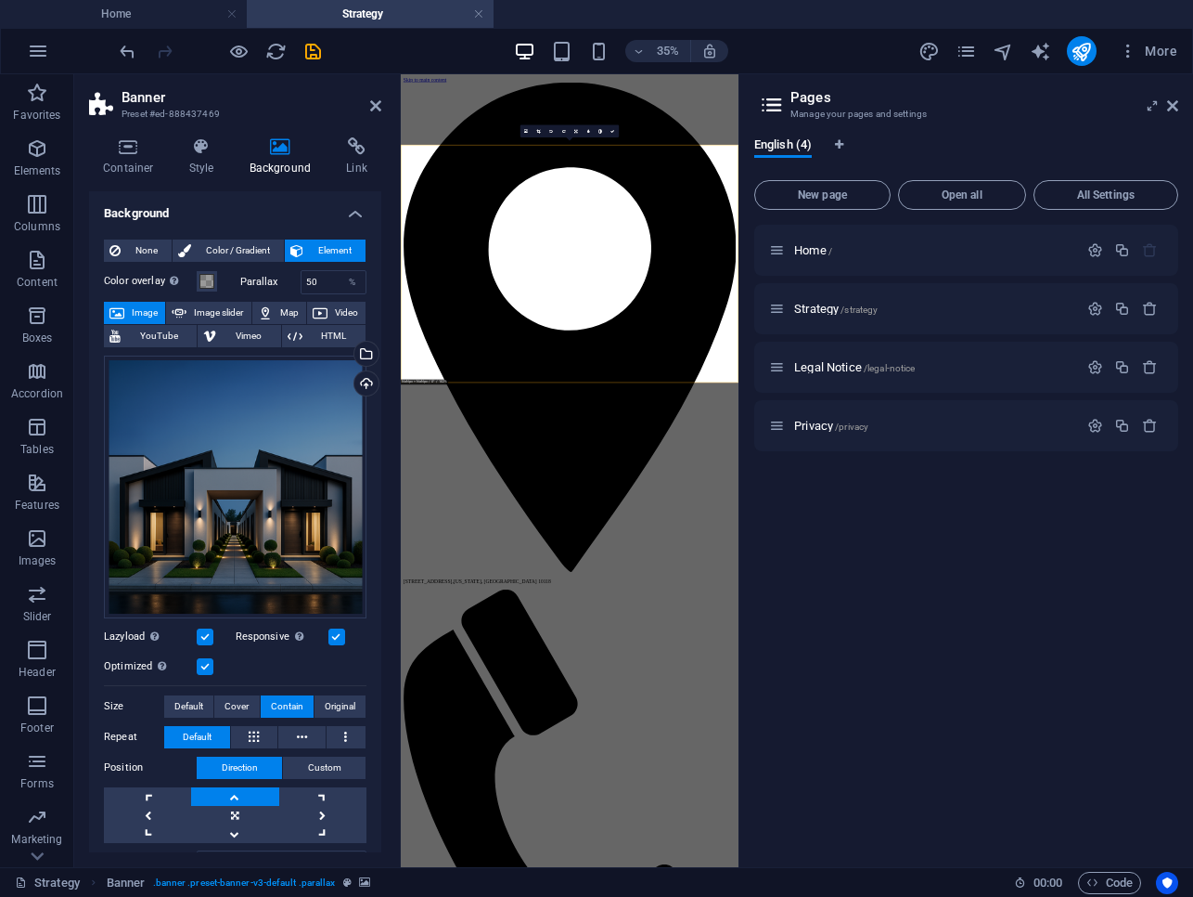
click at [207, 637] on label at bounding box center [205, 636] width 17 height 17
click at [0, 0] on input "Lazyload Loading images after the page loads improves page speed." at bounding box center [0, 0] width 0 height 0
click at [205, 633] on label at bounding box center [205, 636] width 17 height 17
click at [0, 0] on input "Lazyload Loading images after the page loads improves page speed." at bounding box center [0, 0] width 0 height 0
click at [205, 633] on label at bounding box center [205, 636] width 17 height 17
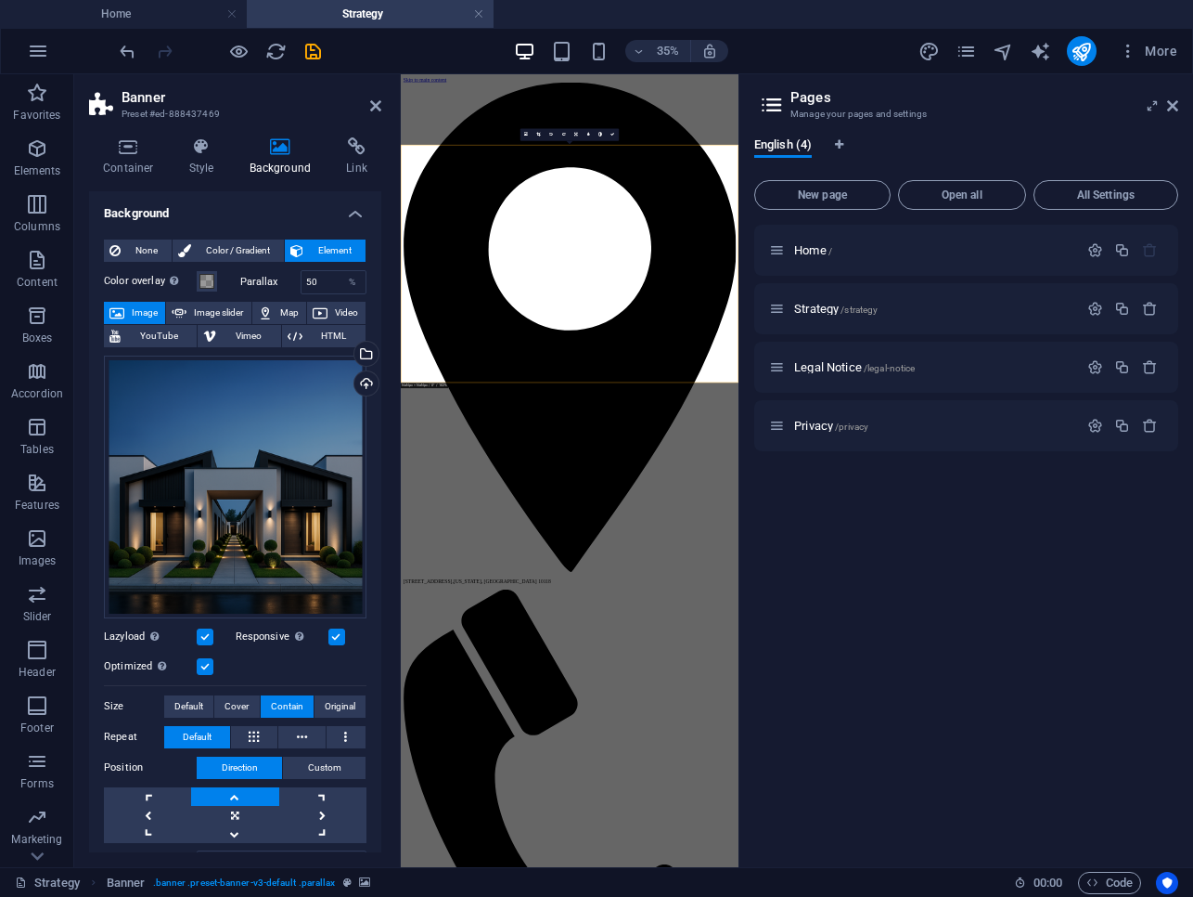
click at [0, 0] on input "Lazyload Loading images after the page loads improves page speed." at bounding box center [0, 0] width 0 height 0
click at [207, 662] on label at bounding box center [205, 666] width 17 height 17
click at [0, 0] on input "Optimized Images are compressed to improve page speed." at bounding box center [0, 0] width 0 height 0
click at [207, 662] on label at bounding box center [205, 666] width 17 height 17
click at [0, 0] on input "Optimized Images are compressed to improve page speed." at bounding box center [0, 0] width 0 height 0
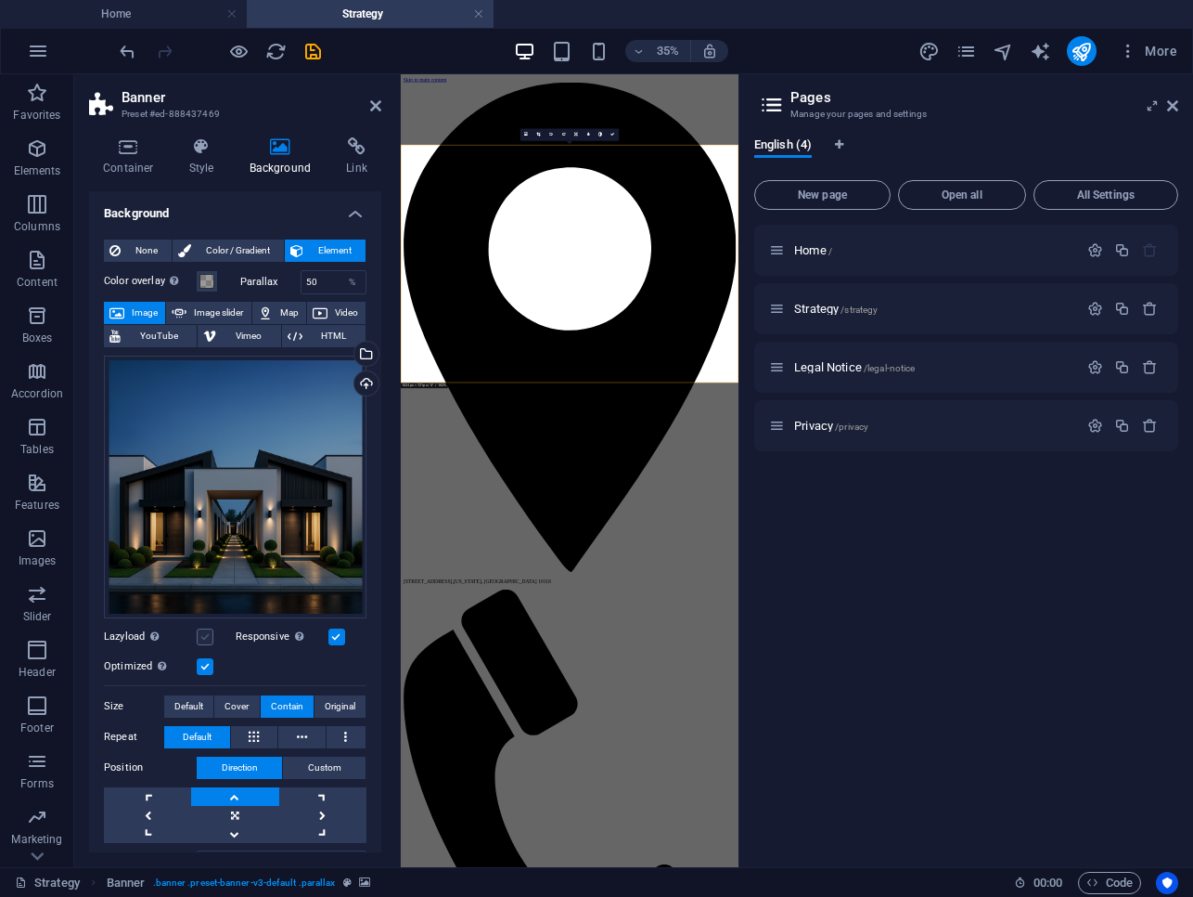
click at [207, 638] on label at bounding box center [205, 636] width 17 height 17
click at [0, 0] on input "Lazyload Loading images after the page loads improves page speed." at bounding box center [0, 0] width 0 height 0
click at [332, 734] on button at bounding box center [347, 737] width 40 height 22
click at [299, 735] on icon at bounding box center [302, 737] width 10 height 22
click at [254, 735] on icon at bounding box center [254, 737] width 10 height 22
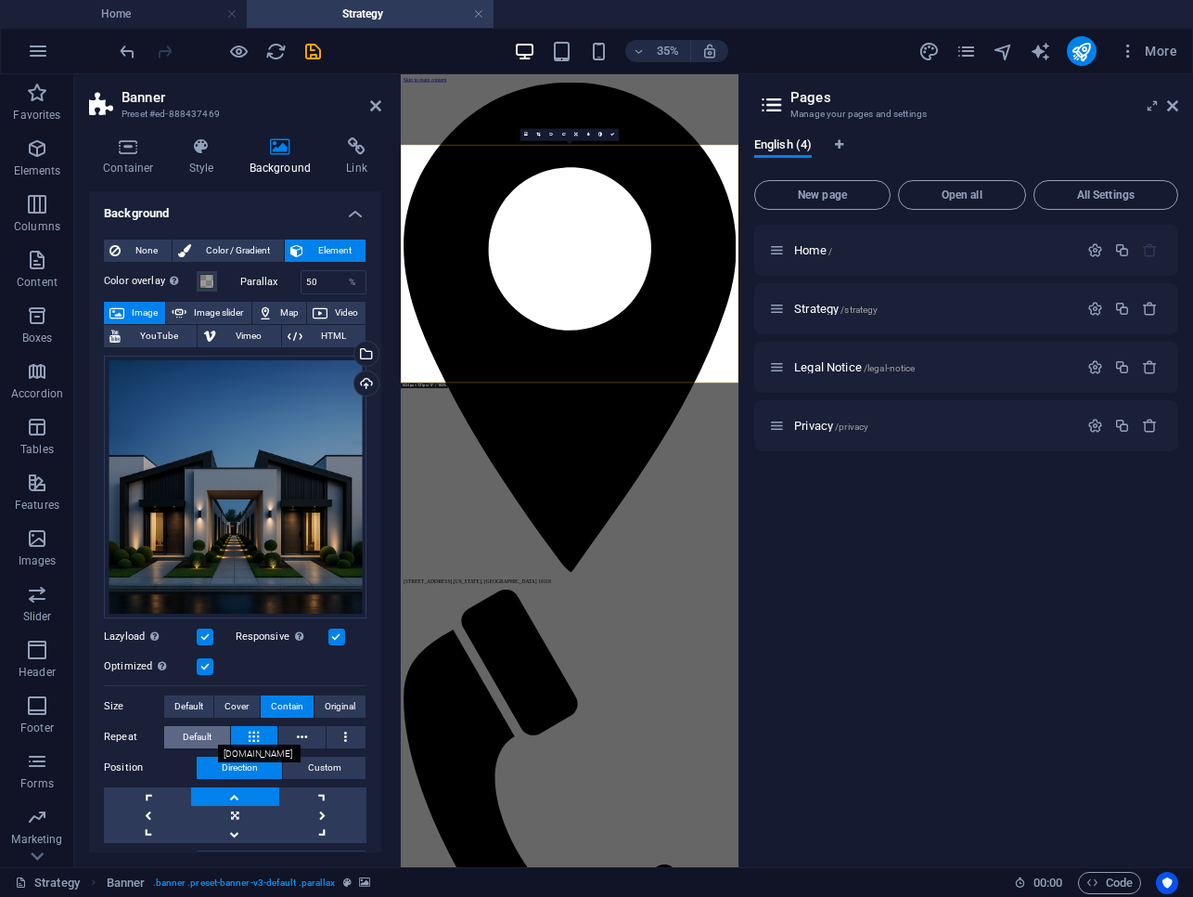
click at [213, 734] on button "Default" at bounding box center [197, 737] width 66 height 22
click at [308, 767] on span "Custom" at bounding box center [324, 767] width 33 height 22
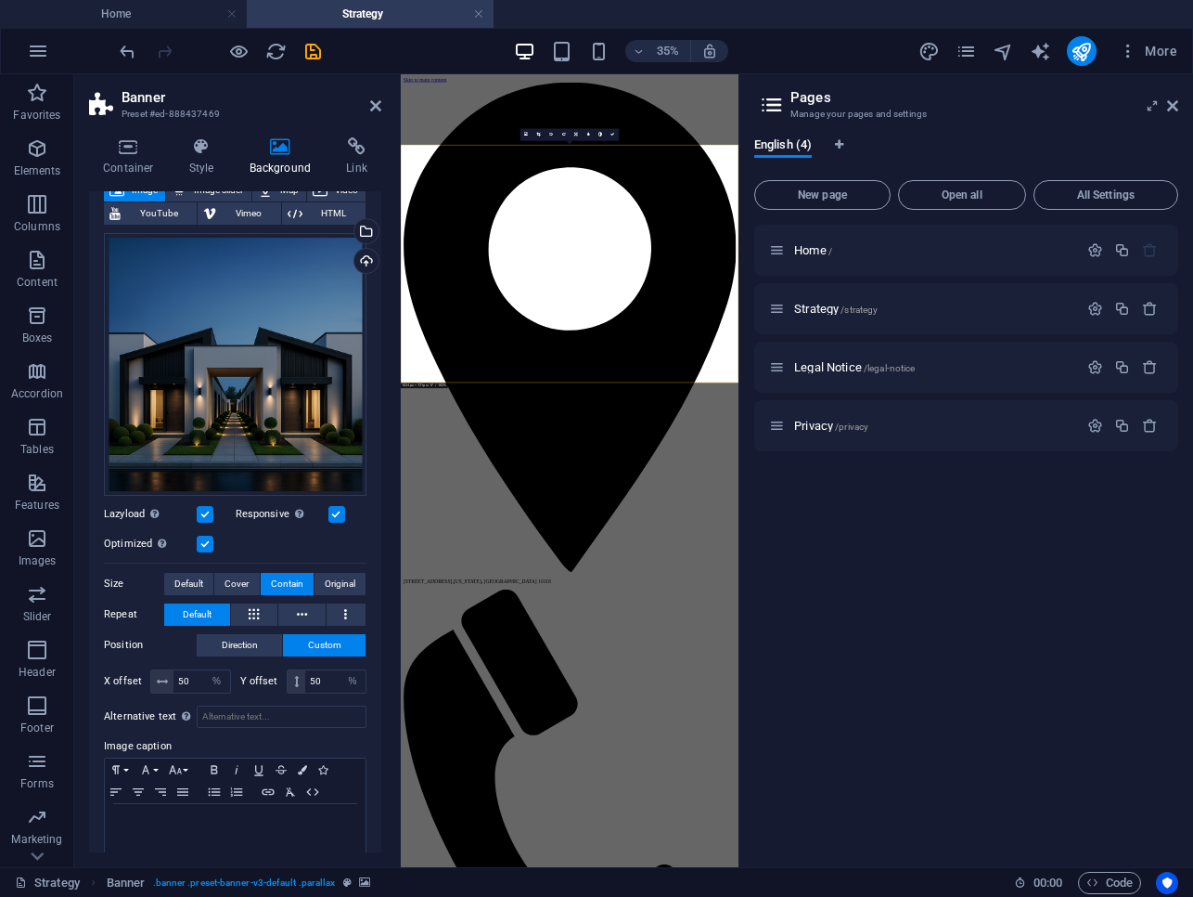
scroll to position [142, 0]
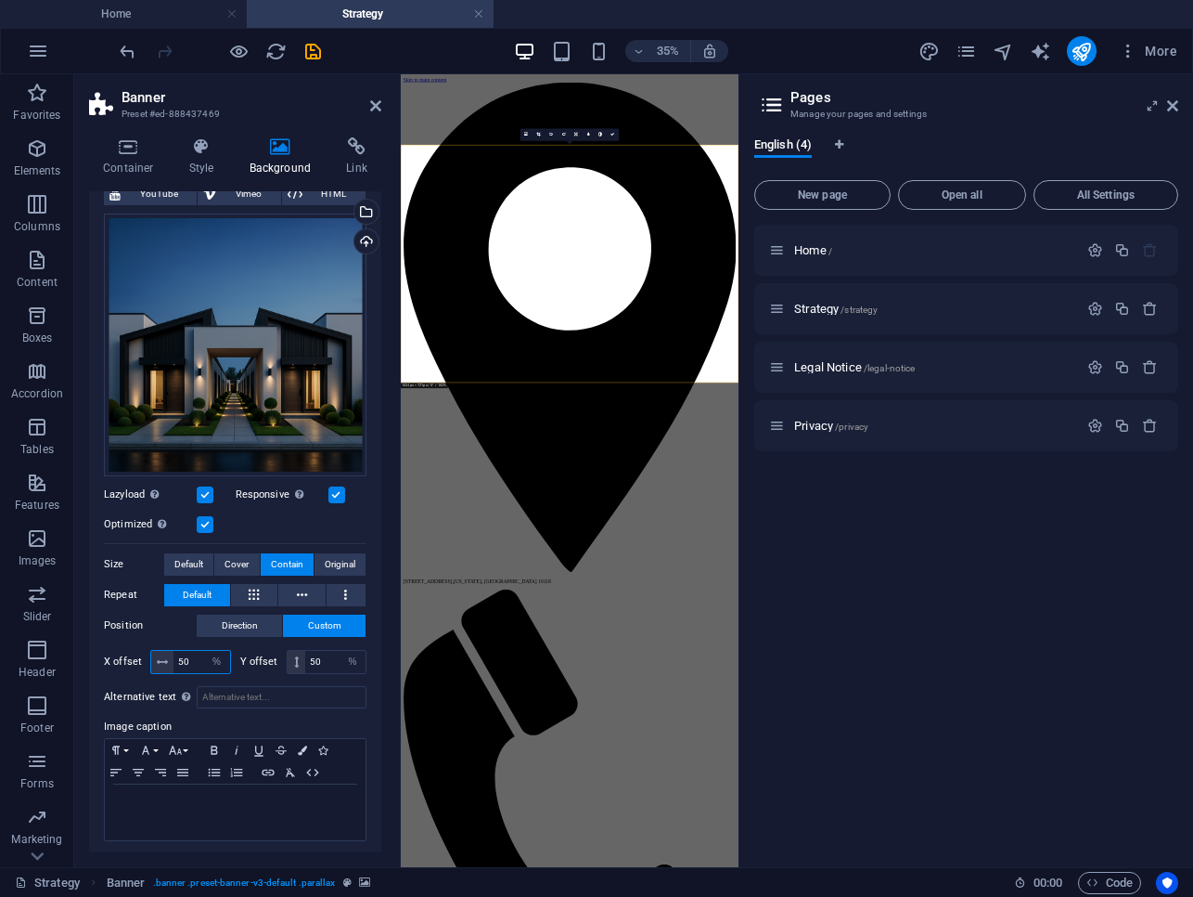
click at [194, 657] on input "50" at bounding box center [202, 662] width 57 height 22
click at [252, 624] on span "Direction" at bounding box center [240, 625] width 36 height 22
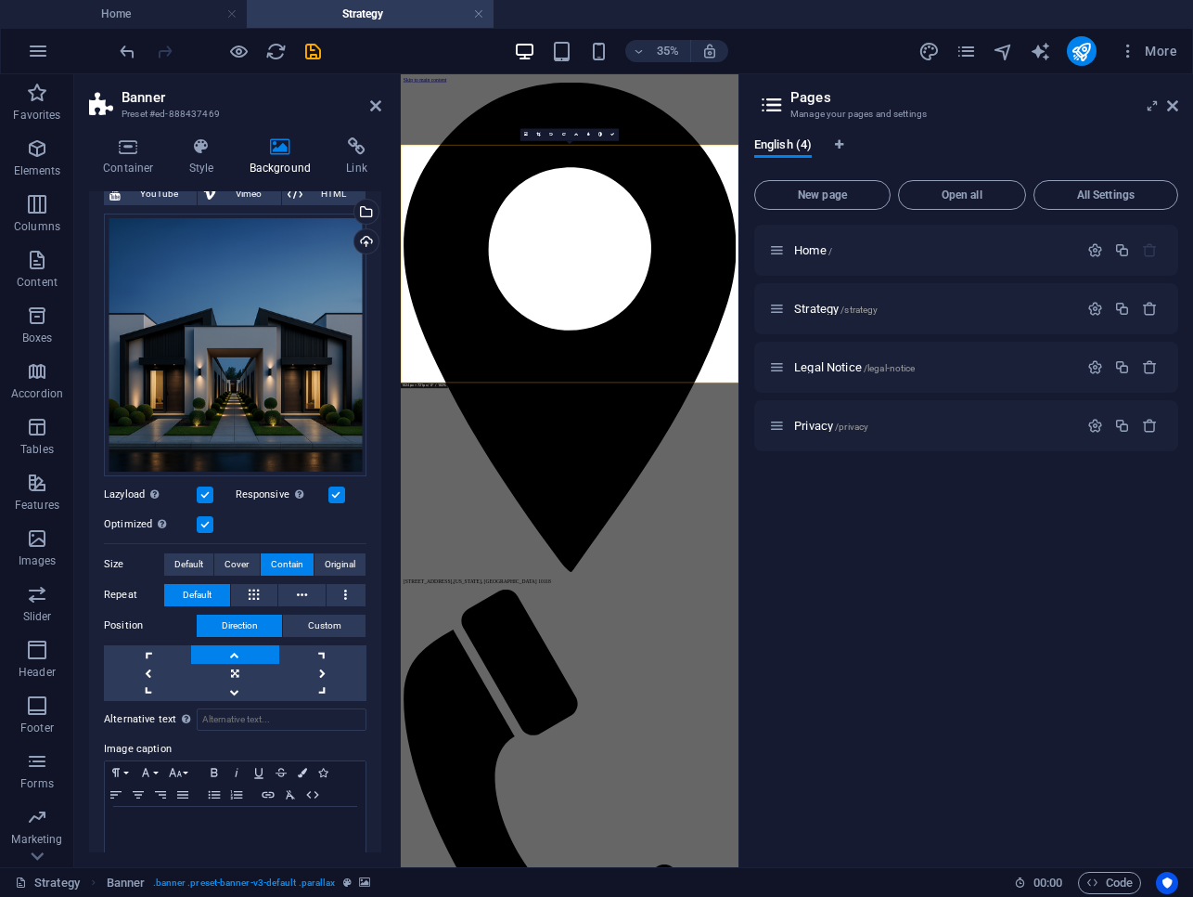
click at [240, 651] on link at bounding box center [234, 654] width 87 height 19
click at [240, 664] on link at bounding box center [234, 673] width 87 height 19
click at [240, 649] on link at bounding box center [234, 654] width 87 height 19
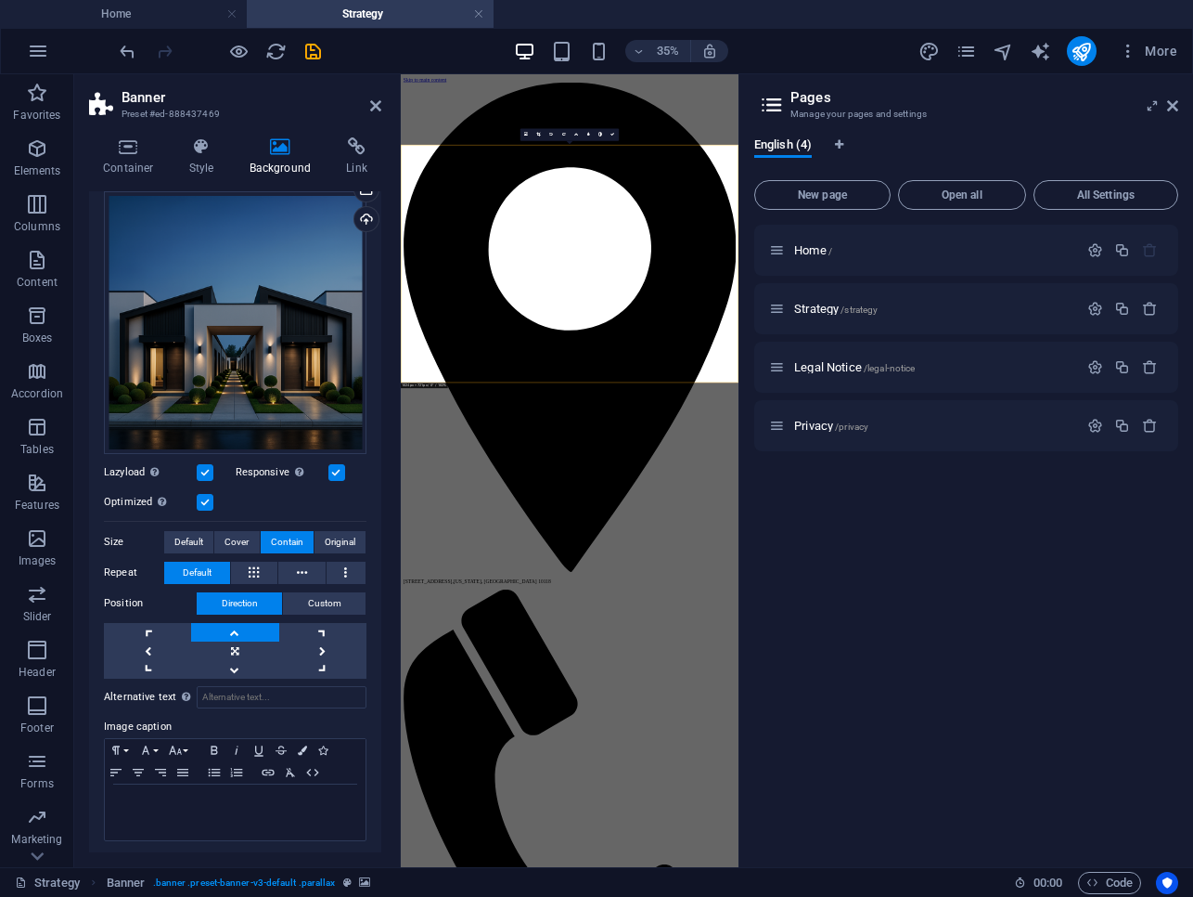
scroll to position [158, 0]
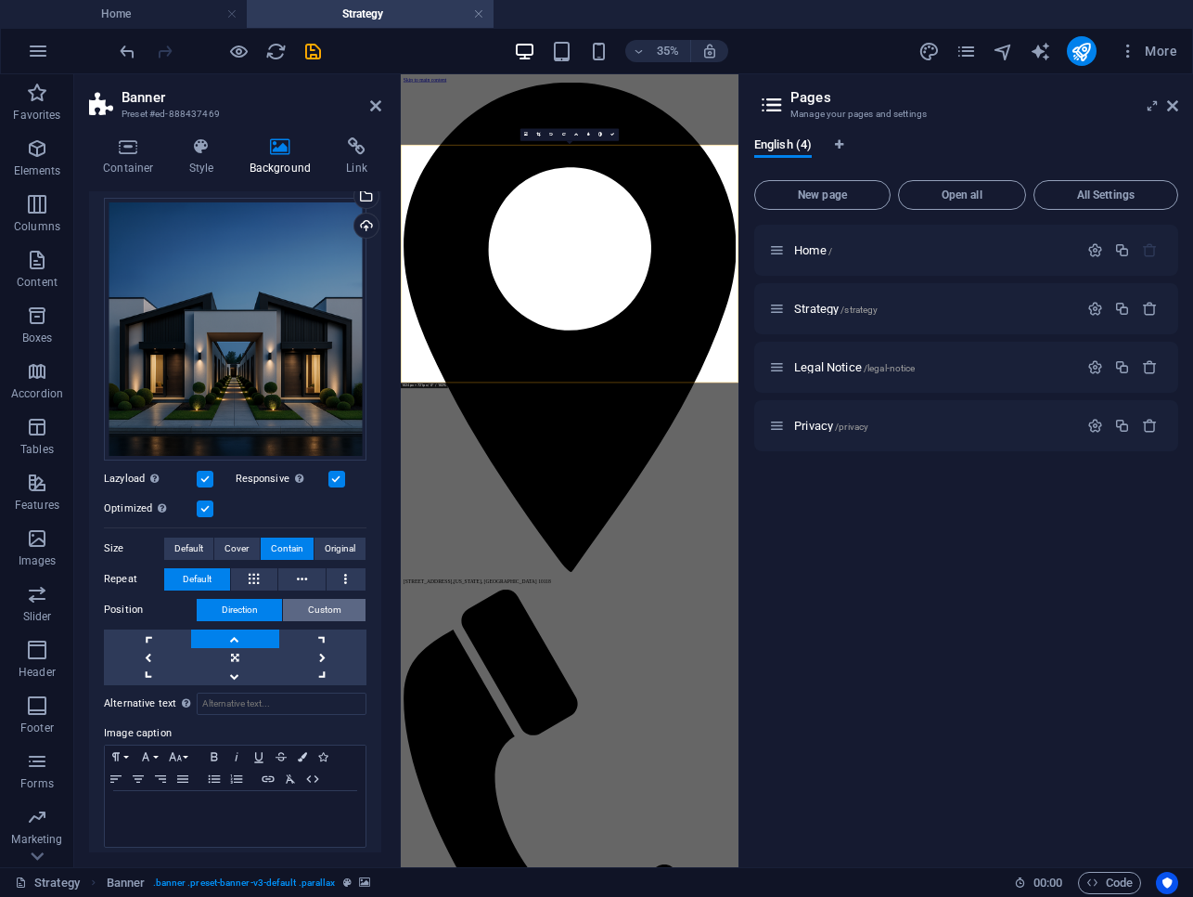
click at [295, 609] on button "Custom" at bounding box center [324, 610] width 83 height 22
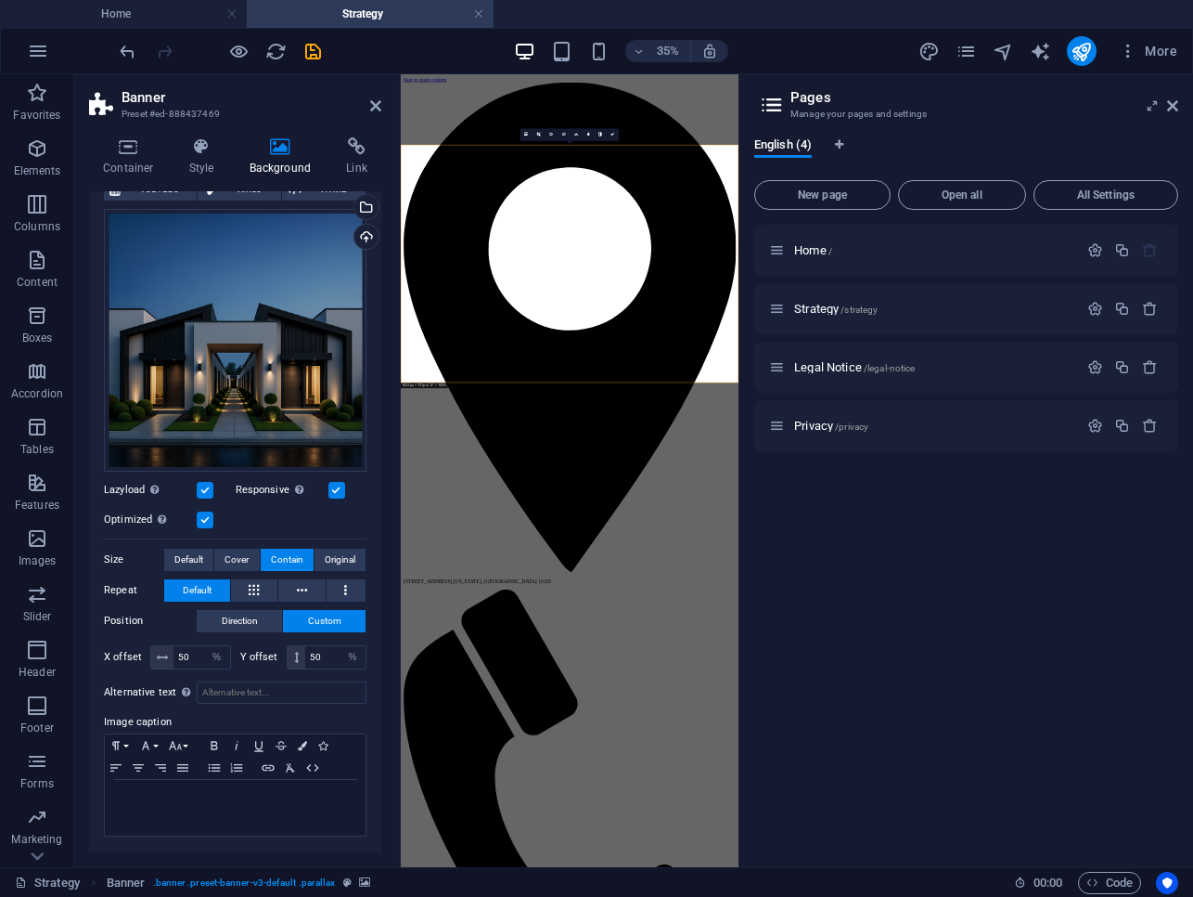
scroll to position [142, 0]
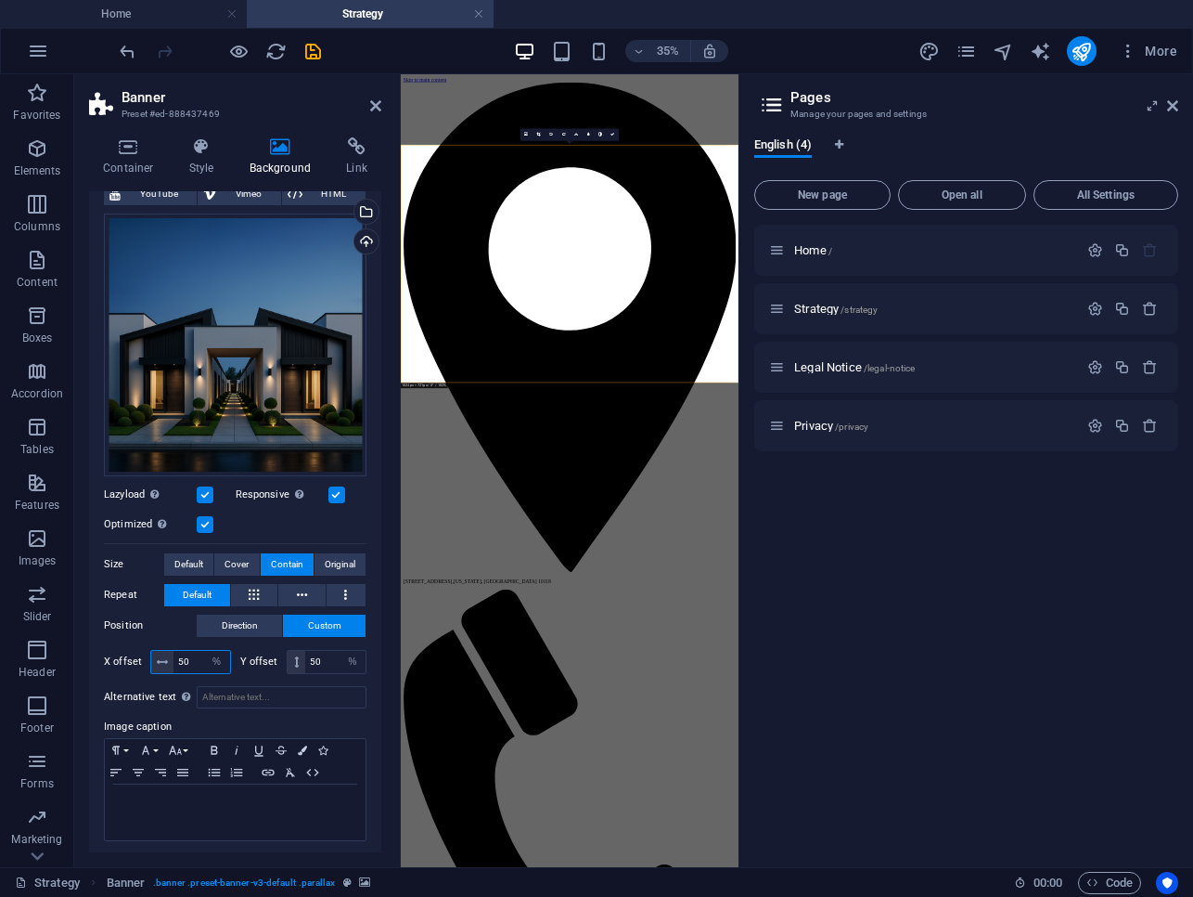
click at [187, 657] on input "50" at bounding box center [202, 662] width 57 height 22
click at [187, 660] on input "25" at bounding box center [202, 662] width 57 height 22
type input "100"
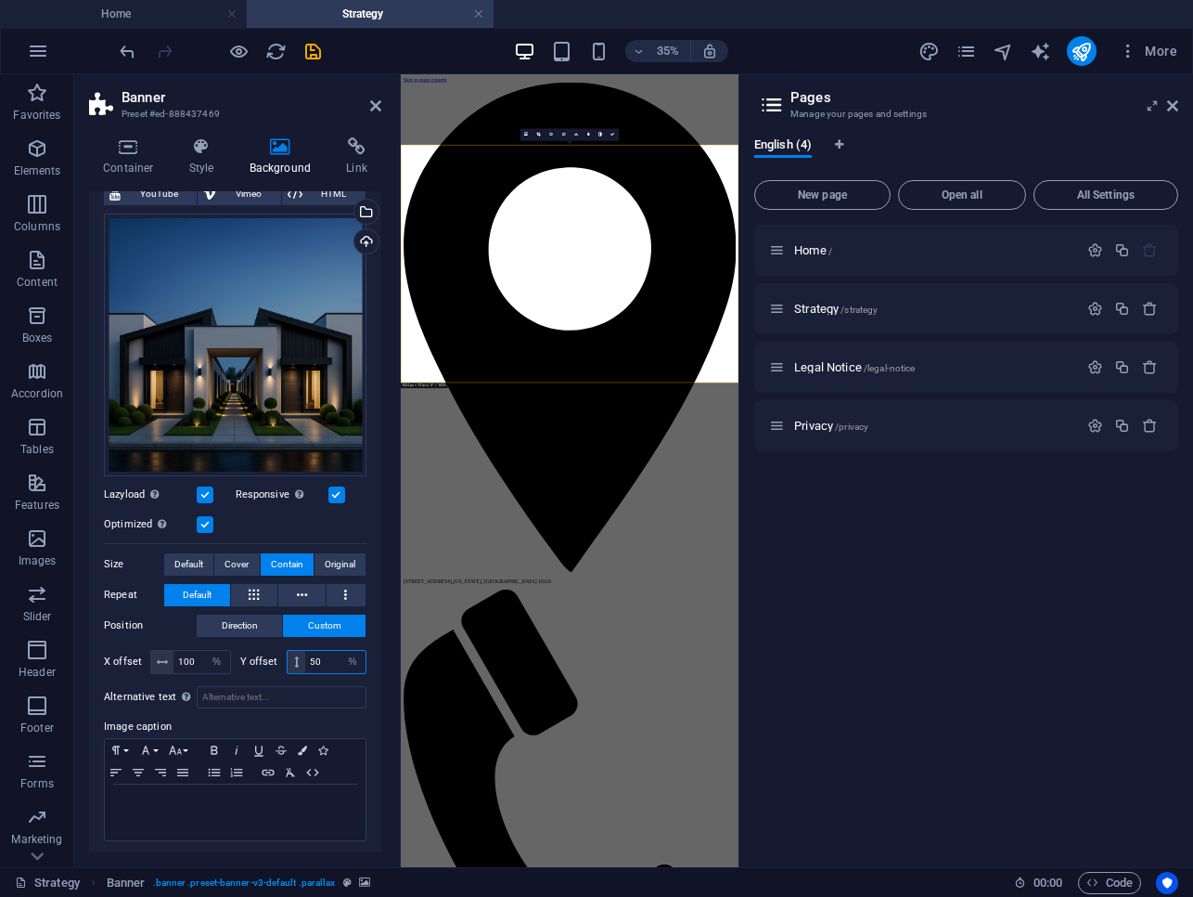
click at [321, 657] on input "50" at bounding box center [335, 662] width 60 height 22
click at [294, 656] on icon at bounding box center [296, 661] width 5 height 11
click at [309, 654] on input "50" at bounding box center [335, 662] width 60 height 22
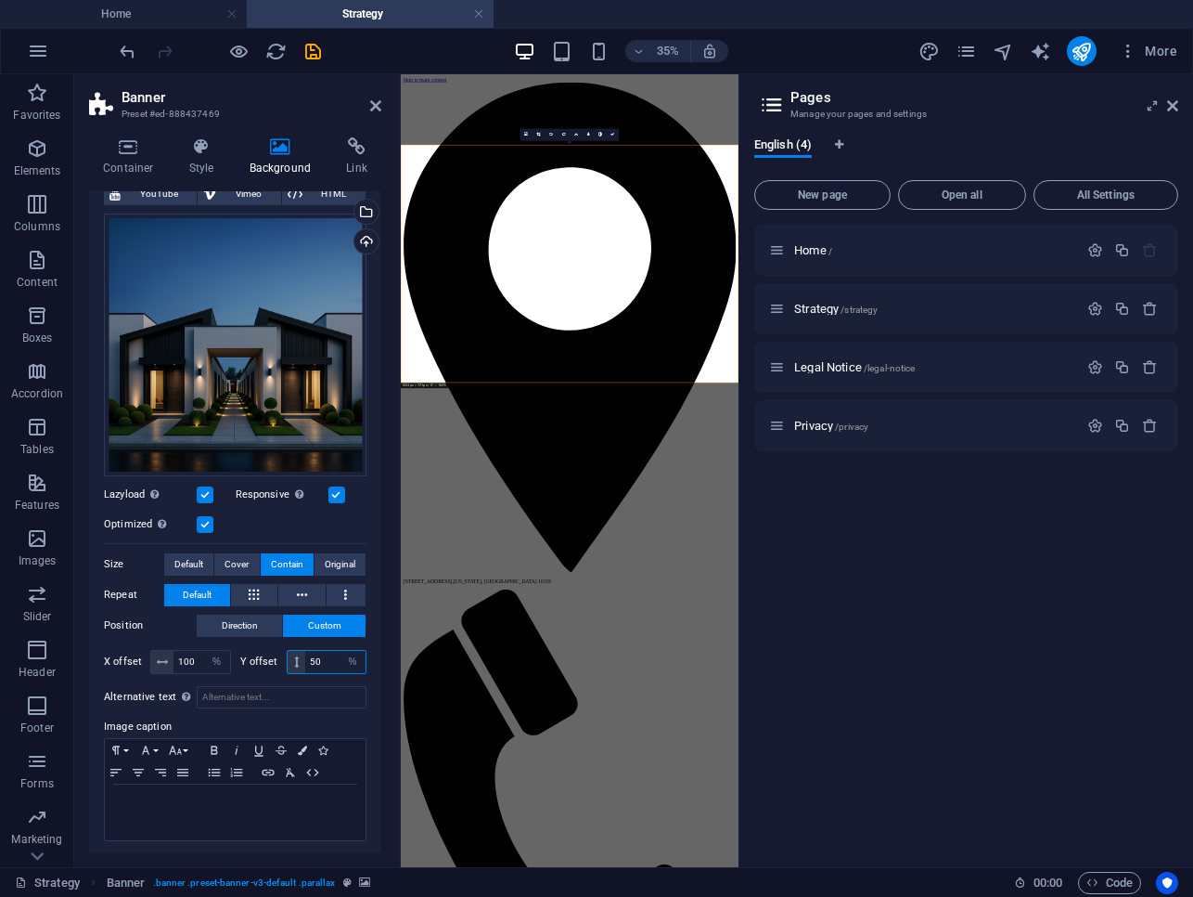
click at [309, 654] on input "50" at bounding box center [335, 662] width 60 height 22
type input "100"
click at [192, 660] on input "100" at bounding box center [202, 662] width 57 height 22
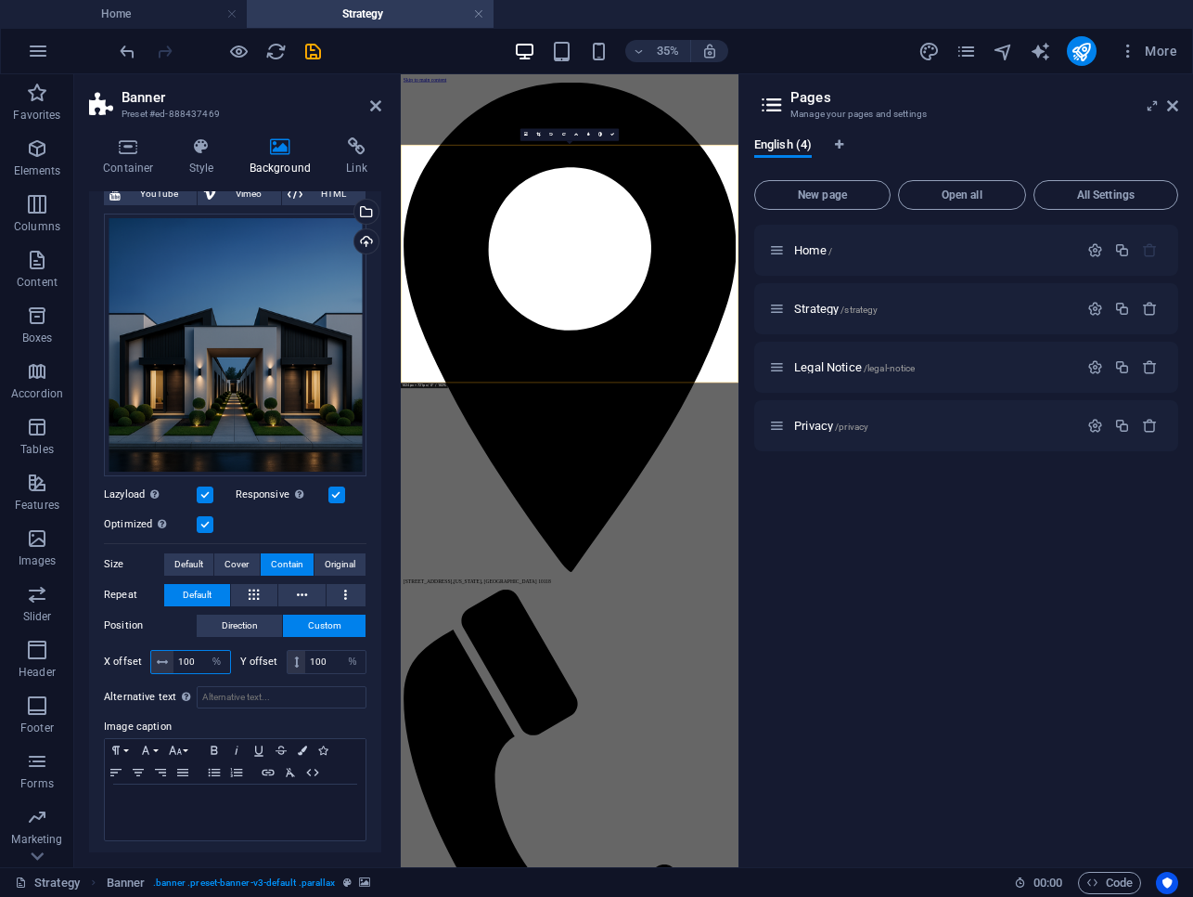
click at [192, 660] on input "100" at bounding box center [202, 662] width 57 height 22
type input "10"
click at [319, 654] on input "100" at bounding box center [335, 662] width 60 height 22
type input "10"
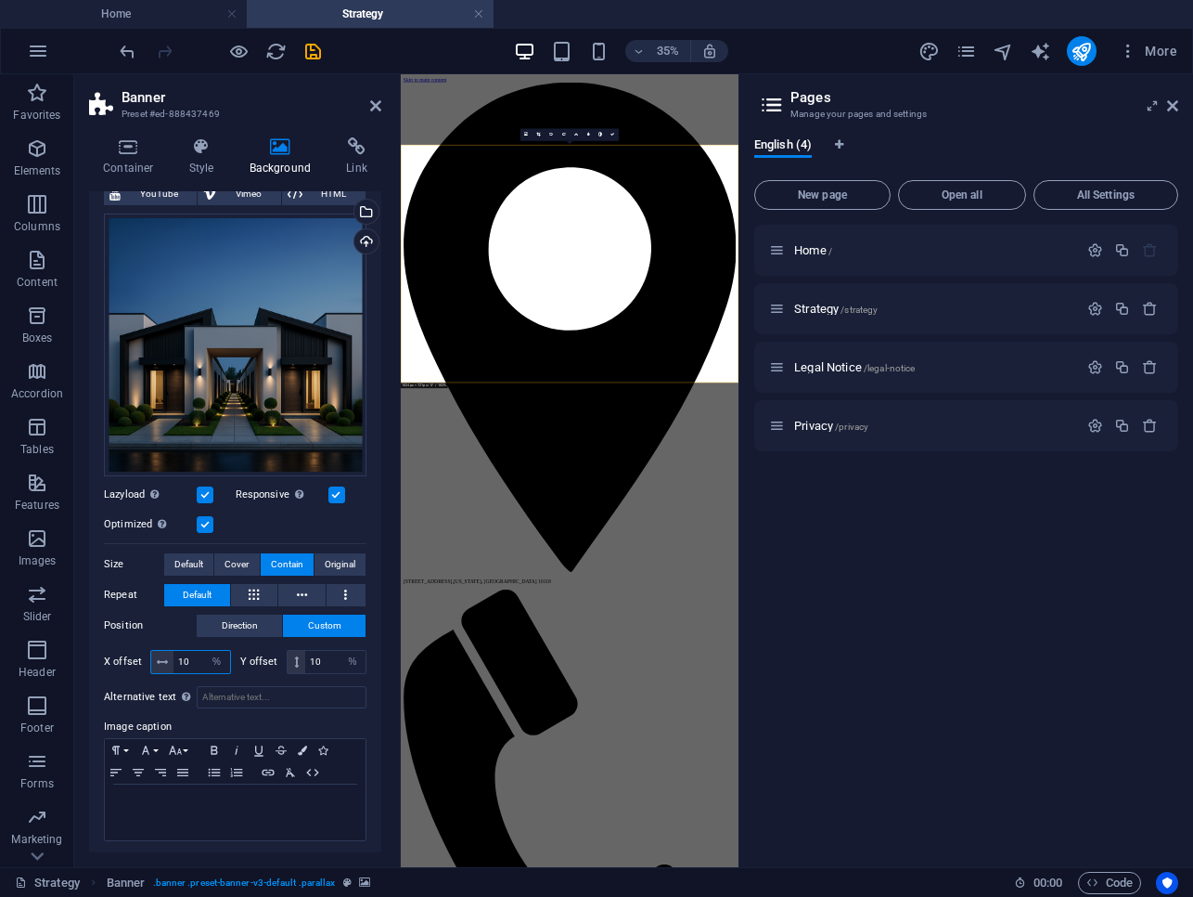
click at [200, 652] on input "10" at bounding box center [202, 662] width 57 height 22
type input "1"
click at [327, 654] on input "10" at bounding box center [335, 662] width 60 height 22
type input "1"
click at [200, 657] on input "1" at bounding box center [202, 662] width 57 height 22
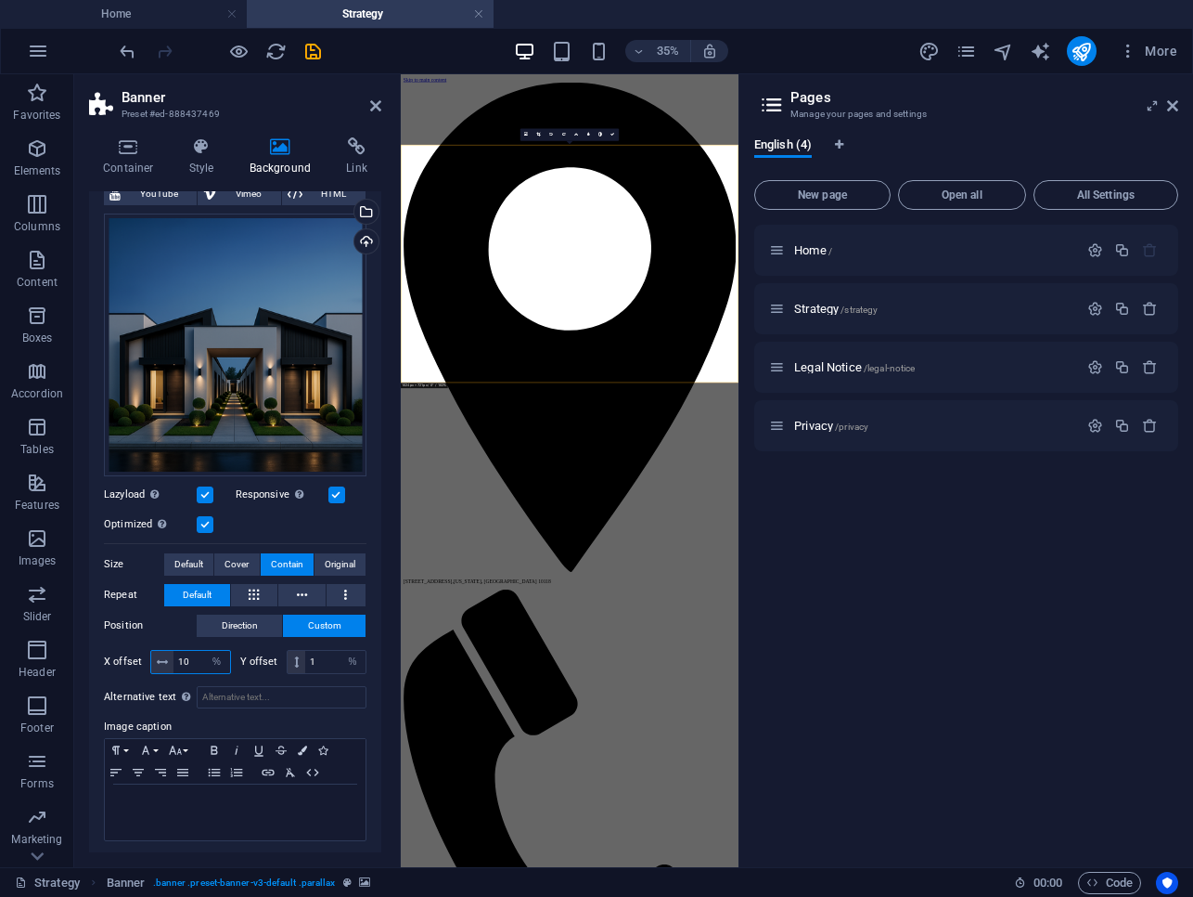
type input "1"
type input "0"
click at [331, 660] on input "1" at bounding box center [335, 662] width 60 height 22
type input "0"
click at [264, 668] on div "Y offset 0 px rem % vh vw" at bounding box center [303, 662] width 127 height 24
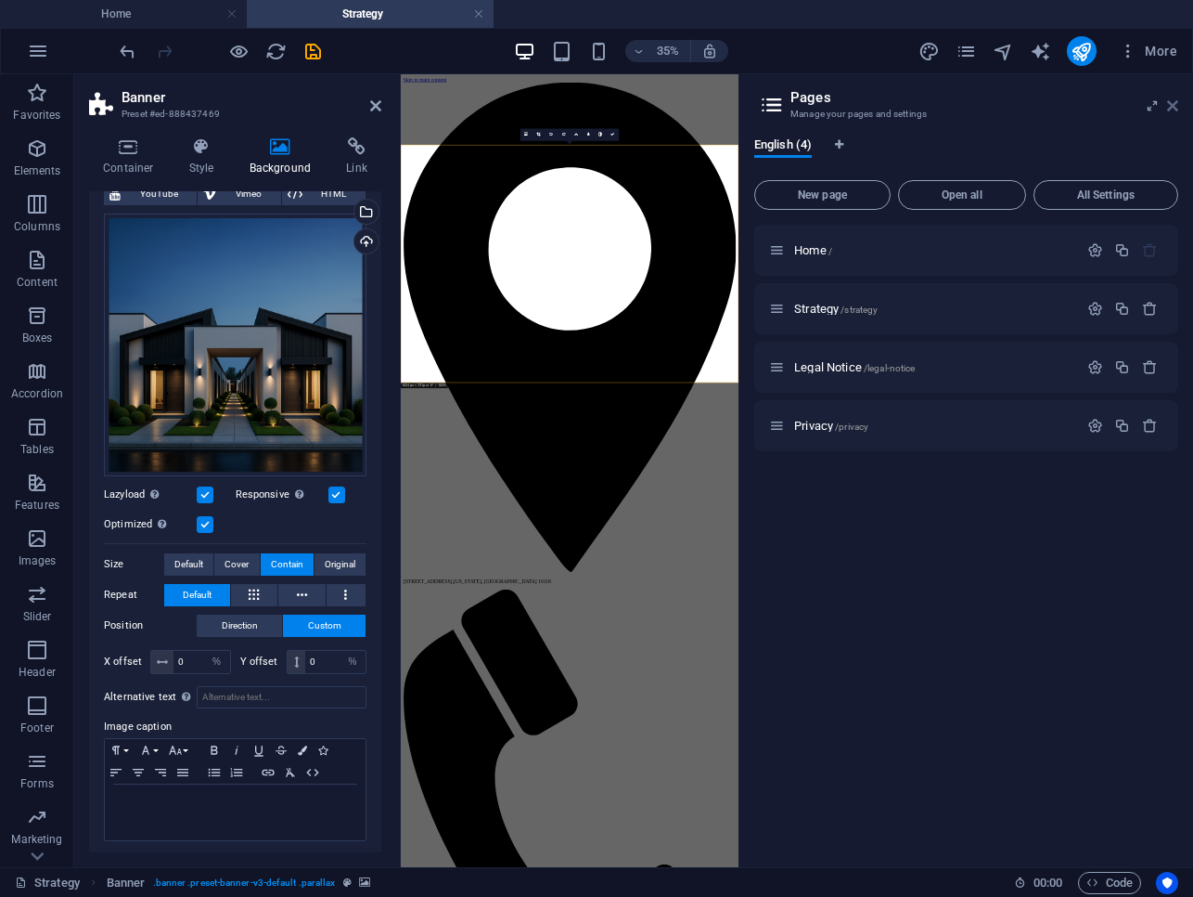
click at [1174, 113] on link at bounding box center [1173, 106] width 11 height 16
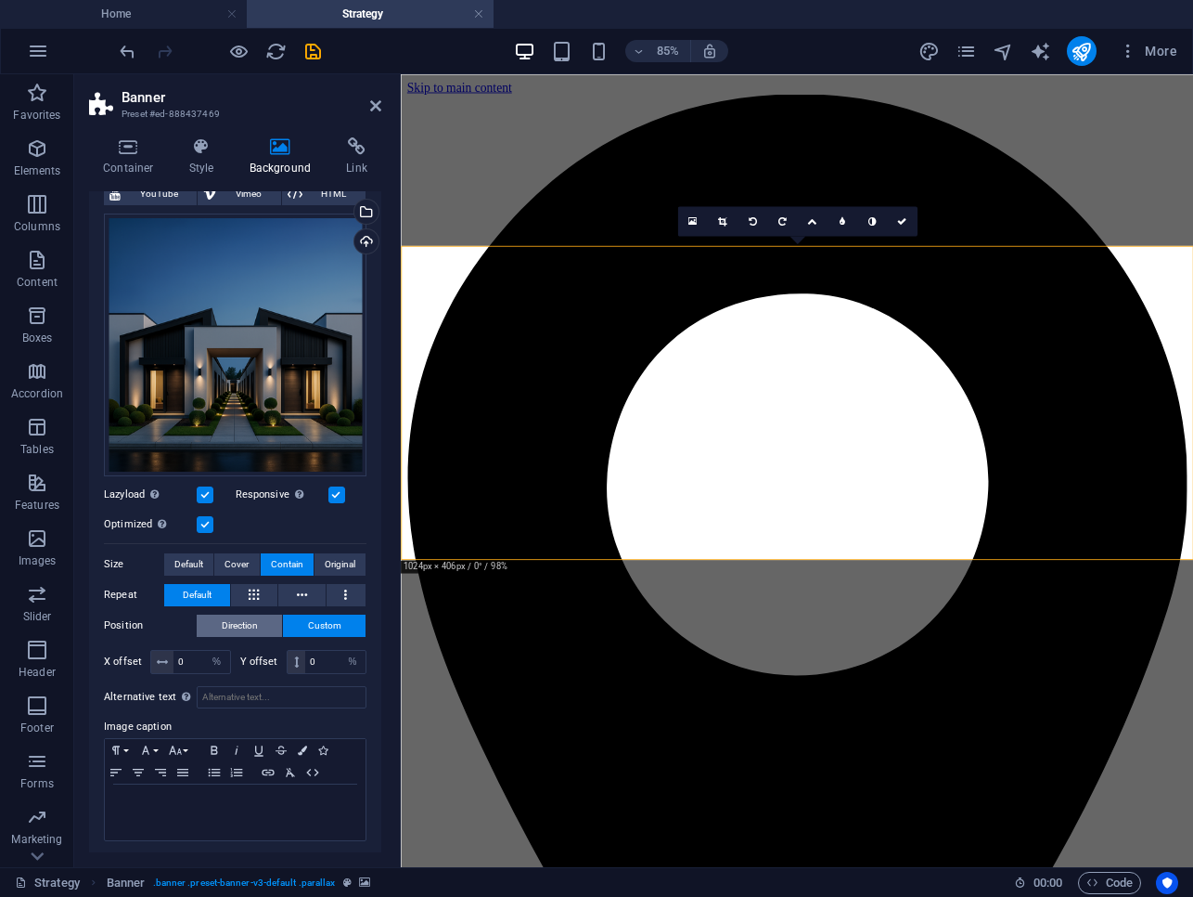
click at [244, 620] on span "Direction" at bounding box center [240, 625] width 36 height 22
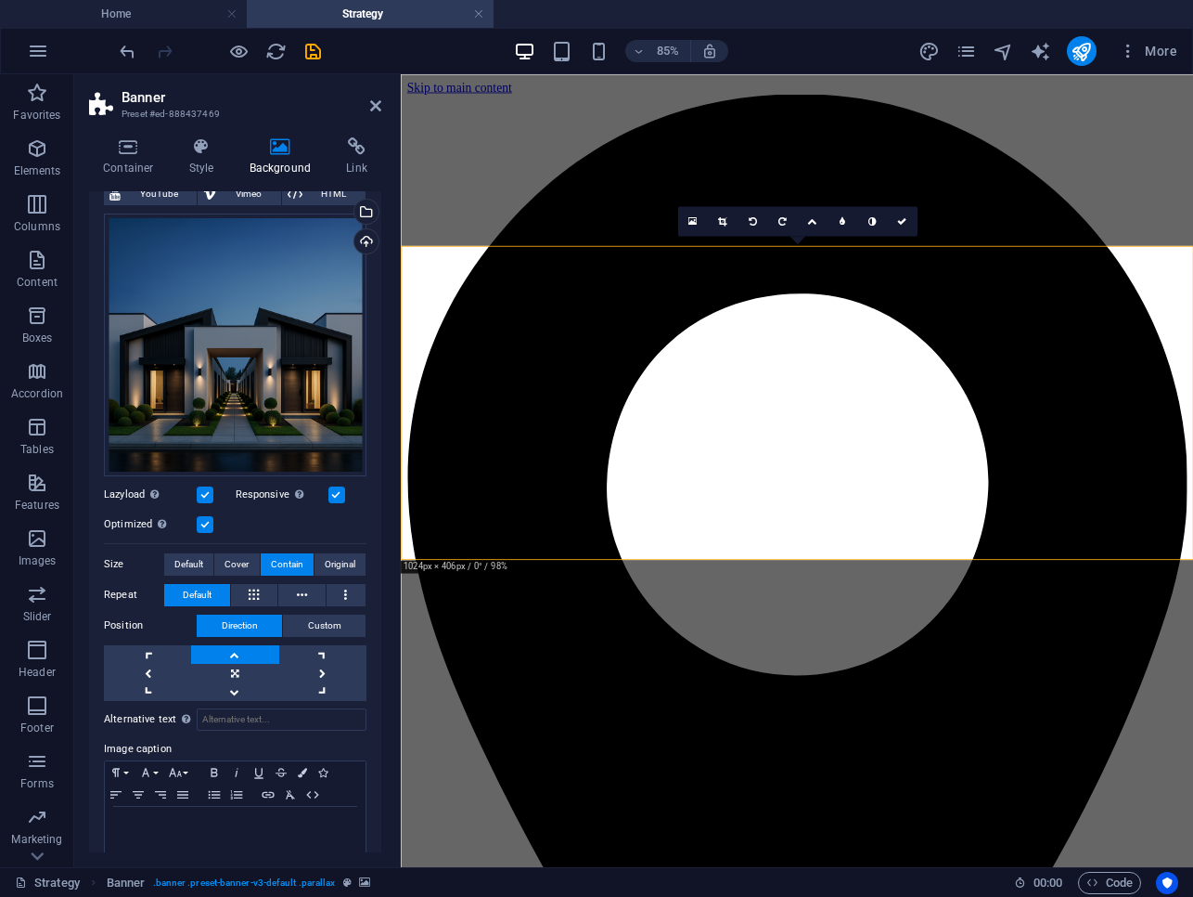
click at [235, 651] on link at bounding box center [234, 654] width 87 height 19
click at [238, 555] on span "Cover" at bounding box center [237, 564] width 24 height 22
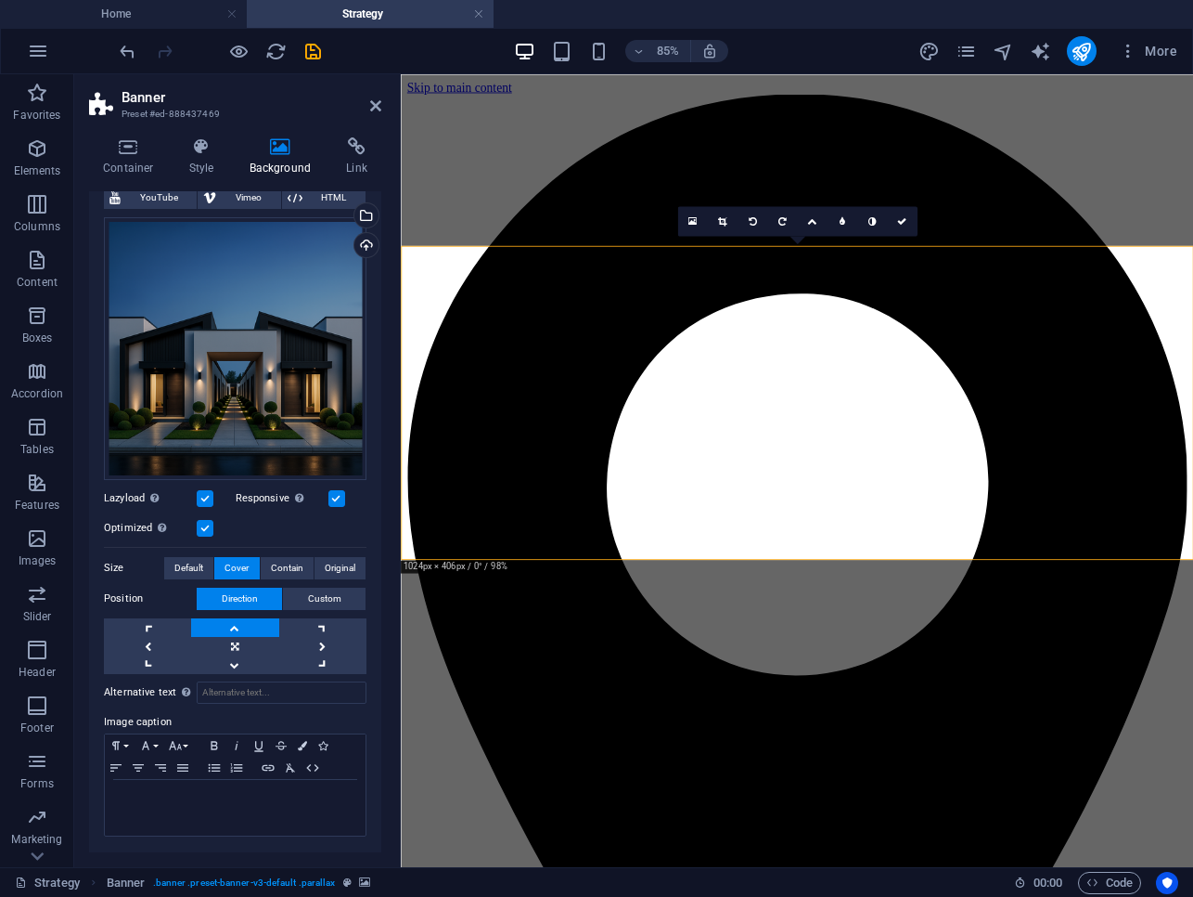
scroll to position [134, 0]
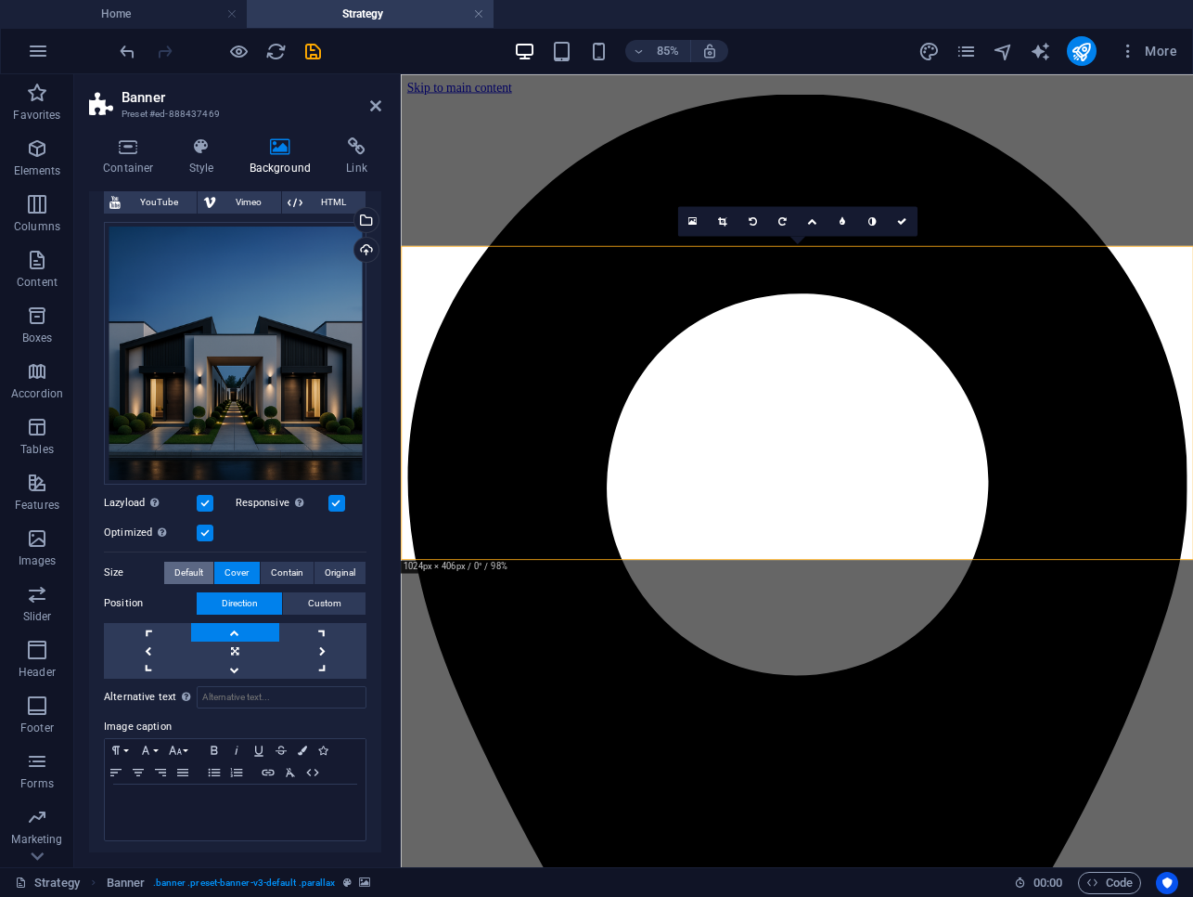
click at [188, 566] on span "Default" at bounding box center [188, 572] width 29 height 22
click at [225, 625] on link at bounding box center [234, 632] width 87 height 19
click at [278, 569] on span "Contain" at bounding box center [287, 572] width 32 height 22
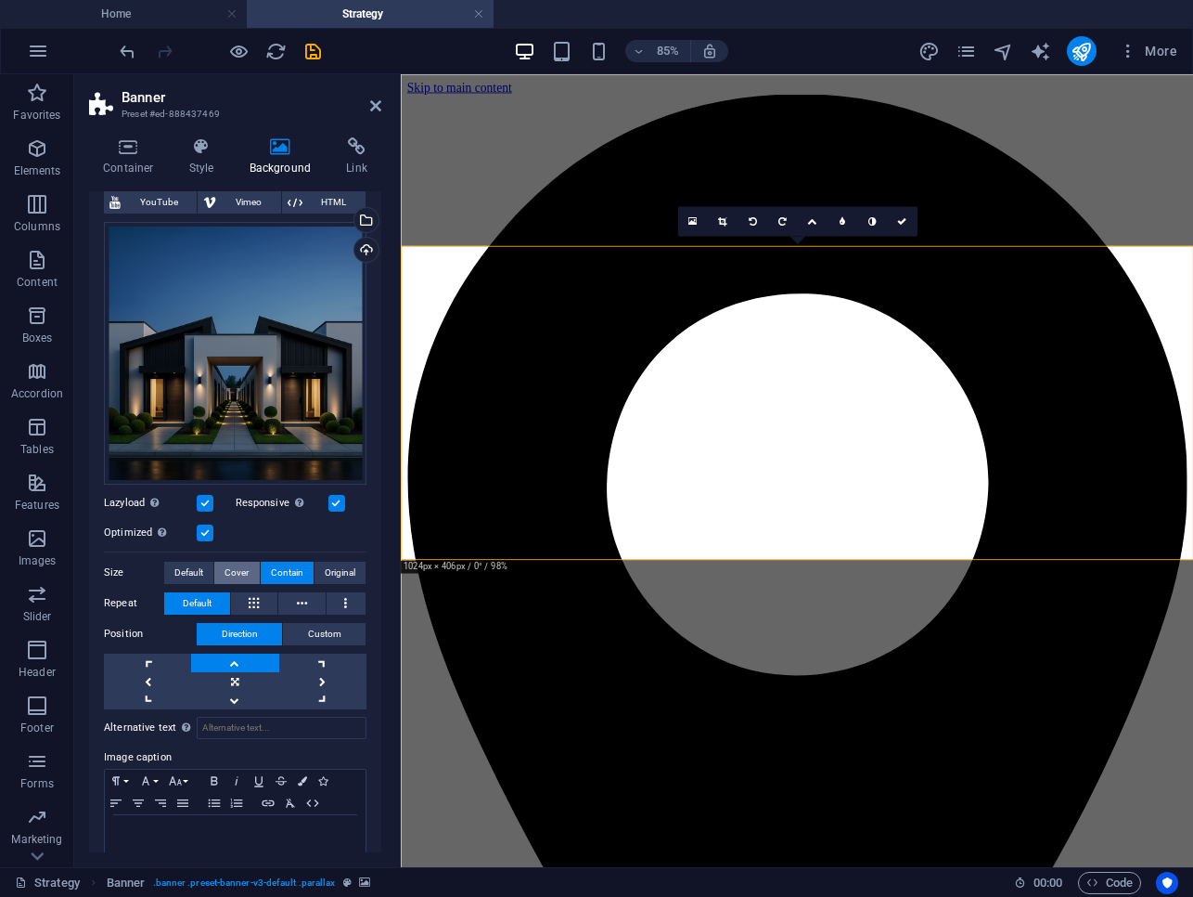
click at [229, 569] on span "Cover" at bounding box center [237, 572] width 24 height 22
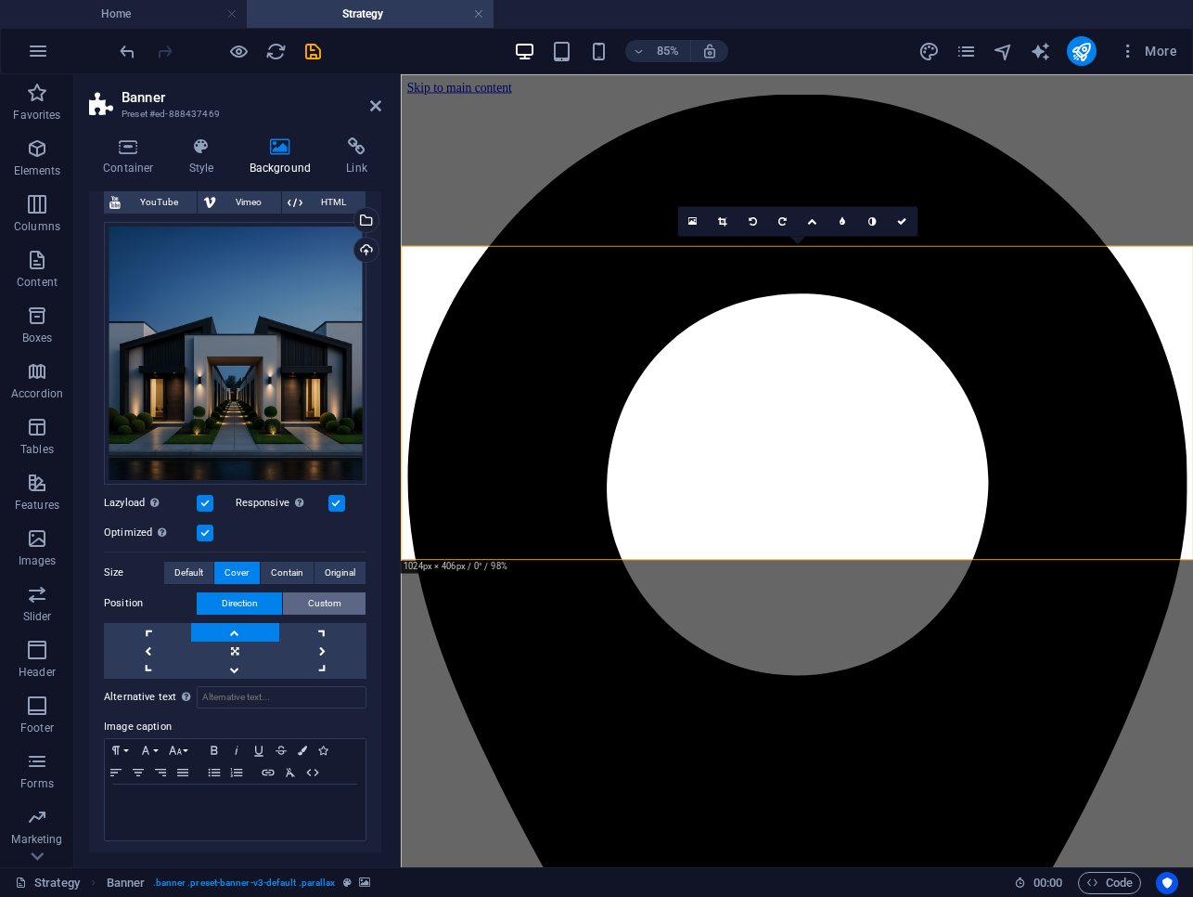
click at [303, 604] on button "Custom" at bounding box center [324, 603] width 83 height 22
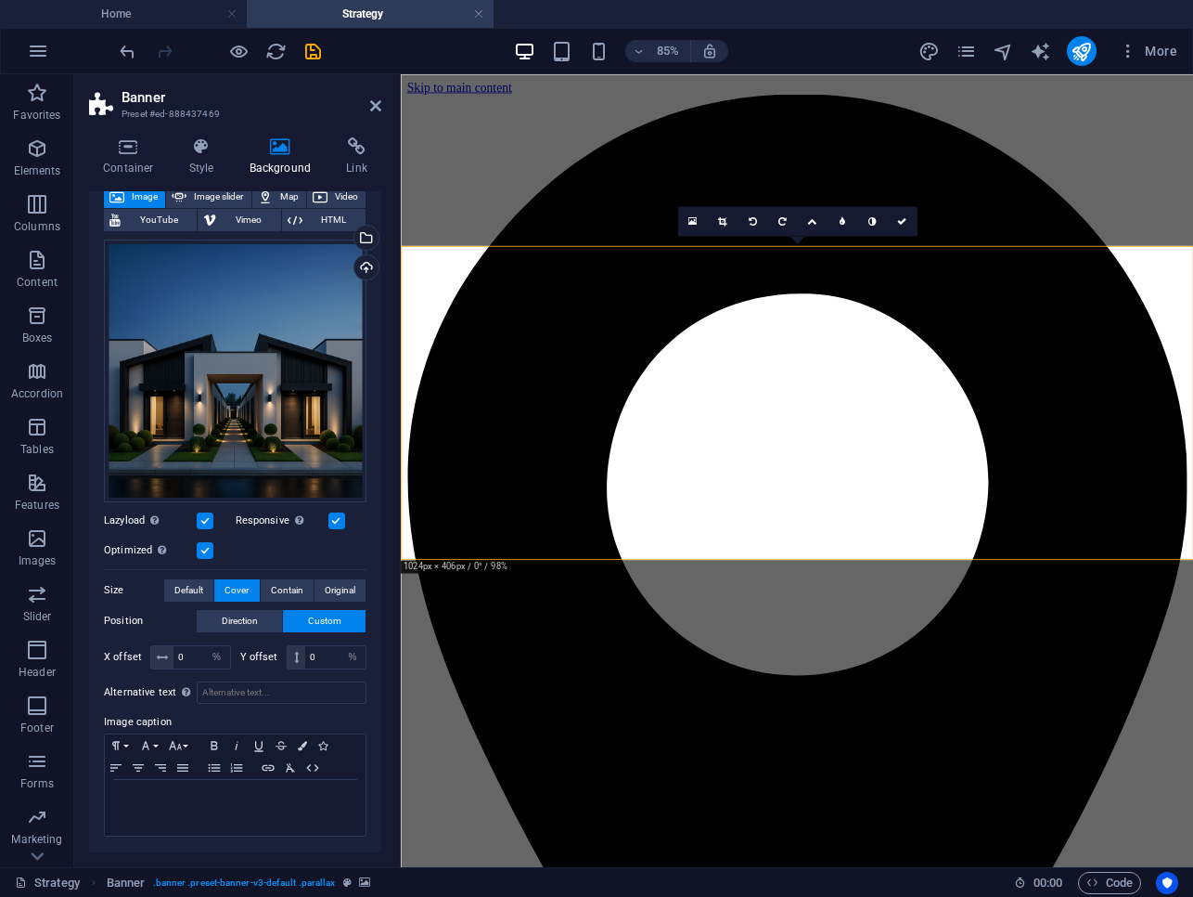
scroll to position [111, 0]
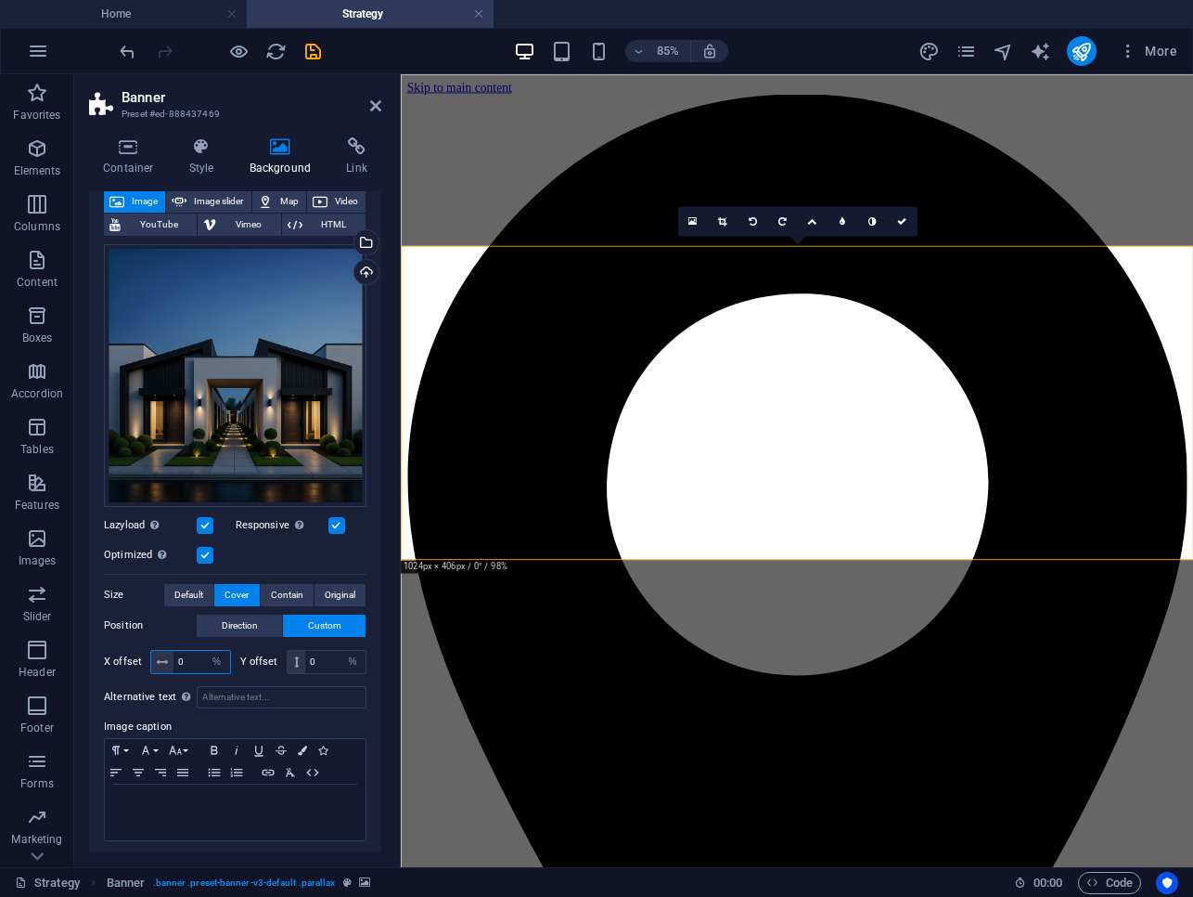
click at [188, 653] on input "0" at bounding box center [202, 662] width 57 height 22
type input "25"
click at [309, 657] on input "0" at bounding box center [335, 662] width 60 height 22
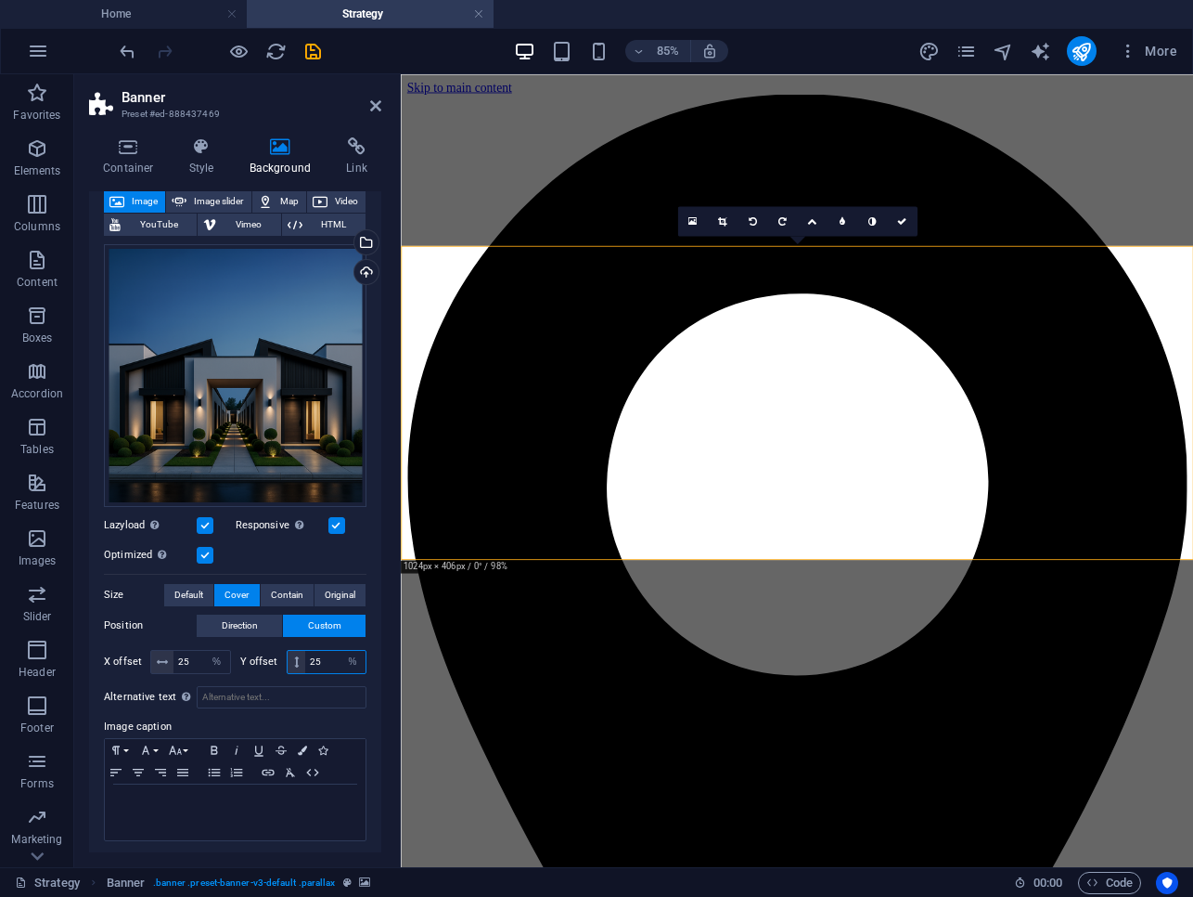
type input "25"
click at [256, 620] on span "Direction" at bounding box center [240, 625] width 36 height 22
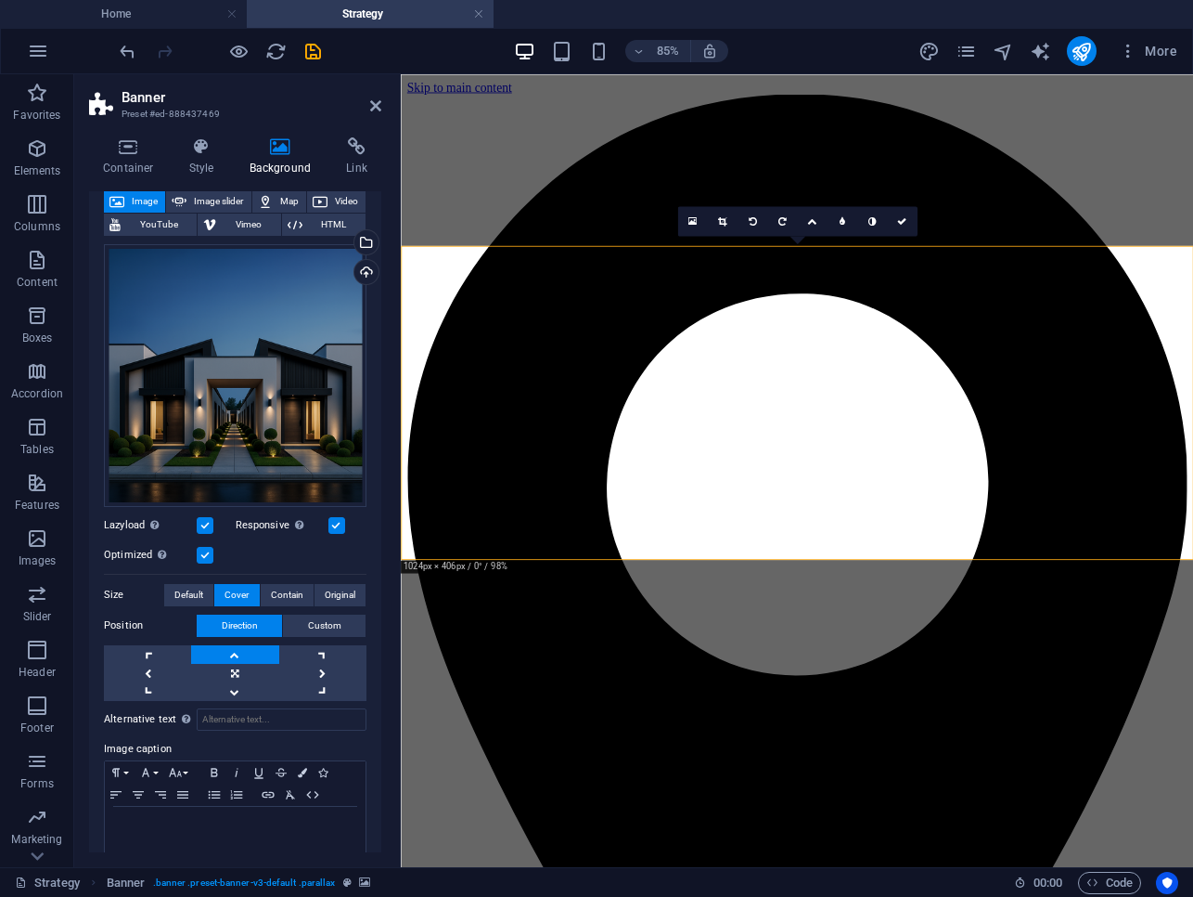
click at [251, 647] on link at bounding box center [234, 654] width 87 height 19
click at [246, 666] on link at bounding box center [234, 673] width 87 height 19
click at [293, 584] on span "Contain" at bounding box center [287, 595] width 32 height 22
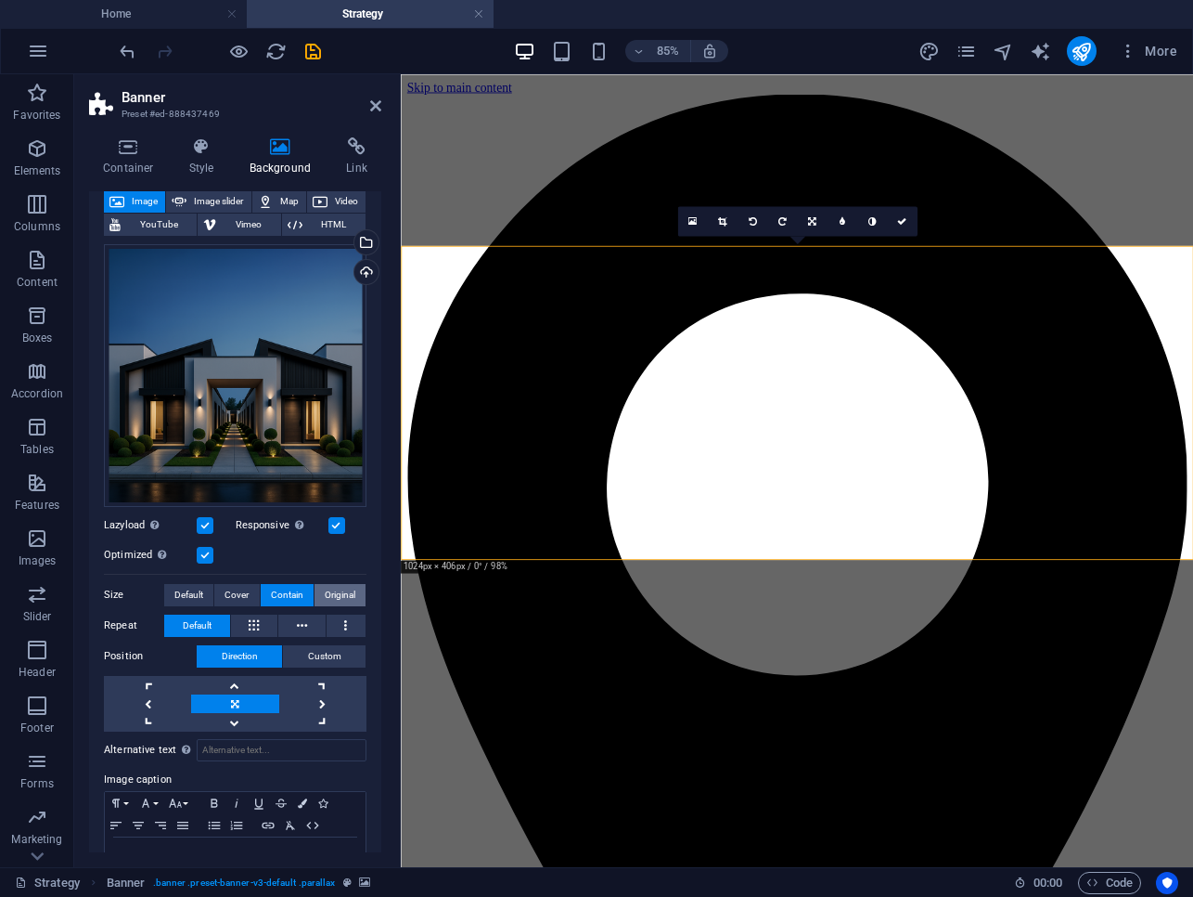
click at [332, 595] on span "Original" at bounding box center [340, 595] width 31 height 22
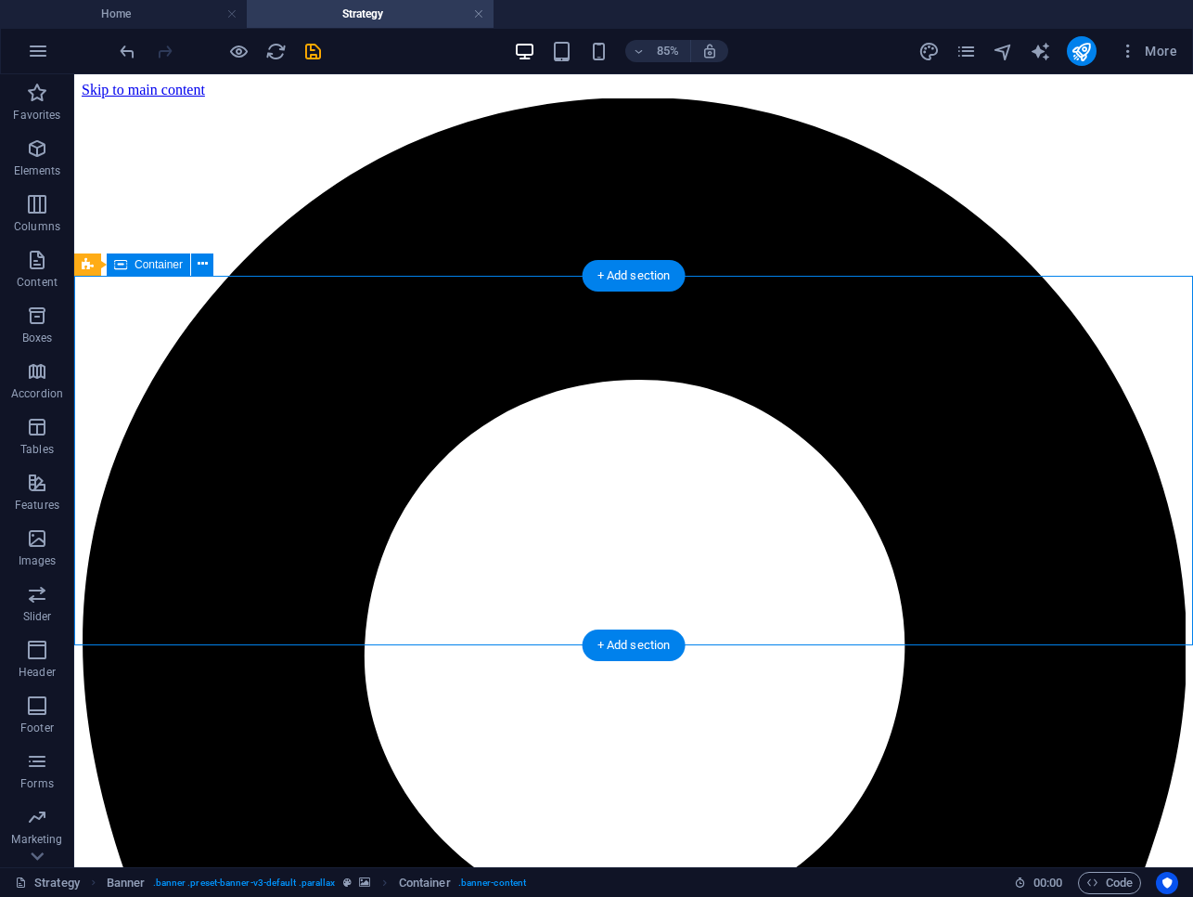
drag, startPoint x: 286, startPoint y: 576, endPoint x: 581, endPoint y: 470, distance: 313.8
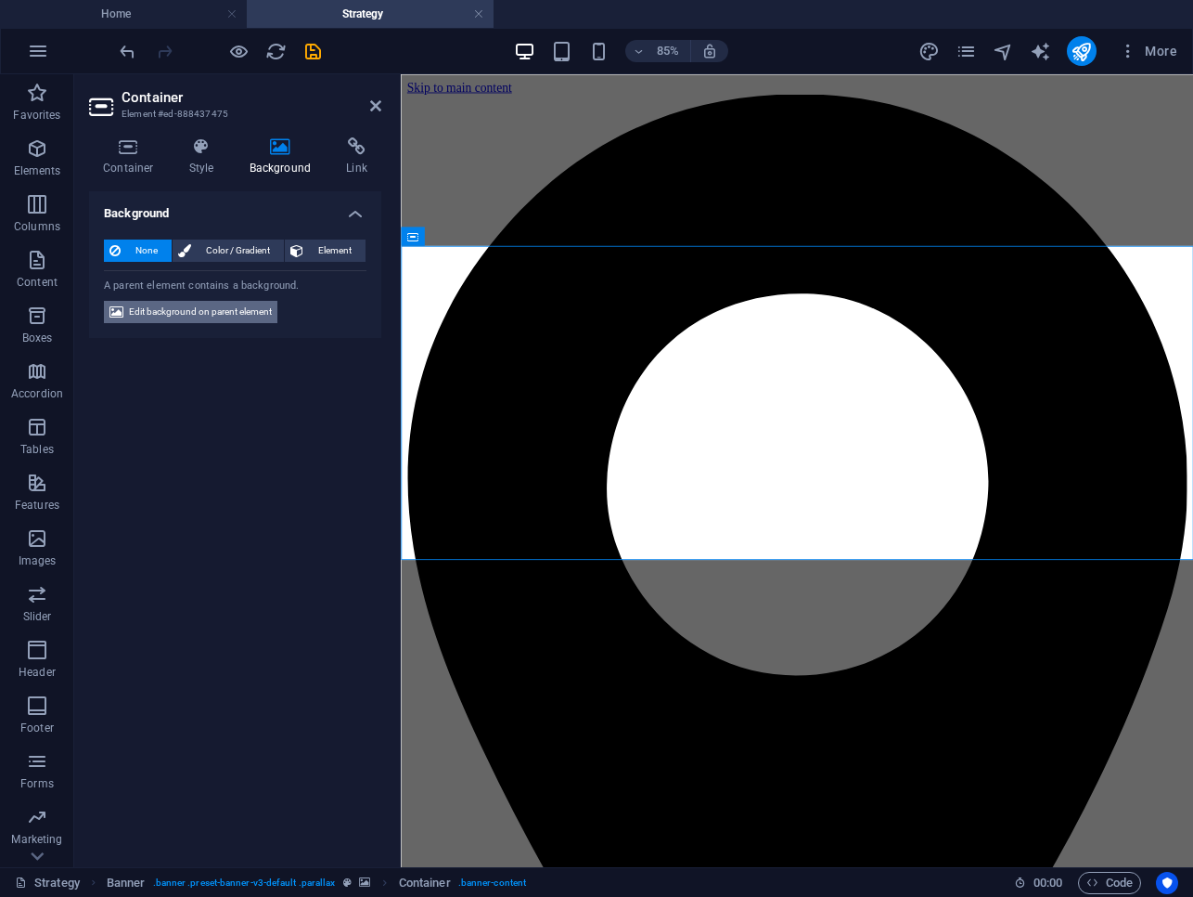
click at [241, 312] on span "Edit background on parent element" at bounding box center [200, 312] width 143 height 22
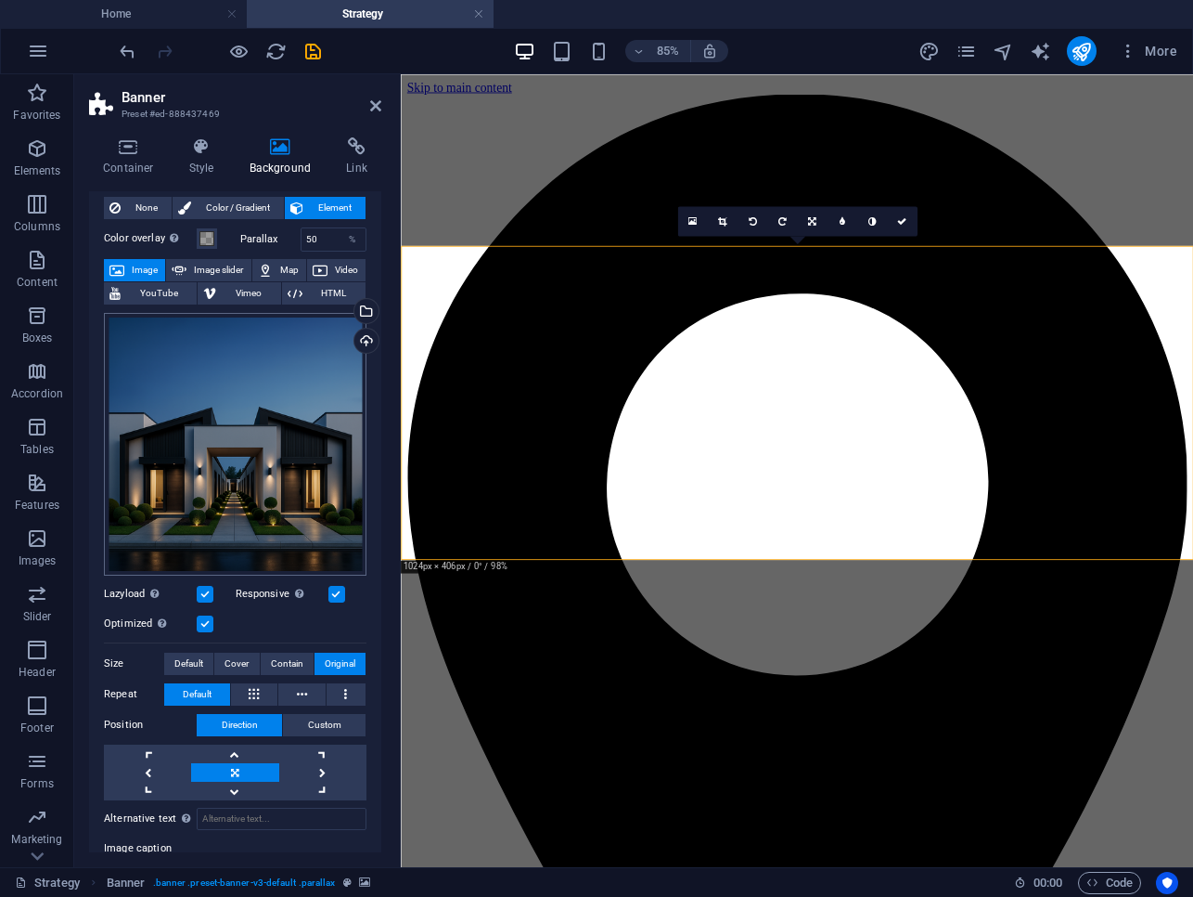
scroll to position [45, 0]
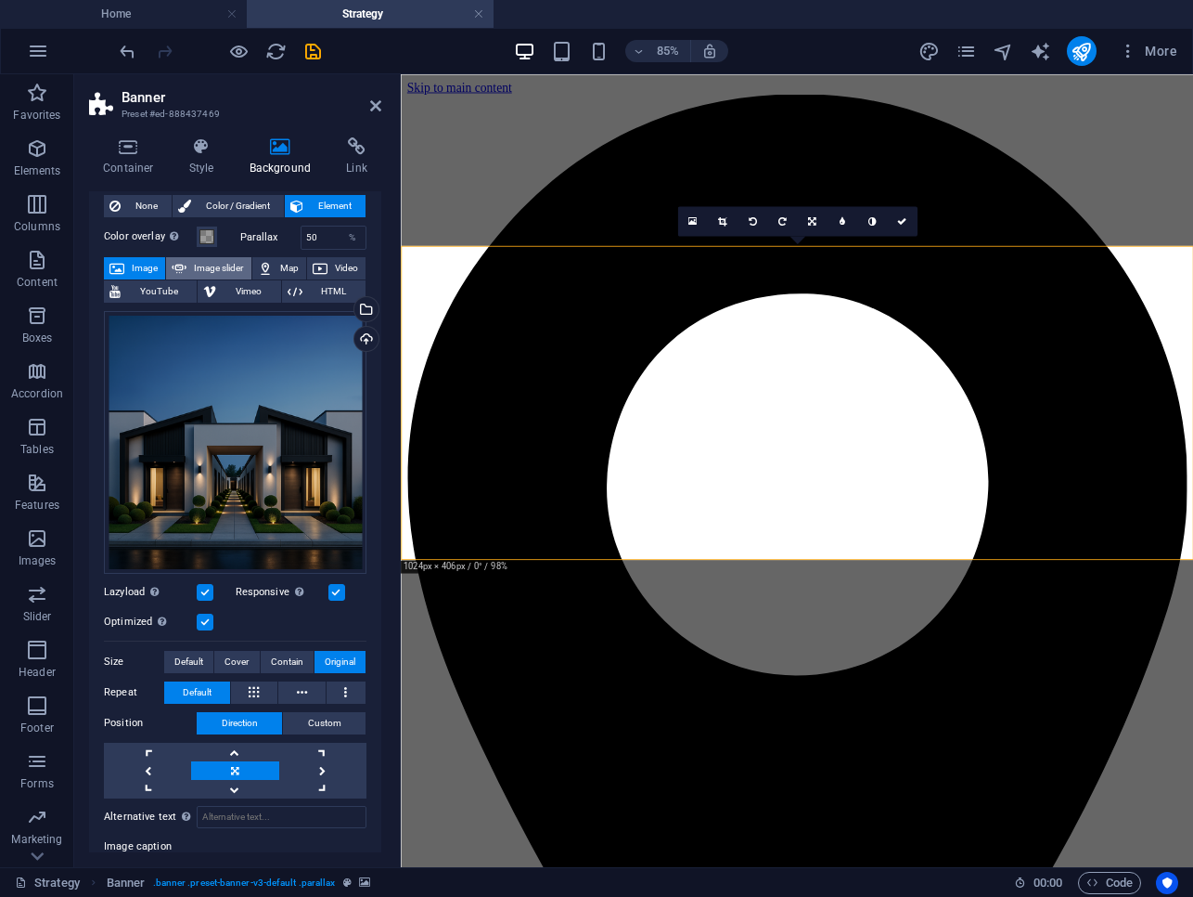
click at [221, 271] on span "Image slider" at bounding box center [218, 268] width 53 height 22
select select "ms"
select select "s"
select select "progressive"
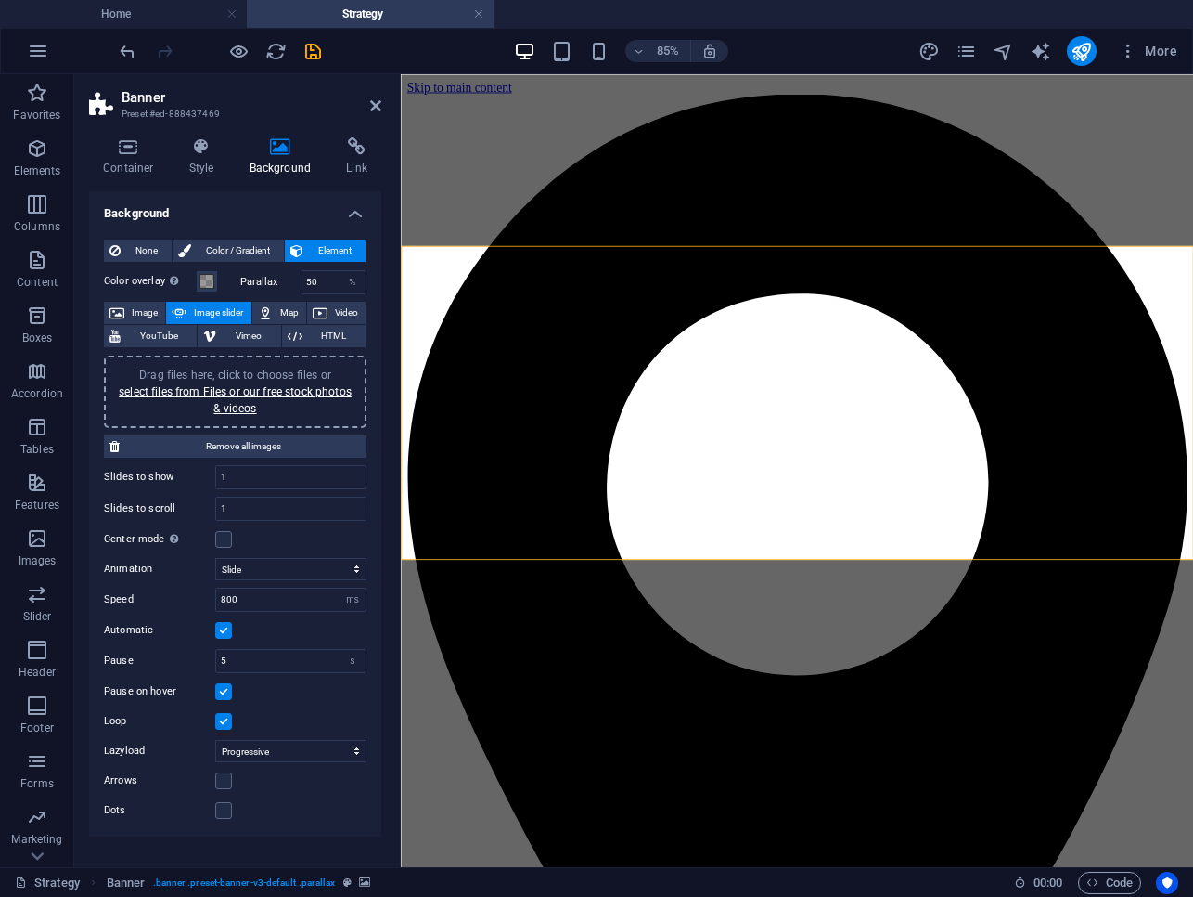
scroll to position [0, 0]
click at [224, 394] on link "select files from Files or our free stock photos & videos" at bounding box center [235, 400] width 233 height 30
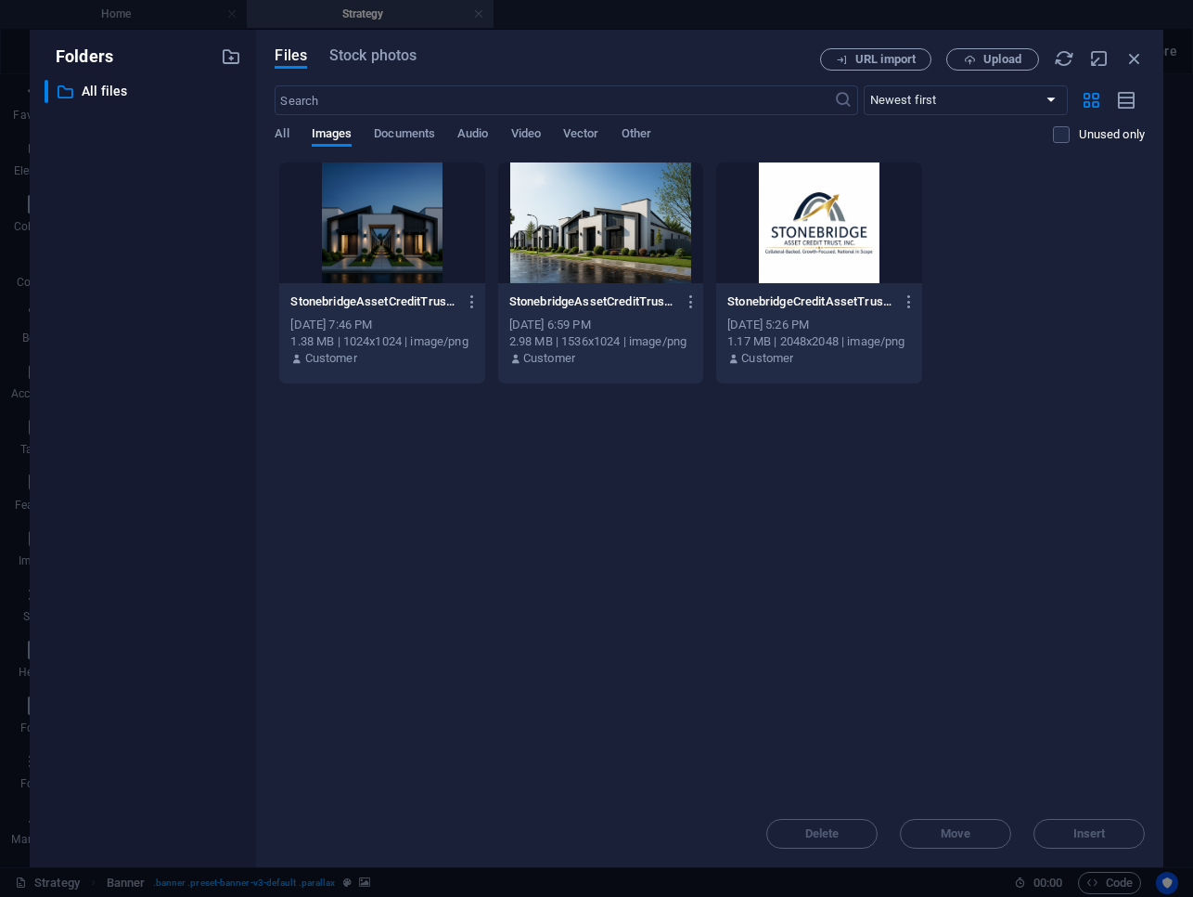
click at [368, 248] on div at bounding box center [381, 222] width 205 height 121
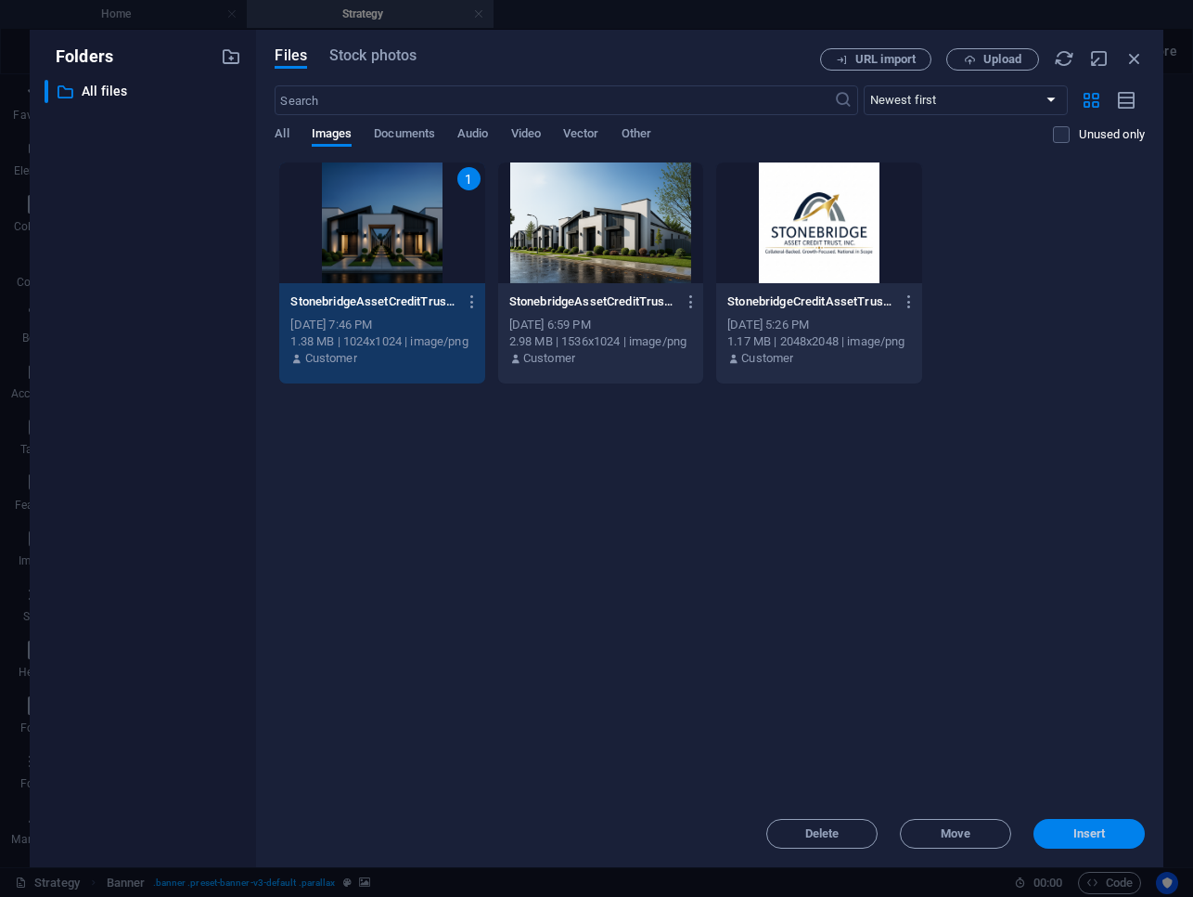
click at [1077, 828] on span "Insert" at bounding box center [1090, 833] width 32 height 11
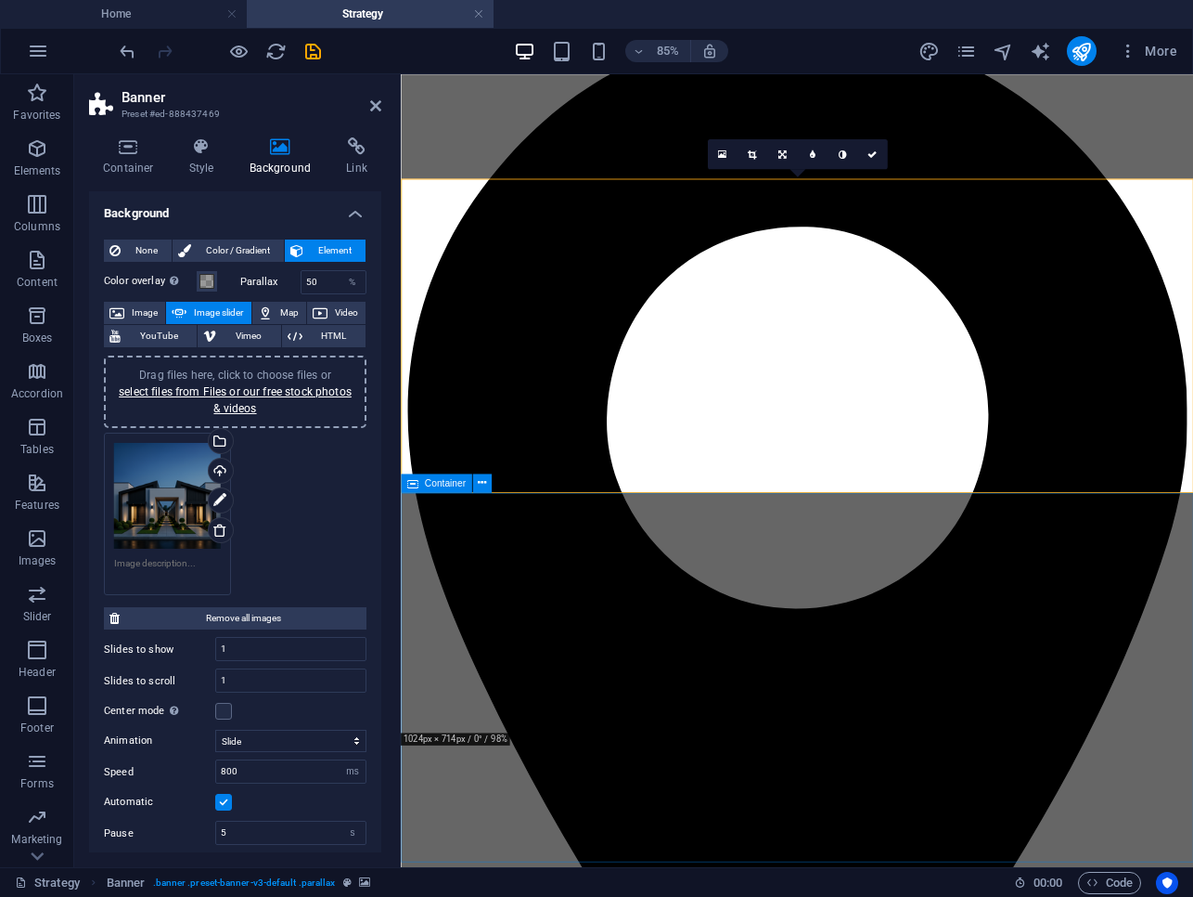
scroll to position [78, 0]
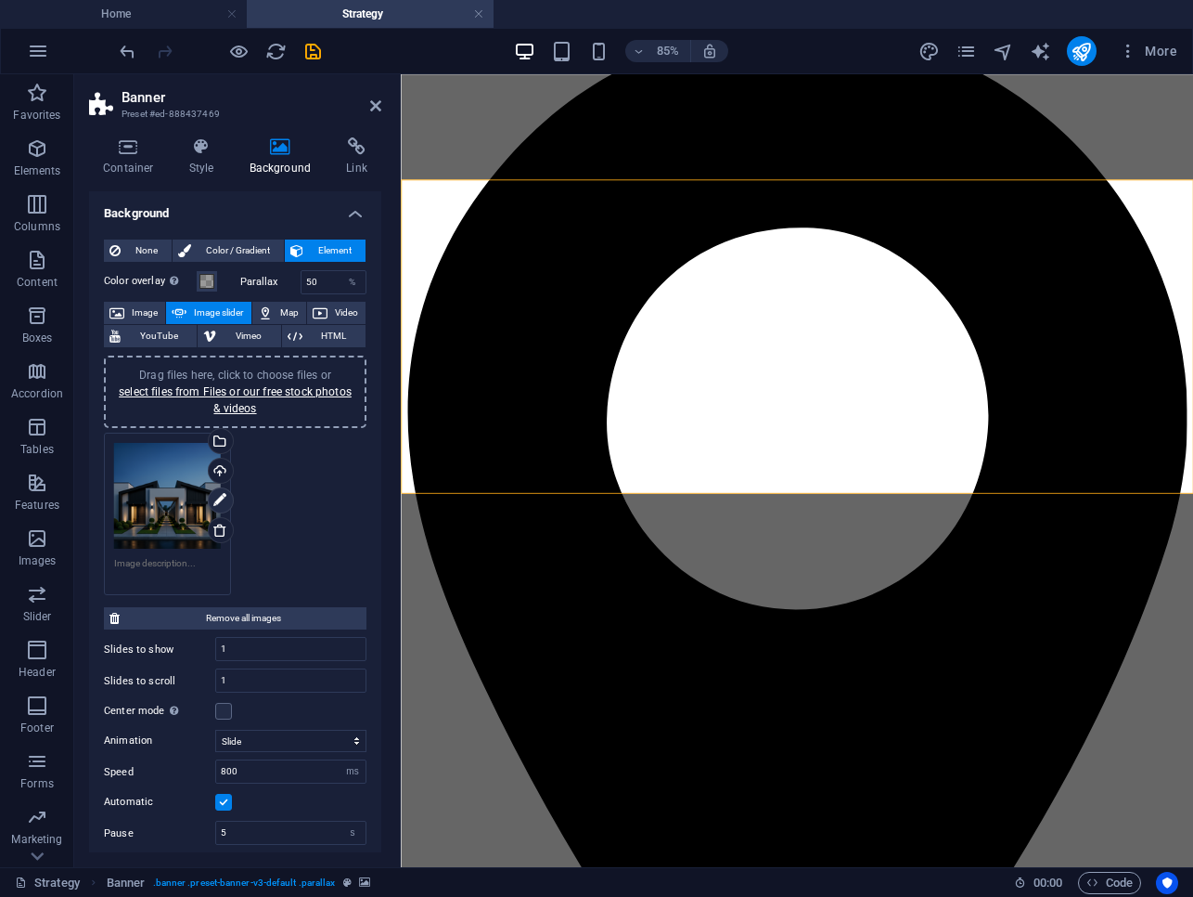
click at [220, 497] on icon at bounding box center [219, 500] width 13 height 22
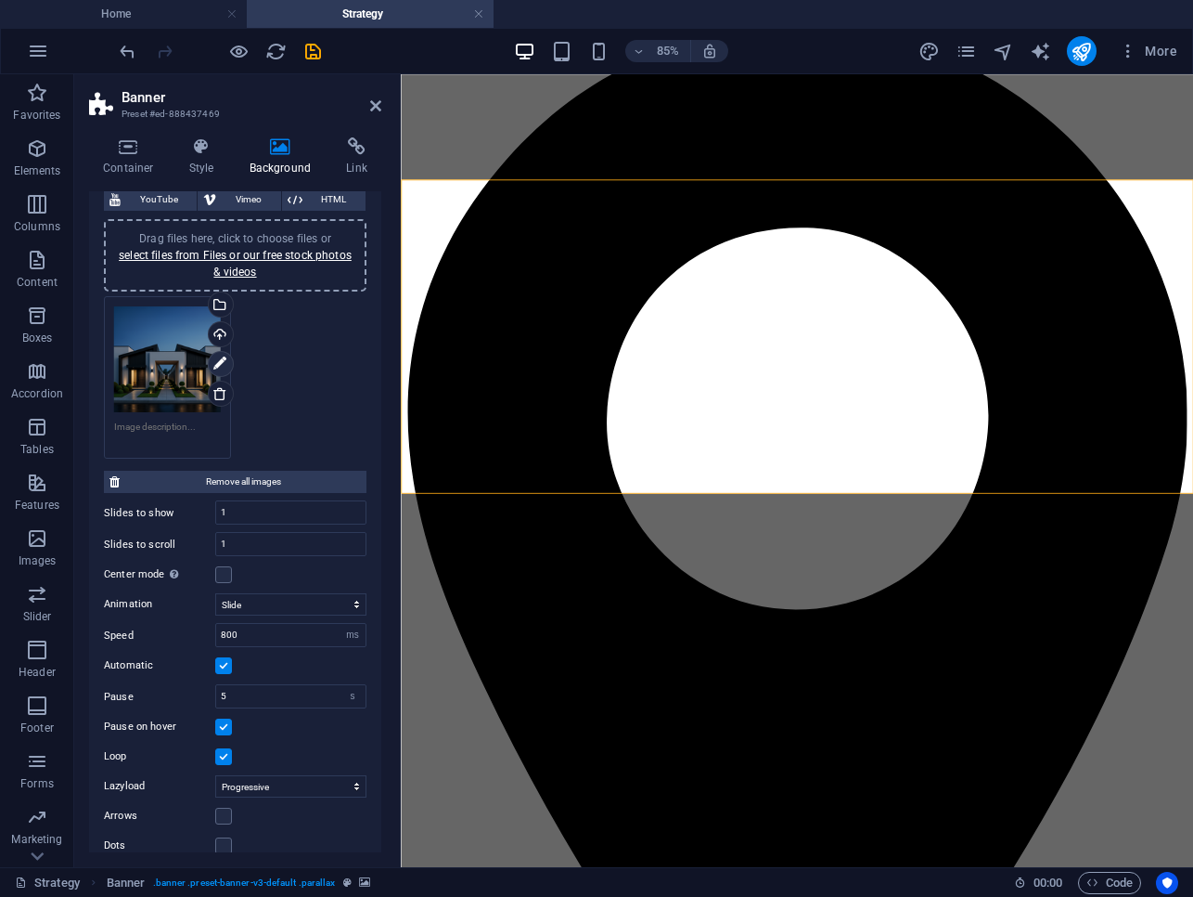
scroll to position [154, 0]
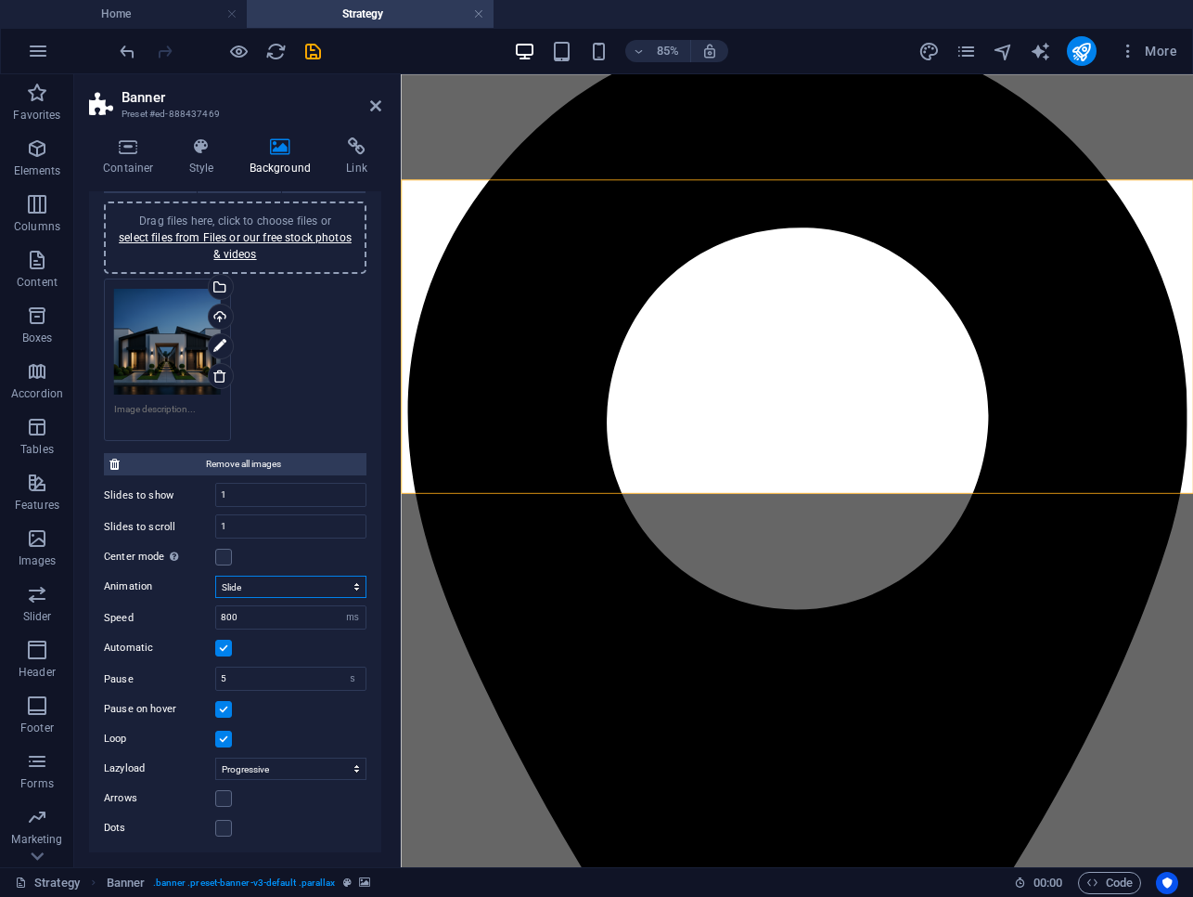
click at [243, 586] on select "Slide Fade" at bounding box center [290, 586] width 151 height 22
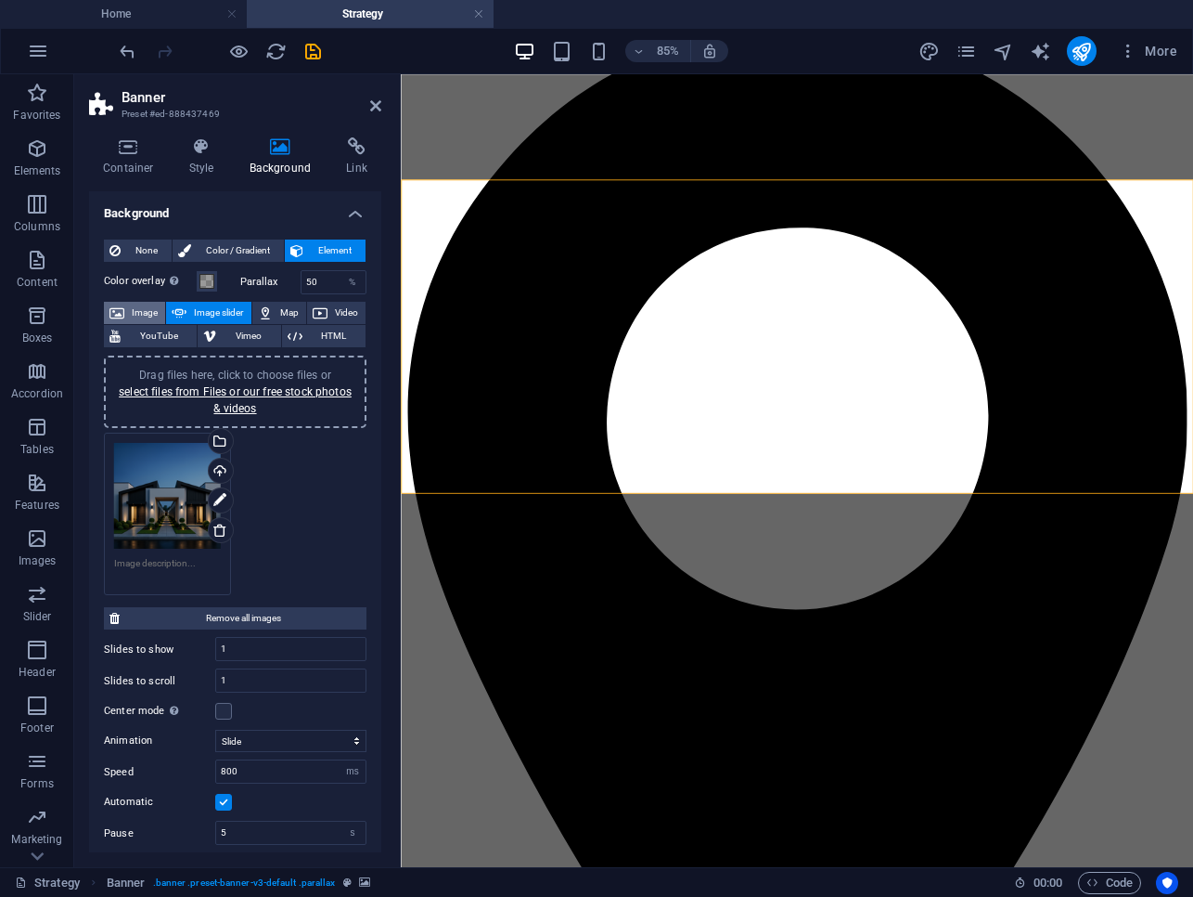
click at [152, 310] on span "Image" at bounding box center [145, 313] width 30 height 22
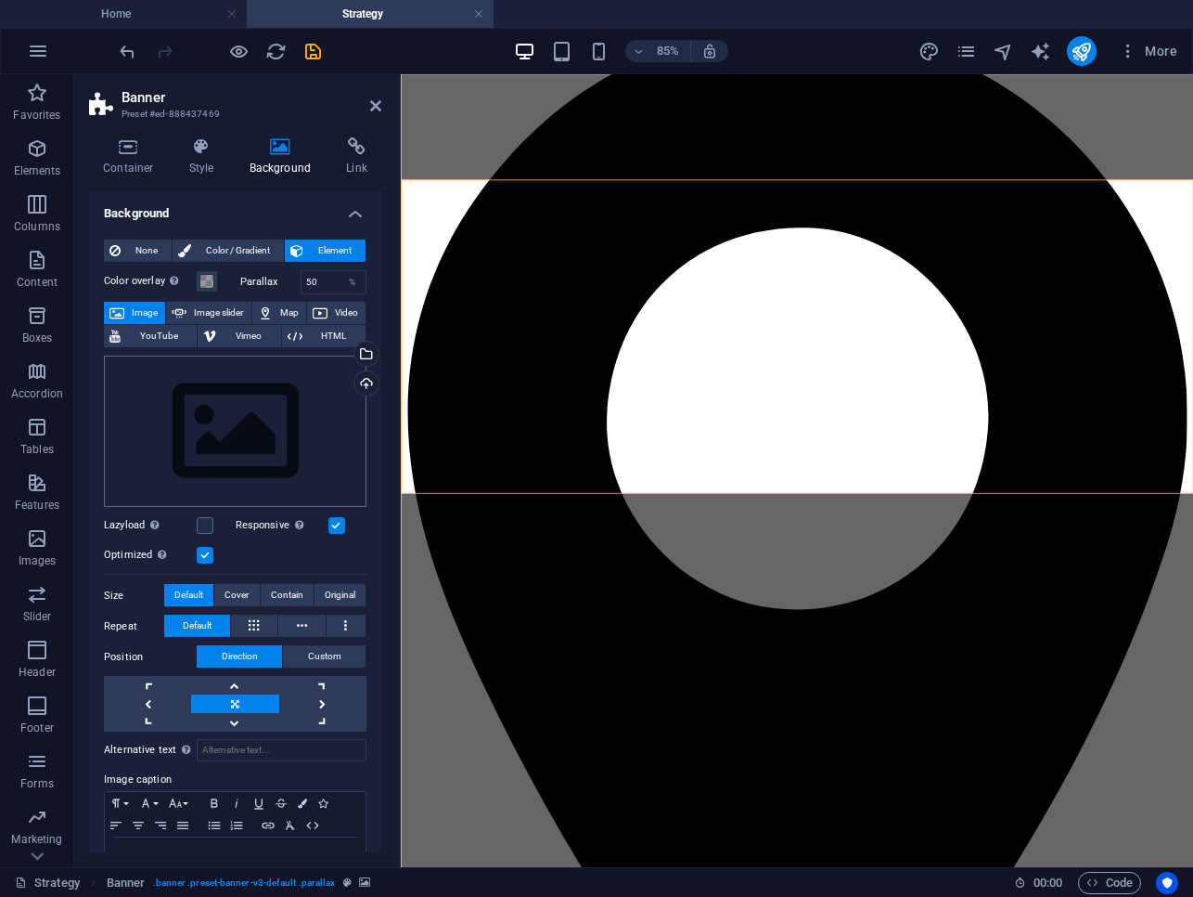
scroll to position [5, 0]
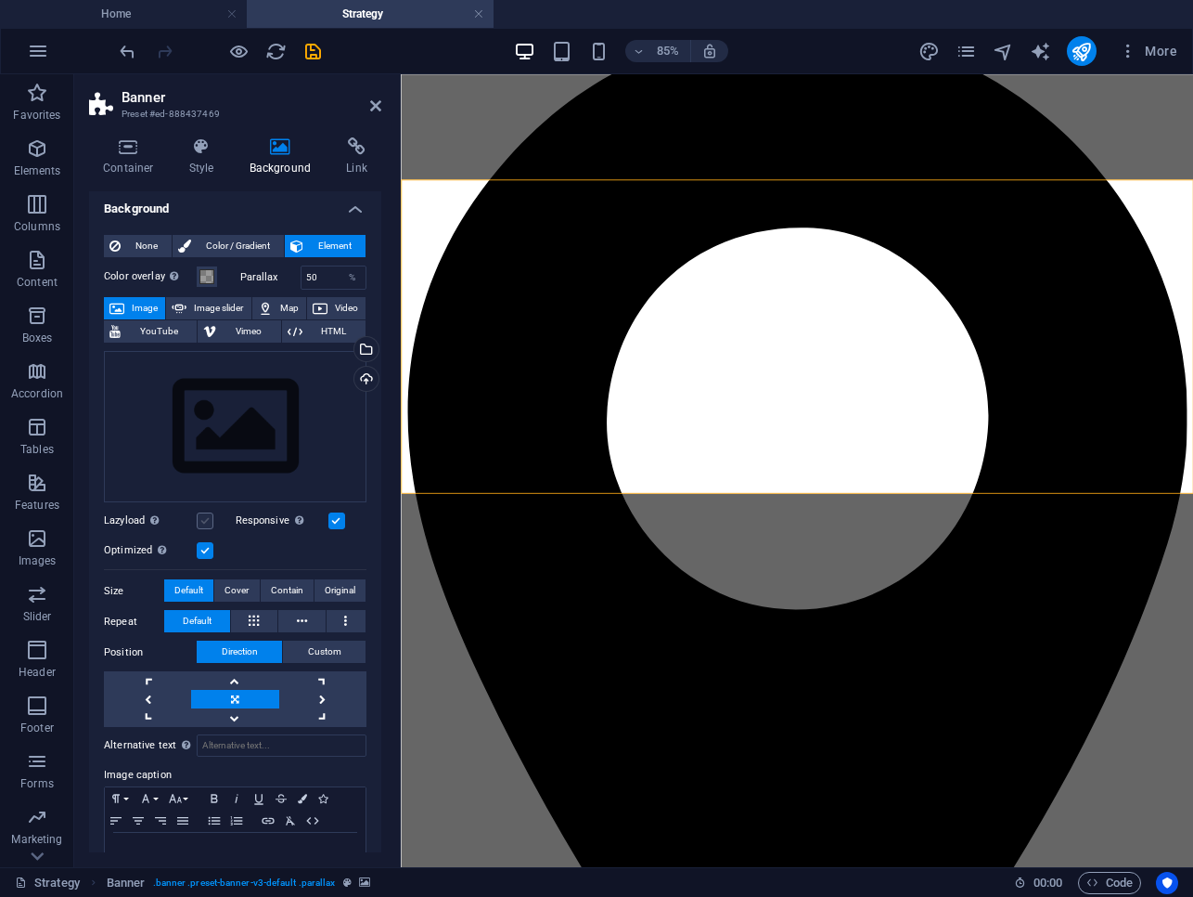
click at [208, 512] on label at bounding box center [205, 520] width 17 height 17
click at [0, 0] on input "Lazyload Loading images after the page loads improves page speed." at bounding box center [0, 0] width 0 height 0
click at [208, 477] on div "Drag files here, click to choose files or select files from Files or our free s…" at bounding box center [235, 427] width 263 height 152
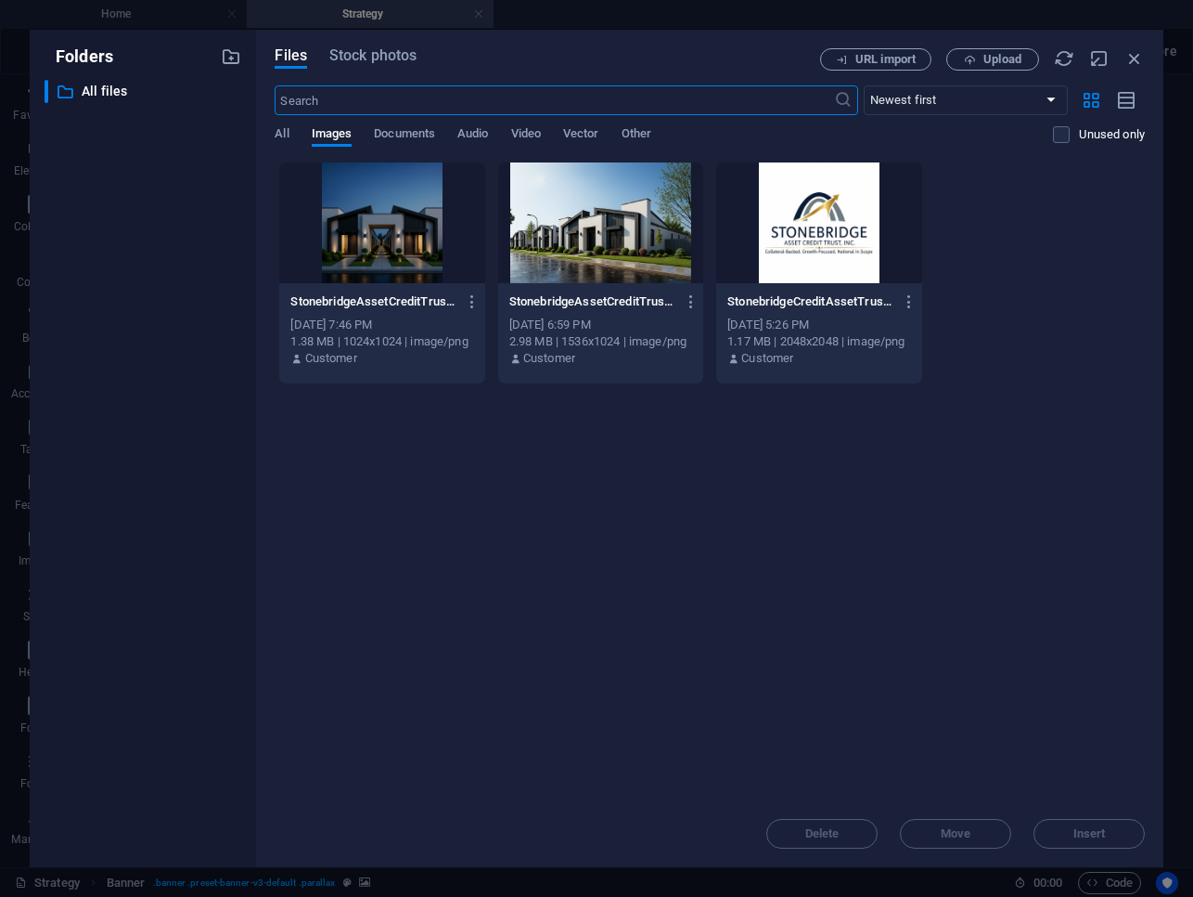
scroll to position [0, 0]
click at [381, 259] on div at bounding box center [381, 222] width 205 height 121
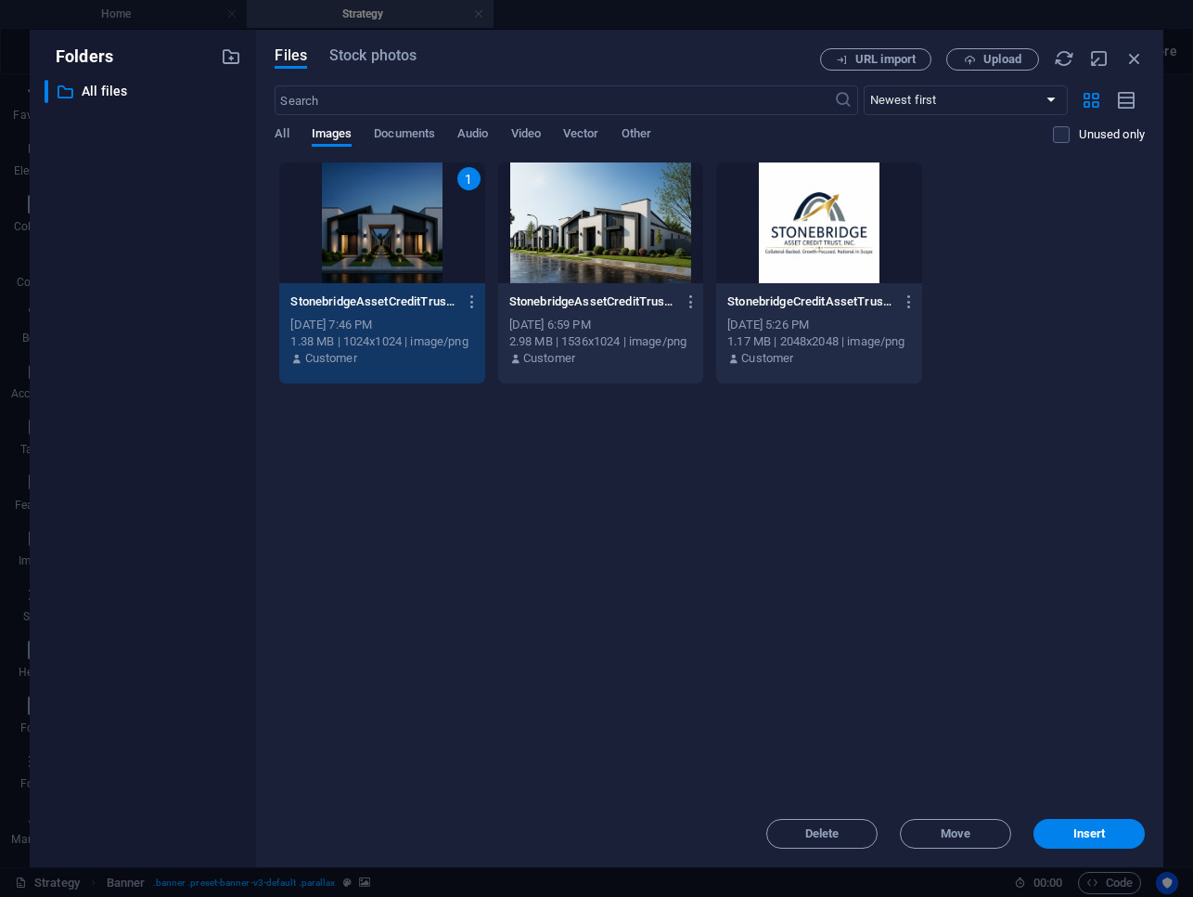
click at [381, 259] on div "1" at bounding box center [381, 222] width 205 height 121
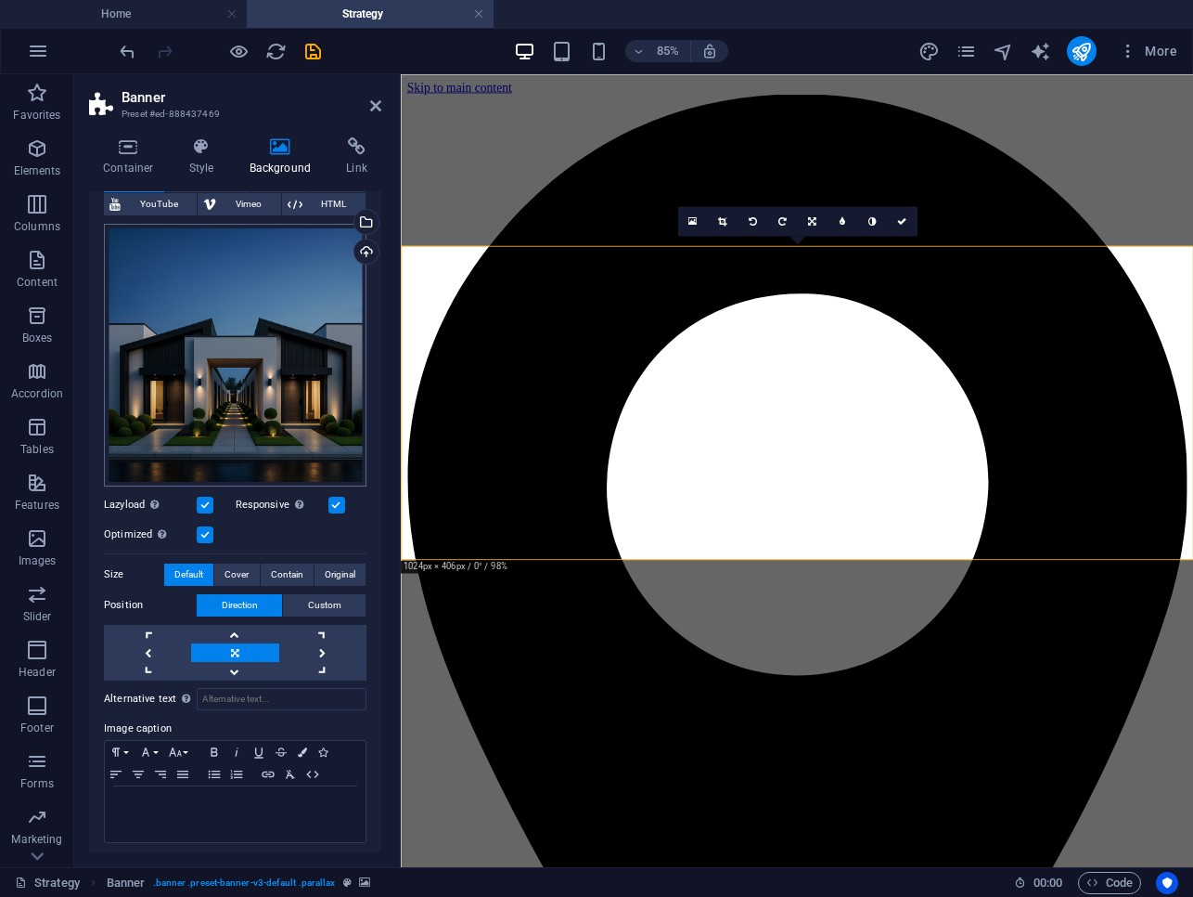
scroll to position [134, 0]
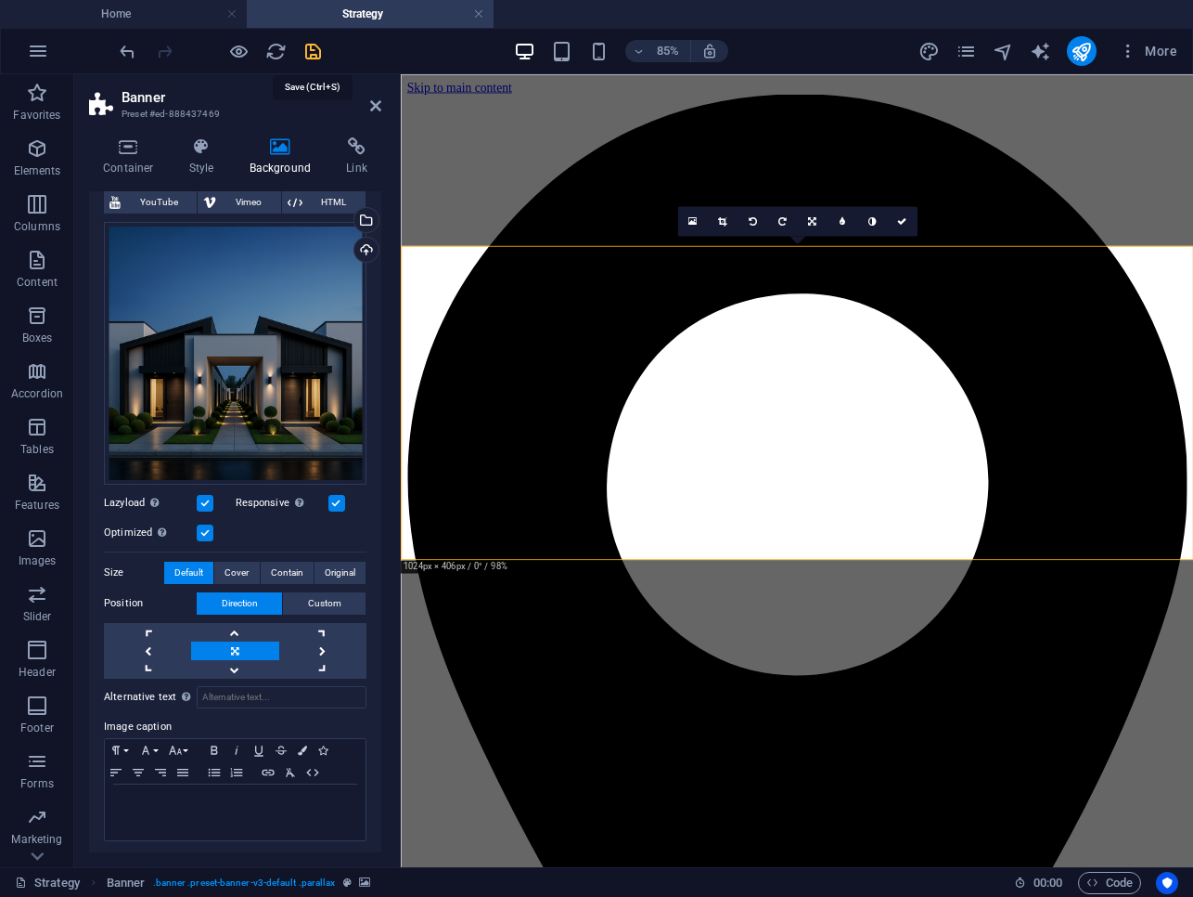
click at [317, 52] on icon "save" at bounding box center [313, 51] width 21 height 21
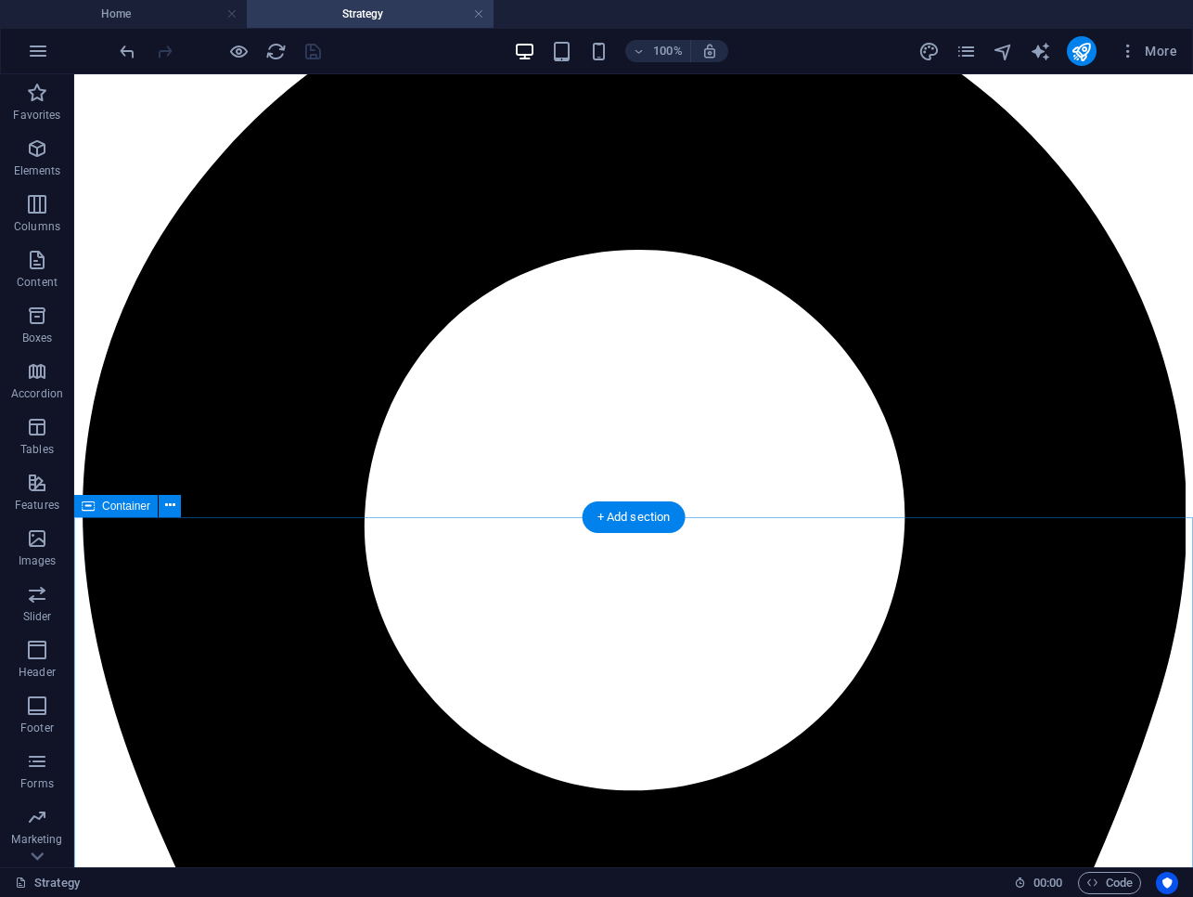
scroll to position [128, 0]
